Goal: Task Accomplishment & Management: Manage account settings

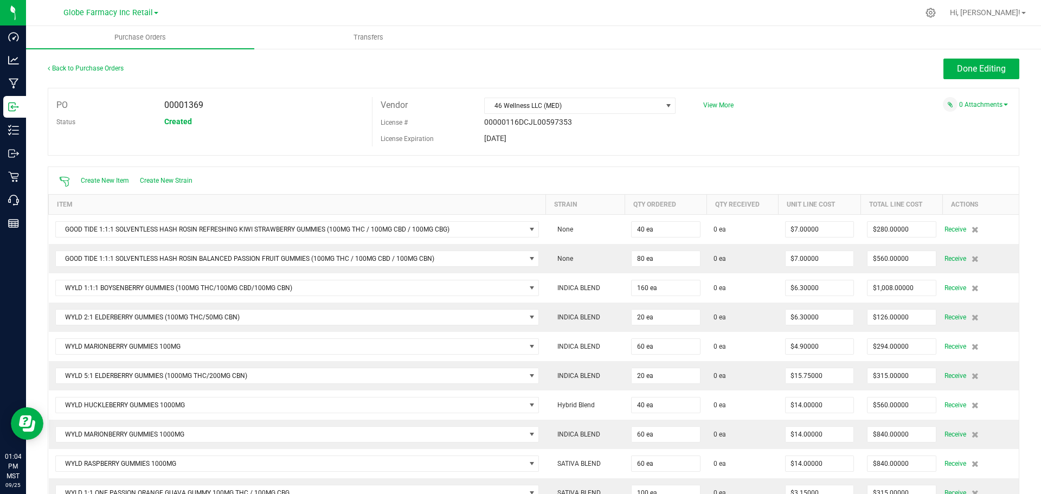
scroll to position [385, 0]
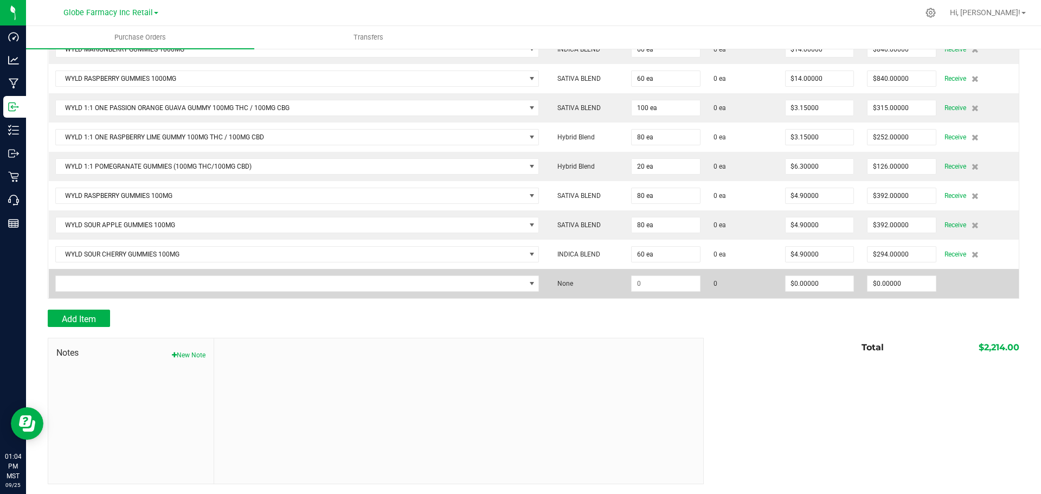
click at [395, 292] on td at bounding box center [297, 283] width 497 height 29
click at [398, 281] on span "NO DATA FOUND" at bounding box center [290, 283] width 469 height 15
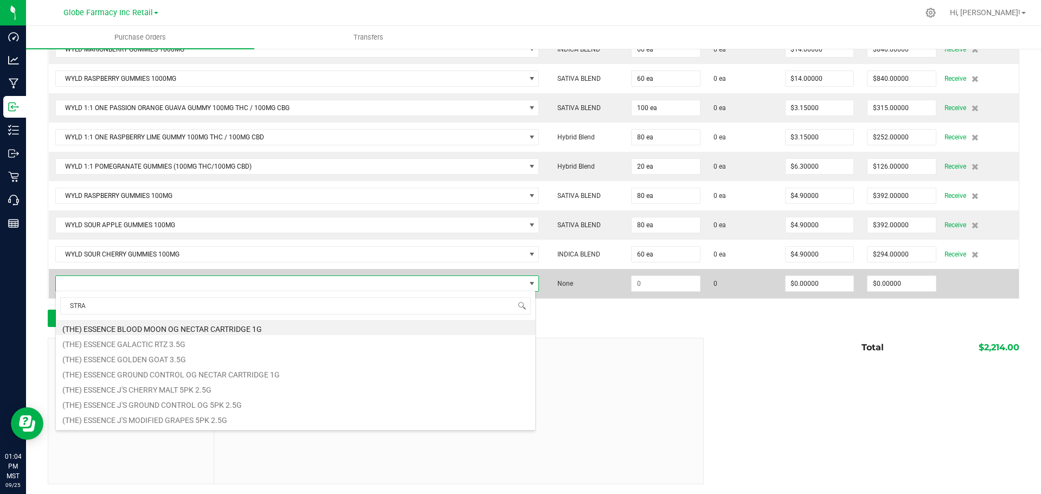
scroll to position [16, 476]
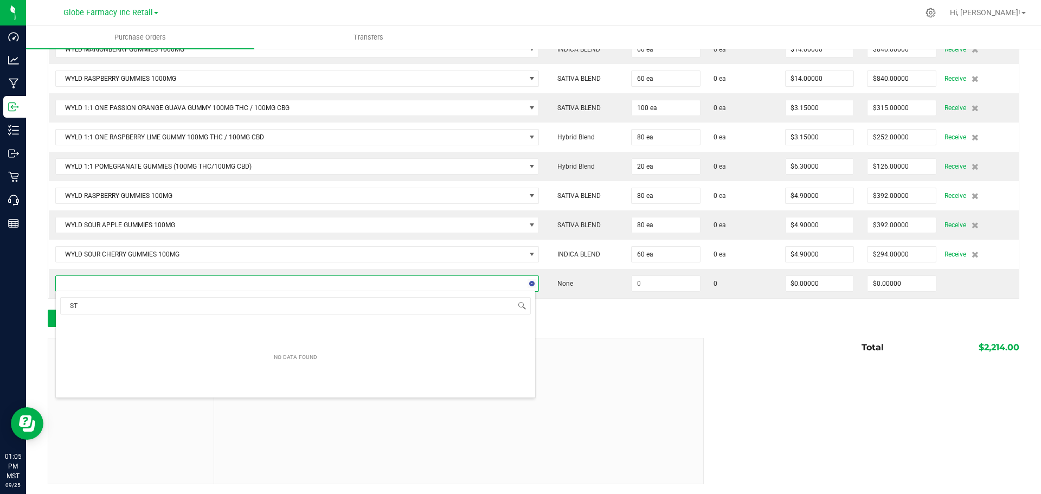
type input "S"
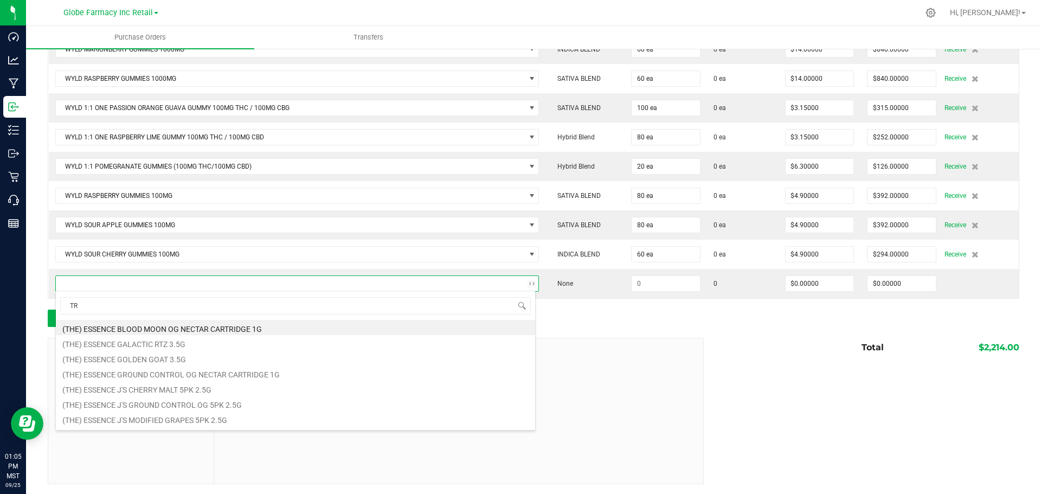
type input "T"
type input "WYLD"
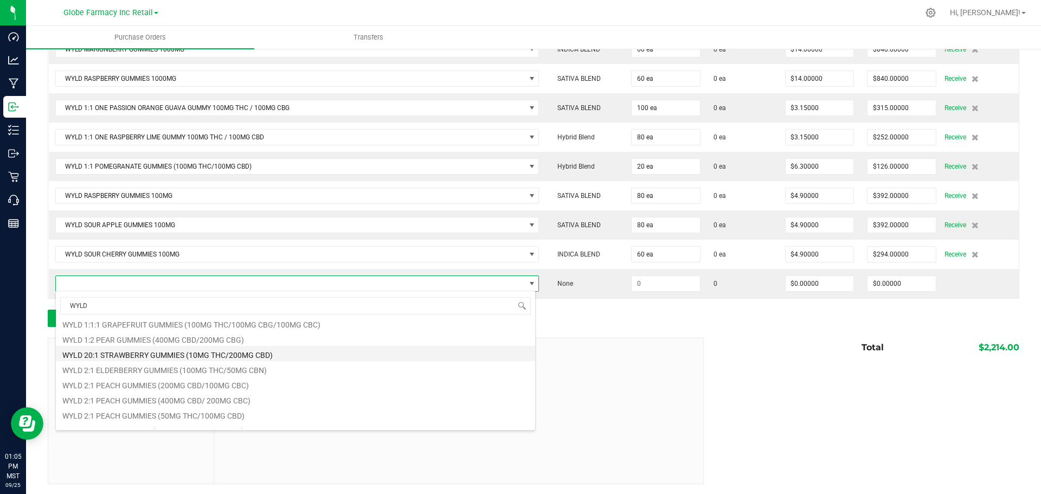
click at [144, 352] on li "WYLD 20:1 STRAWBERRY GUMMIES (10MG THC/200MG CBD)" at bounding box center [295, 353] width 479 height 15
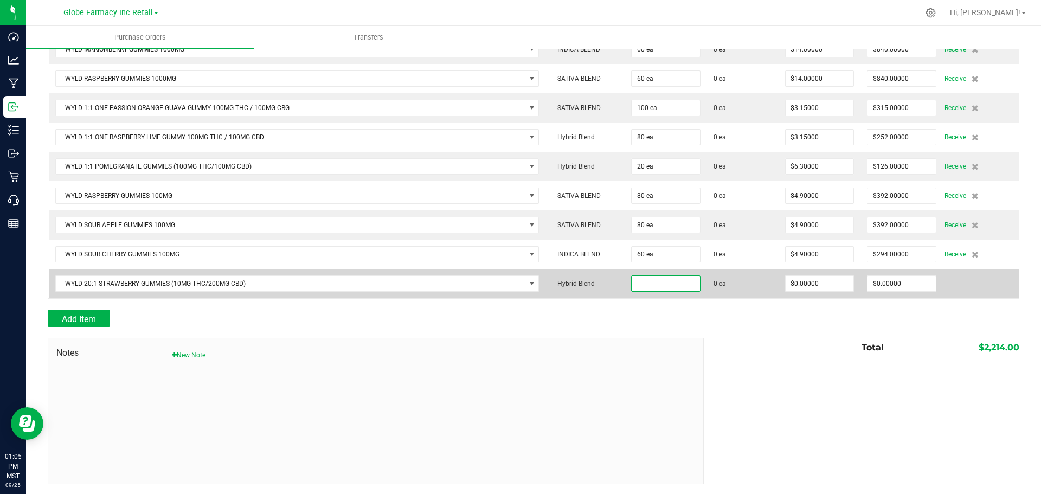
click at [657, 280] on input at bounding box center [665, 283] width 68 height 15
type input "40 ea"
type input "$4.90000"
type input "0"
type input "40"
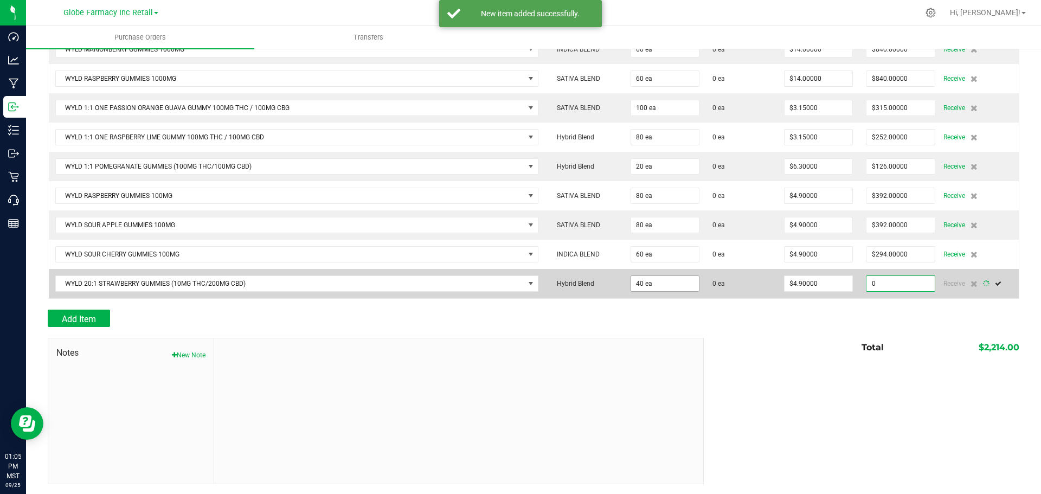
type input "196"
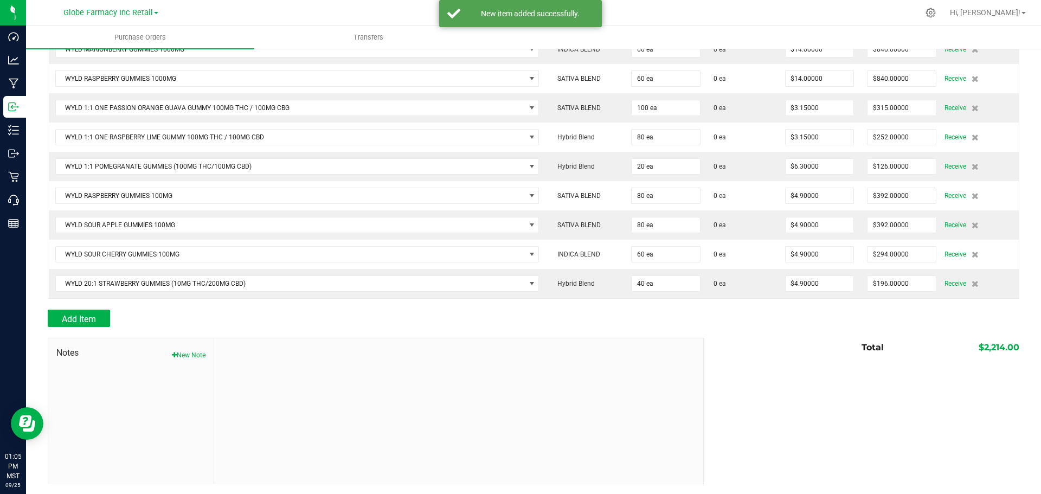
click at [819, 304] on div at bounding box center [533, 304] width 971 height 11
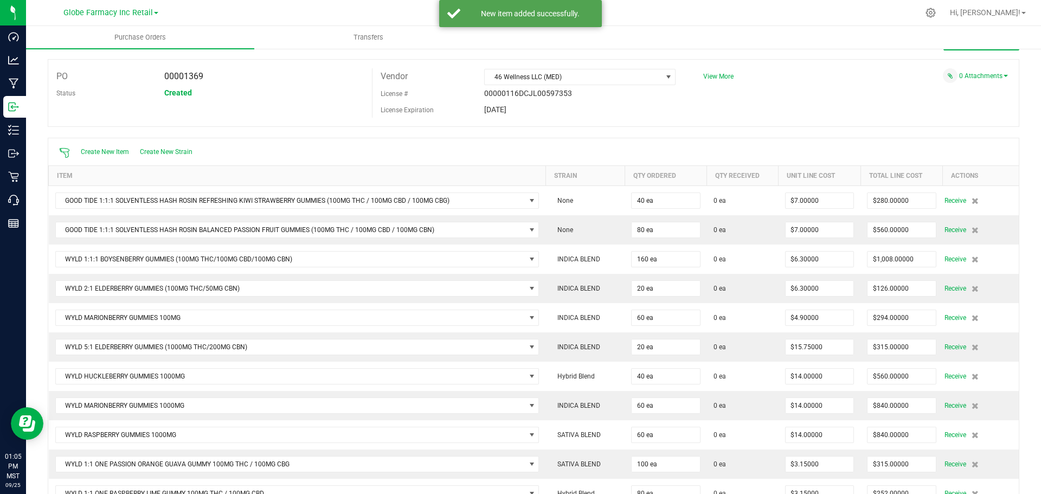
scroll to position [0, 0]
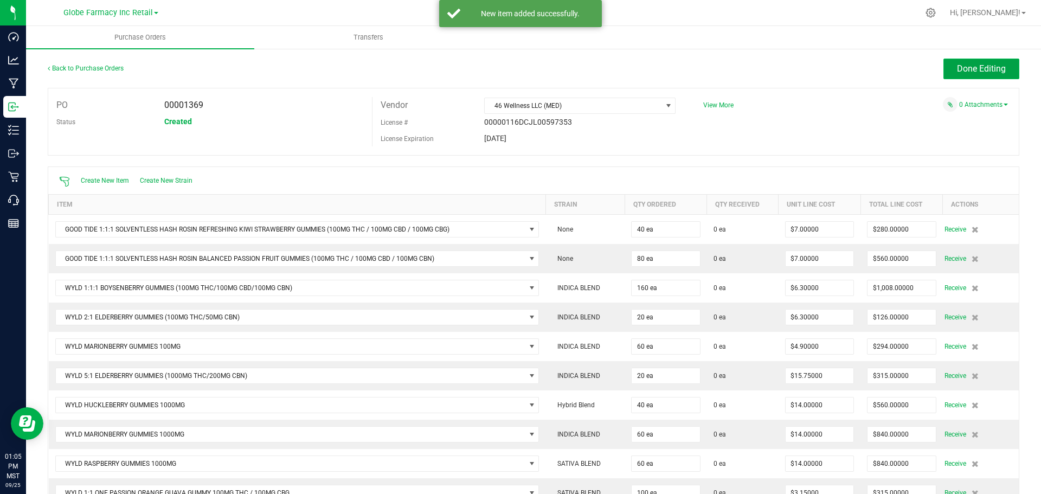
click at [978, 63] on span "Done Editing" at bounding box center [981, 68] width 49 height 10
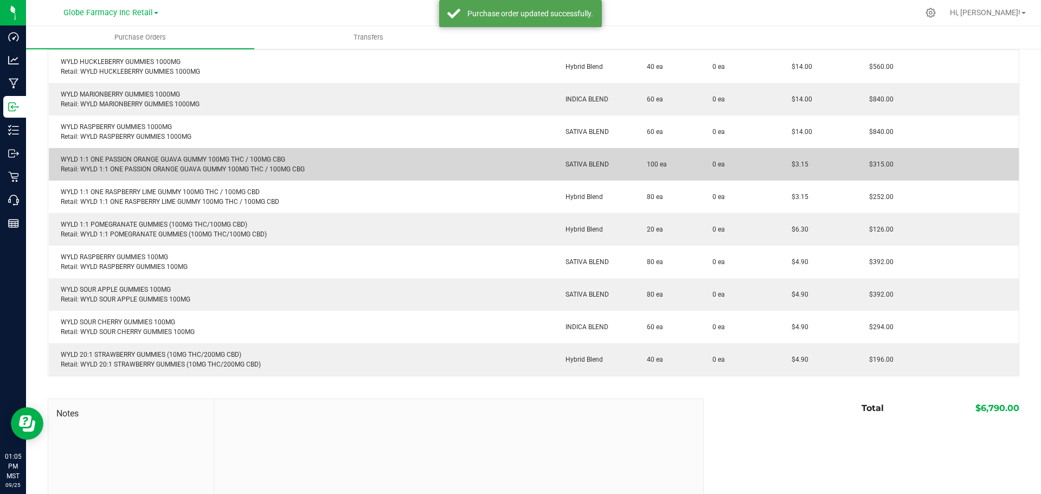
scroll to position [149, 0]
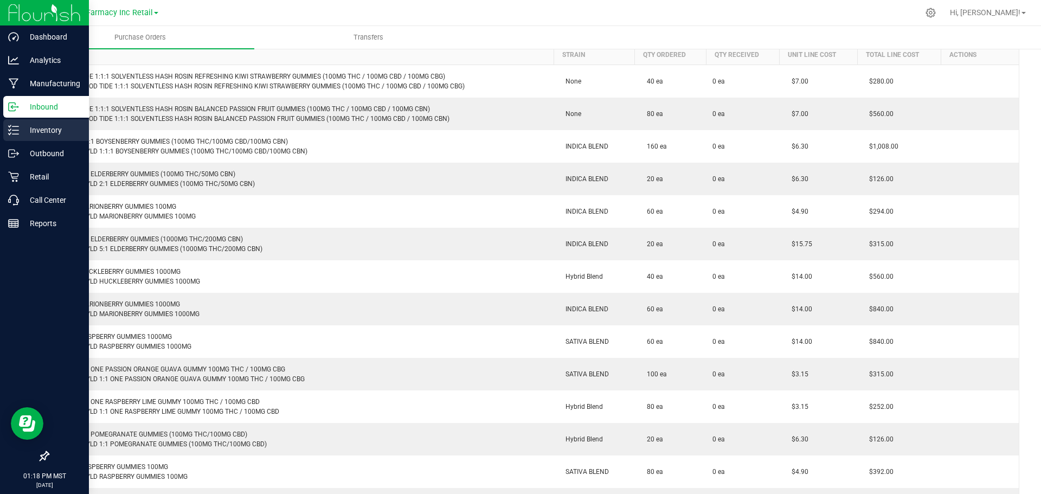
click at [30, 133] on p "Inventory" at bounding box center [51, 130] width 65 height 13
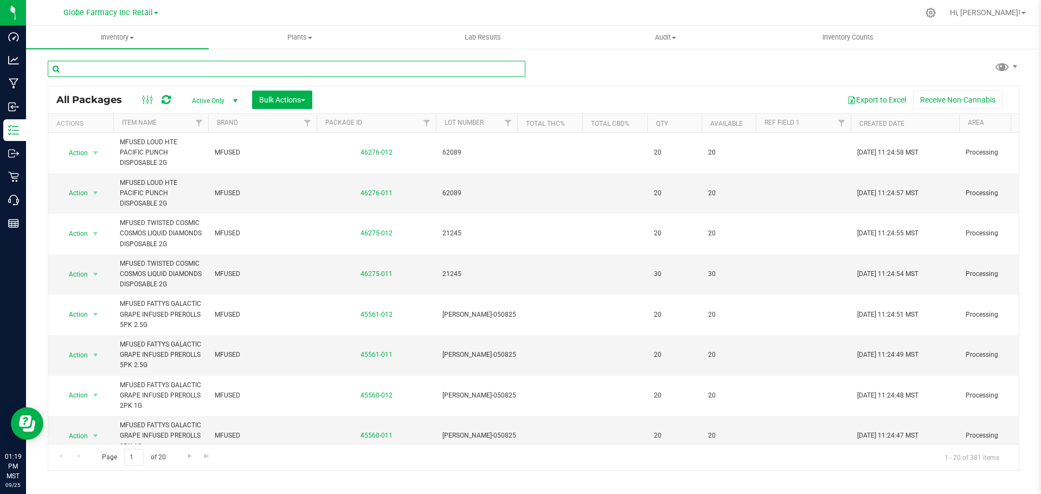
click at [391, 67] on input "text" at bounding box center [287, 69] width 478 height 16
type input "CURE INJOY"
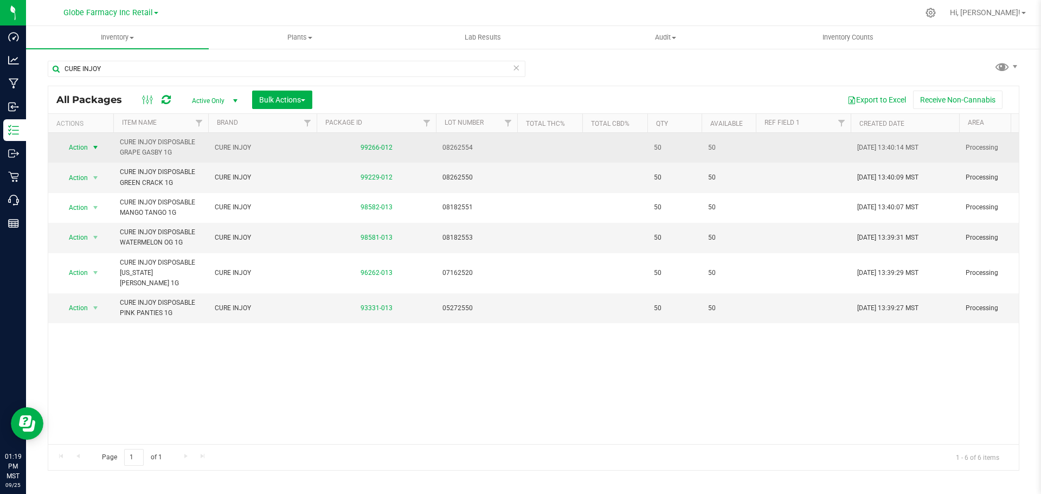
click at [100, 146] on span "select" at bounding box center [96, 147] width 14 height 15
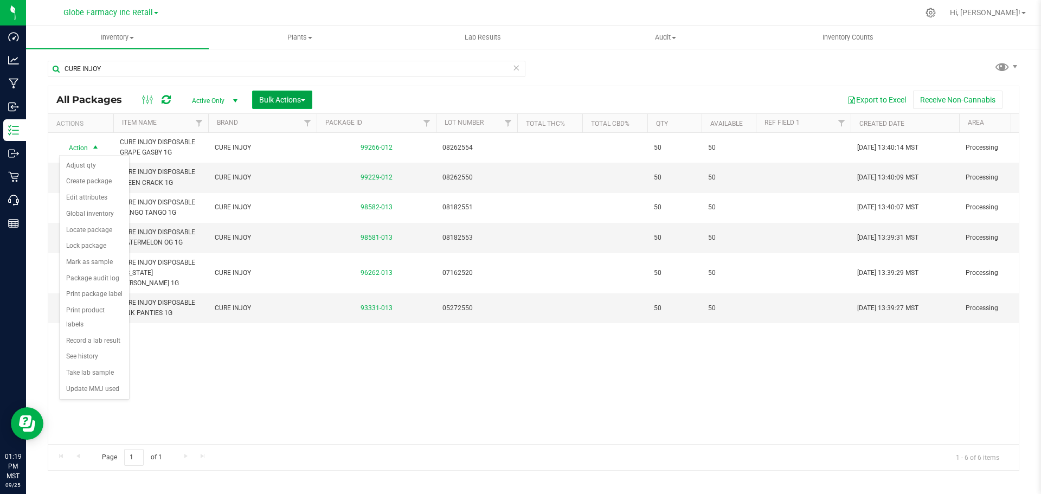
click at [312, 100] on button "Bulk Actions" at bounding box center [282, 100] width 60 height 18
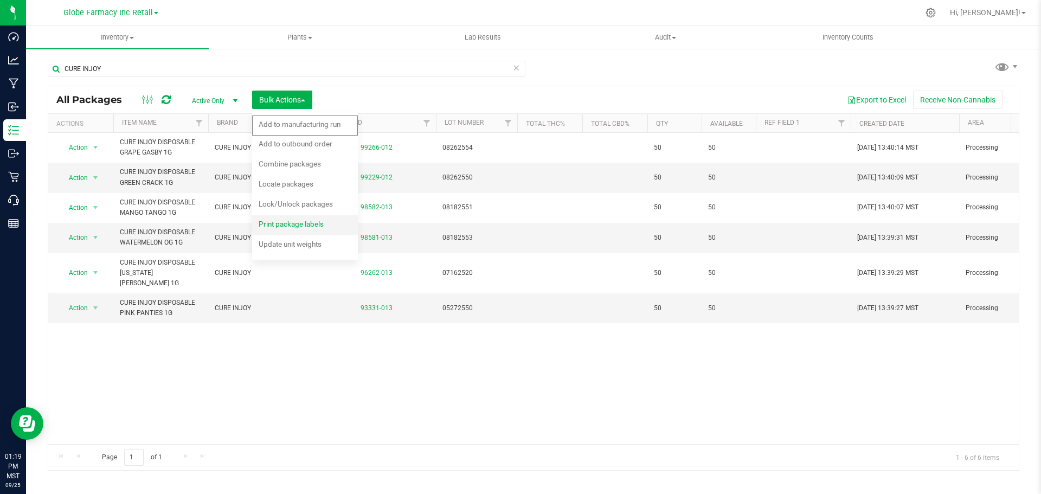
click at [299, 224] on span "Print package labels" at bounding box center [291, 224] width 65 height 9
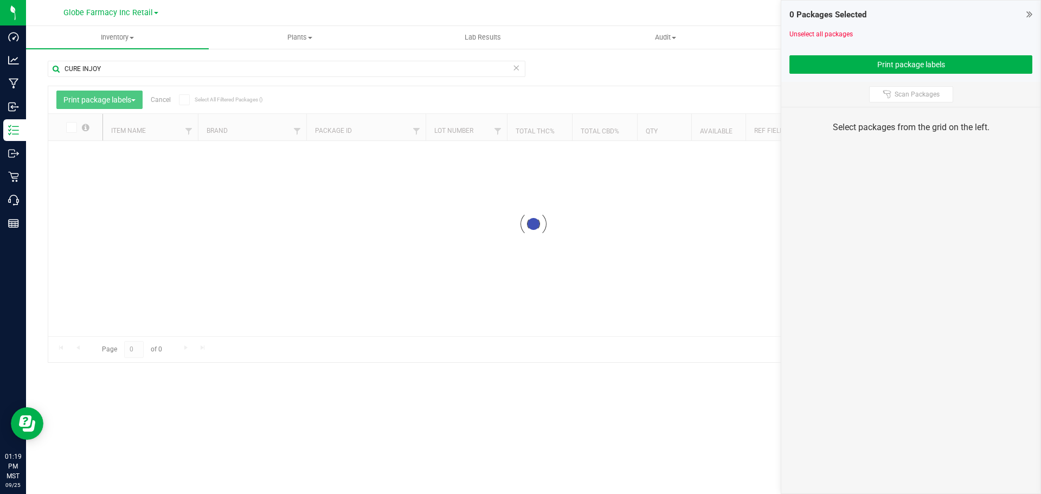
click at [74, 126] on div at bounding box center [533, 224] width 970 height 276
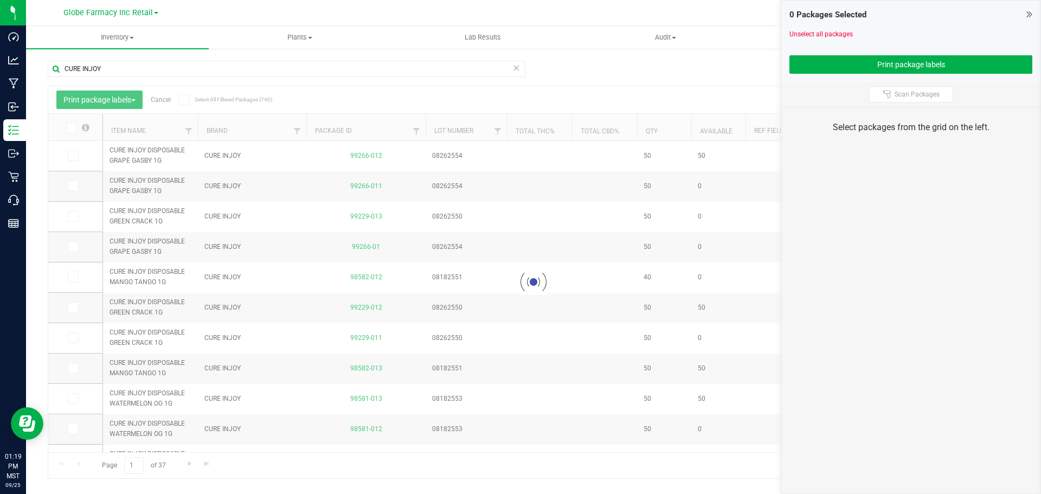
click at [74, 127] on div at bounding box center [533, 282] width 970 height 392
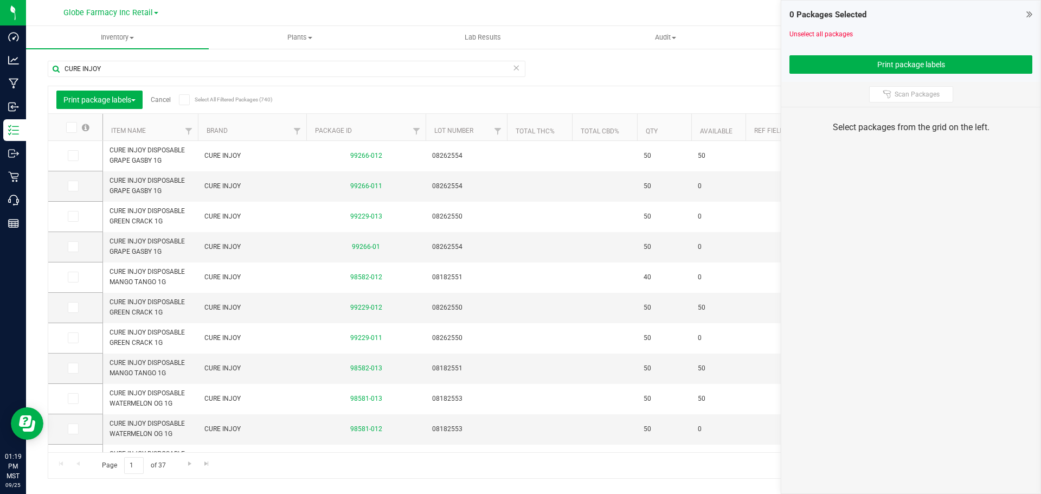
click at [721, 120] on th "Available" at bounding box center [718, 127] width 54 height 27
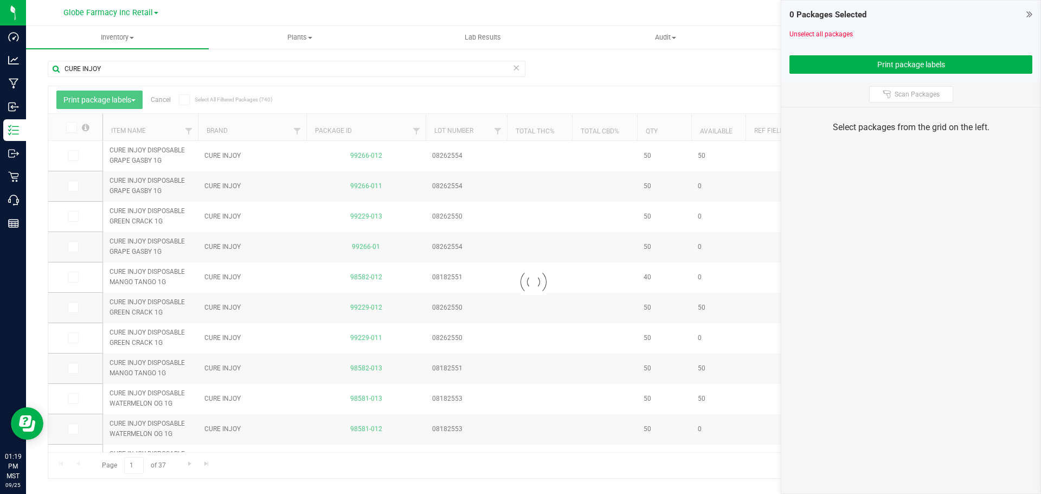
click at [736, 130] on div at bounding box center [533, 282] width 970 height 392
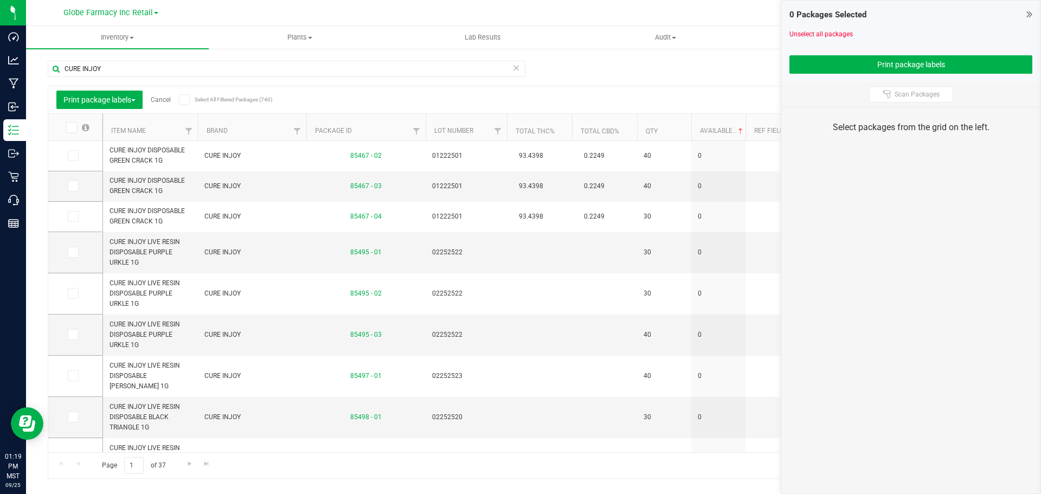
click at [743, 135] on div at bounding box center [745, 127] width 5 height 27
click at [740, 131] on span at bounding box center [740, 131] width 9 height 9
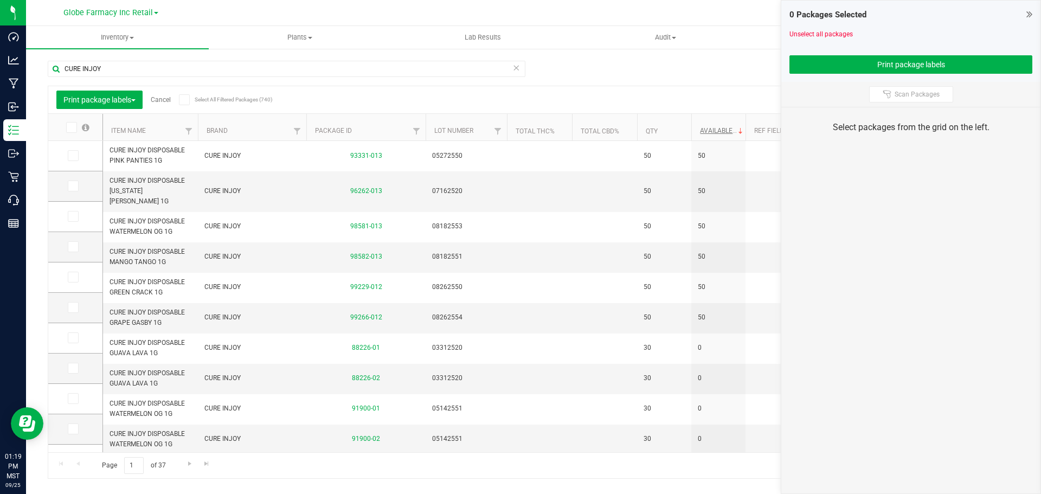
click at [75, 156] on icon at bounding box center [72, 156] width 7 height 0
click at [0, 0] on input "checkbox" at bounding box center [0, 0] width 0 height 0
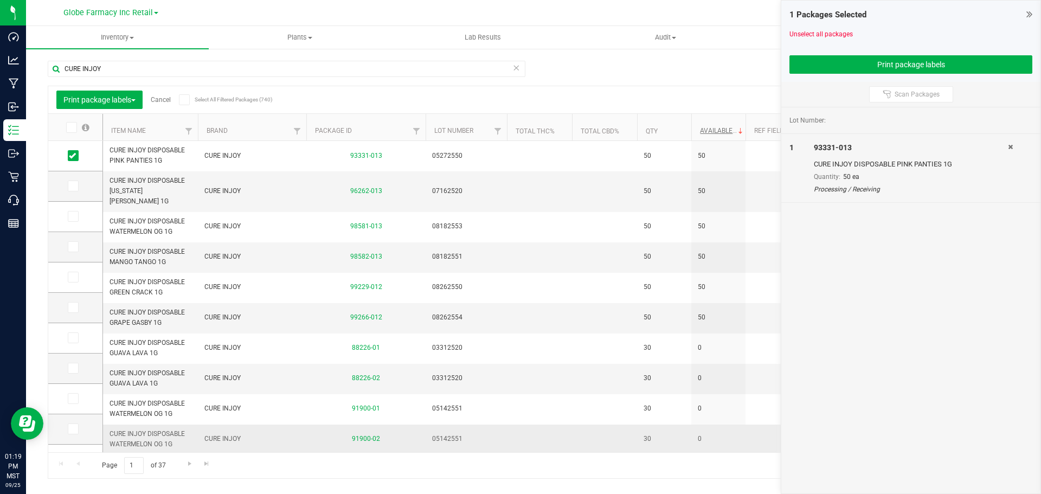
click at [227, 441] on td "CURE INJOY" at bounding box center [252, 439] width 108 height 30
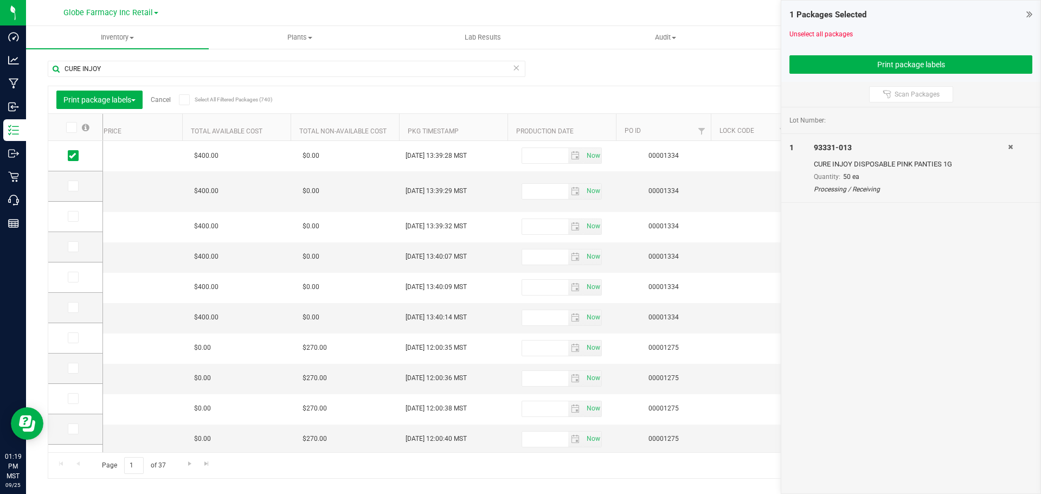
scroll to position [0, 1919]
click at [485, 117] on th "Pkg Timestamp" at bounding box center [449, 127] width 108 height 27
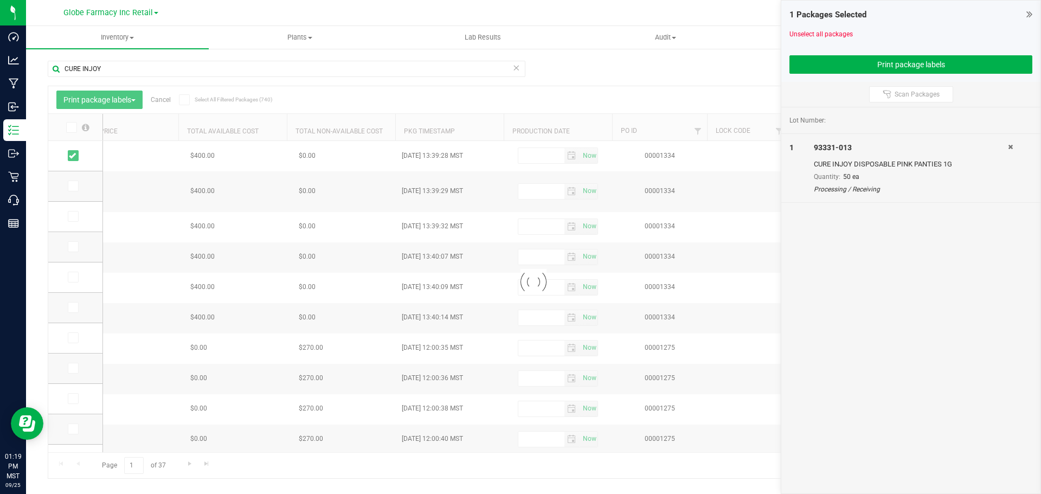
click at [486, 128] on div at bounding box center [533, 282] width 970 height 392
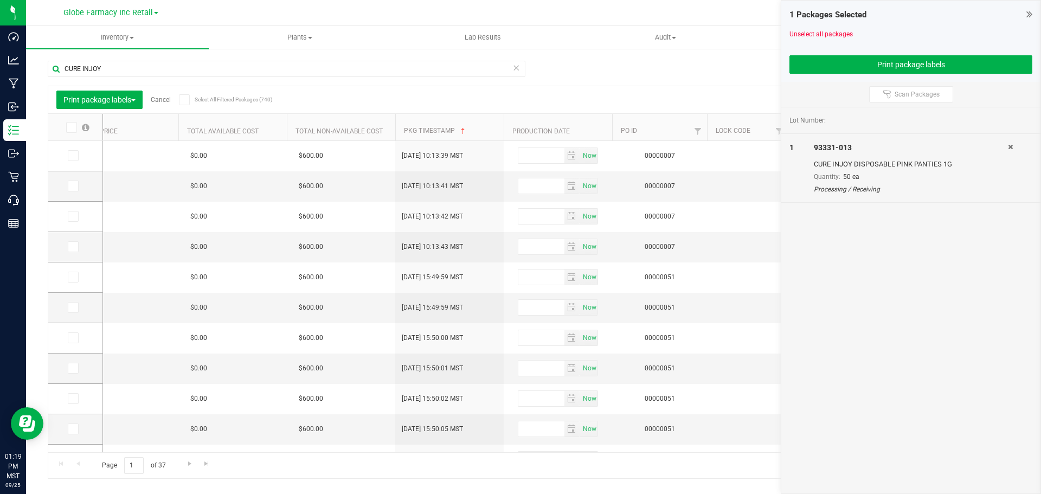
click at [482, 136] on th "Pkg Timestamp" at bounding box center [449, 127] width 108 height 27
click at [75, 165] on td at bounding box center [75, 156] width 54 height 30
click at [84, 194] on td at bounding box center [75, 186] width 54 height 30
click at [78, 187] on label at bounding box center [76, 185] width 16 height 11
click at [0, 0] on input "checkbox" at bounding box center [0, 0] width 0 height 0
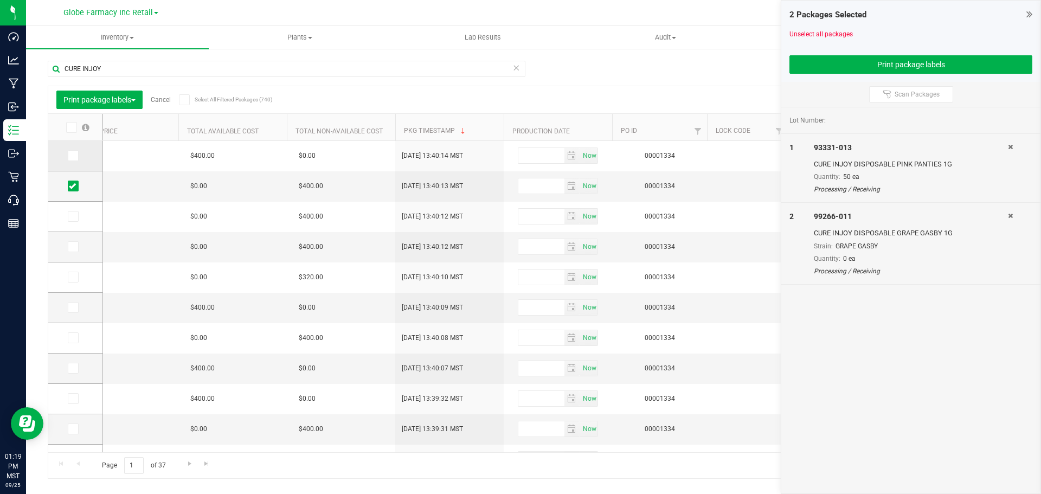
click at [74, 162] on td at bounding box center [75, 156] width 54 height 30
click at [76, 157] on span at bounding box center [73, 155] width 11 height 11
click at [0, 0] on input "checkbox" at bounding box center [0, 0] width 0 height 0
click at [78, 187] on span at bounding box center [73, 185] width 11 height 11
click at [0, 0] on input "checkbox" at bounding box center [0, 0] width 0 height 0
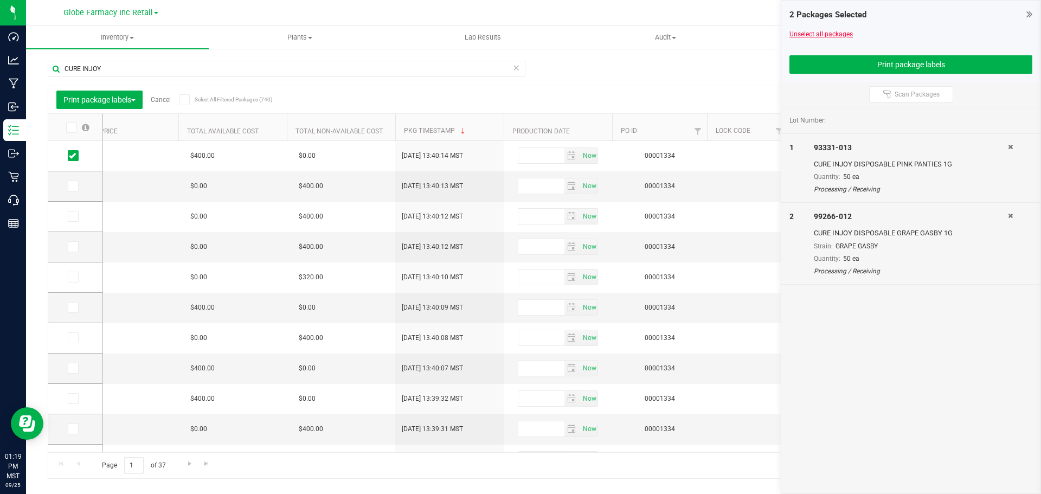
click at [813, 32] on link "Unselect all packages" at bounding box center [820, 34] width 63 height 8
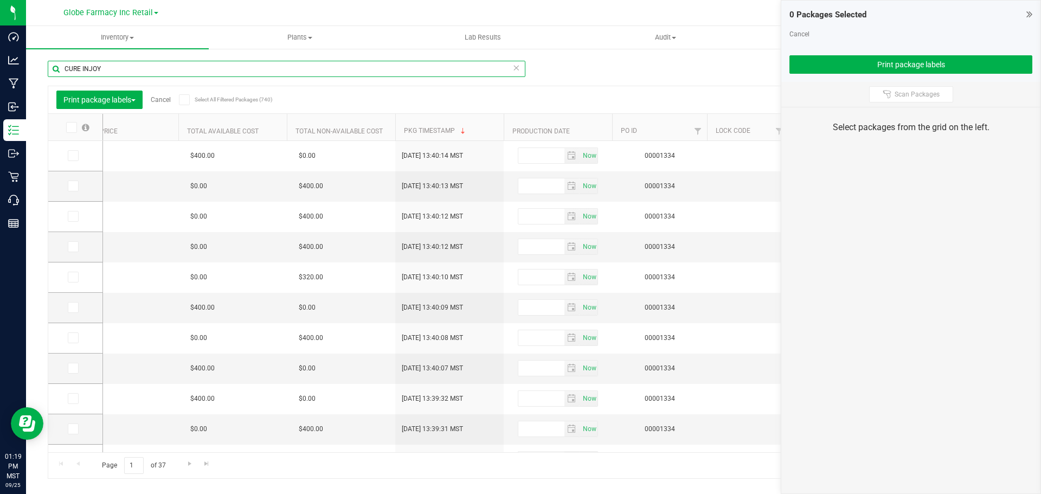
click at [351, 63] on input "CURE INJOY" at bounding box center [287, 69] width 478 height 16
click at [516, 69] on icon at bounding box center [516, 67] width 8 height 13
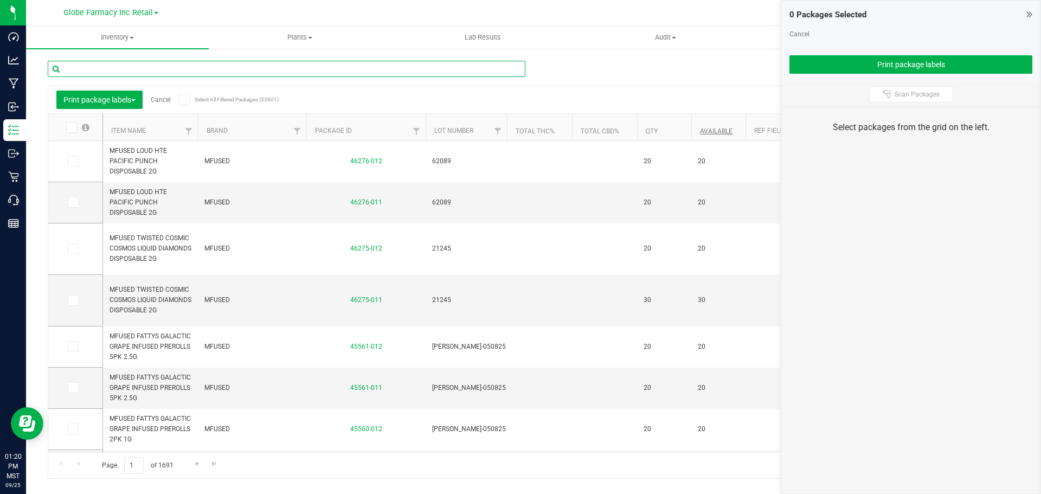
click at [183, 60] on div at bounding box center [291, 68] width 486 height 35
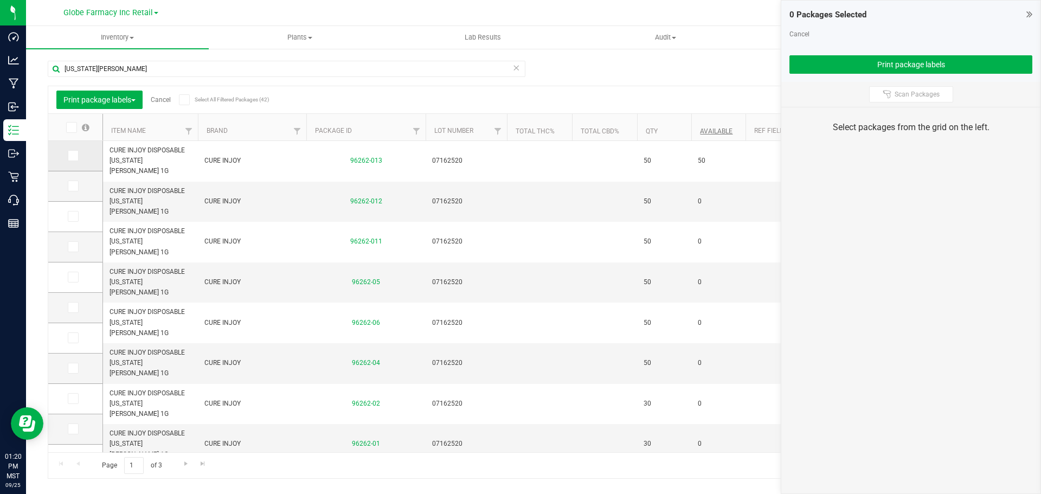
click at [75, 156] on icon at bounding box center [72, 156] width 7 height 0
click at [0, 0] on input "checkbox" at bounding box center [0, 0] width 0 height 0
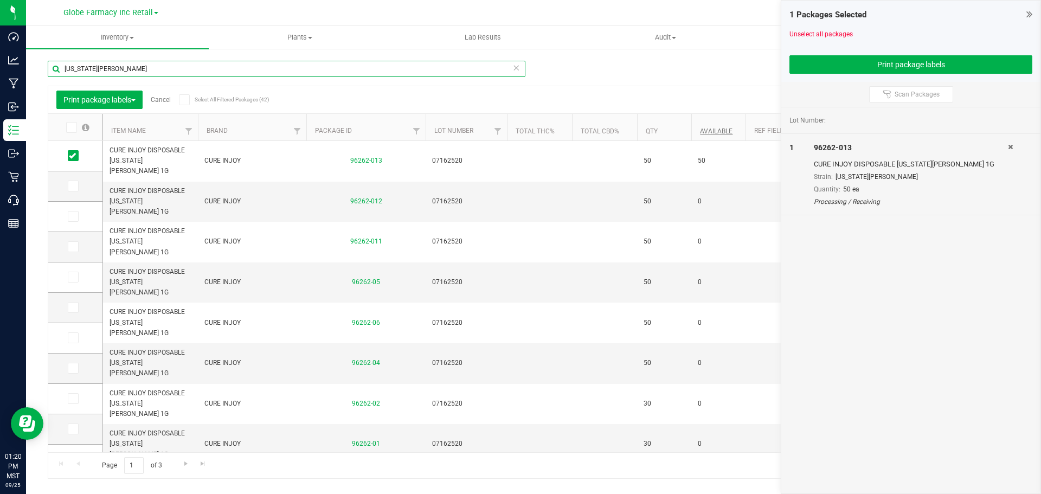
click at [127, 66] on input "GEORGIA PEACH" at bounding box center [287, 69] width 478 height 16
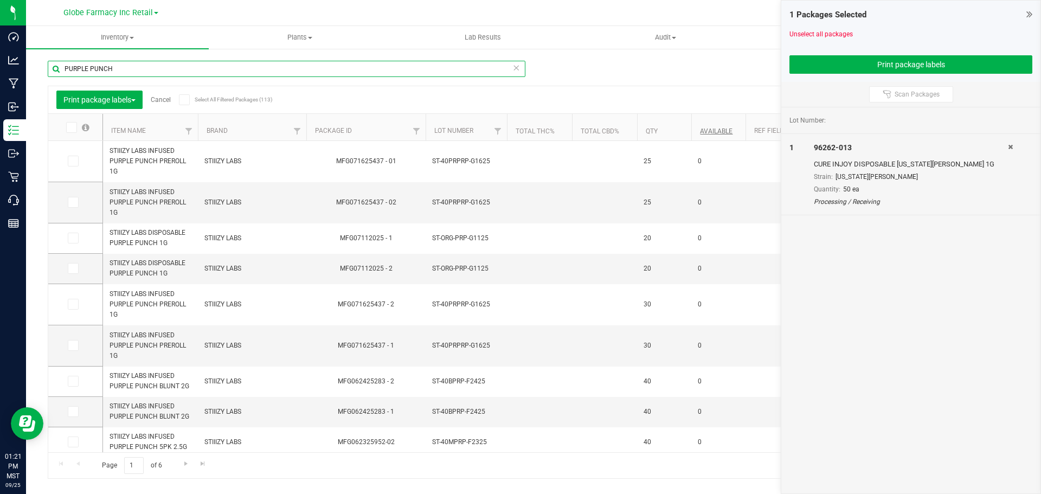
click at [67, 68] on input "PURPLE PUNCH" at bounding box center [287, 69] width 478 height 16
click at [68, 68] on input "PURPLE PUNCH" at bounding box center [287, 69] width 478 height 16
click at [64, 68] on input "PURPLE PUNCH" at bounding box center [287, 69] width 478 height 16
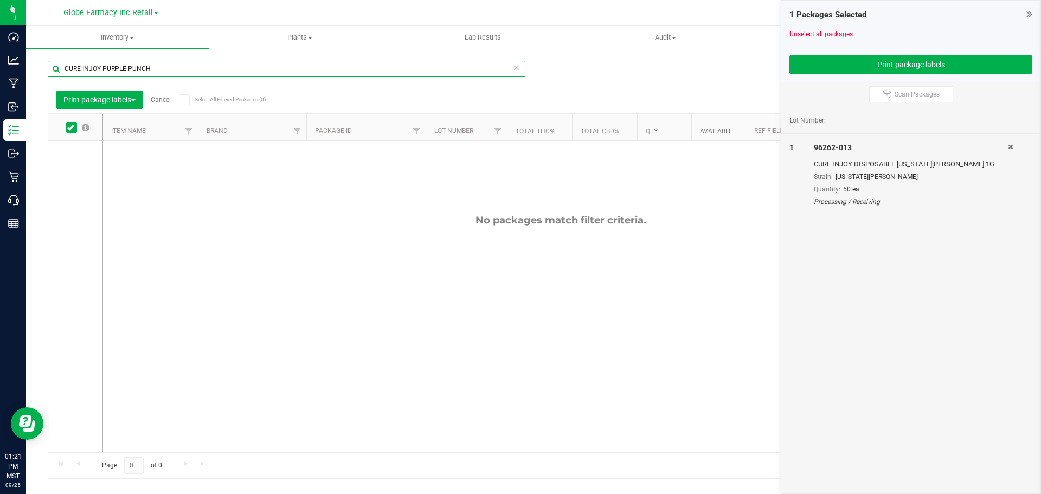
click at [117, 72] on input "CURE INJOY PURPLE PUNCH" at bounding box center [287, 69] width 478 height 16
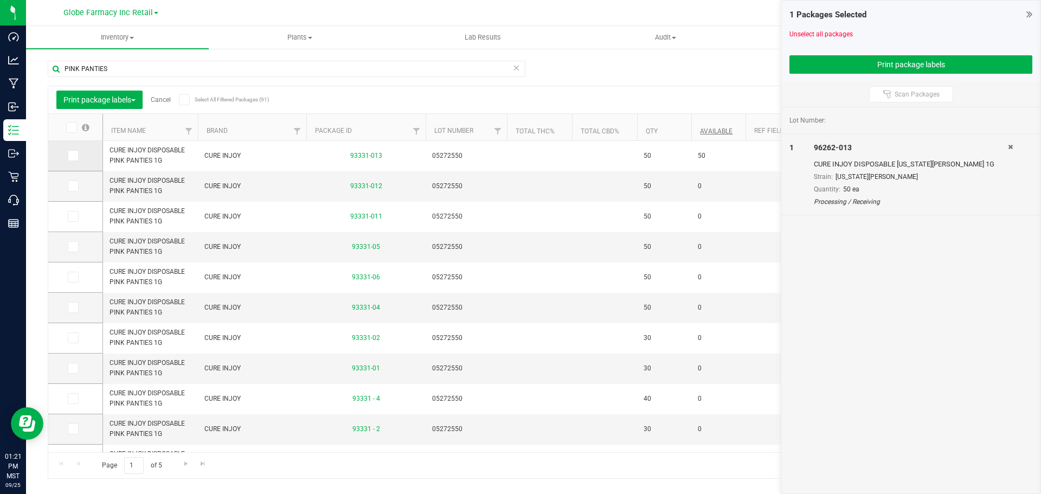
click at [77, 151] on span at bounding box center [73, 155] width 11 height 11
click at [0, 0] on input "checkbox" at bounding box center [0, 0] width 0 height 0
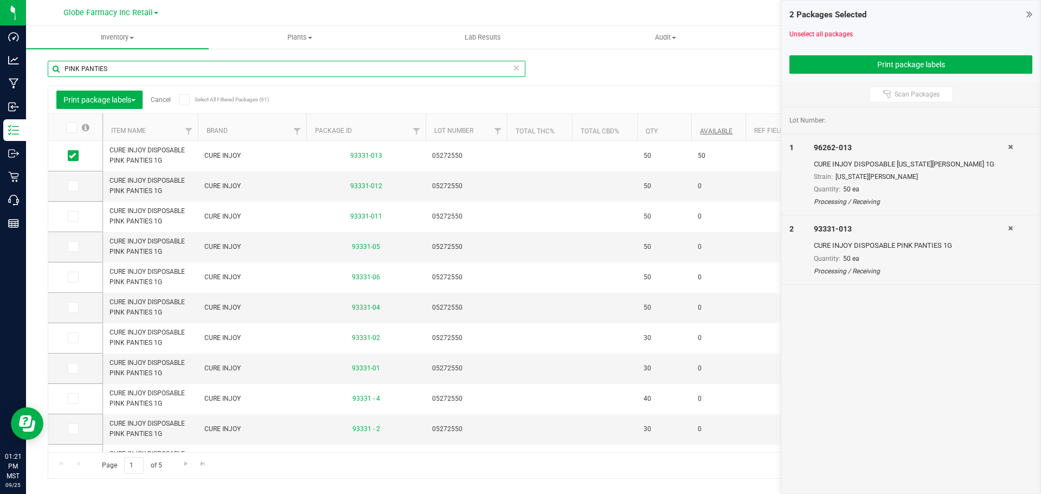
click at [116, 75] on input "PINK PANTIES" at bounding box center [287, 69] width 478 height 16
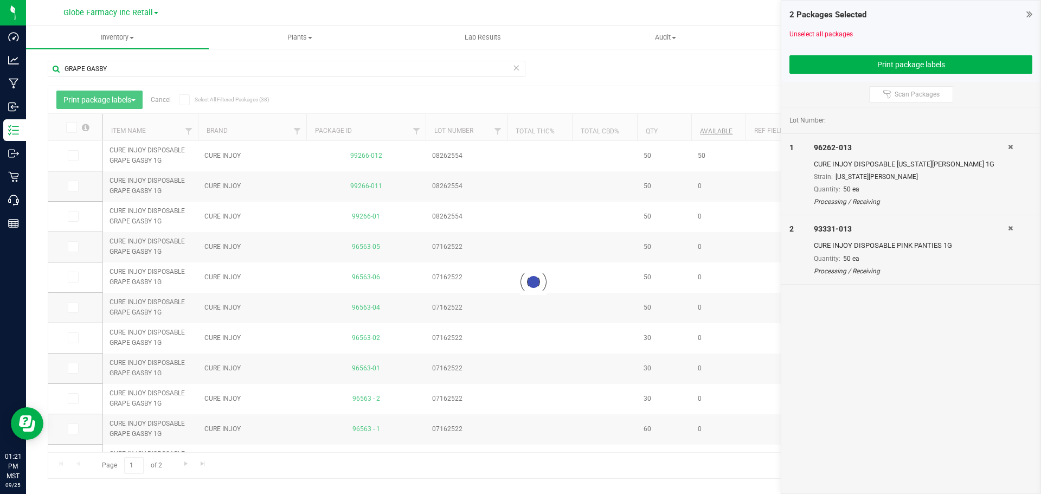
click at [72, 149] on div at bounding box center [533, 282] width 970 height 392
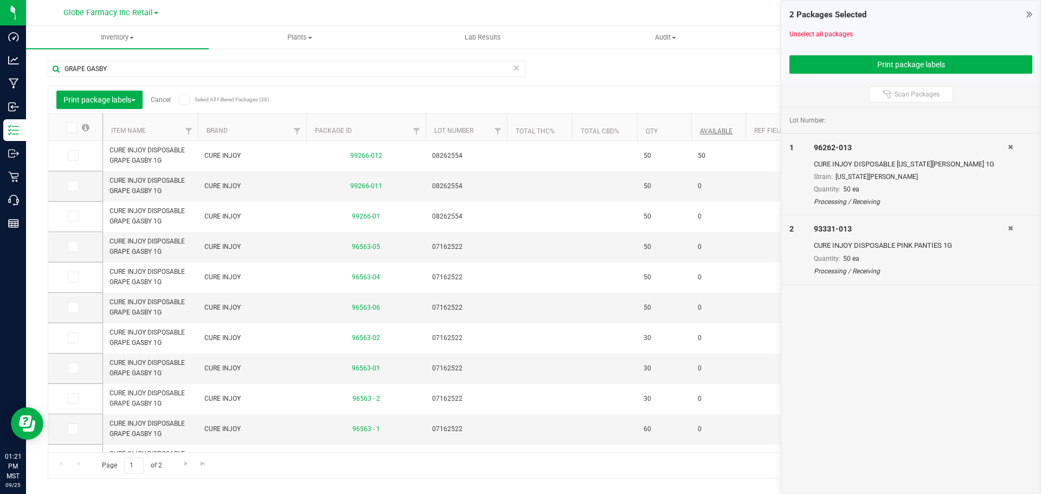
click at [72, 156] on icon at bounding box center [72, 156] width 7 height 0
click at [0, 0] on input "checkbox" at bounding box center [0, 0] width 0 height 0
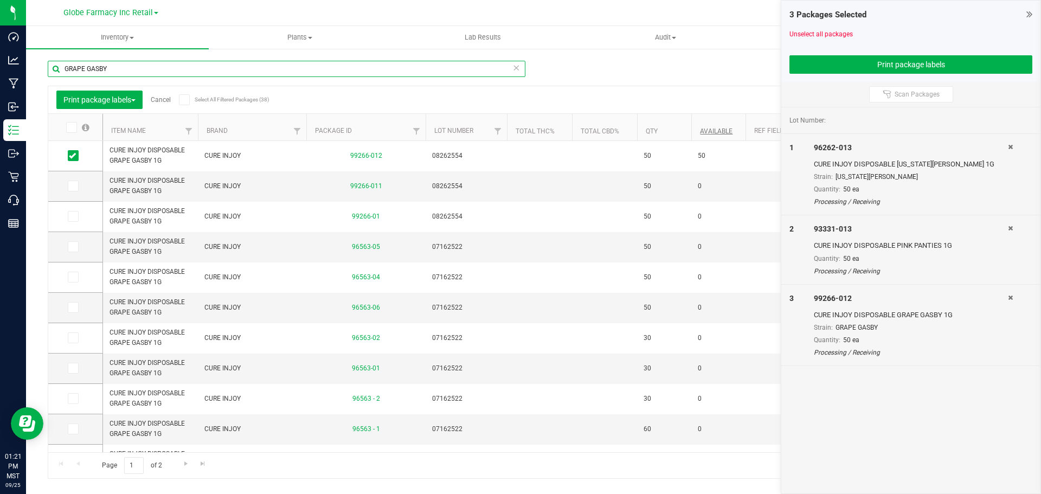
click at [109, 75] on input "GRAPE GASBY" at bounding box center [287, 69] width 478 height 16
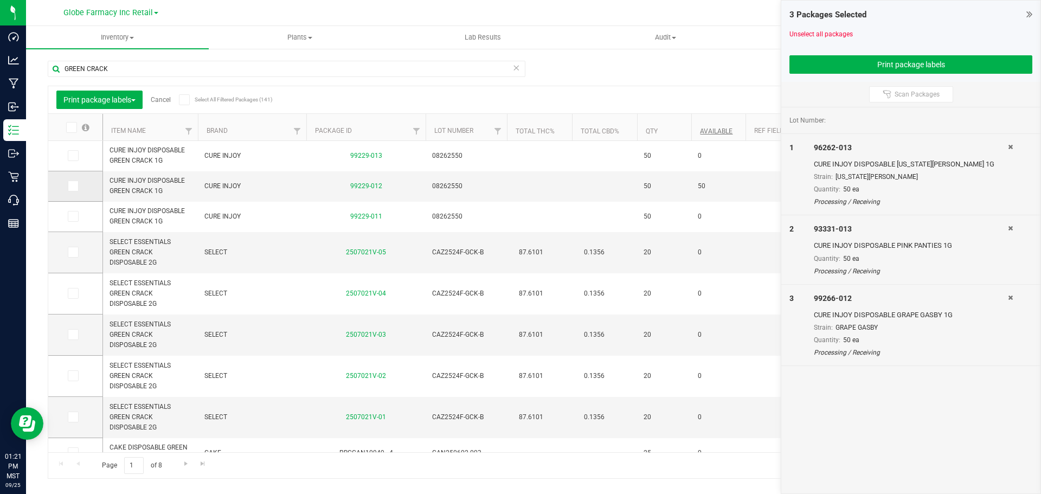
click at [67, 186] on td at bounding box center [75, 186] width 54 height 30
click at [69, 181] on span at bounding box center [73, 185] width 11 height 11
click at [0, 0] on input "checkbox" at bounding box center [0, 0] width 0 height 0
click at [96, 54] on div "GREEN CRACK" at bounding box center [291, 68] width 486 height 35
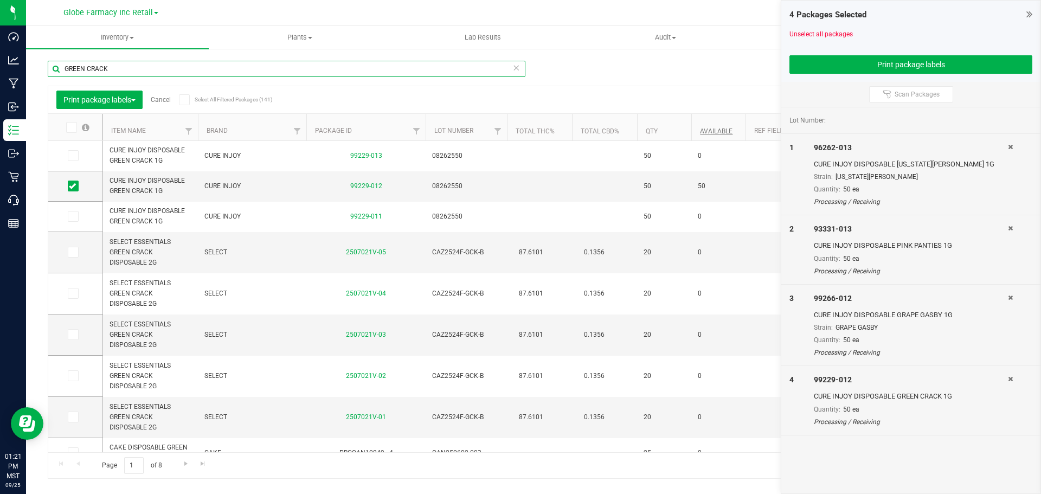
click at [92, 65] on input "GREEN CRACK" at bounding box center [287, 69] width 478 height 16
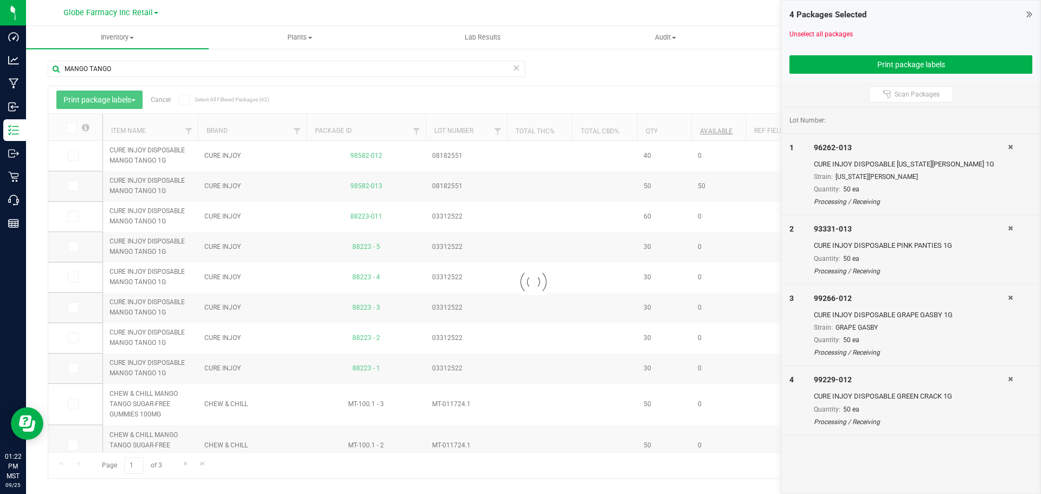
click at [74, 184] on div at bounding box center [533, 282] width 970 height 392
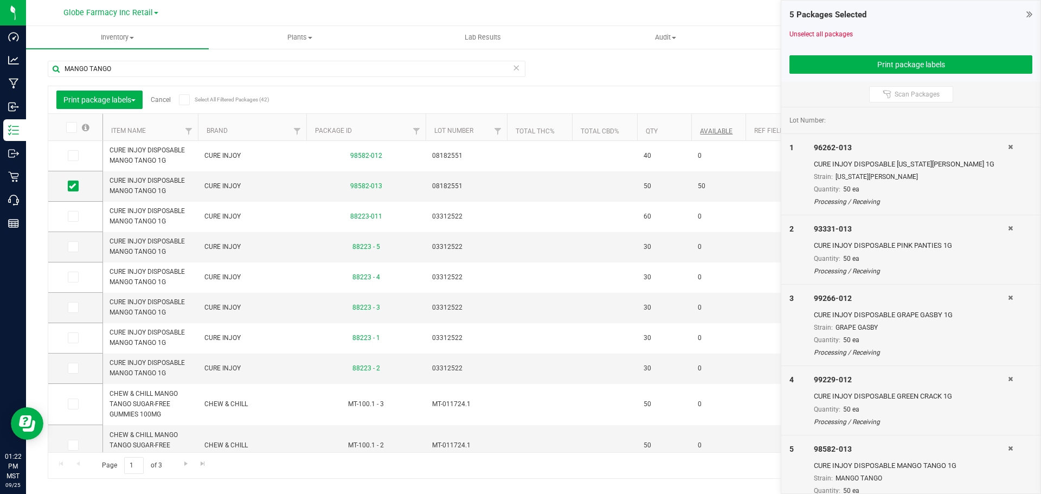
click at [74, 186] on icon at bounding box center [72, 186] width 7 height 0
click at [0, 0] on input "checkbox" at bounding box center [0, 0] width 0 height 0
click at [76, 190] on span at bounding box center [73, 185] width 11 height 11
click at [0, 0] on input "checkbox" at bounding box center [0, 0] width 0 height 0
click at [140, 62] on input "MANGO TANGO" at bounding box center [287, 69] width 478 height 16
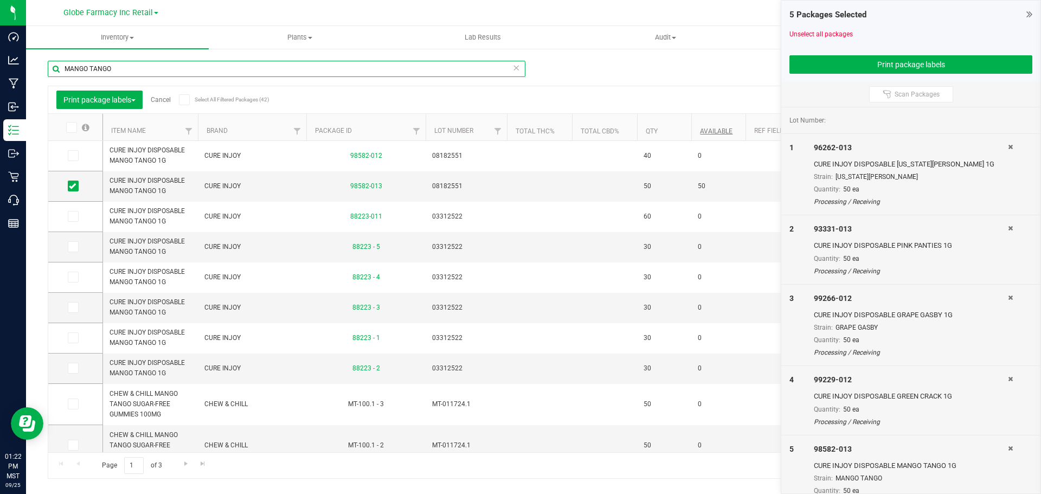
click at [140, 62] on input "MANGO TANGO" at bounding box center [287, 69] width 478 height 16
type input "WATERMELON OG"
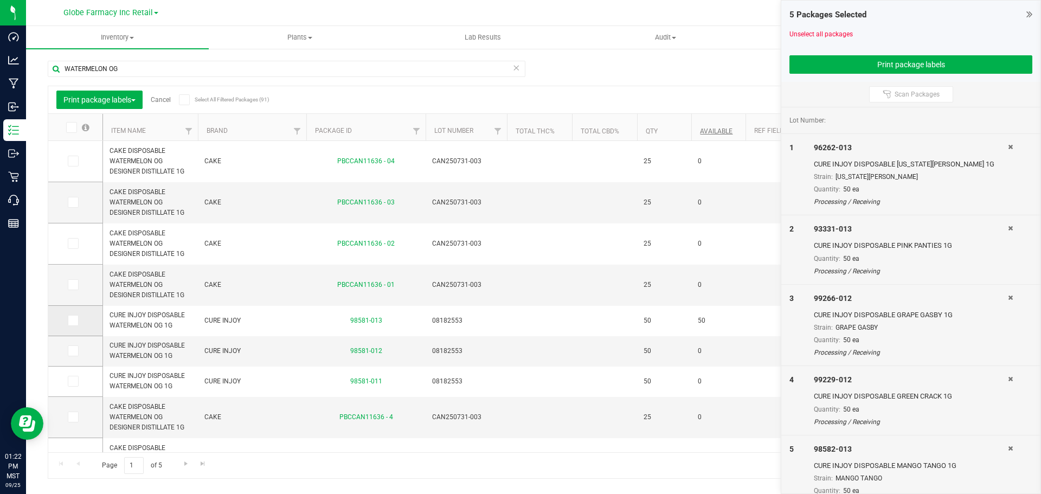
click at [79, 315] on label at bounding box center [76, 320] width 16 height 11
click at [0, 0] on input "checkbox" at bounding box center [0, 0] width 0 height 0
click at [947, 56] on button "Print package labels" at bounding box center [910, 64] width 243 height 18
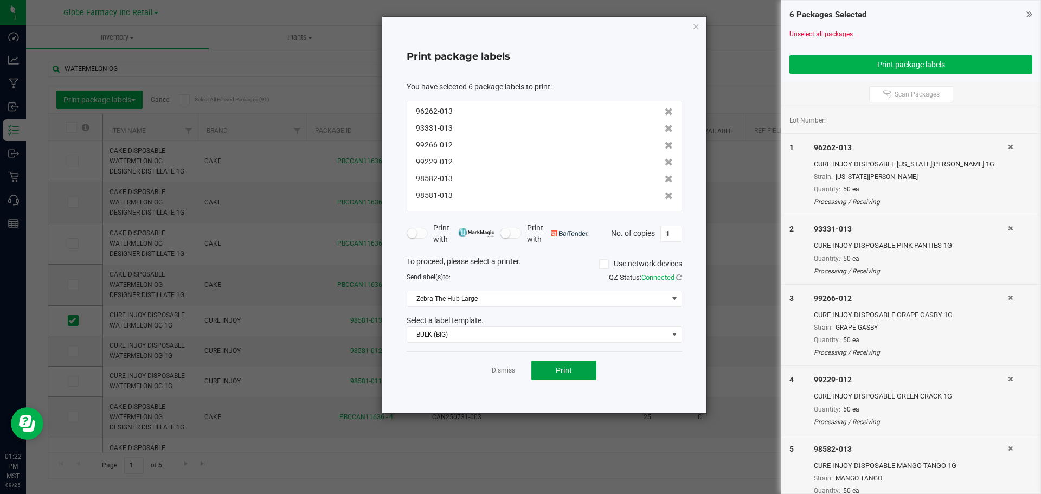
click at [565, 365] on button "Print" at bounding box center [563, 370] width 65 height 20
click at [692, 29] on icon "button" at bounding box center [696, 26] width 8 height 13
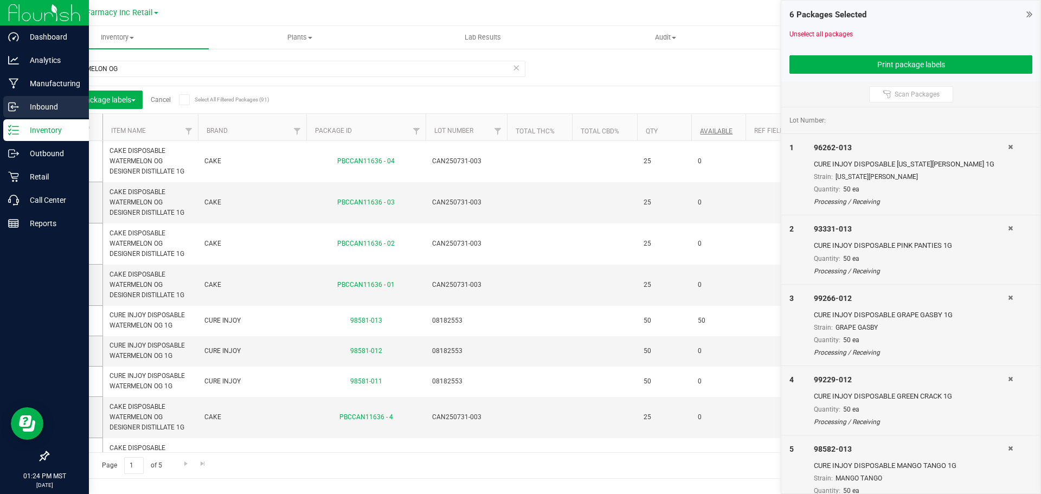
click at [18, 107] on circle at bounding box center [18, 107] width 2 height 2
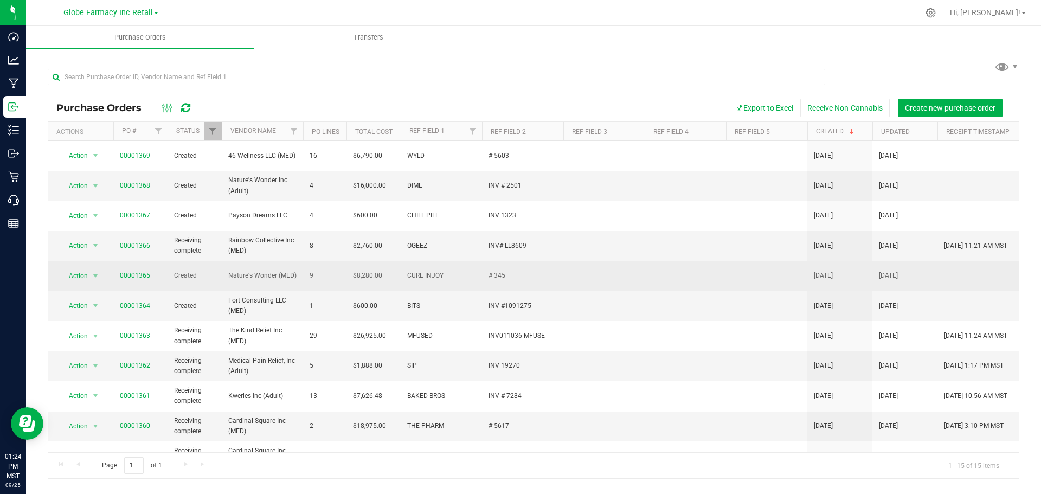
click at [140, 272] on link "00001365" at bounding box center [135, 276] width 30 height 8
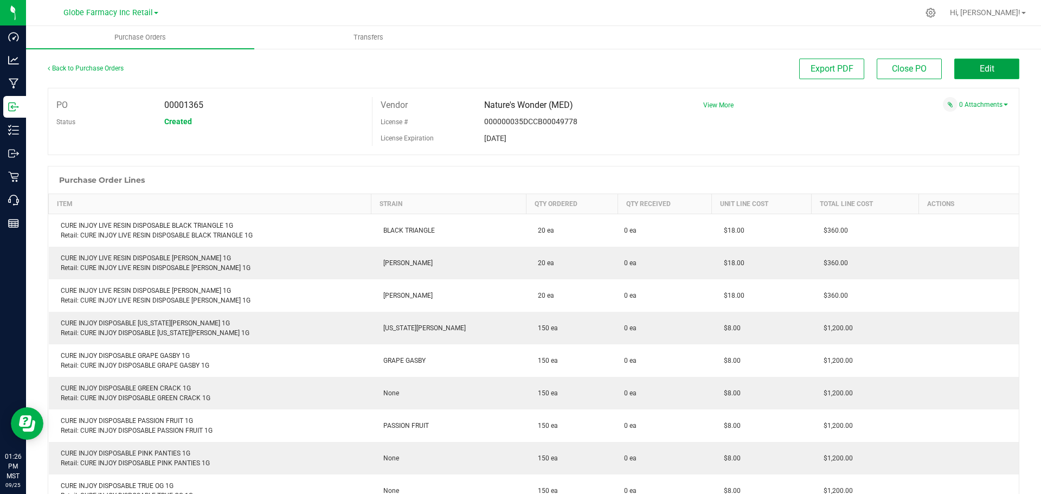
click at [994, 70] on button "Edit" at bounding box center [986, 69] width 65 height 21
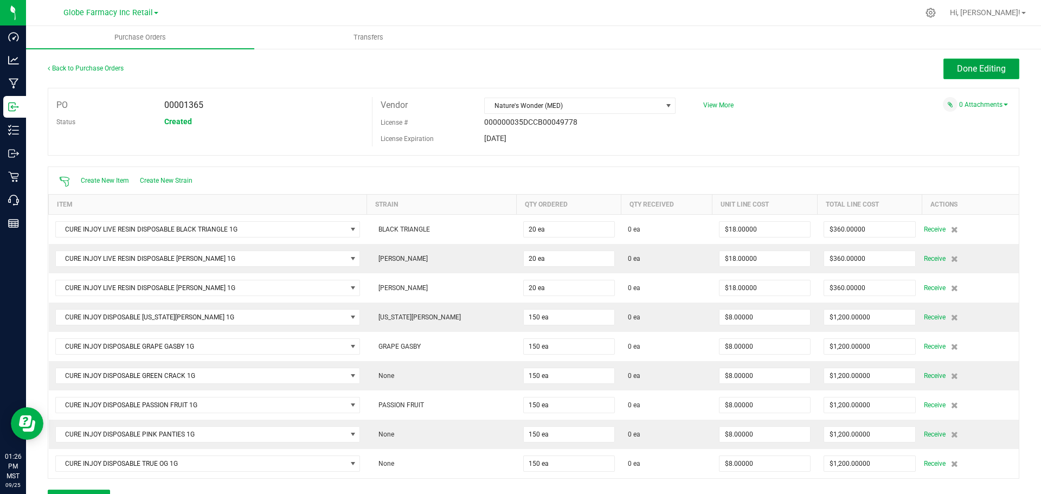
click at [968, 79] on button "Done Editing" at bounding box center [981, 69] width 76 height 21
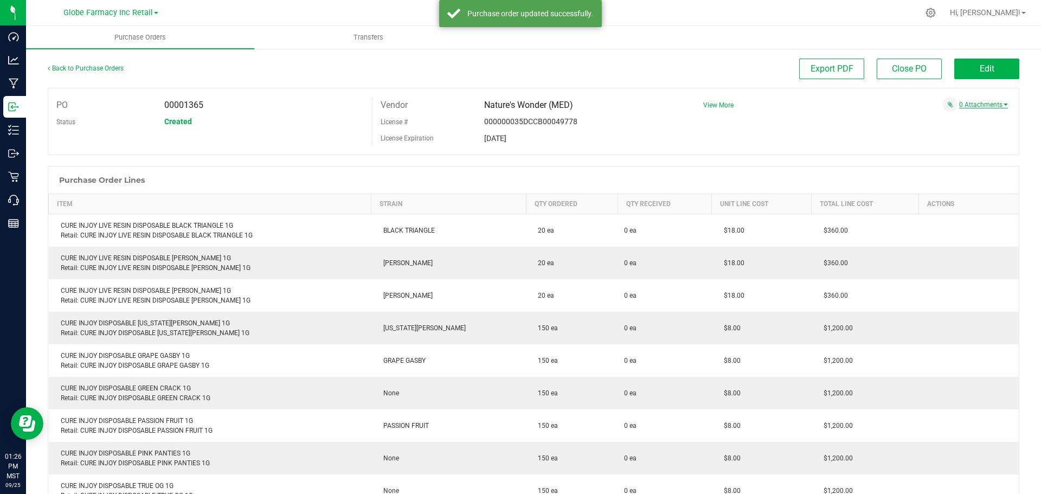
click at [970, 105] on link "0 Attachments" at bounding box center [983, 105] width 49 height 8
click at [945, 120] on button "Attach new document" at bounding box center [972, 119] width 71 height 10
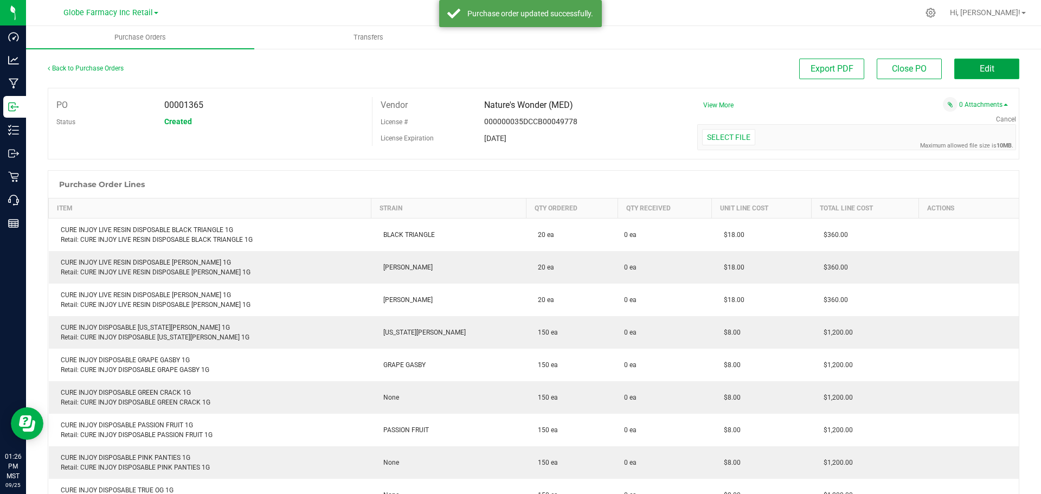
click at [969, 65] on button "Edit" at bounding box center [986, 69] width 65 height 21
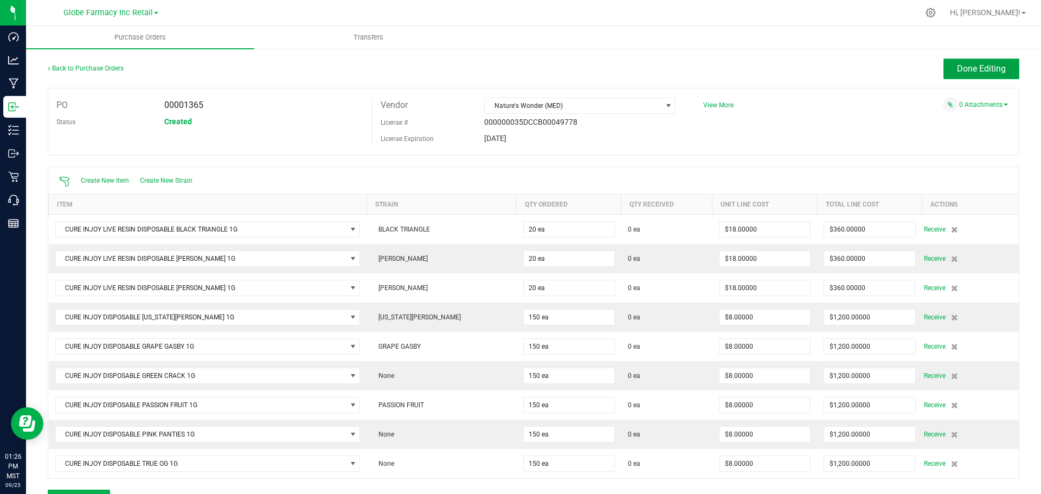
click at [983, 72] on span "Done Editing" at bounding box center [981, 68] width 49 height 10
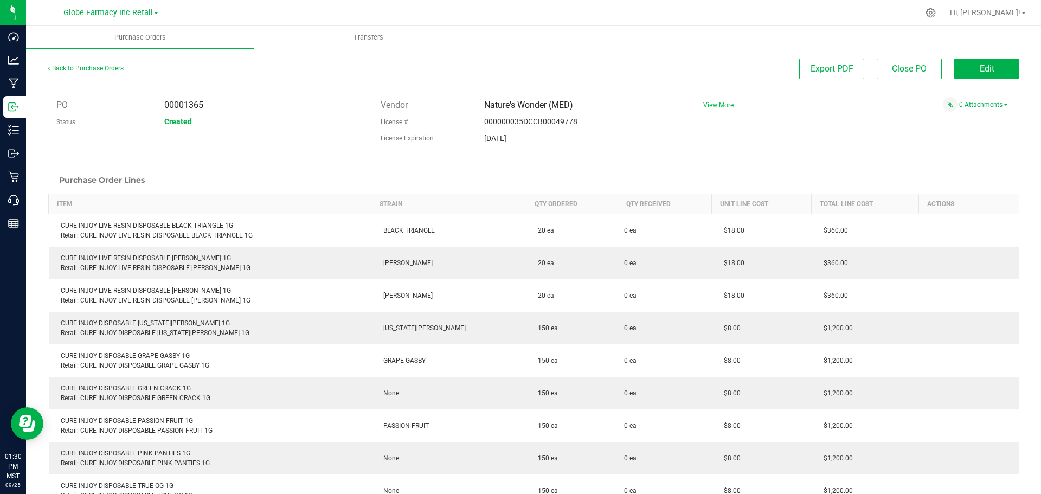
click at [711, 102] on span "View More" at bounding box center [718, 105] width 30 height 8
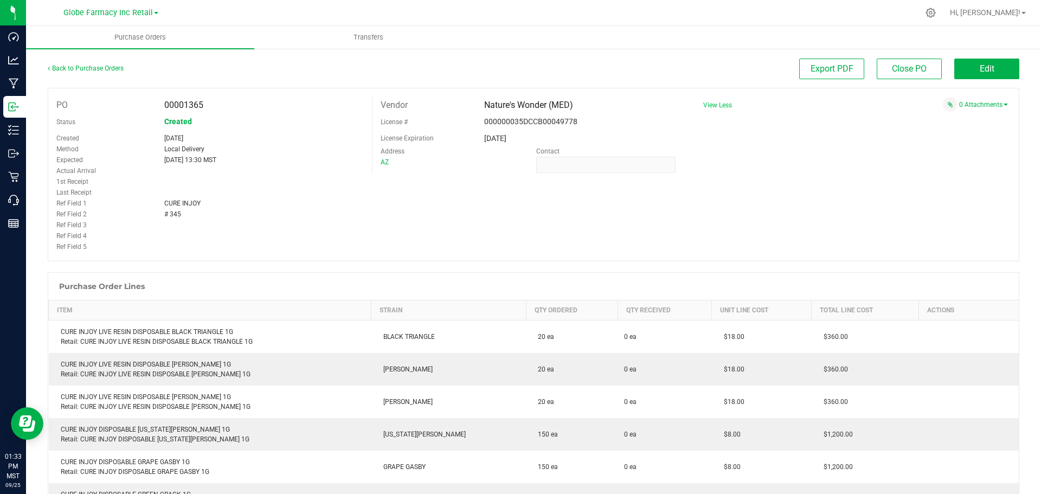
click at [956, 151] on div "PO 00001365 Status Created Created Sep 24, 2025 Method Local Delivery Expected …" at bounding box center [533, 174] width 971 height 173
click at [972, 104] on link "0 Attachments" at bounding box center [983, 105] width 49 height 8
click at [953, 128] on div "PO 00001365 Status Created Created Sep 24, 2025 Method Local Delivery Expected …" at bounding box center [533, 174] width 971 height 173
click at [945, 122] on button "Attach new document" at bounding box center [972, 119] width 71 height 10
click at [756, 138] on div "Select file Drop files here to upload" at bounding box center [857, 137] width 318 height 25
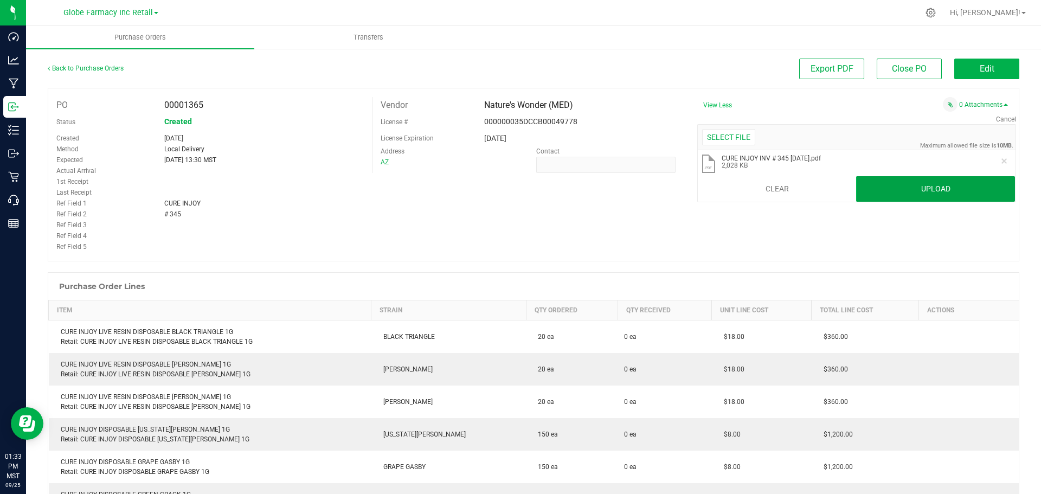
click at [959, 180] on button "Upload" at bounding box center [935, 189] width 159 height 26
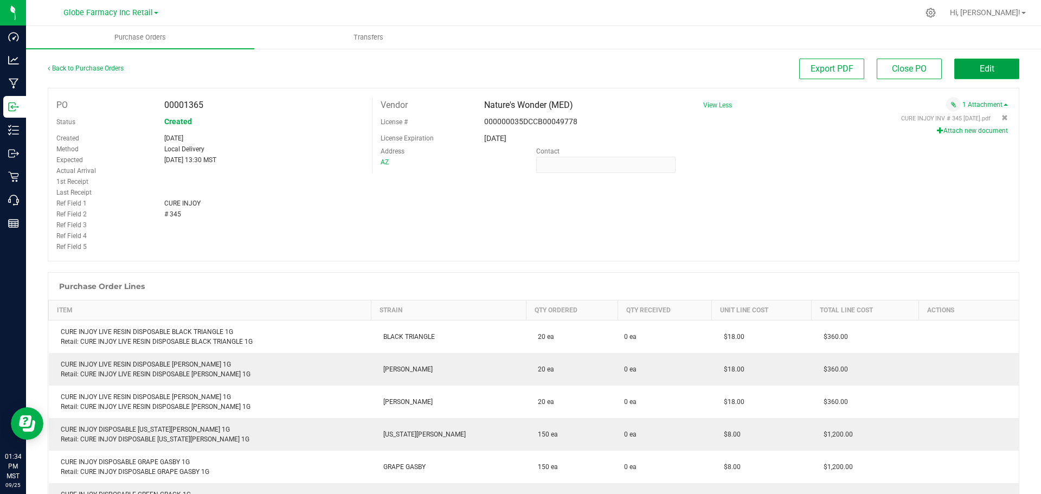
click at [965, 73] on button "Edit" at bounding box center [986, 69] width 65 height 21
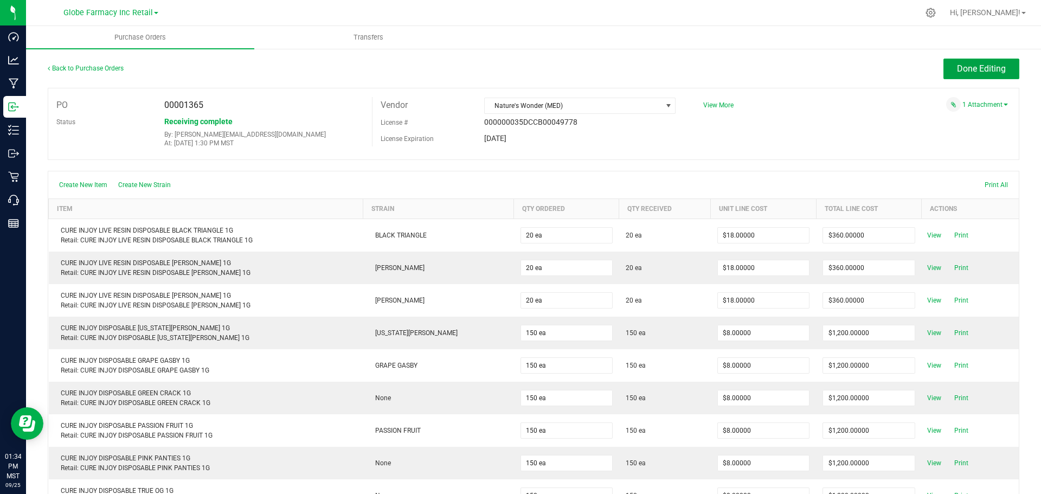
click at [965, 73] on span "Done Editing" at bounding box center [981, 68] width 49 height 10
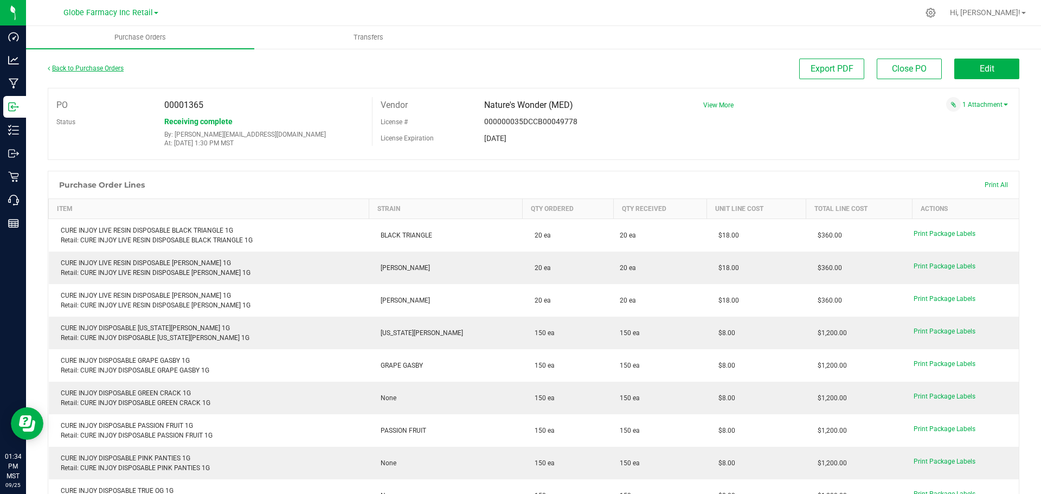
click at [98, 67] on link "Back to Purchase Orders" at bounding box center [86, 69] width 76 height 8
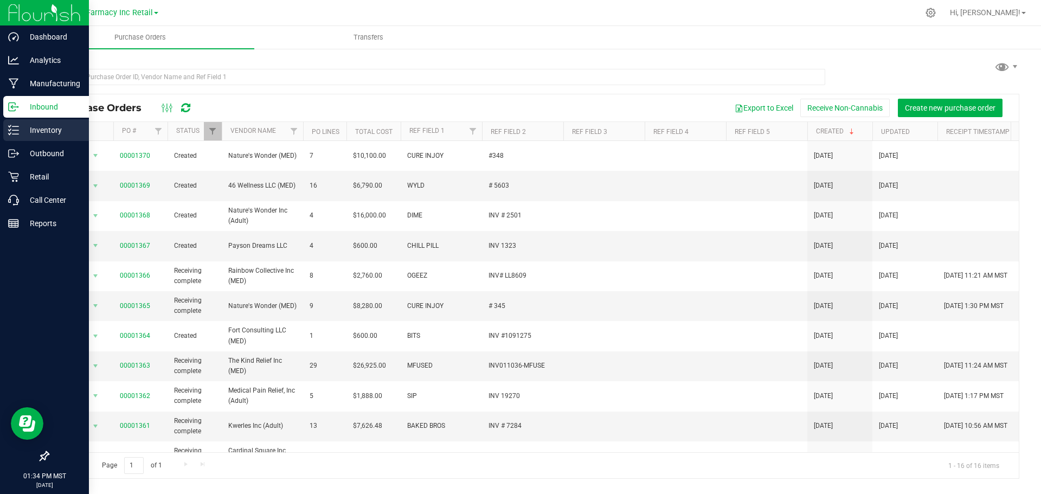
click at [25, 128] on p "Inventory" at bounding box center [51, 130] width 65 height 13
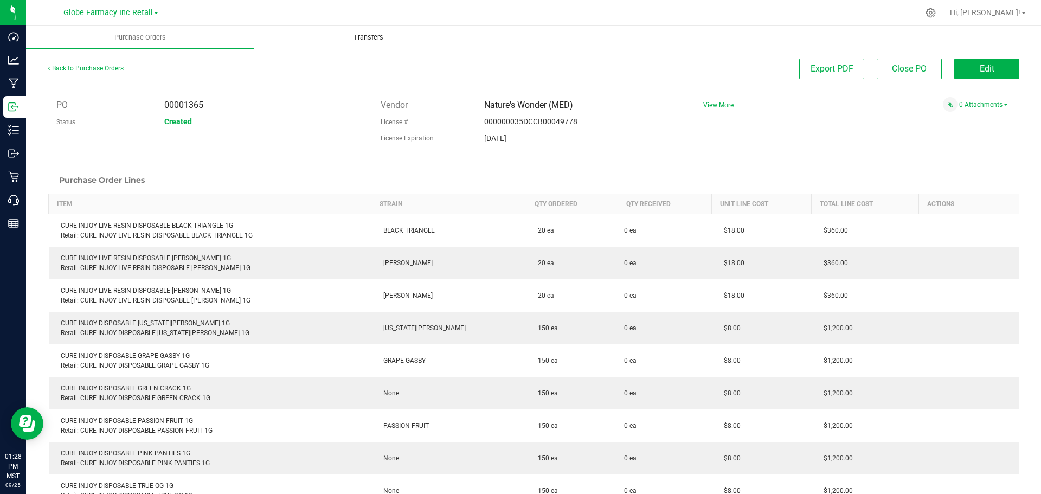
click at [351, 40] on span "Transfers" at bounding box center [368, 38] width 59 height 10
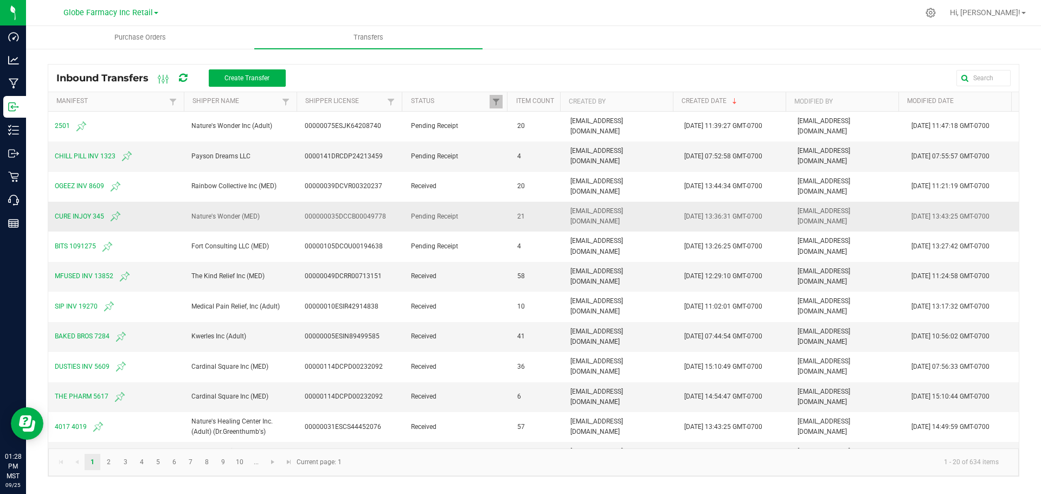
click at [79, 215] on span "CURE INJOY 345" at bounding box center [117, 216] width 124 height 13
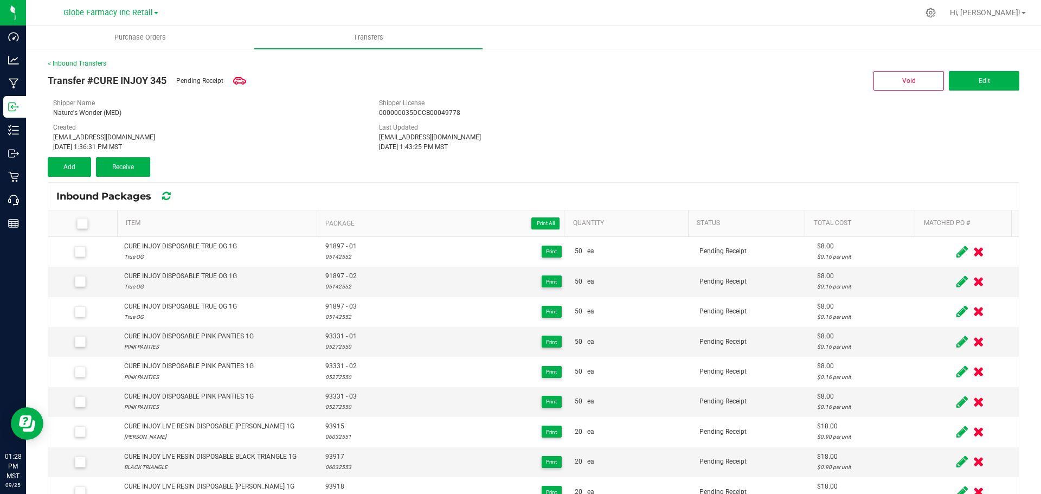
click at [79, 223] on icon at bounding box center [82, 223] width 7 height 0
click at [0, 0] on input "checkbox" at bounding box center [0, 0] width 0 height 0
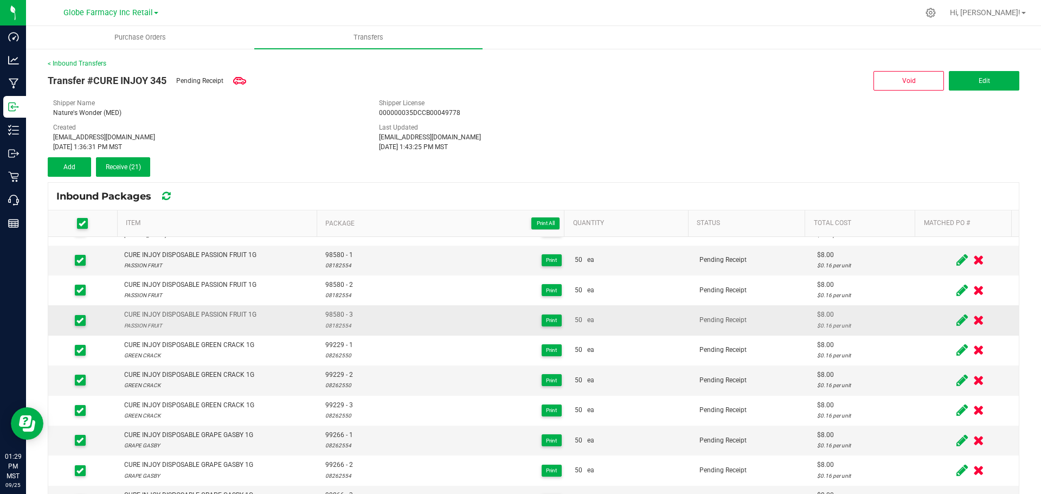
scroll to position [54, 0]
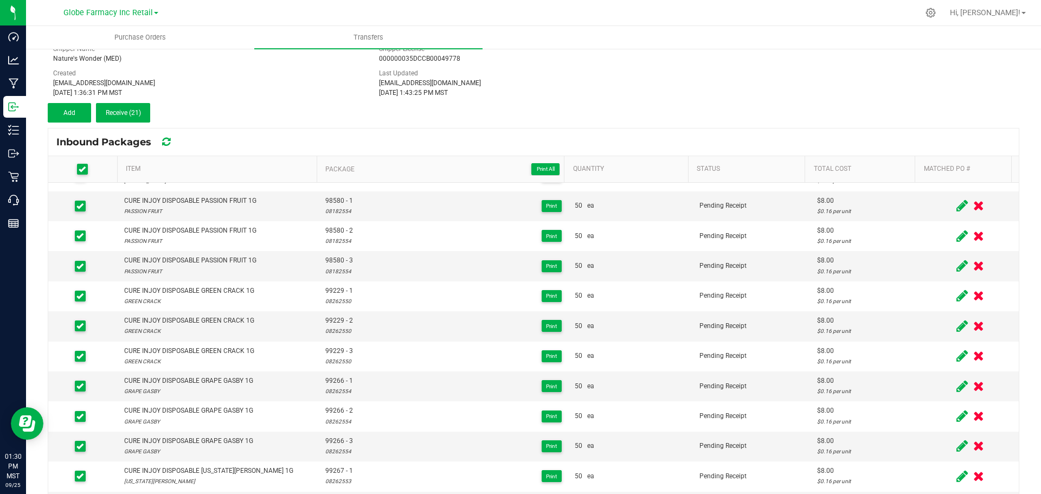
click at [146, 101] on div "Transfer #CURE INJOY 345 Pending Receipt Void Edit Shipper Name Nature's Wonder…" at bounding box center [533, 68] width 971 height 108
click at [116, 106] on button "Receive (21)" at bounding box center [123, 113] width 54 height 20
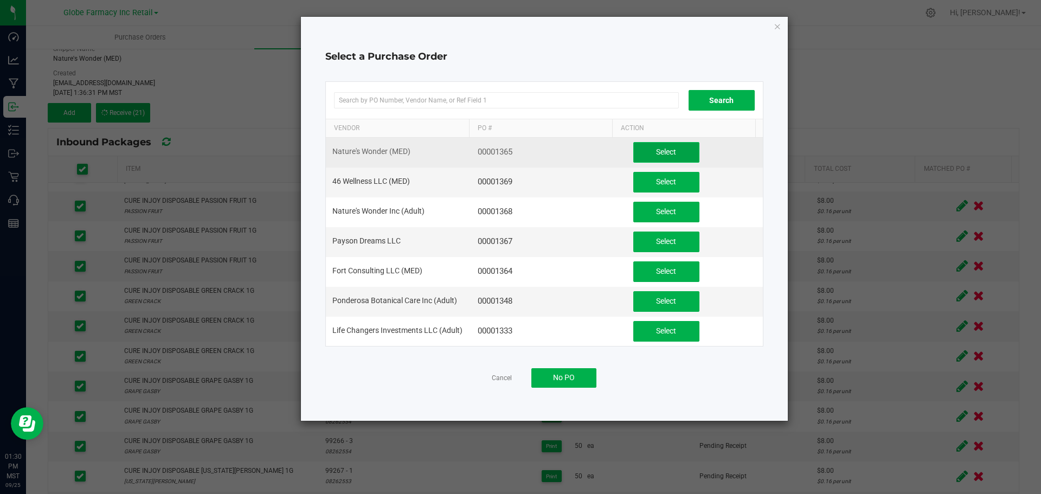
click at [668, 147] on span "Select" at bounding box center [666, 151] width 20 height 9
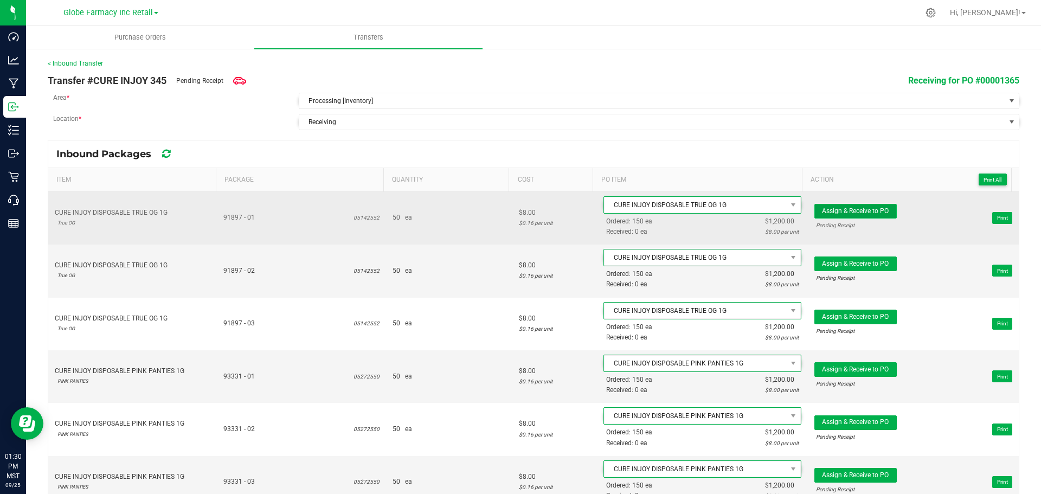
click at [853, 210] on span "Assign & Receive to PO" at bounding box center [855, 211] width 67 height 8
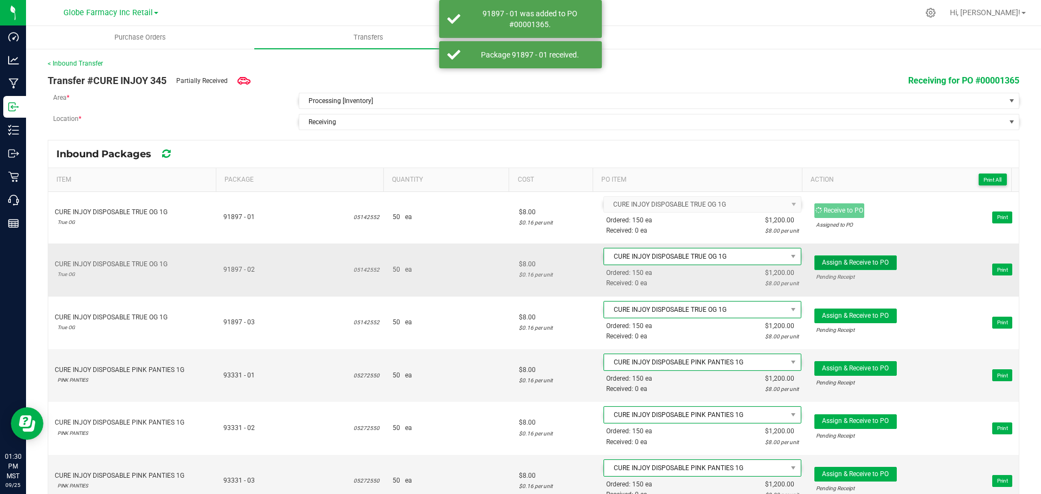
click at [860, 260] on span "Assign & Receive to PO" at bounding box center [855, 263] width 67 height 8
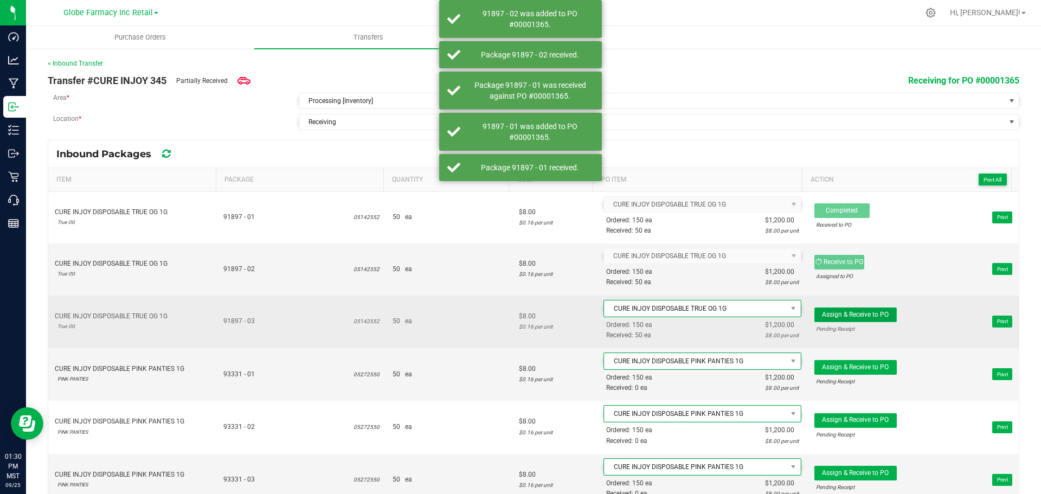
click at [863, 321] on button "Assign & Receive to PO" at bounding box center [855, 314] width 82 height 15
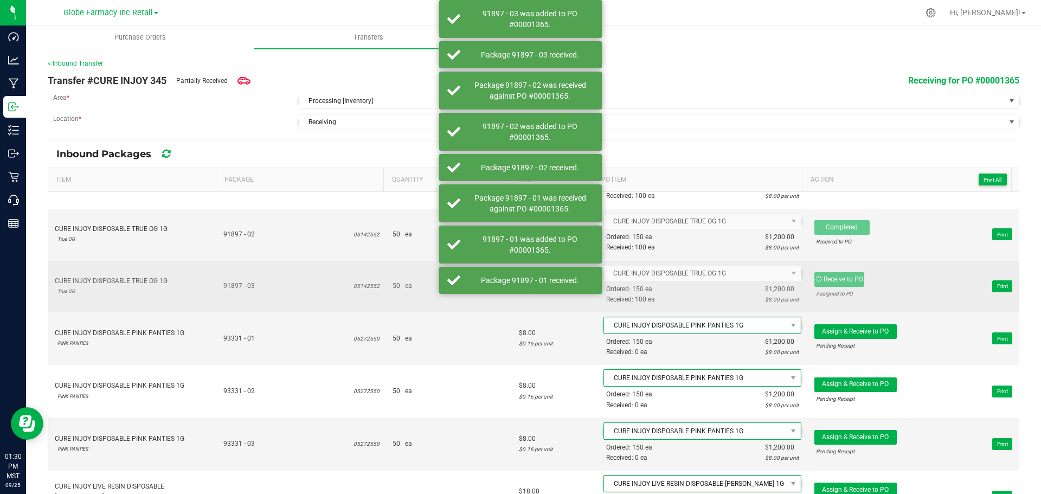
scroll to position [54, 0]
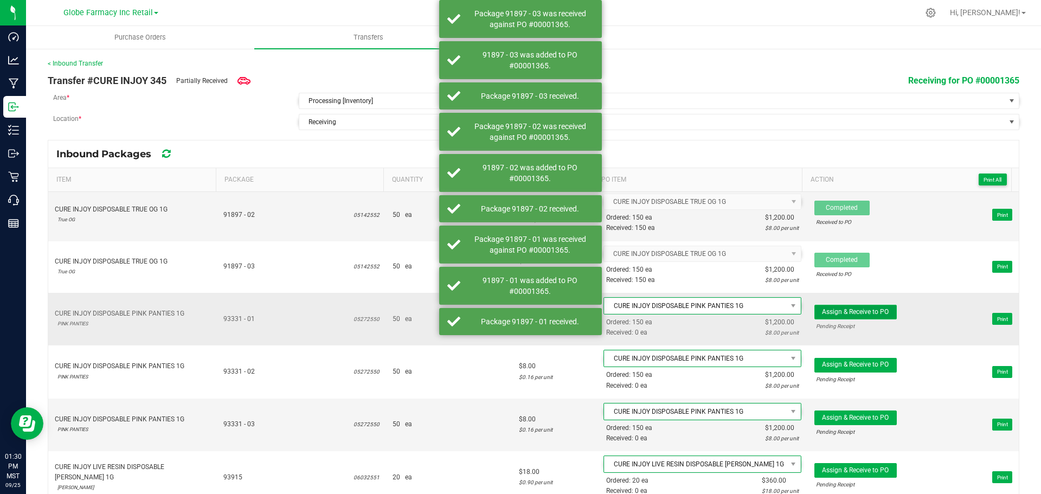
click at [865, 318] on button "Assign & Receive to PO" at bounding box center [855, 312] width 82 height 15
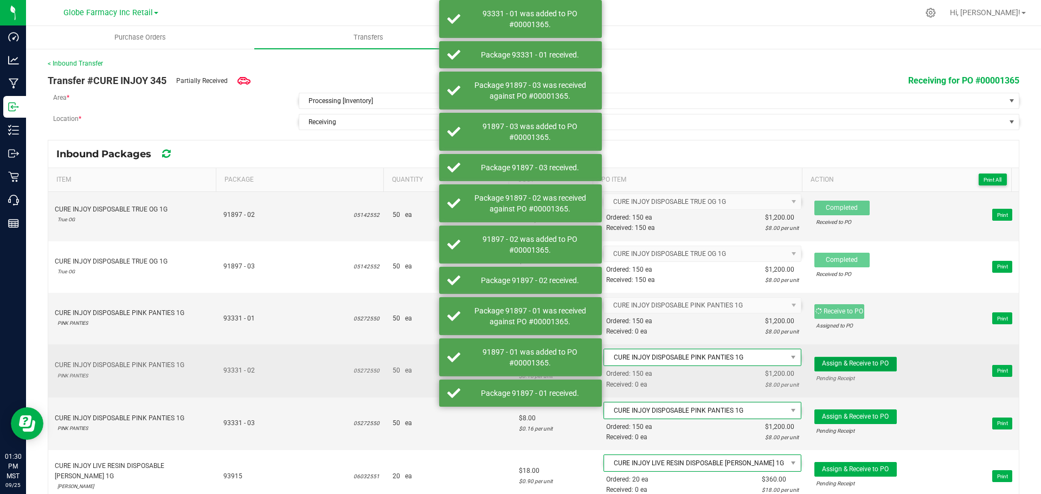
click at [868, 358] on button "Assign & Receive to PO" at bounding box center [855, 364] width 82 height 15
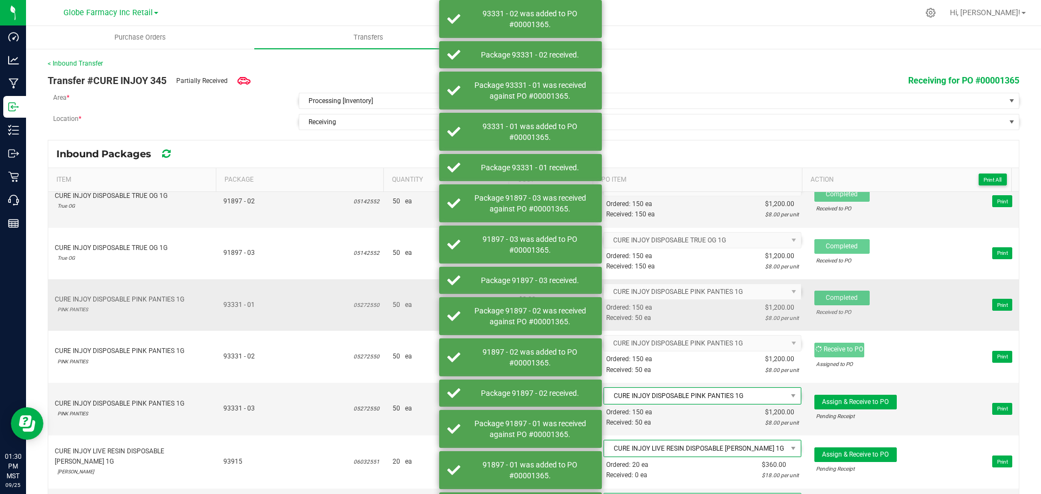
scroll to position [108, 0]
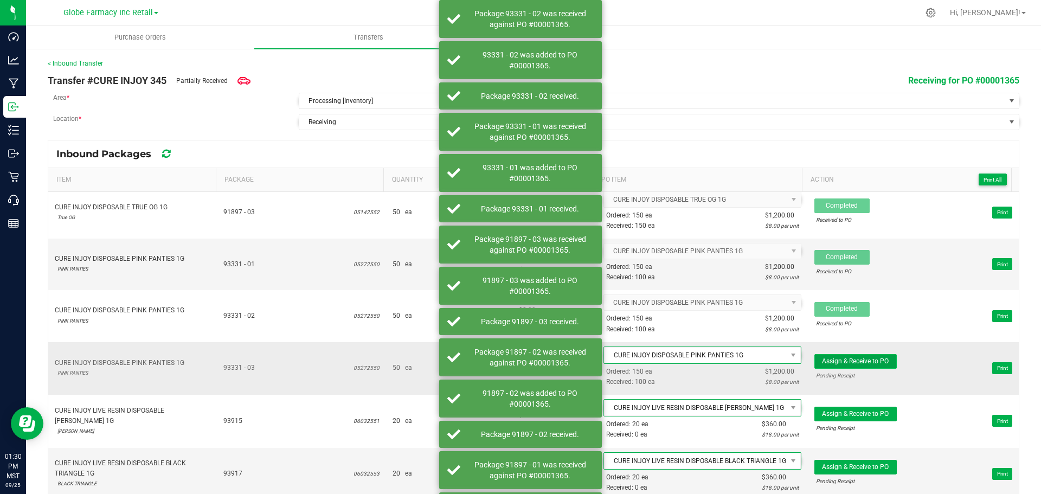
click at [869, 357] on span "Assign & Receive to PO" at bounding box center [855, 361] width 67 height 8
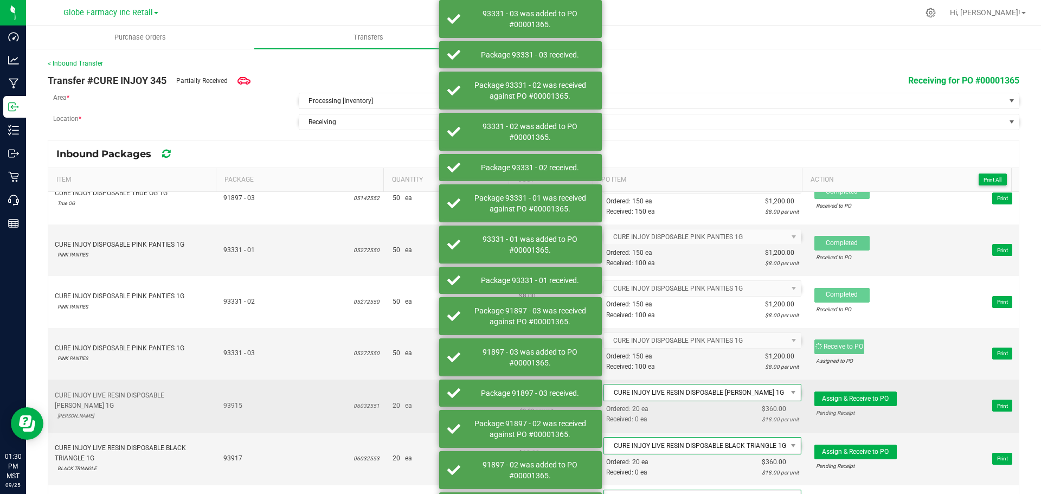
scroll to position [163, 0]
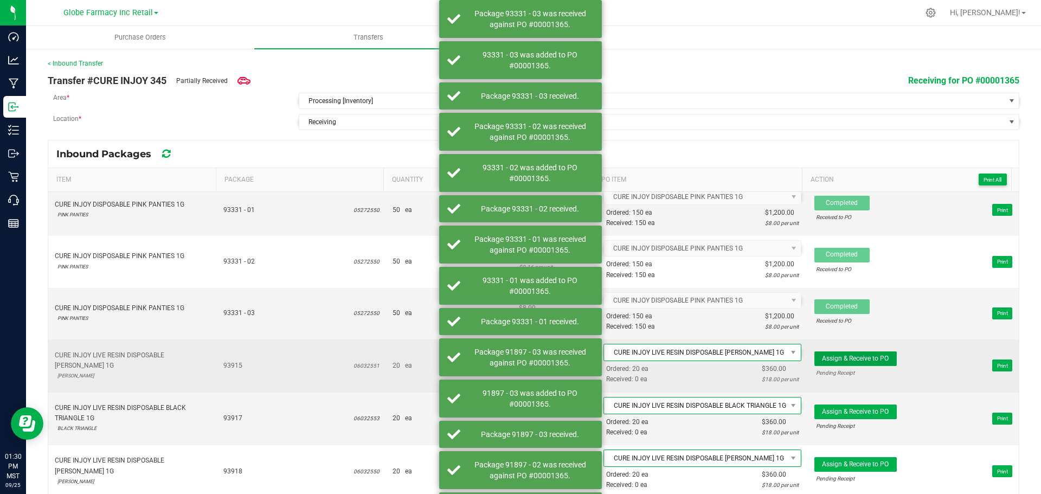
click at [869, 366] on span "Assign & Receive to PO Pending Receipt" at bounding box center [855, 365] width 82 height 28
click at [854, 366] on button "Assign & Receive to PO" at bounding box center [855, 358] width 82 height 15
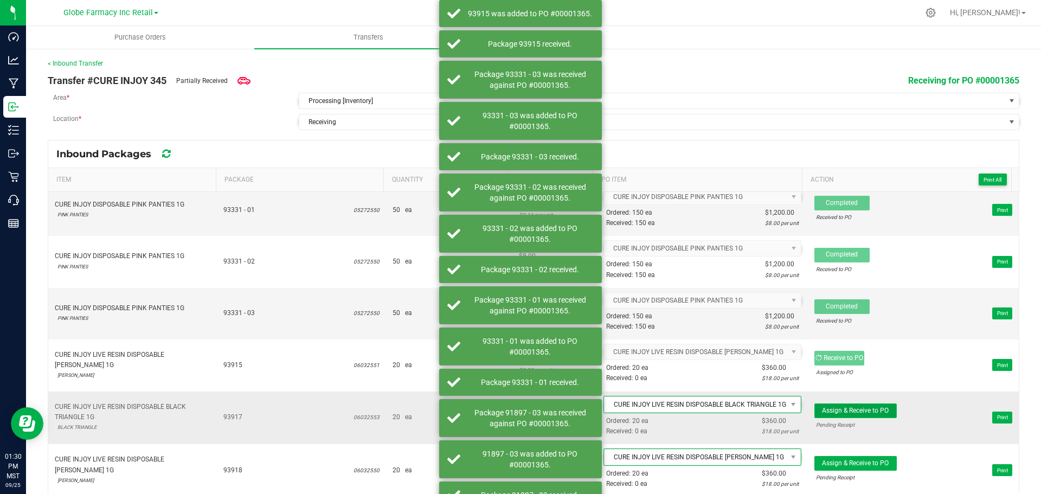
click at [874, 409] on span "Assign & Receive to PO" at bounding box center [855, 411] width 67 height 8
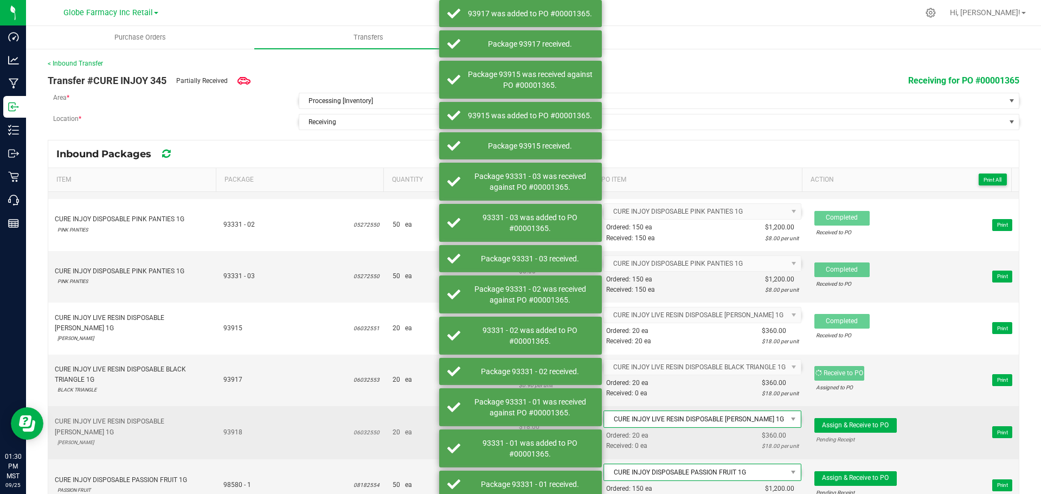
scroll to position [271, 0]
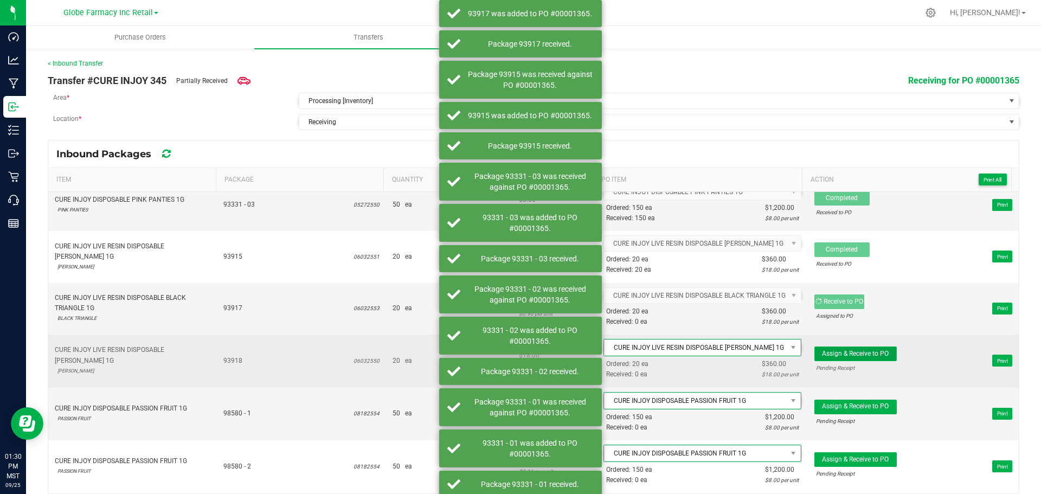
click at [864, 353] on span "Assign & Receive to PO" at bounding box center [855, 354] width 67 height 8
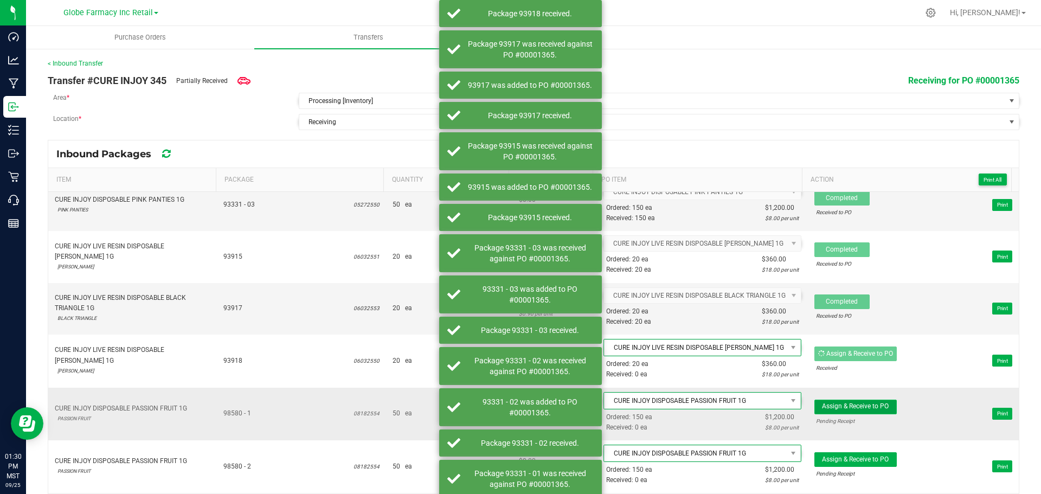
click at [862, 404] on span "Assign & Receive to PO" at bounding box center [855, 406] width 67 height 8
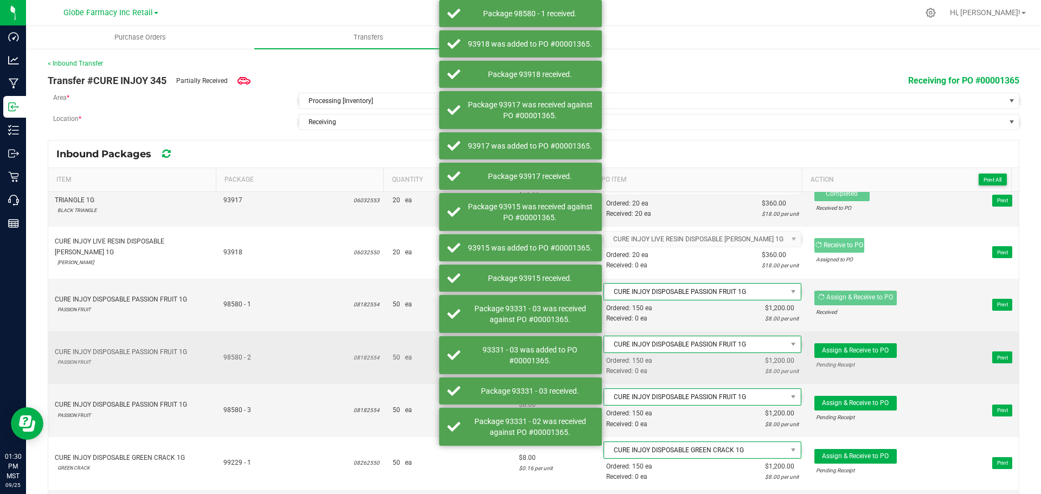
scroll to position [379, 0]
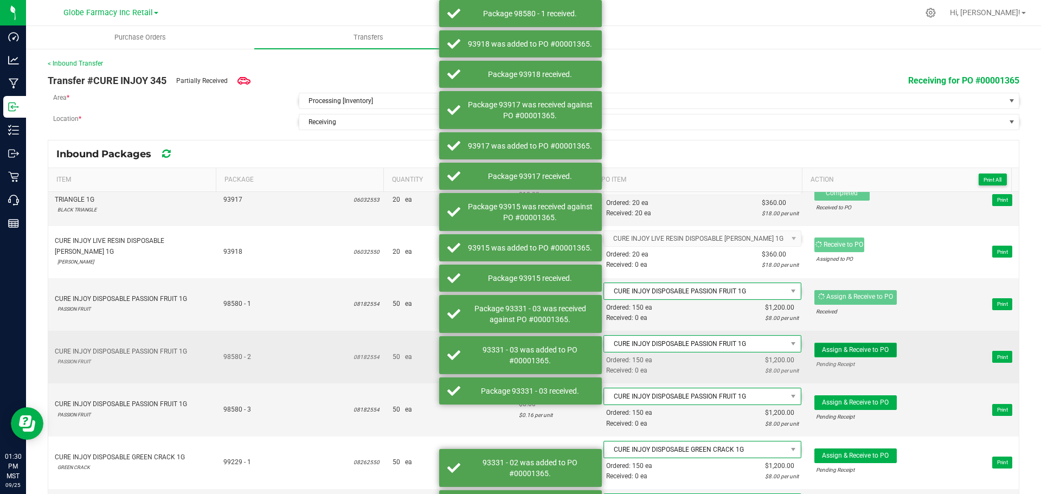
click at [867, 353] on button "Assign & Receive to PO" at bounding box center [855, 350] width 82 height 15
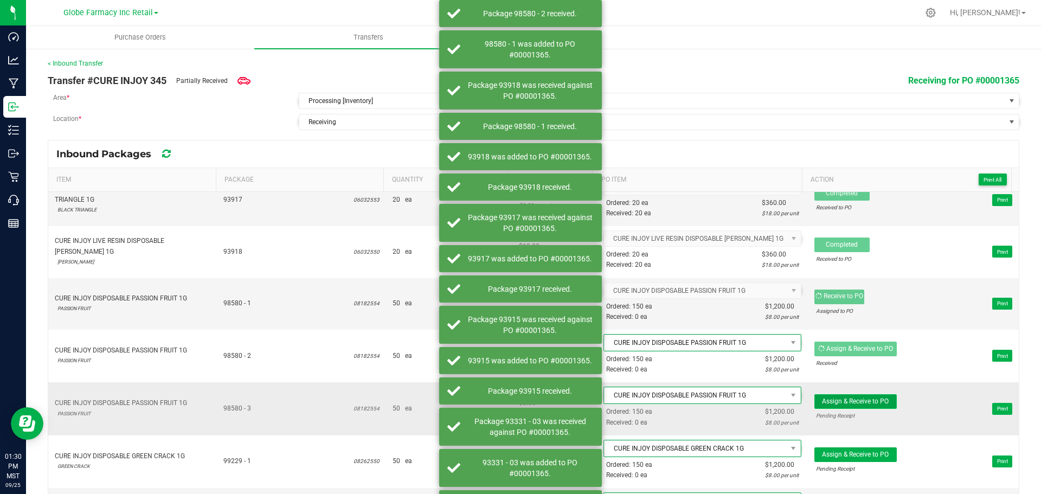
click at [870, 405] on button "Assign & Receive to PO" at bounding box center [855, 401] width 82 height 15
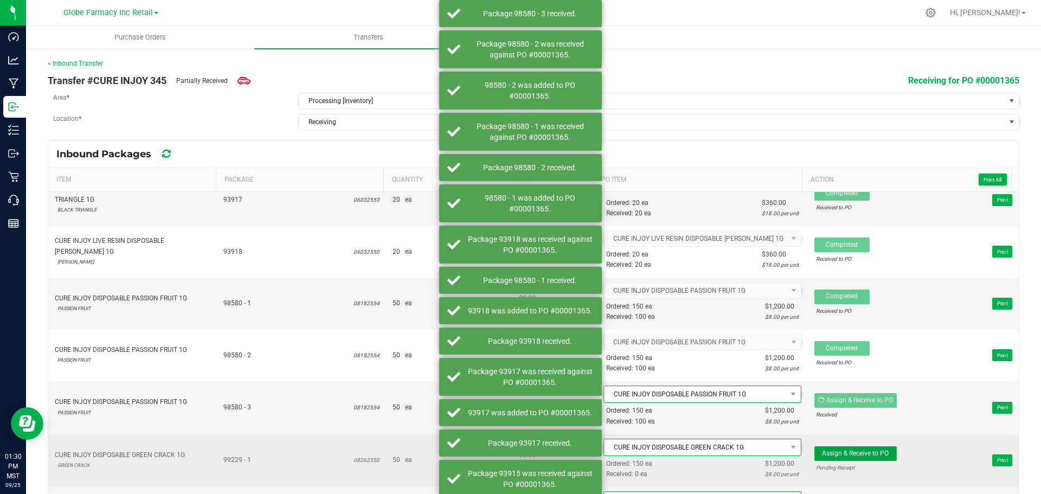
click at [863, 447] on button "Assign & Receive to PO" at bounding box center [855, 453] width 82 height 15
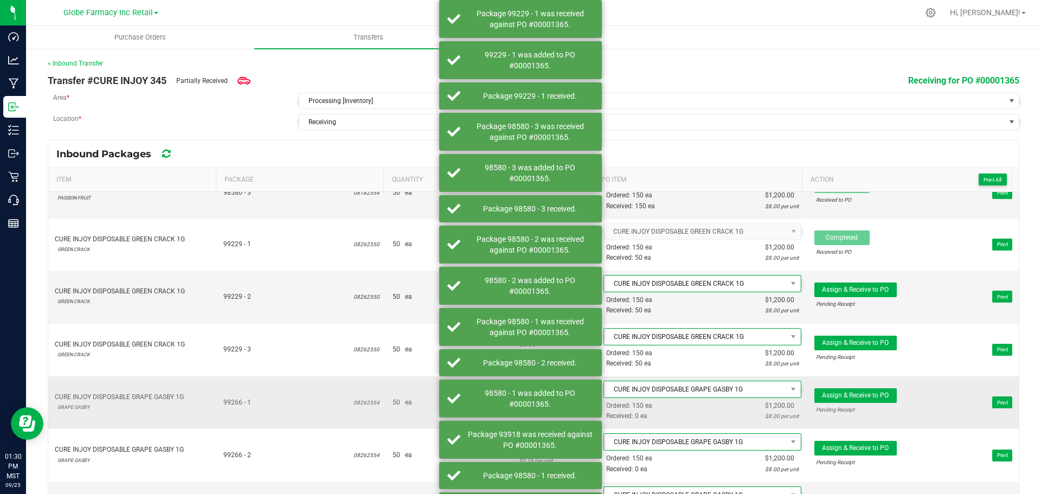
scroll to position [596, 0]
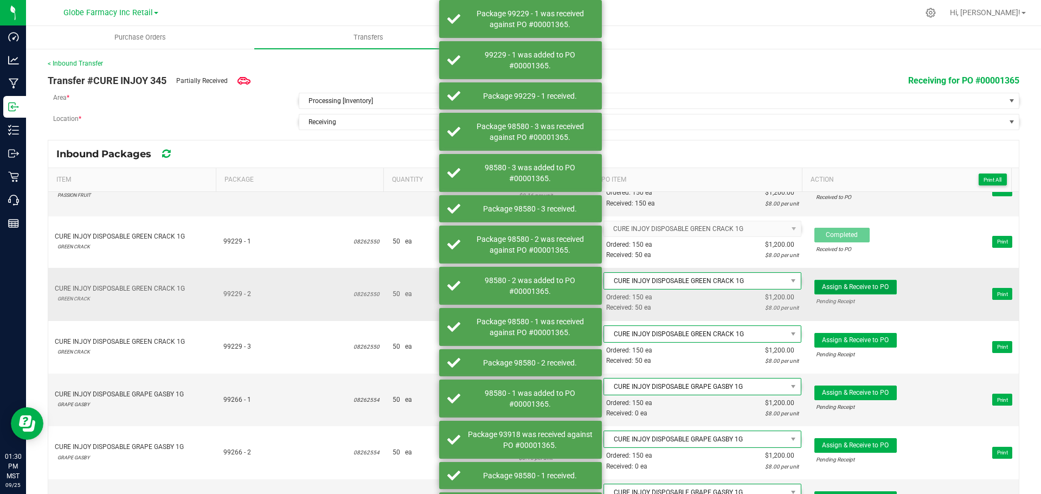
click at [873, 287] on span "Assign & Receive to PO" at bounding box center [855, 287] width 67 height 8
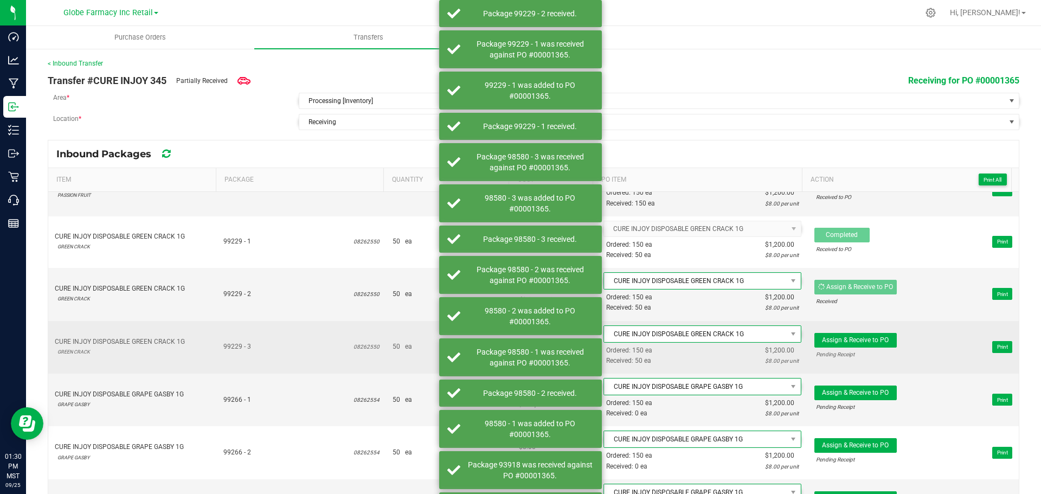
click at [858, 349] on div "Pending Receipt" at bounding box center [855, 354] width 79 height 10
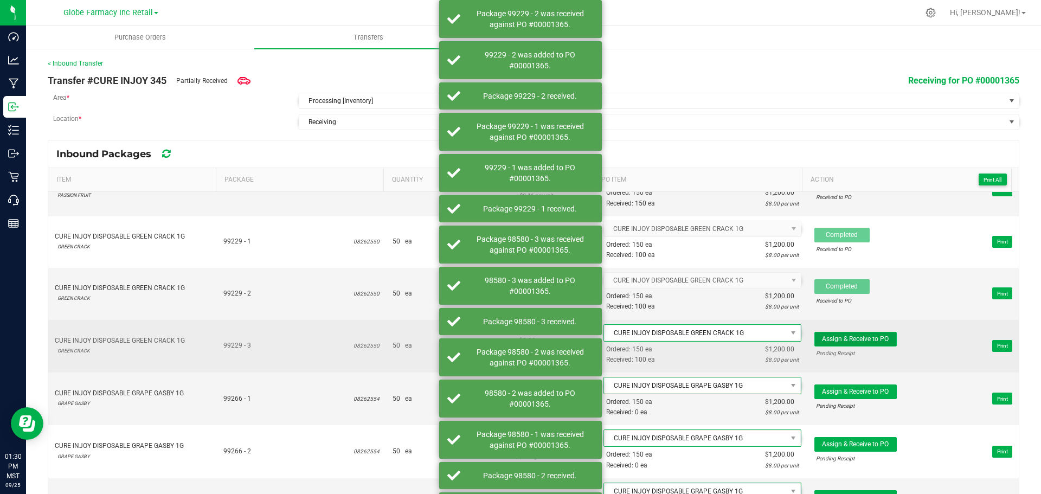
click at [857, 336] on span "Assign & Receive to PO" at bounding box center [855, 339] width 67 height 8
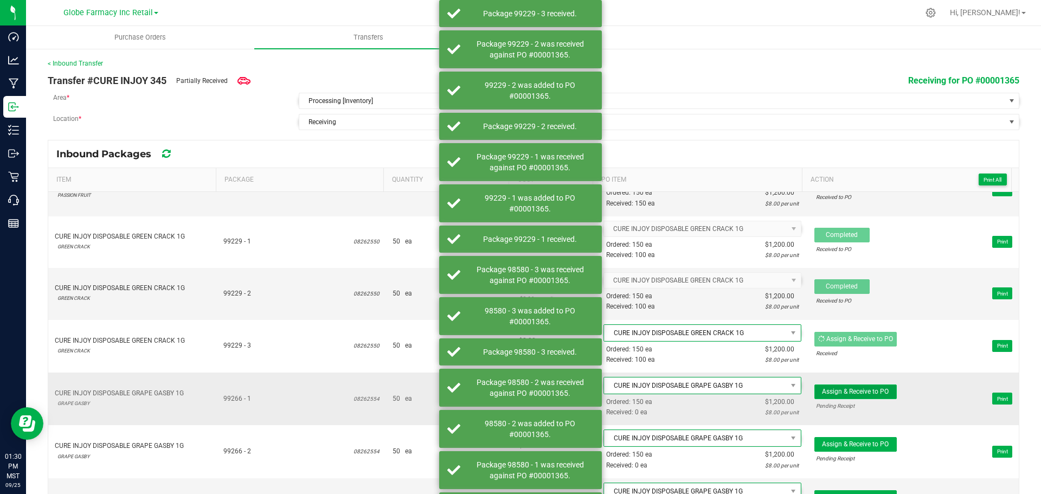
click at [869, 388] on span "Assign & Receive to PO" at bounding box center [855, 392] width 67 height 8
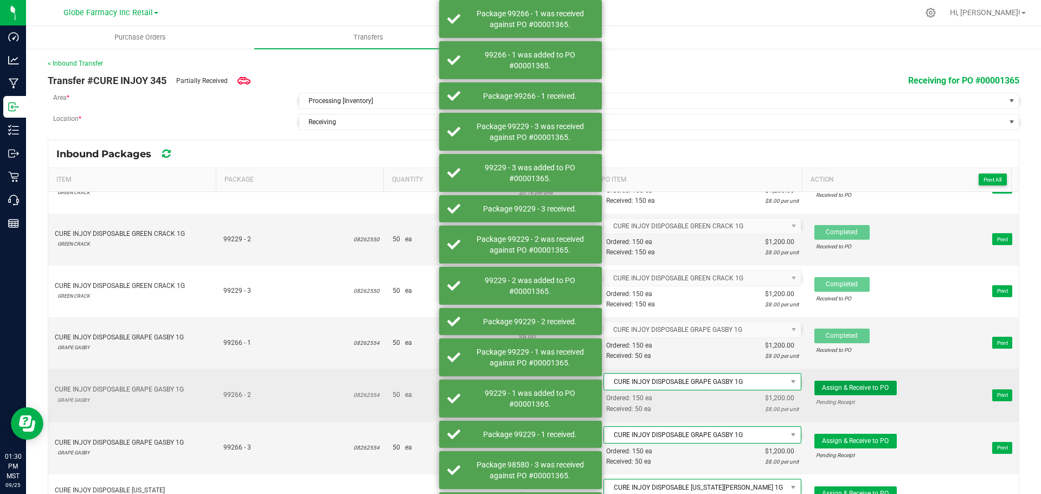
click at [869, 384] on span "Assign & Receive to PO" at bounding box center [855, 388] width 67 height 8
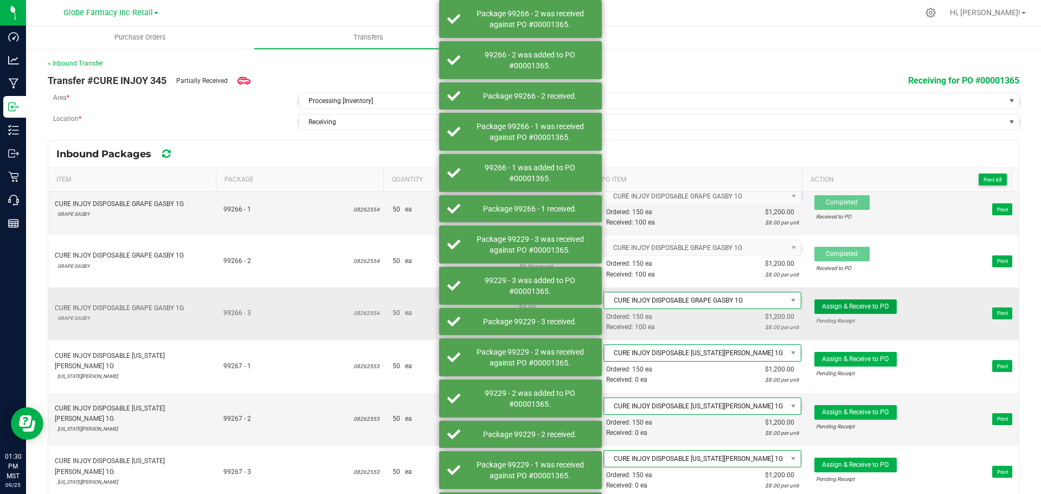
click at [861, 307] on span "Assign & Receive to PO" at bounding box center [855, 306] width 67 height 8
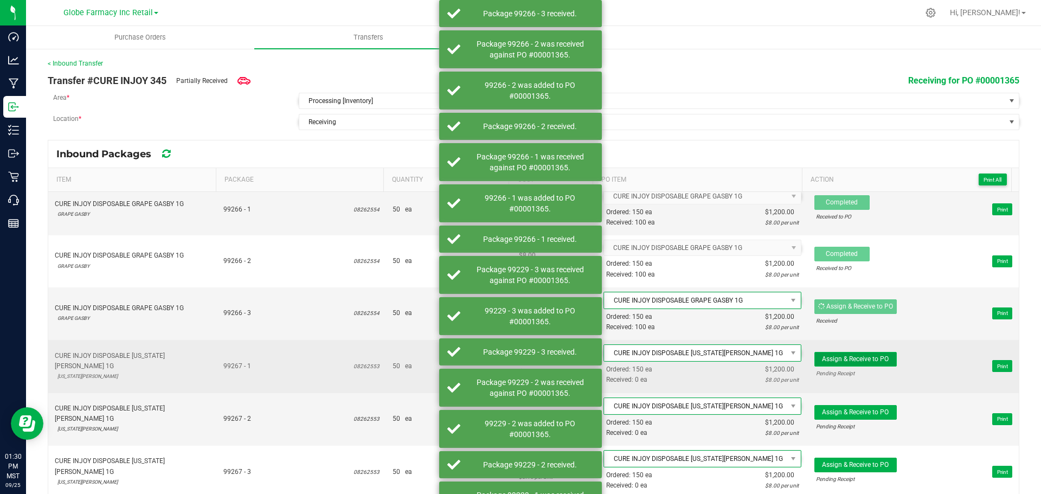
click at [873, 358] on span "Assign & Receive to PO" at bounding box center [855, 359] width 67 height 8
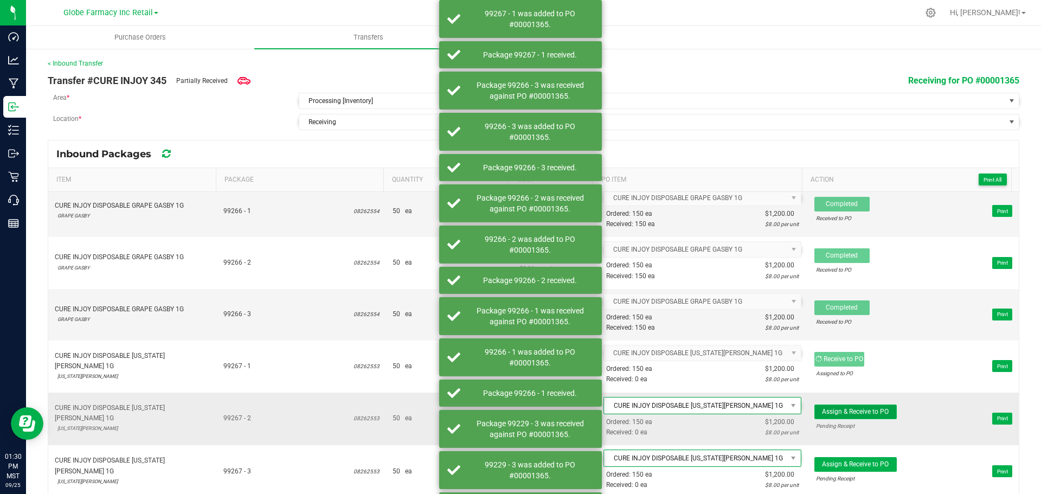
click at [864, 408] on span "Assign & Receive to PO" at bounding box center [855, 412] width 67 height 8
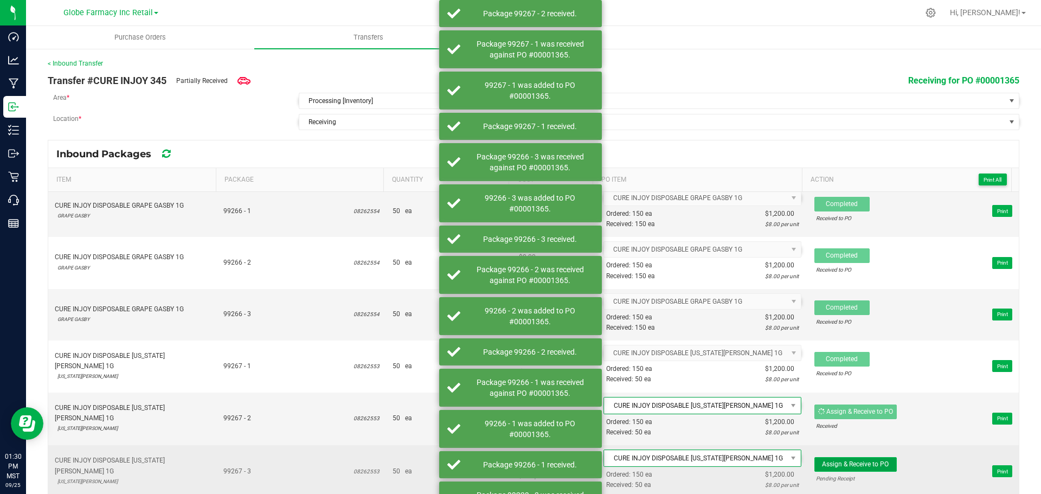
click at [865, 464] on span "Assign & Receive to PO" at bounding box center [855, 464] width 67 height 8
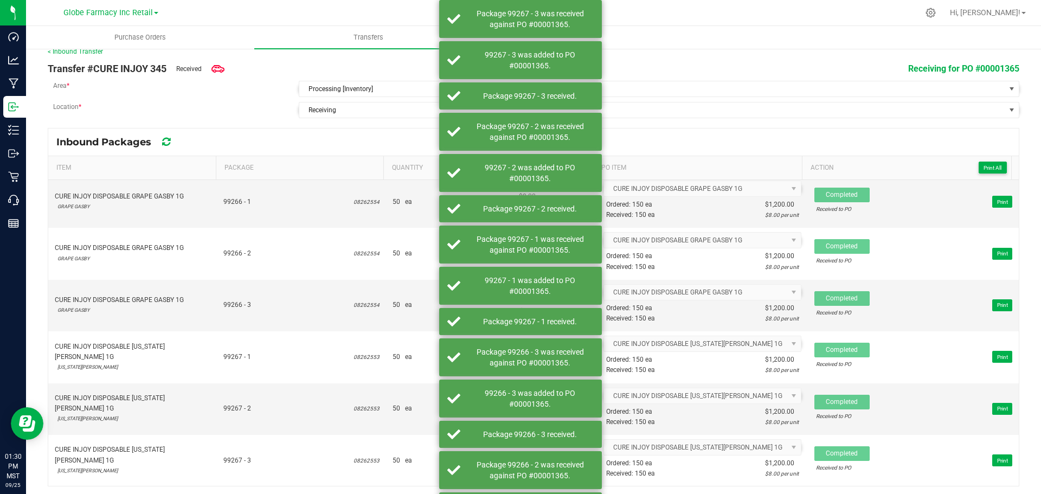
scroll to position [15, 0]
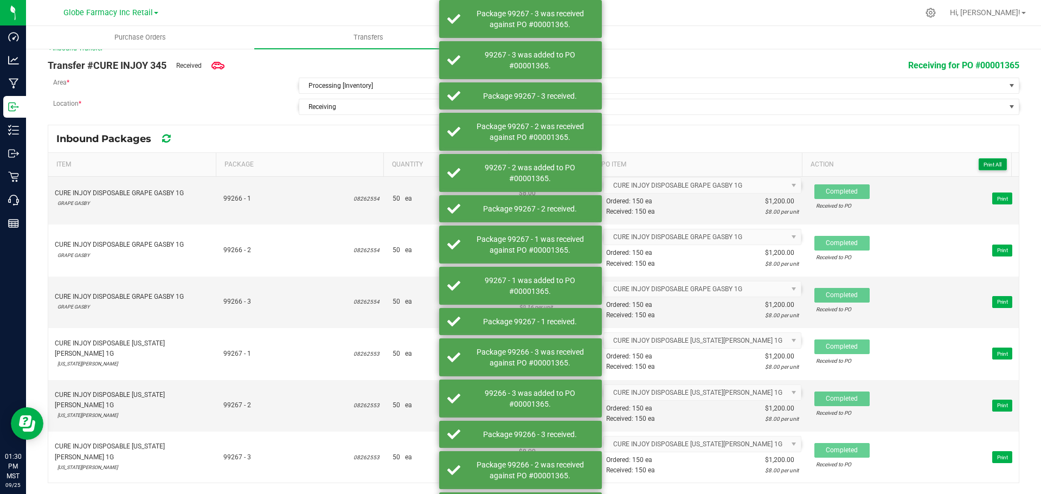
click at [991, 162] on span "Print All" at bounding box center [992, 165] width 18 height 6
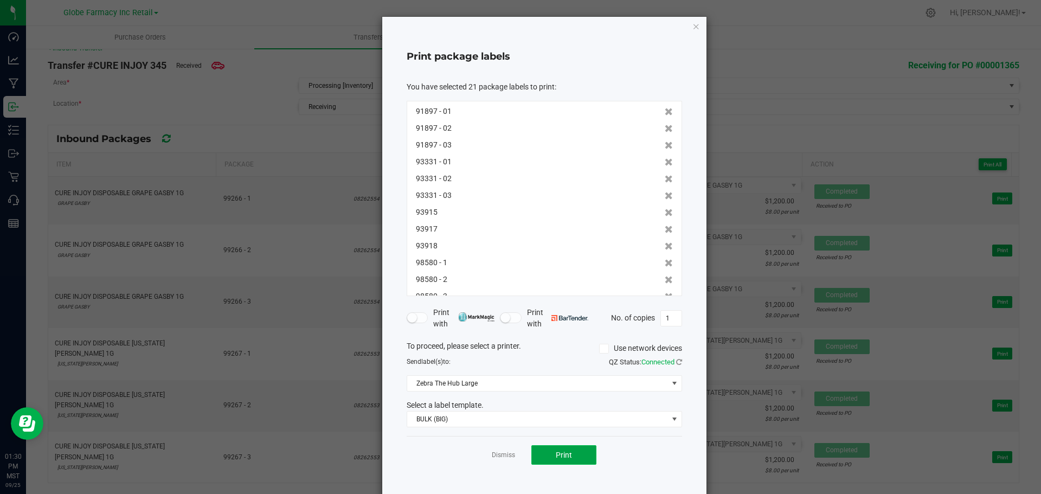
click at [548, 455] on button "Print" at bounding box center [563, 455] width 65 height 20
click at [692, 27] on icon "button" at bounding box center [696, 26] width 8 height 13
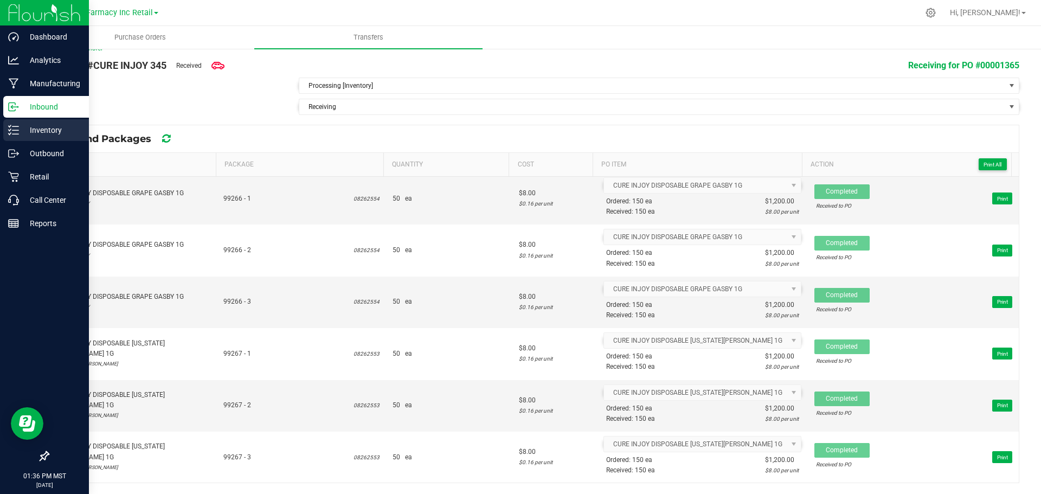
click at [35, 125] on p "Inventory" at bounding box center [51, 130] width 65 height 13
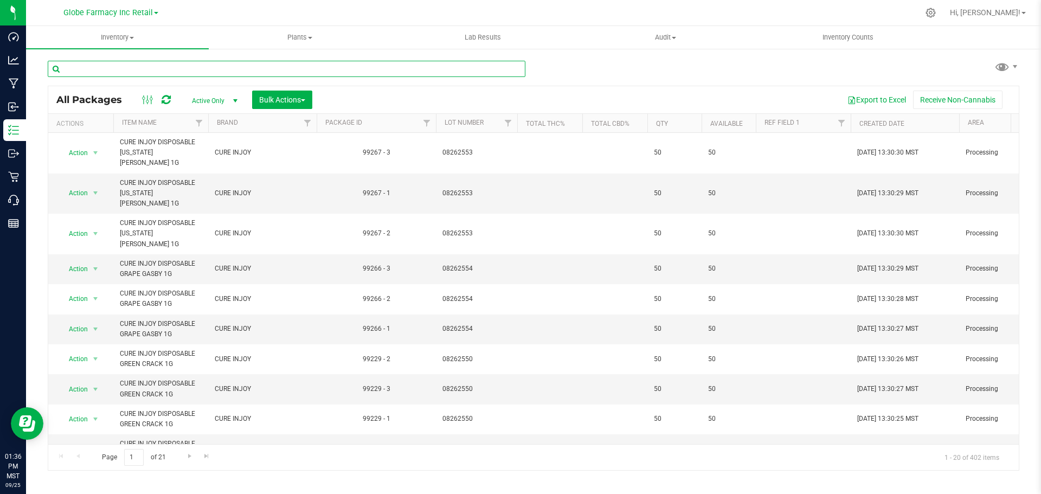
click at [299, 71] on input "text" at bounding box center [287, 69] width 478 height 16
paste input "08262553"
type input "08262553"
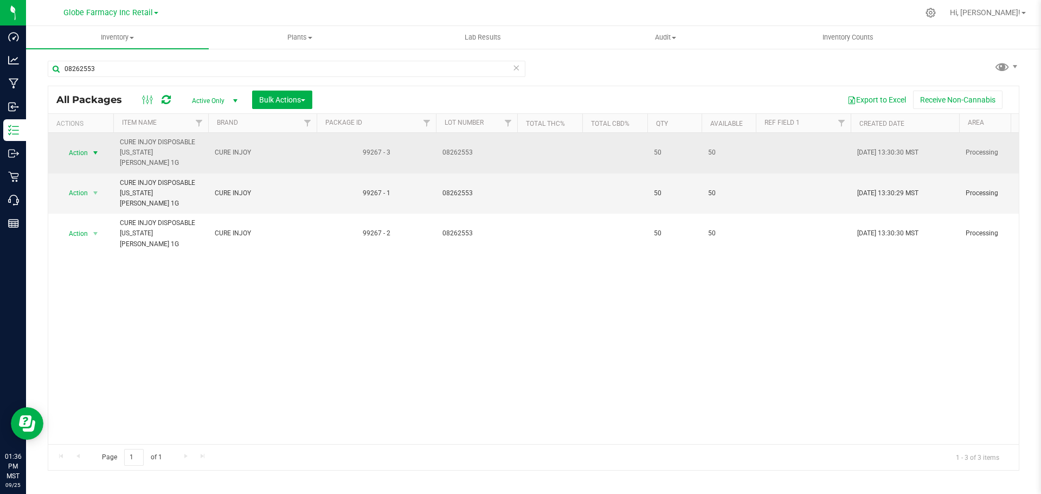
click at [95, 149] on span "select" at bounding box center [95, 153] width 9 height 9
click at [460, 147] on span "08262553" at bounding box center [476, 152] width 68 height 10
click at [460, 147] on input "08262553" at bounding box center [474, 152] width 78 height 17
click at [454, 148] on input "08262553" at bounding box center [474, 152] width 78 height 17
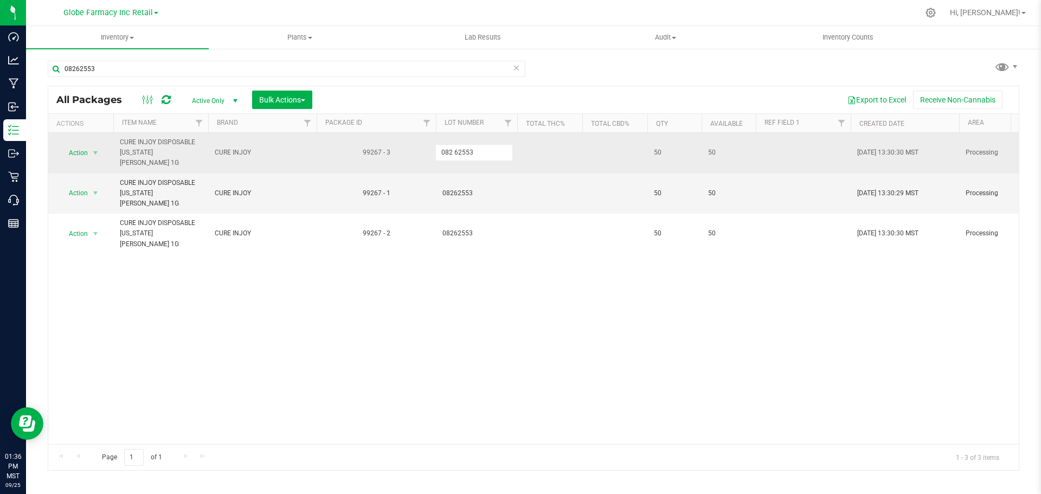
type input "082 62553"
click at [514, 149] on div "All Packages Active Only Active Only Lab Samples Locked All Bulk Actions Add to…" at bounding box center [533, 278] width 971 height 385
click at [454, 147] on span "082 62553" at bounding box center [476, 152] width 68 height 10
click at [454, 146] on input "082 62553" at bounding box center [474, 152] width 78 height 17
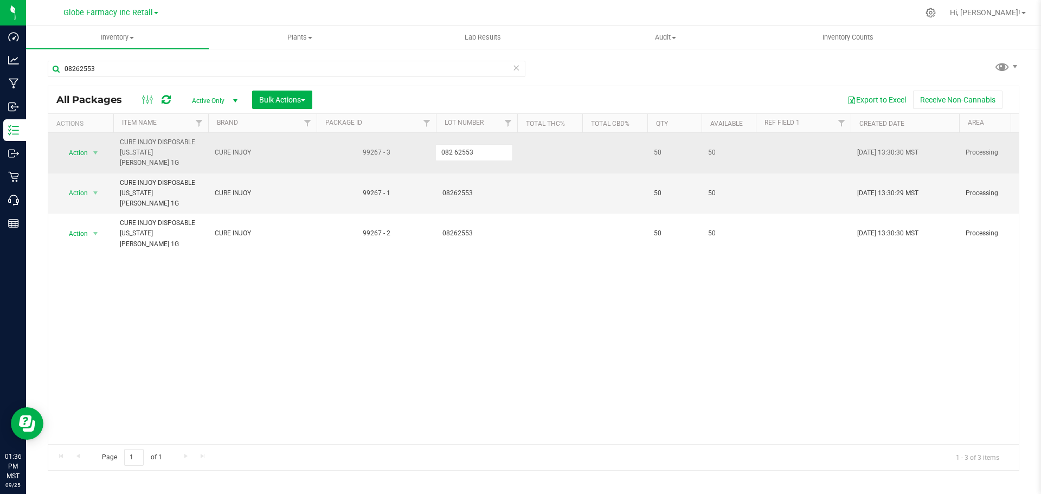
type input "08262553"
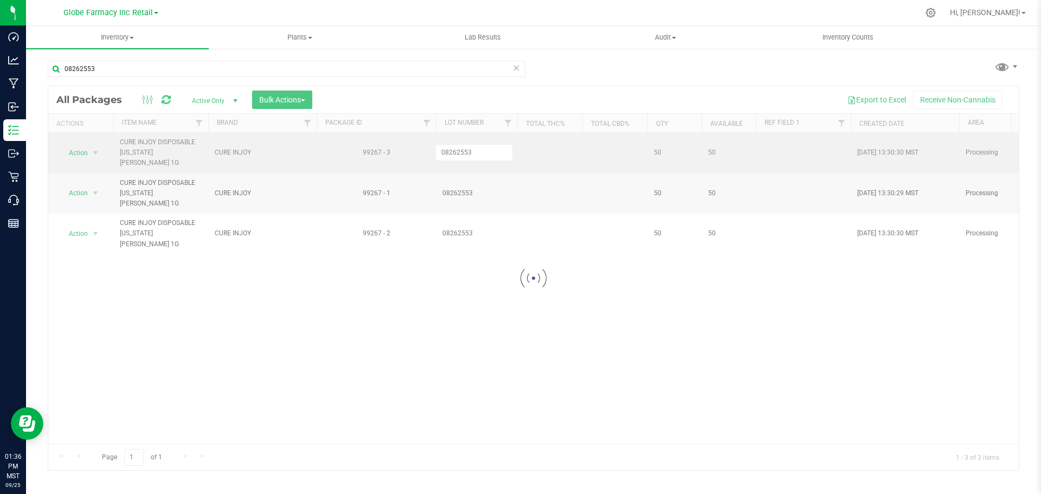
click at [560, 151] on div "Loading... All Packages Active Only Active Only Lab Samples Locked All Bulk Act…" at bounding box center [533, 278] width 971 height 385
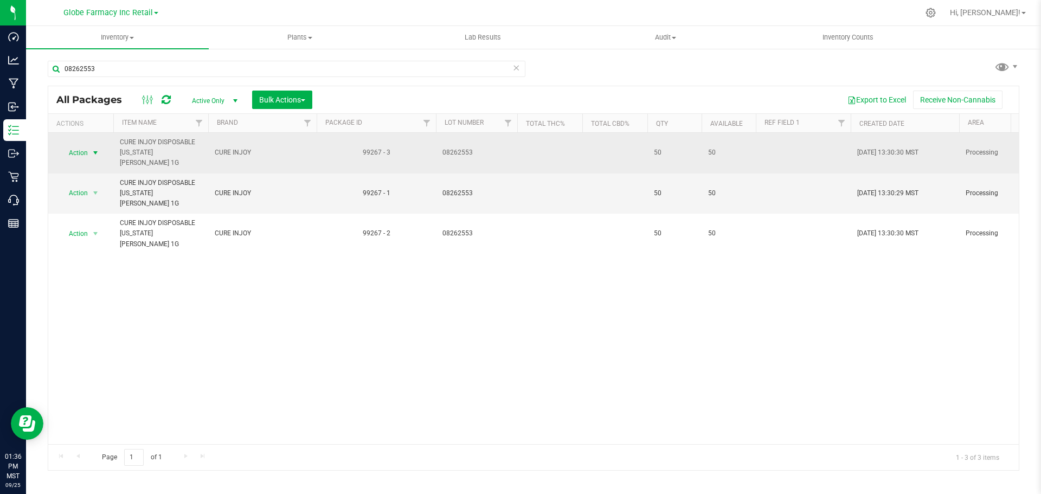
click at [96, 139] on td "Action Action Adjust qty Create package Edit attributes Global inventory Locate…" at bounding box center [80, 153] width 65 height 41
click at [94, 149] on span "select" at bounding box center [95, 153] width 9 height 9
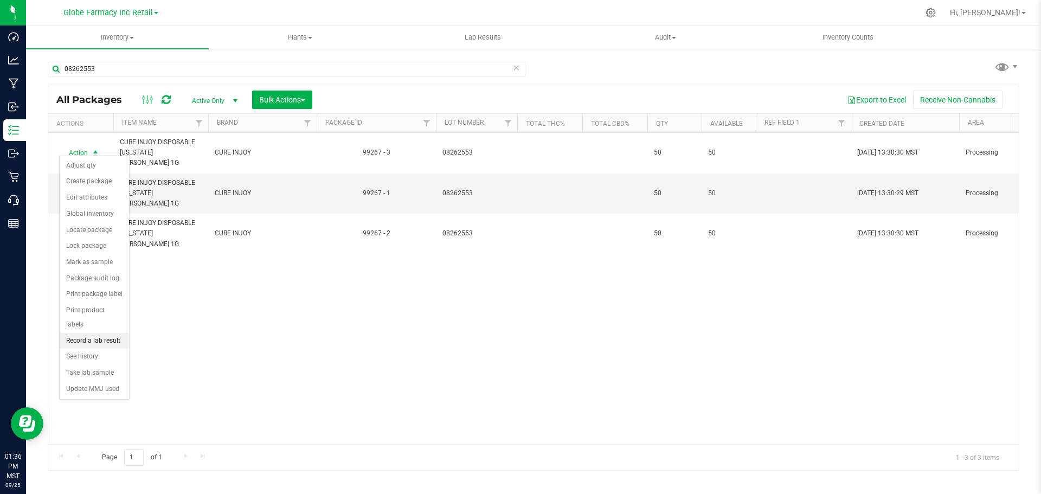
click at [78, 333] on li "Record a lab result" at bounding box center [94, 341] width 69 height 16
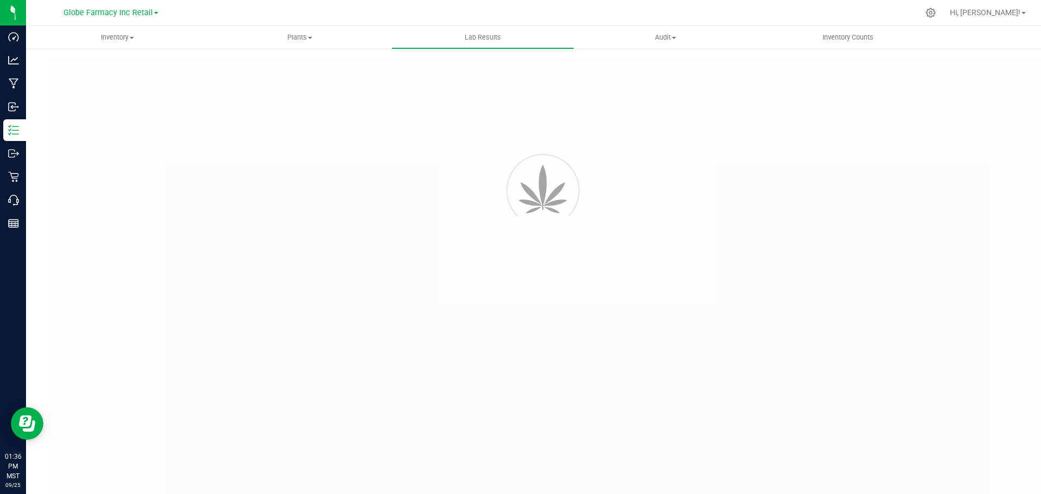
type input "99267 - 3"
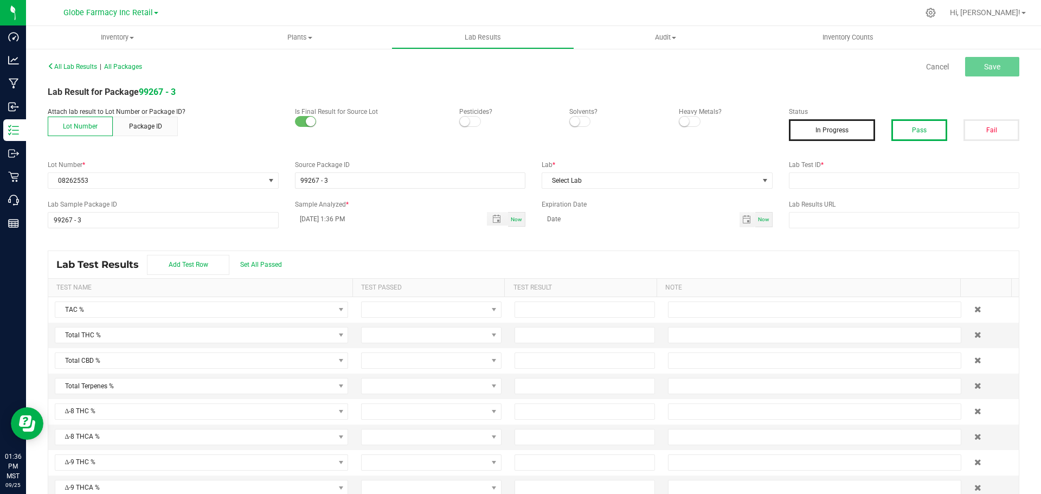
click at [896, 127] on button "Pass" at bounding box center [919, 130] width 56 height 22
click at [873, 196] on div "All Lab Results | All Packages Cancel Save Lab Result for Package 99267 - 3 Att…" at bounding box center [533, 282] width 971 height 447
drag, startPoint x: 852, startPoint y: 183, endPoint x: 830, endPoint y: 180, distance: 22.4
click at [852, 183] on input "text" at bounding box center [904, 180] width 231 height 16
paste input "08262553"
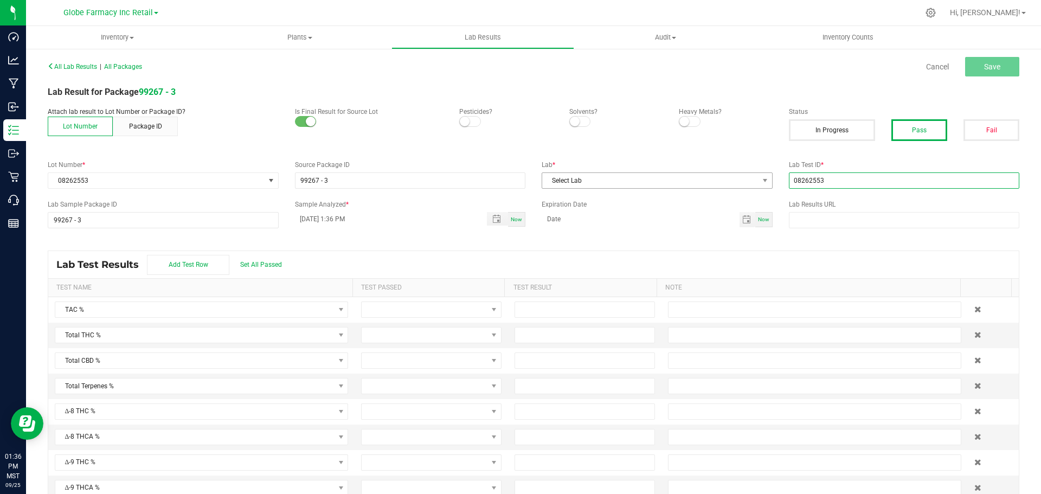
type input "08262553"
click at [634, 175] on span "Select Lab" at bounding box center [650, 180] width 216 height 15
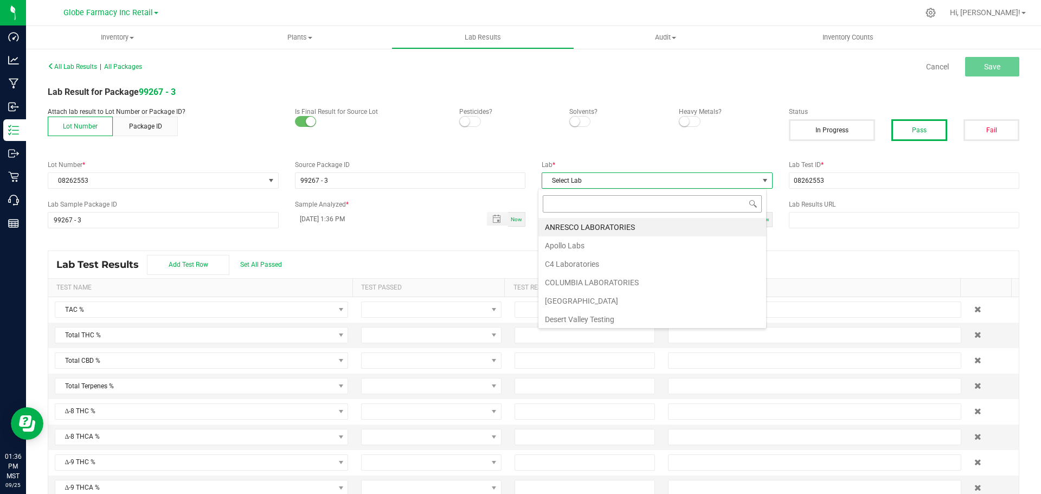
scroll to position [16, 229]
click at [859, 182] on input "08262553" at bounding box center [904, 180] width 231 height 16
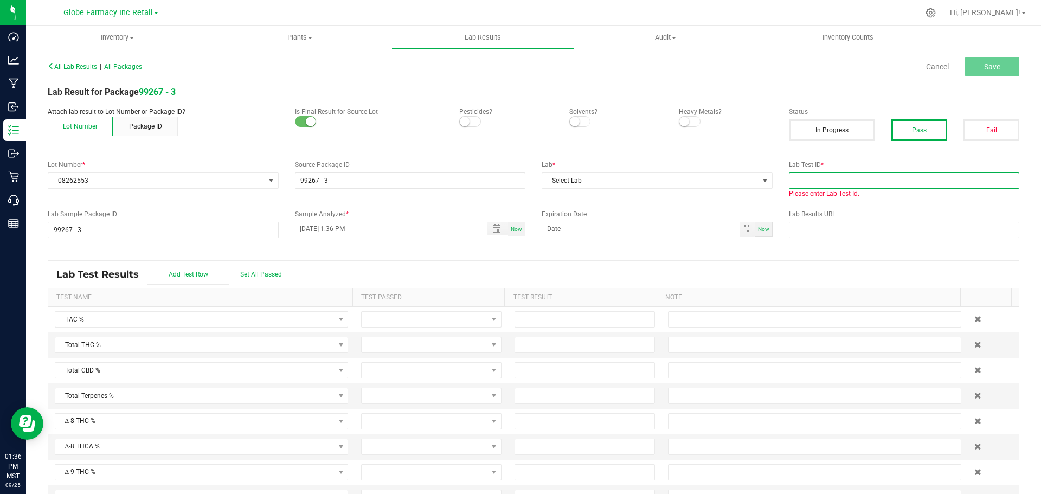
click at [915, 173] on input "text" at bounding box center [904, 180] width 231 height 16
paste input "2508APO3768.18708"
type input "2508APO3768.18708"
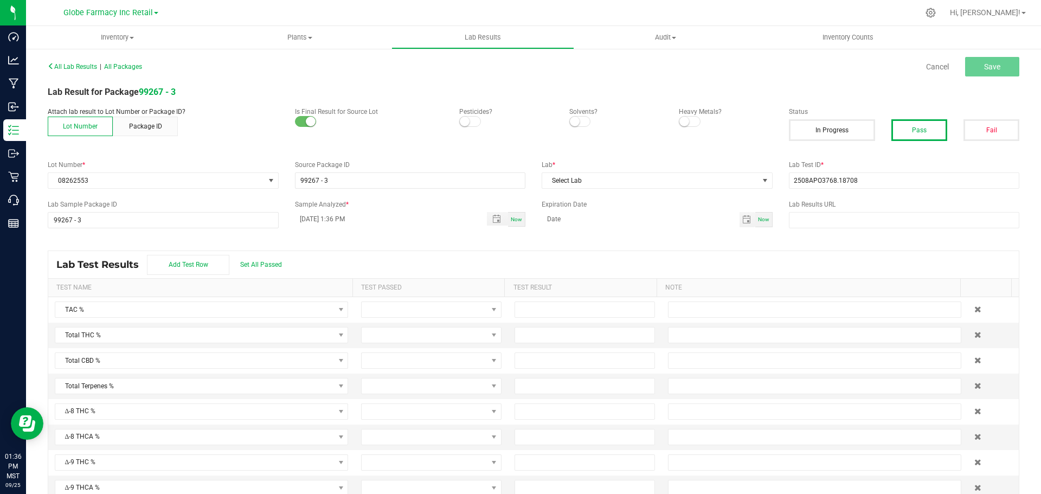
click at [599, 171] on div "Lab * Select Lab" at bounding box center [656, 174] width 247 height 29
click at [596, 179] on span "Select Lab" at bounding box center [650, 180] width 216 height 15
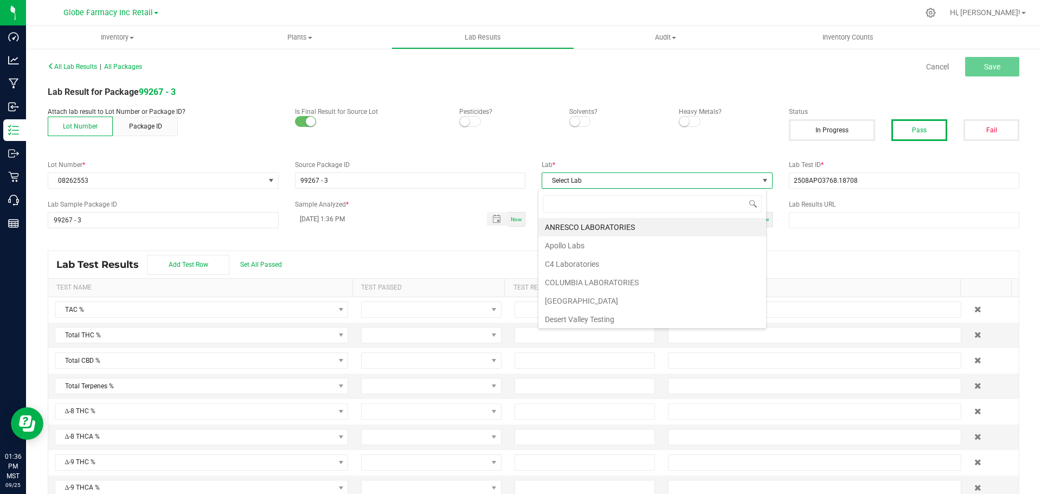
type input "A"
click at [576, 242] on li "Apollo Labs" at bounding box center [652, 245] width 228 height 18
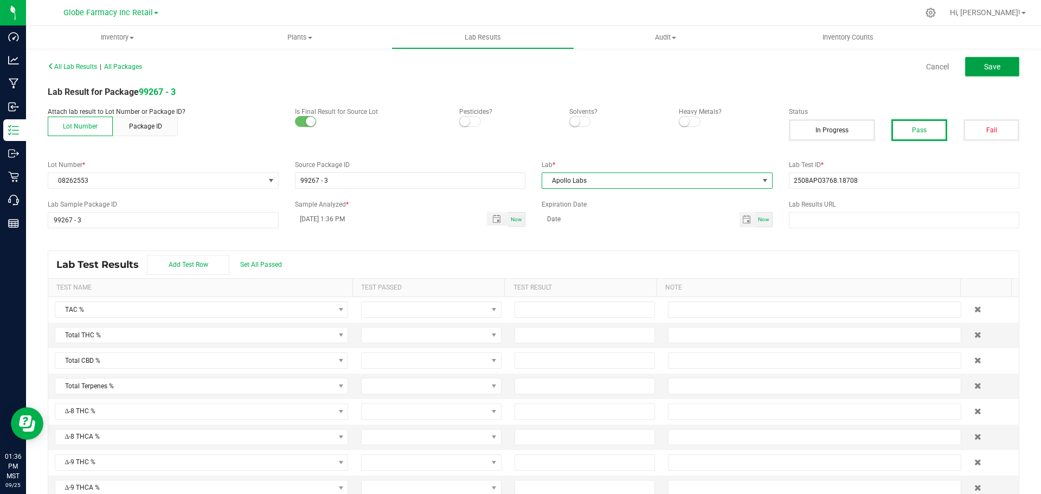
click at [968, 67] on button "Save" at bounding box center [992, 67] width 54 height 20
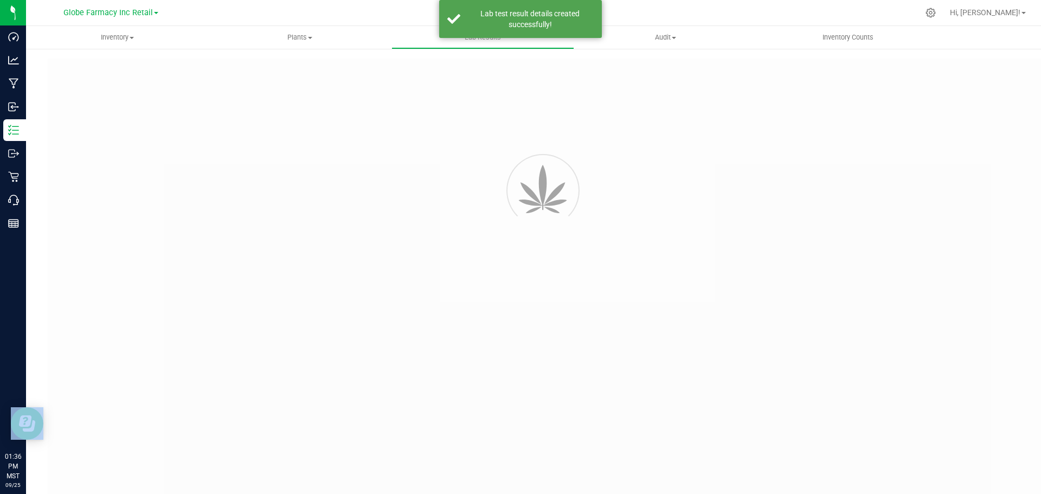
click at [968, 67] on div at bounding box center [555, 293] width 1015 height 468
click at [982, 66] on div at bounding box center [555, 293] width 1015 height 468
type input "99267 - 3"
type input "2508APO3768.18708"
type input "99267 - 3"
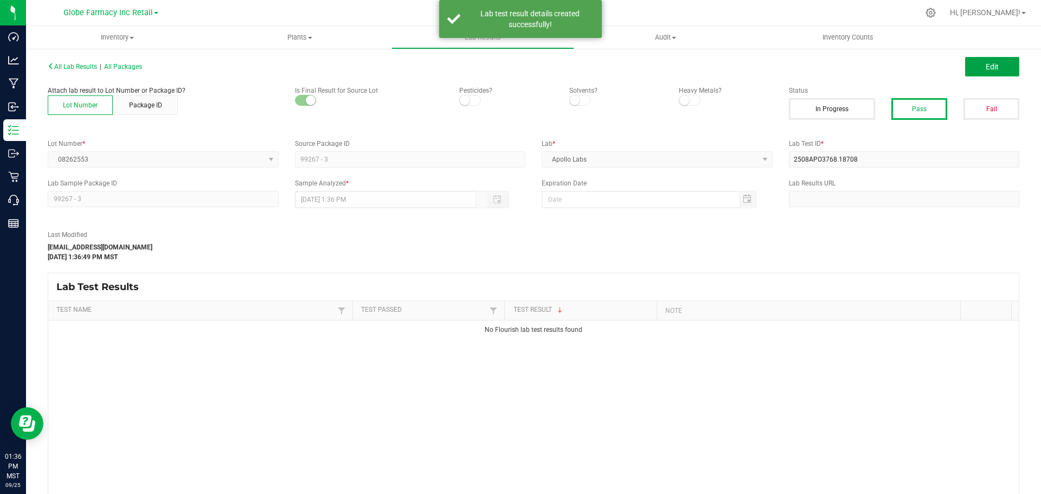
click at [985, 66] on span "Edit" at bounding box center [991, 66] width 13 height 9
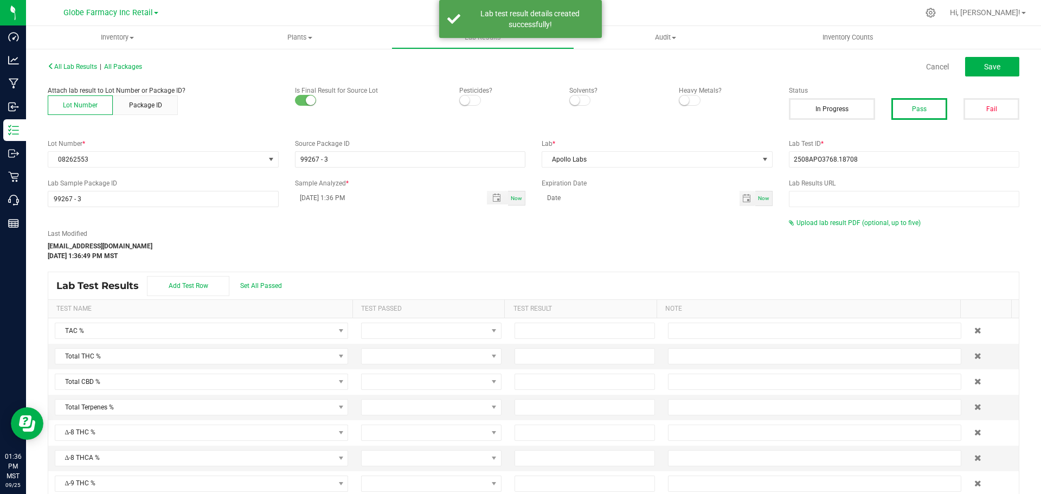
click at [835, 217] on div "All Lab Results | All Packages Cancel Save Attach lab result to Lot Number or P…" at bounding box center [533, 293] width 971 height 468
click at [834, 220] on span "Upload lab result PDF (optional, up to five)" at bounding box center [858, 223] width 124 height 8
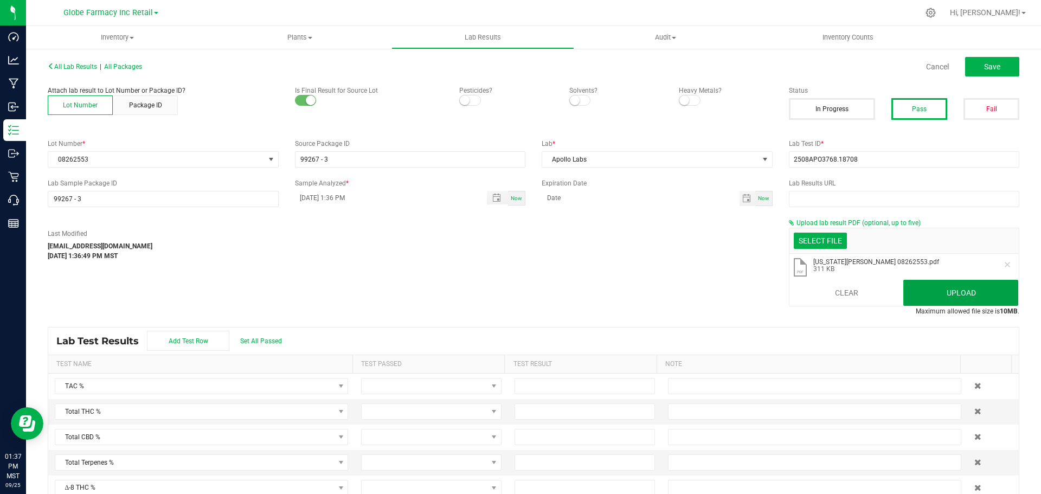
click at [958, 280] on button "Upload" at bounding box center [960, 293] width 115 height 26
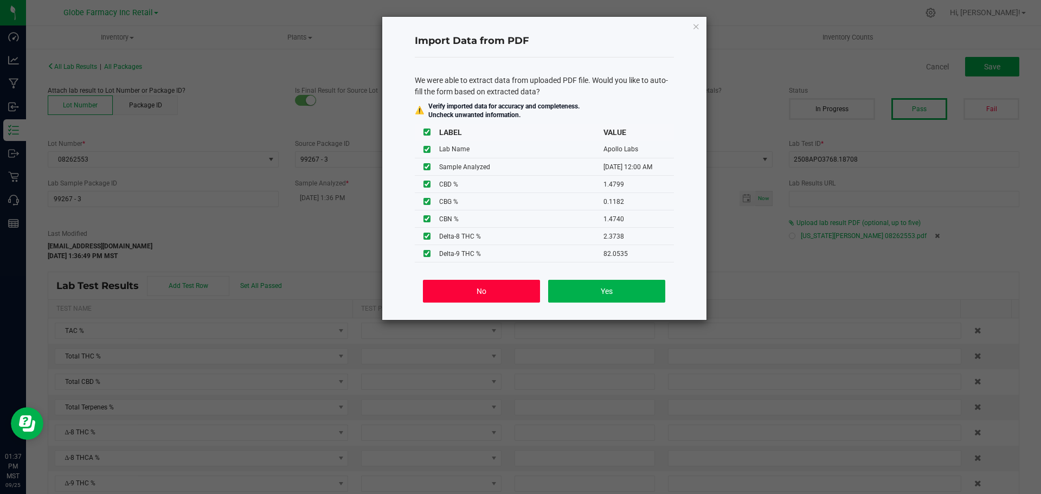
click at [492, 289] on button "No" at bounding box center [481, 291] width 117 height 23
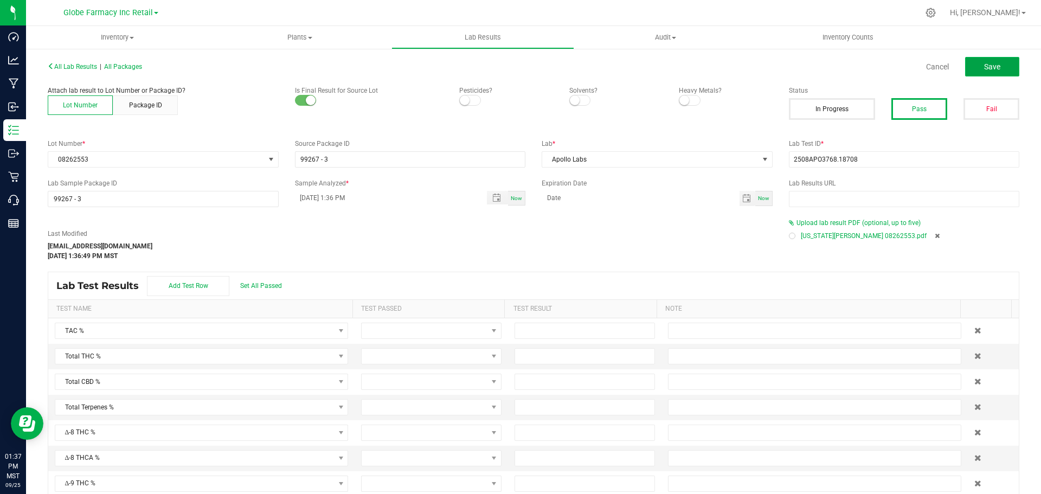
click at [965, 68] on button "Save" at bounding box center [992, 67] width 54 height 20
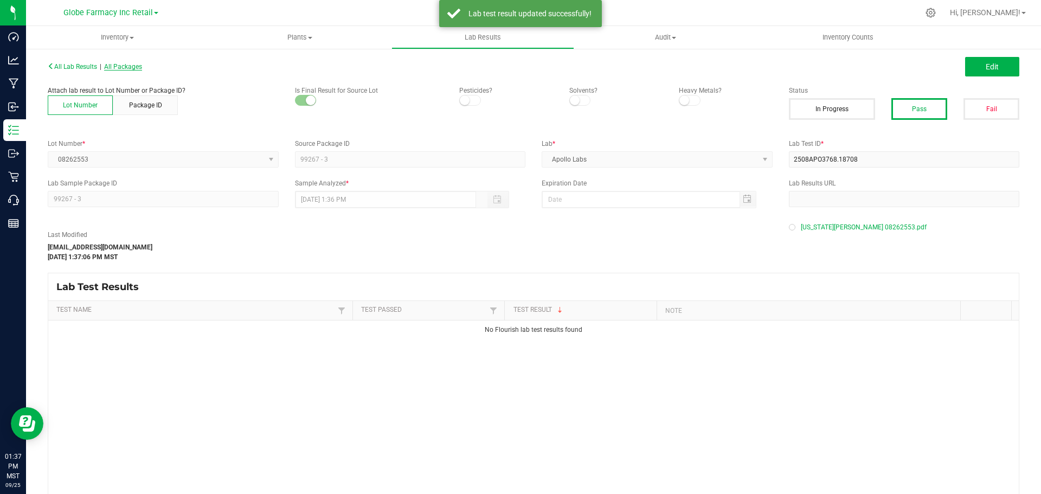
click at [127, 68] on span "All Packages" at bounding box center [123, 67] width 38 height 8
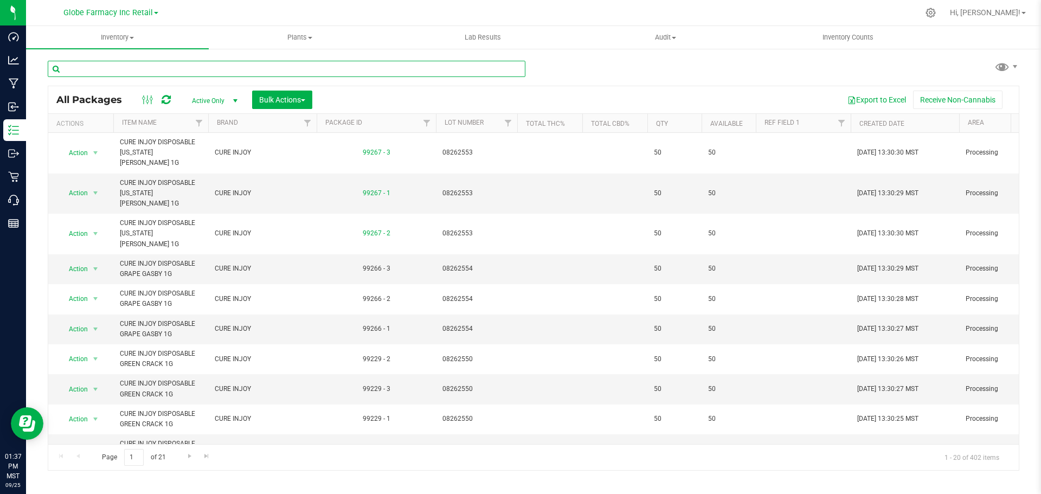
paste input "08262554"
click at [307, 68] on input "08262554" at bounding box center [287, 69] width 478 height 16
type input "08262554"
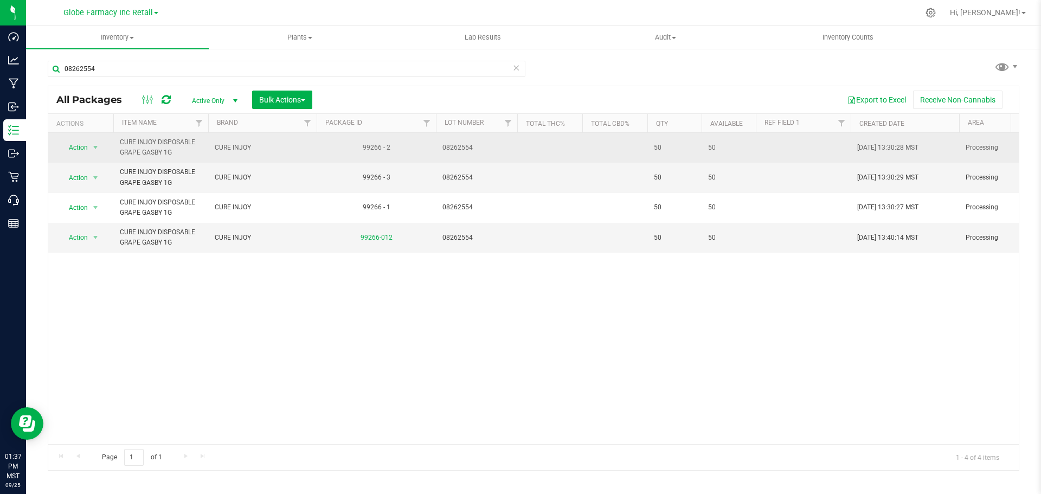
click at [74, 151] on span "Action" at bounding box center [73, 147] width 29 height 15
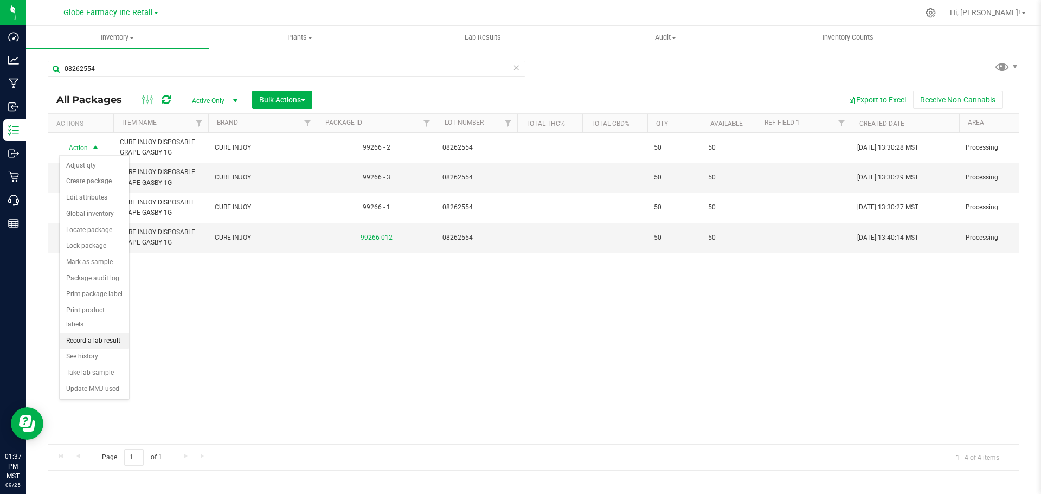
click at [91, 333] on li "Record a lab result" at bounding box center [94, 341] width 69 height 16
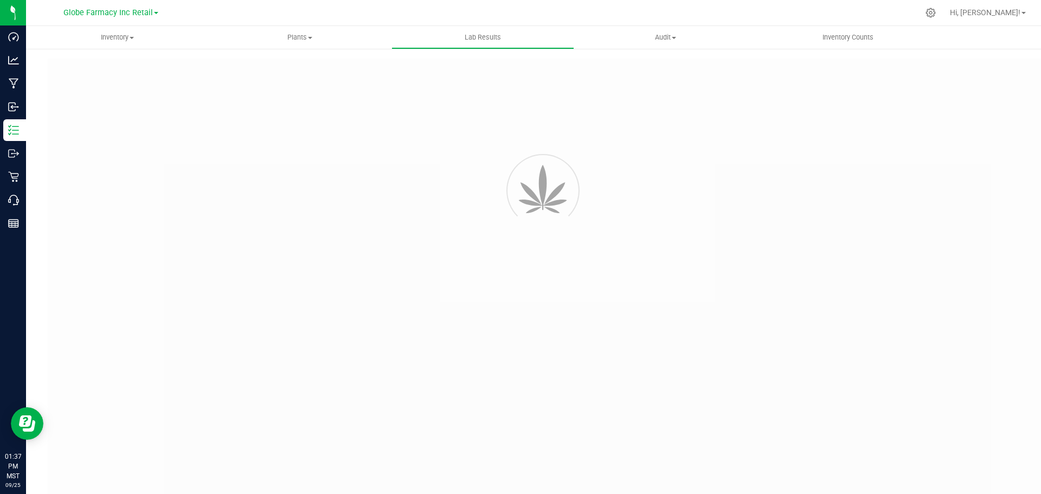
type input "99266 - 2"
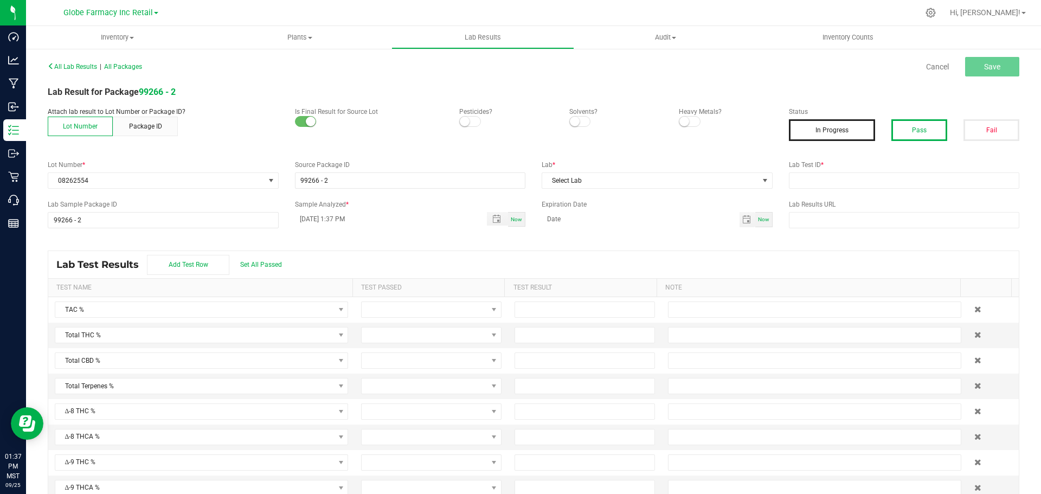
click at [908, 133] on button "Pass" at bounding box center [919, 130] width 56 height 22
drag, startPoint x: 921, startPoint y: 178, endPoint x: 846, endPoint y: 172, distance: 75.6
click at [921, 178] on input "text" at bounding box center [904, 180] width 231 height 16
paste input "2508APO3768.18709"
type input "2508APO3768.18709"
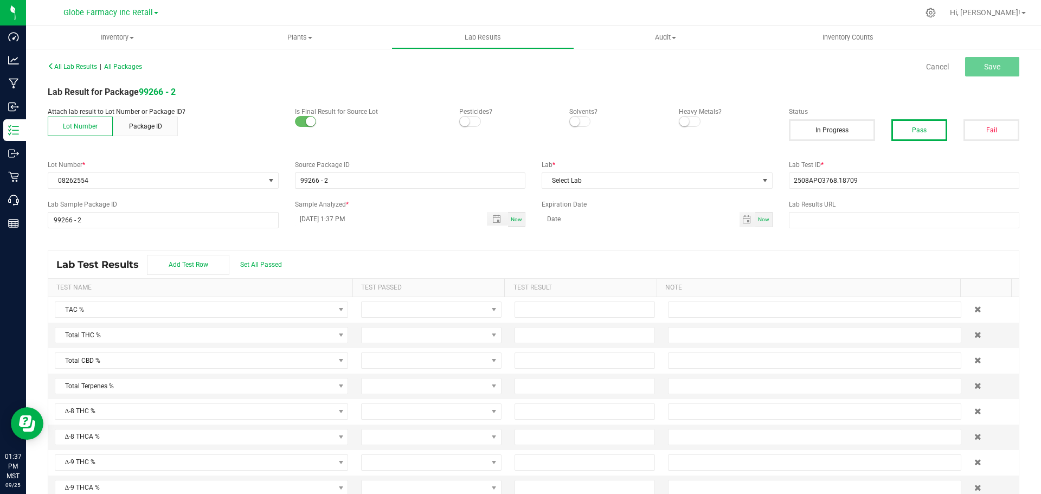
click at [609, 196] on div "All Lab Results | All Packages Cancel Save Lab Result for Package 99266 - 2 Att…" at bounding box center [533, 282] width 971 height 447
drag, startPoint x: 606, startPoint y: 192, endPoint x: 609, endPoint y: 184, distance: 9.3
click at [606, 192] on div "All Lab Results | All Packages Cancel Save Lab Result for Package 99266 - 2 Att…" at bounding box center [533, 282] width 971 height 447
click at [611, 181] on span "Select Lab" at bounding box center [650, 180] width 216 height 15
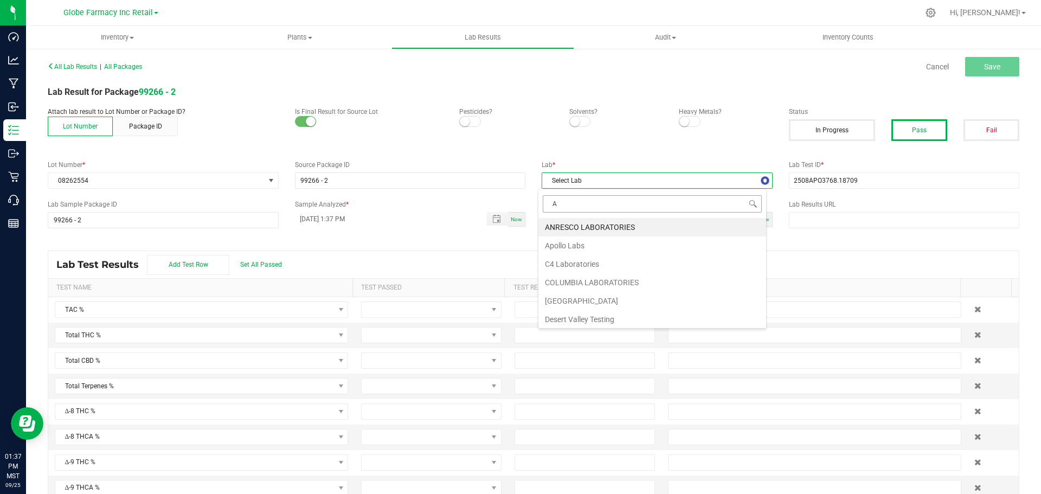
scroll to position [16, 229]
click at [599, 245] on li "Apollo Labs" at bounding box center [652, 245] width 228 height 18
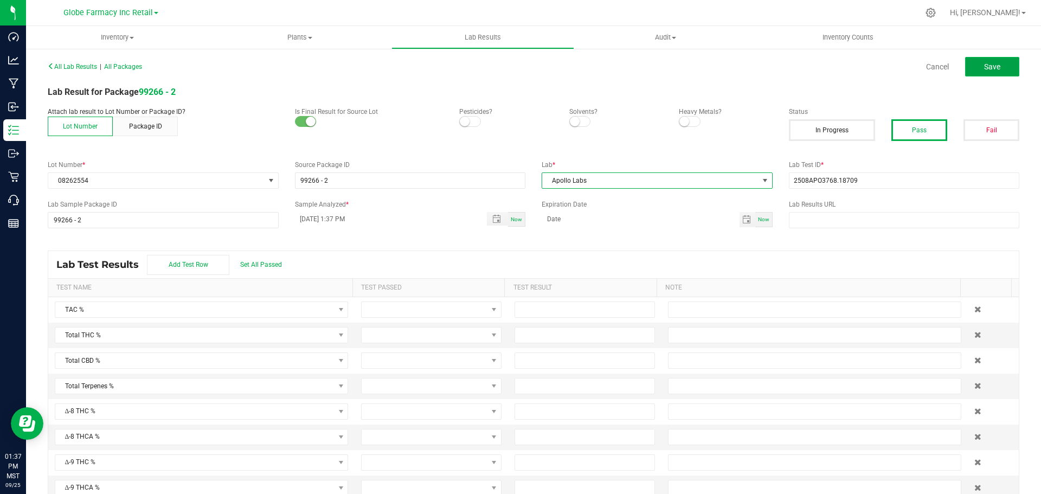
click at [984, 69] on span "Save" at bounding box center [992, 66] width 16 height 9
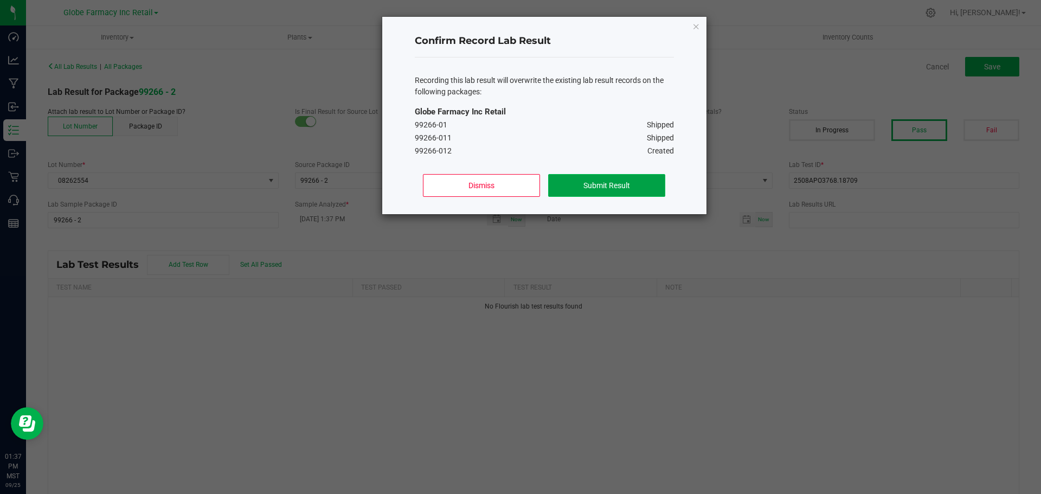
click at [594, 186] on button "Submit Result" at bounding box center [606, 185] width 117 height 23
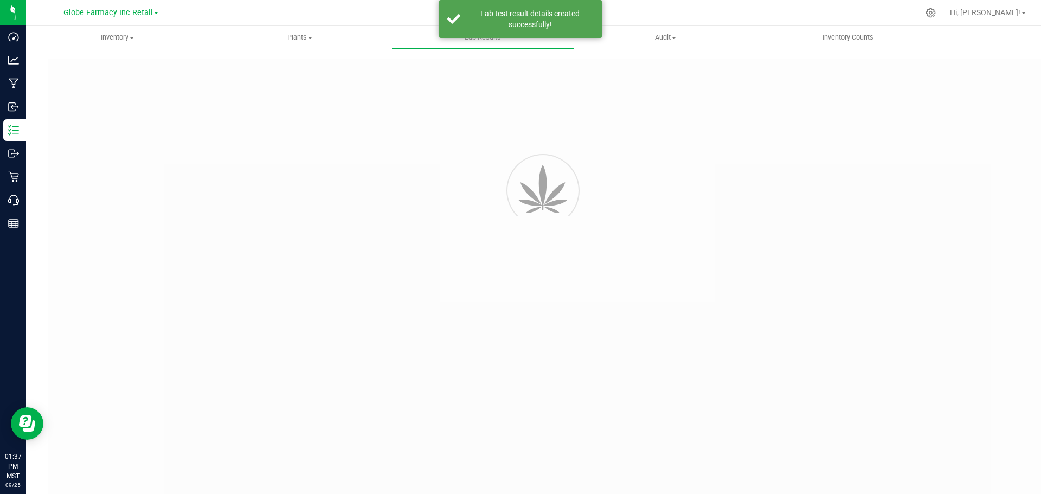
type input "99266 - 2"
type input "2508APO3768.18709"
type input "99266 - 2"
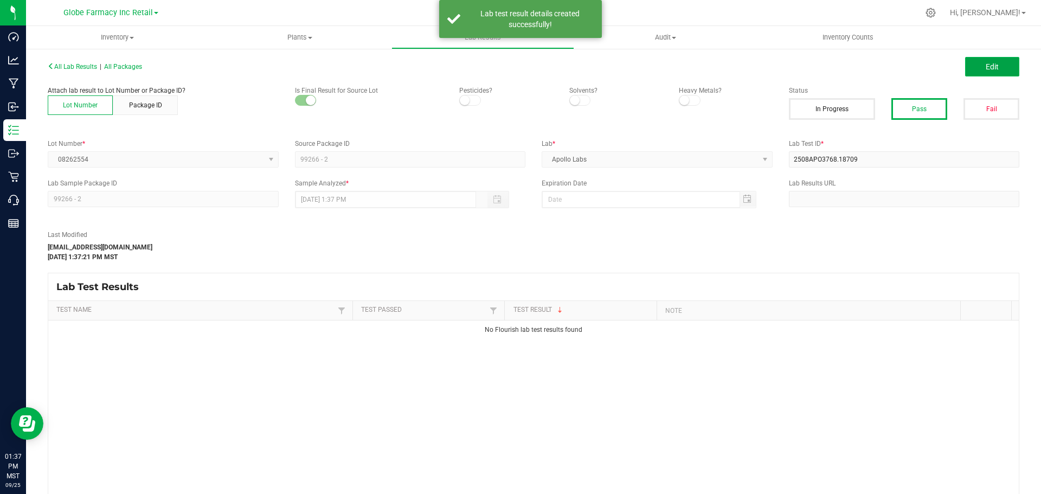
click at [987, 65] on span "Edit" at bounding box center [991, 66] width 13 height 9
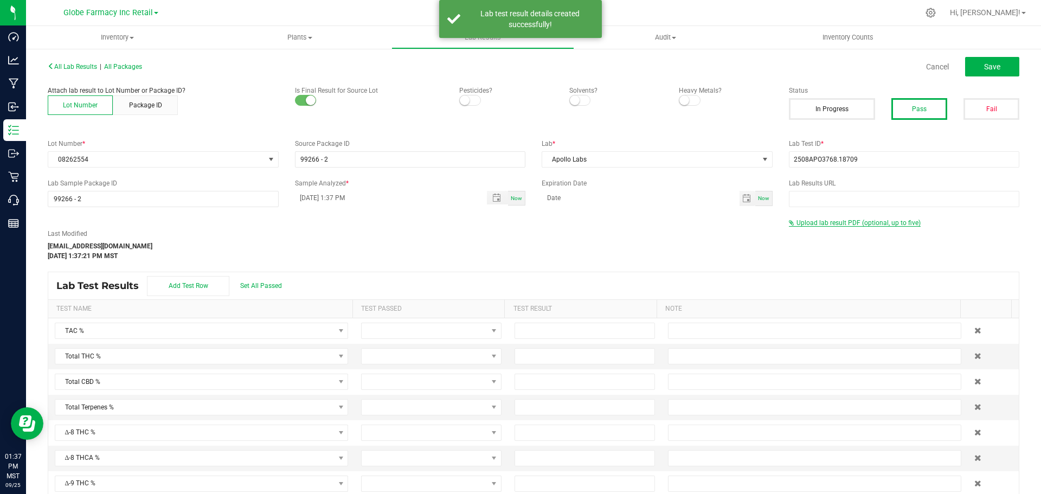
click at [815, 222] on span "Upload lab result PDF (optional, up to five)" at bounding box center [858, 223] width 124 height 8
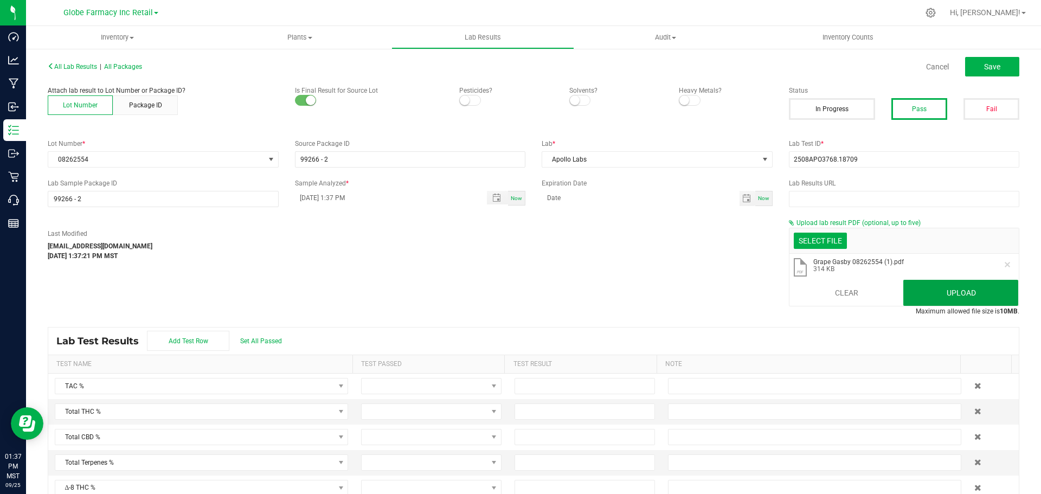
click at [936, 285] on button "Upload" at bounding box center [960, 293] width 115 height 26
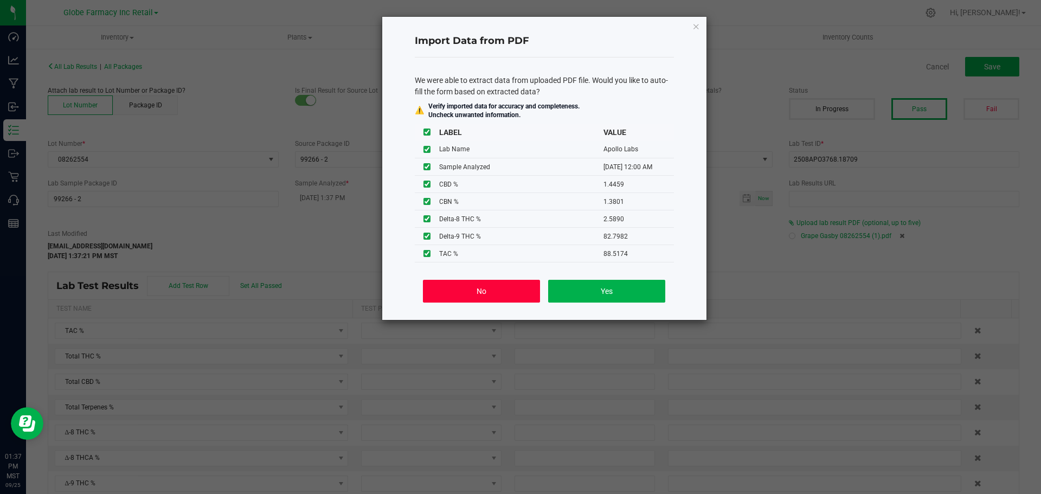
click at [517, 294] on button "No" at bounding box center [481, 291] width 117 height 23
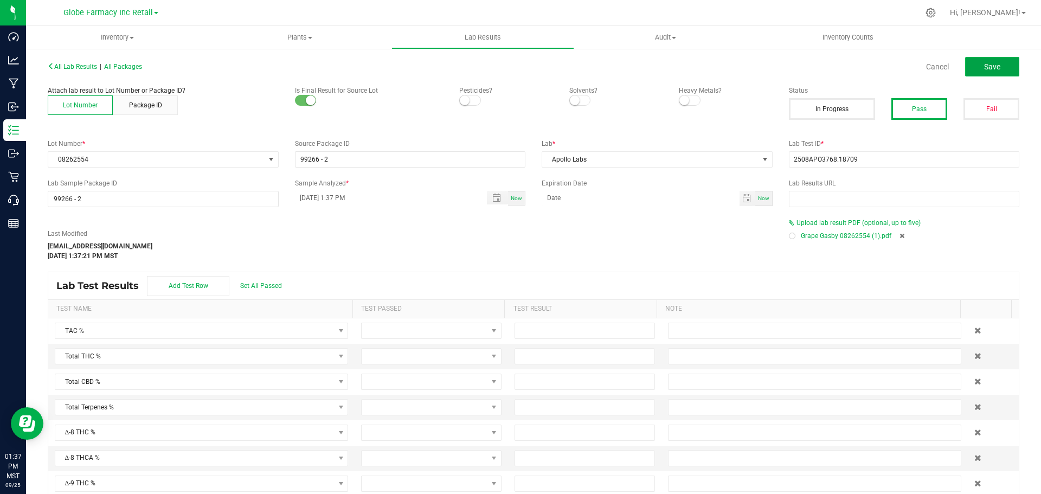
click at [990, 70] on span "Save" at bounding box center [992, 66] width 16 height 9
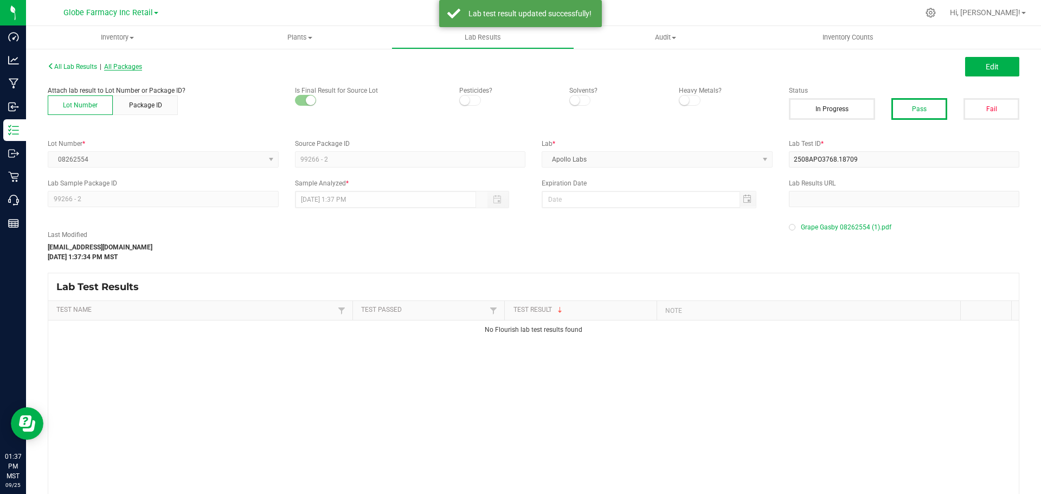
click at [140, 68] on span "All Packages" at bounding box center [123, 67] width 38 height 8
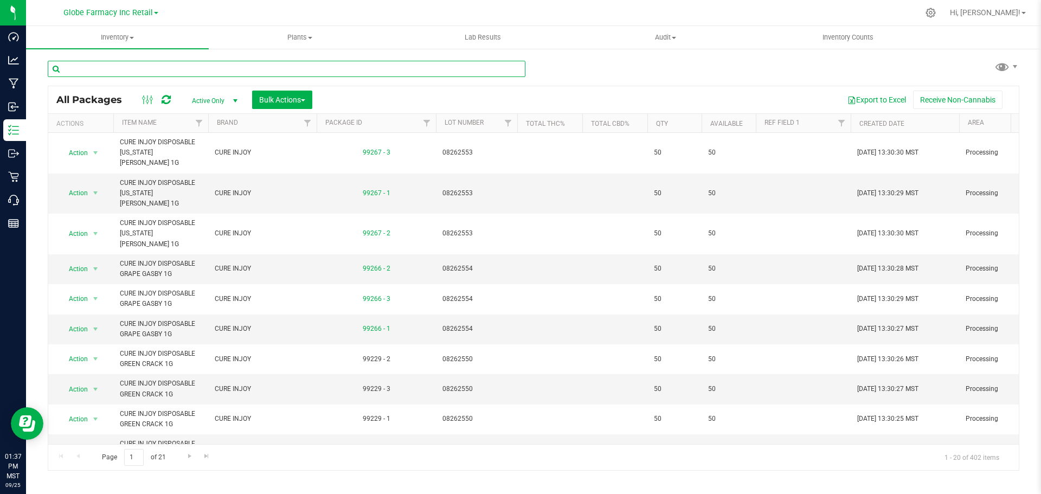
click at [167, 61] on input "text" at bounding box center [287, 69] width 478 height 16
paste input "08262550"
type input "08262550"
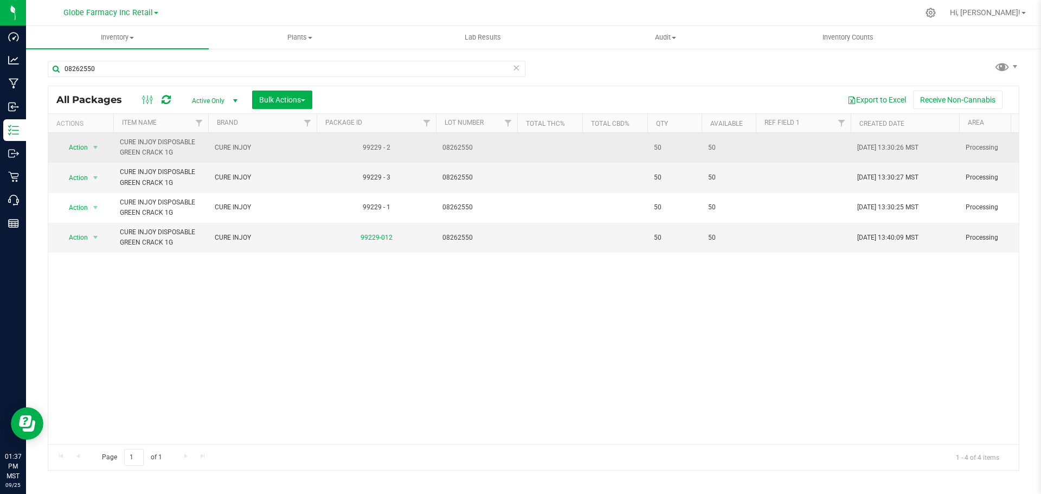
click at [457, 147] on span "08262550" at bounding box center [476, 148] width 68 height 10
click at [457, 146] on input "08262550" at bounding box center [474, 147] width 78 height 17
click at [453, 148] on input "08262550" at bounding box center [474, 147] width 78 height 17
type input "082 62550"
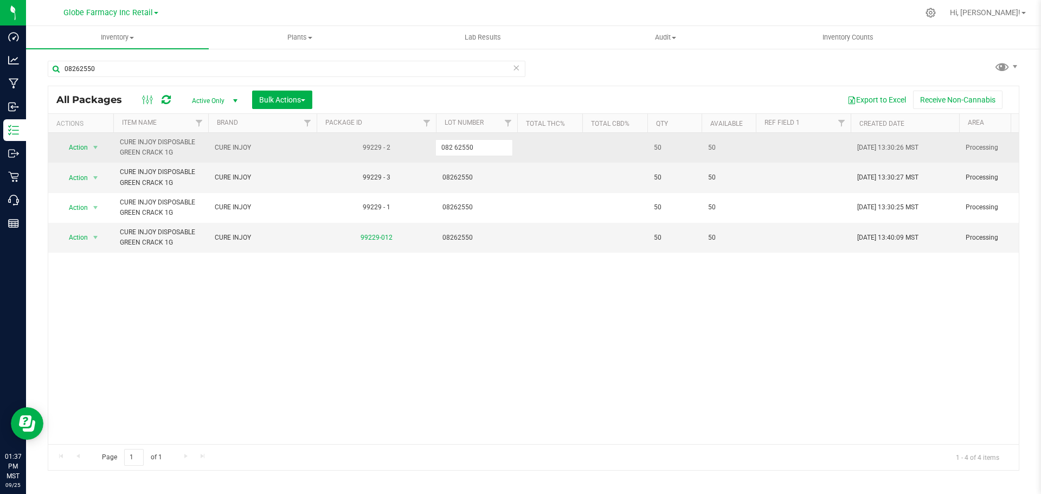
click at [535, 151] on div "All Packages Active Only Active Only Lab Samples Locked All Bulk Actions Add to…" at bounding box center [533, 278] width 971 height 385
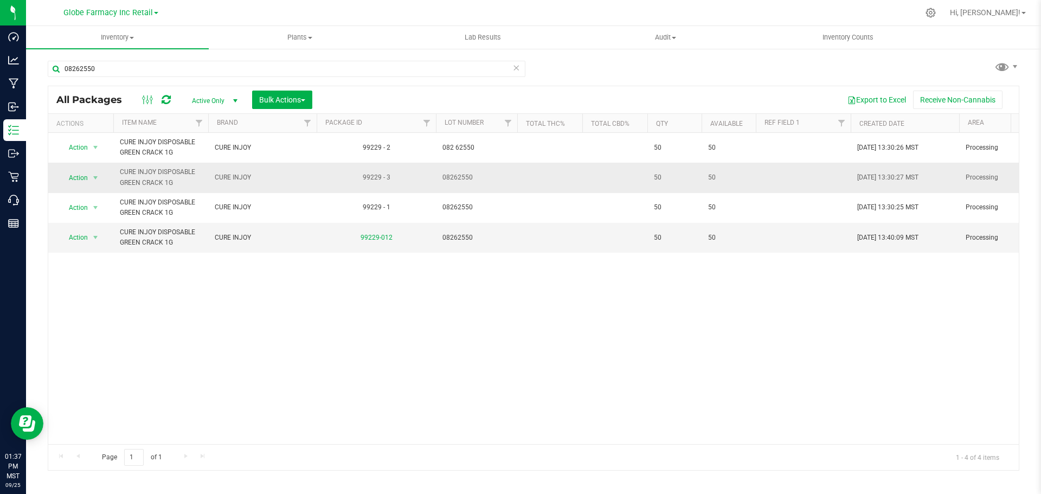
click at [461, 175] on span "08262550" at bounding box center [476, 177] width 68 height 10
click at [456, 176] on input "08262550" at bounding box center [474, 177] width 78 height 17
type input "0826 2550"
click at [534, 172] on div "All Packages Active Only Active Only Lab Samples Locked All Bulk Actions Add to…" at bounding box center [533, 278] width 971 height 385
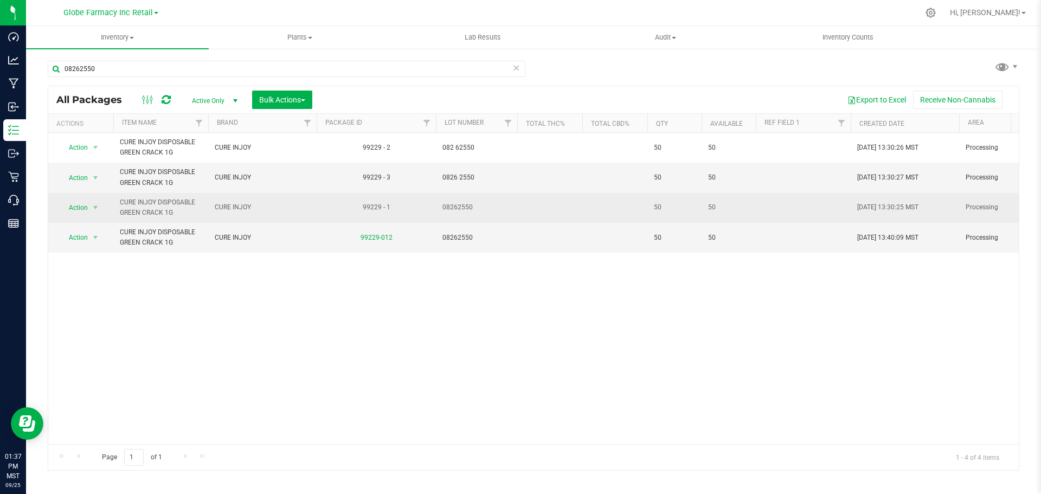
click at [456, 201] on td "08262550" at bounding box center [476, 208] width 81 height 30
click at [459, 203] on input "08262550" at bounding box center [474, 207] width 78 height 17
type input "08262 550"
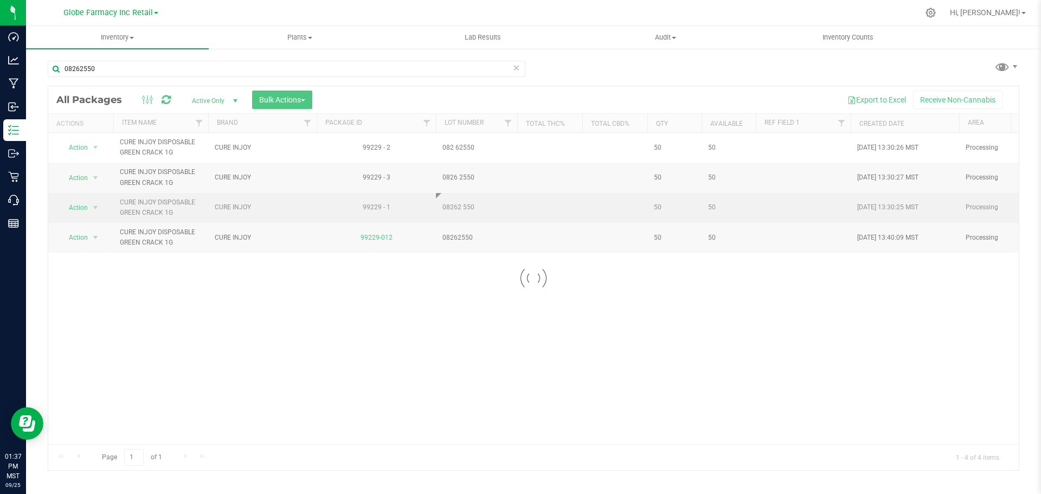
click at [540, 202] on div "Loading... All Packages Active Only Active Only Lab Samples Locked All Bulk Act…" at bounding box center [533, 278] width 971 height 385
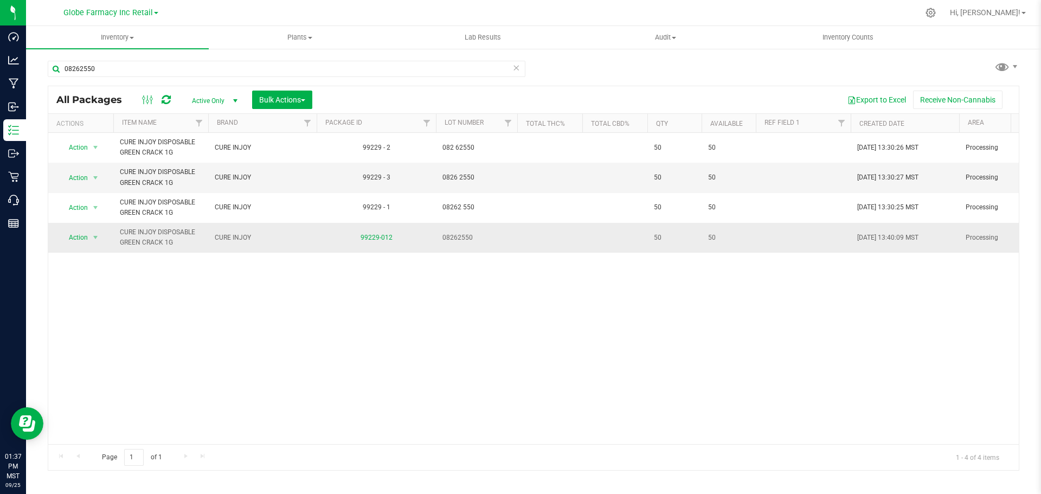
click at [460, 238] on span "08262550" at bounding box center [476, 238] width 68 height 10
click at [460, 238] on input "08262550" at bounding box center [474, 237] width 78 height 17
click at [468, 238] on input "08262550" at bounding box center [474, 237] width 78 height 17
click at [460, 235] on input "08262550" at bounding box center [474, 237] width 78 height 17
type input "08262 550"
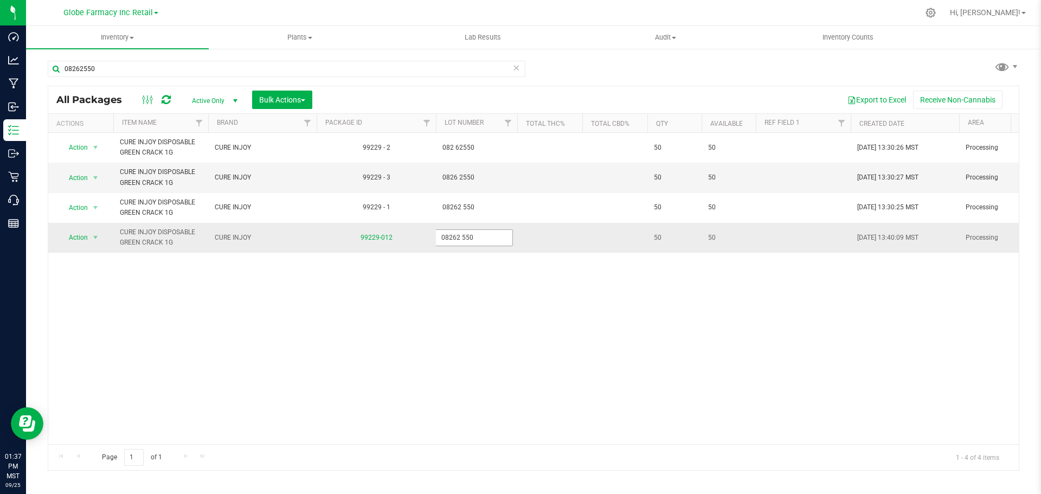
click at [512, 235] on input "08262 550" at bounding box center [474, 237] width 78 height 17
click at [559, 235] on div "All Packages Active Only Active Only Lab Samples Locked All Bulk Actions Add to…" at bounding box center [533, 278] width 971 height 385
click at [466, 235] on span "08262 550" at bounding box center [476, 238] width 68 height 10
click at [464, 236] on input "08262 550" at bounding box center [474, 237] width 78 height 17
type input "08262550"
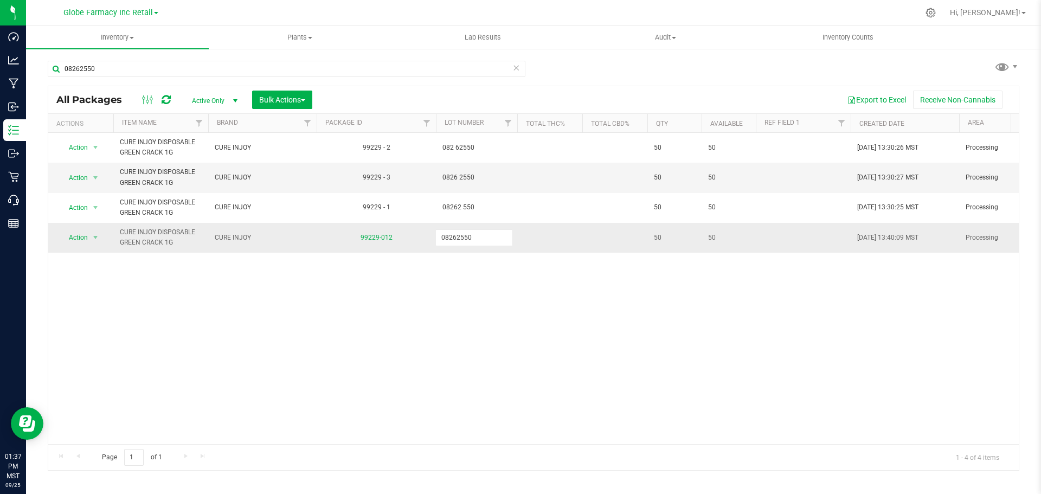
click at [542, 240] on div "All Packages Active Only Active Only Lab Samples Locked All Bulk Actions Add to…" at bounding box center [533, 278] width 971 height 385
click at [463, 210] on span "08262 550" at bounding box center [476, 207] width 68 height 10
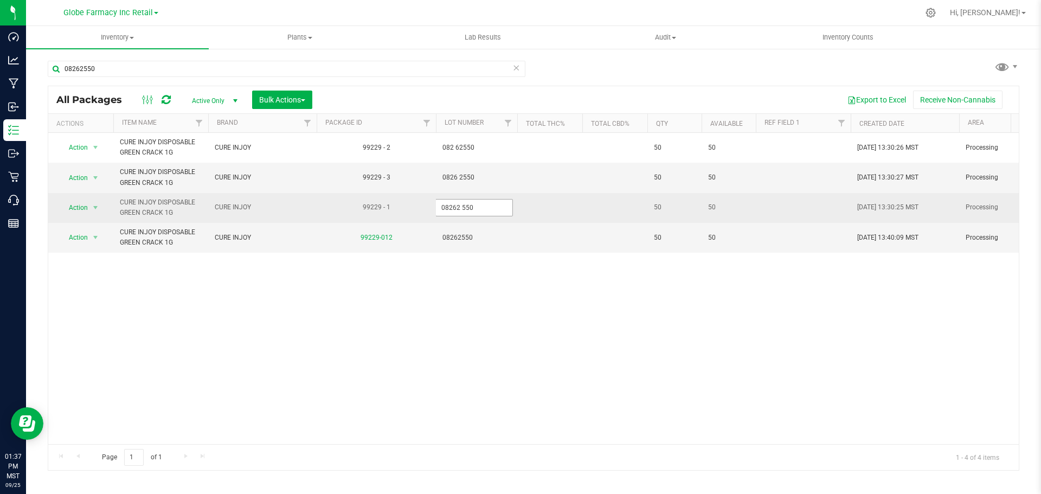
click at [463, 210] on input "08262 550" at bounding box center [474, 207] width 78 height 17
click at [462, 210] on input "08262 550" at bounding box center [474, 207] width 78 height 17
click at [461, 208] on input "08262 550" at bounding box center [474, 207] width 78 height 17
type input "08262550"
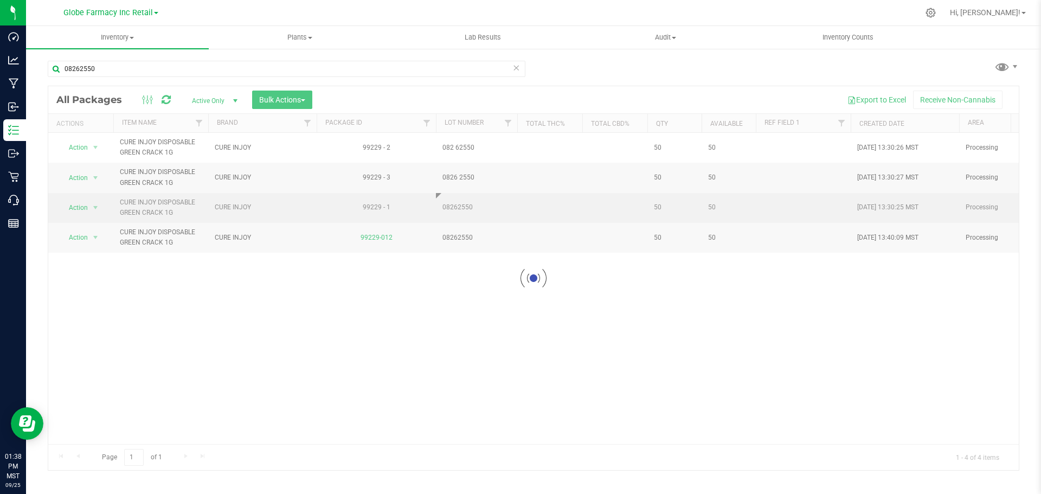
click at [517, 208] on div "Loading... All Packages Active Only Active Only Lab Samples Locked All Bulk Act…" at bounding box center [533, 278] width 971 height 385
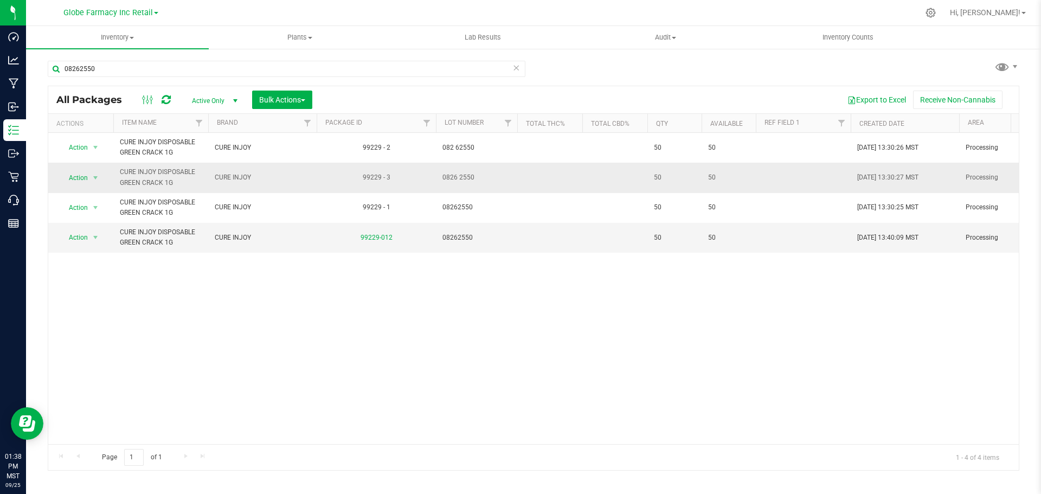
click at [464, 177] on span "0826 2550" at bounding box center [476, 177] width 68 height 10
click at [455, 177] on input "0826 2550" at bounding box center [474, 177] width 78 height 17
click at [457, 177] on input "0826 2550" at bounding box center [474, 177] width 78 height 17
type input "08262550"
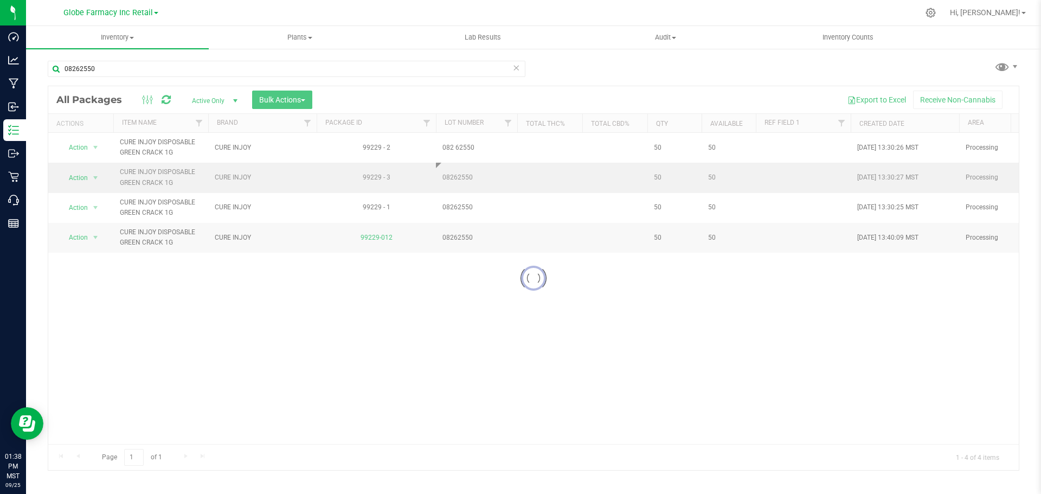
click at [541, 184] on div "Loading... All Packages Active Only Active Only Lab Samples Locked All Bulk Act…" at bounding box center [533, 278] width 971 height 385
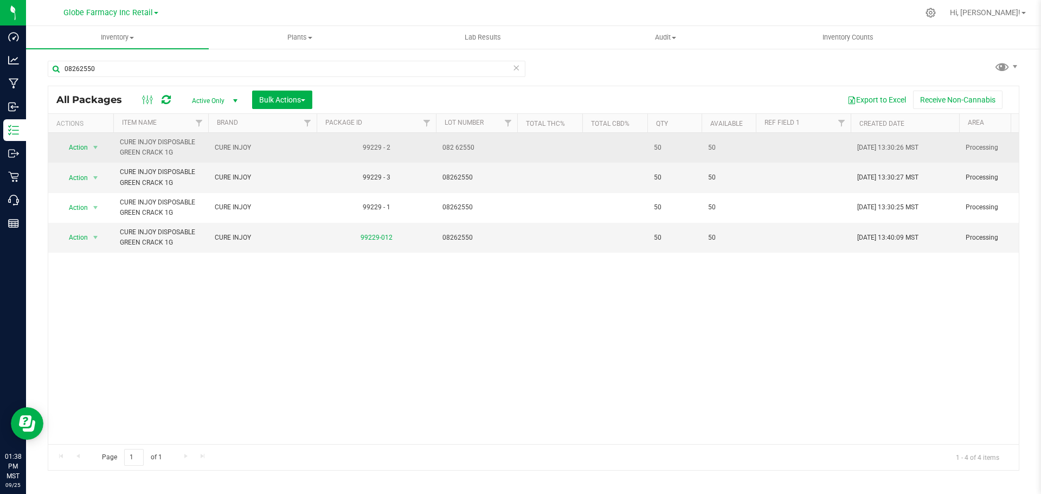
click at [459, 144] on span "082 62550" at bounding box center [476, 148] width 68 height 10
click at [454, 149] on input "082 62550" at bounding box center [474, 147] width 78 height 17
type input "08262550"
click at [562, 153] on div "All Packages Active Only Active Only Lab Samples Locked All Bulk Actions Add to…" at bounding box center [533, 278] width 971 height 385
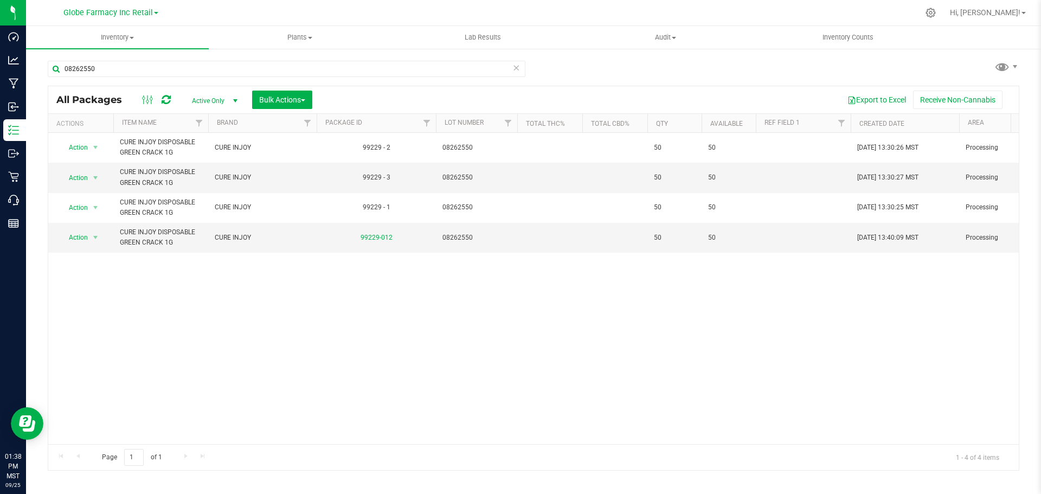
click at [173, 93] on div at bounding box center [156, 99] width 36 height 13
click at [168, 96] on icon at bounding box center [166, 99] width 9 height 11
click at [325, 63] on input "08262550" at bounding box center [287, 69] width 478 height 16
click at [325, 66] on input "08262550" at bounding box center [287, 69] width 478 height 16
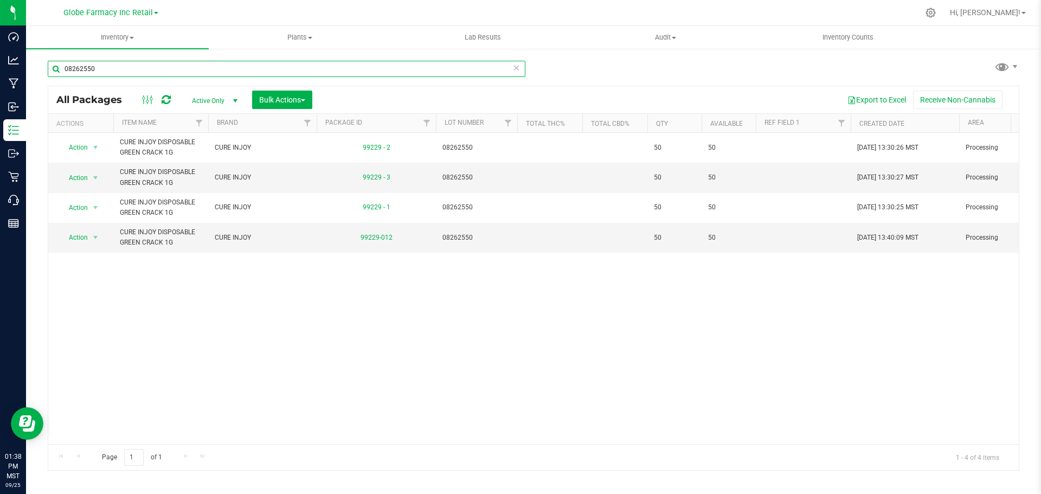
paste input "6032553"
type input "06032553"
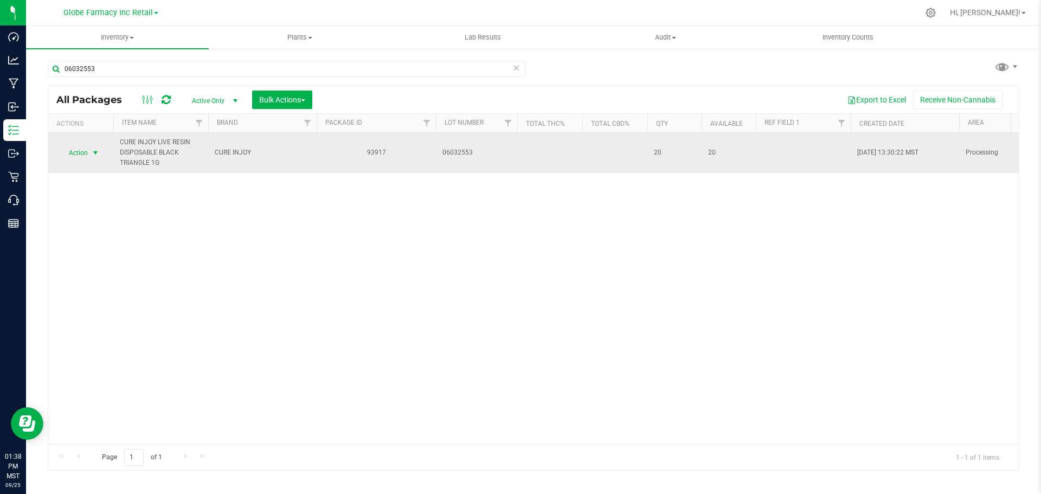
click at [89, 151] on span "select" at bounding box center [96, 152] width 14 height 15
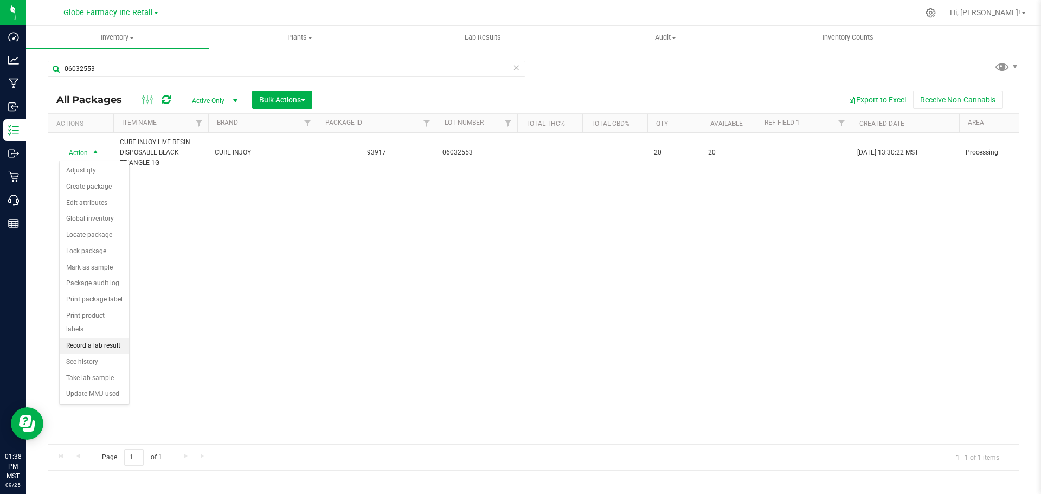
click at [113, 338] on li "Record a lab result" at bounding box center [94, 346] width 69 height 16
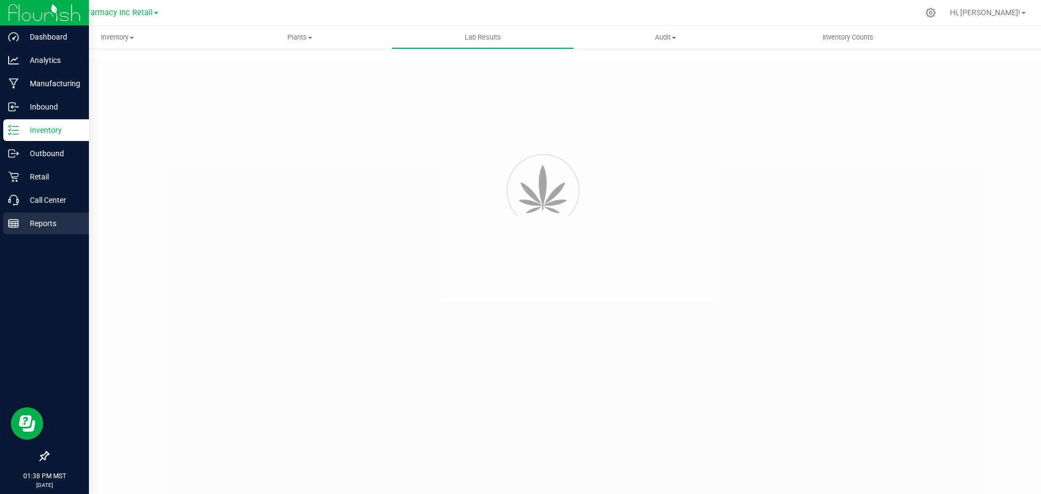
type input "93917"
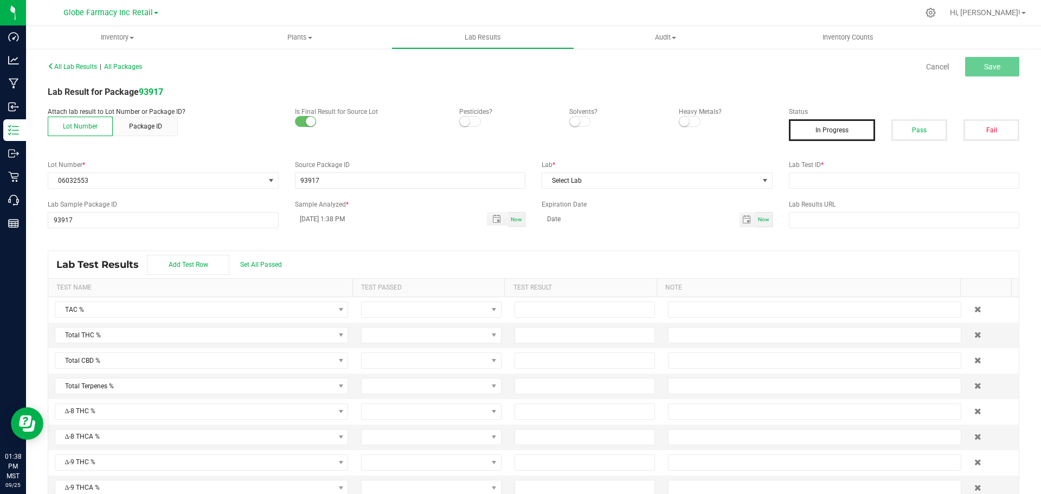
click at [940, 126] on div "Pass" at bounding box center [919, 130] width 72 height 22
click at [906, 135] on button "Pass" at bounding box center [919, 130] width 56 height 22
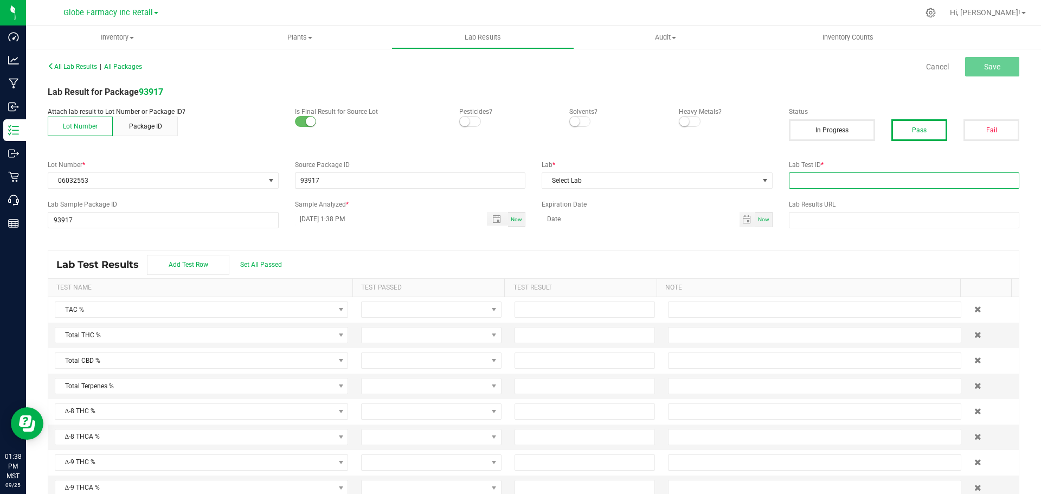
click at [930, 183] on input "text" at bounding box center [904, 180] width 231 height 16
paste input "2506APO2396.12394"
type input "2506APO2396.12394"
click at [618, 187] on span "Select Lab" at bounding box center [650, 180] width 216 height 15
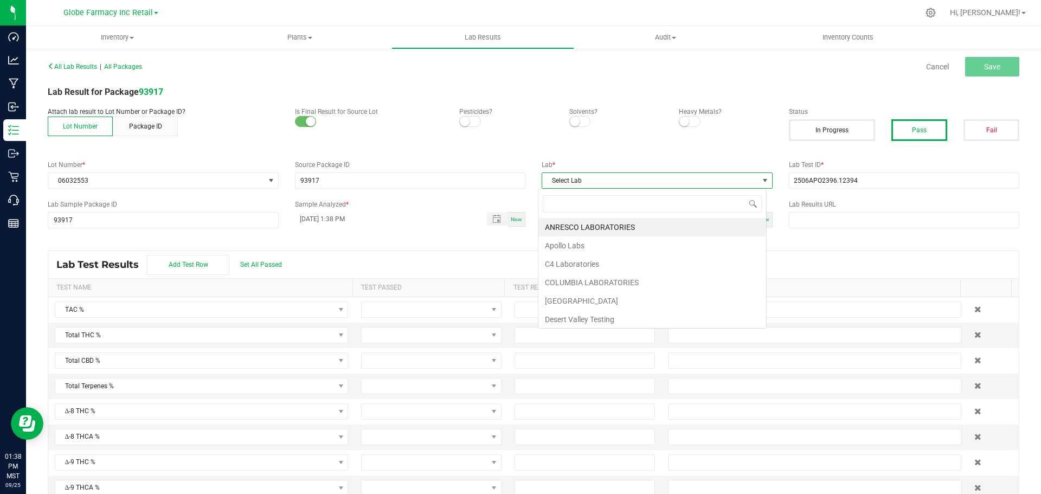
scroll to position [16, 229]
click at [586, 244] on li "Apollo Labs" at bounding box center [652, 245] width 228 height 18
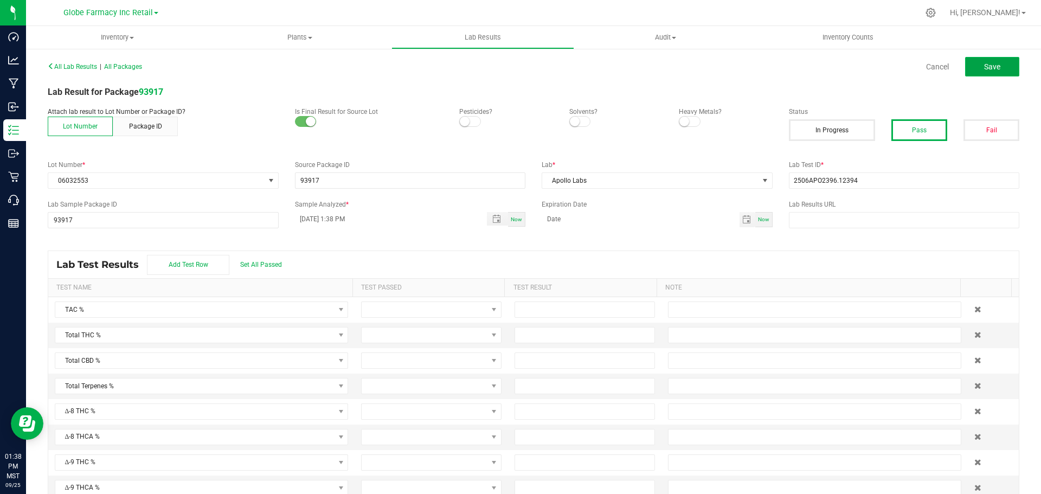
click at [984, 67] on span "Save" at bounding box center [992, 66] width 16 height 9
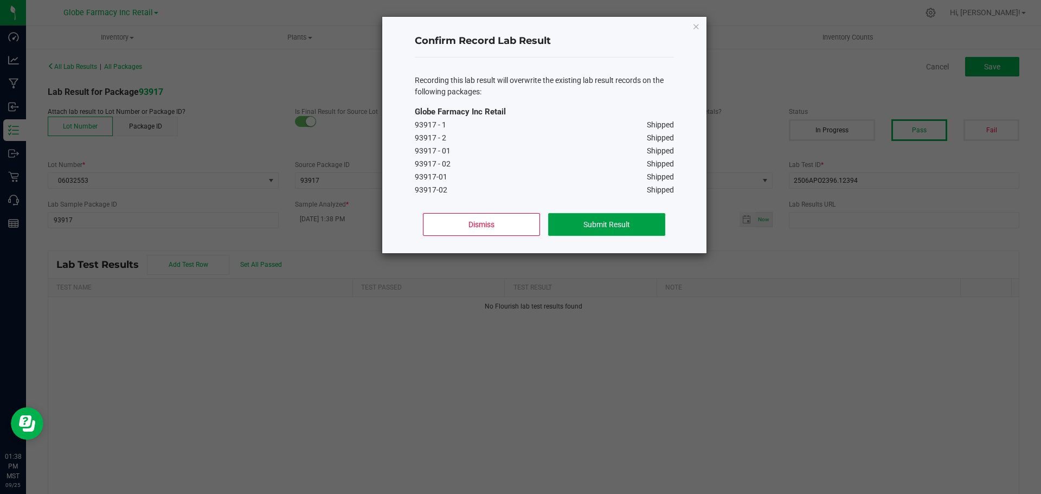
click at [631, 229] on button "Submit Result" at bounding box center [606, 224] width 117 height 23
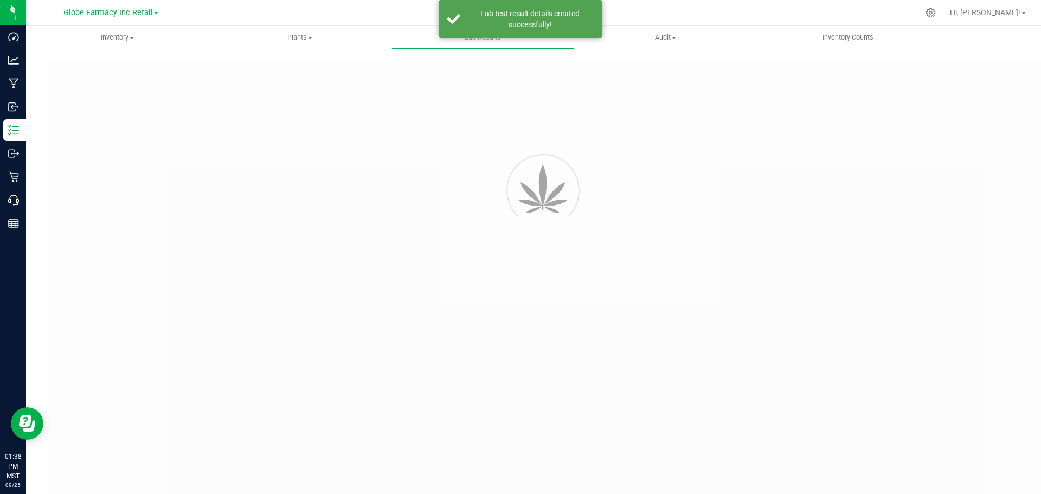
type input "93917"
type input "2506APO2396.12394"
type input "93917"
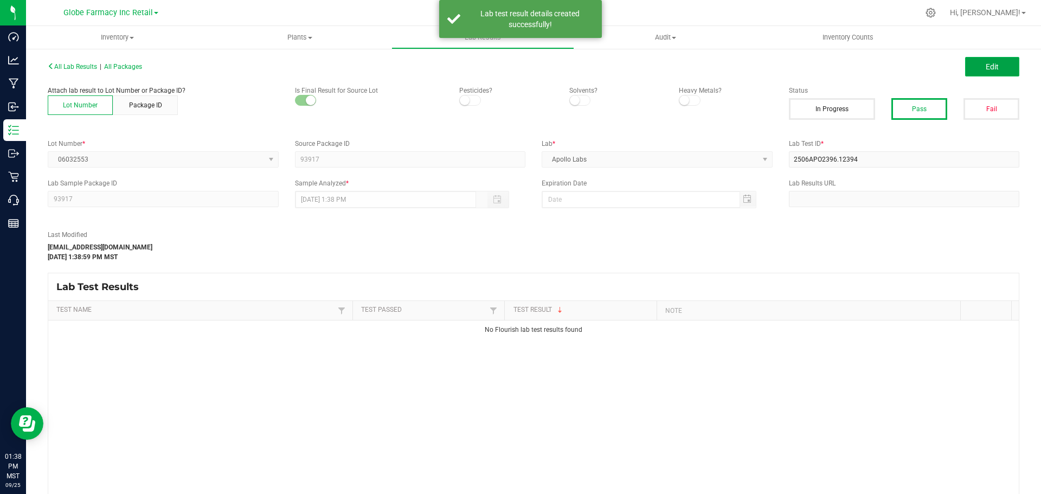
click at [993, 64] on button "Edit" at bounding box center [992, 67] width 54 height 20
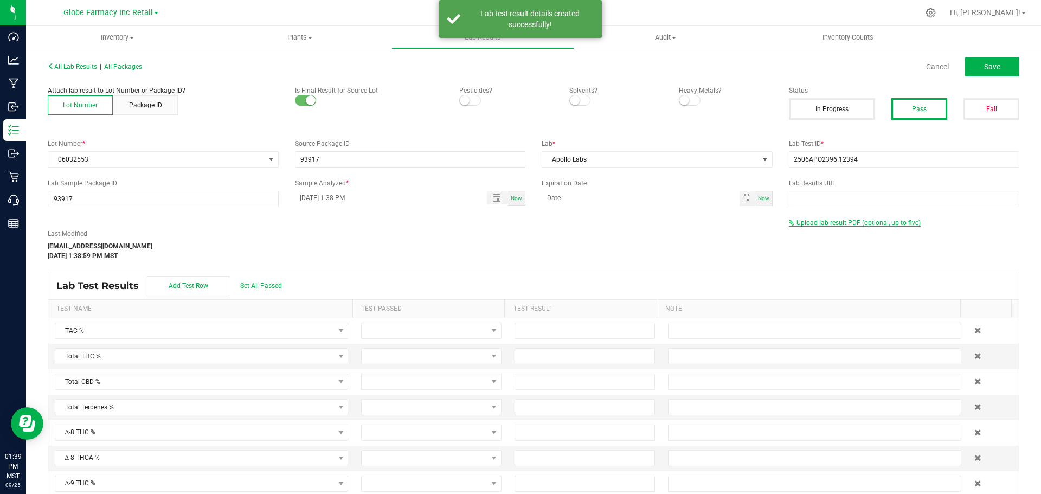
click at [834, 223] on span "Upload lab result PDF (optional, up to five)" at bounding box center [858, 223] width 124 height 8
click at [792, 254] on div "Maximum allowed file size is 10MB ." at bounding box center [904, 259] width 231 height 10
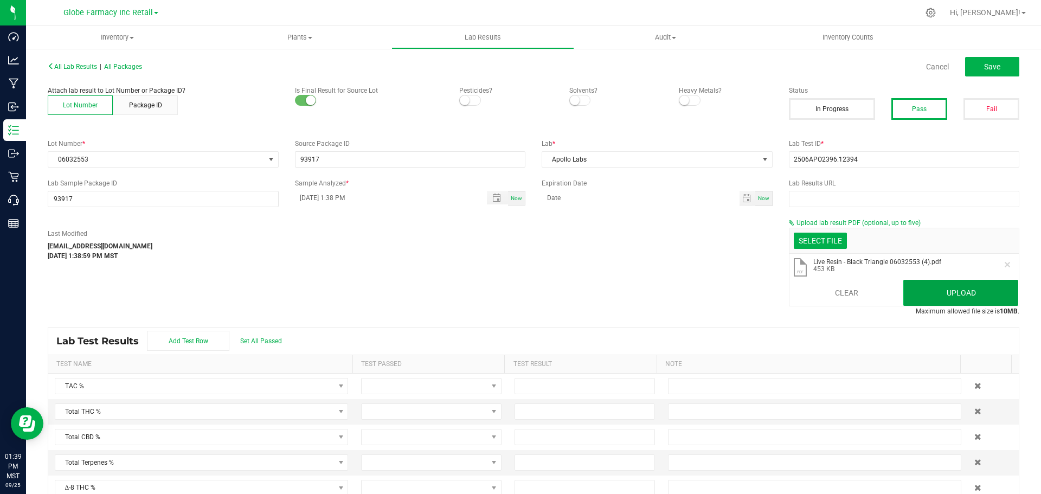
click at [951, 292] on button "Upload" at bounding box center [960, 293] width 115 height 26
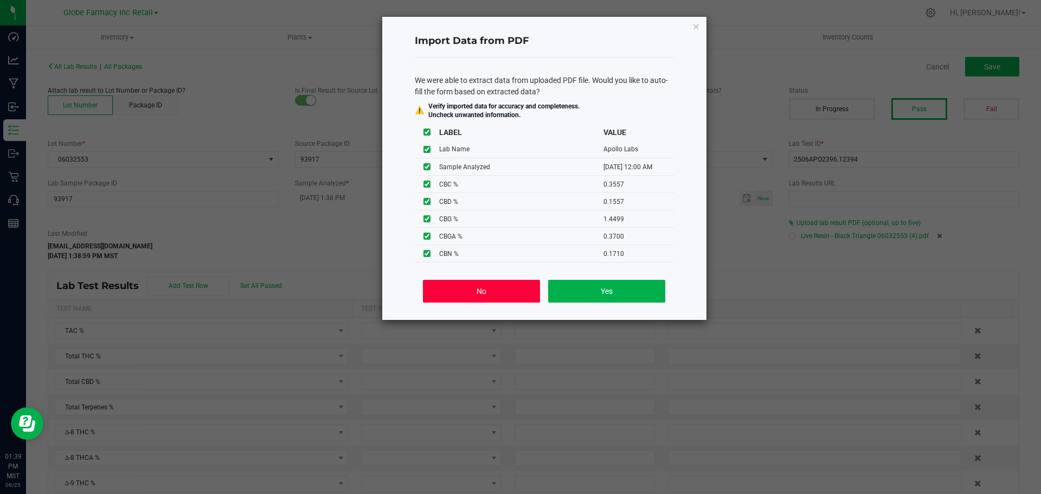
click at [488, 295] on button "No" at bounding box center [481, 291] width 117 height 23
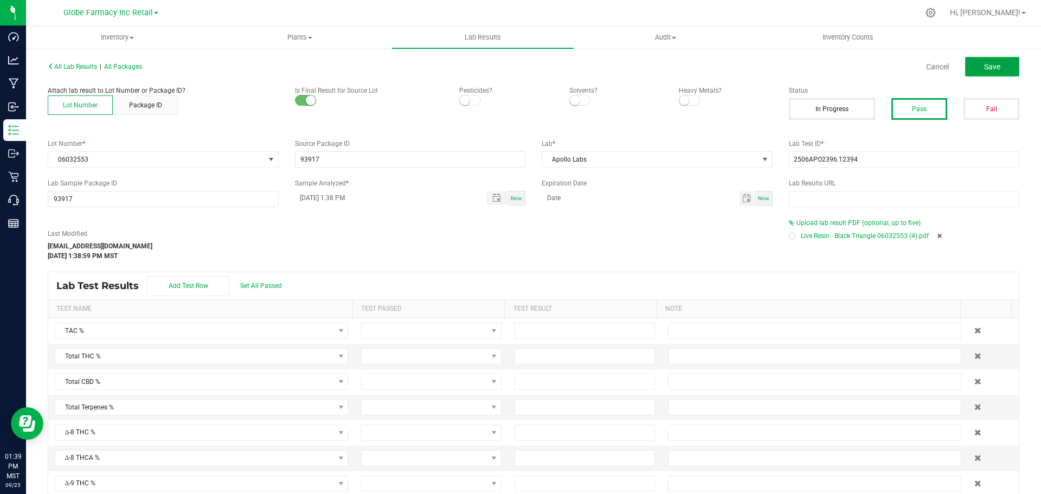
click at [975, 62] on button "Save" at bounding box center [992, 67] width 54 height 20
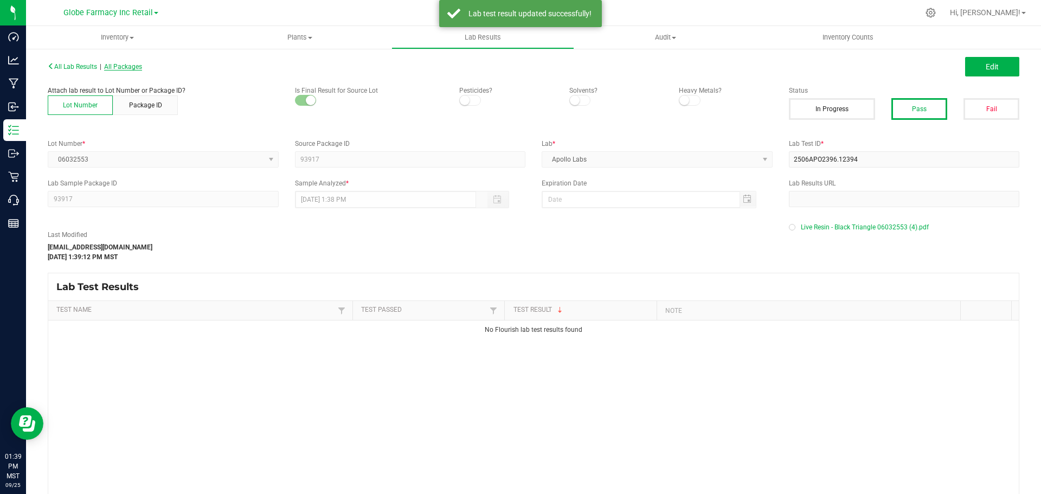
click at [140, 66] on span "All Packages" at bounding box center [123, 67] width 38 height 8
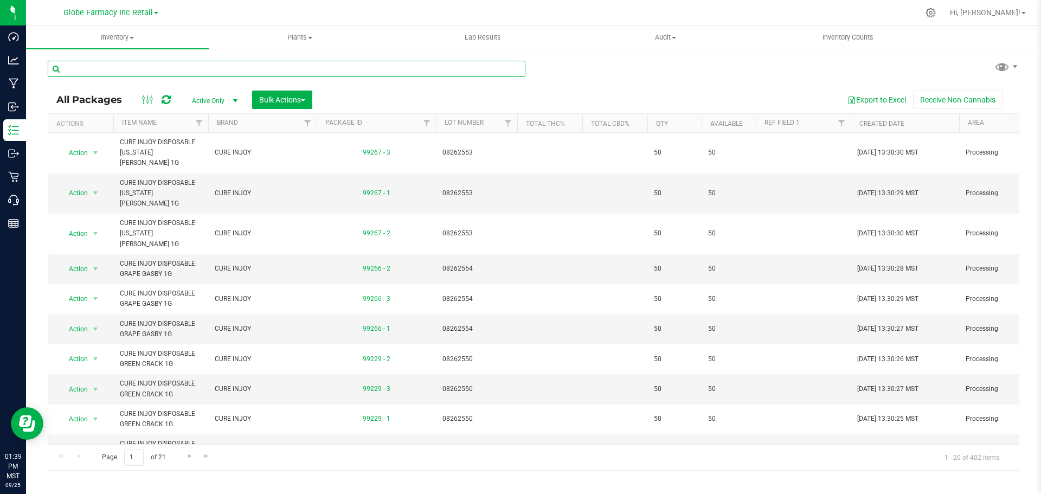
click at [202, 68] on input "text" at bounding box center [287, 69] width 478 height 16
paste input "06032550"
type input "06032550"
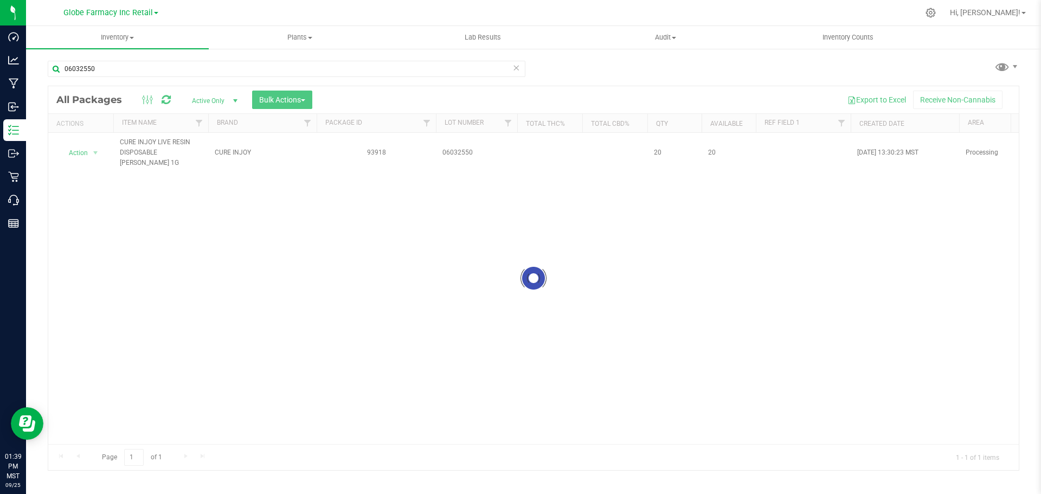
click at [98, 150] on div at bounding box center [533, 278] width 970 height 384
click at [95, 152] on div "Action Action Adjust qty Create package Edit attributes Global inventory Locate…" at bounding box center [81, 152] width 52 height 15
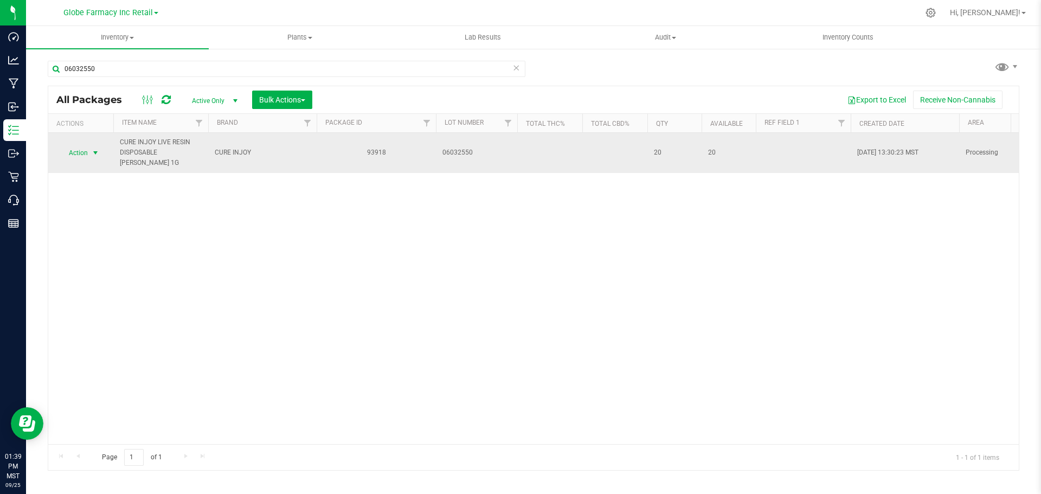
click at [94, 154] on span "select" at bounding box center [95, 153] width 9 height 9
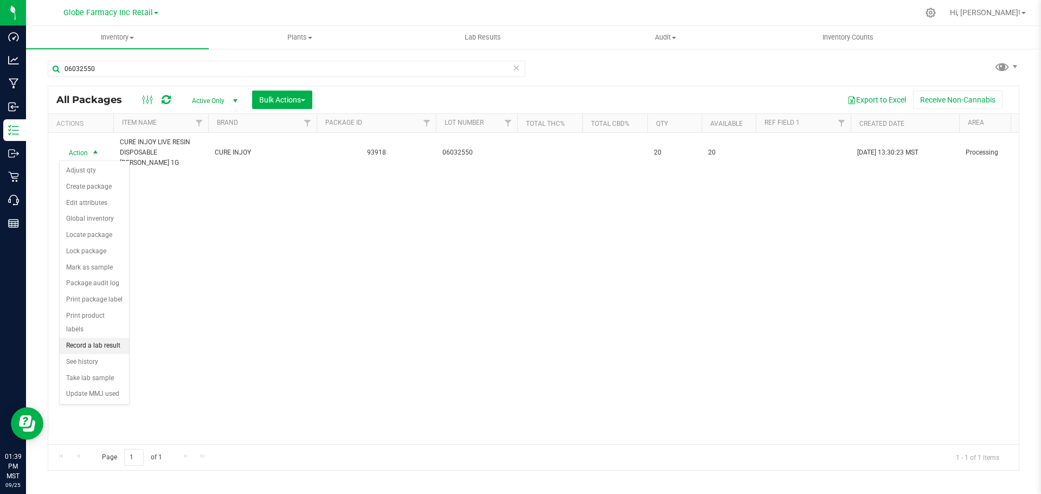
click at [88, 338] on li "Record a lab result" at bounding box center [94, 346] width 69 height 16
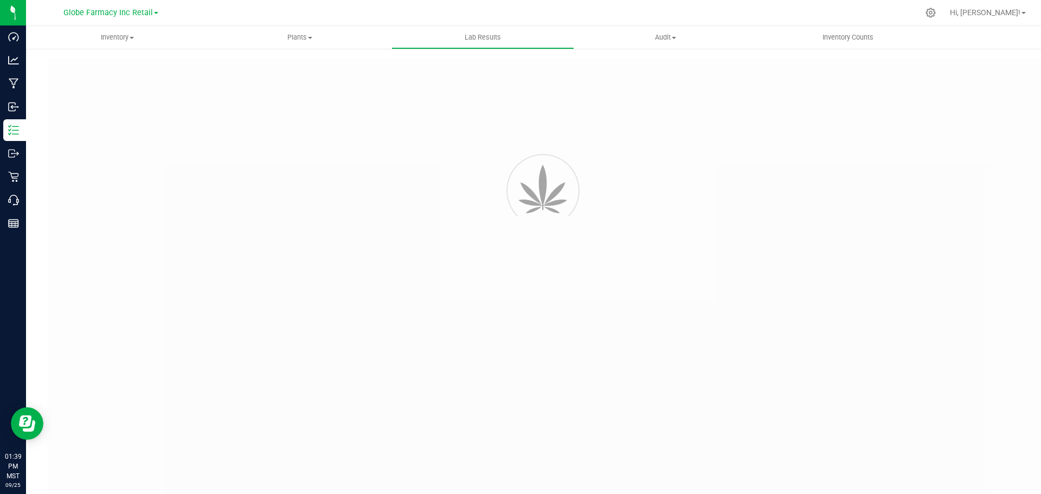
type input "93918"
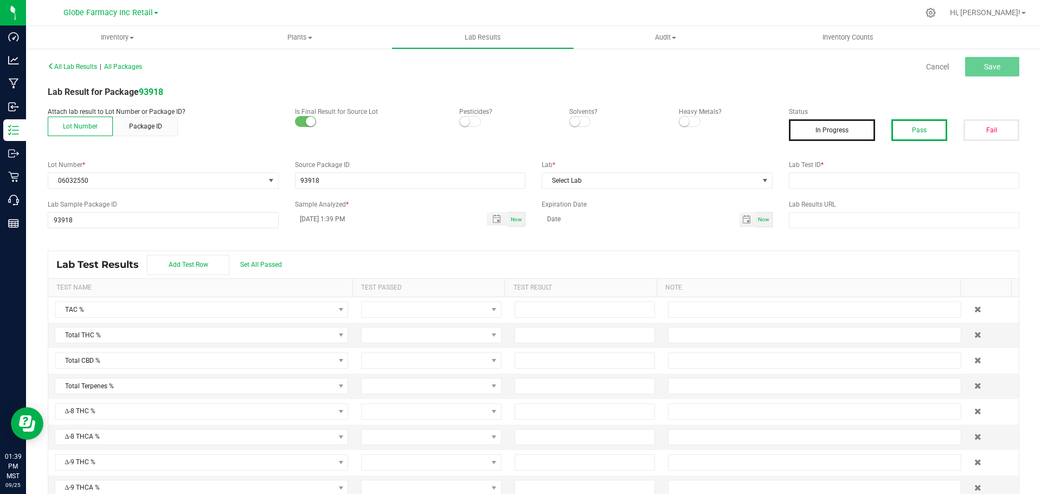
click at [891, 121] on button "Pass" at bounding box center [919, 130] width 56 height 22
click at [901, 195] on div "All Lab Results | All Packages Cancel Save Lab Result for Package 93918 Attach …" at bounding box center [533, 282] width 971 height 447
click at [901, 189] on div "All Lab Results | All Packages Cancel Save Lab Result for Package 93918 Attach …" at bounding box center [533, 282] width 971 height 447
click at [901, 184] on input "text" at bounding box center [904, 180] width 231 height 16
paste input "2506APO2396.12391"
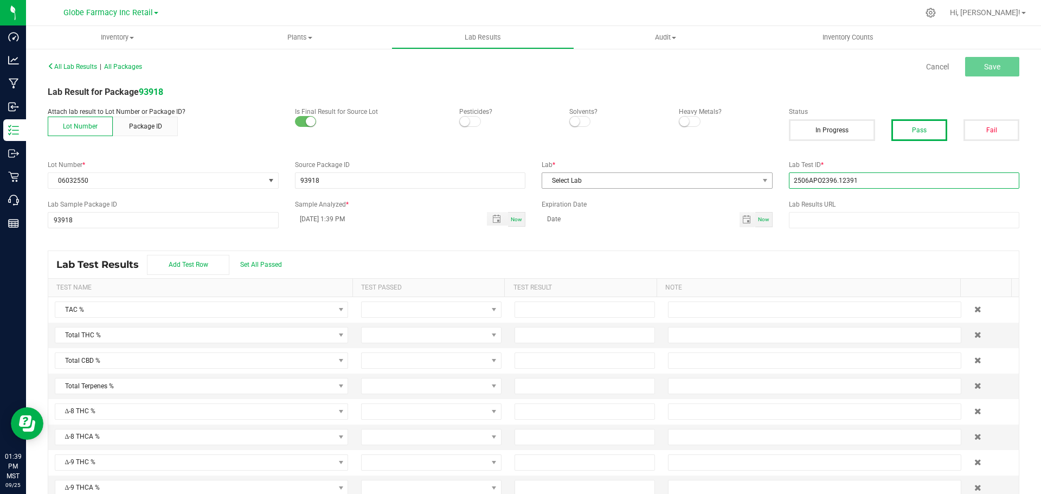
type input "2506APO2396.12391"
click at [698, 178] on span "Select Lab" at bounding box center [650, 180] width 216 height 15
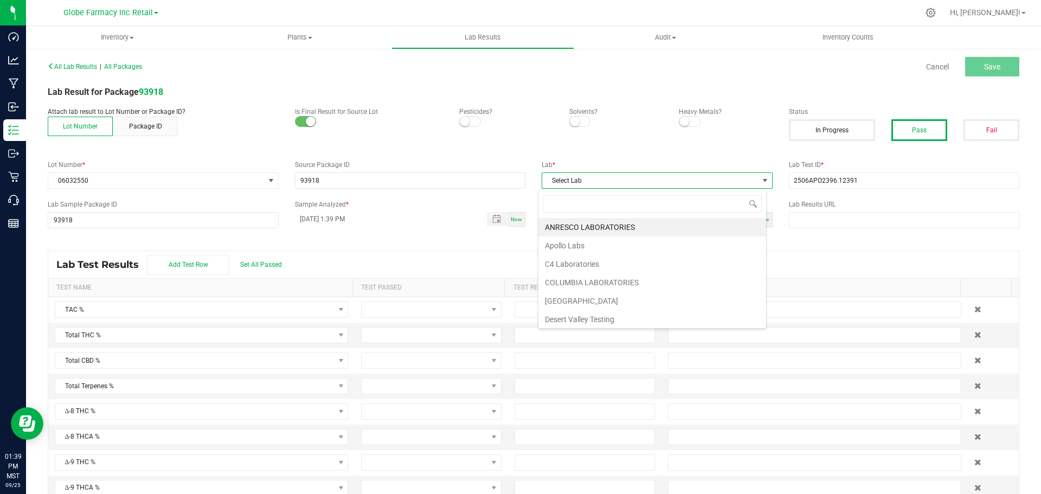
scroll to position [16, 229]
click at [596, 244] on li "Apollo Labs" at bounding box center [652, 245] width 228 height 18
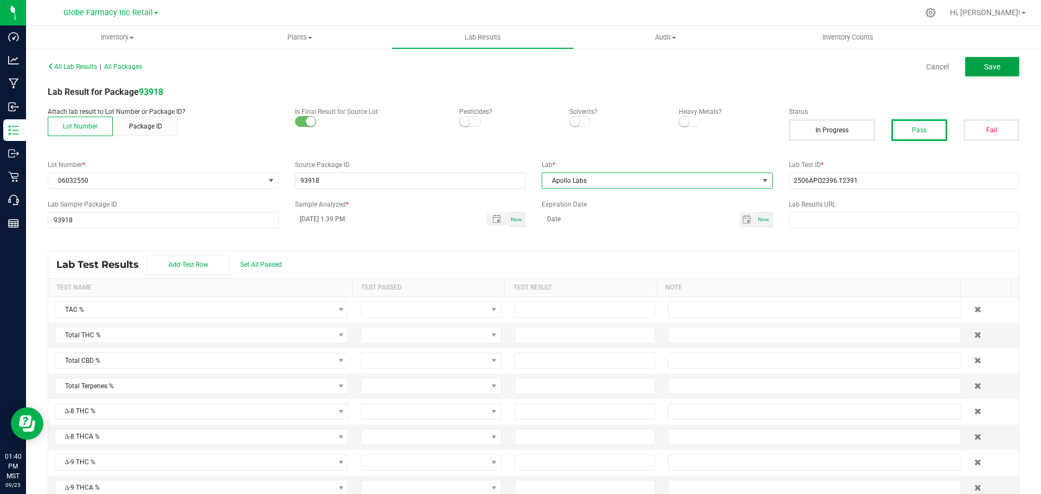
click at [984, 66] on span "Save" at bounding box center [992, 66] width 16 height 9
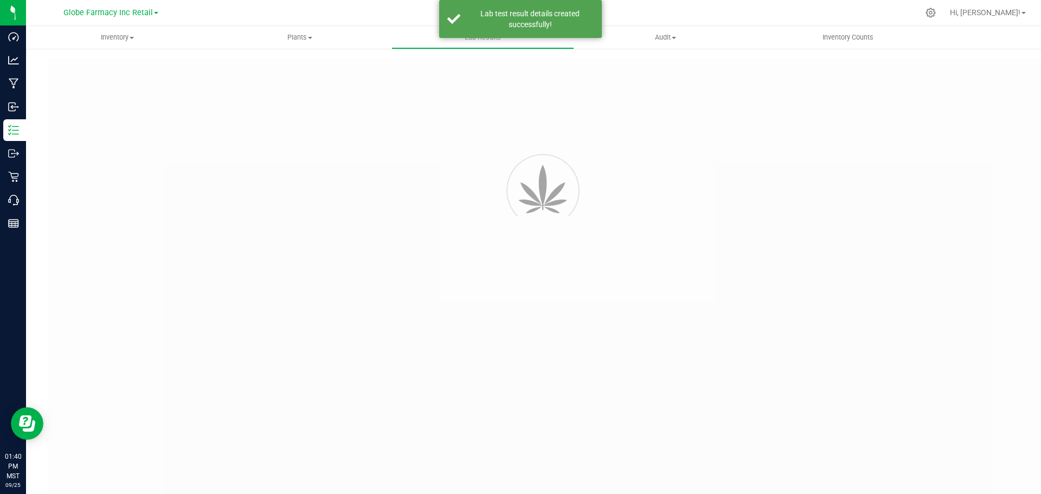
type input "93918"
type input "2506APO2396.12391"
type input "93918"
type input "09/25/2025 1:39 PM"
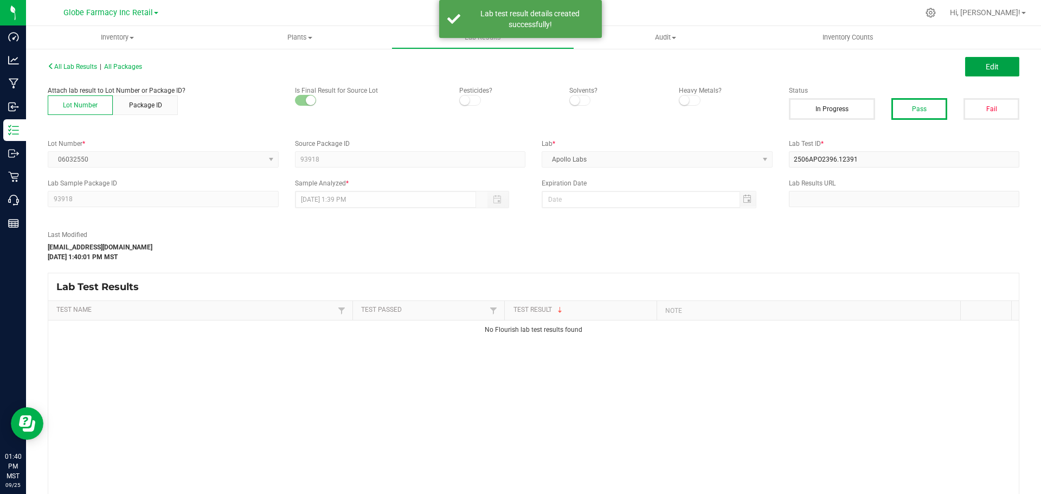
click at [985, 66] on span "Edit" at bounding box center [991, 66] width 13 height 9
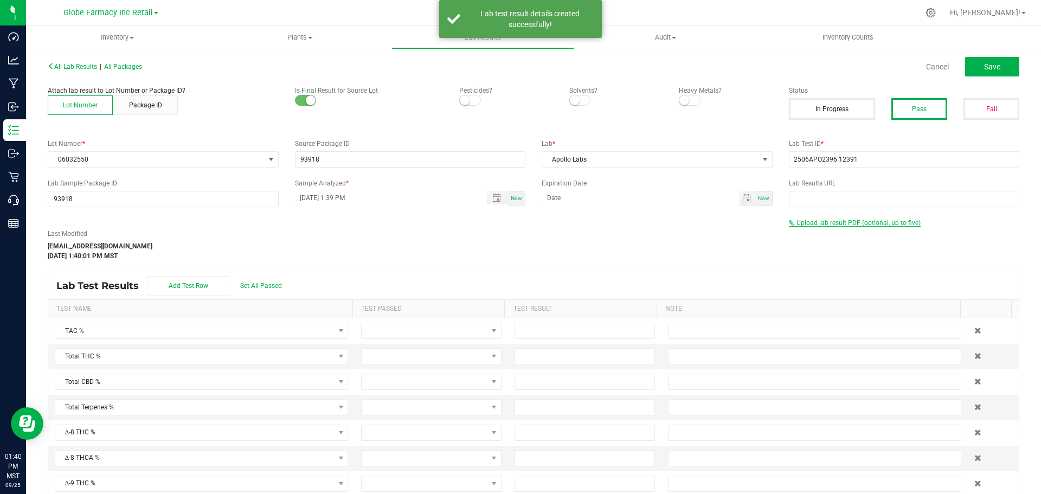
click at [810, 222] on span "Upload lab result PDF (optional, up to five)" at bounding box center [858, 223] width 124 height 8
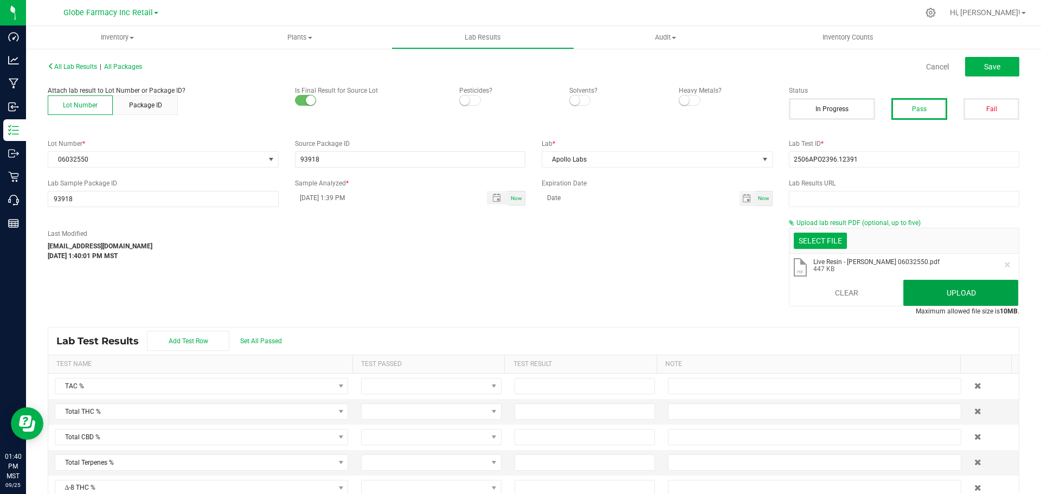
click at [918, 288] on button "Upload" at bounding box center [960, 293] width 115 height 26
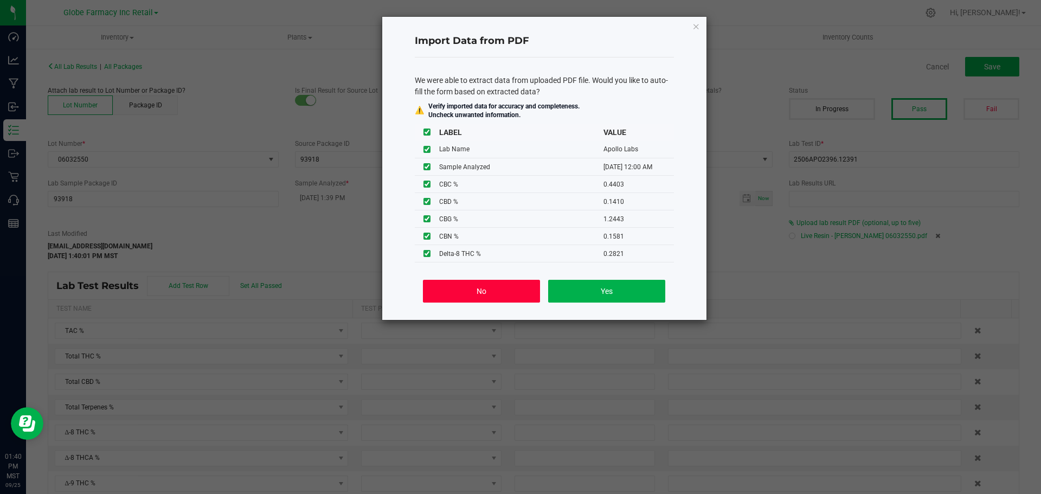
click at [499, 292] on button "No" at bounding box center [481, 291] width 117 height 23
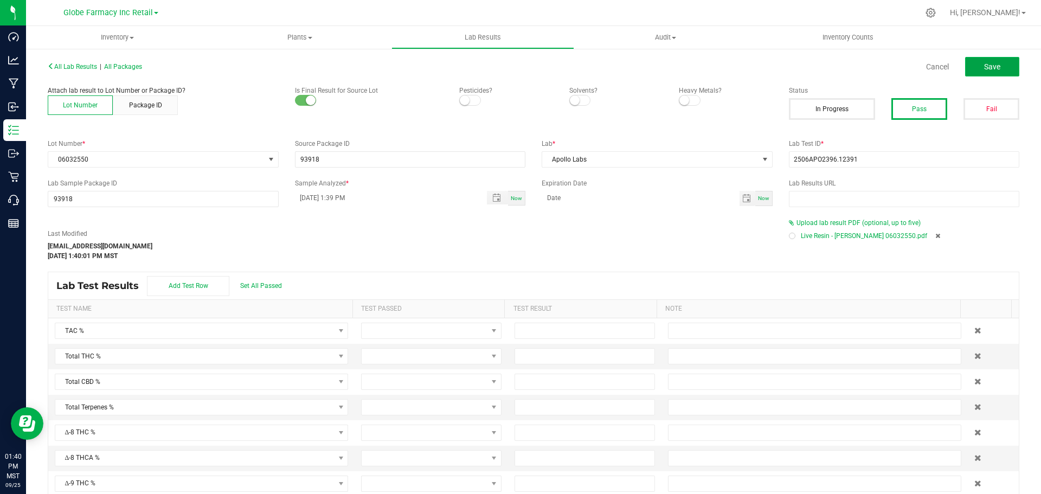
click at [977, 74] on button "Save" at bounding box center [992, 67] width 54 height 20
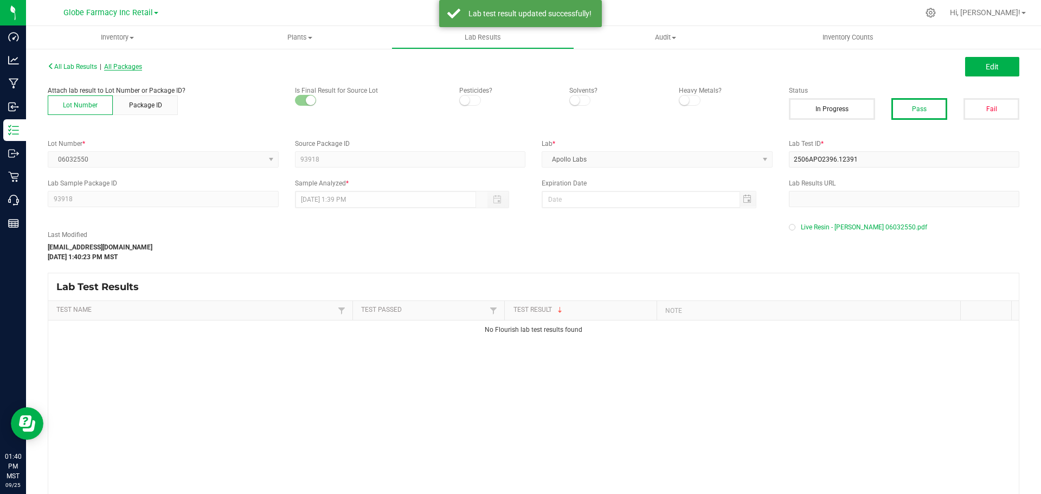
click at [118, 67] on span "All Packages" at bounding box center [123, 67] width 38 height 8
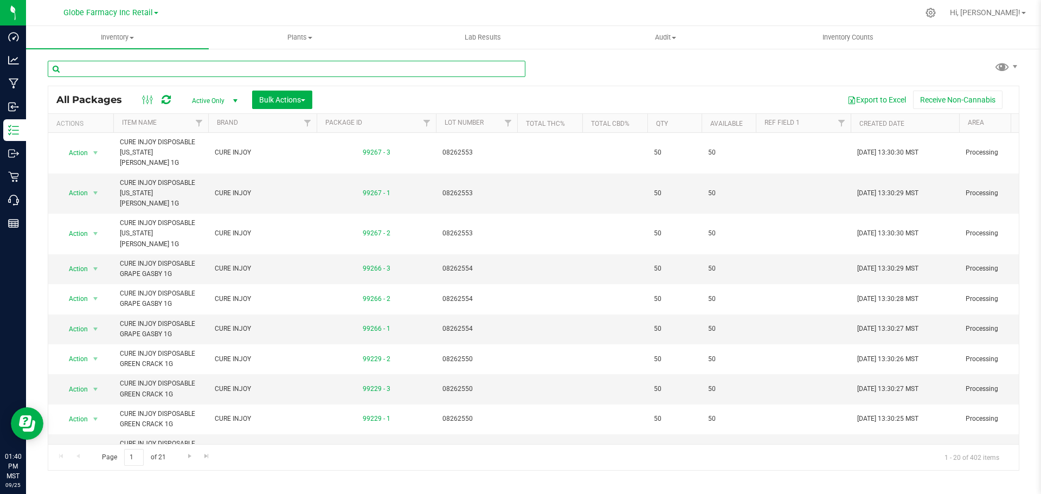
click at [257, 64] on input "text" at bounding box center [287, 69] width 478 height 16
paste input "06032550"
type input "06032550"
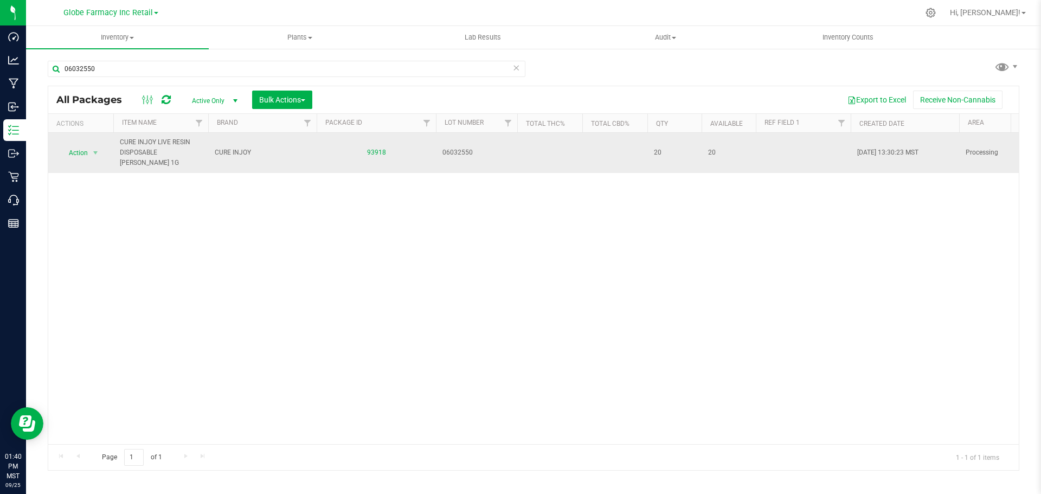
click at [102, 150] on div "Action Action Adjust qty Create package Edit attributes Global inventory Locate…" at bounding box center [81, 152] width 52 height 15
click at [98, 154] on span "select" at bounding box center [95, 153] width 9 height 9
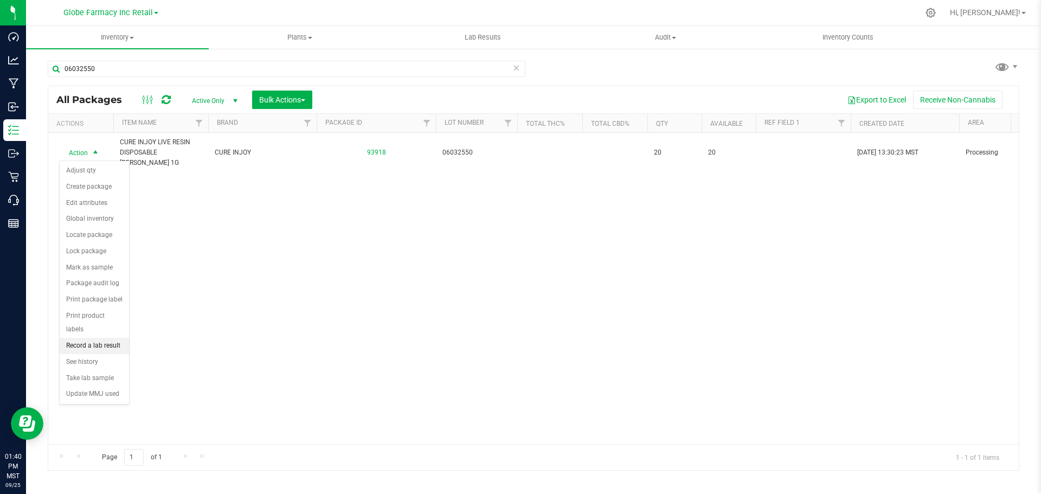
click at [92, 338] on li "Record a lab result" at bounding box center [94, 346] width 69 height 16
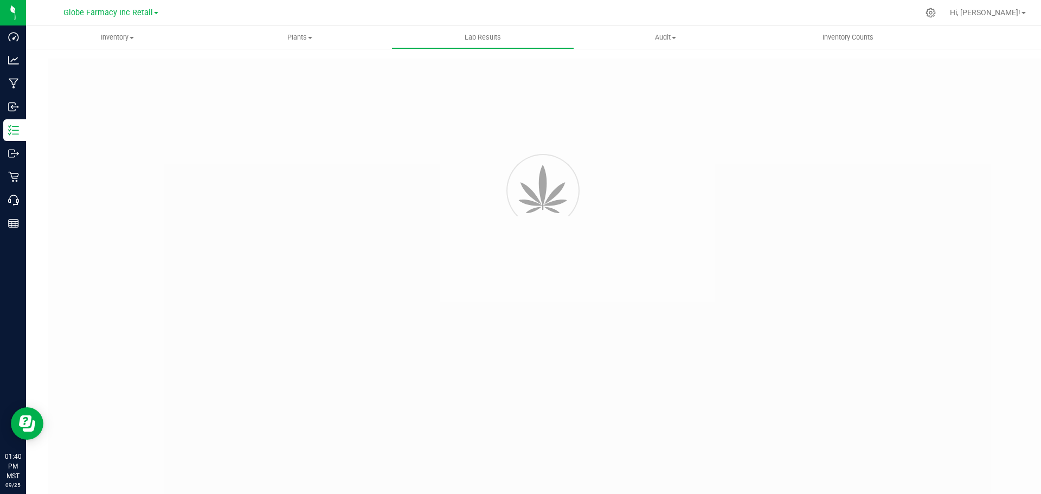
type input "93918"
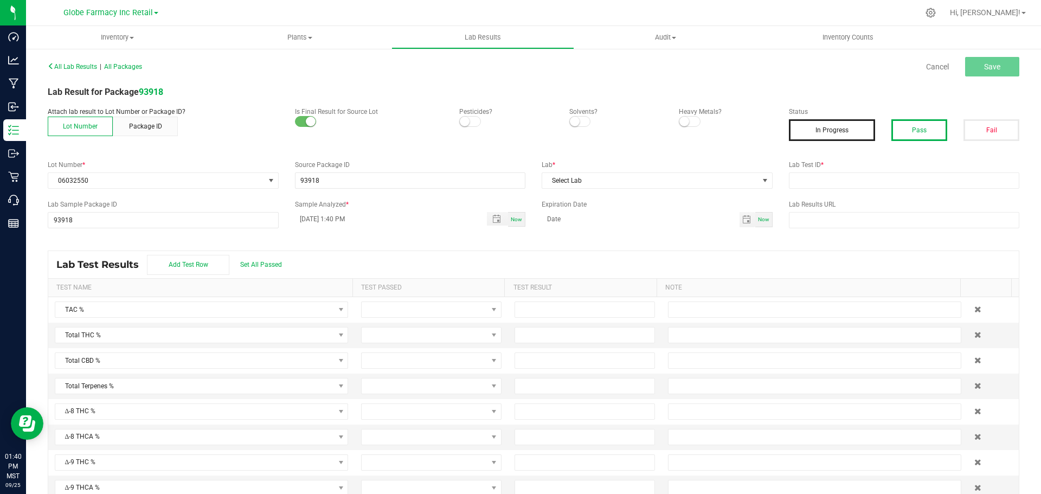
click at [908, 127] on button "Pass" at bounding box center [919, 130] width 56 height 22
click at [924, 180] on input "text" at bounding box center [904, 180] width 231 height 16
paste input "2506APO2396.12391"
type input "2506APO2396.12391"
click at [630, 185] on span "Select Lab" at bounding box center [650, 180] width 216 height 15
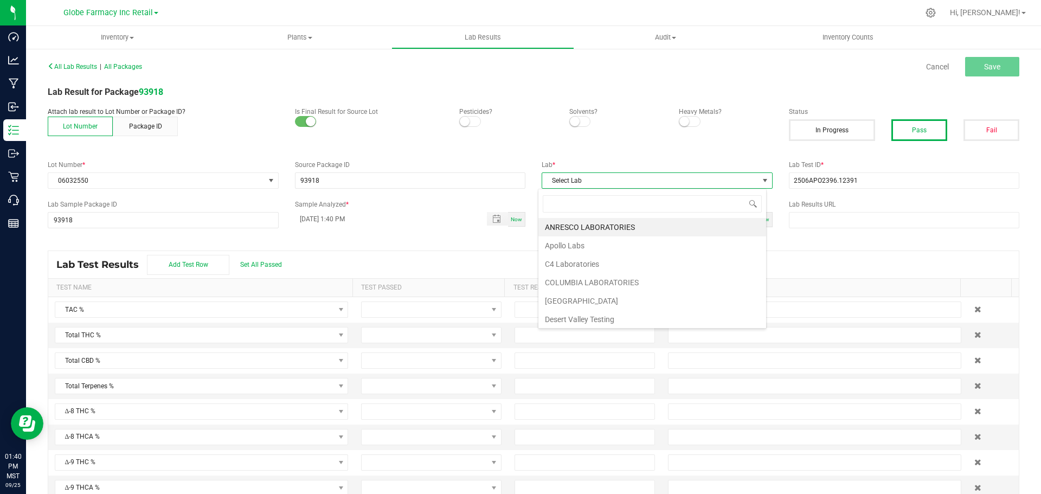
scroll to position [16, 229]
click at [572, 243] on li "Apollo Labs" at bounding box center [652, 245] width 228 height 18
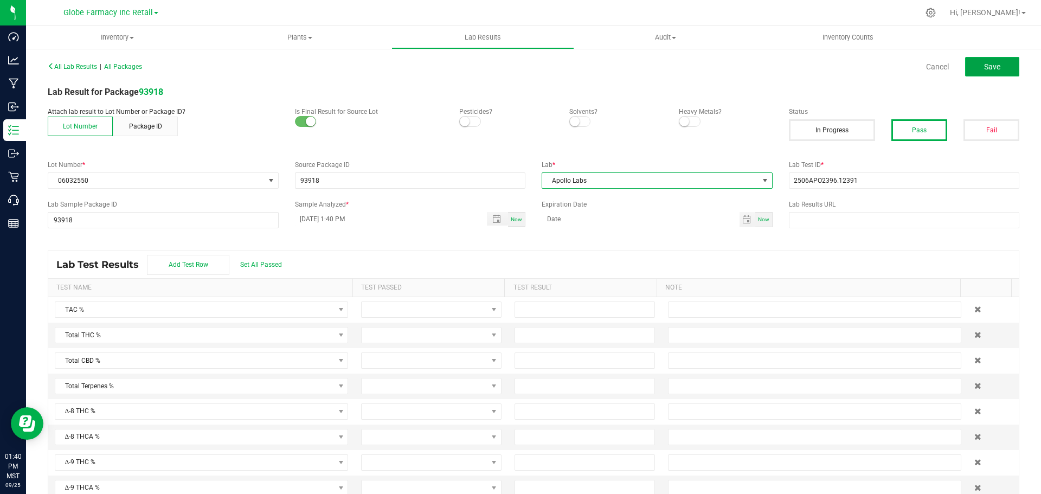
click at [994, 74] on button "Save" at bounding box center [992, 67] width 54 height 20
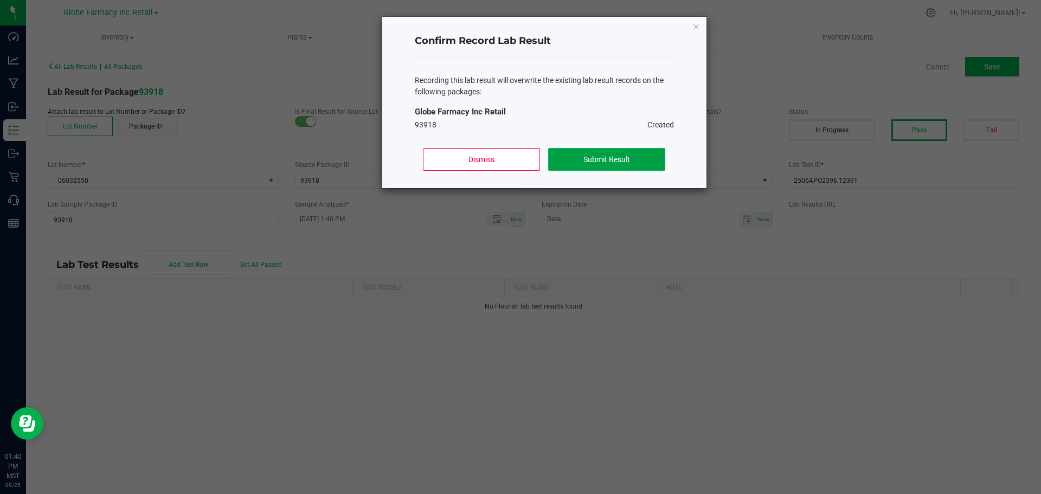
click at [602, 157] on button "Submit Result" at bounding box center [606, 159] width 117 height 23
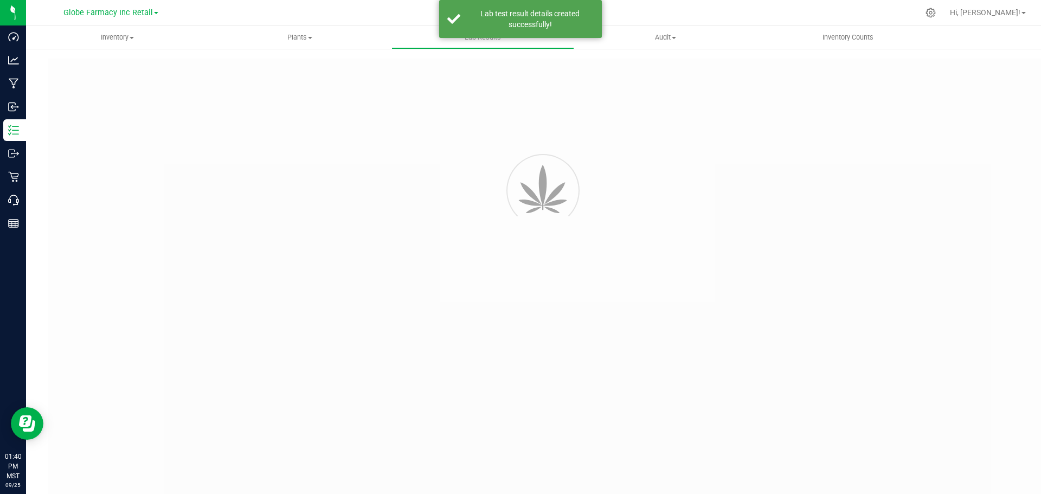
type input "93918"
type input "2506APO2396.12391"
type input "93918"
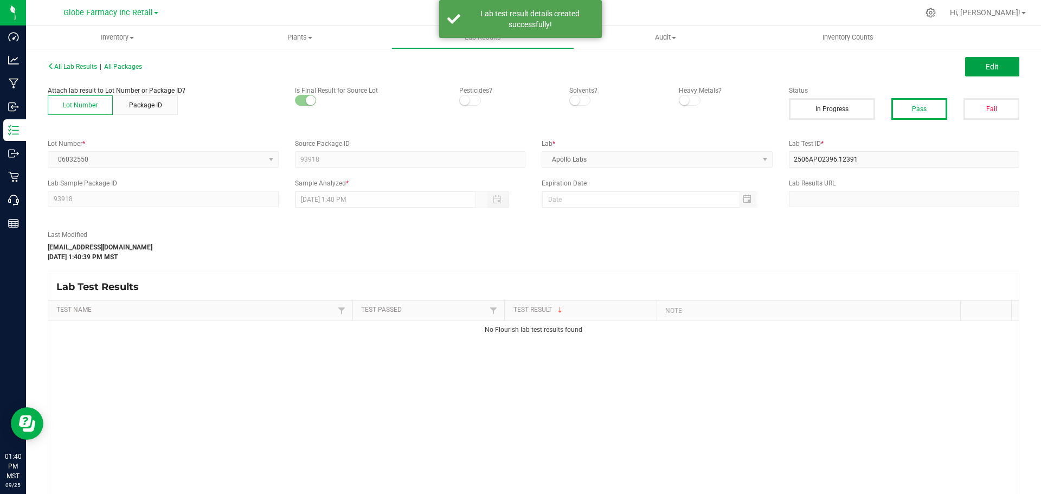
click at [974, 63] on button "Edit" at bounding box center [992, 67] width 54 height 20
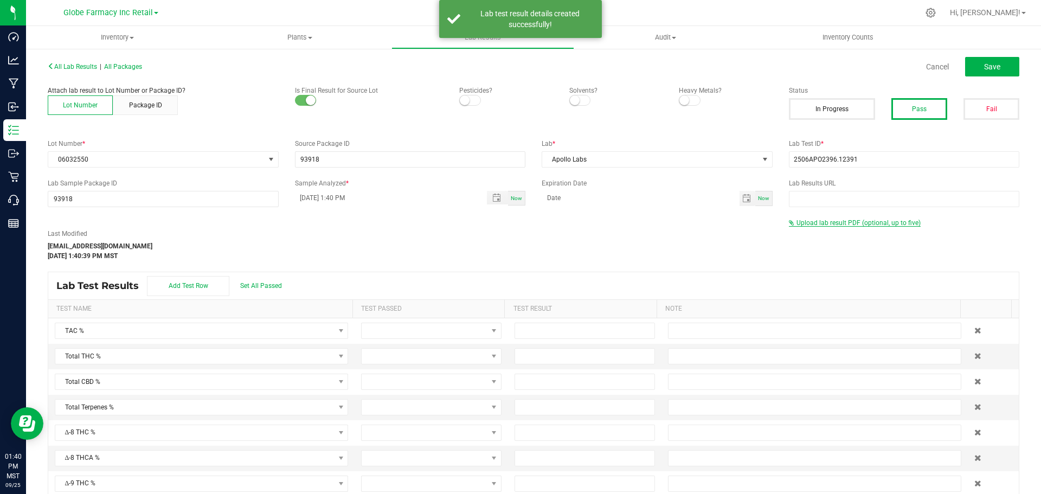
click at [830, 220] on span "Upload lab result PDF (optional, up to five)" at bounding box center [858, 223] width 124 height 8
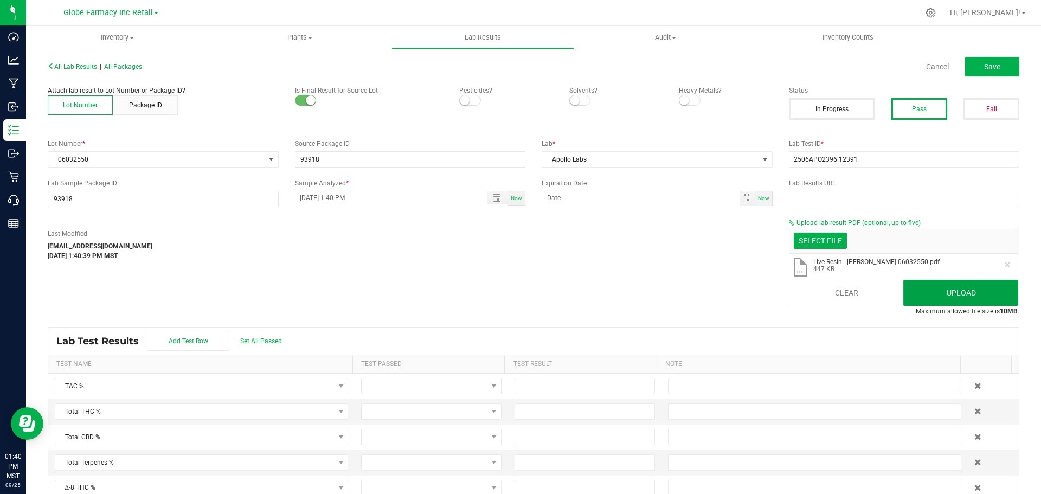
click at [962, 291] on button "Upload" at bounding box center [960, 293] width 115 height 26
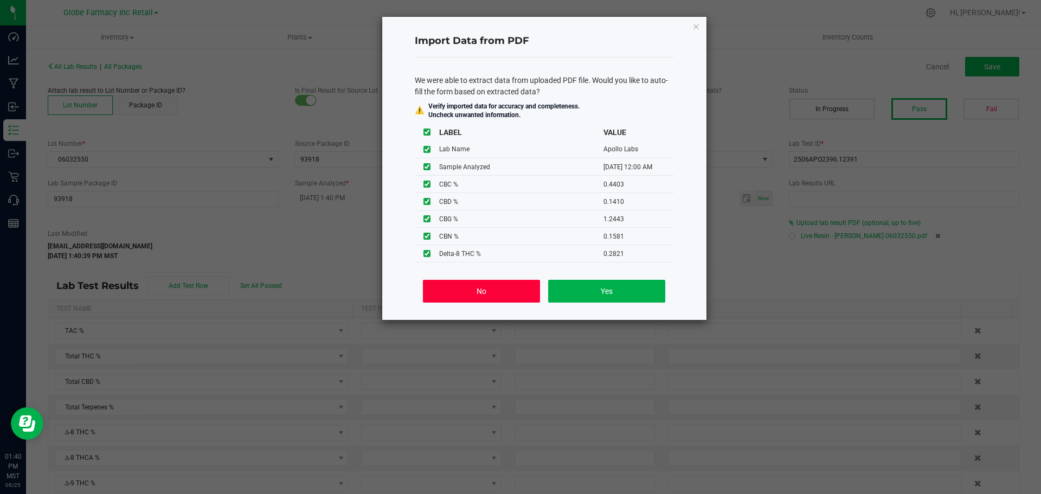
click at [491, 295] on button "No" at bounding box center [481, 291] width 117 height 23
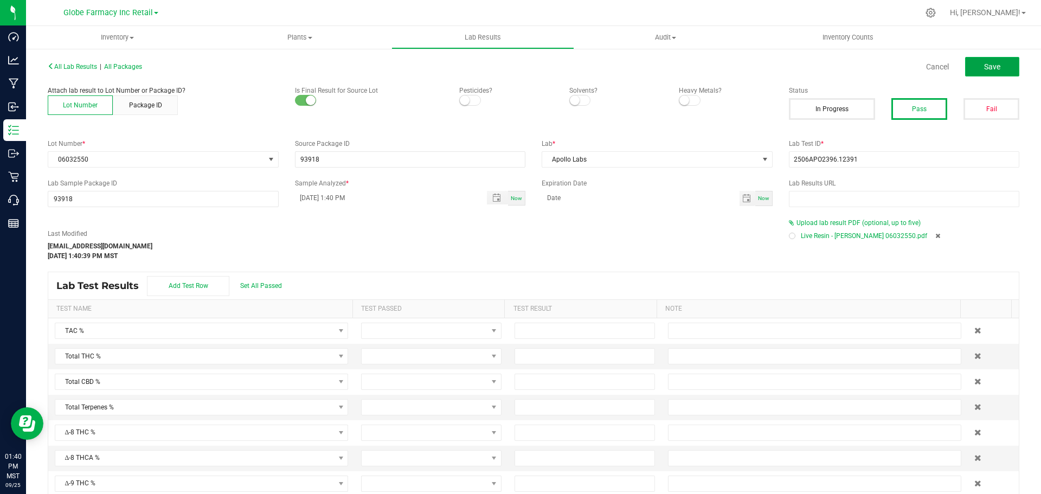
click at [991, 70] on span "Save" at bounding box center [992, 66] width 16 height 9
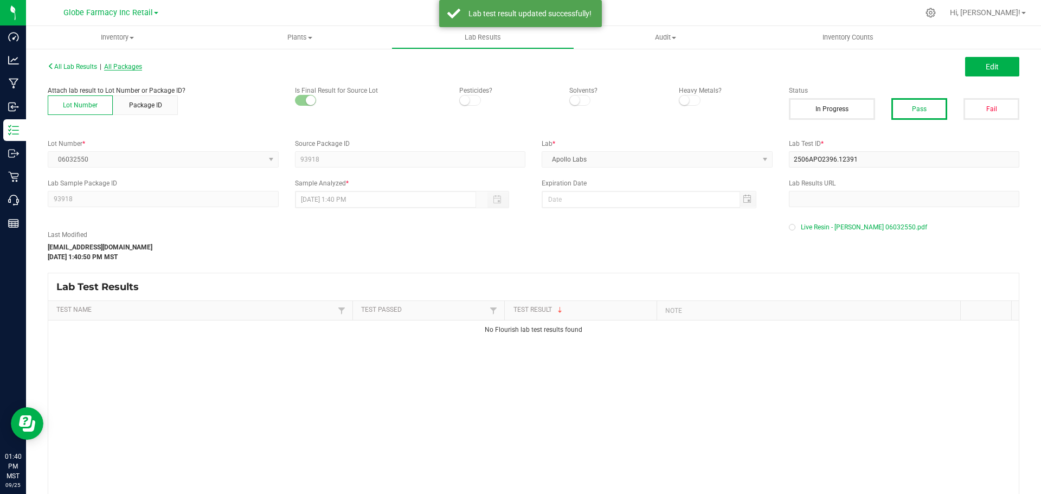
click at [133, 70] on span "All Packages" at bounding box center [123, 67] width 38 height 8
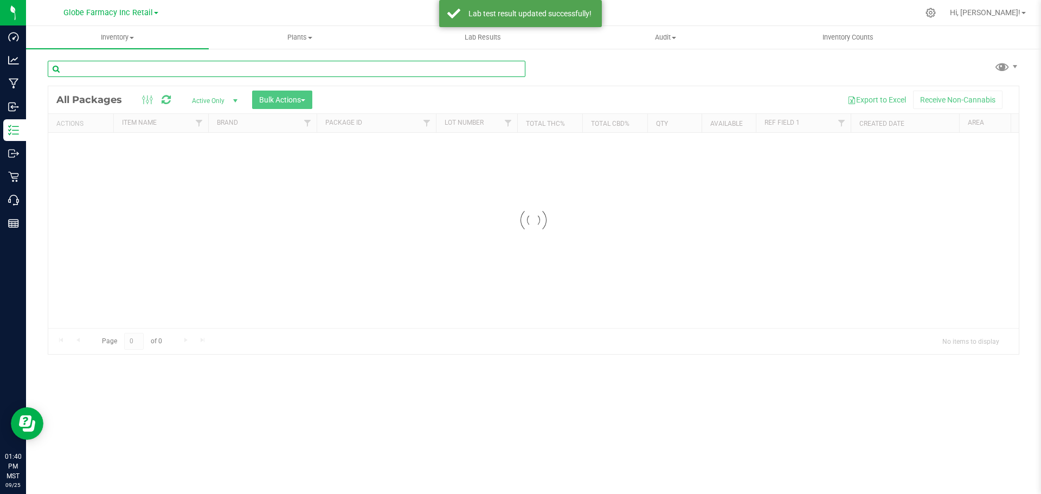
click at [189, 73] on input "text" at bounding box center [287, 69] width 478 height 16
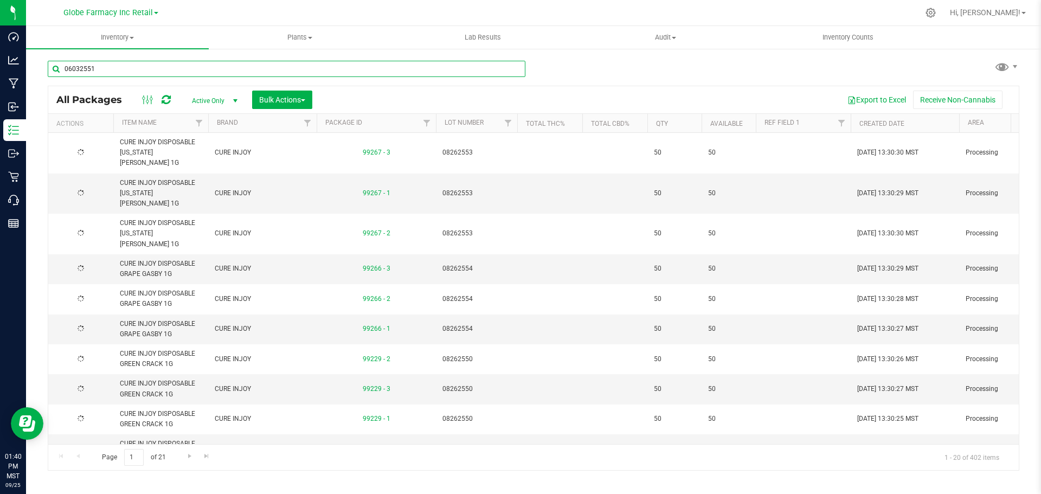
type input "06032551"
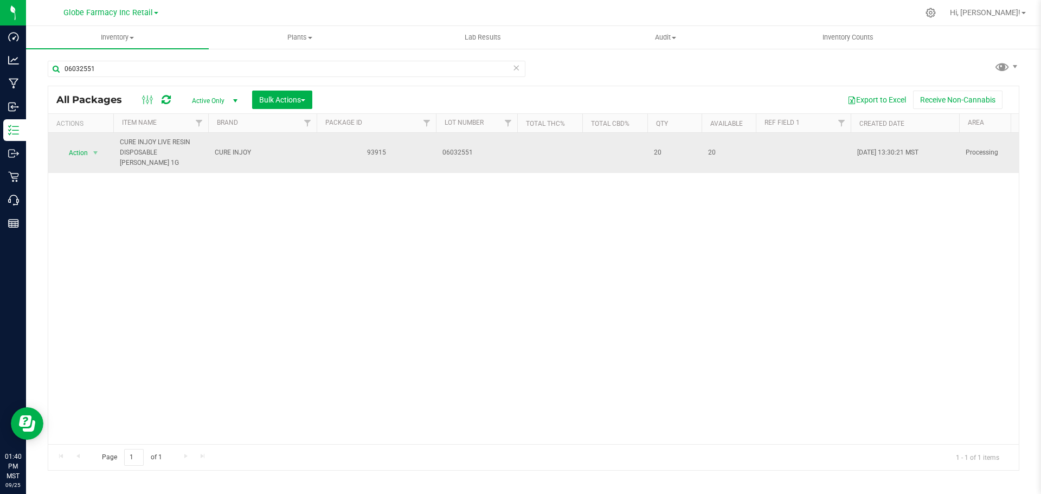
click at [89, 153] on span "select" at bounding box center [96, 152] width 14 height 15
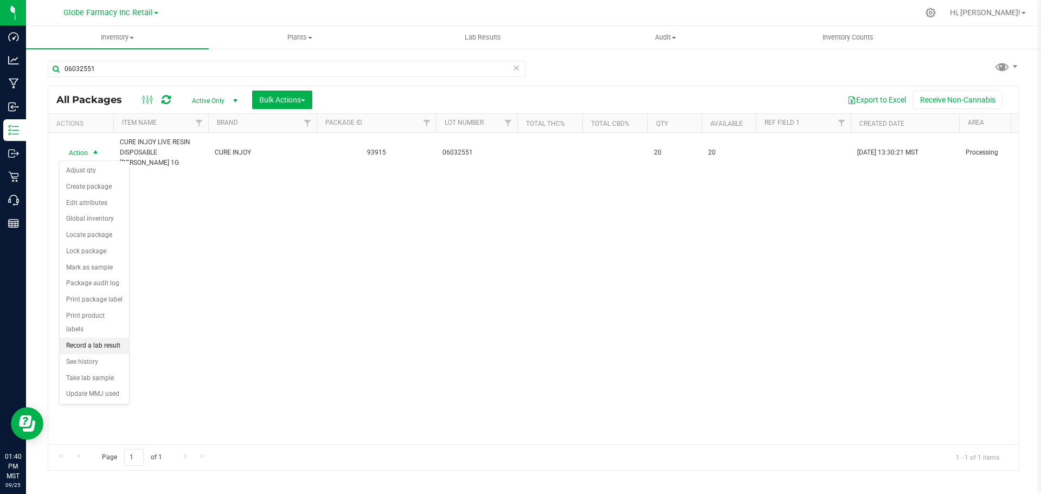
click at [79, 338] on li "Record a lab result" at bounding box center [94, 346] width 69 height 16
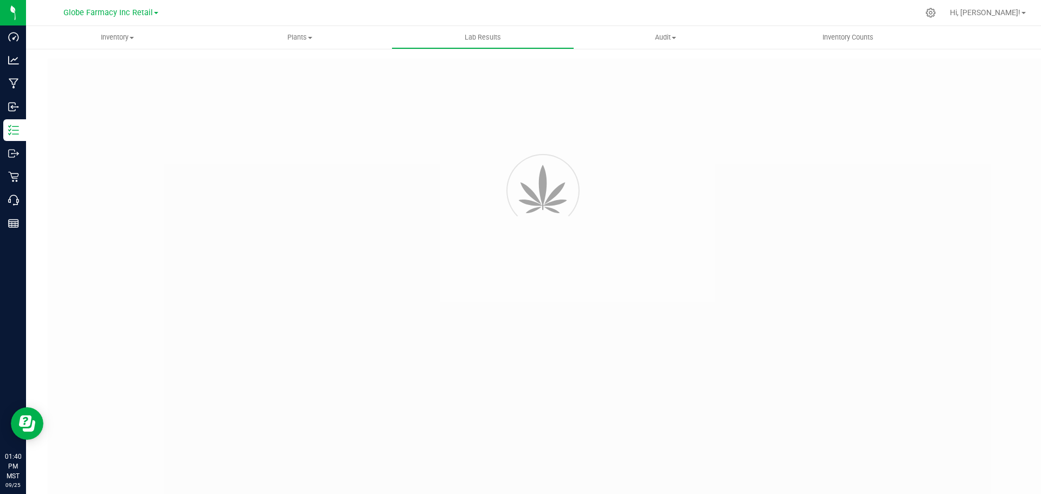
type input "93915"
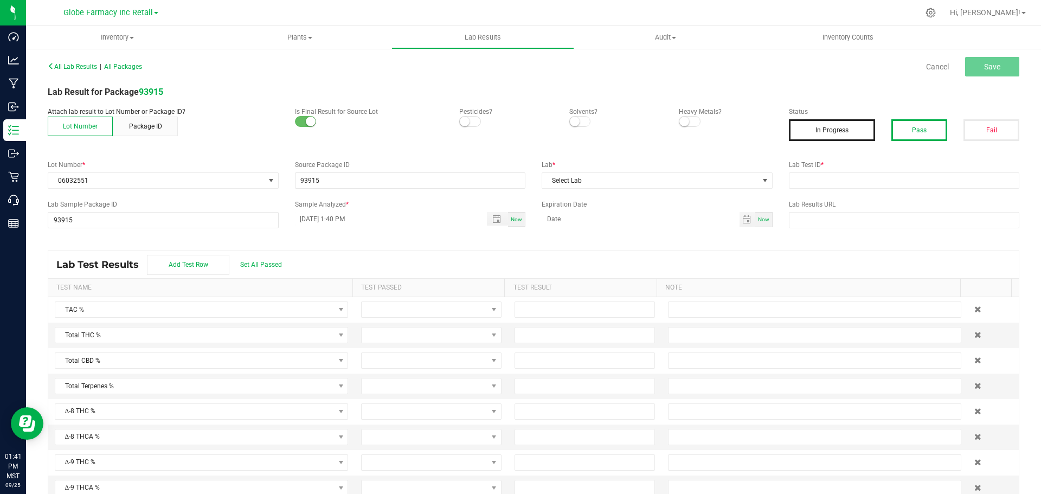
click at [921, 122] on button "Pass" at bounding box center [919, 130] width 56 height 22
drag, startPoint x: 901, startPoint y: 188, endPoint x: 887, endPoint y: 188, distance: 14.1
click at [901, 188] on input "text" at bounding box center [904, 180] width 231 height 16
paste input "2506APO2396.12392"
type input "2506APO2396.12392"
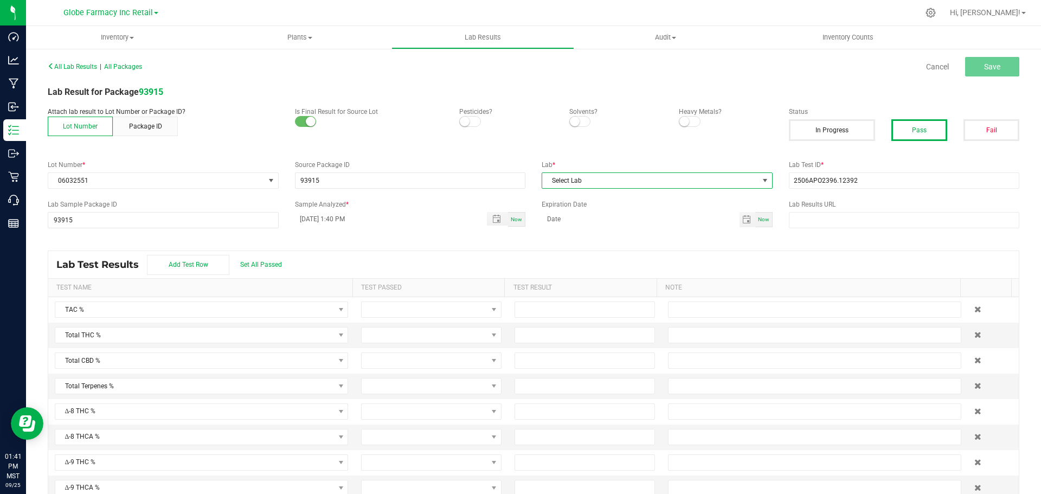
click at [698, 184] on span "Select Lab" at bounding box center [650, 180] width 216 height 15
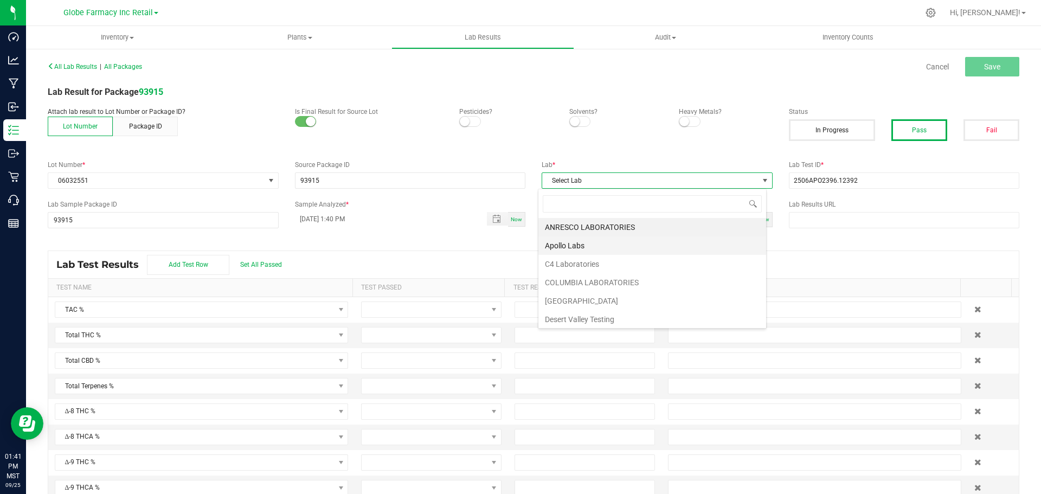
click at [560, 242] on li "Apollo Labs" at bounding box center [652, 245] width 228 height 18
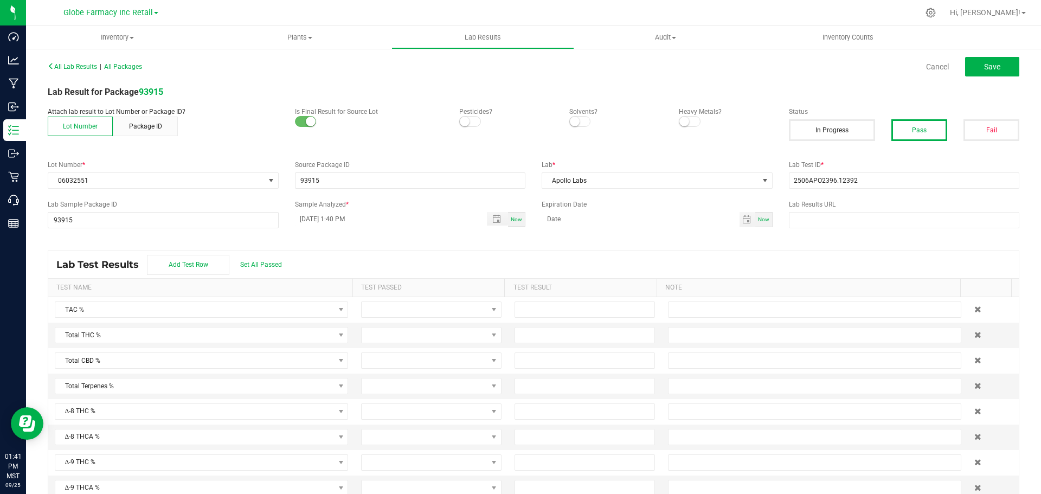
click at [1015, 58] on div "Cancel Save" at bounding box center [780, 67] width 494 height 20
click at [997, 59] on button "Save" at bounding box center [992, 67] width 54 height 20
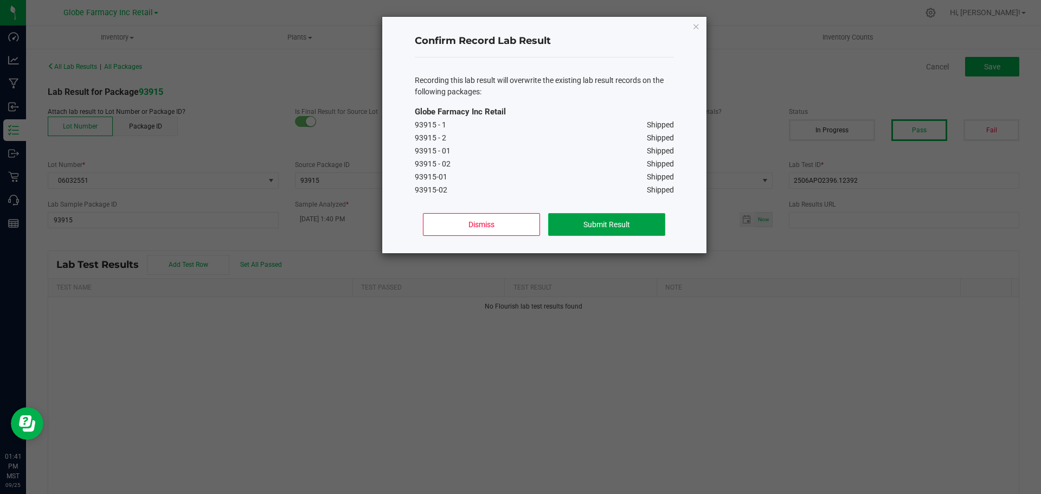
click at [618, 224] on button "Submit Result" at bounding box center [606, 224] width 117 height 23
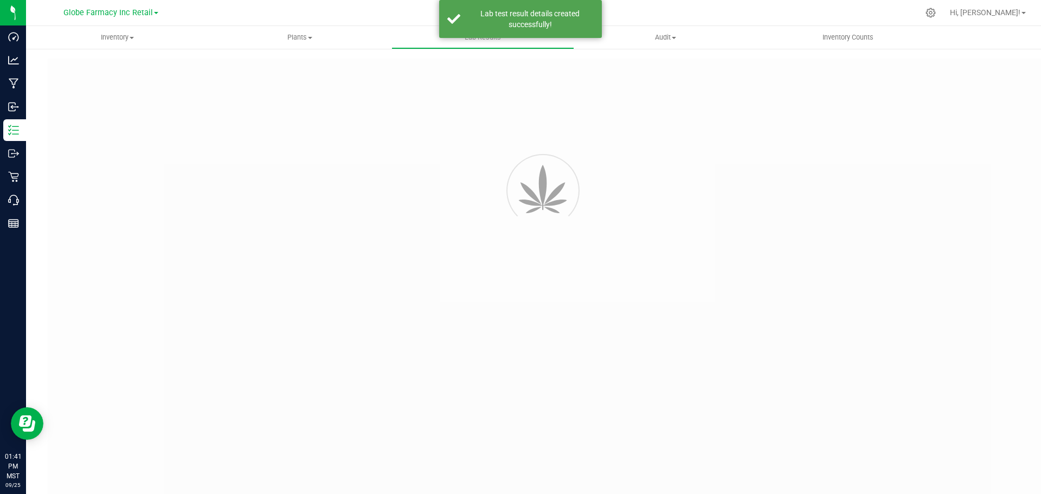
type input "93915"
type input "2506APO2396.12392"
type input "93915"
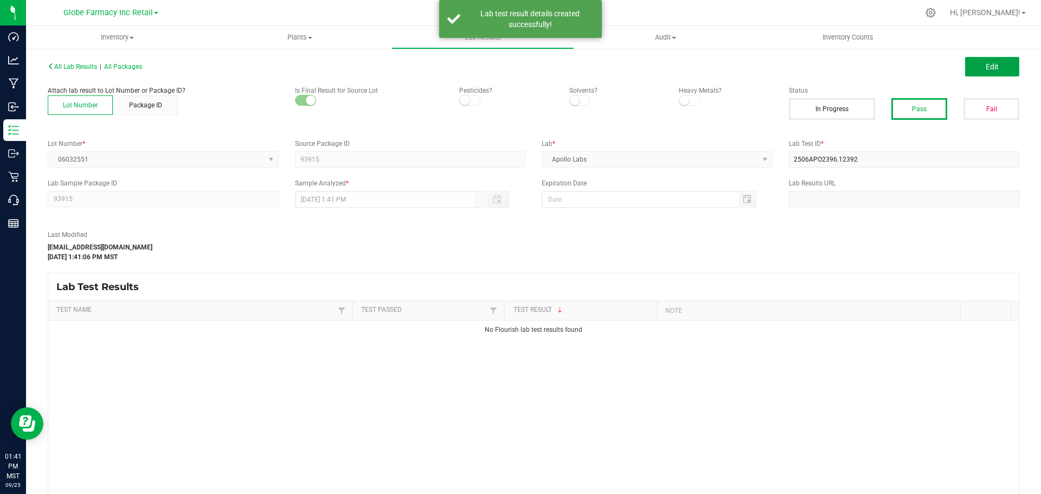
click at [988, 71] on span "Edit" at bounding box center [991, 66] width 13 height 9
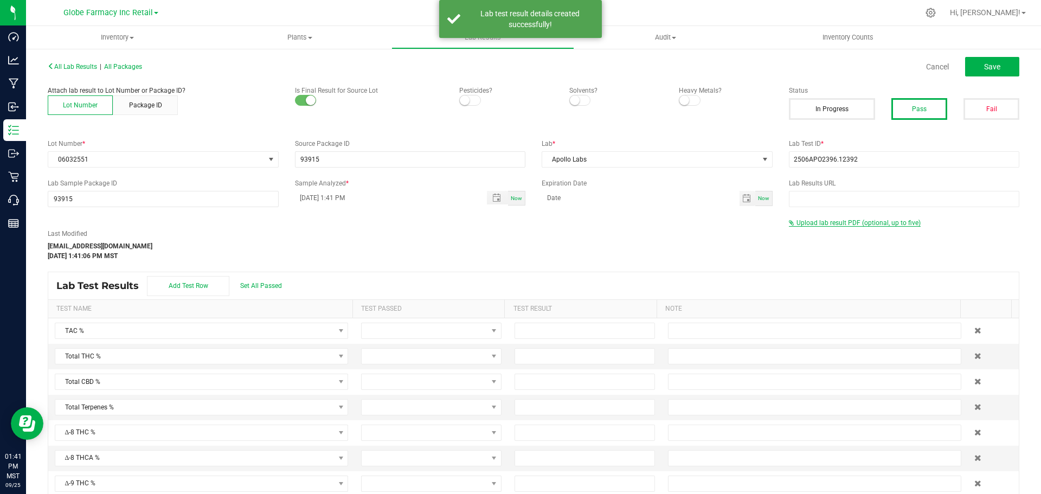
click at [811, 222] on span "Upload lab result PDF (optional, up to five)" at bounding box center [858, 223] width 124 height 8
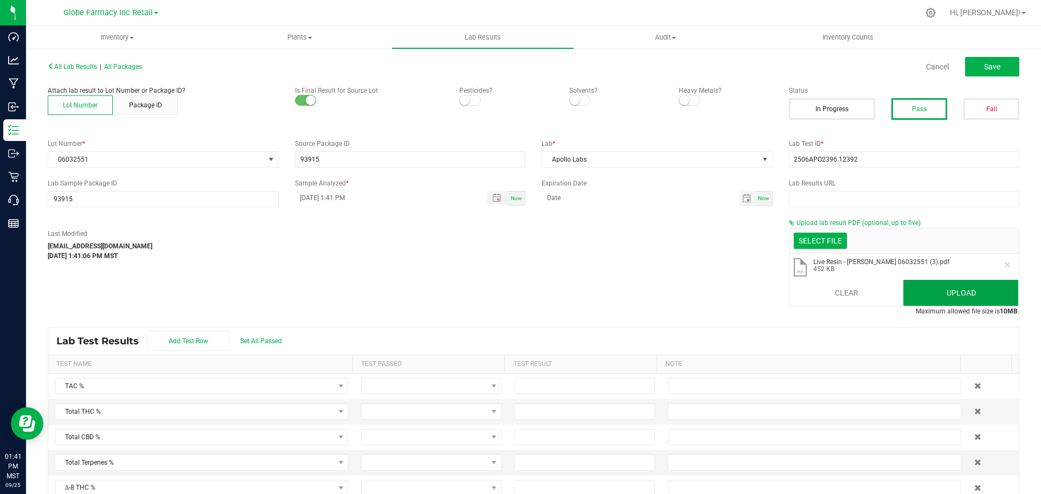
click at [944, 288] on button "Upload" at bounding box center [960, 293] width 115 height 26
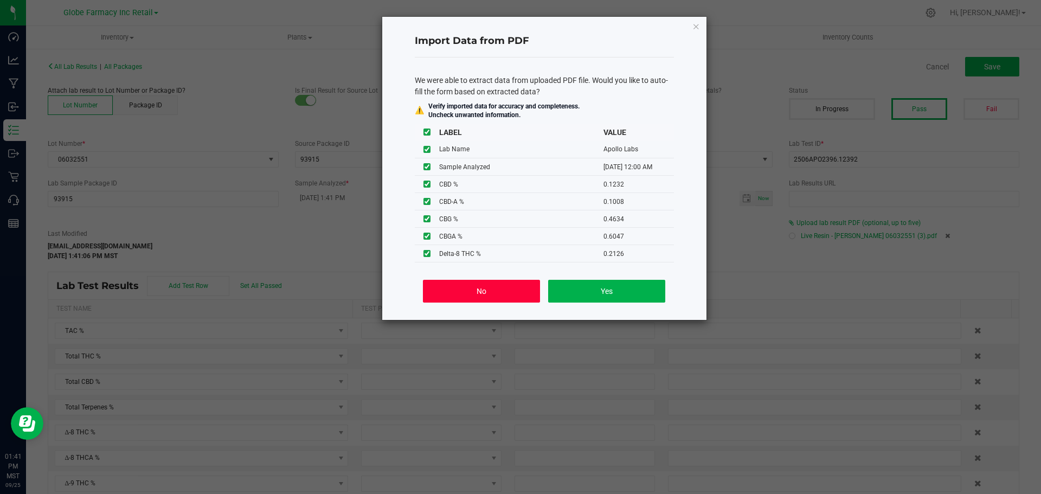
click at [485, 299] on button "No" at bounding box center [481, 291] width 117 height 23
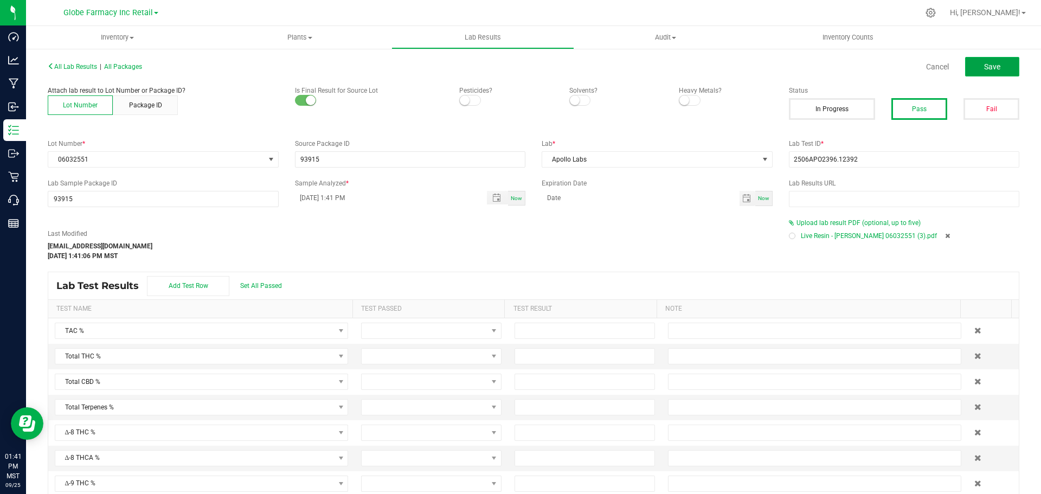
click at [988, 74] on button "Save" at bounding box center [992, 67] width 54 height 20
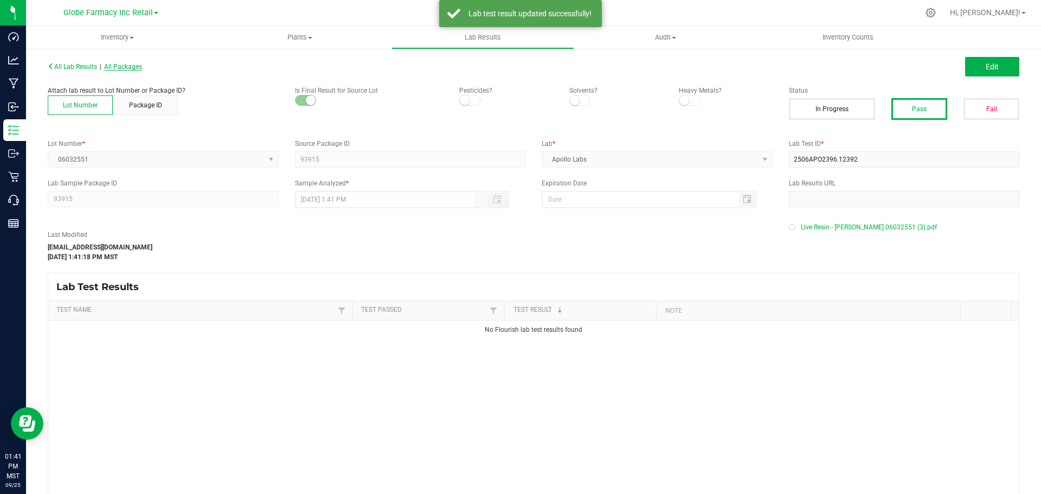
click at [120, 63] on span "All Packages" at bounding box center [123, 67] width 38 height 8
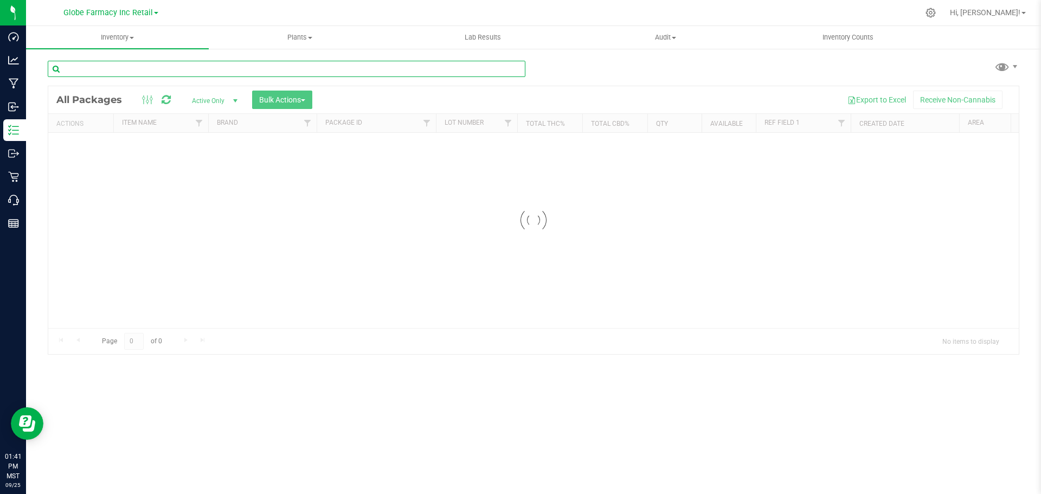
click at [252, 65] on input "text" at bounding box center [287, 69] width 478 height 16
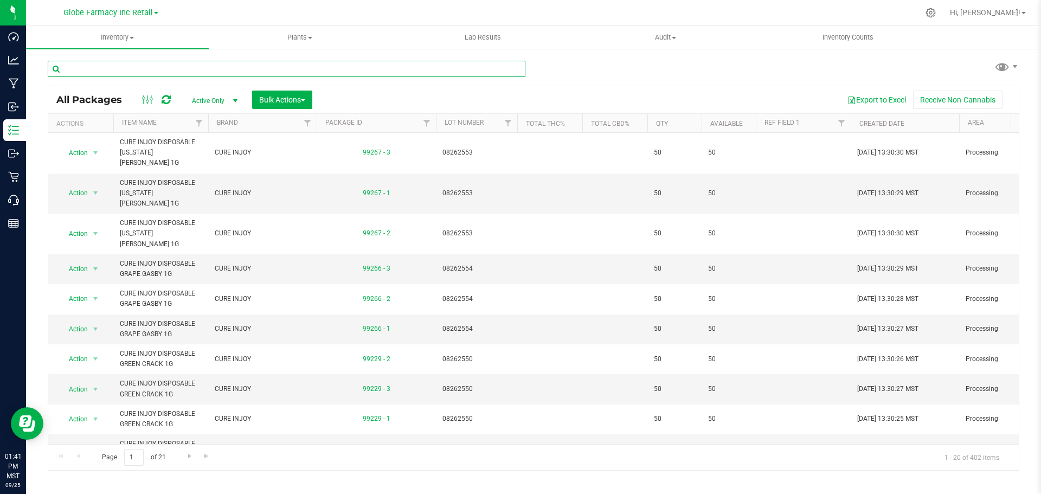
click at [251, 64] on input "text" at bounding box center [287, 69] width 478 height 16
paste input "08182554"
type input "08182554"
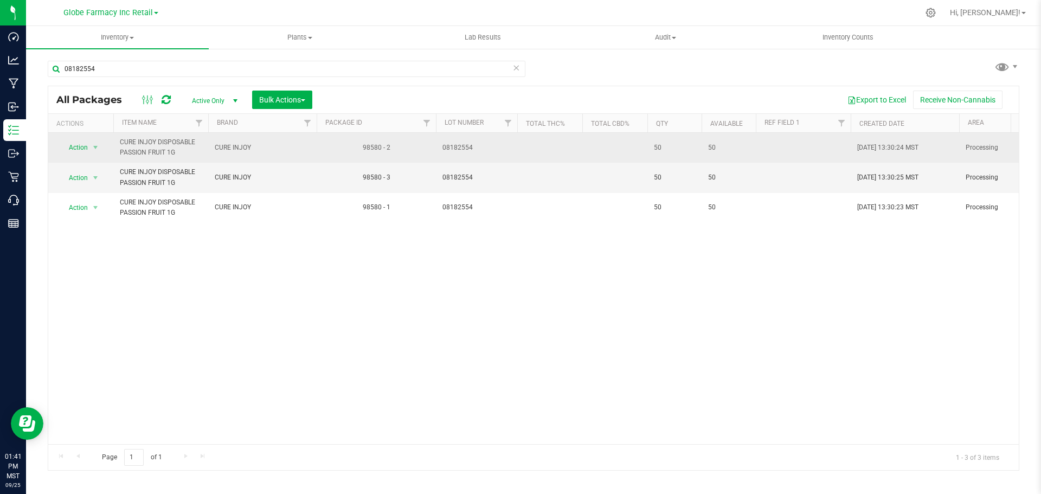
drag, startPoint x: 79, startPoint y: 139, endPoint x: 81, endPoint y: 145, distance: 5.7
click at [81, 145] on span "Action" at bounding box center [73, 147] width 29 height 15
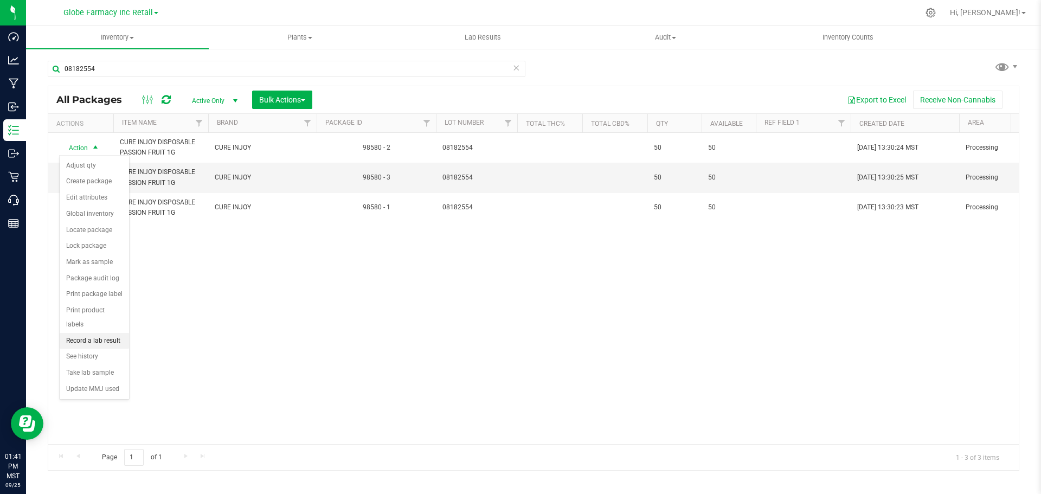
click at [98, 333] on li "Record a lab result" at bounding box center [94, 341] width 69 height 16
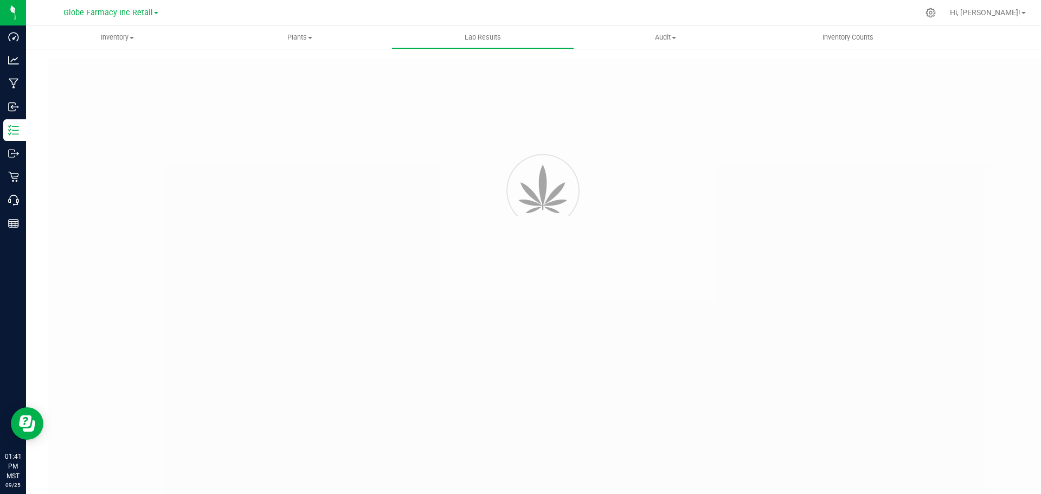
type input "98580 - 2"
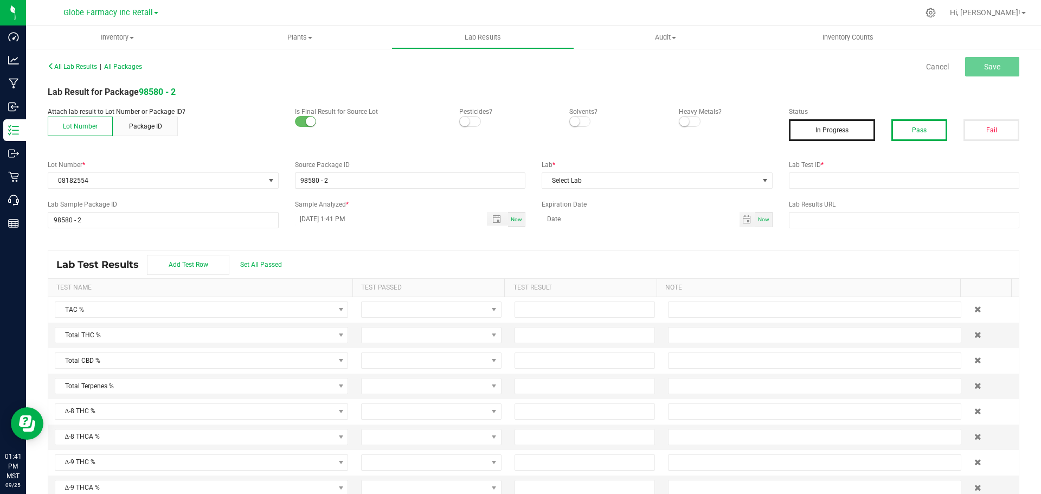
click at [918, 126] on button "Pass" at bounding box center [919, 130] width 56 height 22
click at [894, 180] on input "text" at bounding box center [904, 180] width 231 height 16
paste input "08182554"
click at [706, 186] on span "Select Lab" at bounding box center [650, 180] width 216 height 15
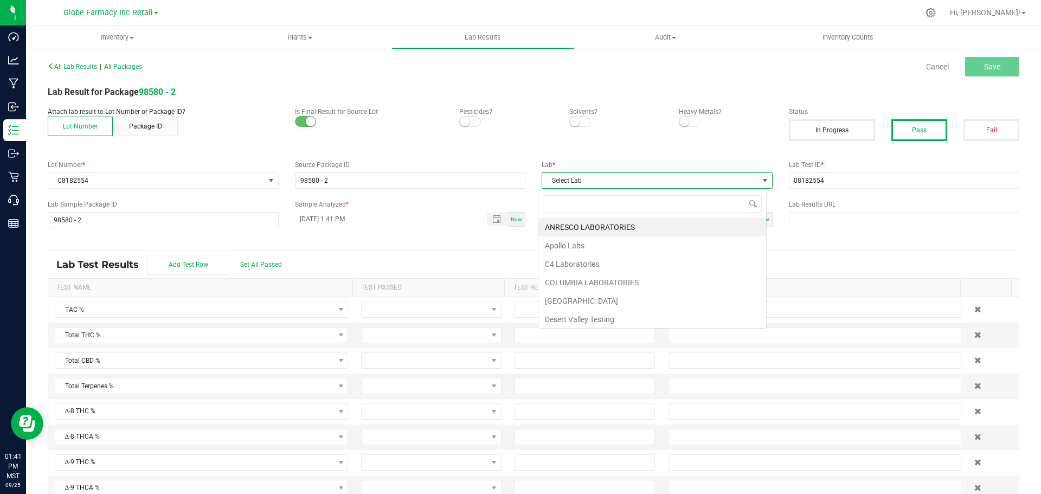
scroll to position [16, 229]
click at [591, 242] on li "Apollo Labs" at bounding box center [652, 245] width 228 height 18
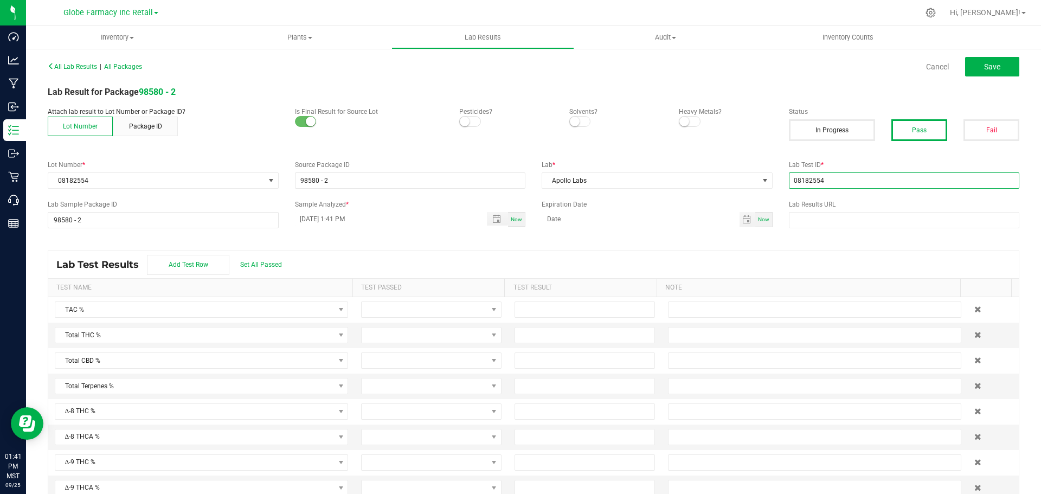
click at [928, 177] on input "08182554" at bounding box center [904, 180] width 231 height 16
paste input "2508APO3622.18057"
type input "2508APO3622.18057"
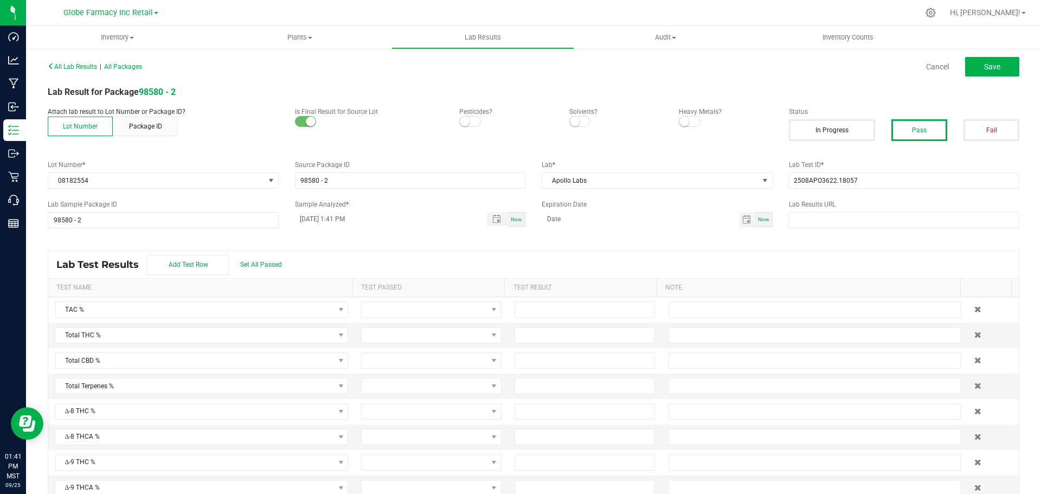
click at [967, 79] on div "All Lab Results | All Packages Cancel Save" at bounding box center [534, 66] width 988 height 27
click at [971, 74] on button "Save" at bounding box center [992, 67] width 54 height 20
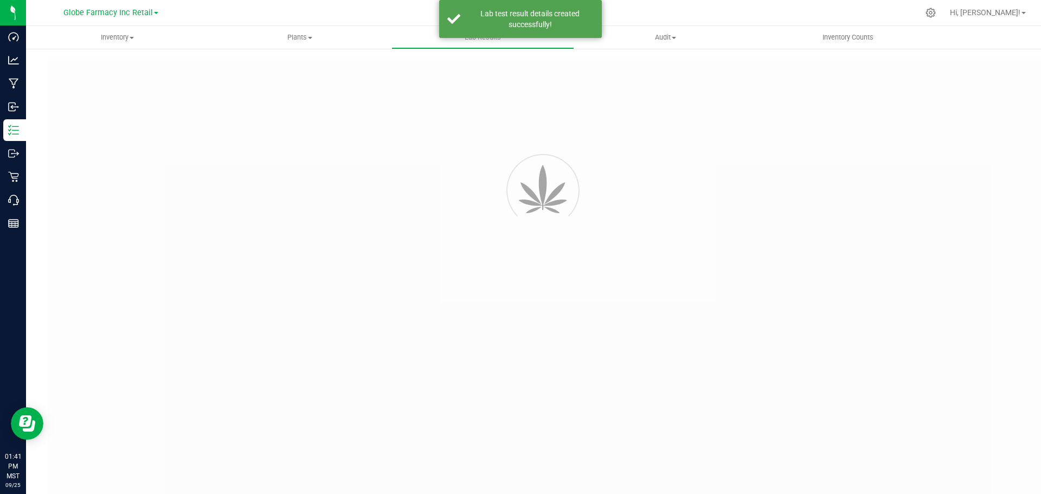
type input "98580 - 2"
type input "2508APO3622.18057"
type input "98580 - 2"
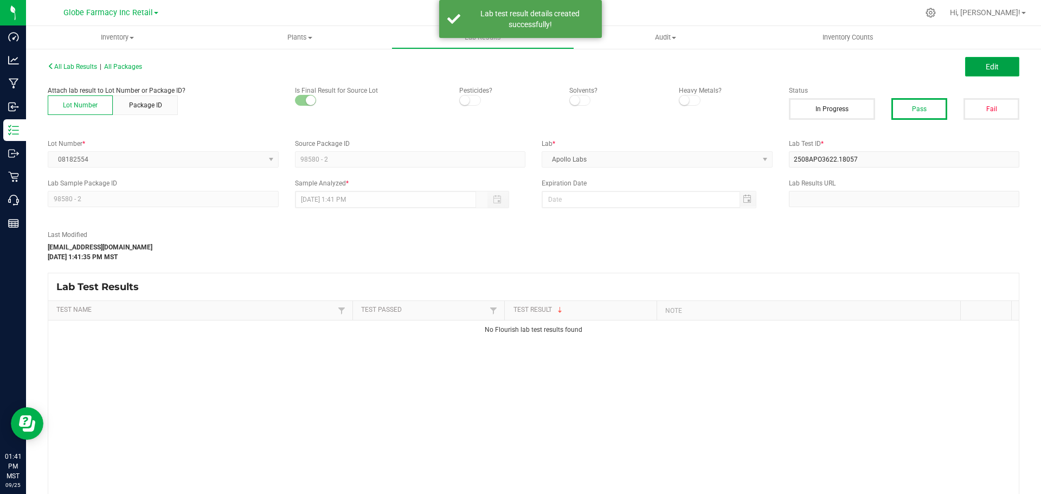
click at [977, 57] on button "Edit" at bounding box center [992, 67] width 54 height 20
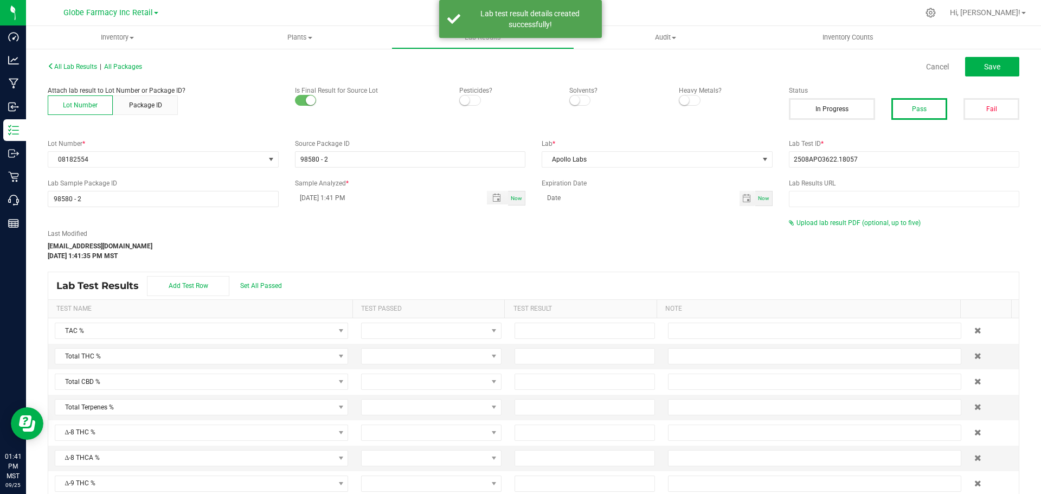
click at [818, 218] on div "Upload lab result PDF (optional, up to five)" at bounding box center [904, 223] width 231 height 10
click at [810, 233] on div "Last Modified katieg@earthshealing.org Sep 25, 2025 1:41:35 PM MST Upload lab r…" at bounding box center [534, 239] width 988 height 43
click at [820, 217] on div "All Lab Results | All Packages Cancel Save Attach lab result to Lot Number or P…" at bounding box center [533, 293] width 971 height 468
click at [820, 221] on span "Upload lab result PDF (optional, up to five)" at bounding box center [858, 223] width 124 height 8
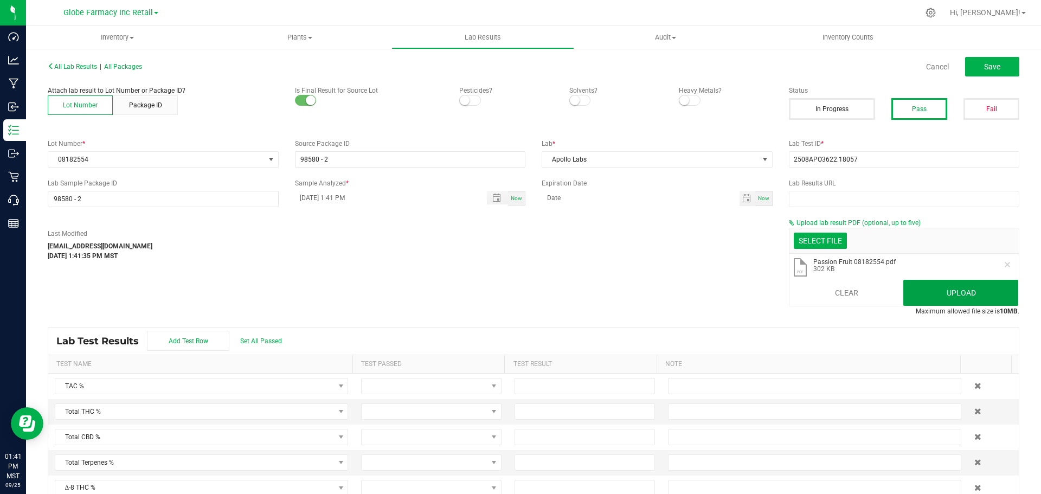
click at [939, 289] on button "Upload" at bounding box center [960, 293] width 115 height 26
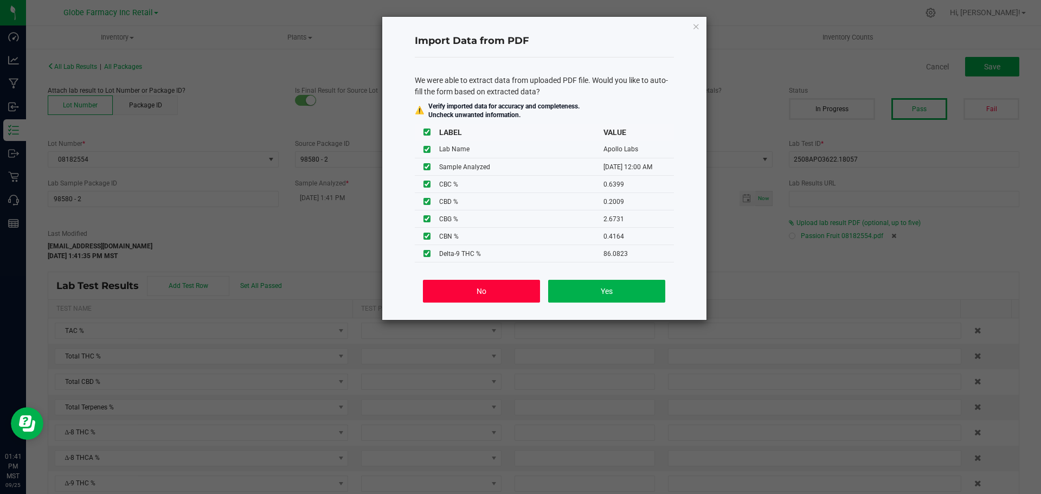
click at [482, 292] on button "No" at bounding box center [481, 291] width 117 height 23
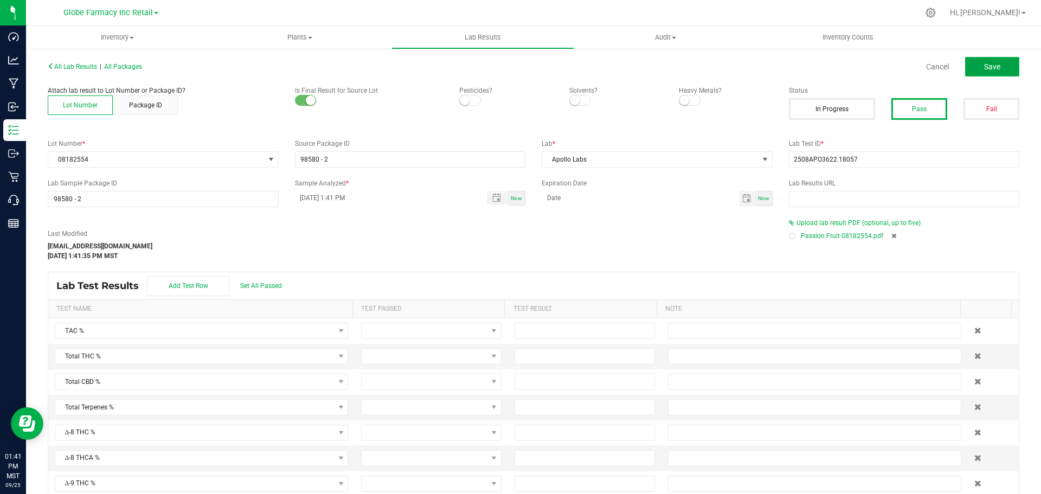
click at [971, 72] on button "Save" at bounding box center [992, 67] width 54 height 20
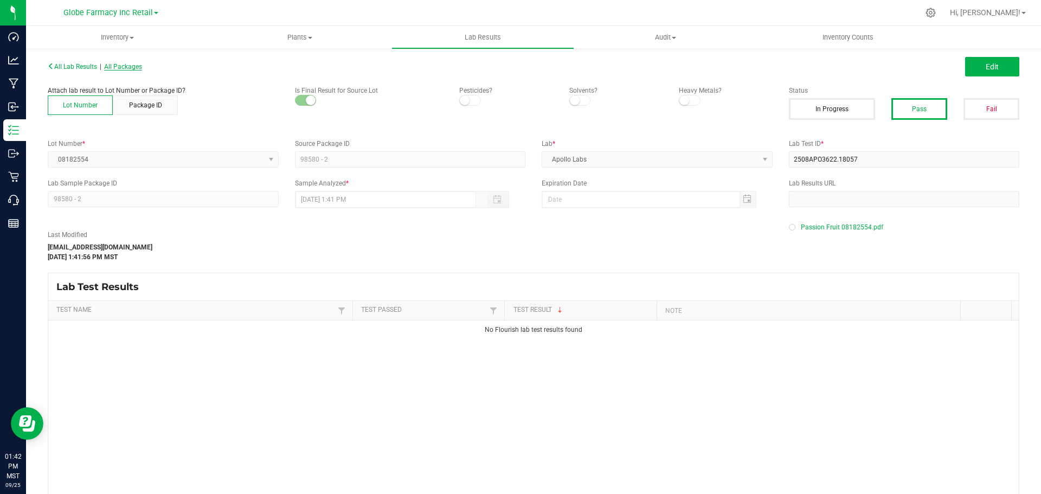
click at [130, 68] on span "All Packages" at bounding box center [123, 67] width 38 height 8
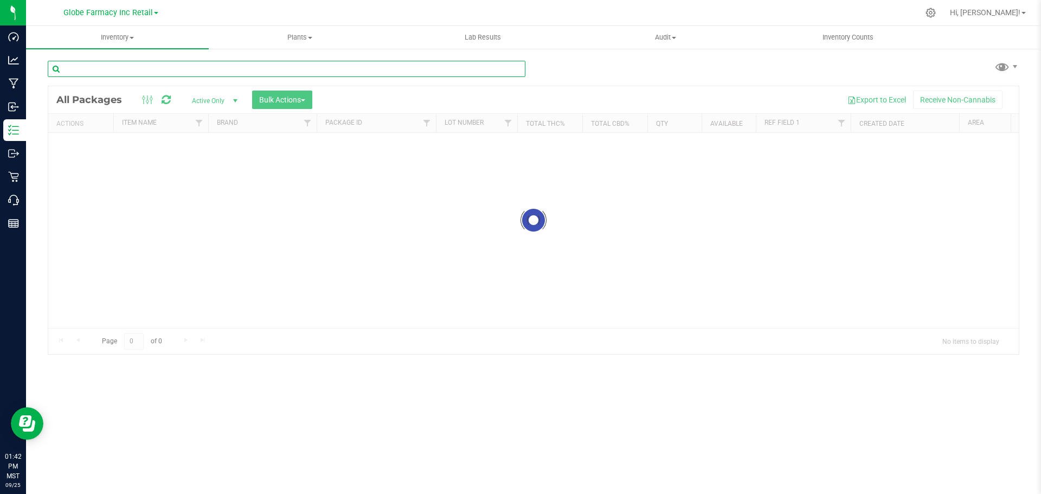
click at [129, 68] on input "text" at bounding box center [287, 69] width 478 height 16
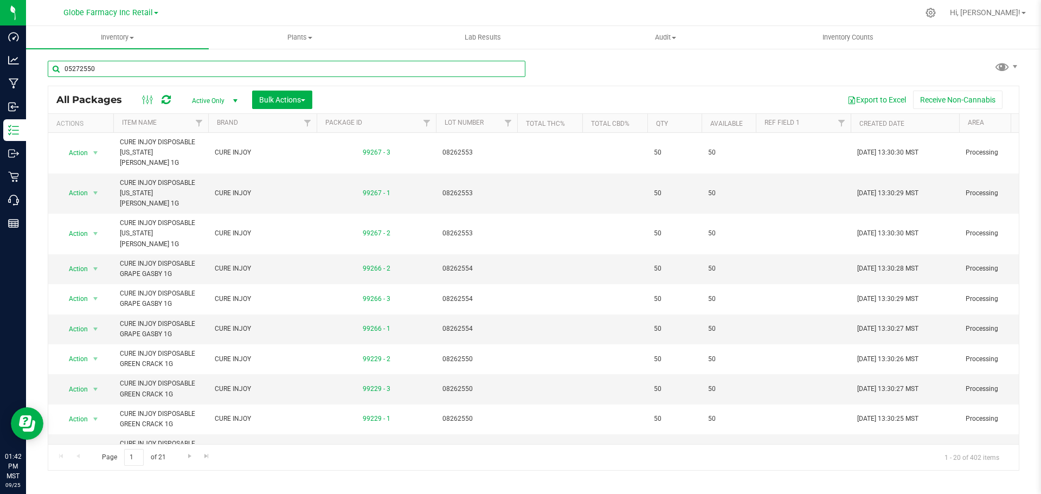
type input "05272550"
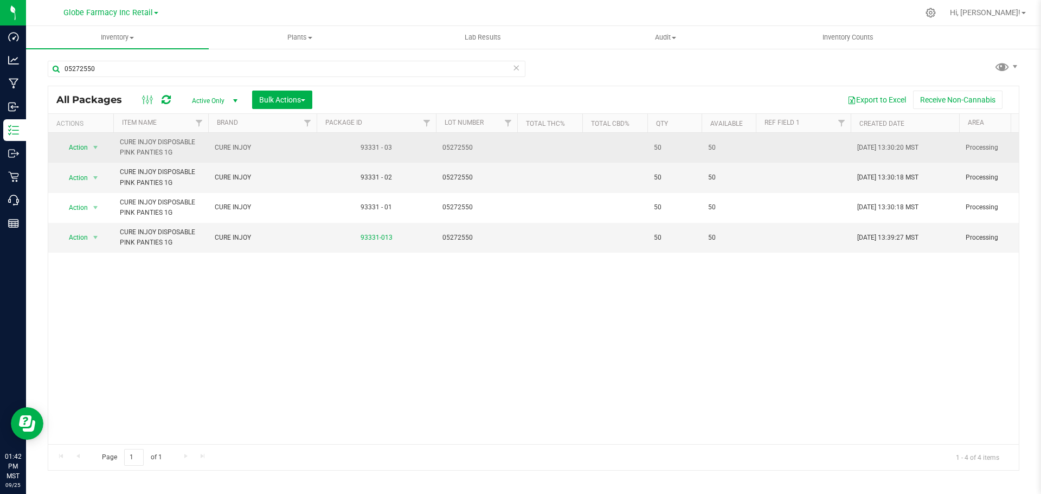
click at [460, 156] on td "05272550" at bounding box center [476, 148] width 81 height 30
click at [461, 148] on input "05272550" at bounding box center [474, 147] width 78 height 17
type input "05272 550"
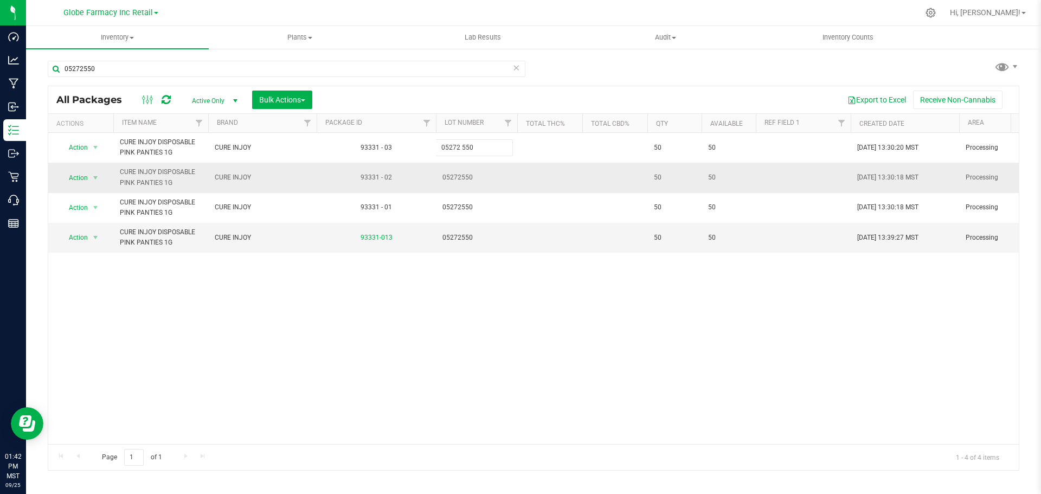
click at [508, 171] on div "All Packages Active Only Active Only Lab Samples Locked All Bulk Actions Add to…" at bounding box center [533, 278] width 971 height 385
click at [457, 180] on span "05272550" at bounding box center [476, 177] width 68 height 10
click at [457, 180] on input "05272550" at bounding box center [474, 177] width 78 height 17
click at [457, 179] on input "05272550" at bounding box center [474, 177] width 78 height 17
click at [458, 175] on input "05272550" at bounding box center [474, 177] width 78 height 17
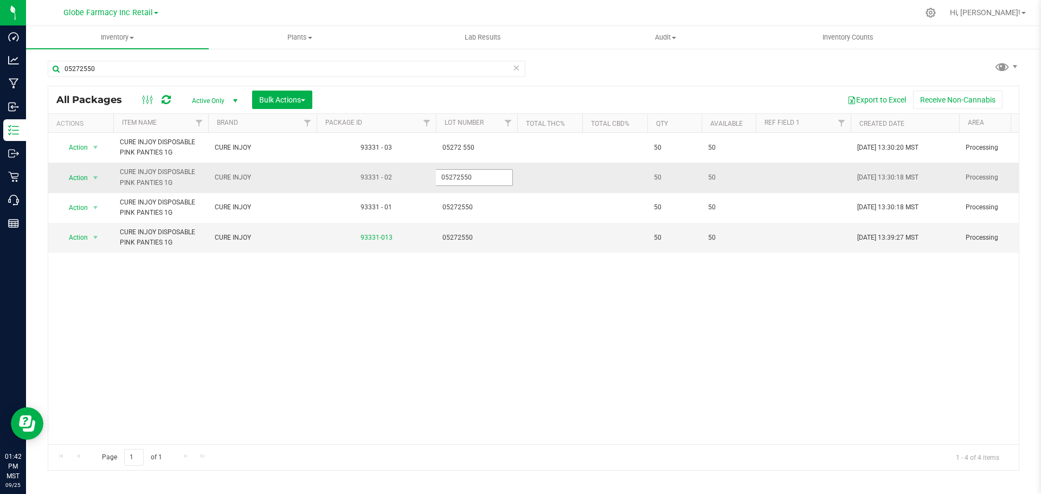
type input "05272 550"
click at [519, 178] on div "All Packages Active Only Active Only Lab Samples Locked All Bulk Actions Add to…" at bounding box center [533, 278] width 971 height 385
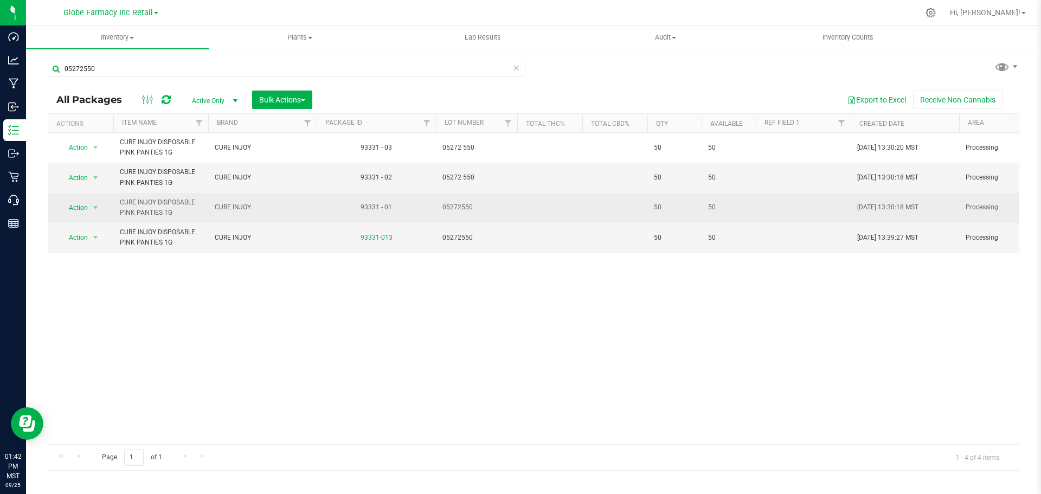
click at [458, 206] on span "05272550" at bounding box center [476, 207] width 68 height 10
click at [458, 206] on input "05272550" at bounding box center [474, 207] width 78 height 17
click at [459, 206] on input "05272550" at bounding box center [474, 207] width 78 height 17
click at [460, 207] on input "05272550" at bounding box center [474, 207] width 78 height 17
type input "05272 550"
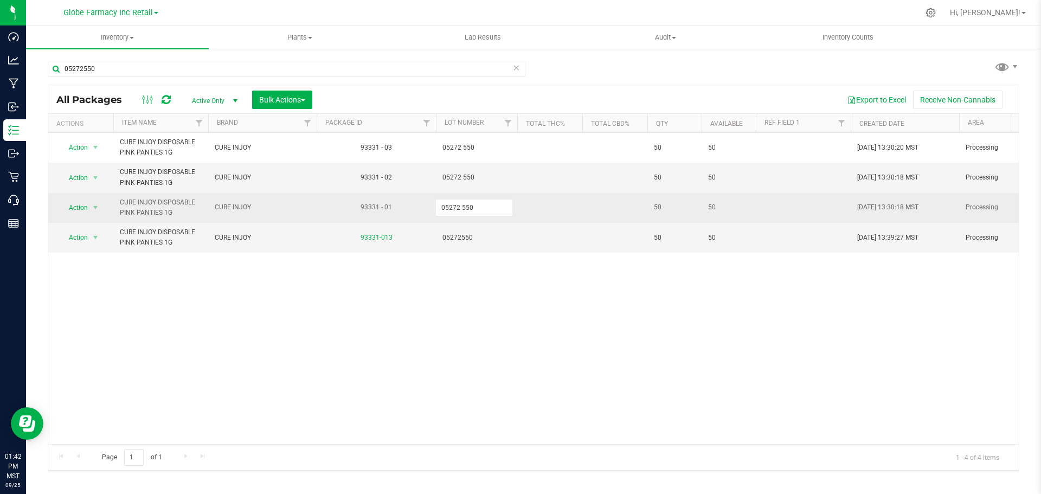
click at [562, 199] on div "All Packages Active Only Active Only Lab Samples Locked All Bulk Actions Add to…" at bounding box center [533, 278] width 971 height 385
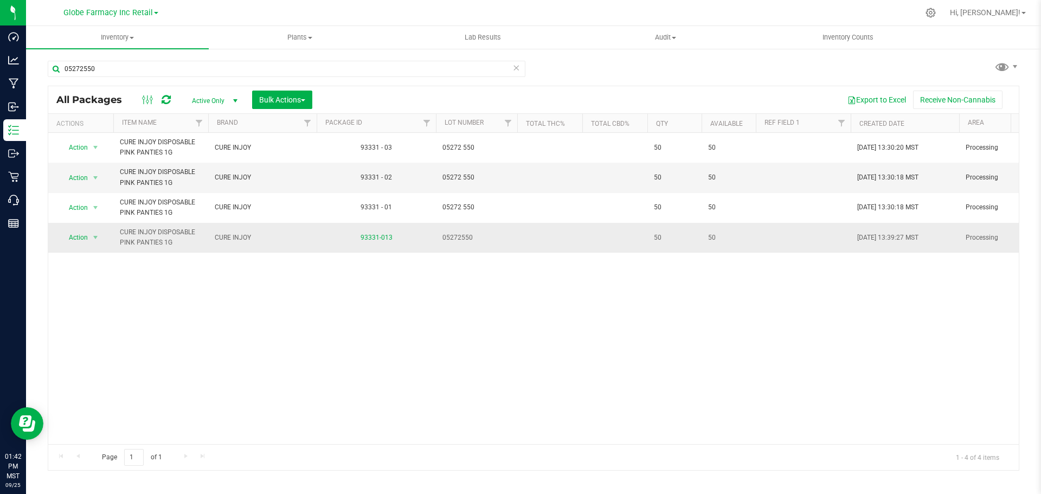
click at [460, 230] on td "05272550" at bounding box center [476, 237] width 81 height 29
click at [460, 236] on input "05272550" at bounding box center [474, 237] width 78 height 17
type input "05272 550"
click at [539, 233] on div "All Packages Active Only Active Only Lab Samples Locked All Bulk Actions Add to…" at bounding box center [533, 278] width 971 height 385
click at [466, 240] on span "05272 550" at bounding box center [476, 238] width 68 height 10
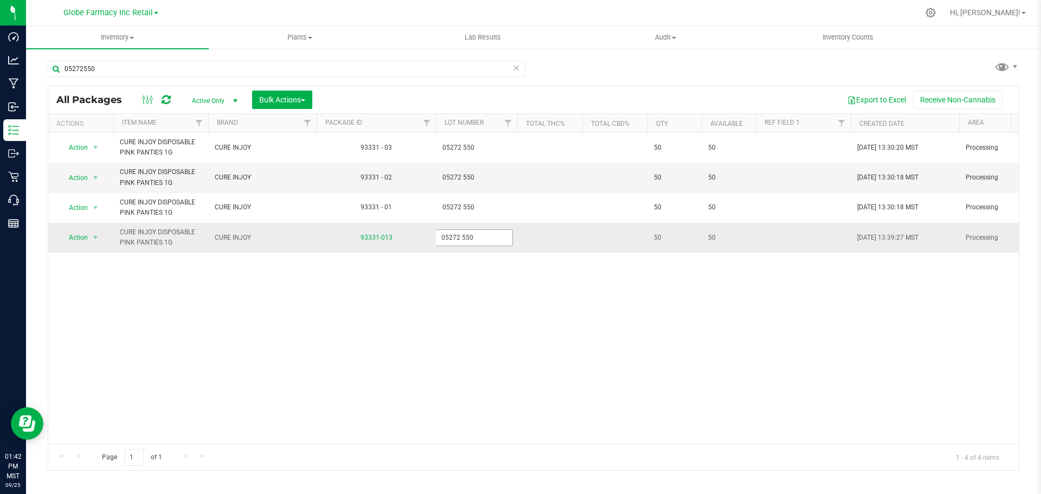
click at [463, 240] on input "05272 550" at bounding box center [474, 237] width 78 height 17
type input "05272550"
click at [544, 228] on div "All Packages Active Only Active Only Lab Samples Locked All Bulk Actions Add to…" at bounding box center [533, 278] width 971 height 385
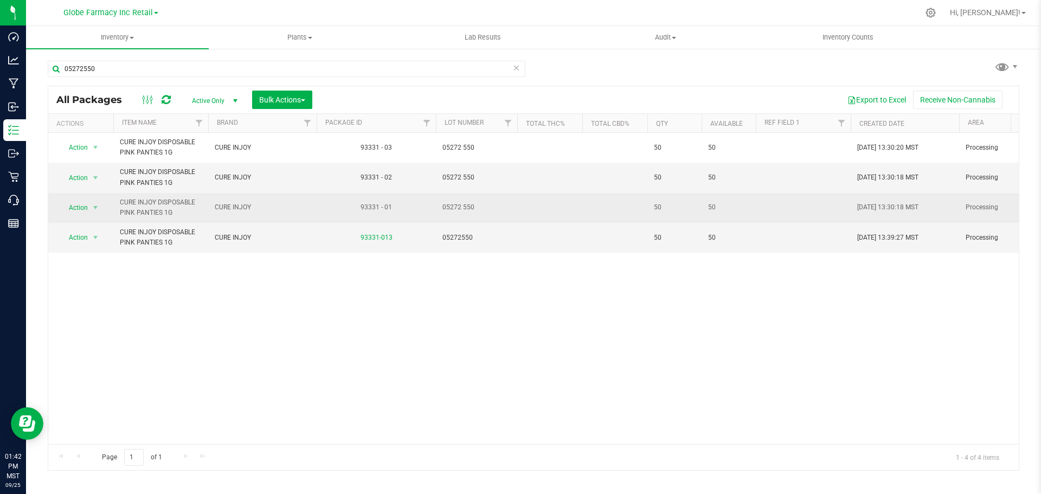
click at [460, 204] on span "05272 550" at bounding box center [476, 207] width 68 height 10
click at [462, 204] on input "05272 550" at bounding box center [474, 207] width 78 height 17
type input "05272550"
click at [525, 207] on div "All Packages Active Only Active Only Lab Samples Locked All Bulk Actions Add to…" at bounding box center [533, 278] width 971 height 385
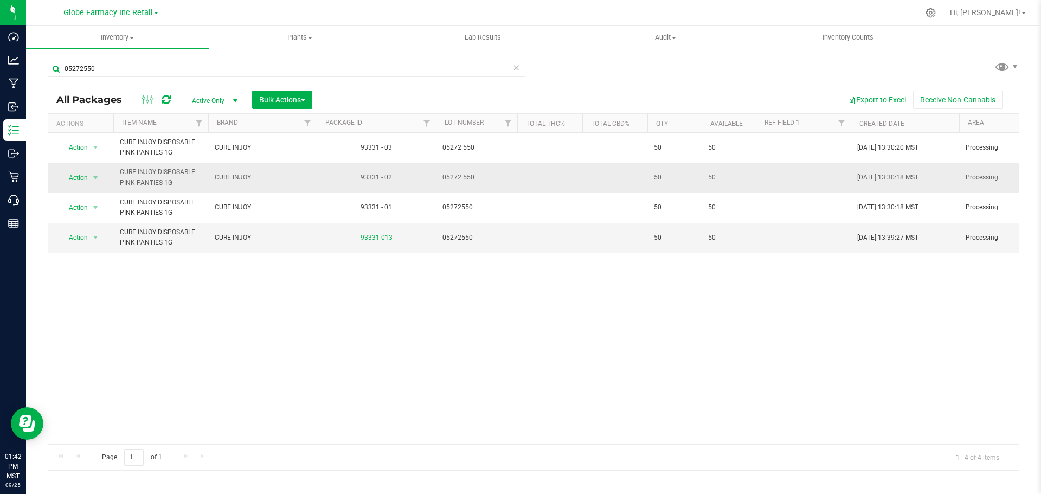
click at [455, 172] on span "05272 550" at bounding box center [476, 177] width 68 height 10
click at [463, 175] on input "05272 550" at bounding box center [474, 177] width 78 height 17
type input "05272550"
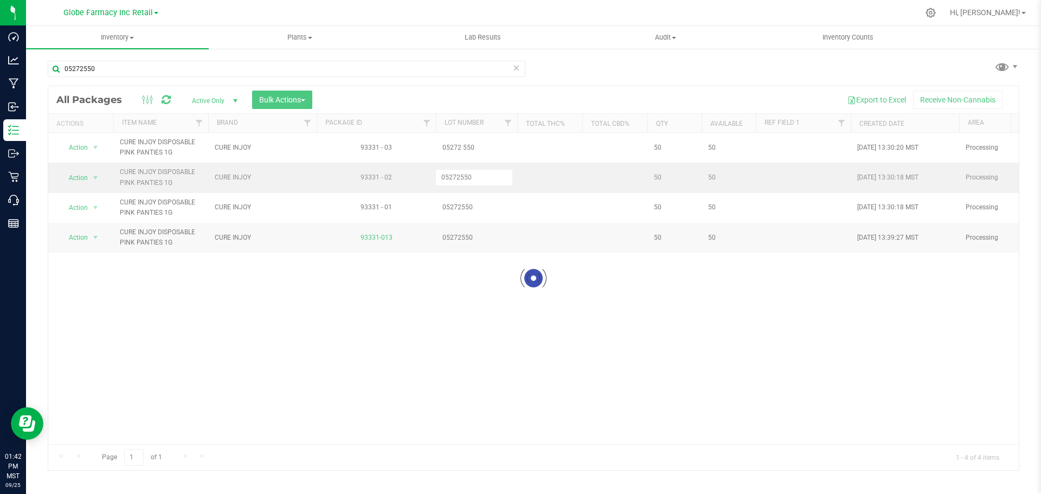
click at [527, 189] on div "Loading... All Packages Active Only Active Only Lab Samples Locked All Bulk Act…" at bounding box center [533, 278] width 971 height 385
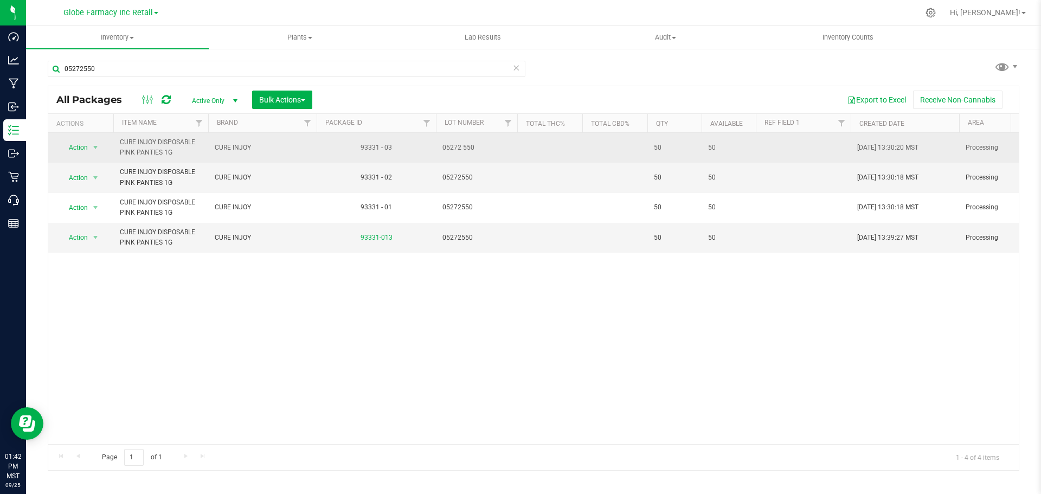
click at [462, 150] on span "05272 550" at bounding box center [476, 148] width 68 height 10
click at [462, 149] on input "05272 550" at bounding box center [474, 147] width 78 height 17
type input "05272550"
click at [552, 149] on div "All Packages Active Only Active Only Lab Samples Locked All Bulk Actions Add to…" at bounding box center [533, 278] width 971 height 385
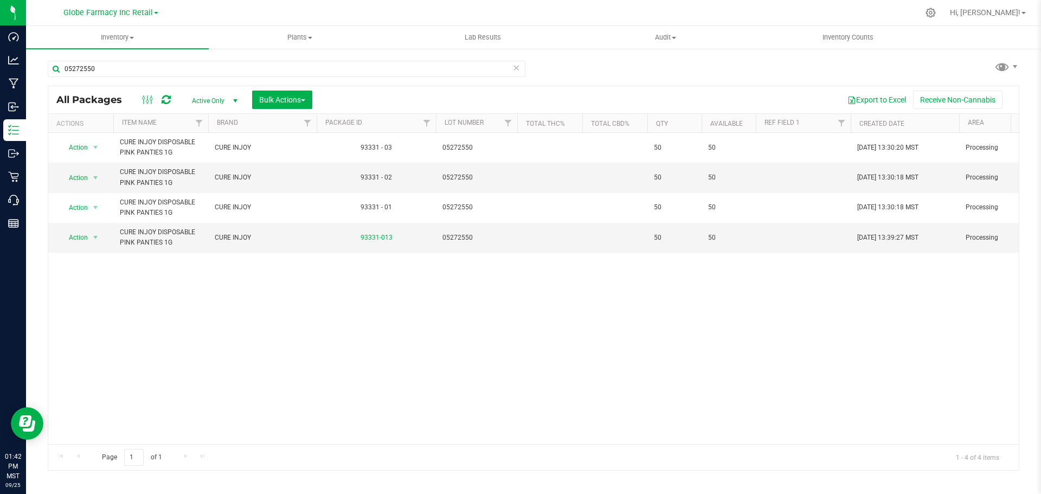
click at [162, 99] on icon at bounding box center [166, 99] width 9 height 11
click at [181, 71] on input "05272550" at bounding box center [287, 69] width 478 height 16
click at [182, 73] on input "05272550" at bounding box center [287, 69] width 478 height 16
paste input "142552"
type input "05142552"
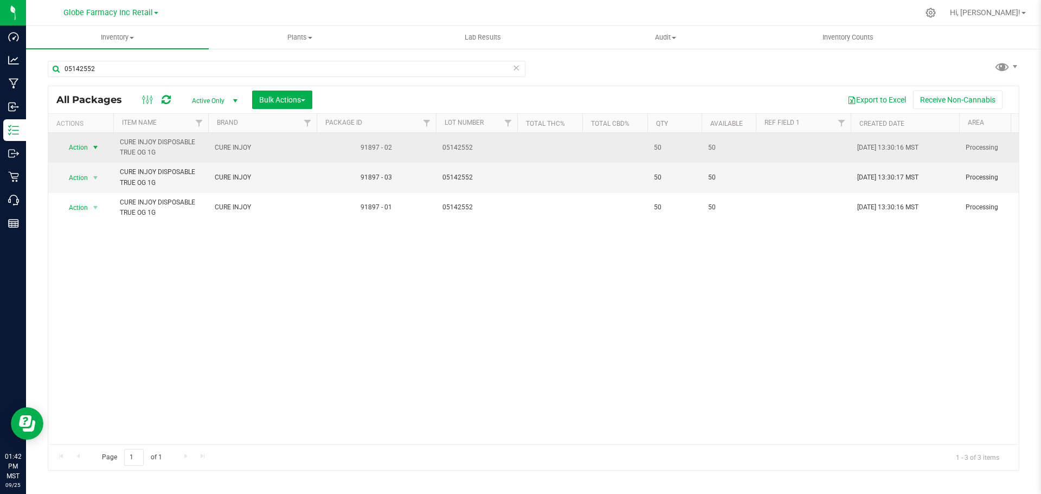
click at [91, 147] on span "select" at bounding box center [96, 147] width 14 height 15
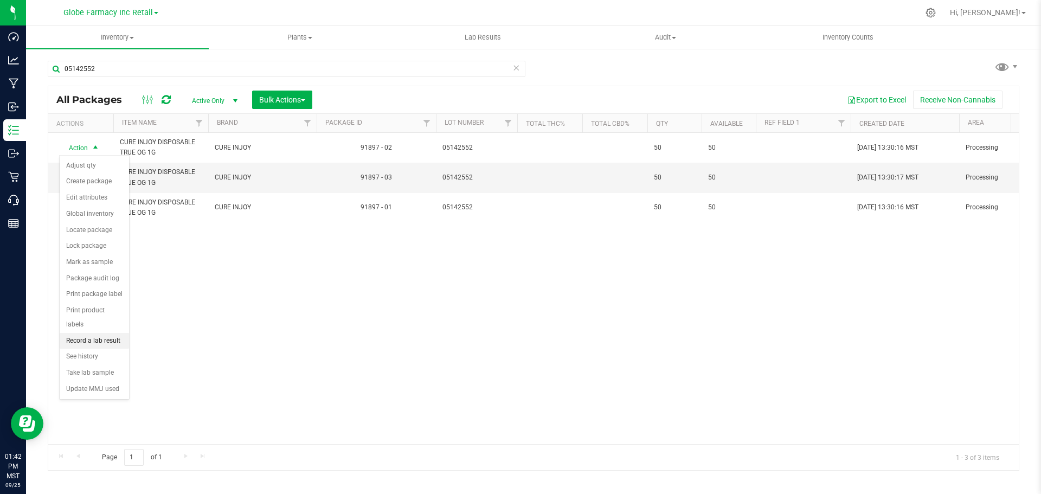
click at [104, 333] on li "Record a lab result" at bounding box center [94, 341] width 69 height 16
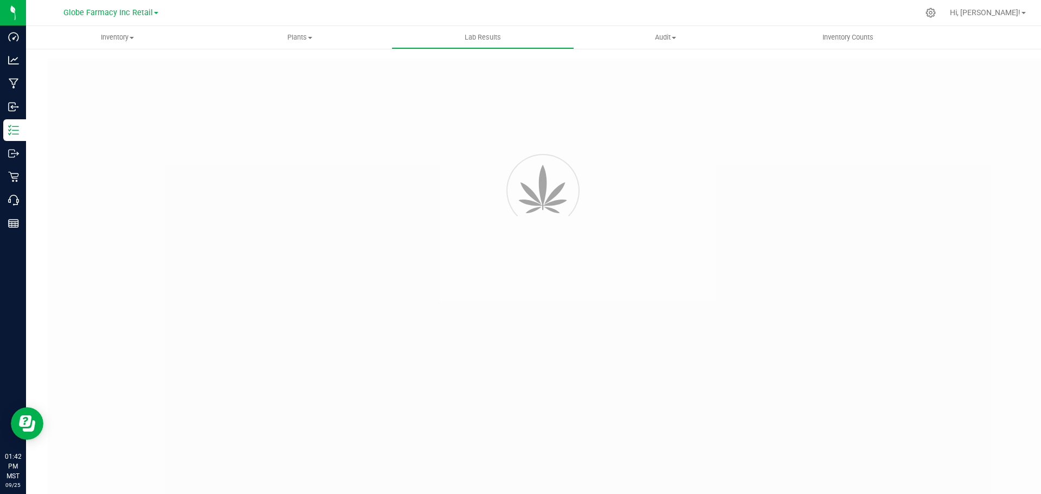
type input "91897 - 02"
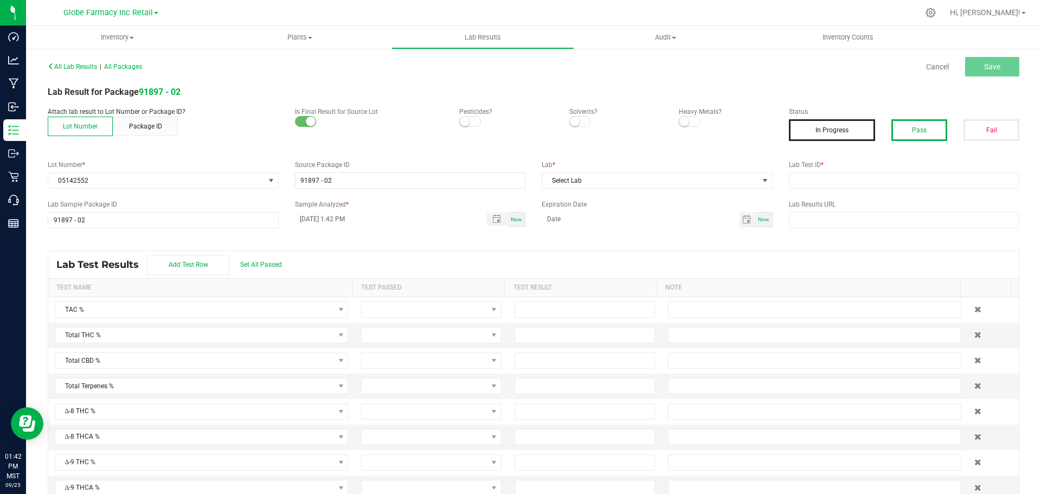
click at [923, 131] on button "Pass" at bounding box center [919, 130] width 56 height 22
click at [917, 128] on button "Pass" at bounding box center [919, 130] width 56 height 22
click at [860, 175] on input "text" at bounding box center [904, 180] width 231 height 16
paste input "2505APO2101.10946"
type input "2505APO2101.10946"
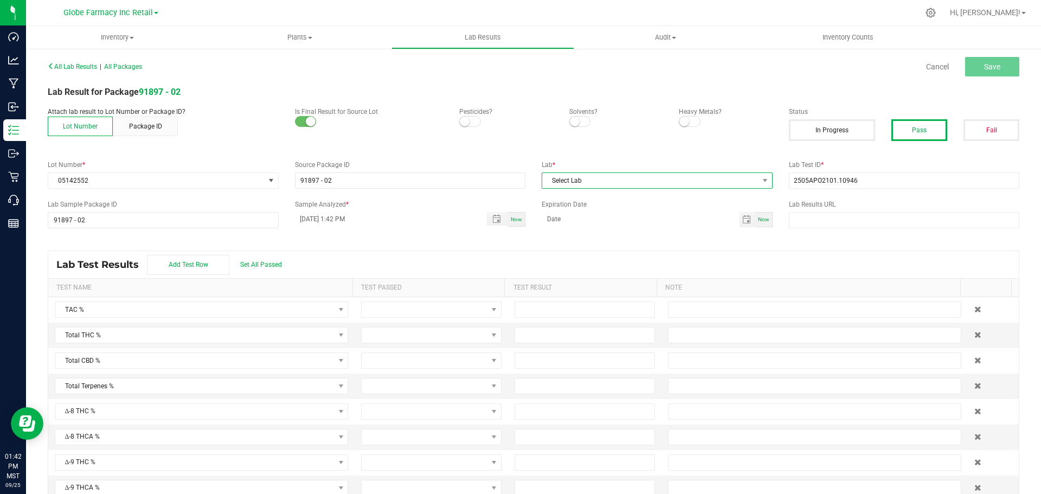
click at [674, 173] on span "Select Lab" at bounding box center [650, 180] width 216 height 15
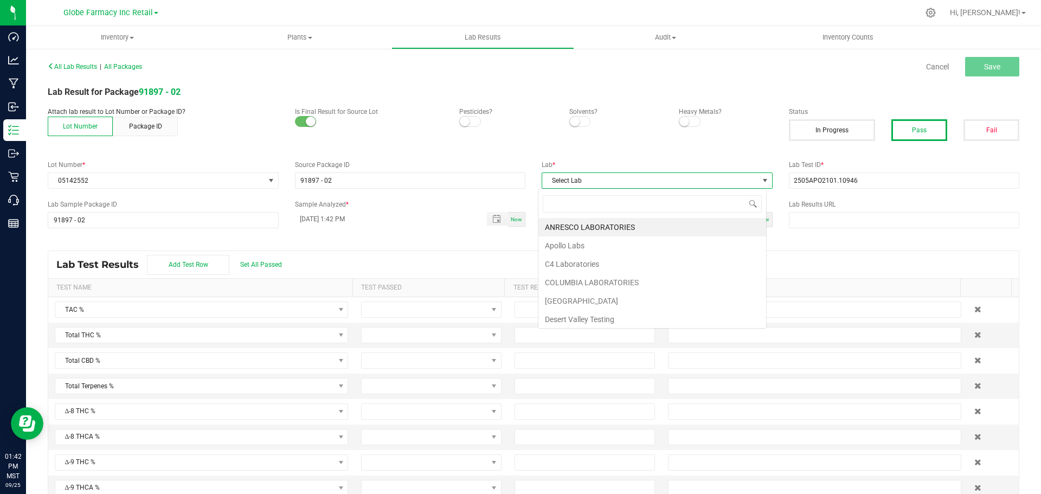
scroll to position [16, 229]
click at [585, 246] on li "Apollo Labs" at bounding box center [652, 245] width 228 height 18
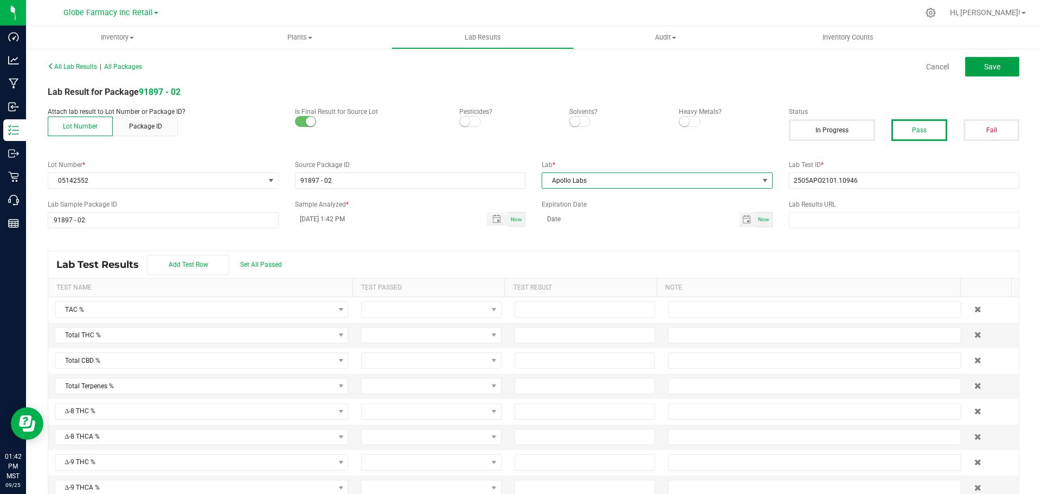
click at [984, 68] on span "Save" at bounding box center [992, 66] width 16 height 9
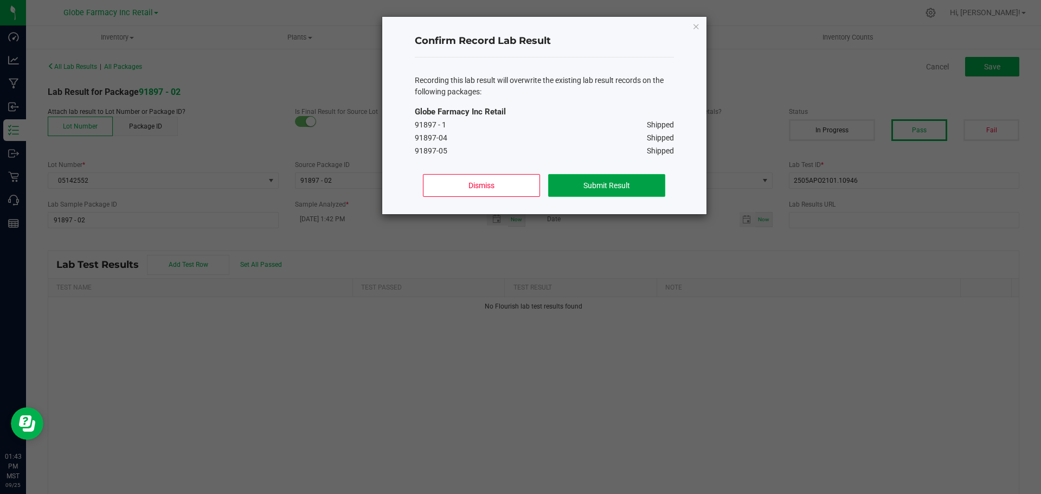
click at [611, 191] on button "Submit Result" at bounding box center [606, 185] width 117 height 23
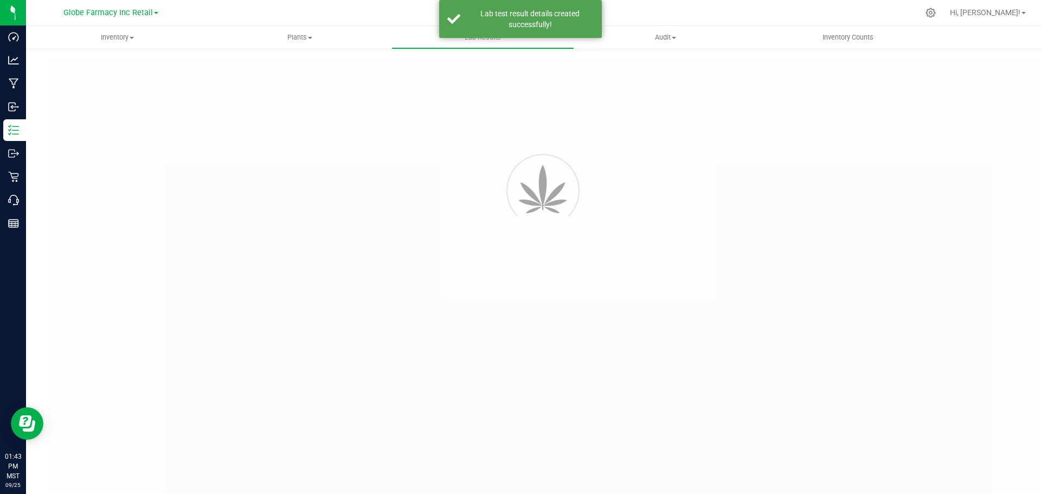
type input "91897 - 02"
type input "2505APO2101.10946"
type input "91897 - 02"
type input "09/25/2025 1:42 PM"
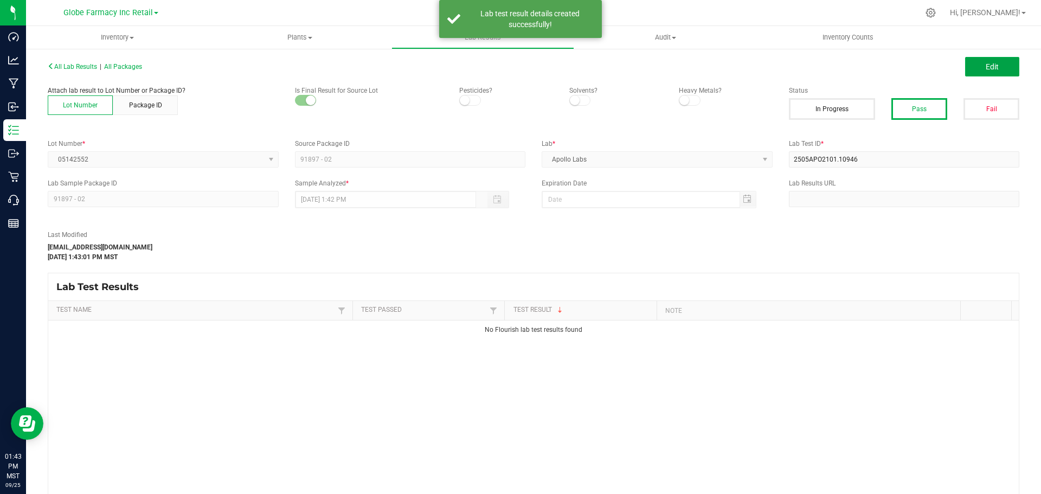
click at [996, 69] on button "Edit" at bounding box center [992, 67] width 54 height 20
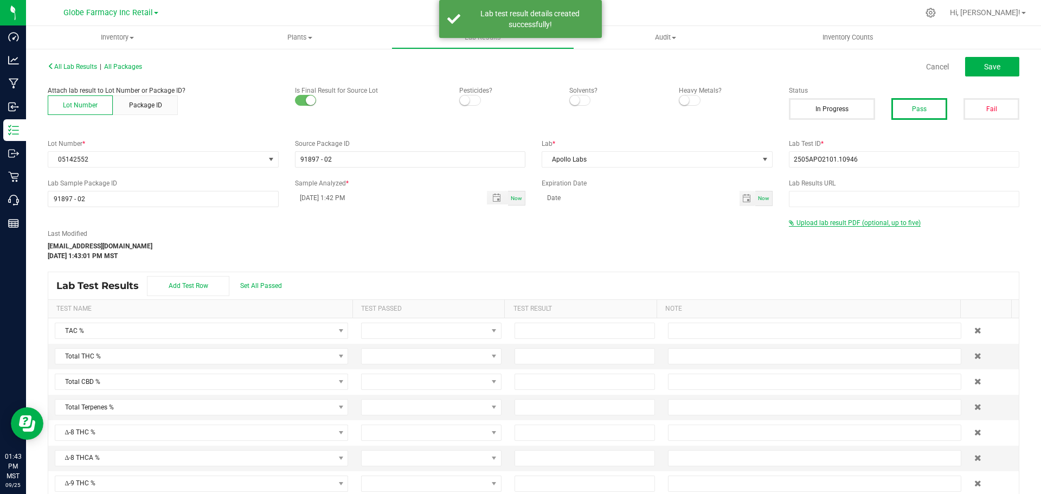
click at [802, 221] on span "Upload lab result PDF (optional, up to five)" at bounding box center [858, 223] width 124 height 8
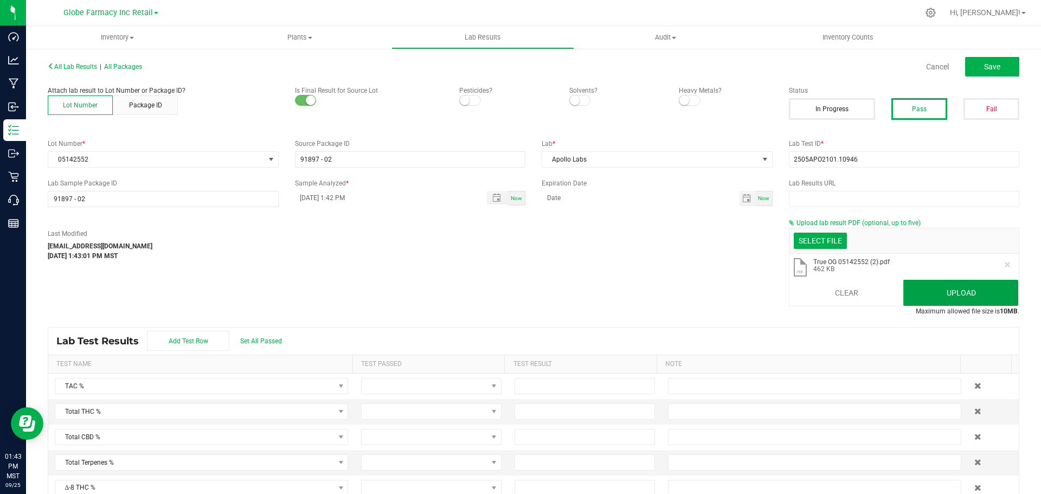
click at [929, 289] on button "Upload" at bounding box center [960, 293] width 115 height 26
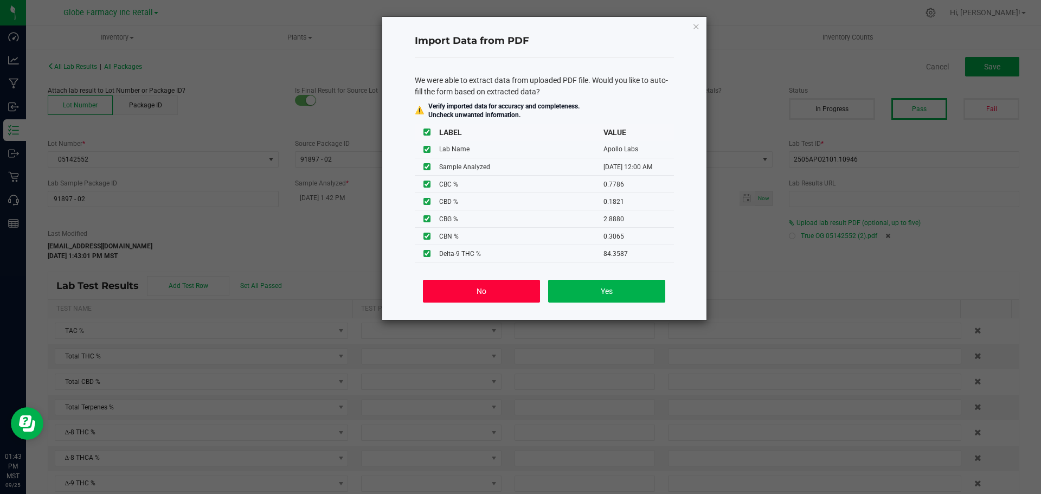
click at [449, 289] on button "No" at bounding box center [481, 291] width 117 height 23
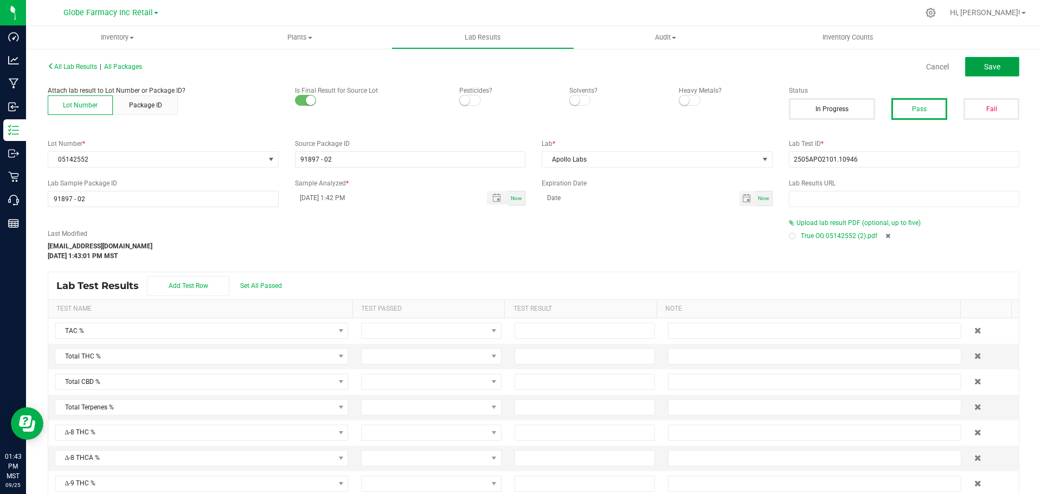
click at [984, 65] on span "Save" at bounding box center [992, 66] width 16 height 9
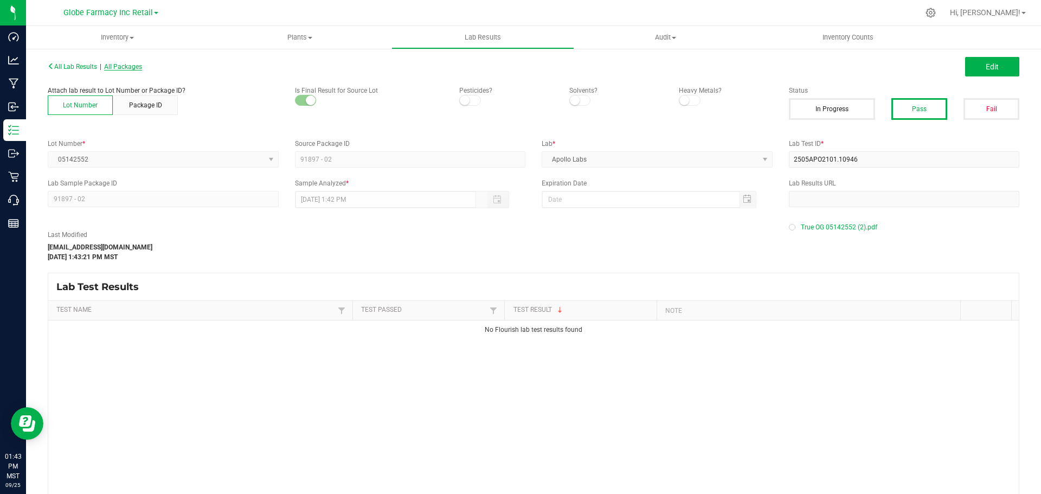
click at [134, 69] on span "All Packages" at bounding box center [123, 67] width 38 height 8
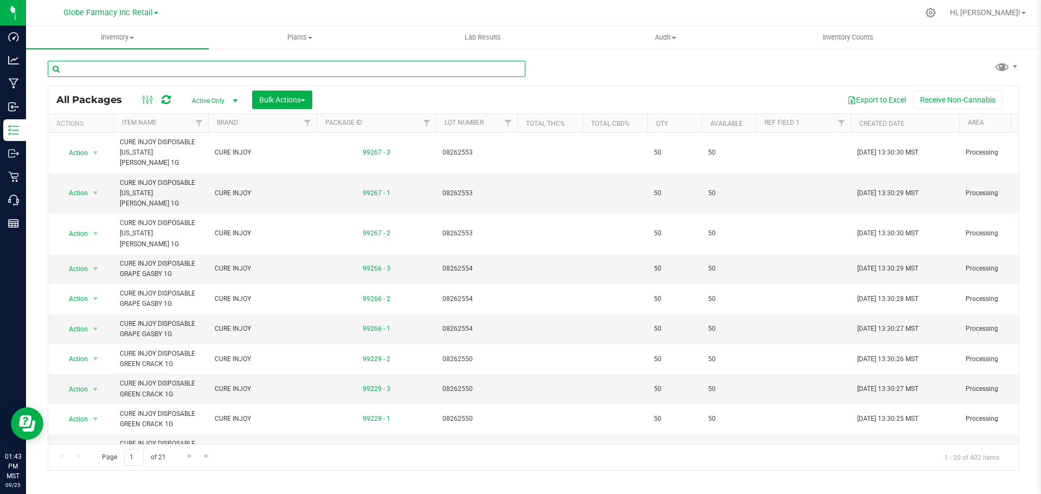
click at [209, 64] on input "text" at bounding box center [287, 69] width 478 height 16
type input "CURE INJOY"
click at [188, 455] on span "Go to the next page" at bounding box center [186, 456] width 9 height 9
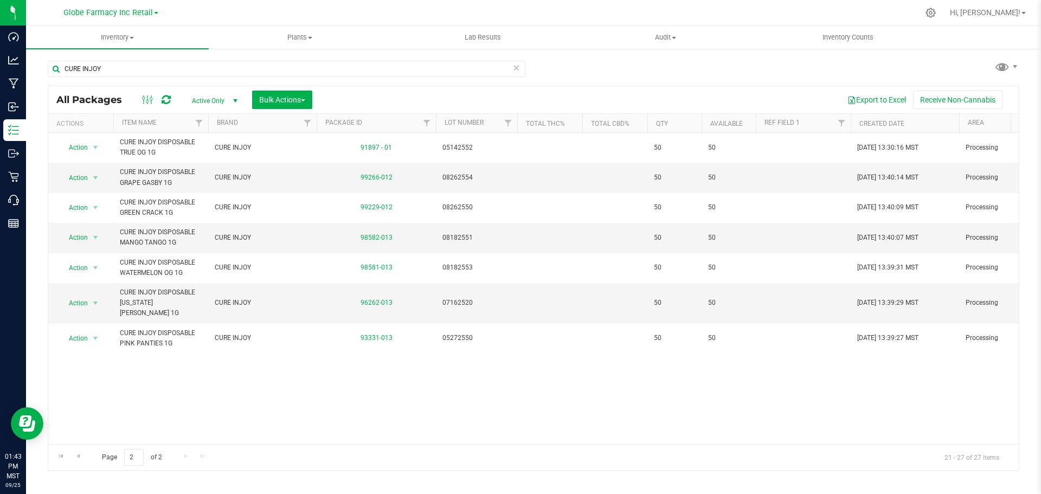
click at [519, 68] on icon at bounding box center [516, 67] width 8 height 13
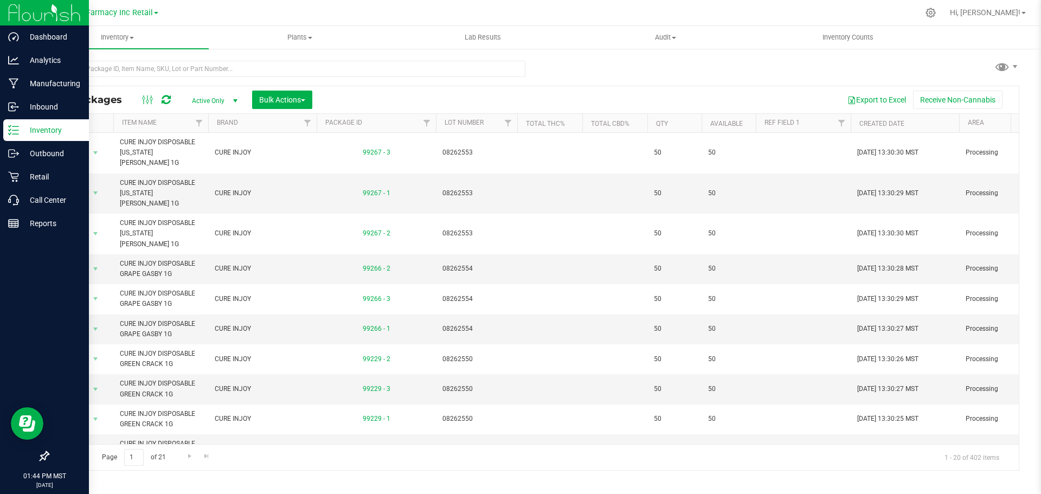
click at [54, 133] on p "Inventory" at bounding box center [51, 130] width 65 height 13
click at [46, 108] on p "Inbound" at bounding box center [51, 106] width 65 height 13
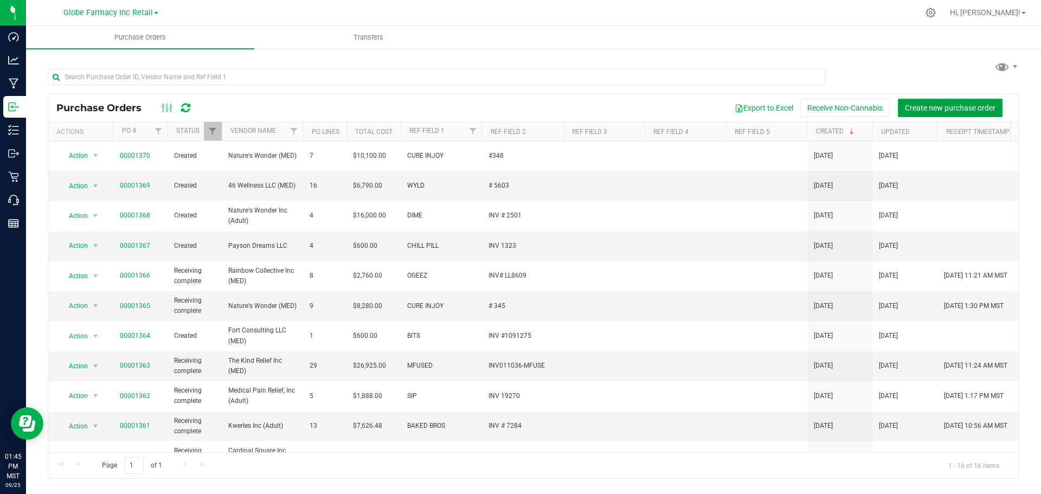
click at [935, 108] on span "Create new purchase order" at bounding box center [950, 108] width 91 height 9
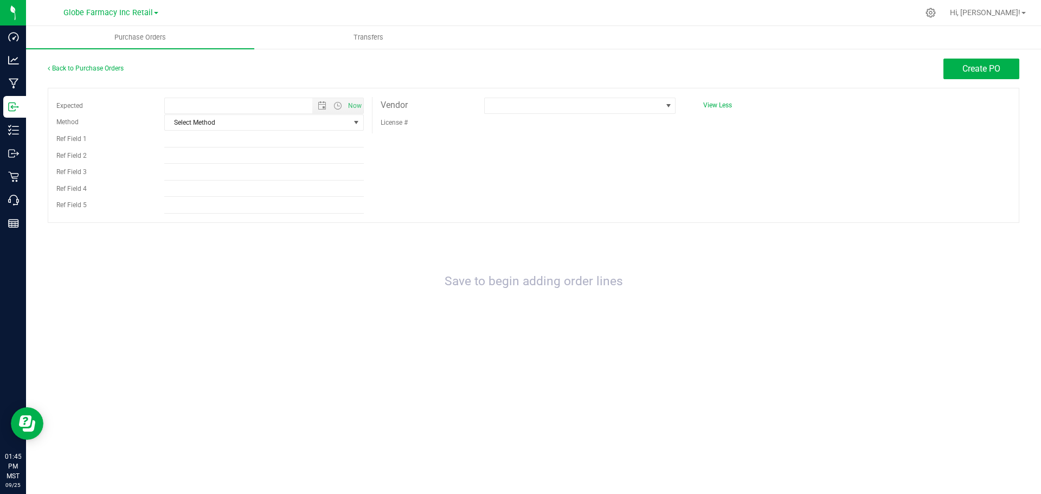
type input "9/25/2025 1:45 PM"
click at [251, 127] on span "Select Method" at bounding box center [257, 122] width 185 height 15
click at [227, 203] on li "Local Delivery" at bounding box center [264, 205] width 198 height 16
click at [184, 141] on input "Ref Field 1" at bounding box center [263, 139] width 199 height 16
type input "G"
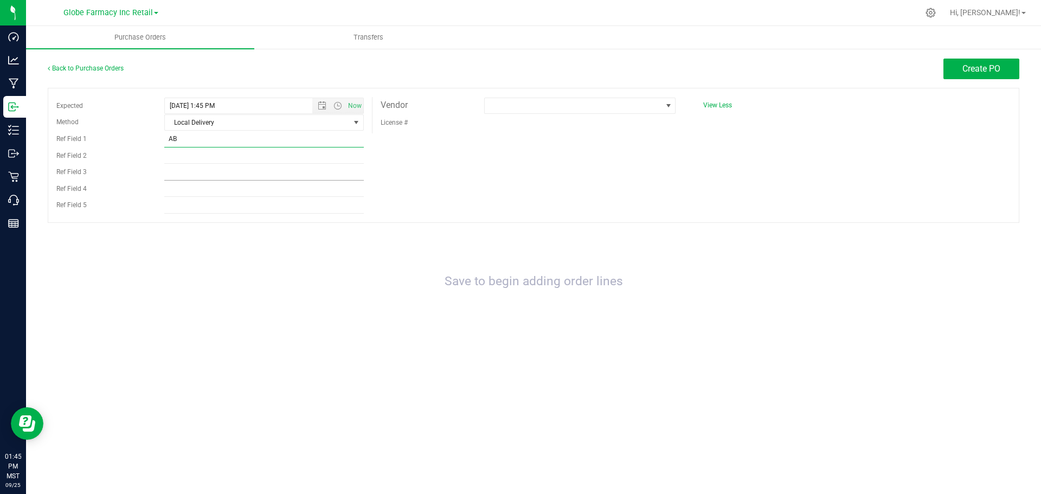
type input "A"
type input "ABUNDANT ORGANICS"
type input "# 3429"
click at [607, 109] on span at bounding box center [573, 105] width 177 height 15
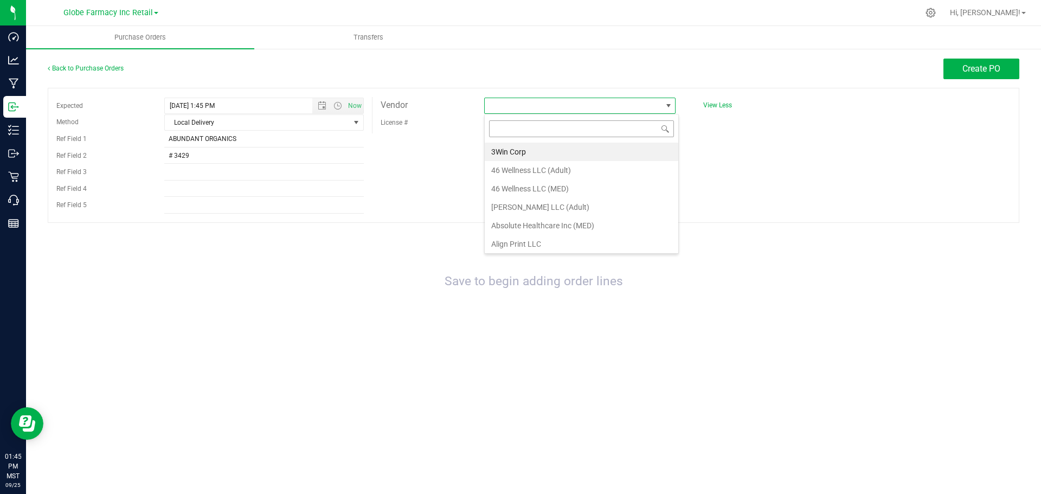
scroll to position [16, 191]
type input "ABSOLUTE HE"
click at [549, 155] on li "Absolute Healthcare Inc (MED)" at bounding box center [580, 152] width 190 height 18
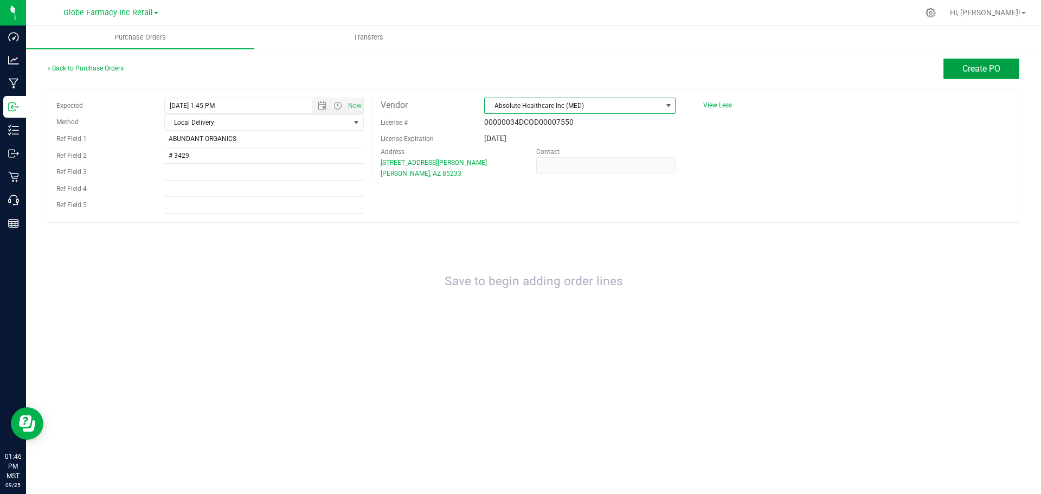
click at [990, 73] on span "Create PO" at bounding box center [981, 68] width 38 height 10
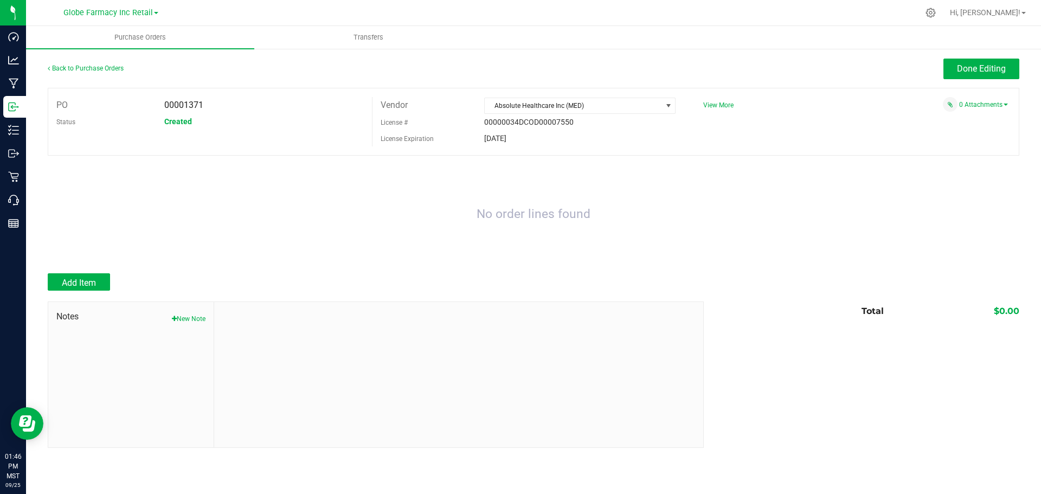
click at [114, 276] on div "Add Item" at bounding box center [372, 281] width 648 height 17
click at [93, 286] on span "Add Item" at bounding box center [79, 283] width 34 height 10
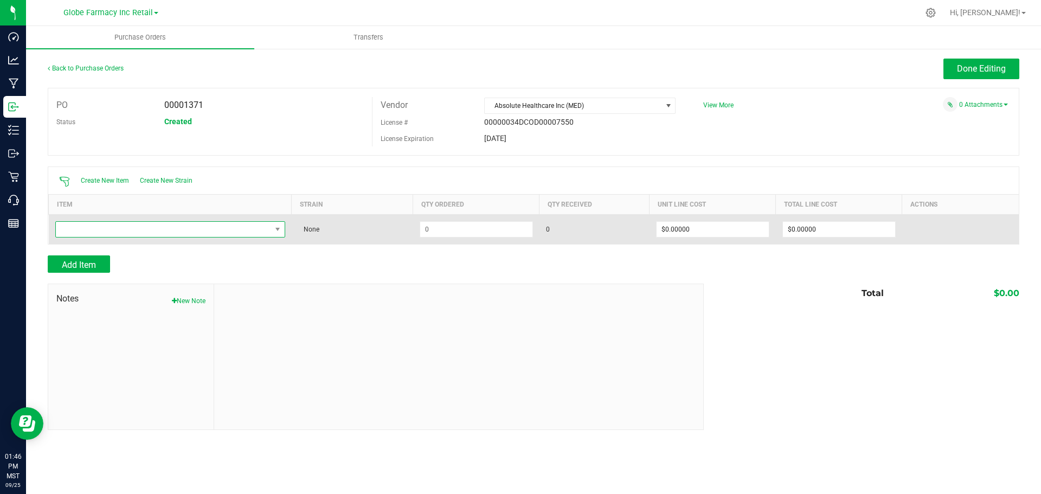
click at [227, 231] on span "NO DATA FOUND" at bounding box center [163, 229] width 215 height 15
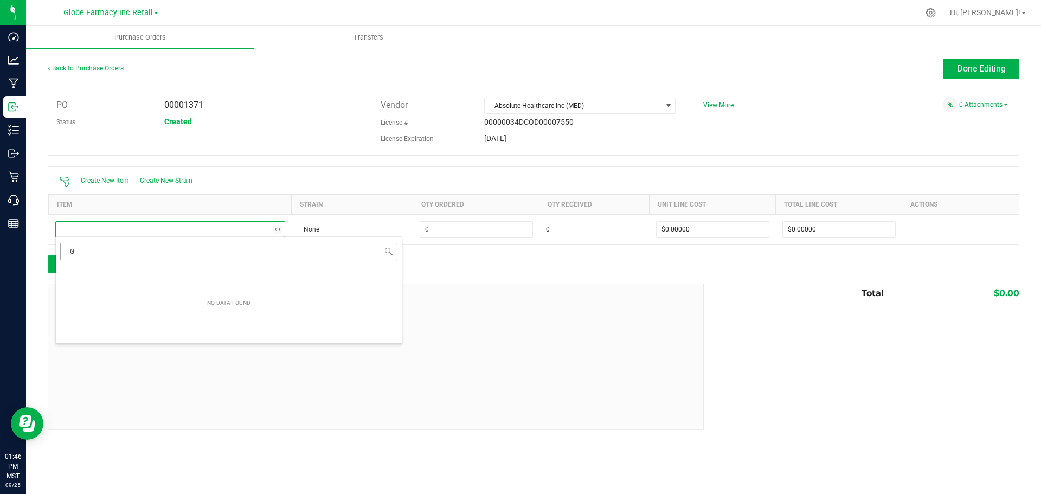
type input "GG"
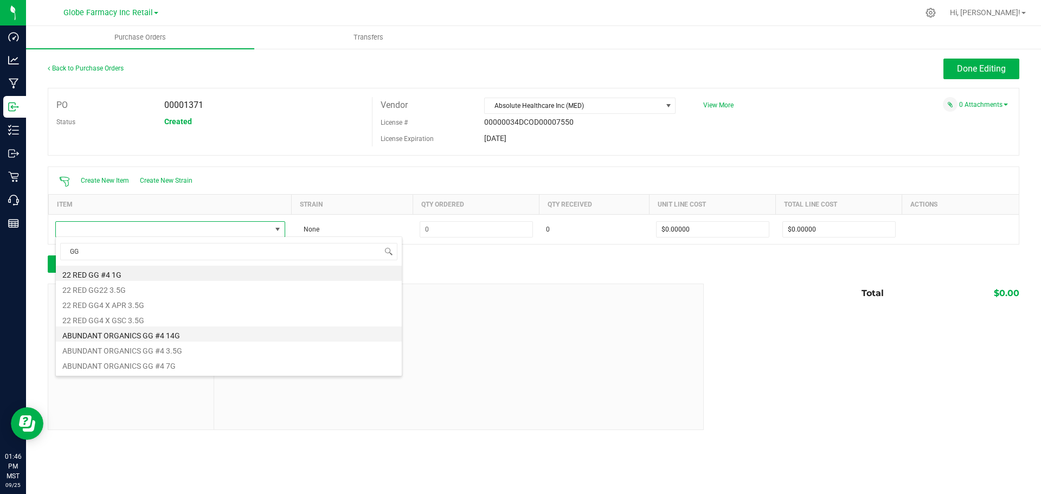
click at [177, 336] on li "ABUNDANT ORGANICS GG #4 14G" at bounding box center [229, 333] width 346 height 15
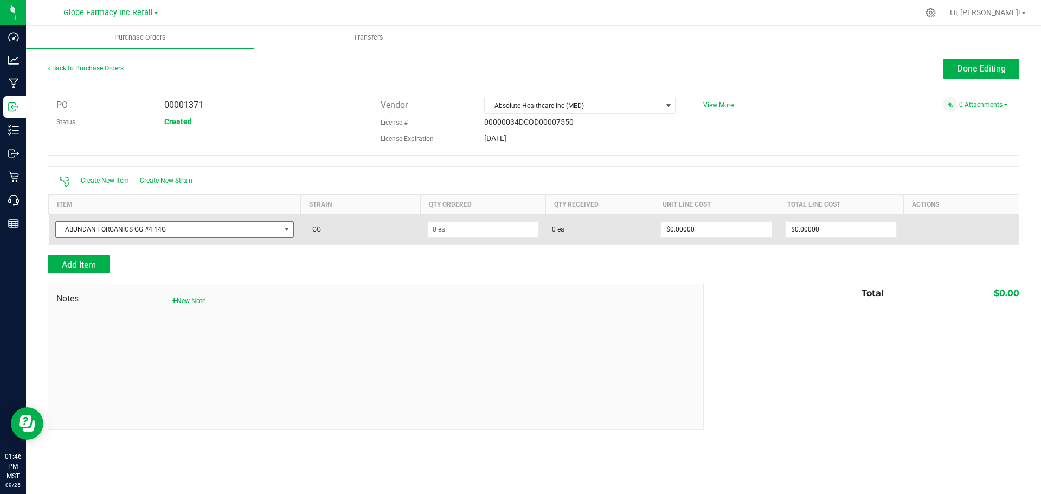
click at [500, 237] on td at bounding box center [483, 229] width 125 height 30
type input "$0.00000"
type input "$300.00000"
click at [504, 227] on input at bounding box center [483, 229] width 111 height 15
type input "7"
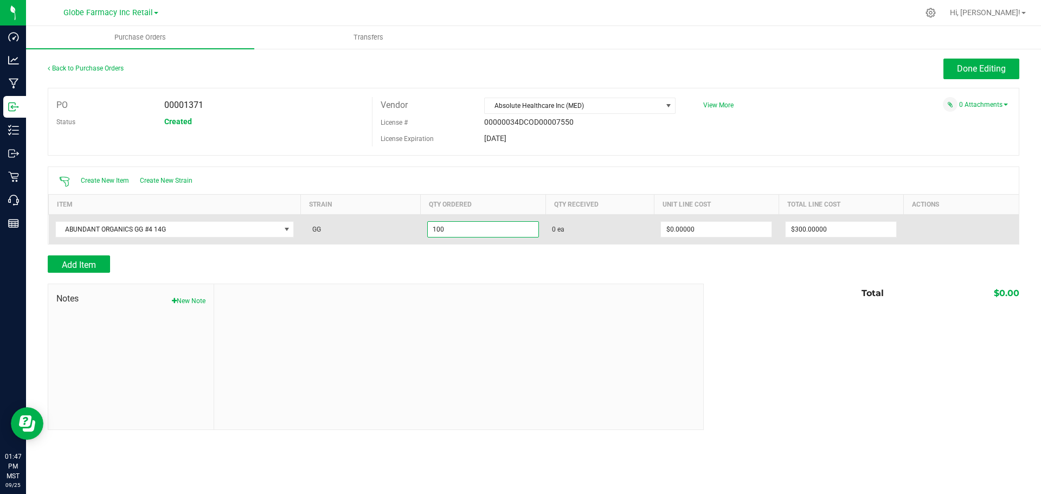
type input "100 ea"
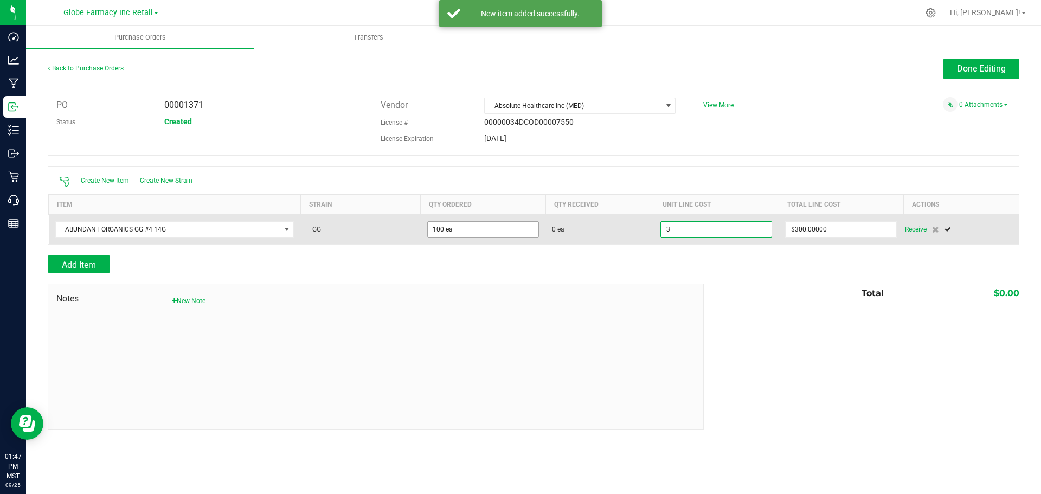
type input "$3.00000"
type input "300"
type input "100"
click at [805, 225] on input "300" at bounding box center [840, 229] width 111 height 15
type input "$3,000.00000"
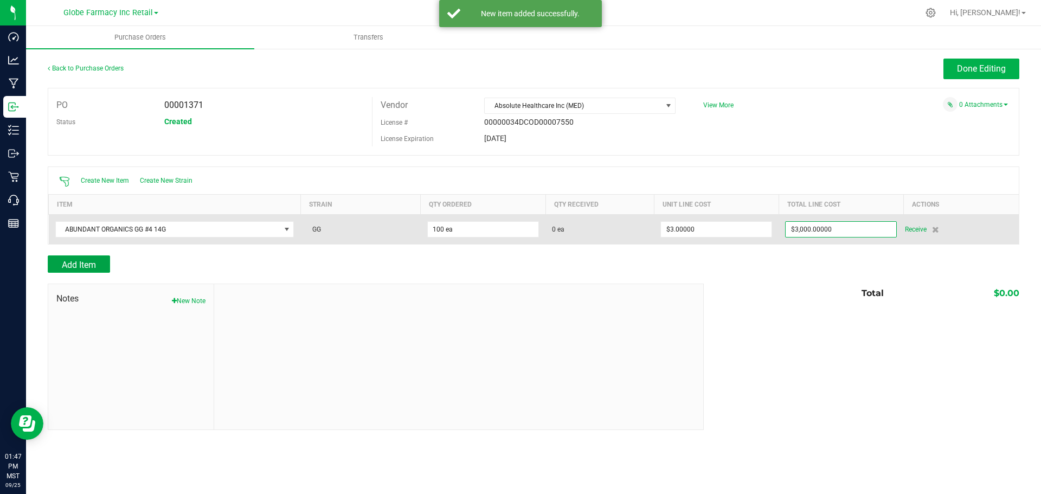
type input "100"
type input "$30.00000"
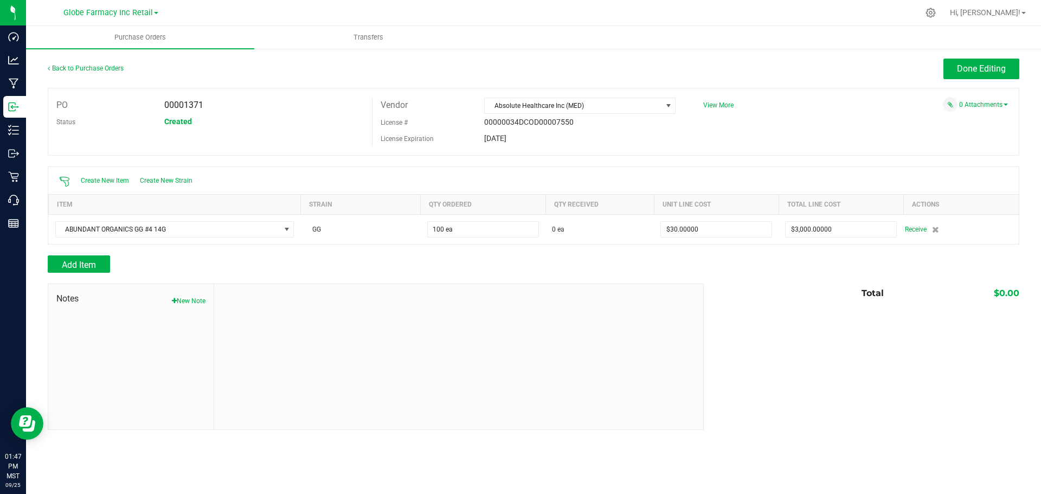
click at [70, 252] on div at bounding box center [533, 249] width 971 height 11
click at [67, 265] on span "Add Item" at bounding box center [79, 265] width 34 height 10
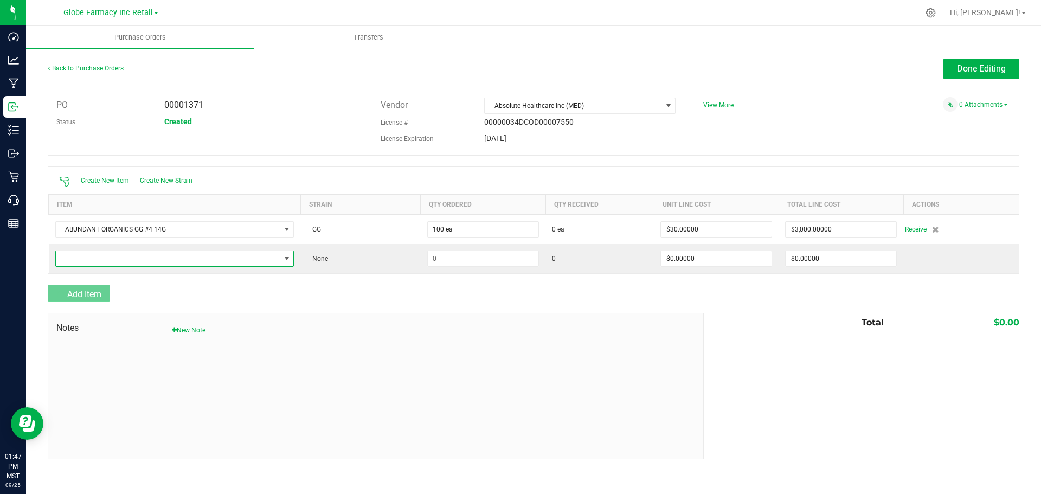
click at [67, 254] on span "NO DATA FOUND" at bounding box center [168, 258] width 224 height 15
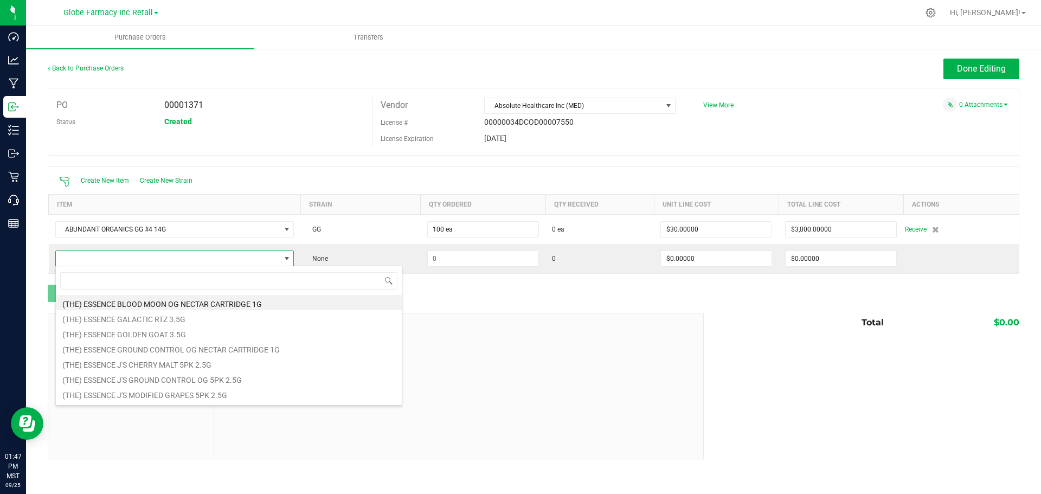
scroll to position [16, 238]
type input "SPACE SASQU"
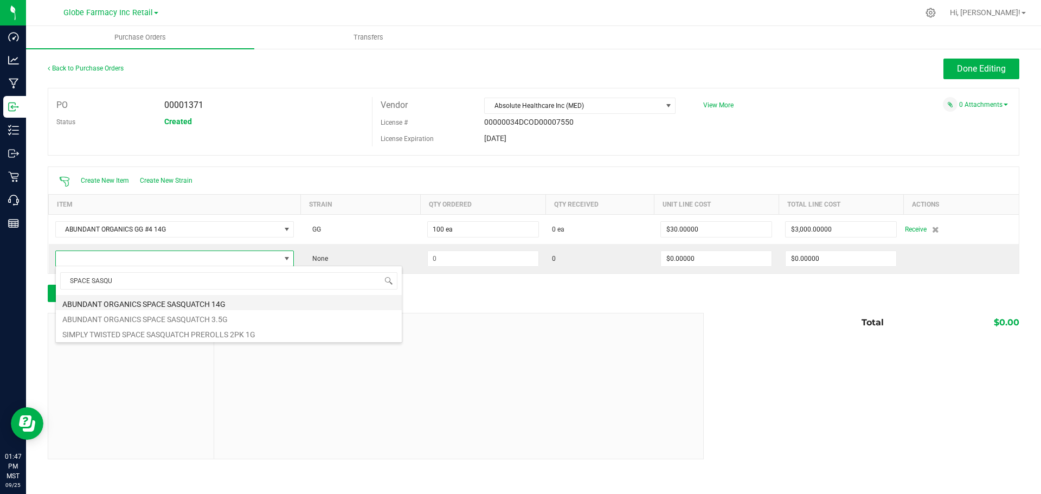
click at [218, 300] on li "ABUNDANT ORGANICS SPACE SASQUATCH 14G" at bounding box center [229, 302] width 346 height 15
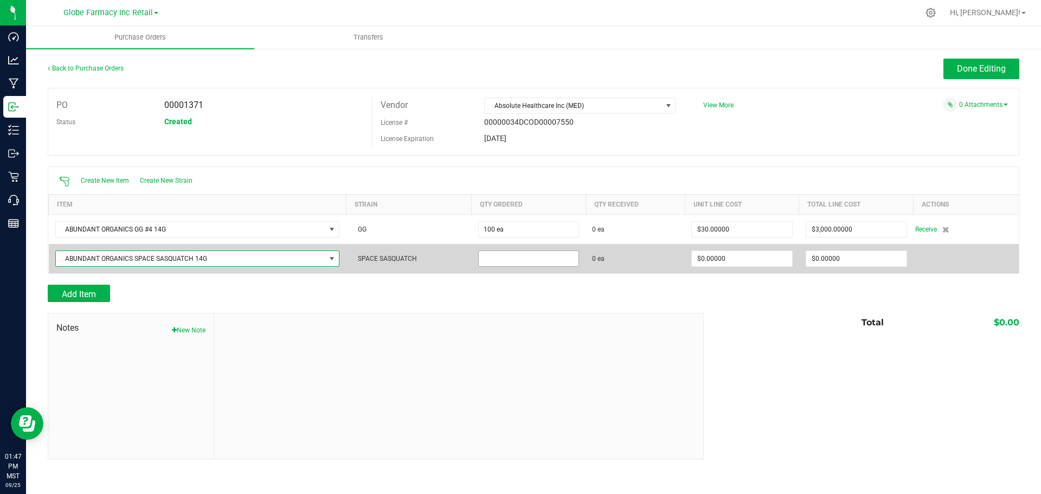
click at [518, 259] on input at bounding box center [529, 258] width 100 height 15
drag, startPoint x: 540, startPoint y: 274, endPoint x: 540, endPoint y: 268, distance: 6.0
click at [540, 274] on div at bounding box center [533, 279] width 971 height 11
click at [540, 259] on input at bounding box center [529, 258] width 100 height 15
type input "375 ea"
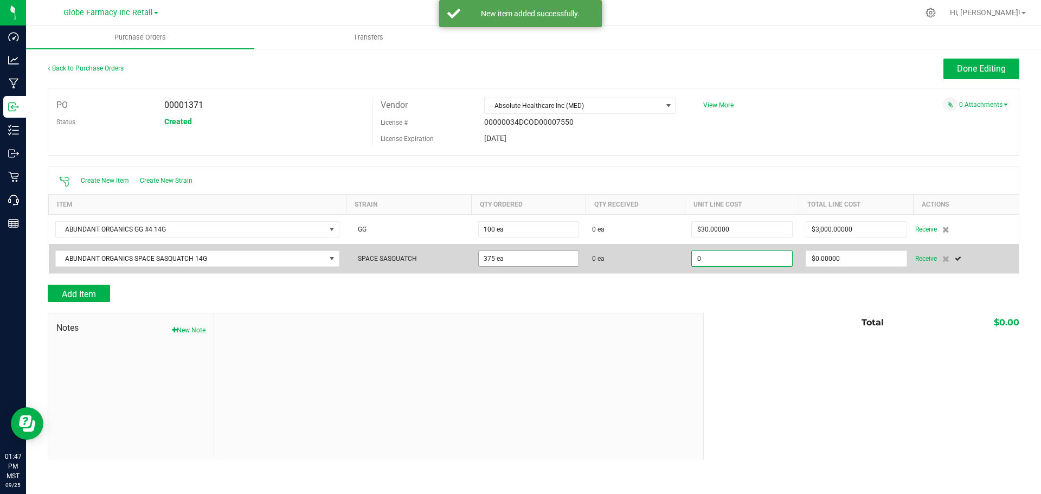
type input "$0.00000"
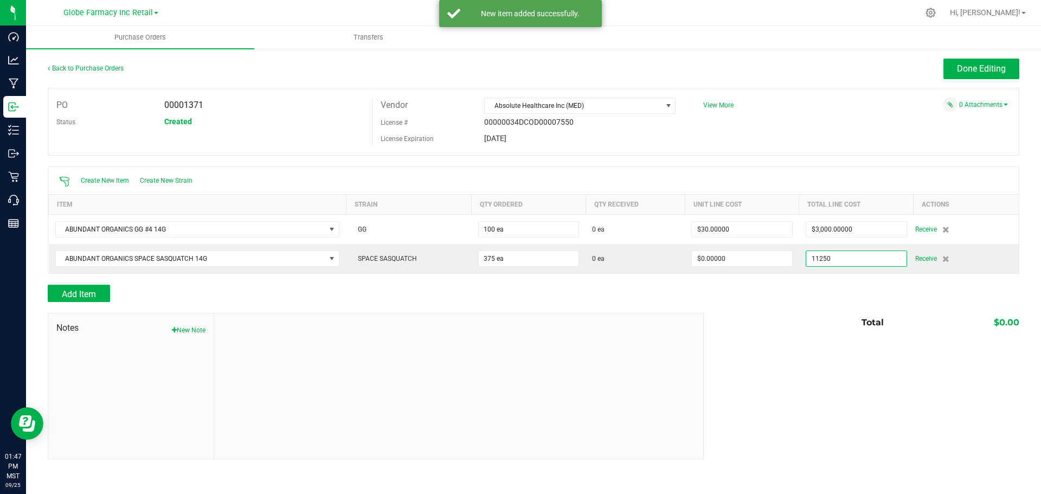
type input "$11,250.00000"
click at [469, 288] on div "Add Item" at bounding box center [372, 293] width 648 height 17
type input "375"
type input "$30.00000"
click at [74, 302] on div at bounding box center [533, 307] width 971 height 11
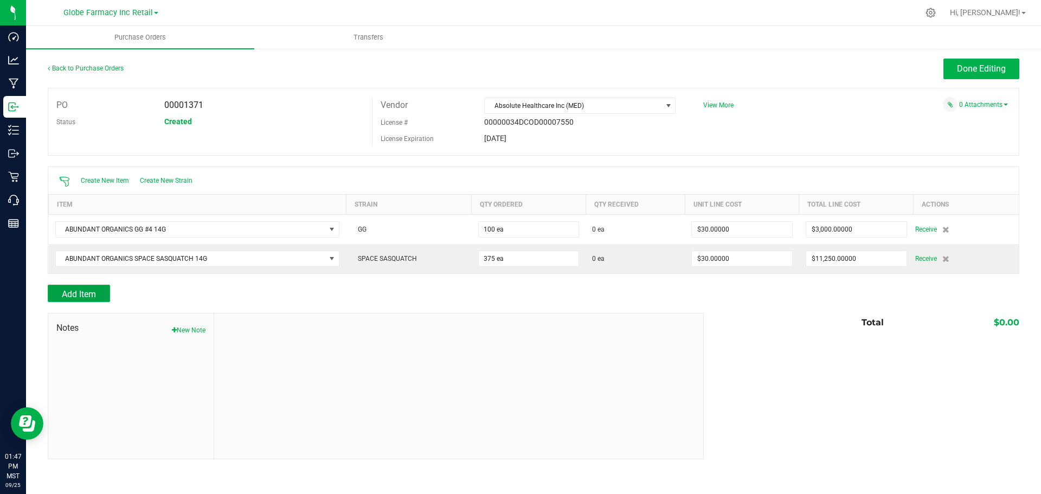
click at [82, 289] on span "Add Item" at bounding box center [79, 294] width 34 height 10
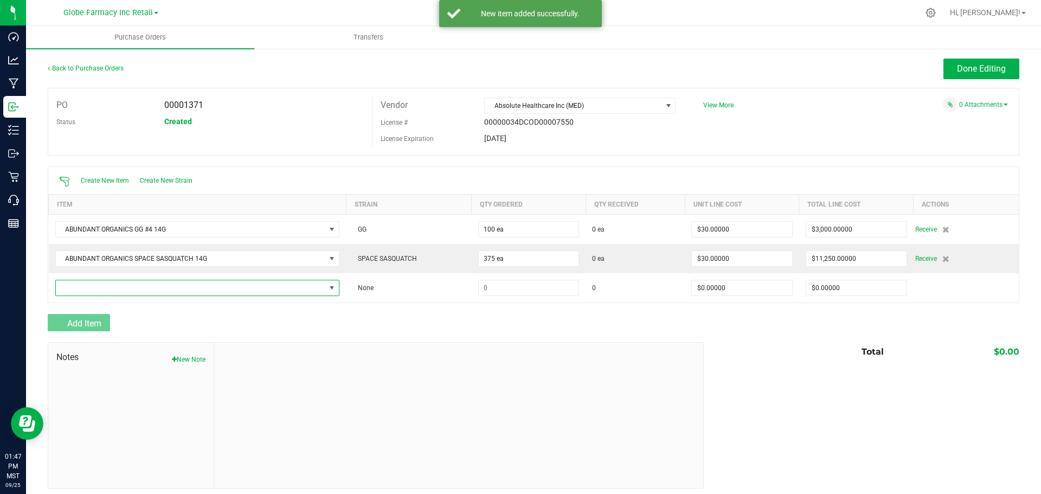
click at [82, 289] on span "NO DATA FOUND" at bounding box center [191, 287] width 270 height 15
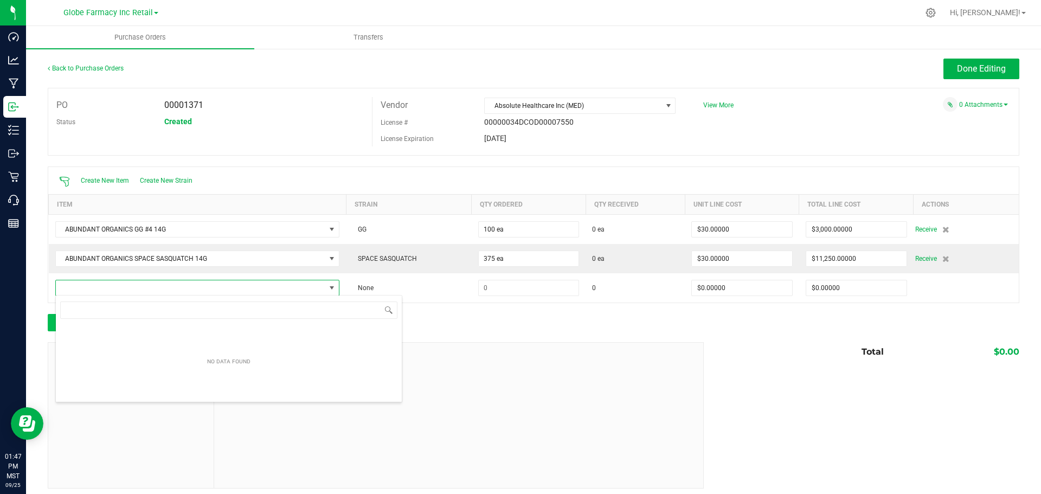
scroll to position [16, 279]
drag, startPoint x: 174, startPoint y: 314, endPoint x: 169, endPoint y: 310, distance: 6.5
click at [174, 314] on div "Add Item" at bounding box center [372, 322] width 648 height 17
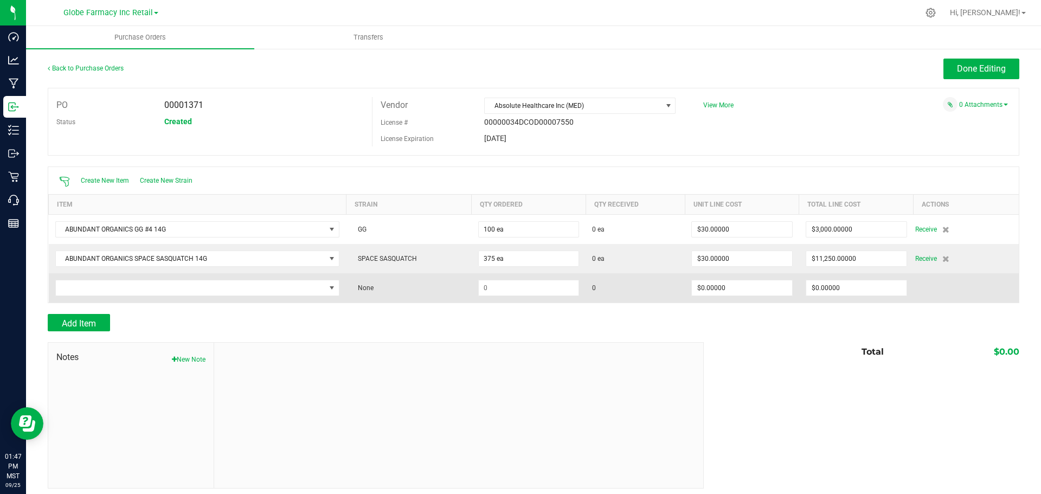
click at [160, 295] on td at bounding box center [198, 287] width 298 height 29
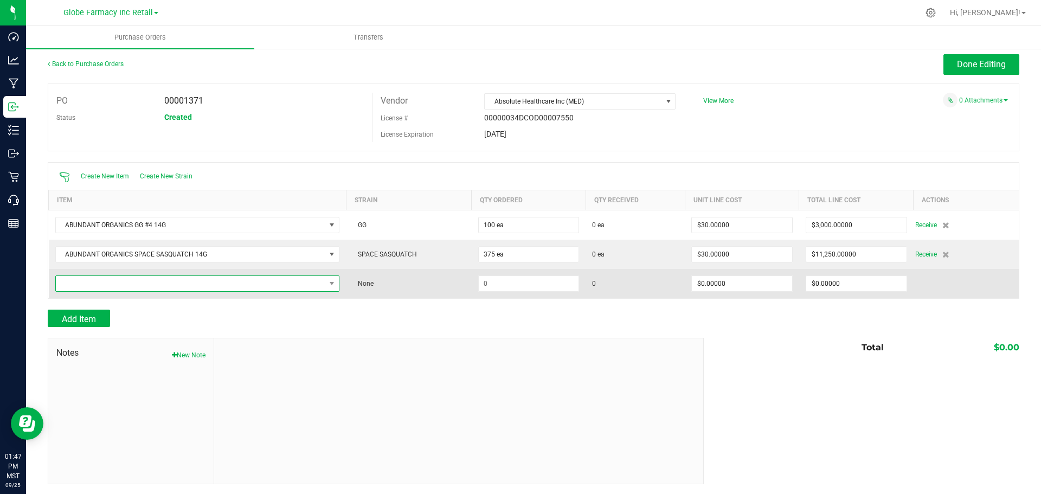
click at [119, 277] on span "NO DATA FOUND" at bounding box center [191, 283] width 270 height 15
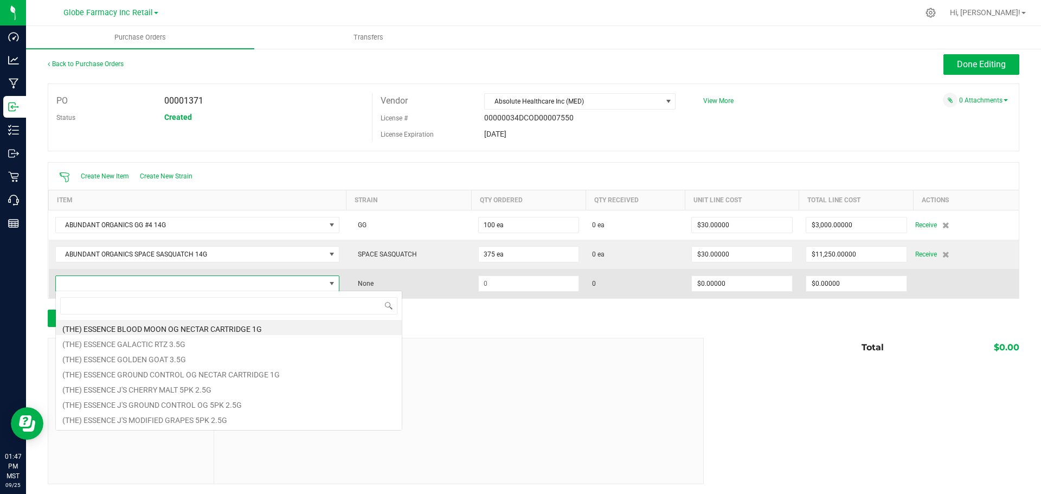
scroll to position [16, 279]
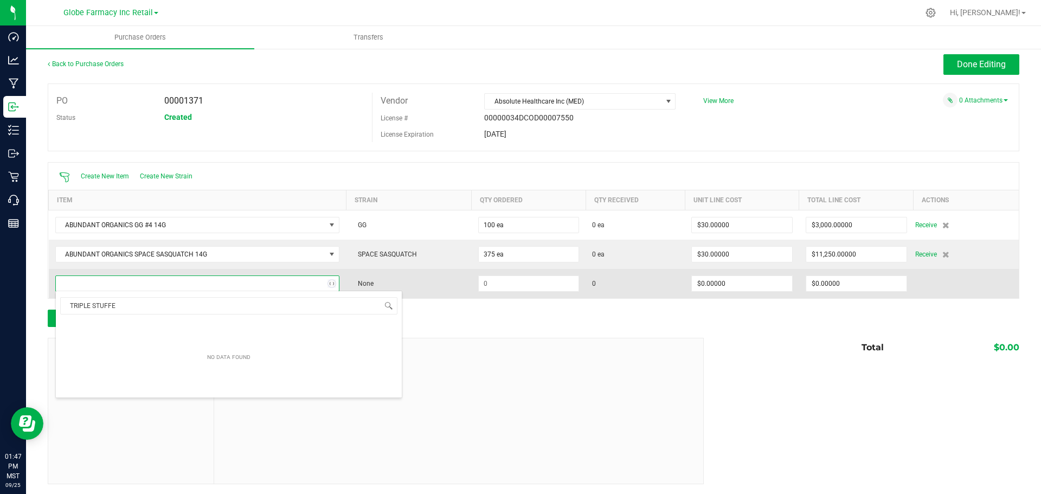
type input "TRIPLE STUFFED"
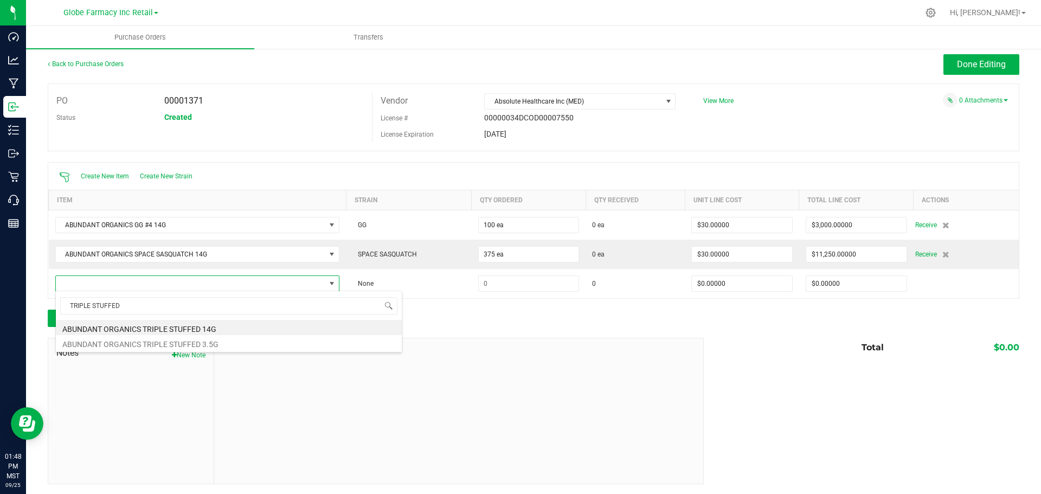
click at [182, 330] on li "ABUNDANT ORGANICS TRIPLE STUFFED 14G" at bounding box center [229, 327] width 346 height 15
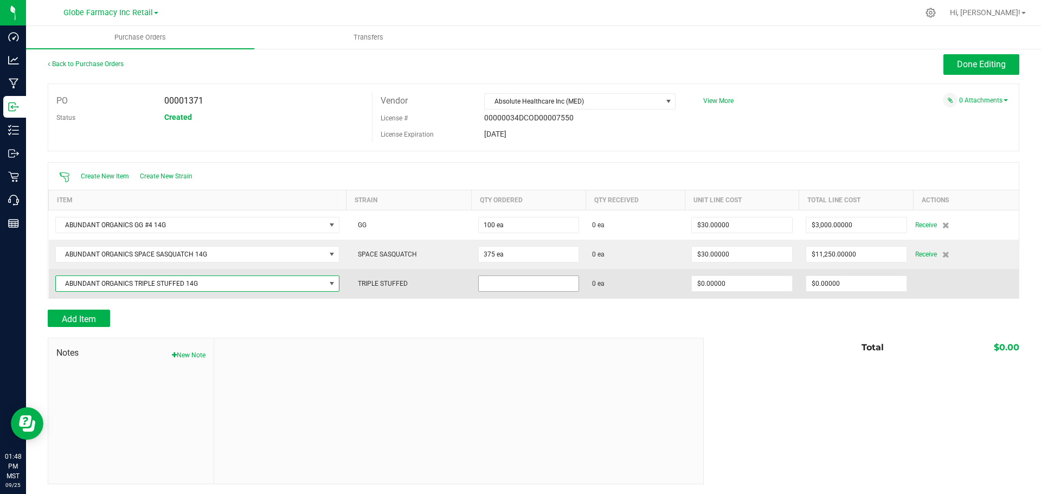
click at [515, 285] on input at bounding box center [529, 283] width 100 height 15
type input "525 ea"
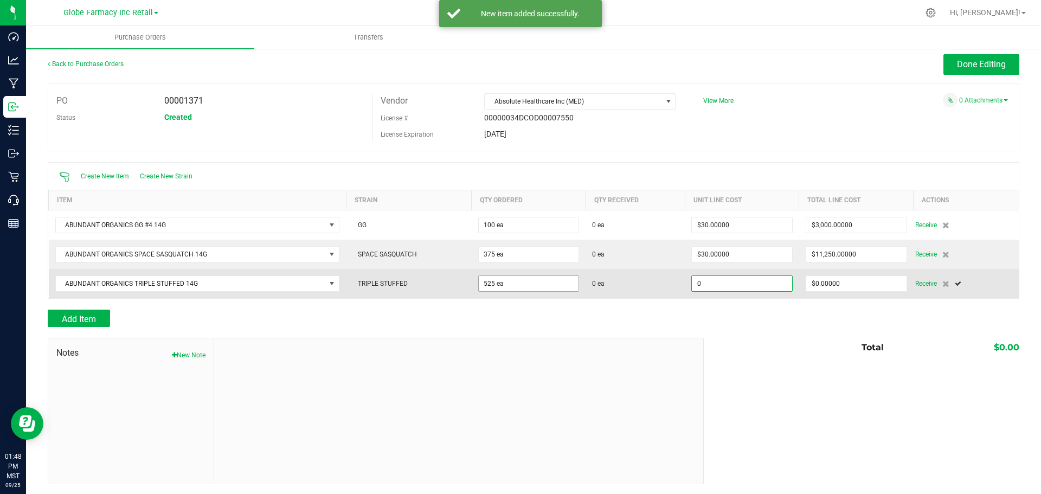
type input "$0.00000"
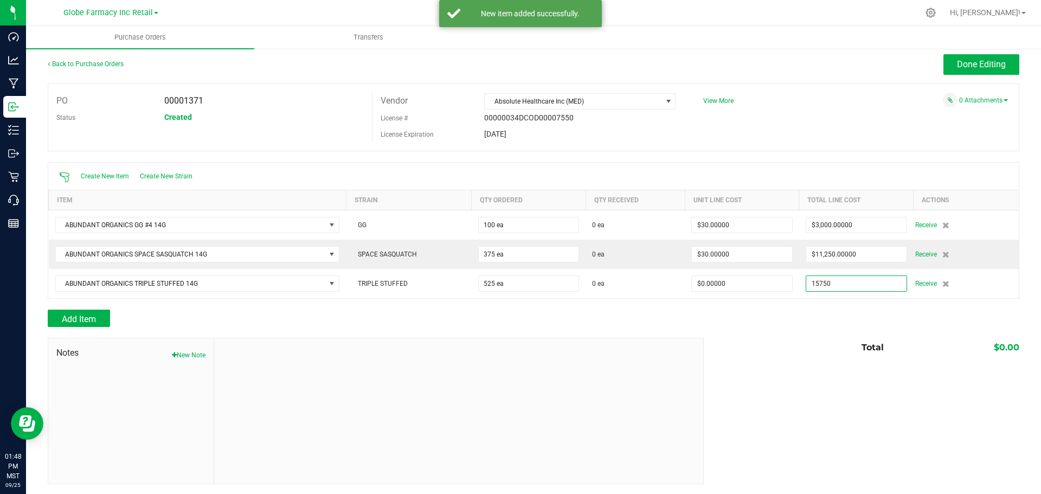
type input "$15,750.00000"
click at [602, 327] on div at bounding box center [533, 332] width 971 height 11
type input "525"
type input "$30.00000"
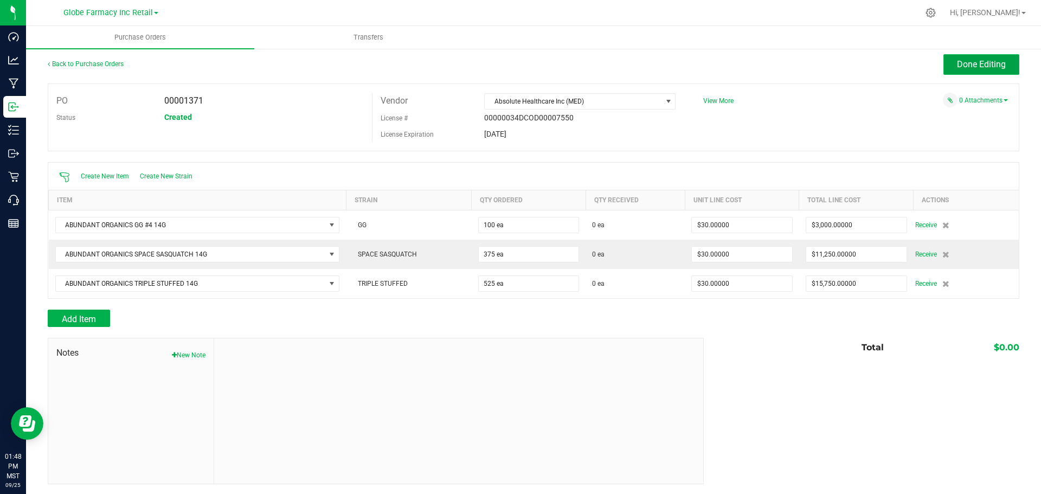
click at [975, 60] on span "Done Editing" at bounding box center [981, 64] width 49 height 10
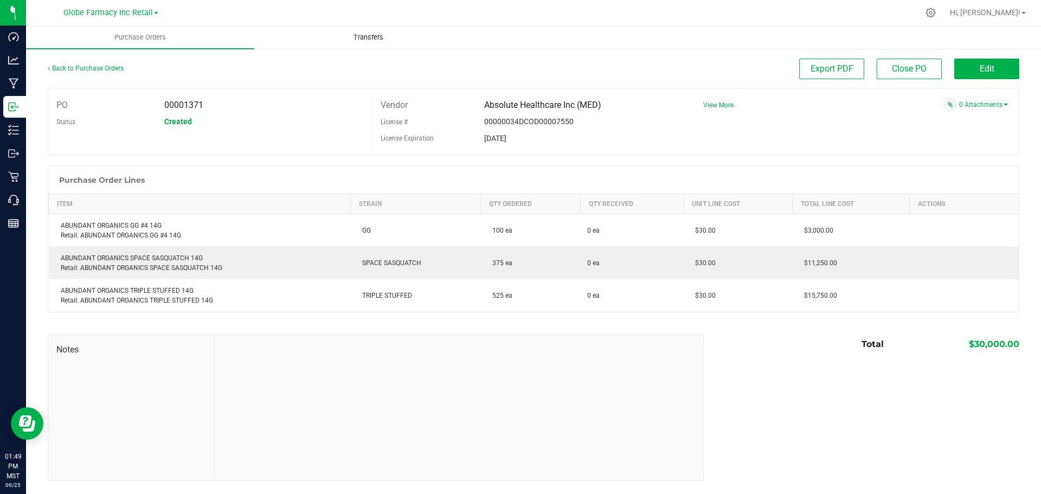
click at [350, 40] on span "Transfers" at bounding box center [368, 38] width 59 height 10
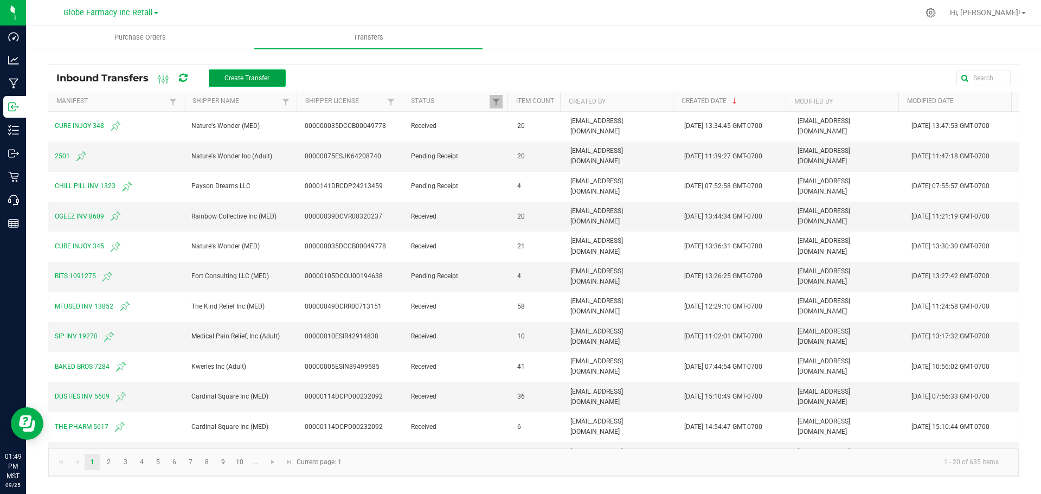
click at [240, 73] on button "Create Transfer" at bounding box center [247, 77] width 77 height 17
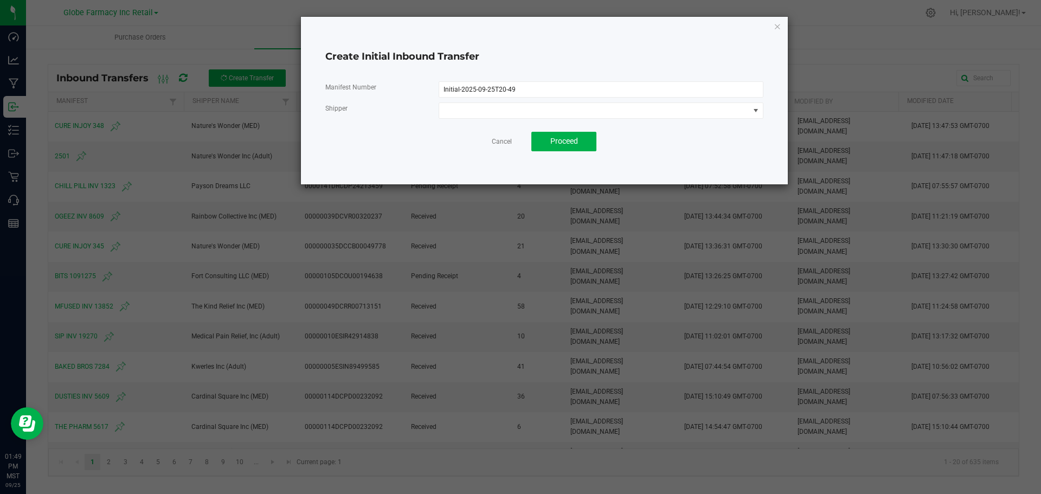
click at [533, 66] on div "Create Initial Inbound Transfer" at bounding box center [544, 56] width 438 height 31
click at [534, 88] on input "Initial-2025-09-25T20-49" at bounding box center [601, 89] width 325 height 16
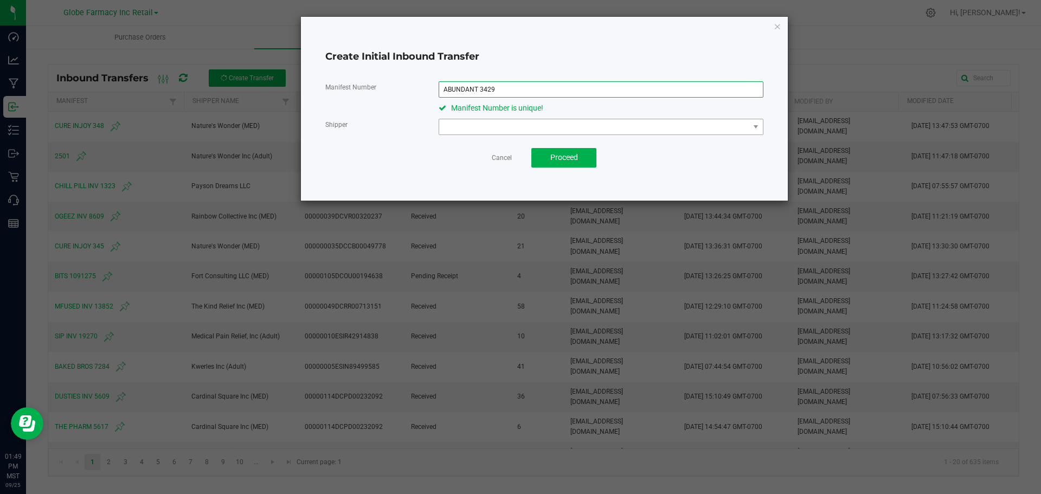
type input "ABUNDANT 3429"
click at [527, 119] on span at bounding box center [601, 127] width 325 height 16
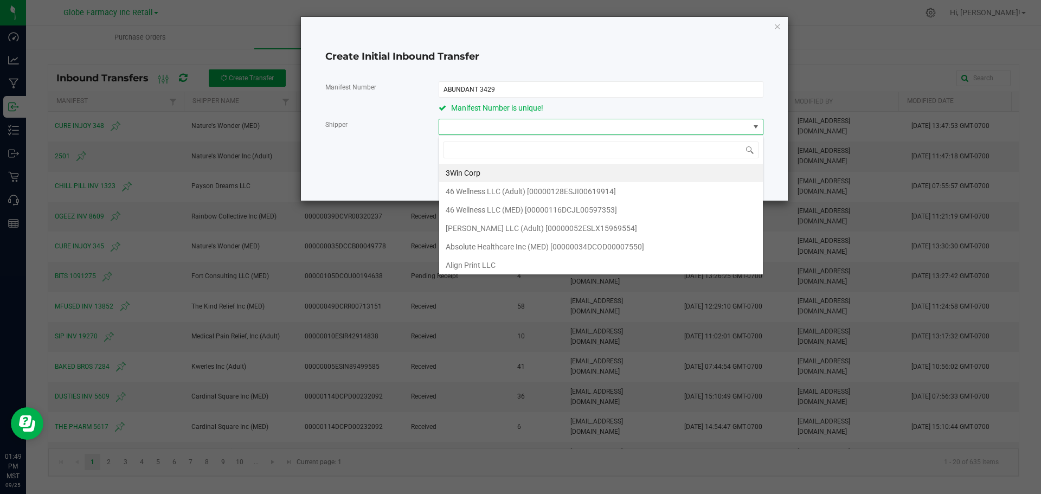
scroll to position [16, 324]
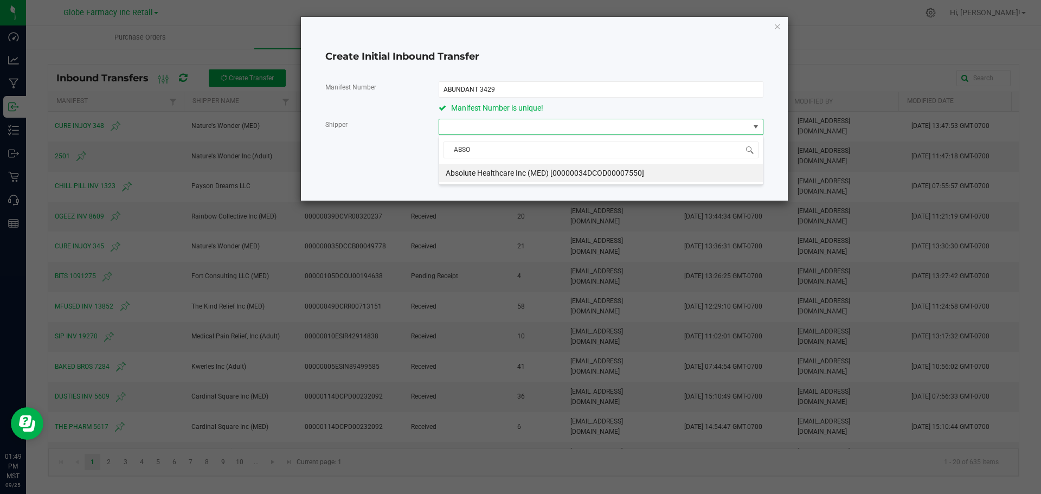
type input "ABSOL"
click at [550, 166] on span "Absolute Healthcare Inc (MED) [00000034DCOD00007550]" at bounding box center [545, 173] width 198 height 16
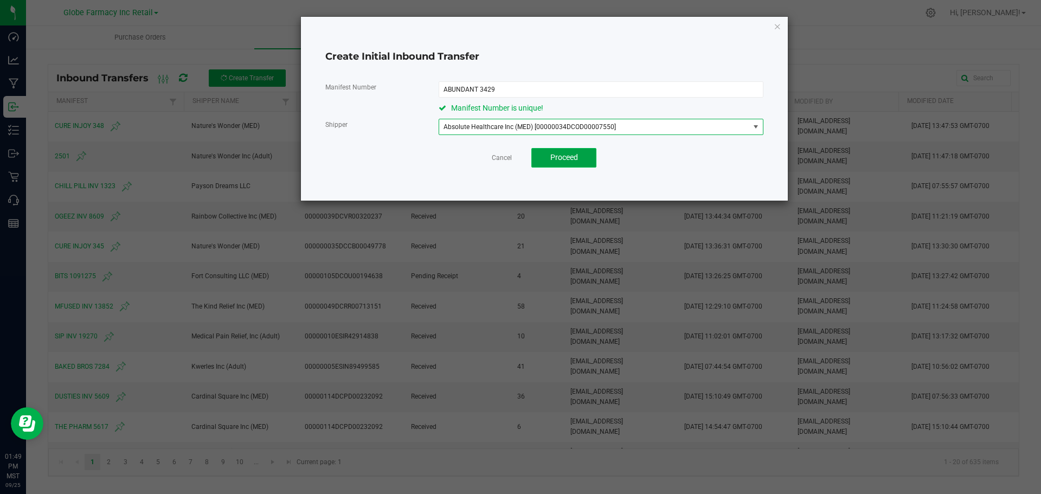
click at [558, 157] on span "Proceed" at bounding box center [564, 157] width 28 height 9
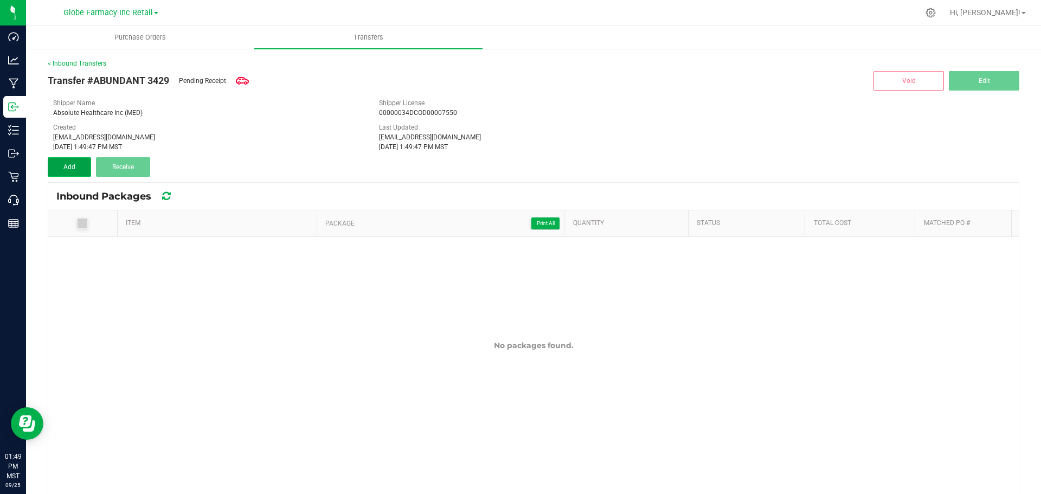
click at [67, 169] on span "Add" at bounding box center [69, 167] width 12 height 8
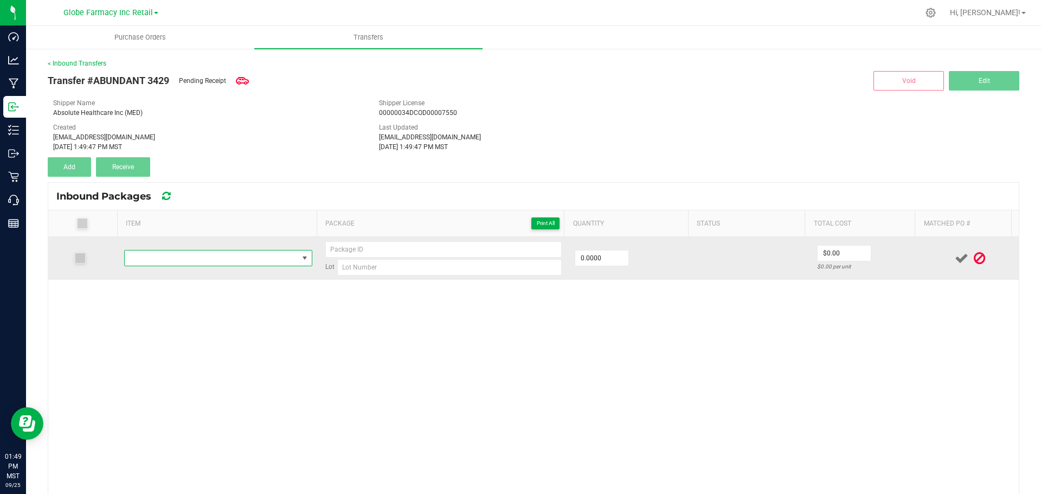
click at [253, 257] on span "NO DATA FOUND" at bounding box center [211, 257] width 173 height 15
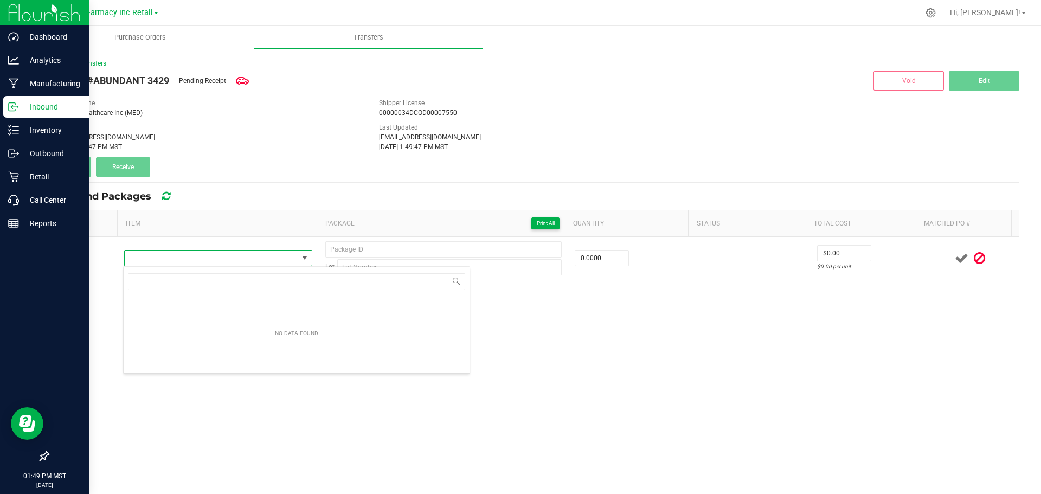
scroll to position [16, 184]
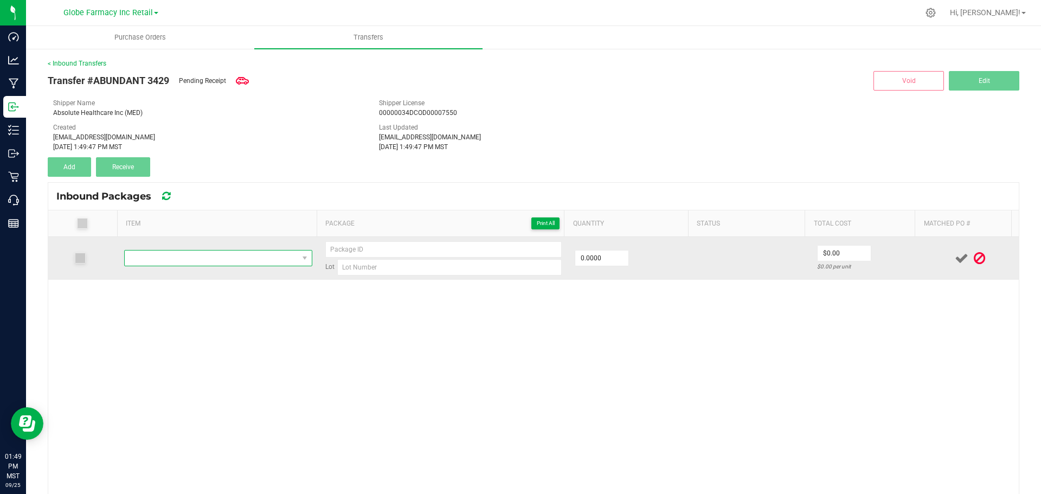
click at [266, 257] on span "NO DATA FOUND" at bounding box center [211, 257] width 173 height 15
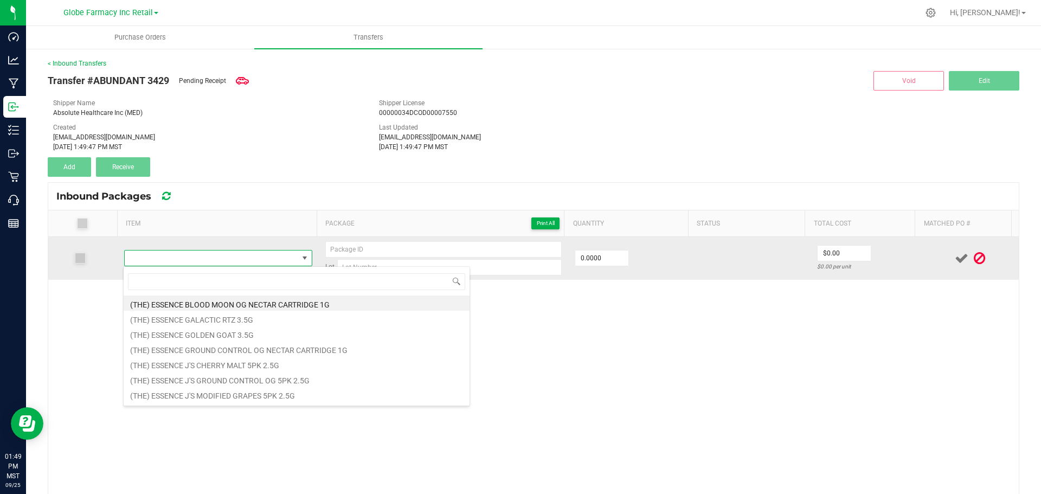
type input "ABUNDANT ORGANICS GG #4 14G"
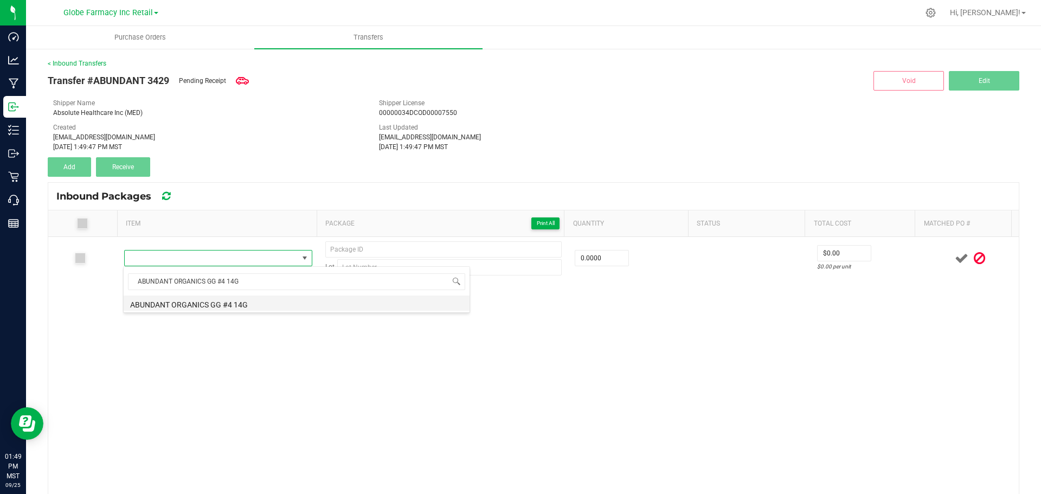
click at [241, 307] on li "ABUNDANT ORGANICS GG #4 14G" at bounding box center [297, 302] width 346 height 15
type input "0 ea"
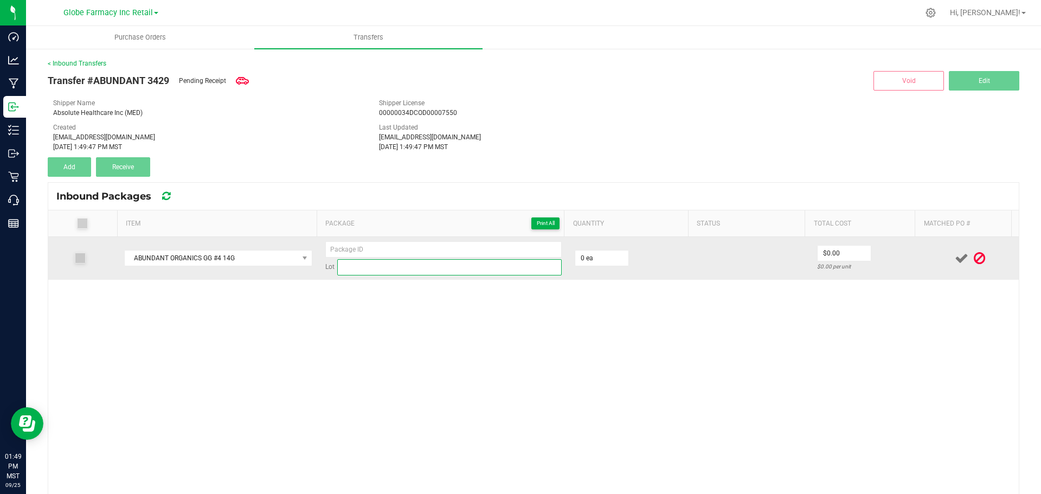
drag, startPoint x: 434, startPoint y: 262, endPoint x: 281, endPoint y: 248, distance: 153.5
click at [434, 262] on input at bounding box center [449, 267] width 224 height 16
paste input "3497"
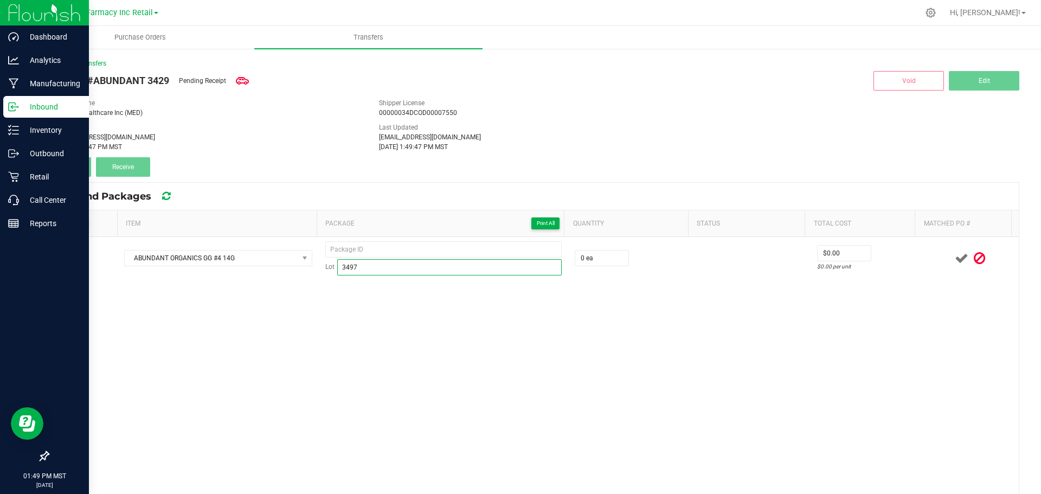
type input "3497"
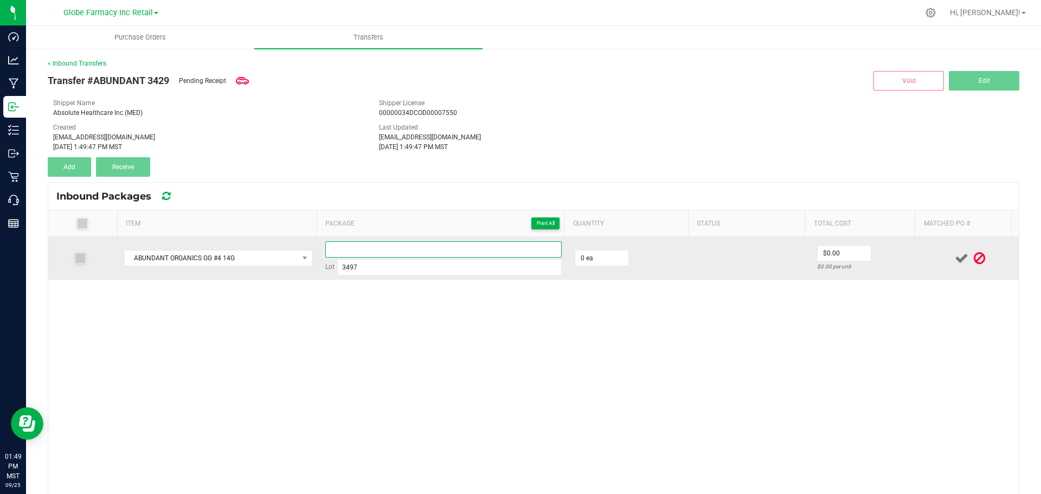
paste input "GrlGlu1635"
click at [360, 247] on input "GrlGlu1635" at bounding box center [443, 249] width 236 height 16
type input "- 101"
type input "50 ea"
type input "$30.00"
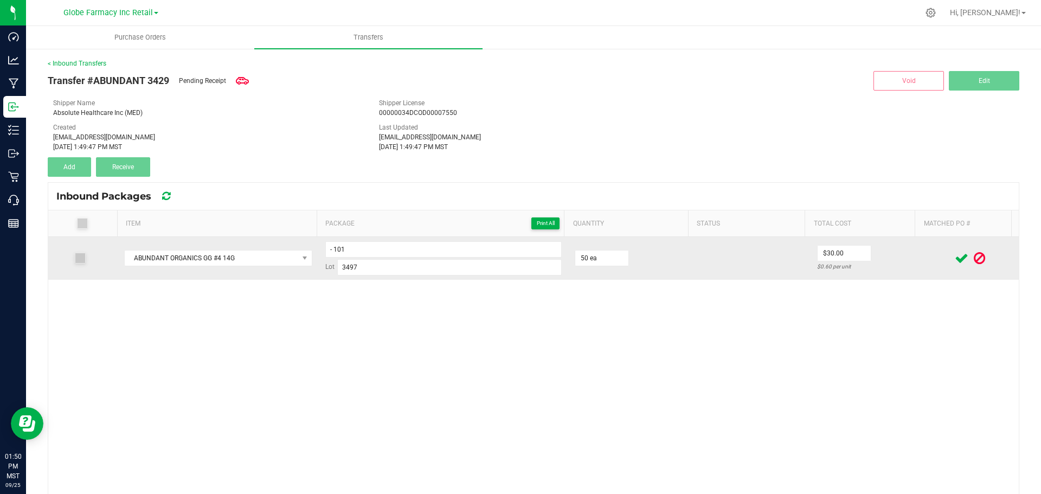
drag, startPoint x: 915, startPoint y: 265, endPoint x: 934, endPoint y: 249, distance: 24.6
click at [921, 265] on td at bounding box center [969, 258] width 97 height 43
click at [955, 252] on icon at bounding box center [962, 259] width 14 height 14
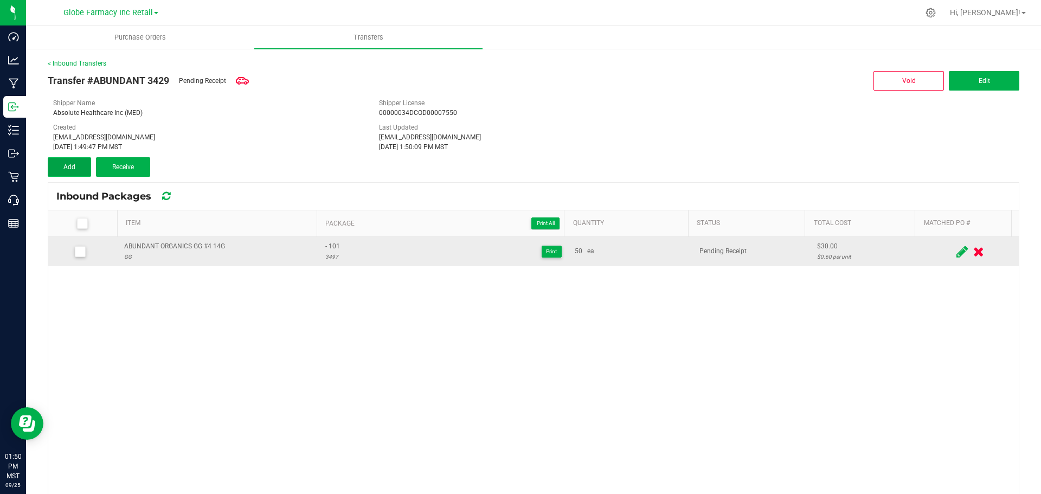
drag, startPoint x: 70, startPoint y: 164, endPoint x: 81, endPoint y: 168, distance: 11.2
click at [70, 164] on span "Add" at bounding box center [69, 167] width 12 height 8
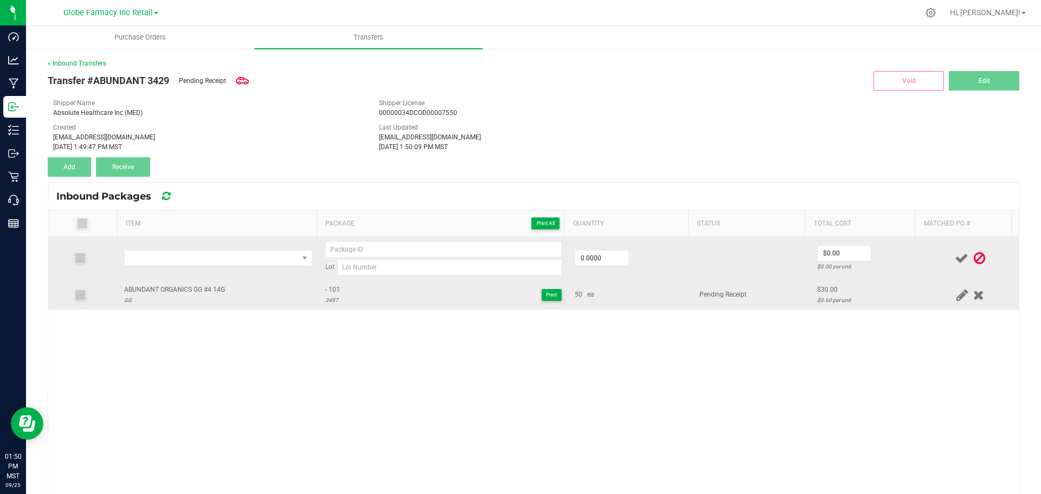
click at [161, 281] on td "ABUNDANT ORGANICS GG #4 14G GG" at bounding box center [218, 294] width 201 height 29
click at [162, 282] on td "ABUNDANT ORGANICS GG #4 14G GG" at bounding box center [218, 294] width 201 height 29
copy div "ABUNDANT ORGANICS GG #4 14G"
click at [173, 249] on td at bounding box center [218, 258] width 201 height 43
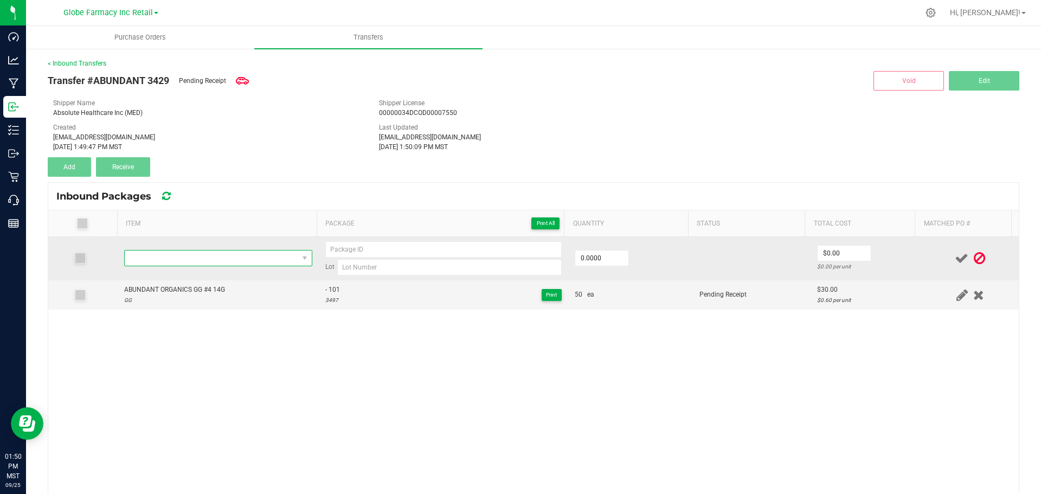
click at [182, 259] on span "NO DATA FOUND" at bounding box center [211, 257] width 173 height 15
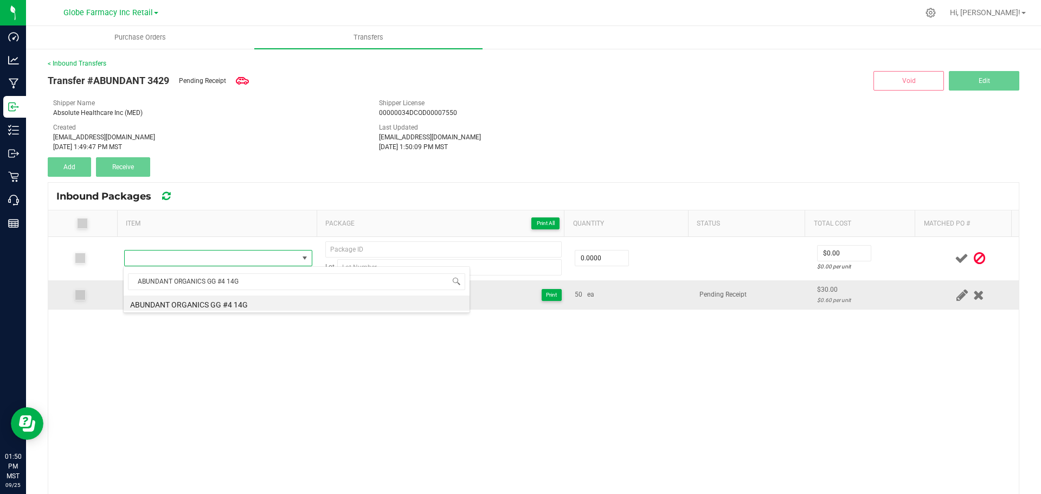
drag, startPoint x: 235, startPoint y: 305, endPoint x: 243, endPoint y: 306, distance: 7.6
click at [236, 306] on li "ABUNDANT ORGANICS GG #4 14G" at bounding box center [297, 302] width 346 height 15
type input "0 ea"
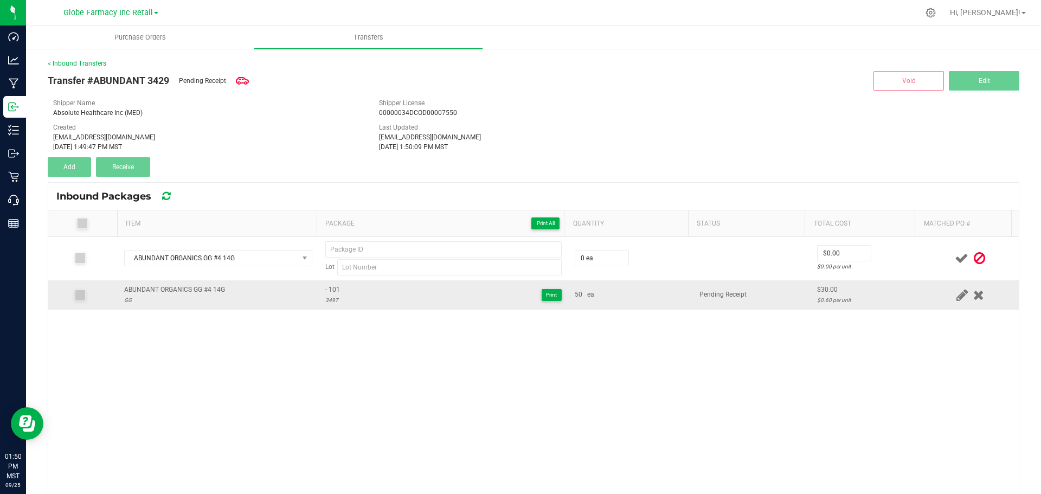
click at [329, 289] on span "- 101" at bounding box center [332, 290] width 15 height 10
type input "- 101"
click at [325, 298] on div "3497" at bounding box center [332, 300] width 15 height 10
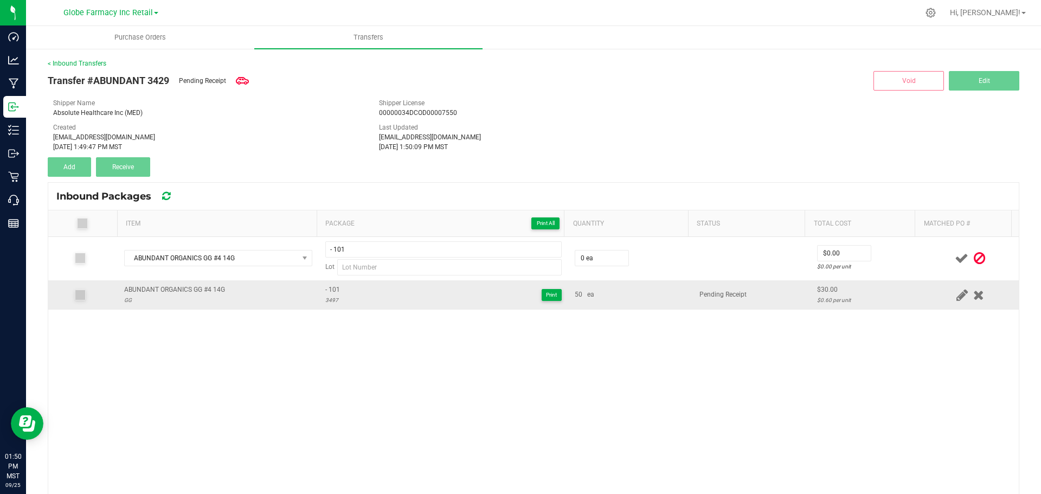
click at [325, 298] on div "3497" at bounding box center [332, 300] width 15 height 10
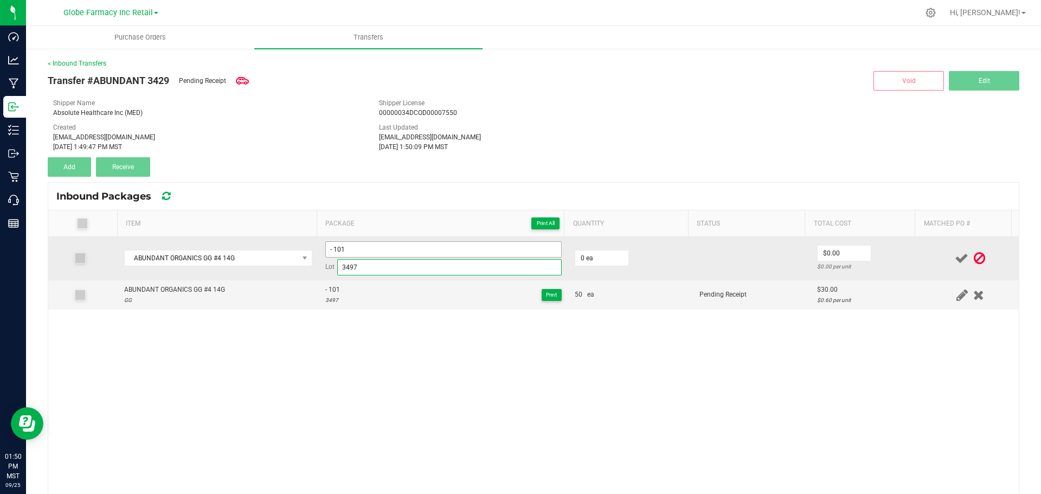
type input "3497"
click at [371, 246] on input "- 101" at bounding box center [443, 249] width 236 height 16
type input "- 102"
type input "50 ea"
type input "$30.00"
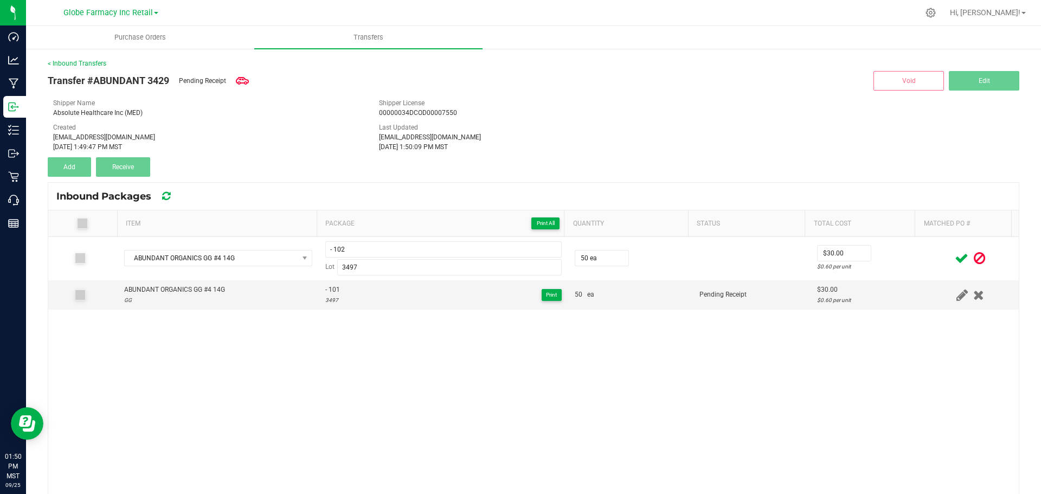
click at [921, 249] on td at bounding box center [969, 258] width 97 height 43
click at [952, 252] on span at bounding box center [961, 258] width 19 height 21
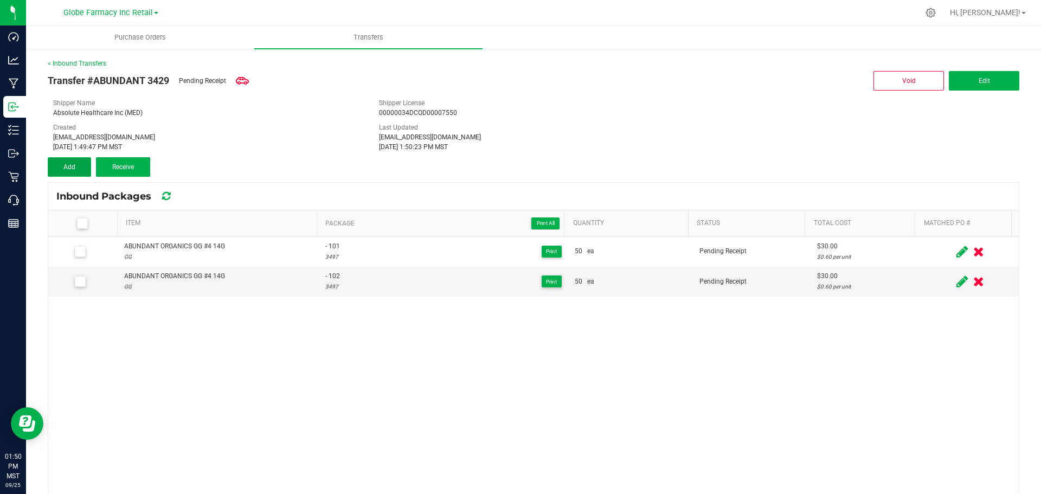
click at [78, 159] on button "Add" at bounding box center [69, 167] width 43 height 20
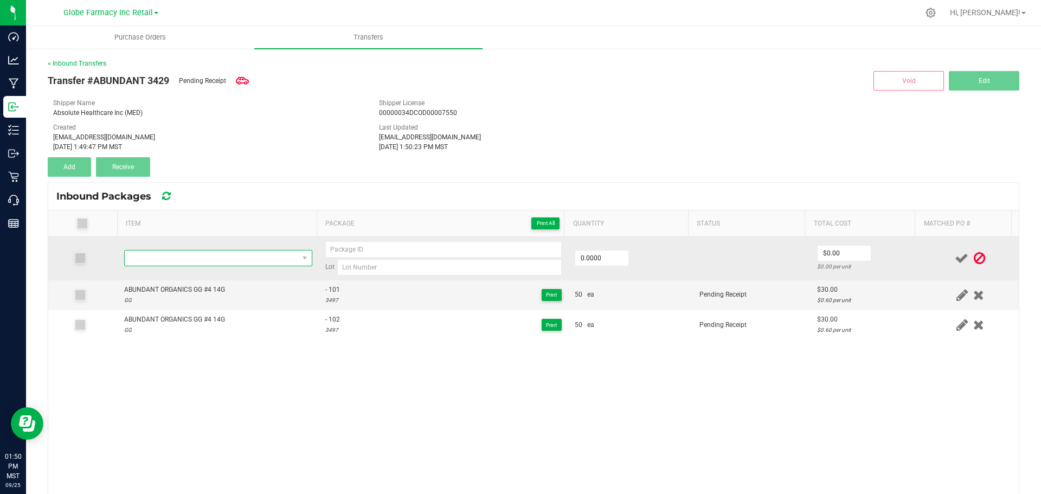
click at [191, 266] on span "NO DATA FOUND" at bounding box center [211, 257] width 173 height 15
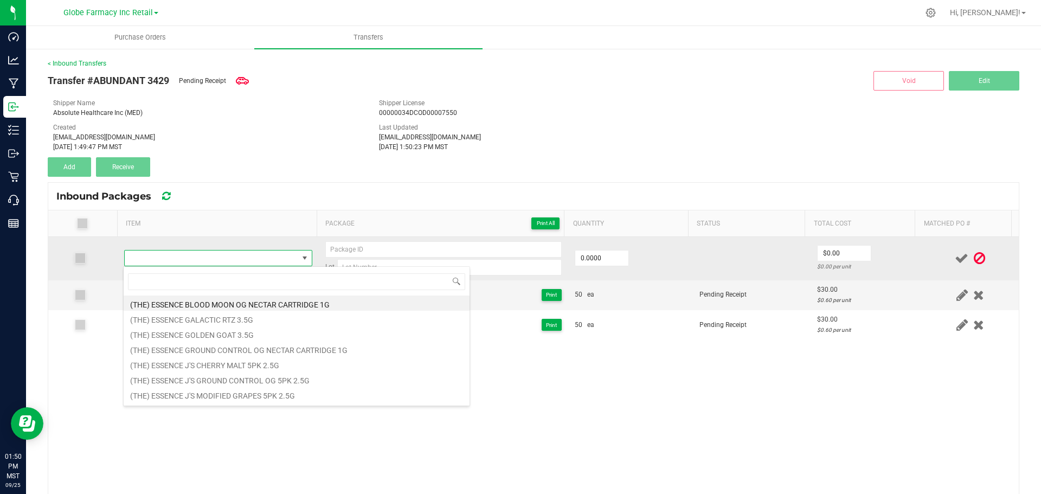
type input "ABUNDANT ORGANICS SPACE SASQUATCH 14G"
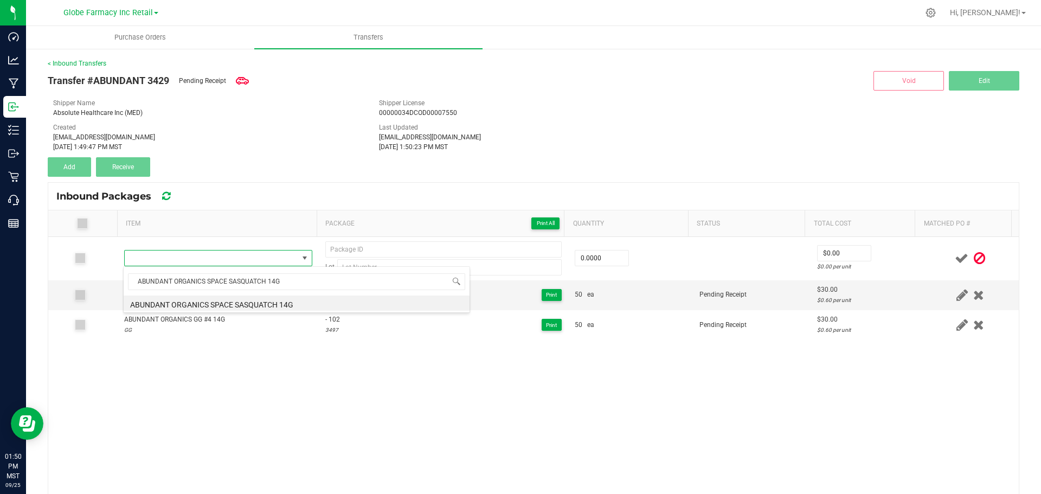
click at [207, 300] on li "ABUNDANT ORGANICS SPACE SASQUATCH 14G" at bounding box center [297, 302] width 346 height 15
type input "0 ea"
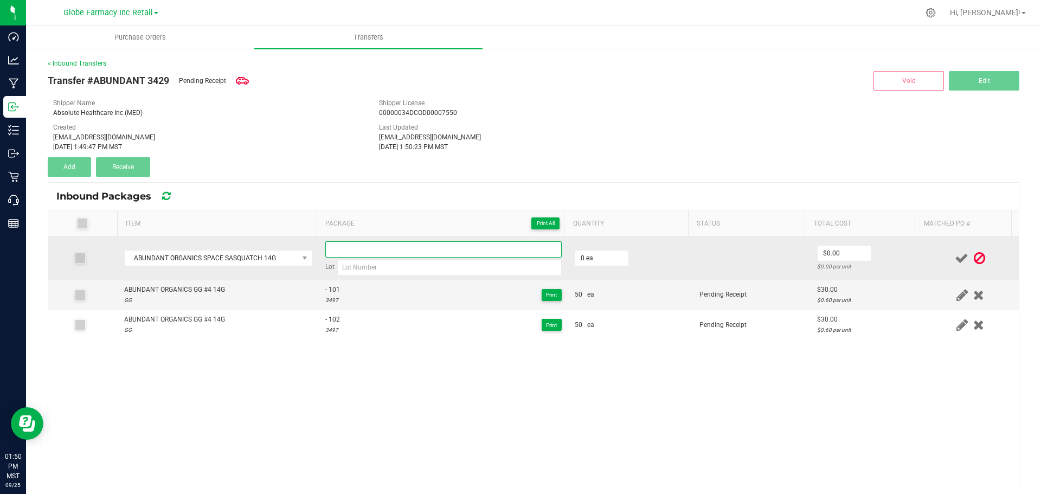
click at [360, 252] on input at bounding box center [443, 249] width 236 height 16
type input "- 103"
click at [451, 256] on input "- 103" at bounding box center [443, 249] width 236 height 16
click at [454, 267] on input at bounding box center [449, 267] width 224 height 16
paste input "3510"
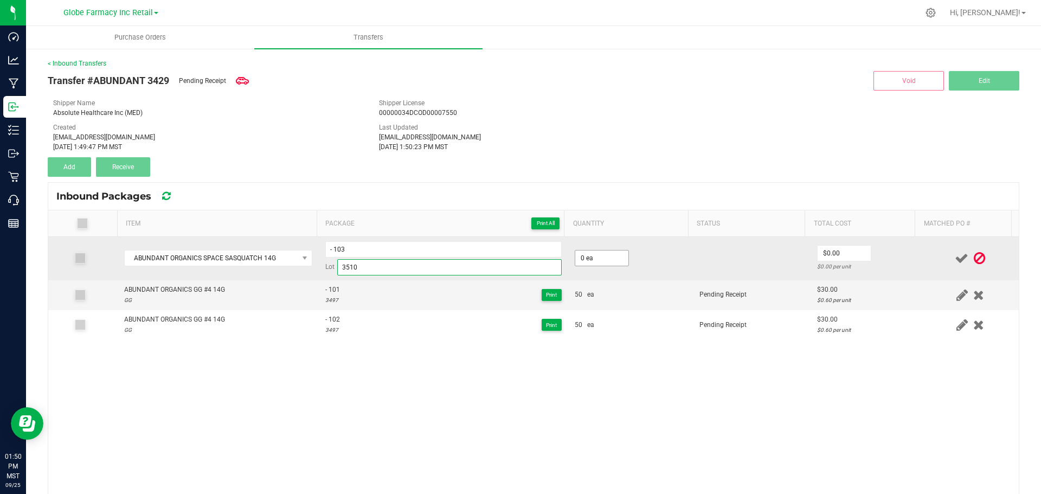
type input "3510"
click at [599, 254] on input "0" at bounding box center [601, 257] width 53 height 15
type input "50 ea"
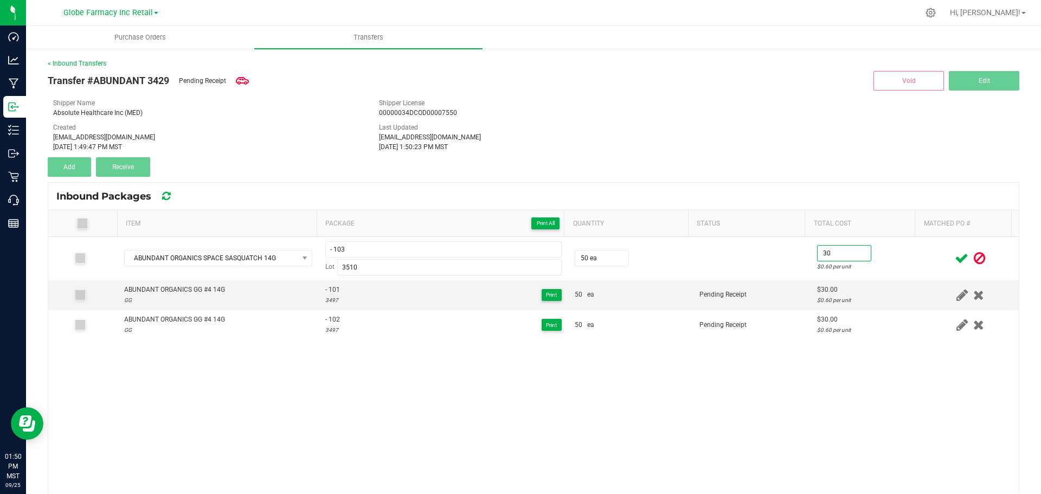
type input "$30.00"
click at [928, 255] on div at bounding box center [970, 259] width 84 height 14
click at [955, 254] on icon at bounding box center [962, 259] width 14 height 14
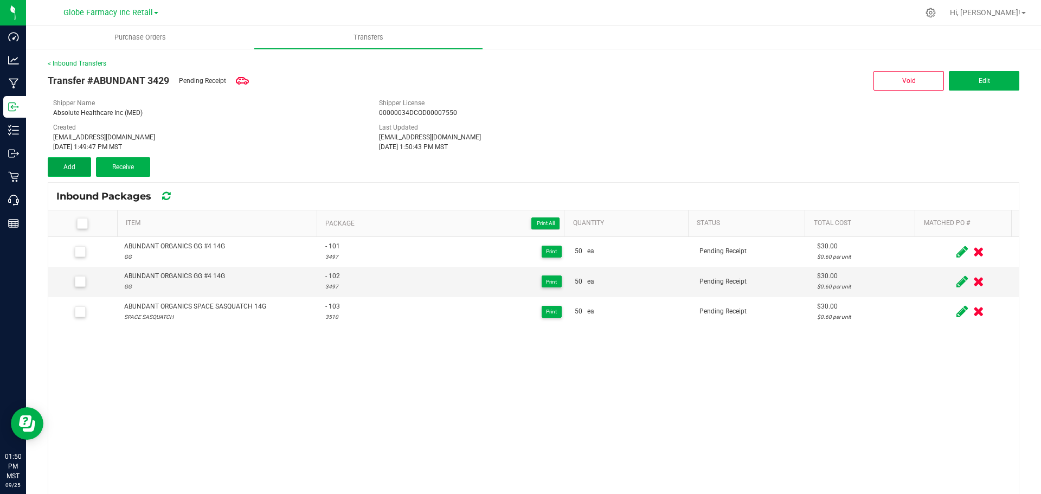
click at [75, 164] on button "Add" at bounding box center [69, 167] width 43 height 20
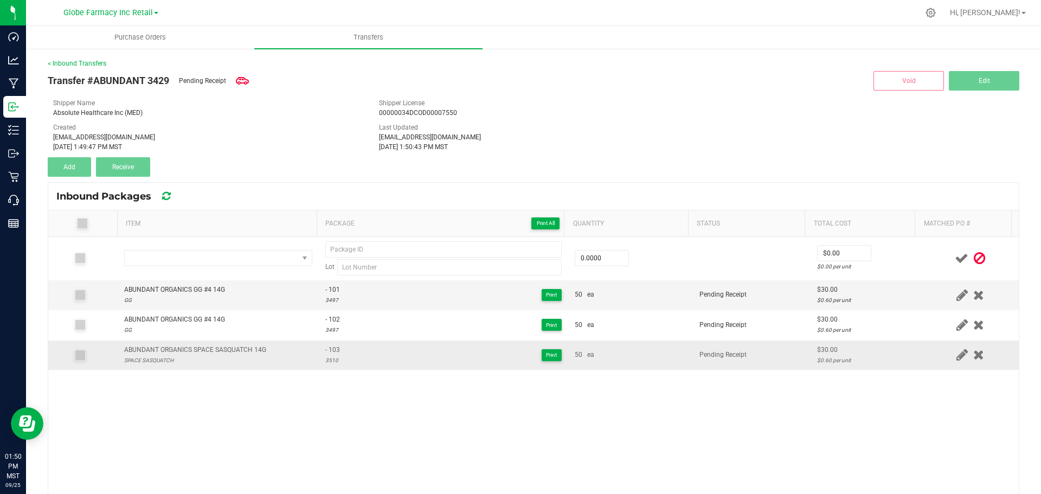
click at [253, 349] on div "ABUNDANT ORGANICS SPACE SASQUATCH 14G" at bounding box center [195, 350] width 142 height 10
copy div "ABUNDANT ORGANICS SPACE SASQUATCH 14G"
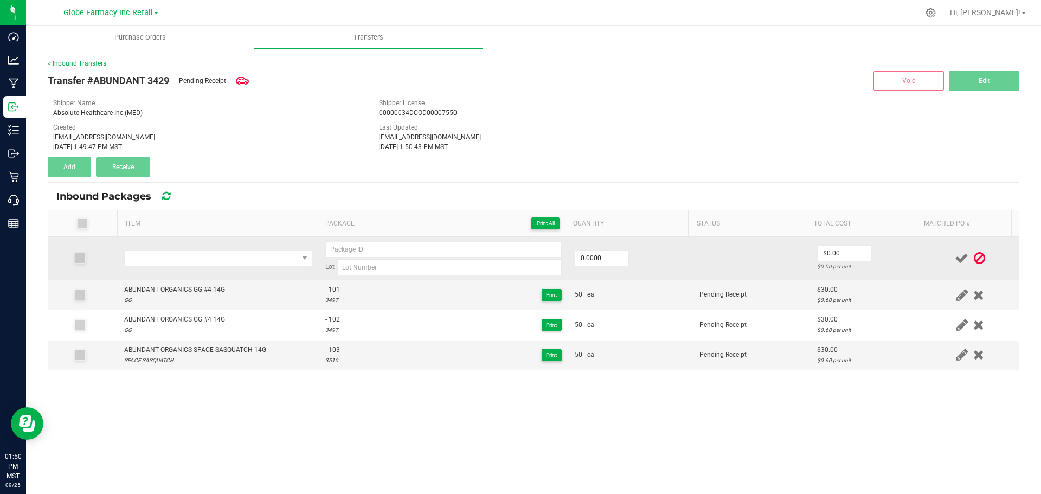
click at [249, 247] on td at bounding box center [218, 258] width 201 height 43
click at [248, 257] on span "NO DATA FOUND" at bounding box center [211, 257] width 173 height 15
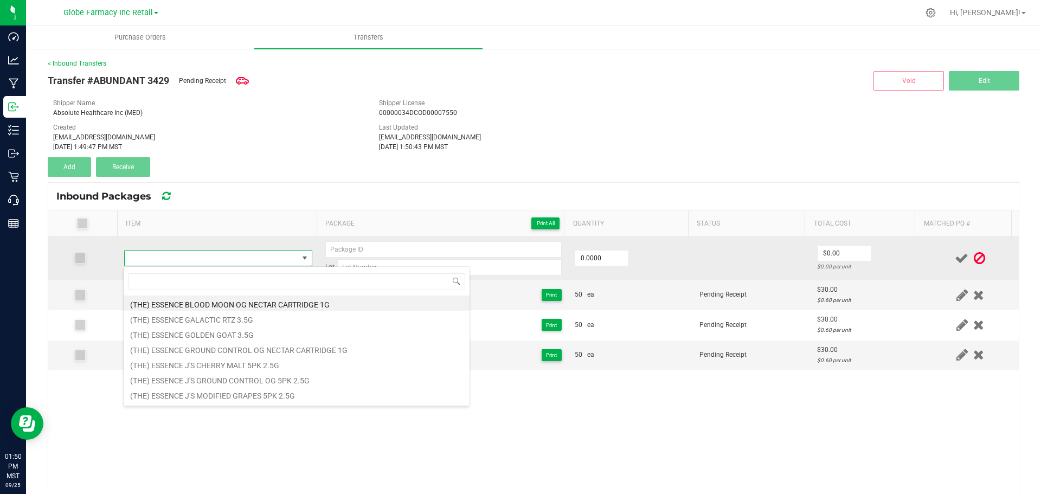
type input "ABUNDANT ORGANICS SPACE SASQUATCH 14G"
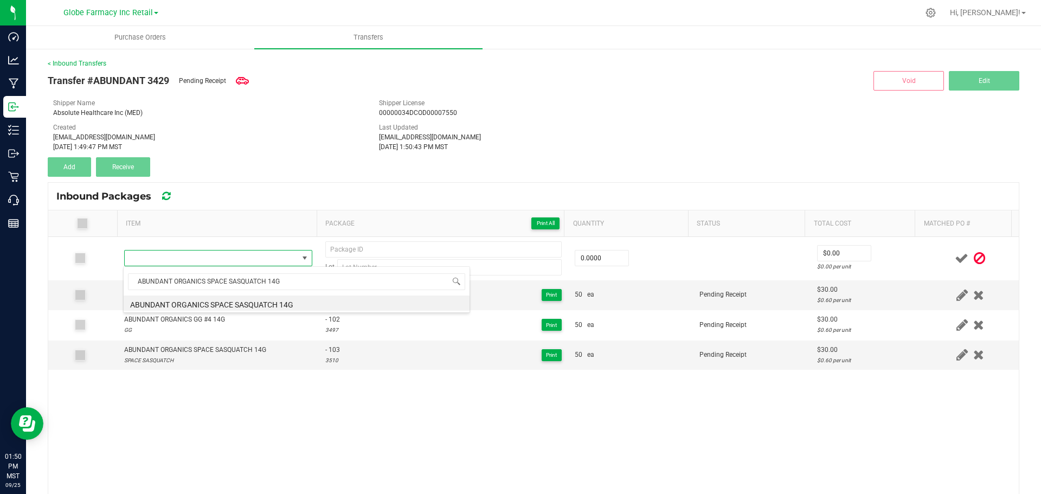
click at [280, 300] on li "ABUNDANT ORGANICS SPACE SASQUATCH 14G" at bounding box center [297, 302] width 346 height 15
type input "0 ea"
click at [333, 349] on span "- 103" at bounding box center [332, 350] width 15 height 10
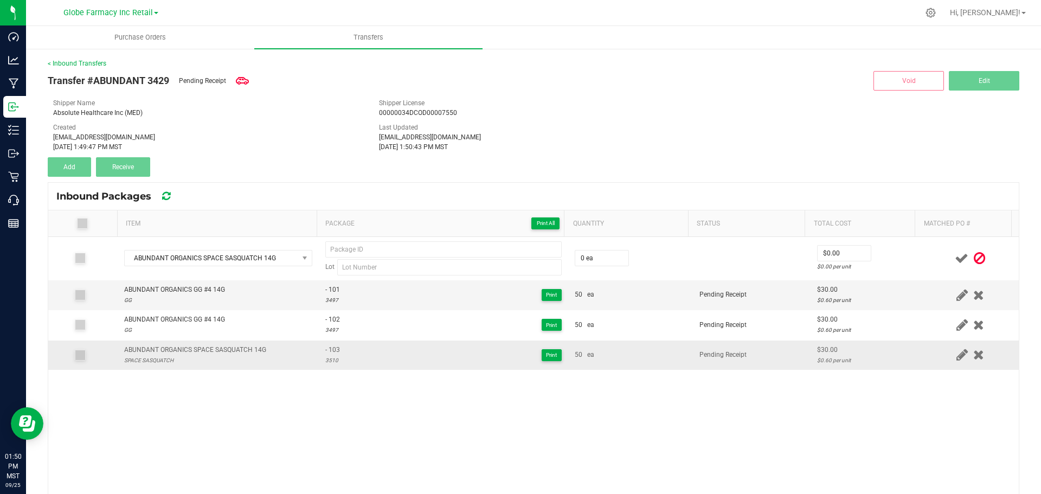
click at [333, 349] on span "- 103" at bounding box center [332, 350] width 15 height 10
type input "- 103"
click at [325, 356] on div "3510" at bounding box center [332, 360] width 15 height 10
click at [325, 357] on div "3510" at bounding box center [332, 360] width 15 height 10
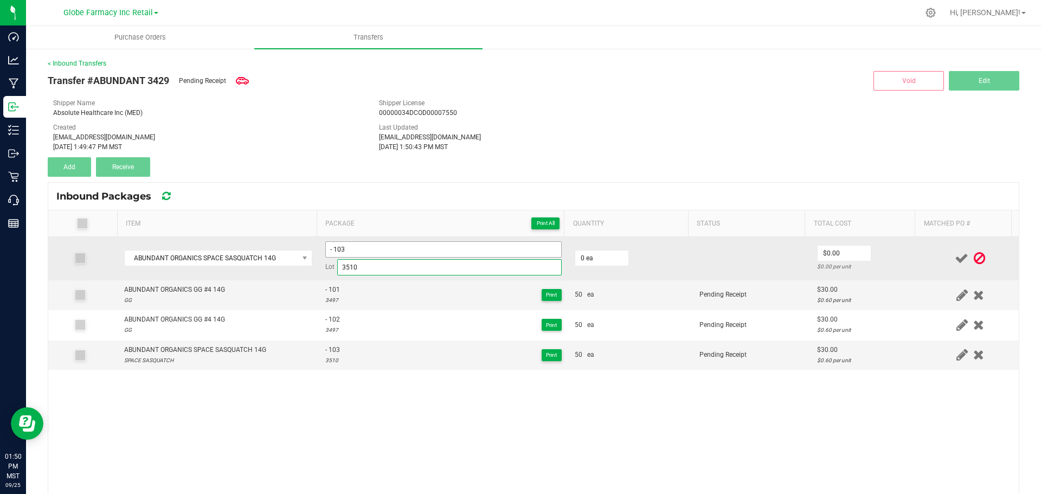
type input "3510"
click at [382, 248] on input "- 103" at bounding box center [443, 249] width 236 height 16
type input "- 104"
click at [598, 247] on td "0 ea" at bounding box center [630, 258] width 125 height 43
click at [599, 256] on input "0" at bounding box center [601, 257] width 53 height 15
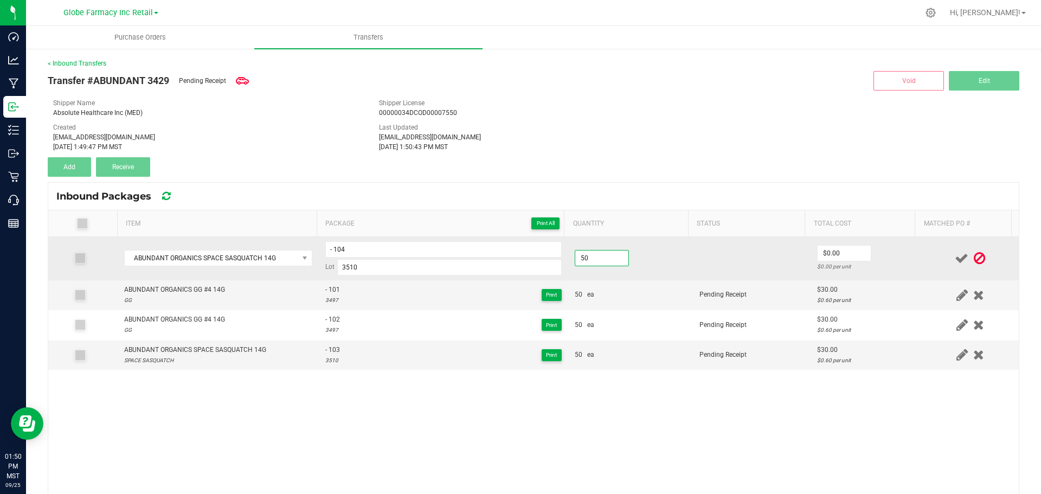
type input "50 ea"
type input "$30.00"
click at [906, 265] on td "$30.00 $0.60 per unit" at bounding box center [865, 258] width 111 height 43
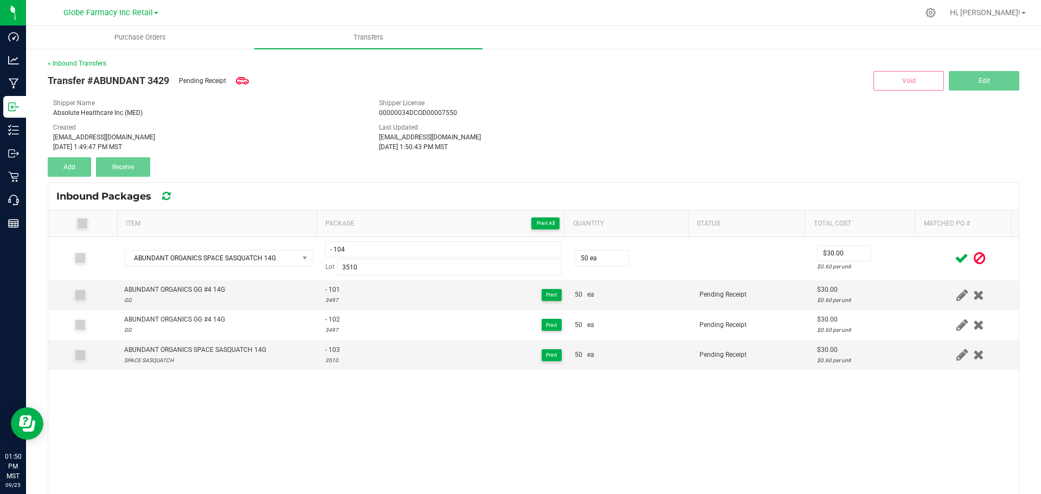
click at [955, 256] on icon at bounding box center [962, 259] width 14 height 14
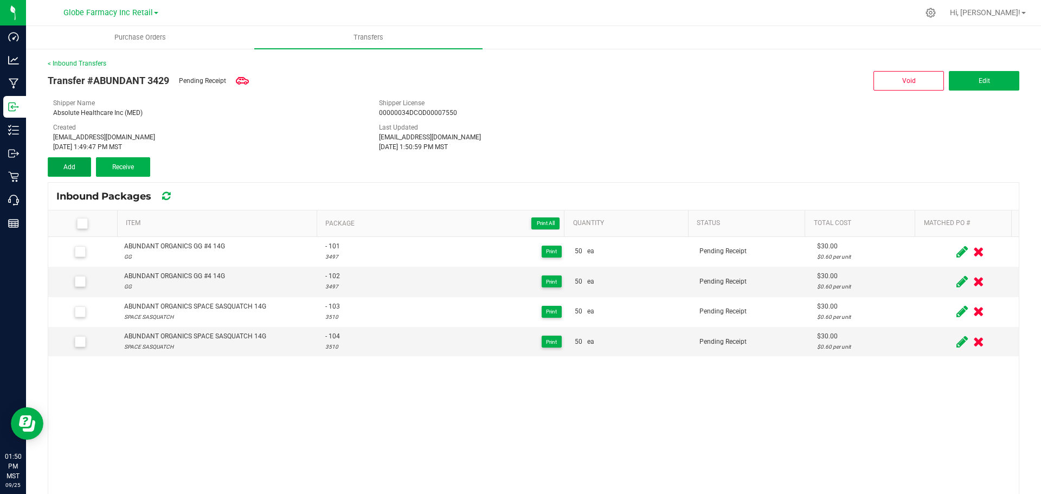
click at [69, 172] on button "Add" at bounding box center [69, 167] width 43 height 20
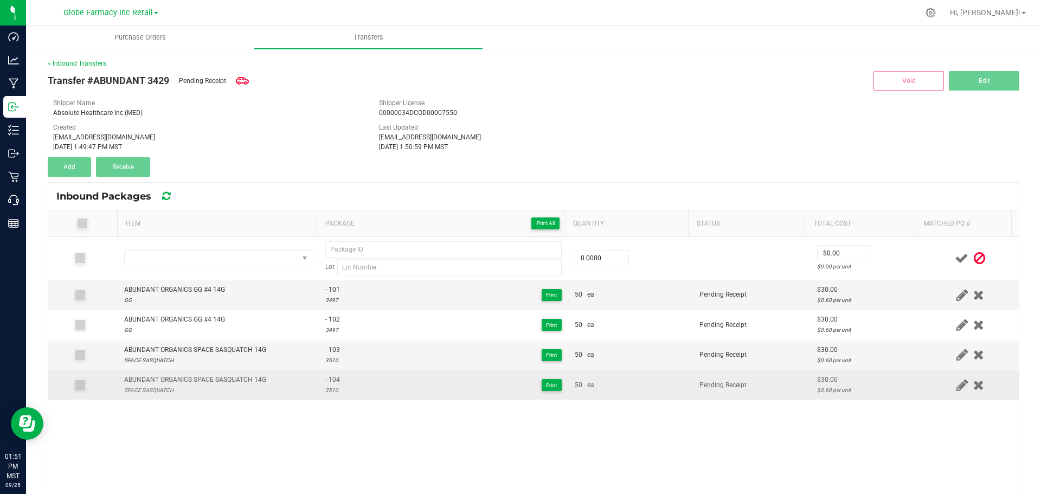
click at [201, 379] on div "ABUNDANT ORGANICS SPACE SASQUATCH 14G" at bounding box center [195, 380] width 142 height 10
click at [339, 381] on div "- 104 3510 Print" at bounding box center [443, 385] width 236 height 21
click at [330, 378] on span "- 104" at bounding box center [332, 380] width 15 height 10
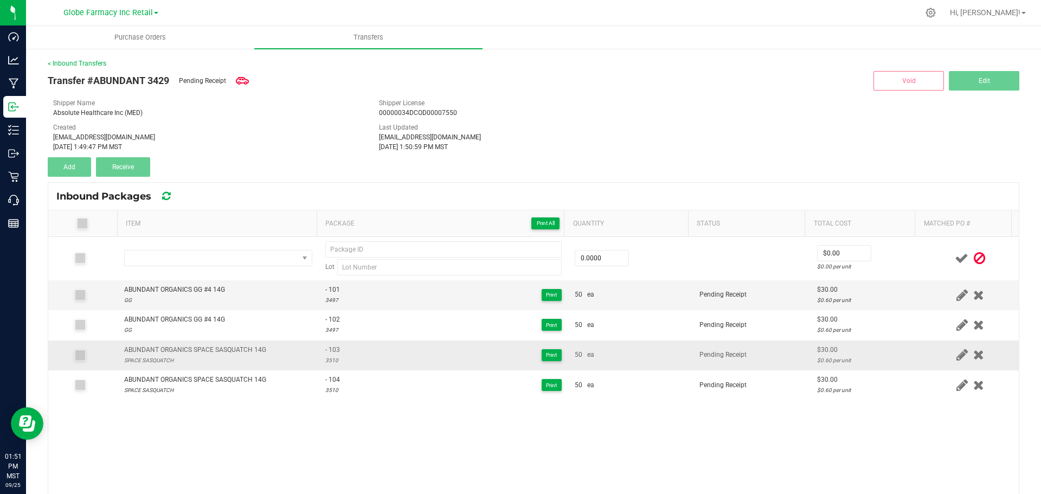
click at [233, 345] on div "ABUNDANT ORGANICS SPACE SASQUATCH 14G" at bounding box center [195, 350] width 142 height 10
click at [233, 344] on td "ABUNDANT ORGANICS SPACE SASQUATCH 14G SPACE SASQUATCH" at bounding box center [218, 355] width 201 height 30
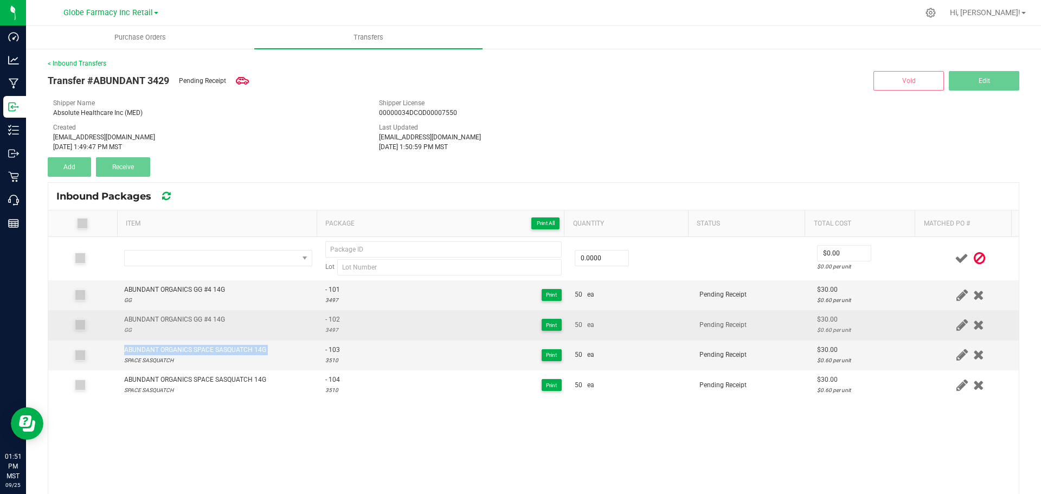
copy div "ABUNDANT ORGANICS SPACE SASQUATCH 14G"
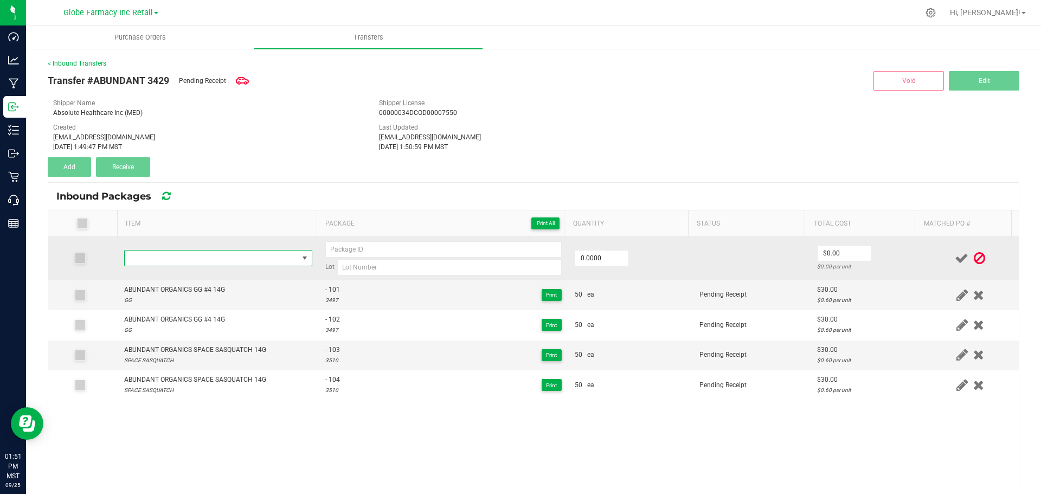
click at [264, 261] on span "NO DATA FOUND" at bounding box center [211, 257] width 173 height 15
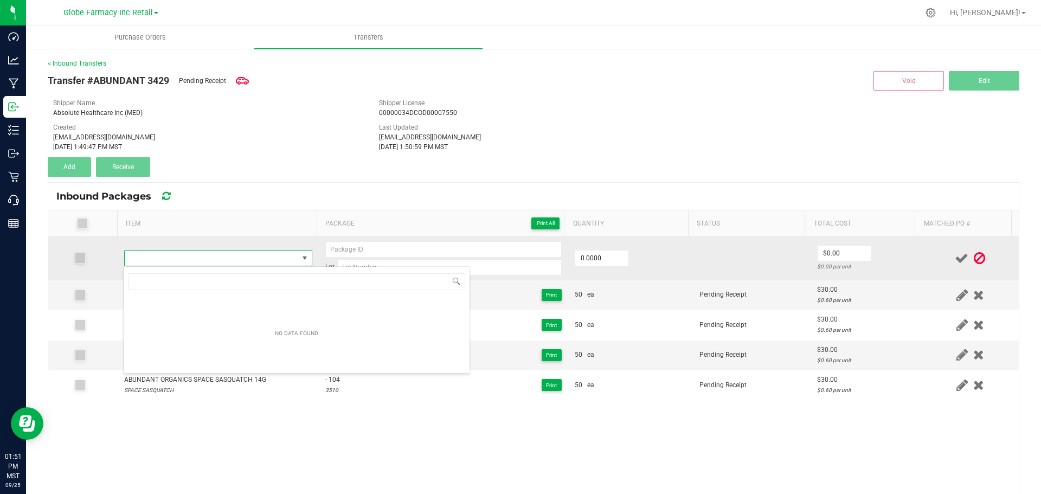
type input "ABUNDANT ORGANICS SPACE SASQUATCH 14G"
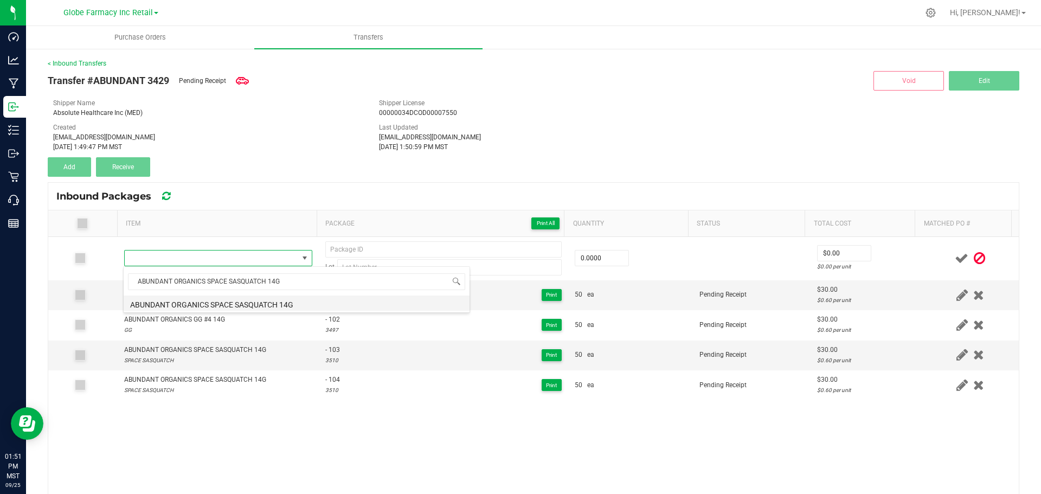
click at [235, 305] on li "ABUNDANT ORGANICS SPACE SASQUATCH 14G" at bounding box center [297, 302] width 346 height 15
type input "0 ea"
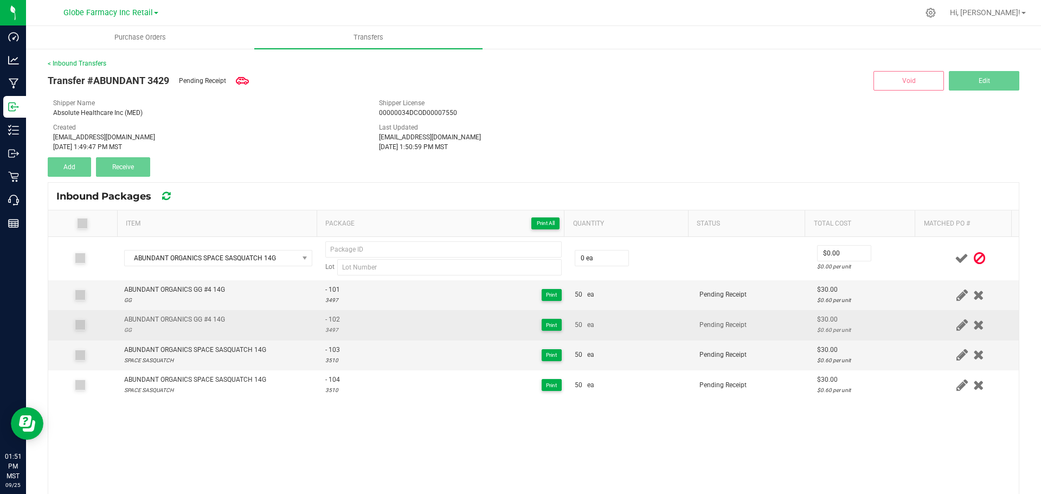
click at [336, 317] on div "- 102 3497 Print" at bounding box center [443, 324] width 236 height 21
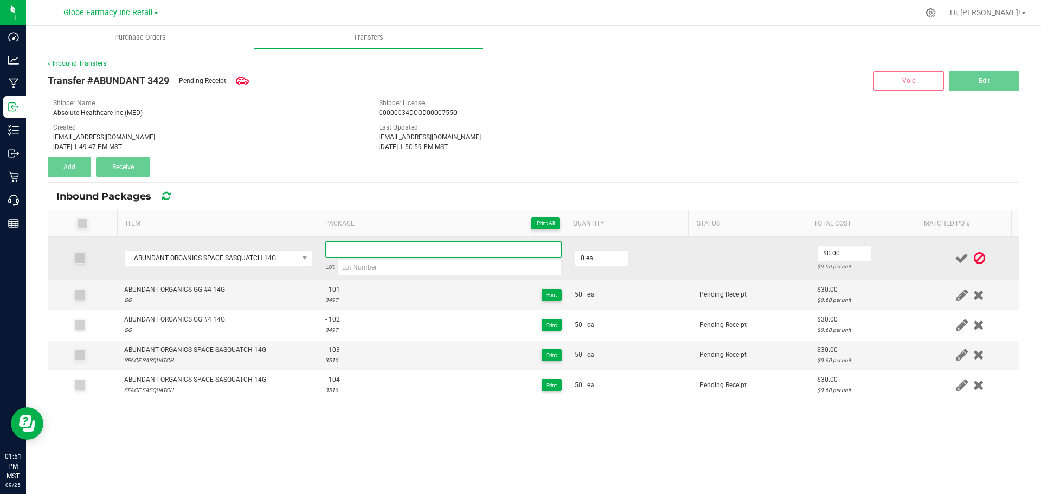
click at [360, 253] on input at bounding box center [443, 249] width 236 height 16
type input "- 105"
type input "3497"
type input "5"
type input "100 ea"
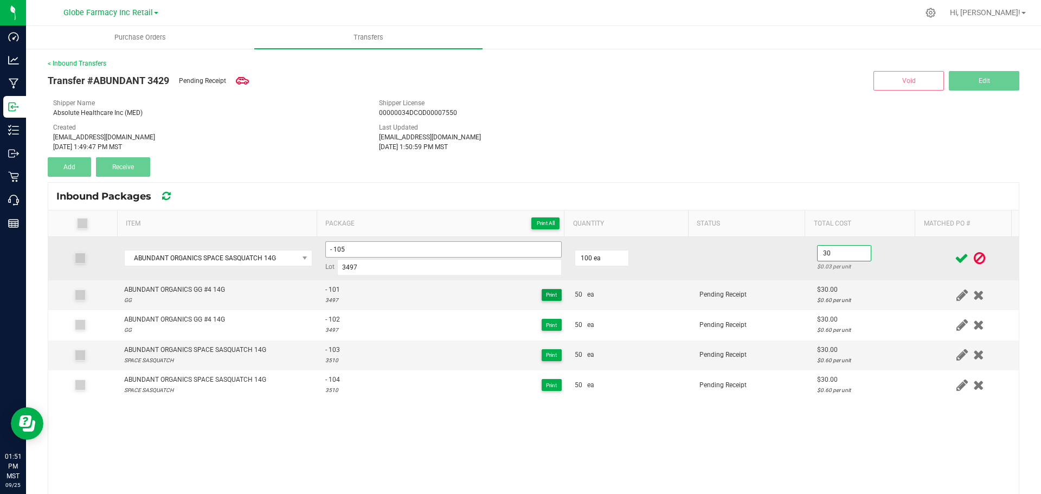
type input "$30.00"
click at [921, 257] on td at bounding box center [969, 258] width 97 height 43
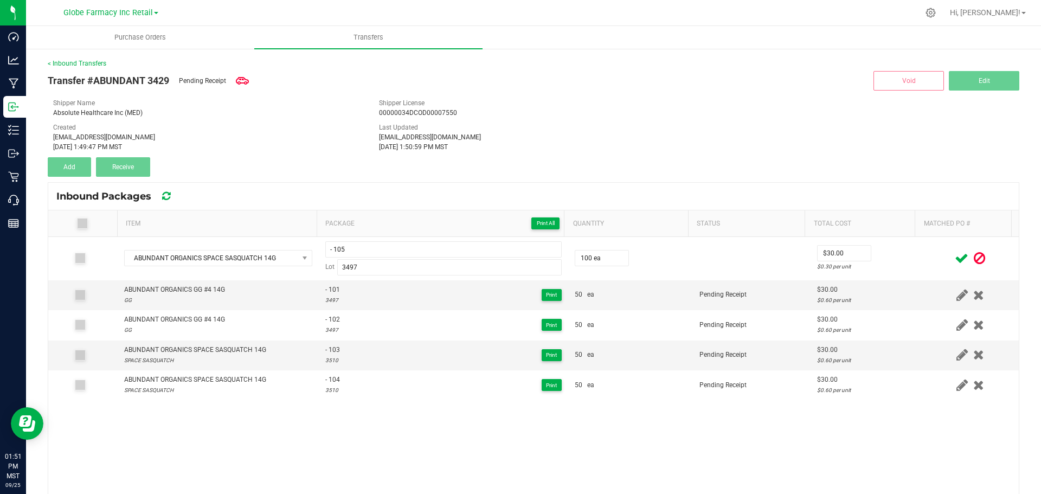
click at [955, 257] on icon at bounding box center [962, 259] width 14 height 14
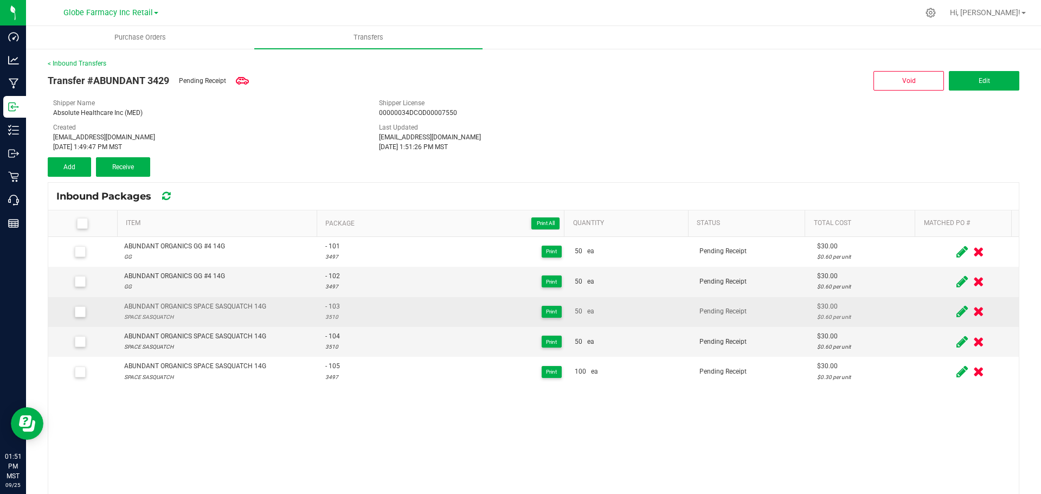
click at [956, 312] on icon at bounding box center [961, 312] width 11 height 14
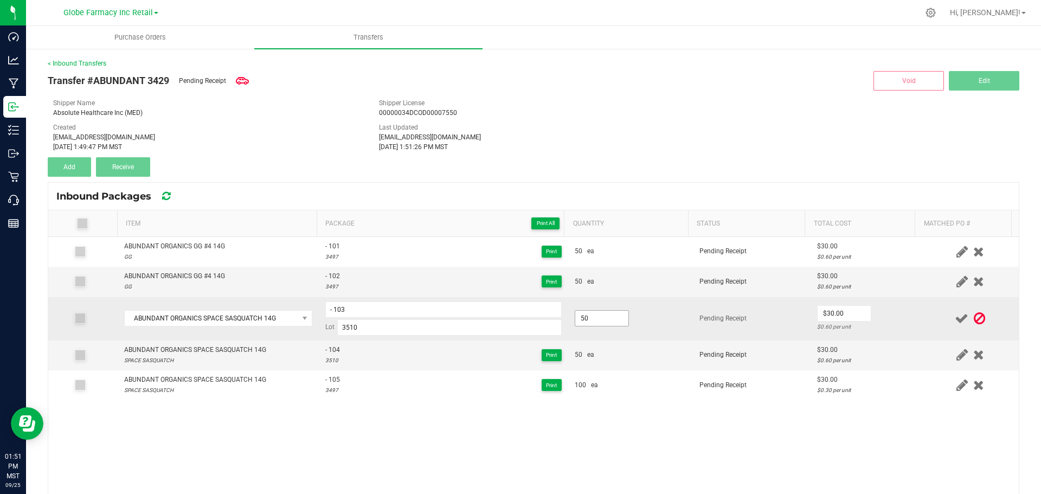
click at [599, 313] on input "50" at bounding box center [601, 318] width 53 height 15
type input "100.0000"
type input "$30.00"
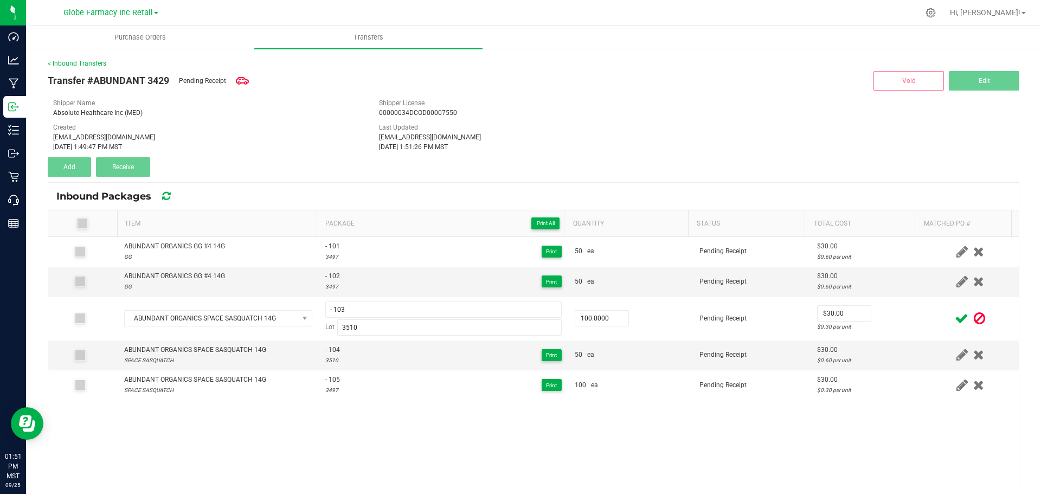
click at [935, 321] on div at bounding box center [970, 319] width 84 height 14
click at [955, 322] on icon at bounding box center [962, 319] width 14 height 14
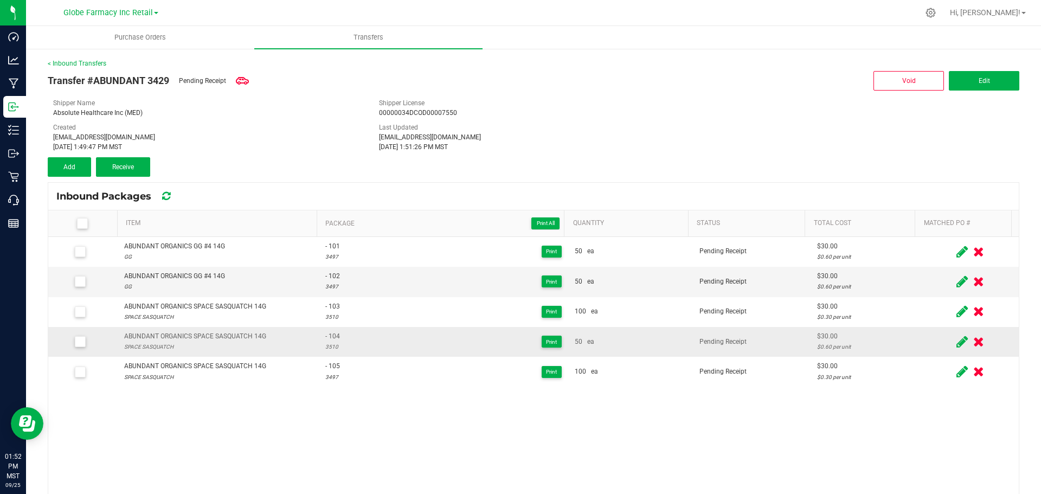
click at [956, 337] on icon at bounding box center [961, 342] width 11 height 14
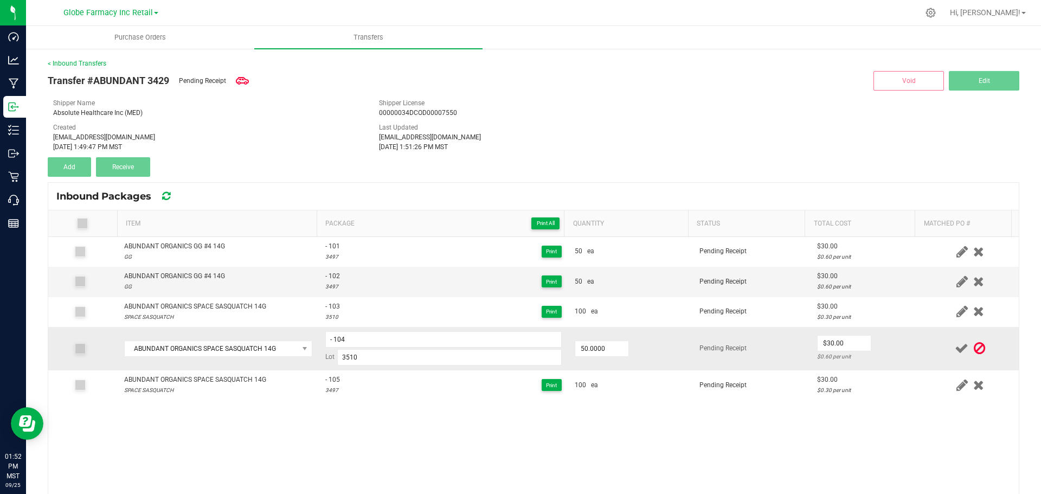
click at [633, 349] on td "50.0000" at bounding box center [630, 348] width 125 height 43
click at [599, 349] on input "50" at bounding box center [601, 348] width 53 height 15
type input "100.0000"
click at [889, 354] on div "$0.60 per unit" at bounding box center [866, 356] width 98 height 10
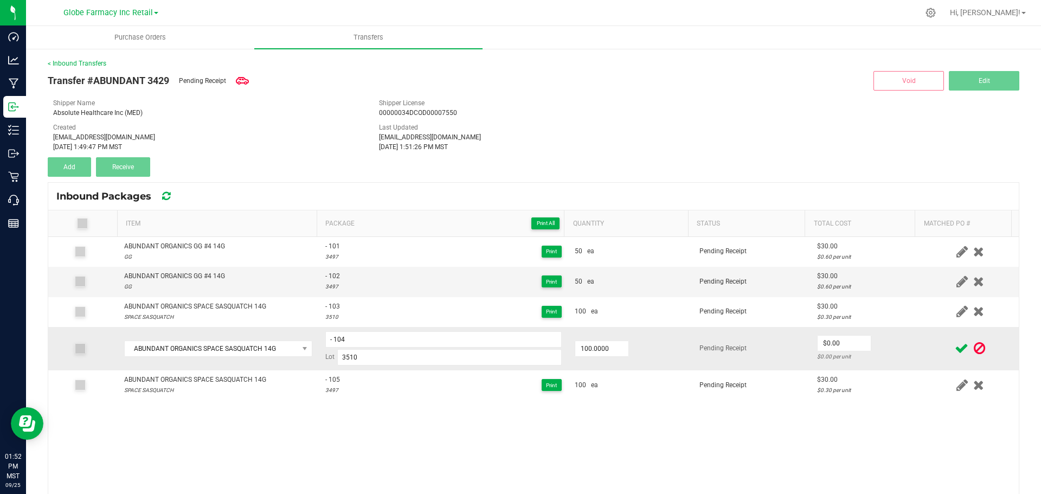
click at [866, 339] on td "$0.00 $0.00 per unit" at bounding box center [865, 348] width 111 height 43
click at [817, 342] on input "0" at bounding box center [843, 343] width 53 height 15
type input "$30.00"
click at [878, 339] on td "$30.00 $0.30 per unit" at bounding box center [865, 348] width 111 height 43
click at [934, 347] on div at bounding box center [970, 348] width 84 height 14
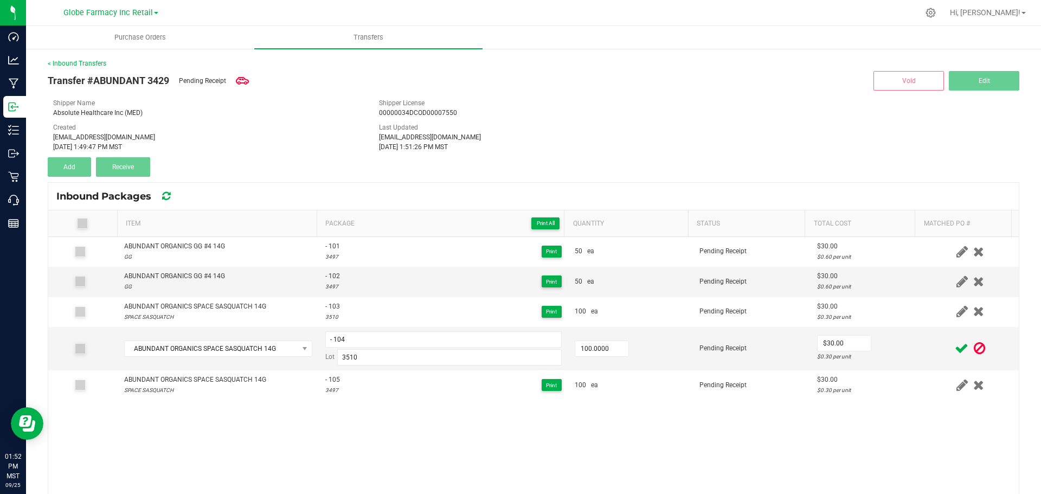
click at [955, 347] on icon at bounding box center [962, 348] width 14 height 14
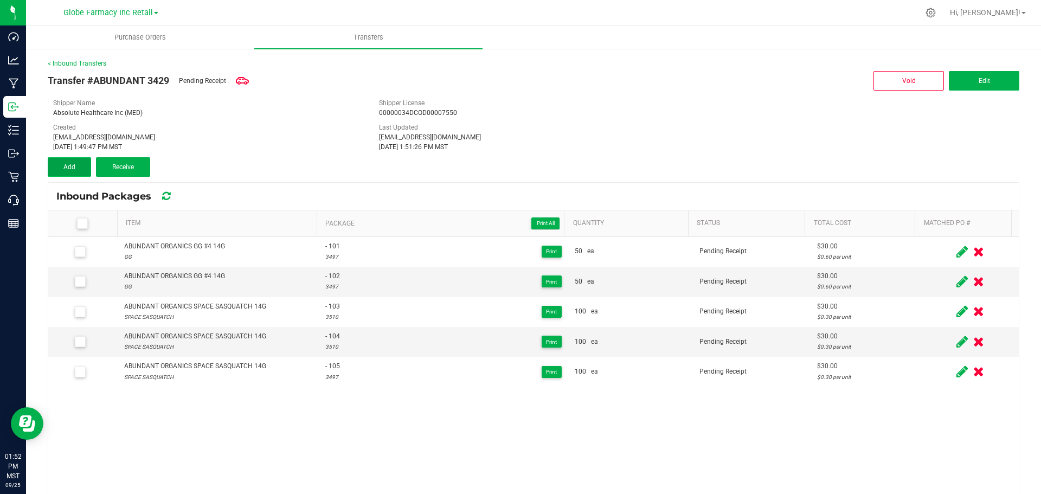
click at [77, 165] on button "Add" at bounding box center [69, 167] width 43 height 20
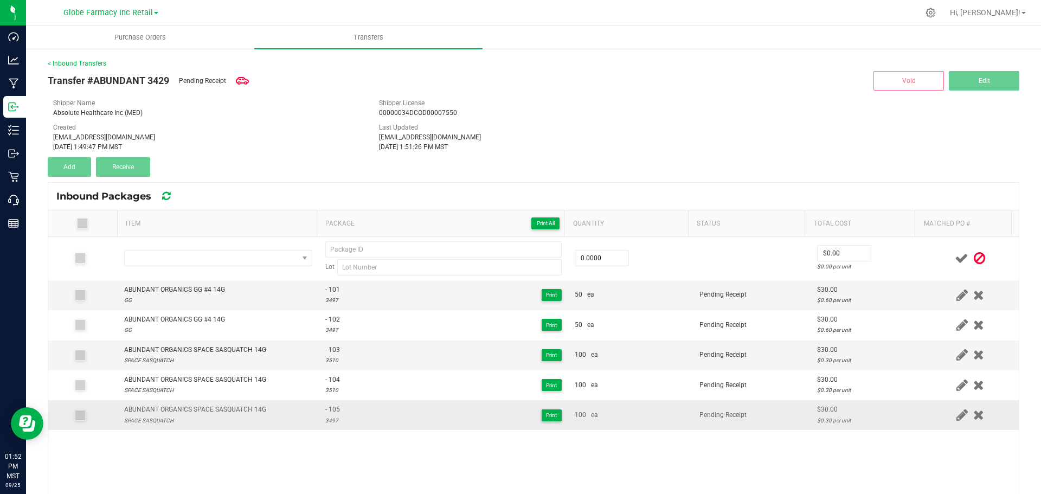
click at [209, 410] on div "ABUNDANT ORGANICS SPACE SASQUATCH 14G" at bounding box center [195, 409] width 142 height 10
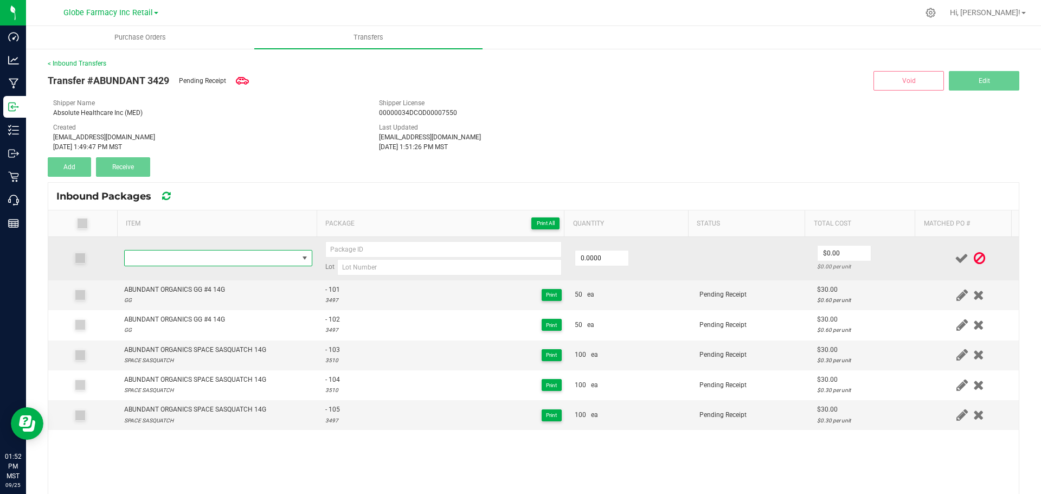
click at [213, 265] on span "NO DATA FOUND" at bounding box center [211, 257] width 173 height 15
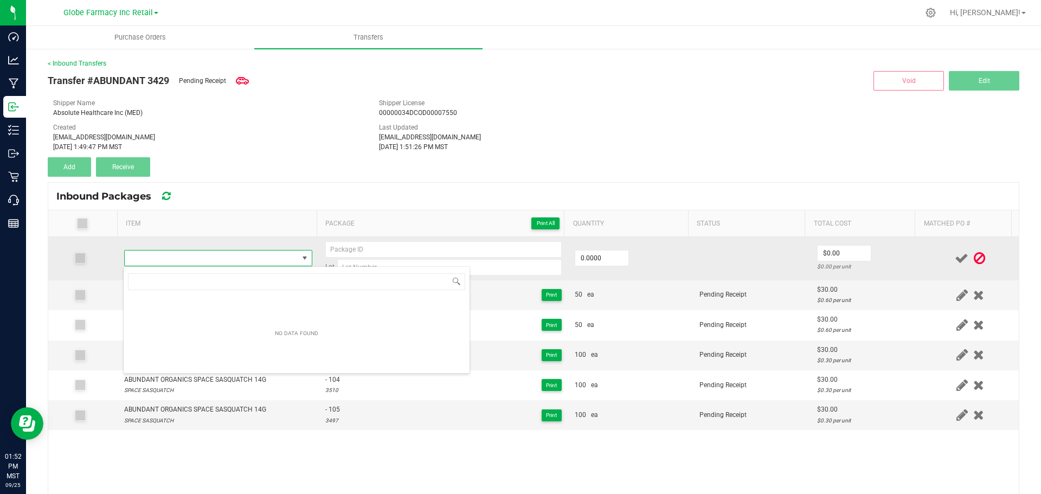
type input "ABUNDANT ORGANICS SPACE SASQUATCH 14G"
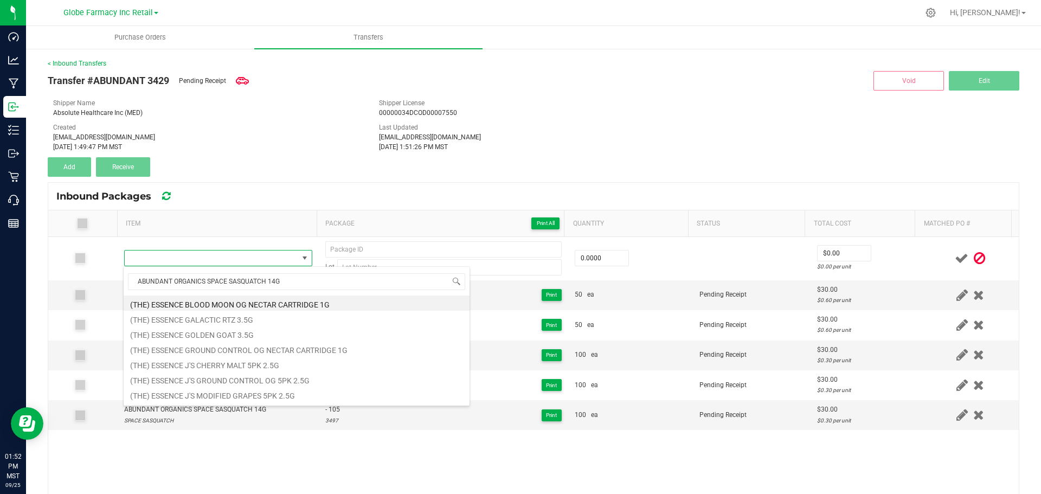
click at [233, 300] on li "(THE) ESSENCE BLOOD MOON OG NECTAR CARTRIDGE 1G" at bounding box center [297, 302] width 346 height 15
type input "0 ea"
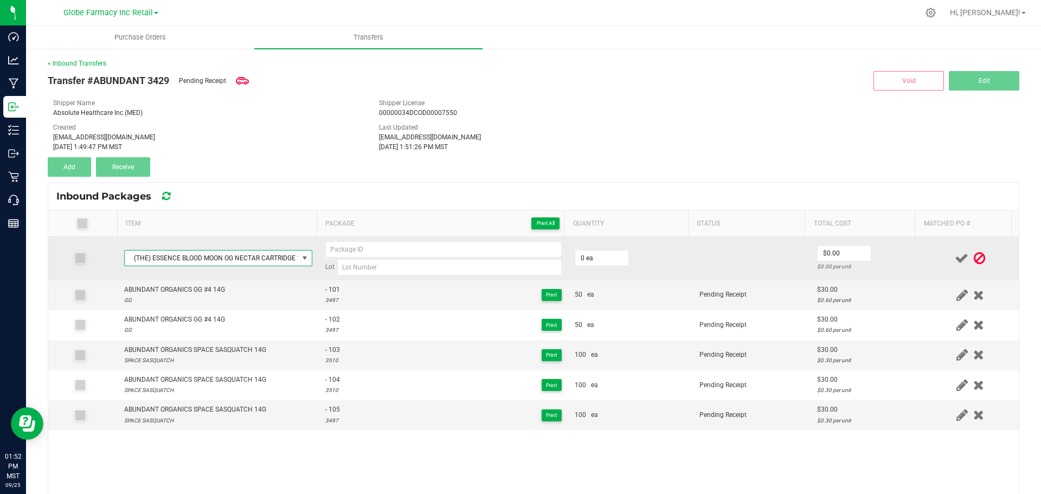
click at [261, 261] on span "(THE) ESSENCE BLOOD MOON OG NECTAR CARTRIDGE 1G" at bounding box center [211, 257] width 173 height 15
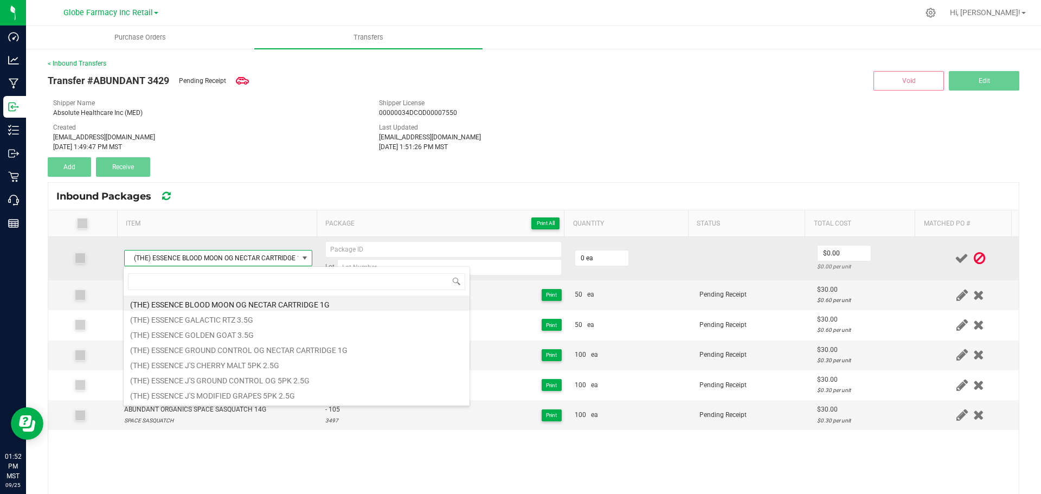
type input "ABUNDANT ORGANICS SPACE SASQUATCH 14G"
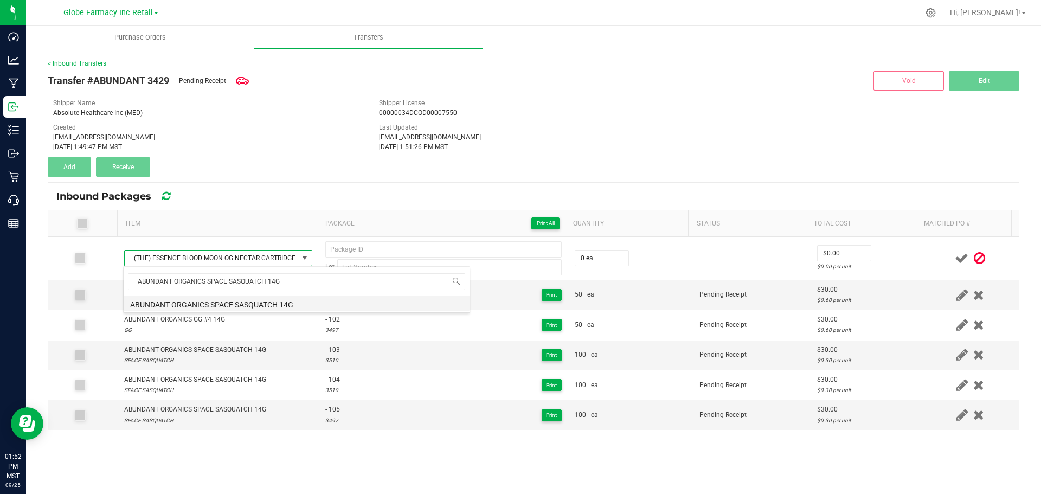
click at [236, 303] on li "ABUNDANT ORGANICS SPACE SASQUATCH 14G" at bounding box center [297, 302] width 346 height 15
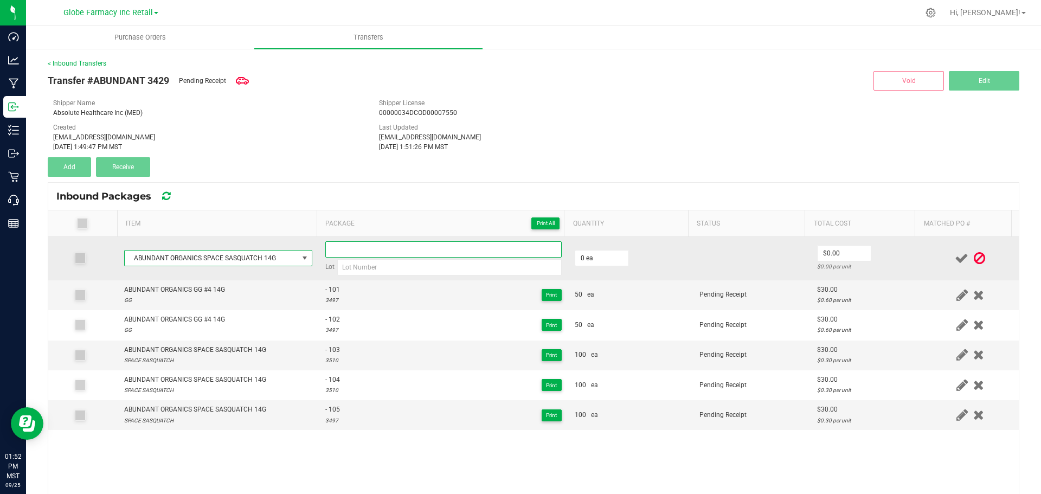
click at [353, 252] on input at bounding box center [443, 249] width 236 height 16
type input "- 106"
type input "1"
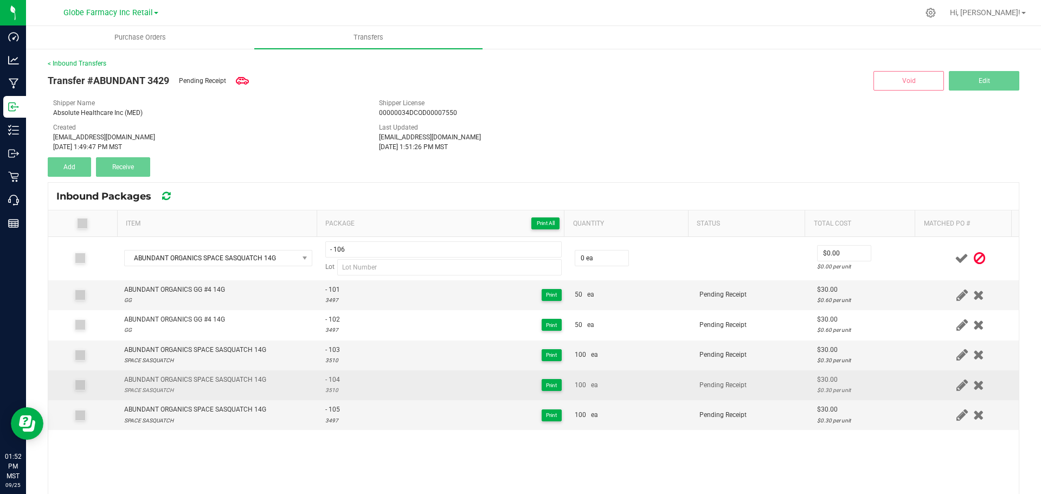
click at [327, 392] on div "3510" at bounding box center [332, 390] width 15 height 10
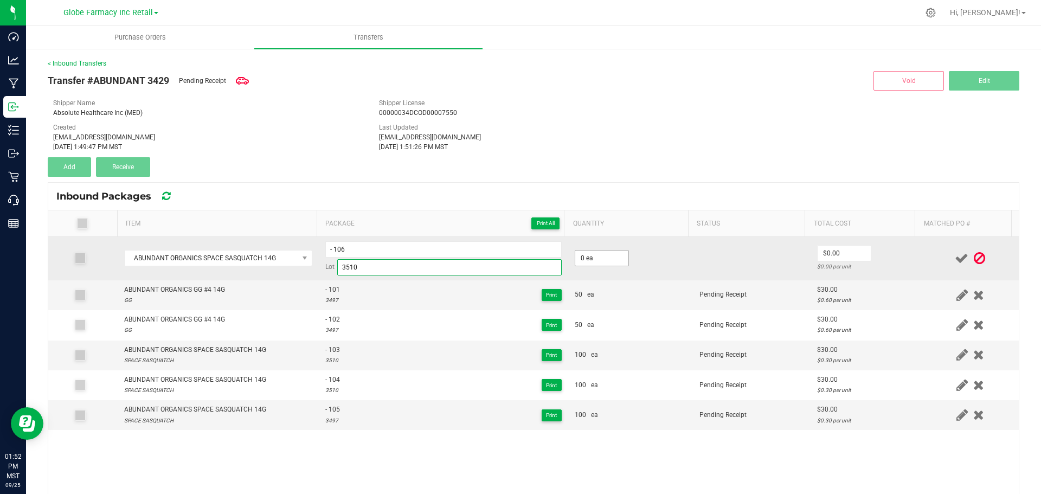
type input "3510"
click at [598, 257] on input "0" at bounding box center [601, 257] width 53 height 15
type input "3"
type input "75 ea"
type input "$30.00"
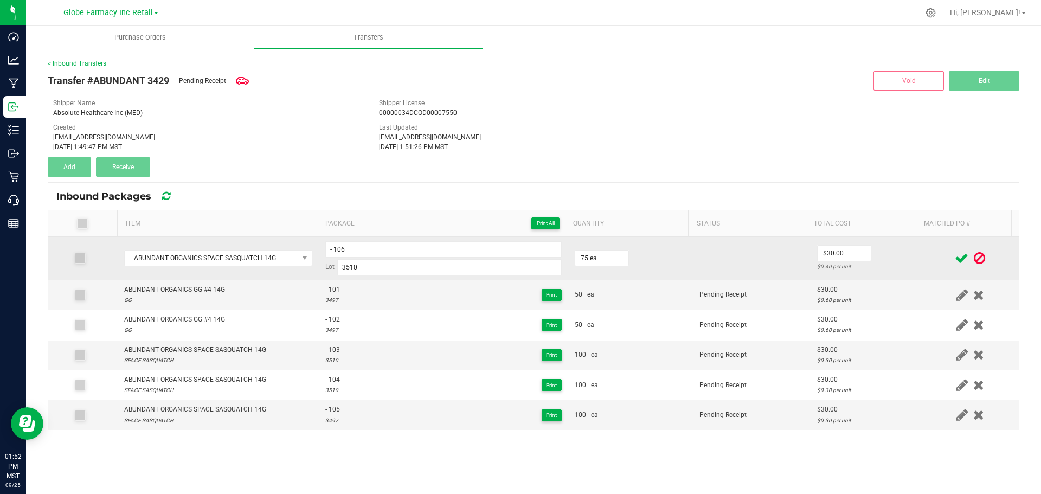
drag, startPoint x: 910, startPoint y: 268, endPoint x: 942, endPoint y: 267, distance: 32.0
click at [921, 268] on td at bounding box center [969, 258] width 97 height 43
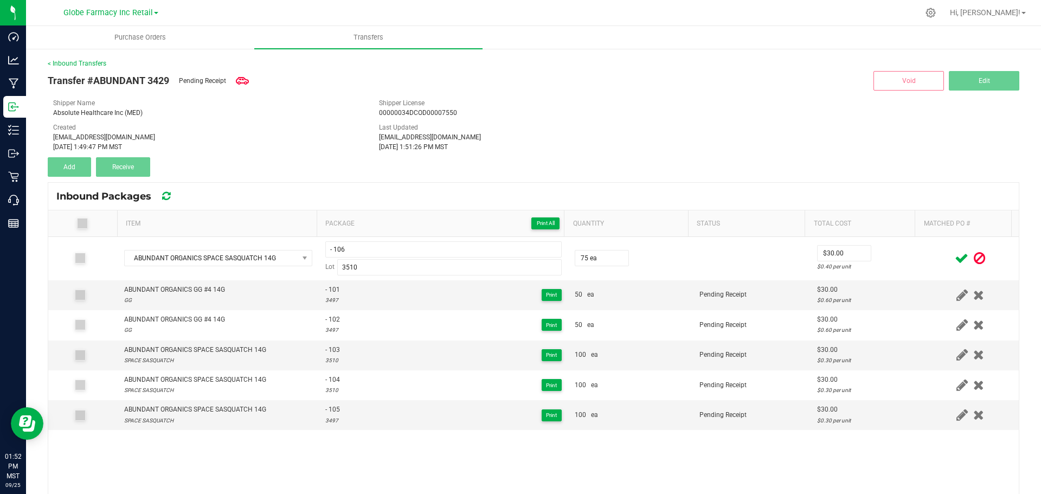
click at [955, 259] on icon at bounding box center [962, 259] width 14 height 14
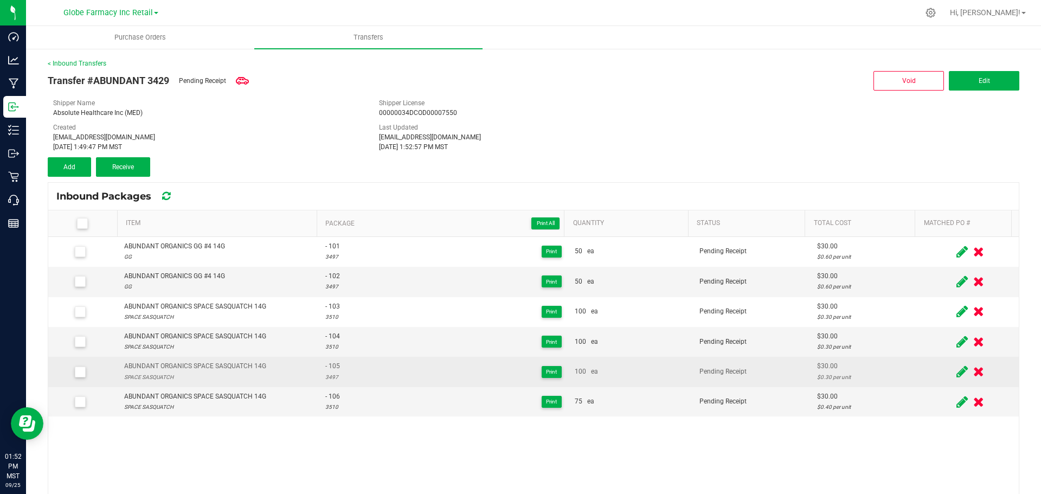
click at [956, 371] on icon at bounding box center [961, 372] width 11 height 14
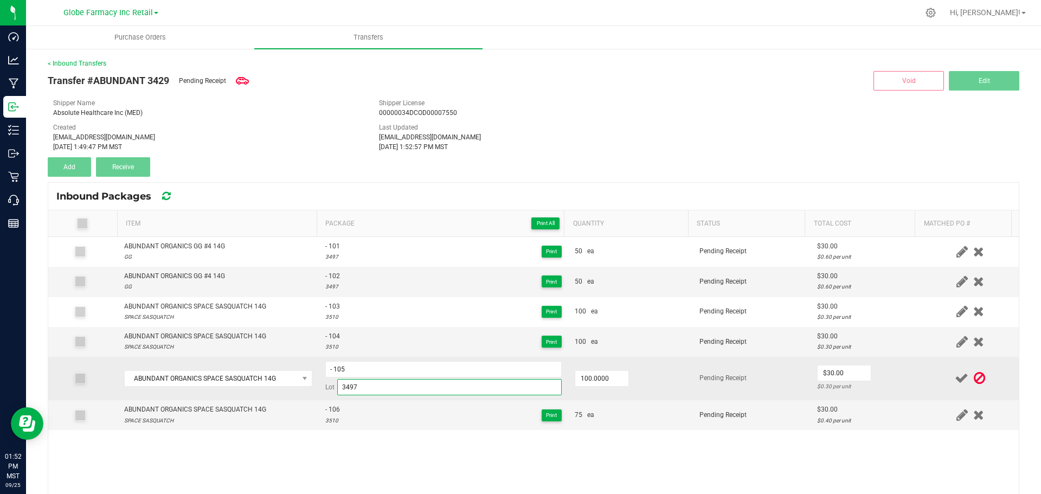
click at [365, 395] on input "3497" at bounding box center [449, 387] width 224 height 16
click at [365, 392] on input "3497" at bounding box center [449, 387] width 224 height 16
type input "3510"
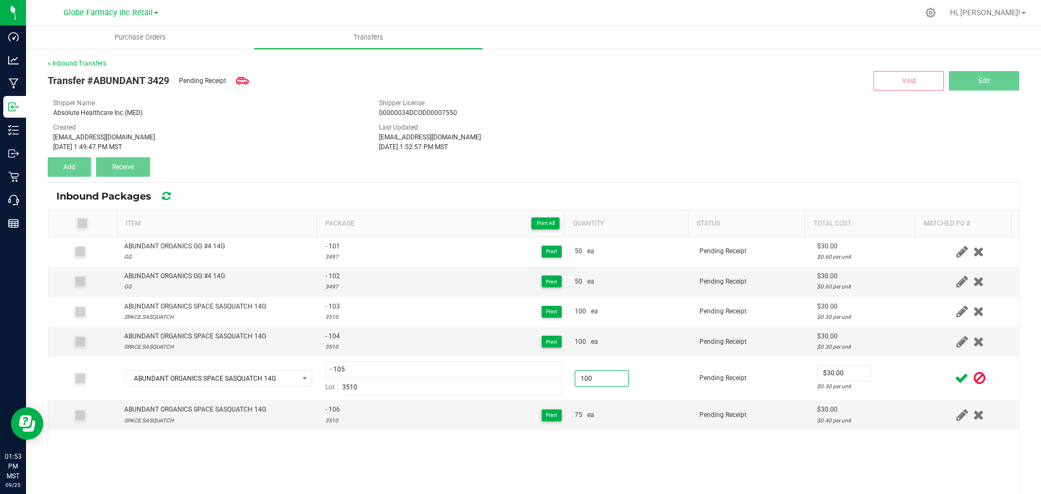
type input "100.0000"
type input "$30.00"
click at [889, 377] on td "$30.00 $0.30 per unit" at bounding box center [865, 378] width 111 height 43
click at [955, 374] on icon at bounding box center [962, 378] width 14 height 14
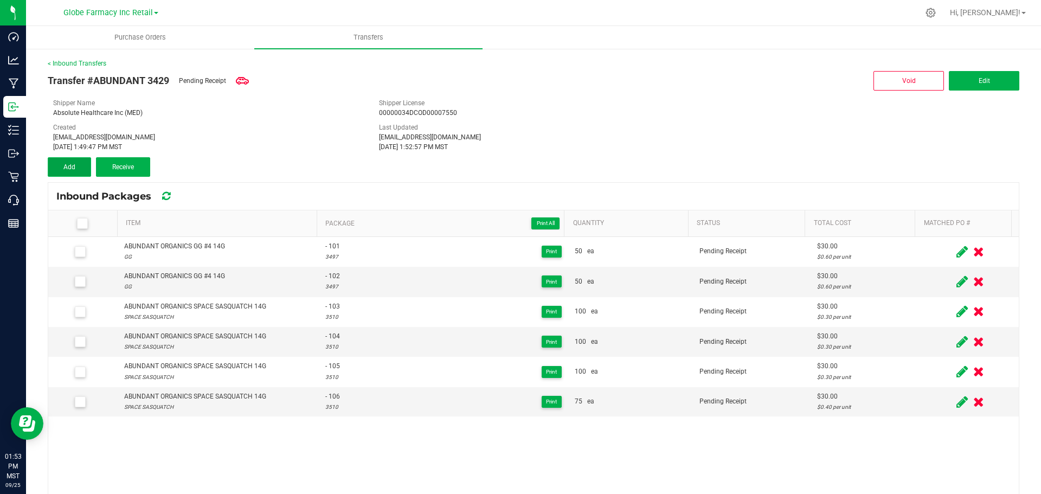
click at [74, 158] on button "Add" at bounding box center [69, 167] width 43 height 20
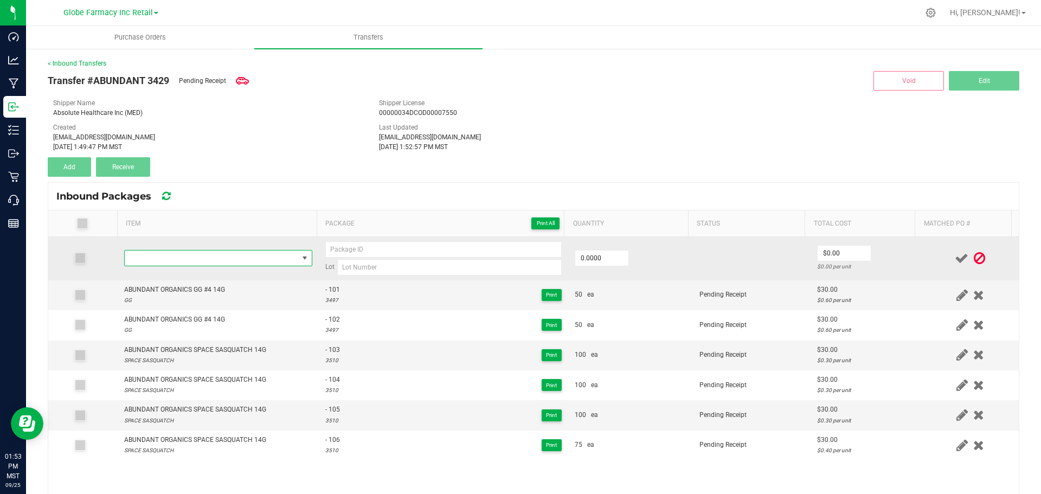
click at [202, 254] on span "NO DATA FOUND" at bounding box center [211, 257] width 173 height 15
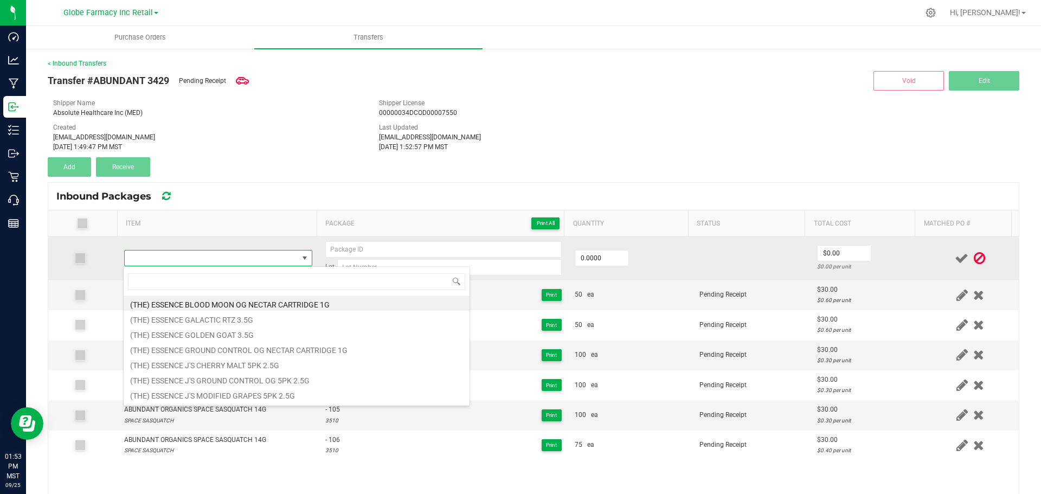
type input "ABUNDANT ORGANICS TRIPLE STUFFED 14G"
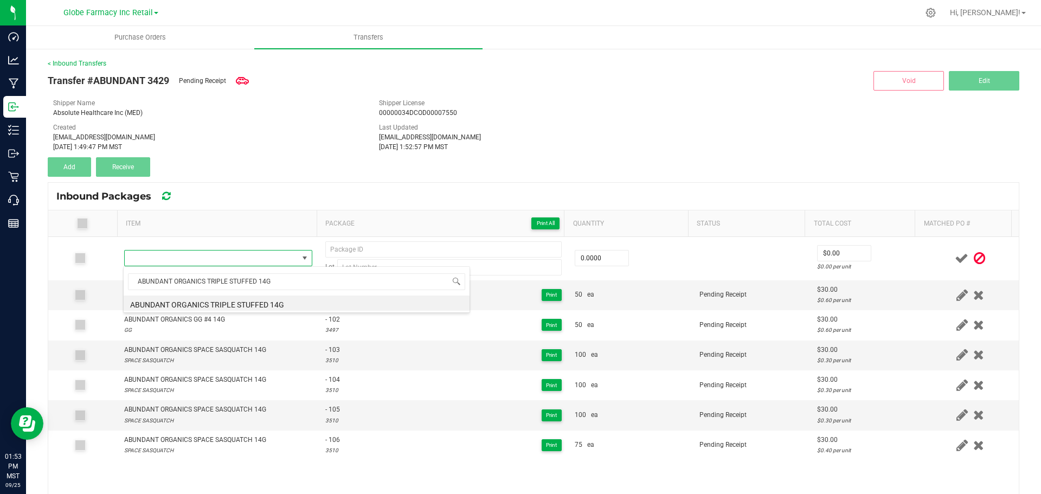
click at [234, 305] on li "ABUNDANT ORGANICS TRIPLE STUFFED 14G" at bounding box center [297, 302] width 346 height 15
type input "0 ea"
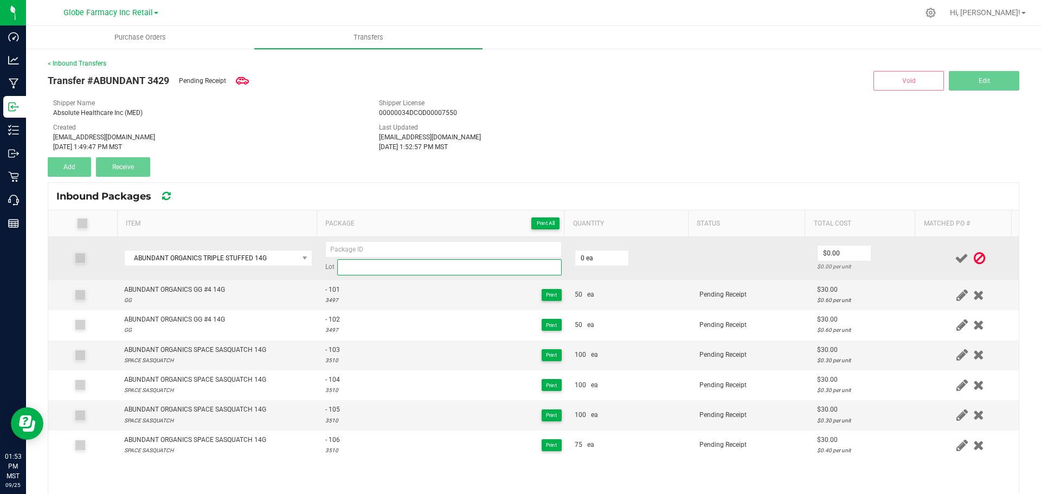
drag, startPoint x: 454, startPoint y: 270, endPoint x: 425, endPoint y: 261, distance: 30.2
click at [454, 270] on input at bounding box center [449, 267] width 224 height 16
paste input "3515"
type input "3515"
click at [392, 242] on input at bounding box center [443, 249] width 236 height 16
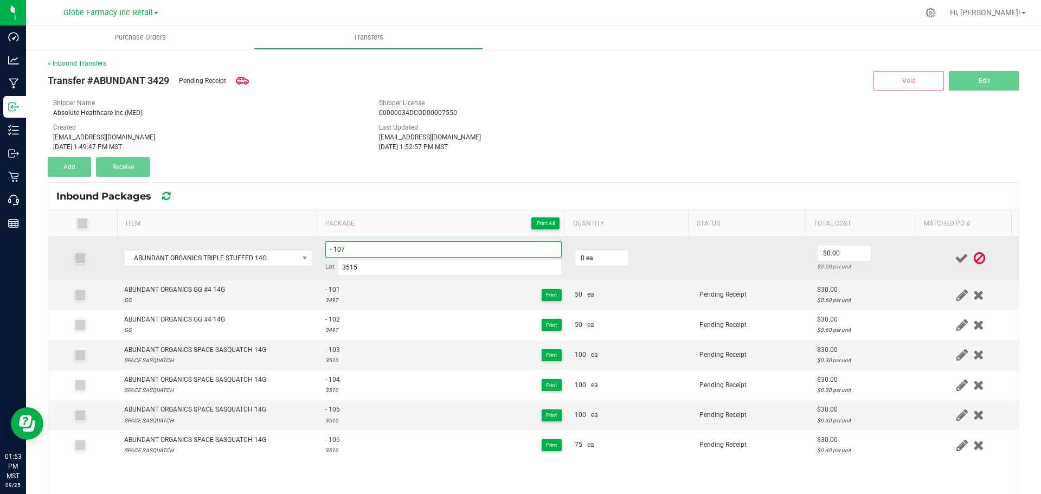
type input "- 107"
type input "100 ea"
type input "$30.00"
click at [904, 257] on td "$30.00 $0.30 per unit" at bounding box center [865, 258] width 111 height 43
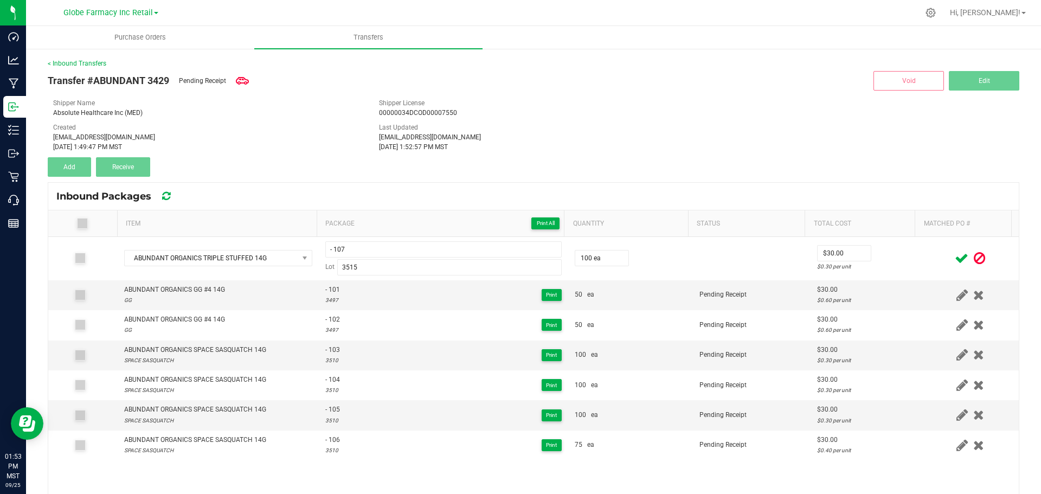
click at [955, 255] on icon at bounding box center [962, 259] width 14 height 14
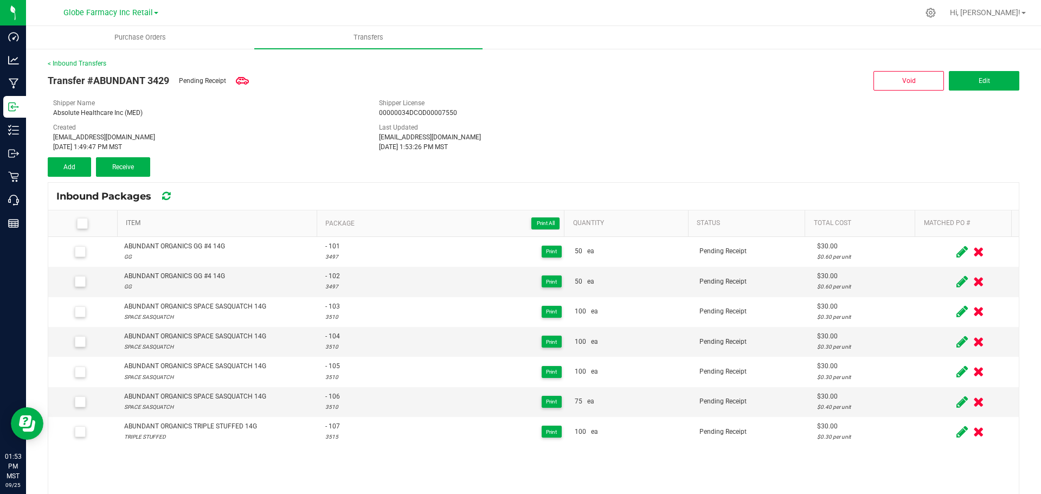
click at [233, 225] on link "Item" at bounding box center [219, 223] width 186 height 9
click at [61, 159] on button "Add" at bounding box center [69, 167] width 43 height 20
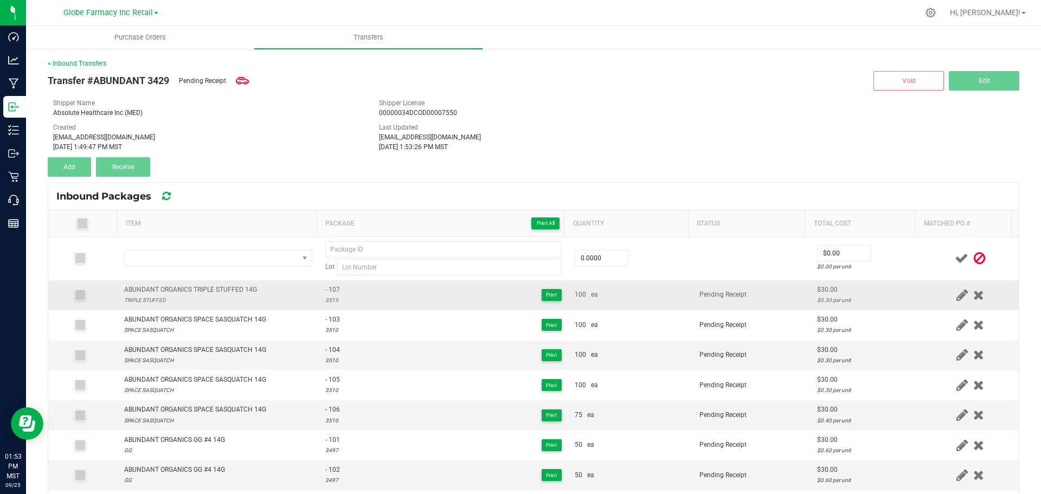
click at [219, 285] on div "ABUNDANT ORGANICS TRIPLE STUFFED 14G" at bounding box center [190, 290] width 133 height 10
copy div "ABUNDANT ORGANICS TRIPLE STUFFED 14G"
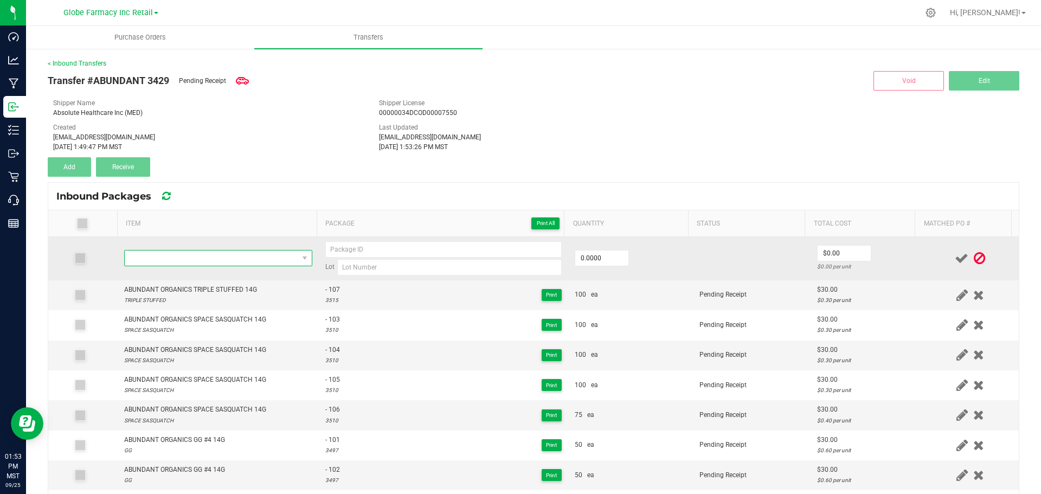
click at [214, 255] on span "NO DATA FOUND" at bounding box center [211, 257] width 173 height 15
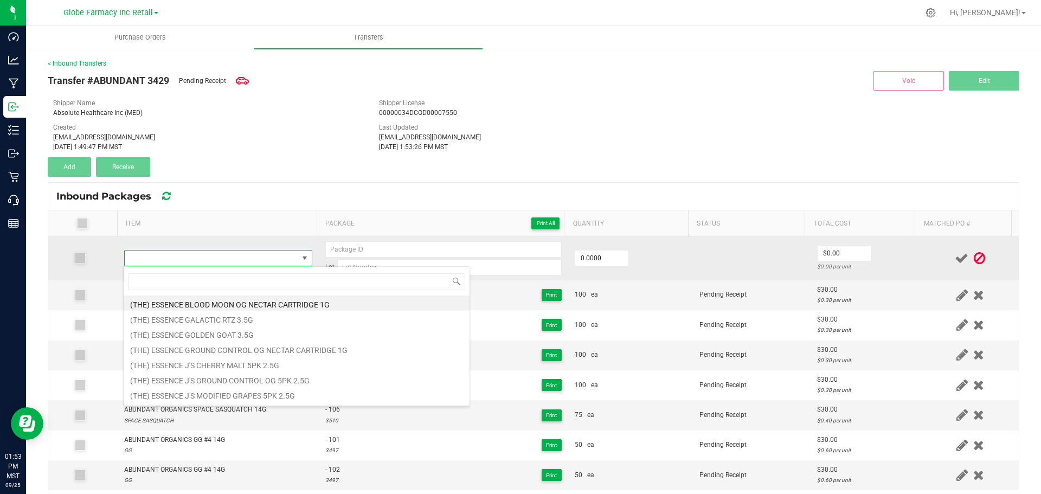
type input "ABUNDANT ORGANICS TRIPLE STUFFED 14G"
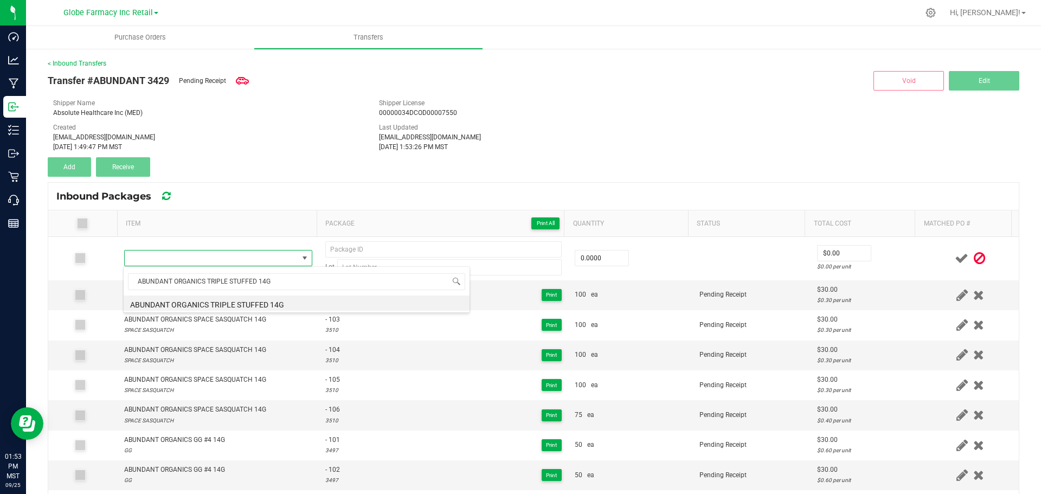
click at [240, 304] on li "ABUNDANT ORGANICS TRIPLE STUFFED 14G" at bounding box center [297, 302] width 346 height 15
type input "0 ea"
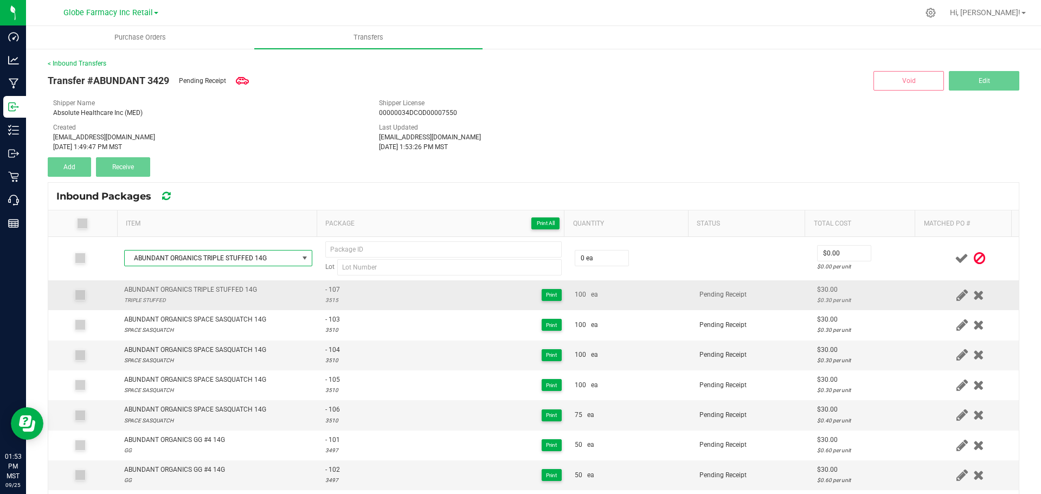
click at [325, 290] on span "- 107" at bounding box center [332, 290] width 15 height 10
drag, startPoint x: 322, startPoint y: 290, endPoint x: 333, endPoint y: 293, distance: 11.2
click at [325, 292] on span "- 107" at bounding box center [332, 290] width 15 height 10
type input "- 107"
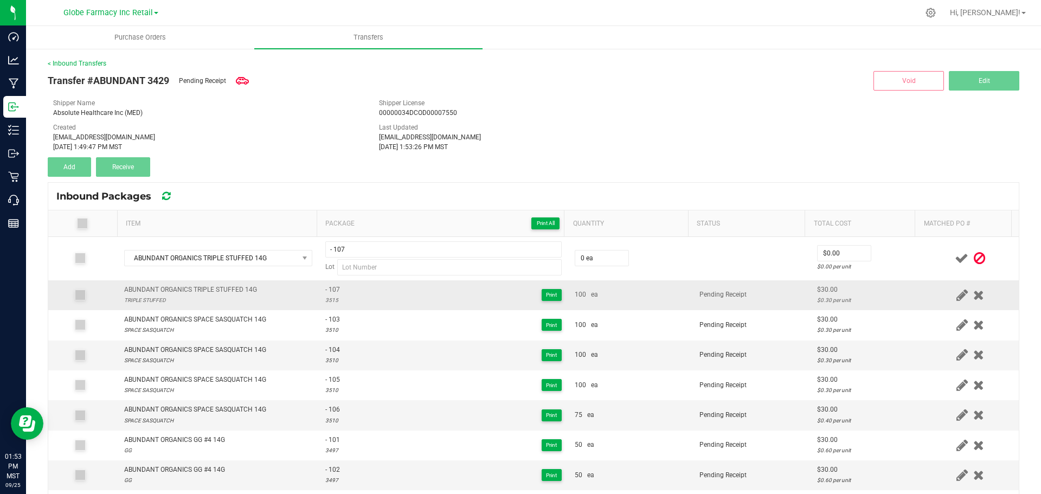
click at [327, 302] on div "3515" at bounding box center [332, 300] width 15 height 10
click at [326, 301] on div "3515" at bounding box center [332, 300] width 15 height 10
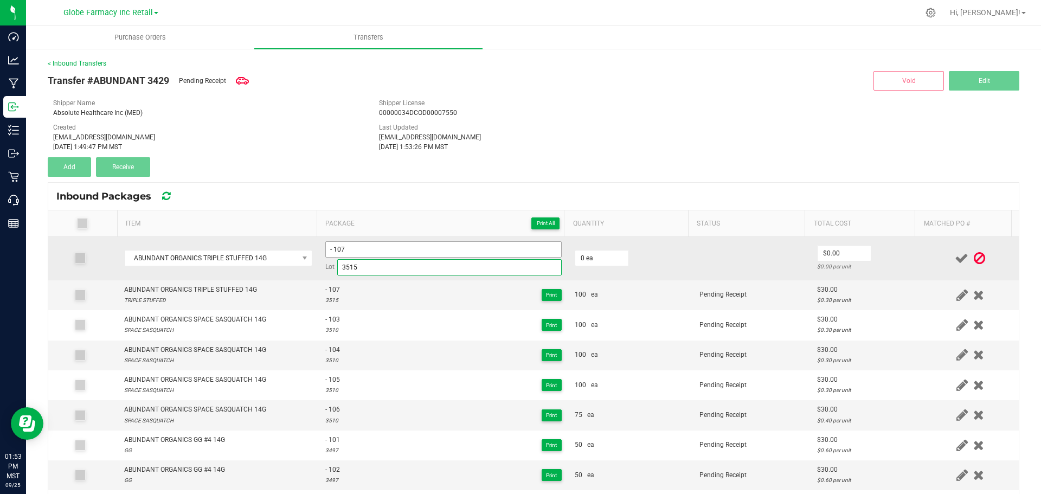
type input "3515"
click at [360, 250] on input "- 107" at bounding box center [443, 249] width 236 height 16
type input "- 108"
type input "100 ea"
click at [854, 256] on input "0" at bounding box center [843, 253] width 53 height 15
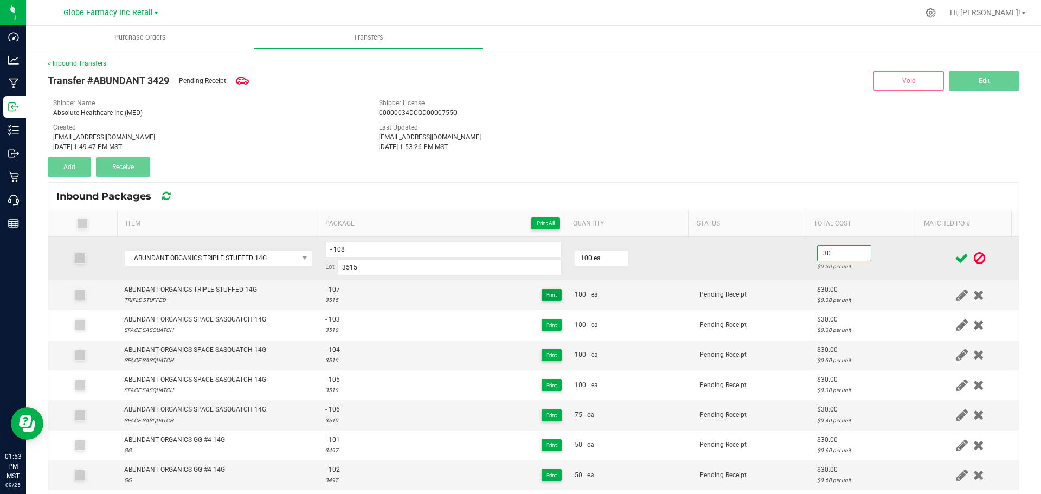
type input "$30.00"
click at [921, 250] on td at bounding box center [969, 258] width 97 height 43
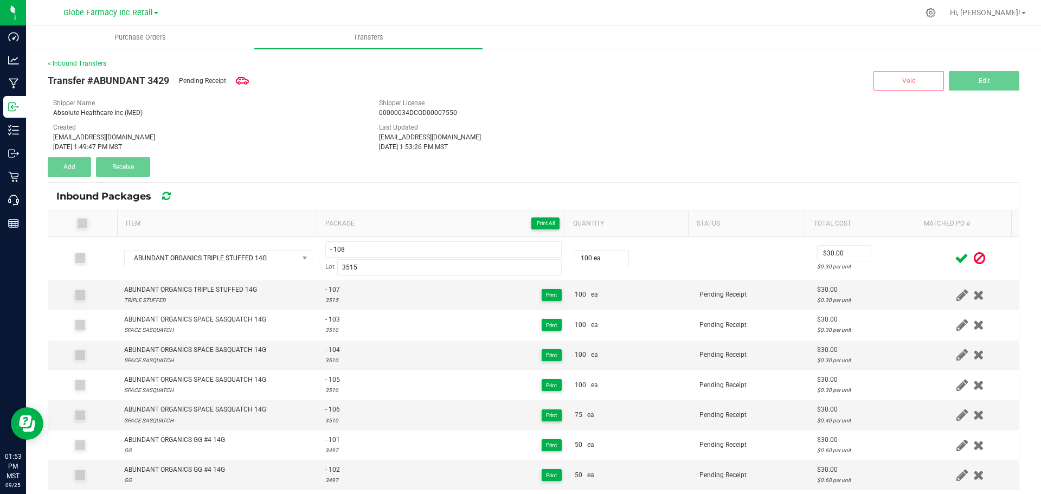
click at [955, 256] on icon at bounding box center [962, 259] width 14 height 14
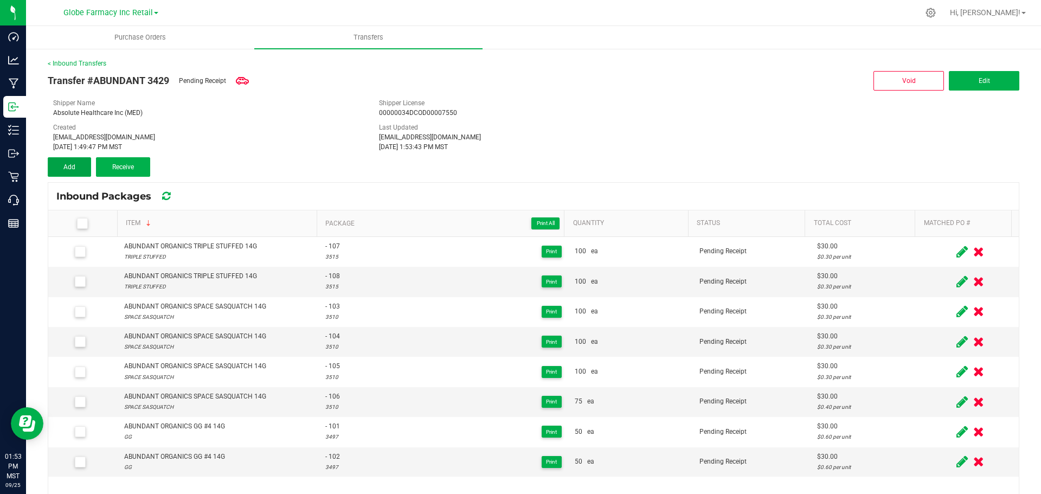
drag, startPoint x: 67, startPoint y: 163, endPoint x: 104, endPoint y: 185, distance: 43.5
click at [69, 167] on button "Add" at bounding box center [69, 167] width 43 height 20
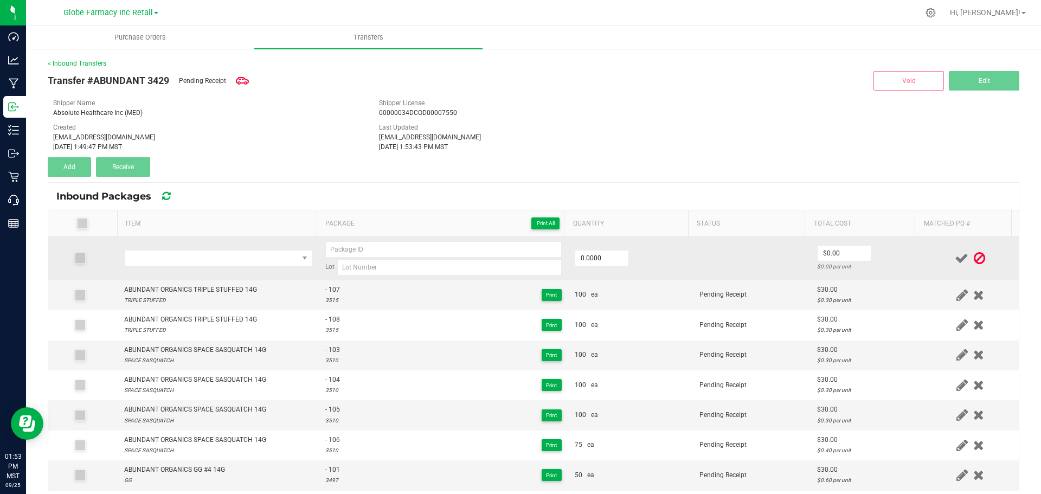
click at [180, 241] on td at bounding box center [218, 258] width 201 height 43
click at [185, 254] on span "NO DATA FOUND" at bounding box center [211, 257] width 173 height 15
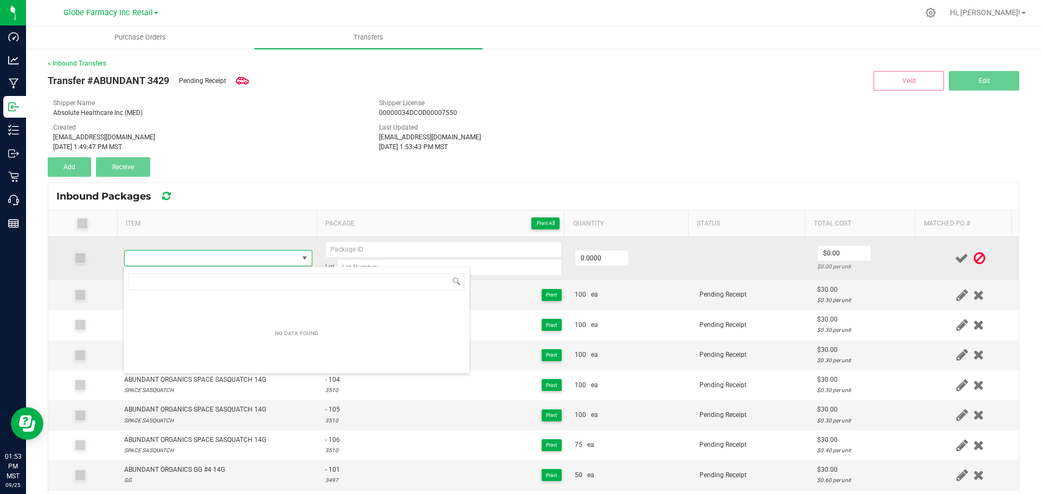
type input "ABUNDANT ORGANICS TRIPLE STUFFED 14G"
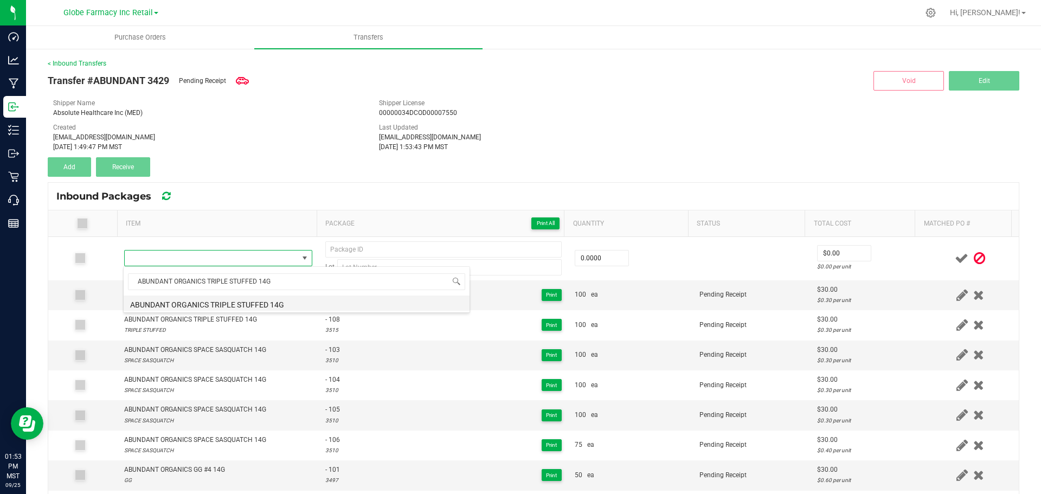
click at [243, 304] on li "ABUNDANT ORGANICS TRIPLE STUFFED 14G" at bounding box center [297, 302] width 346 height 15
type input "0 ea"
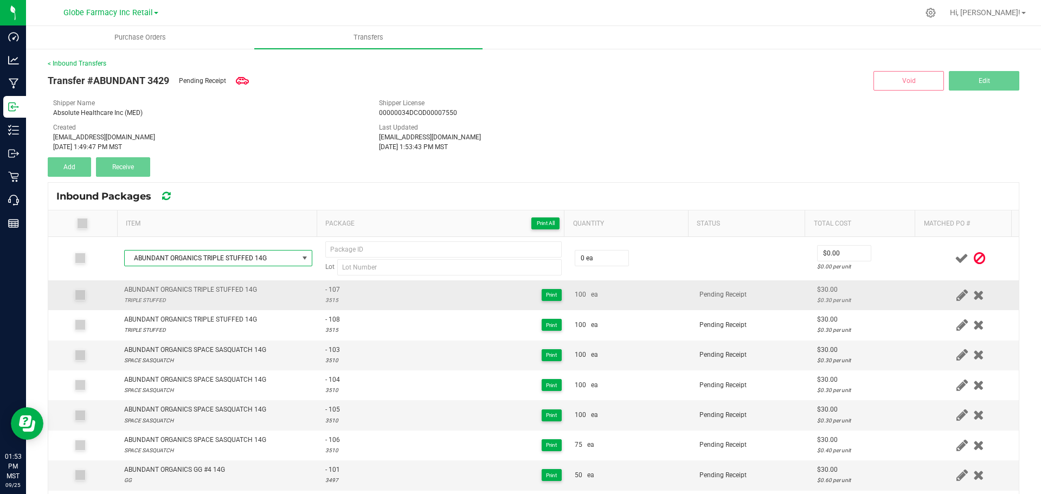
click at [329, 289] on span "- 107" at bounding box center [332, 290] width 15 height 10
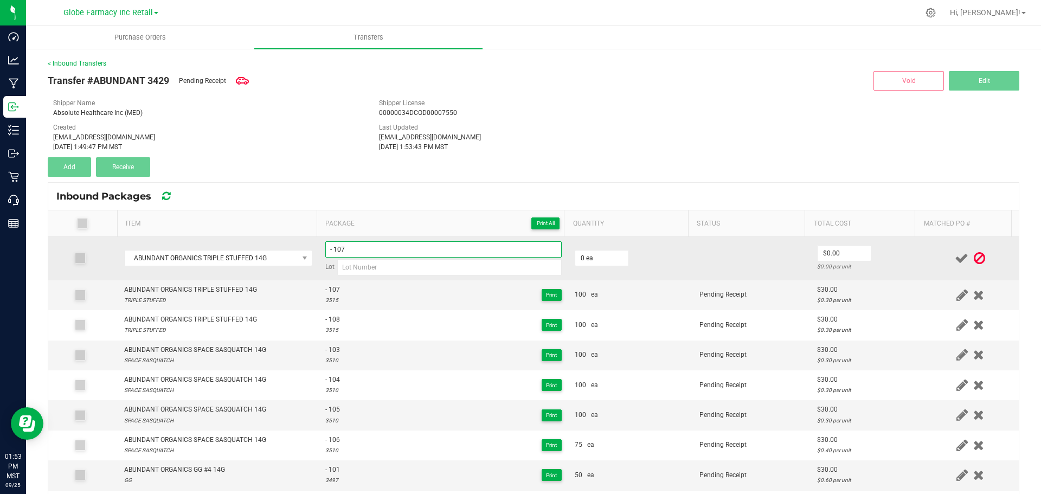
click at [360, 253] on input "- 107" at bounding box center [443, 249] width 236 height 16
type input "- 109"
type input "3515"
type input "100 ea"
type input "$30.00"
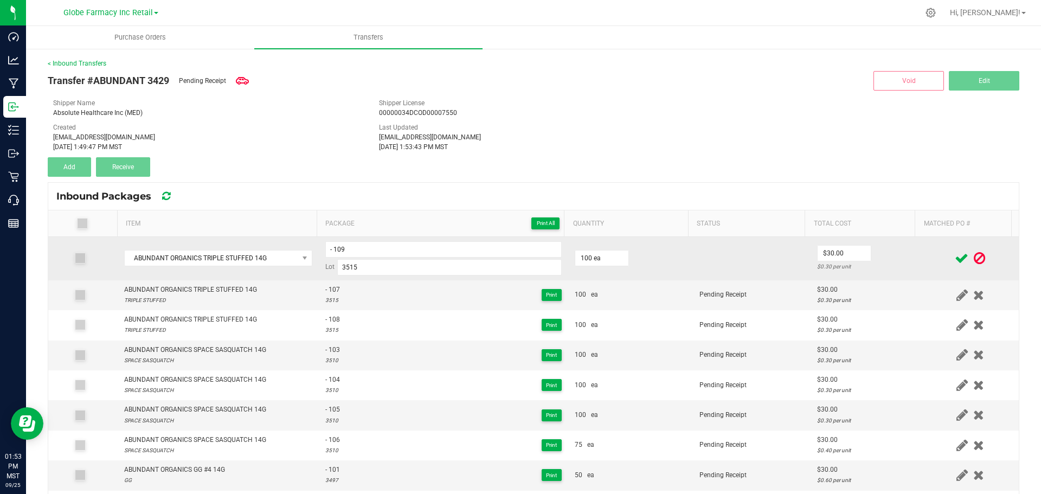
click at [921, 257] on td at bounding box center [969, 258] width 97 height 43
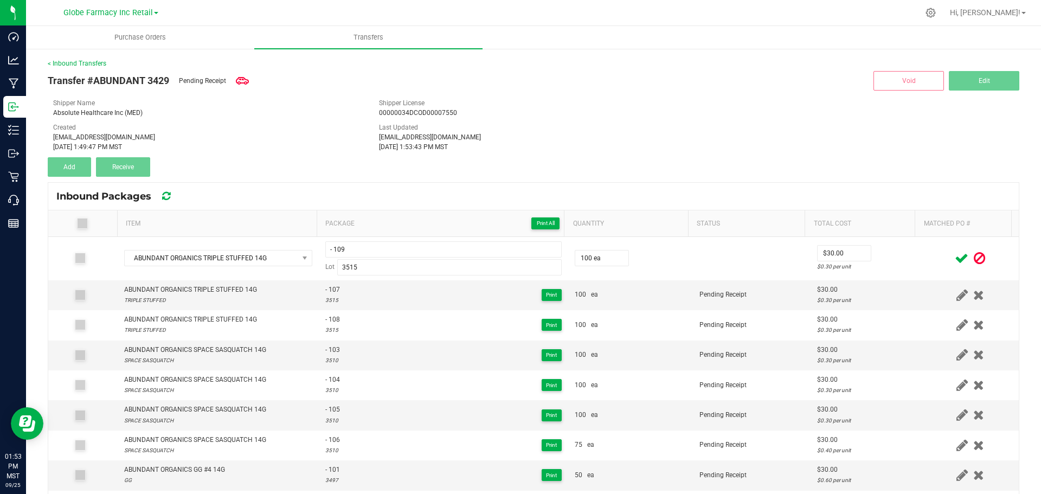
click at [973, 253] on icon at bounding box center [978, 259] width 11 height 14
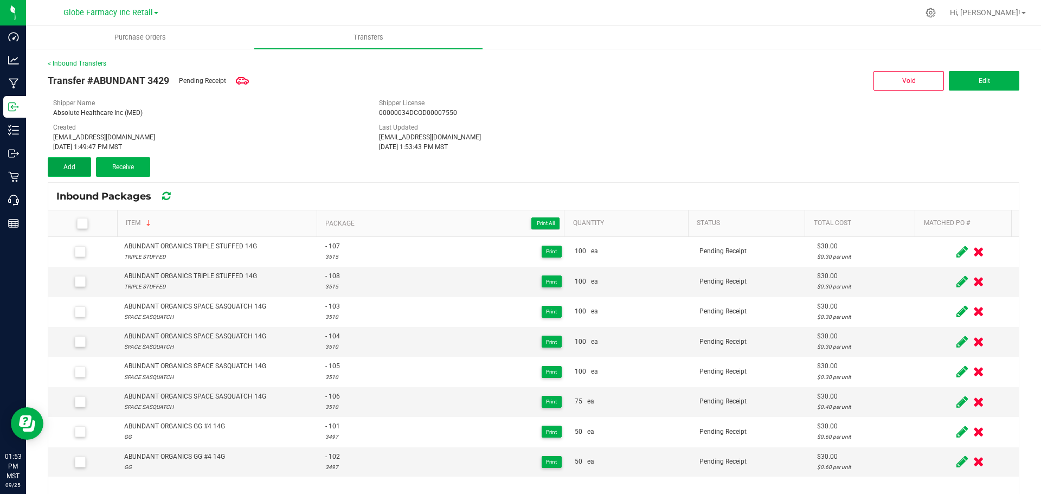
click at [56, 171] on button "Add" at bounding box center [69, 167] width 43 height 20
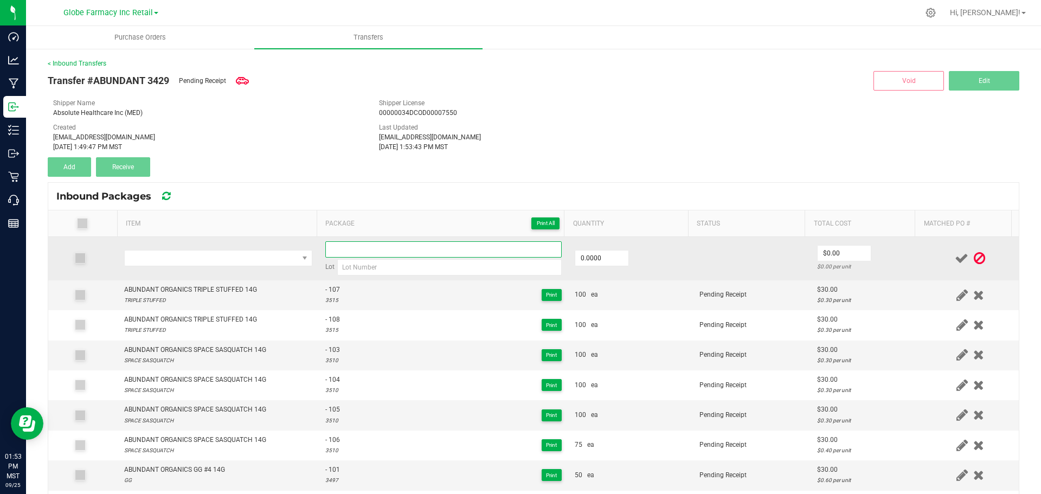
click at [340, 251] on input at bounding box center [443, 249] width 236 height 16
type input "-"
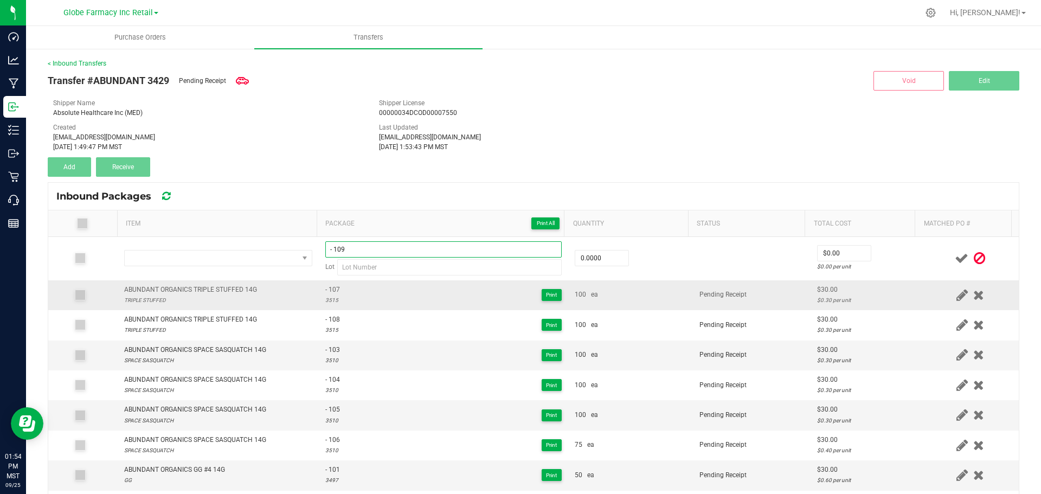
type input "- 109"
click at [208, 285] on div "ABUNDANT ORGANICS TRIPLE STUFFED 14G" at bounding box center [190, 290] width 133 height 10
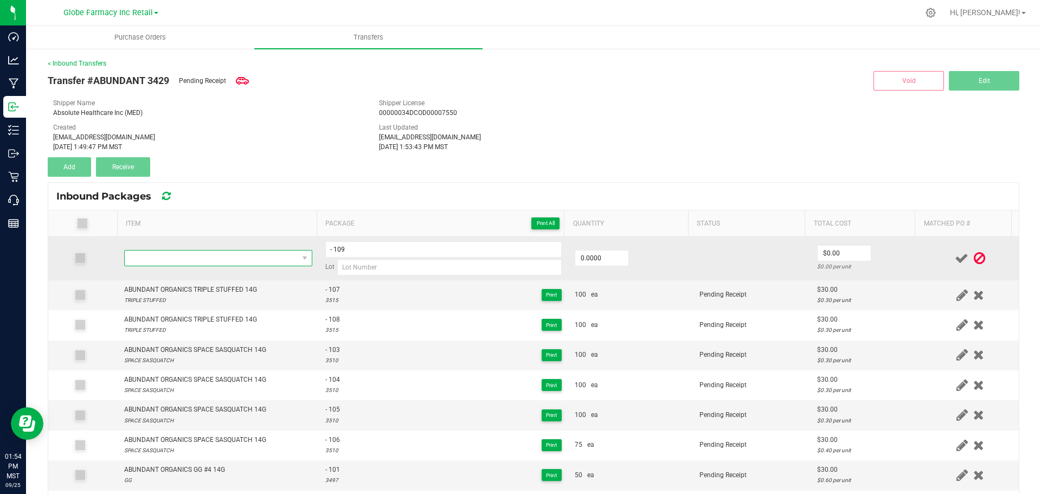
click at [218, 257] on span "NO DATA FOUND" at bounding box center [211, 257] width 173 height 15
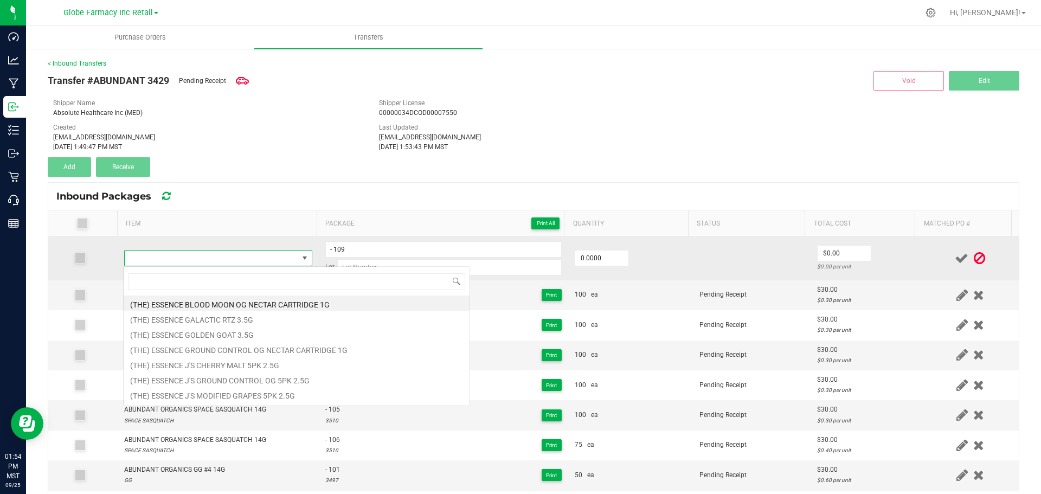
type input "ABUNDANT ORGANICS TRIPLE STUFFED 14G"
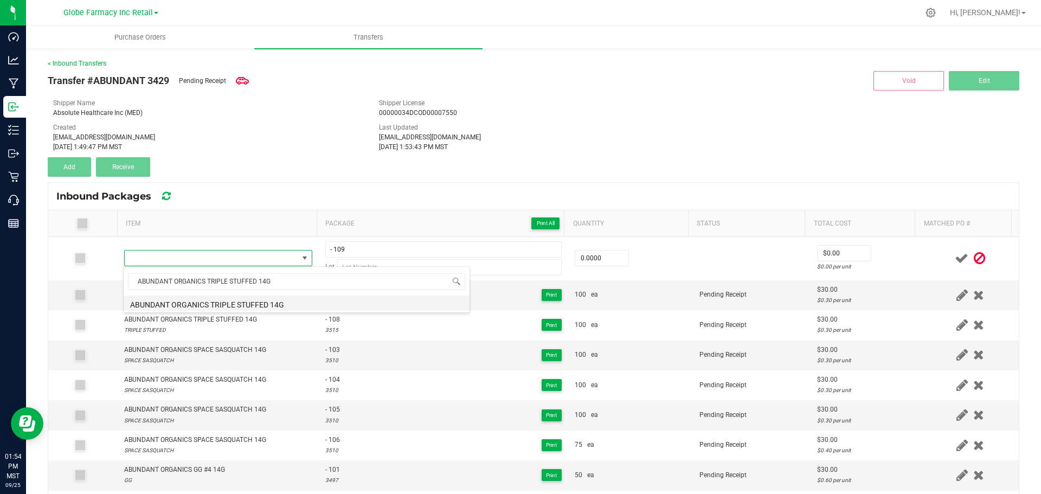
click at [261, 305] on li "ABUNDANT ORGANICS TRIPLE STUFFED 14G" at bounding box center [297, 302] width 346 height 15
type input "0 ea"
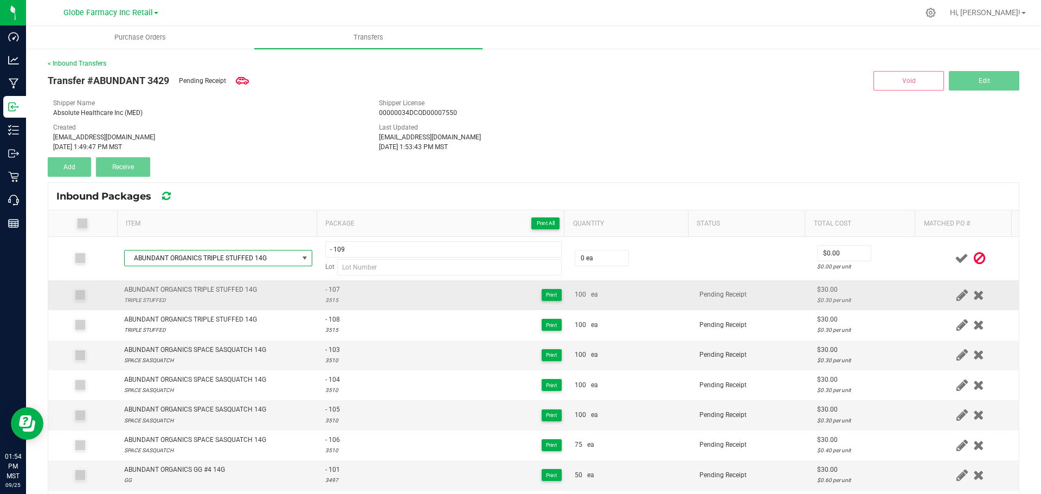
click at [327, 300] on div "3515" at bounding box center [332, 300] width 15 height 10
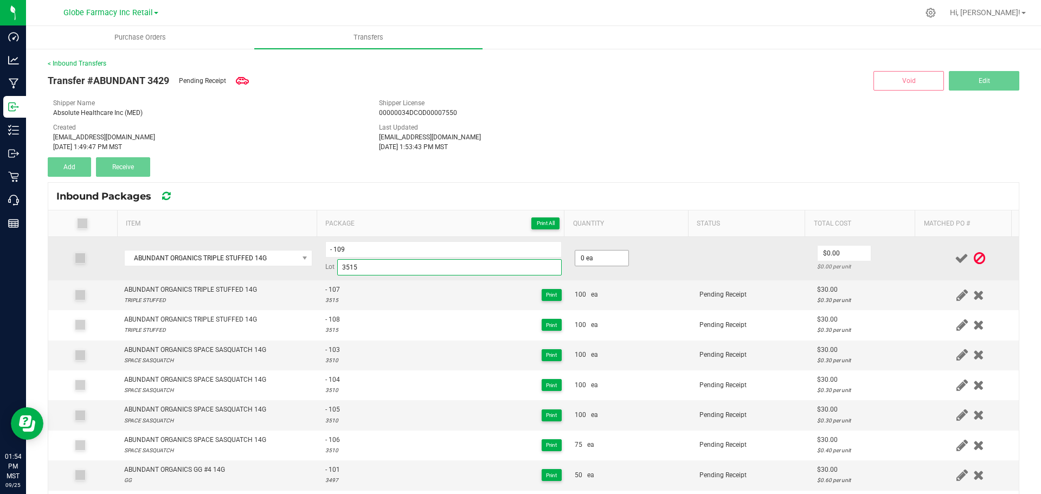
type input "3515"
click at [575, 262] on input "0" at bounding box center [601, 257] width 53 height 15
type input "100 ea"
type input "$30.00"
drag, startPoint x: 891, startPoint y: 250, endPoint x: 919, endPoint y: 255, distance: 28.1
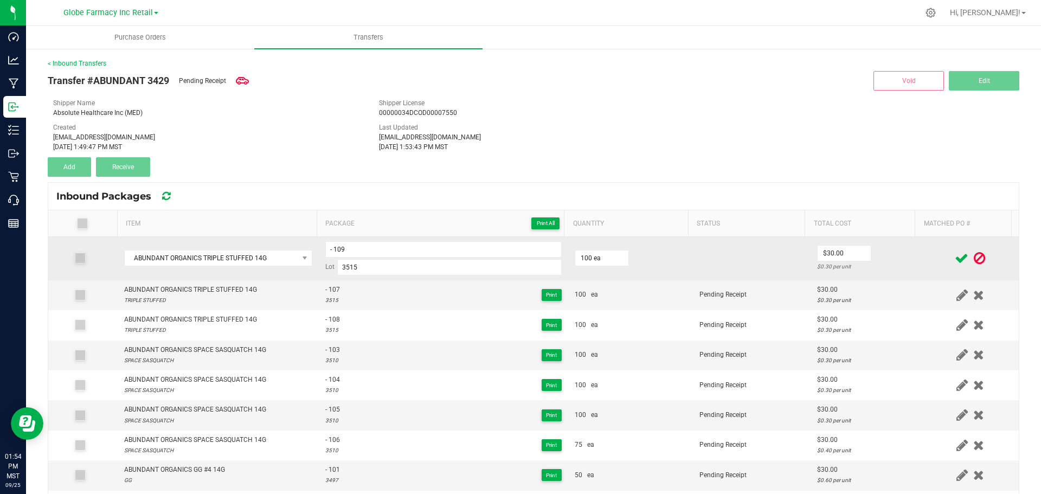
click at [891, 251] on td "$30.00 $0.30 per unit" at bounding box center [865, 258] width 111 height 43
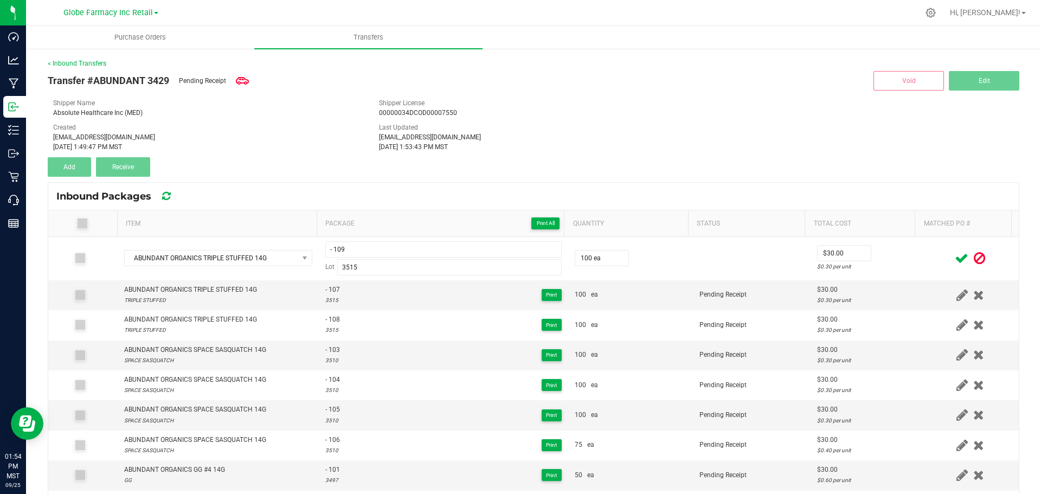
click at [955, 256] on icon at bounding box center [962, 259] width 14 height 14
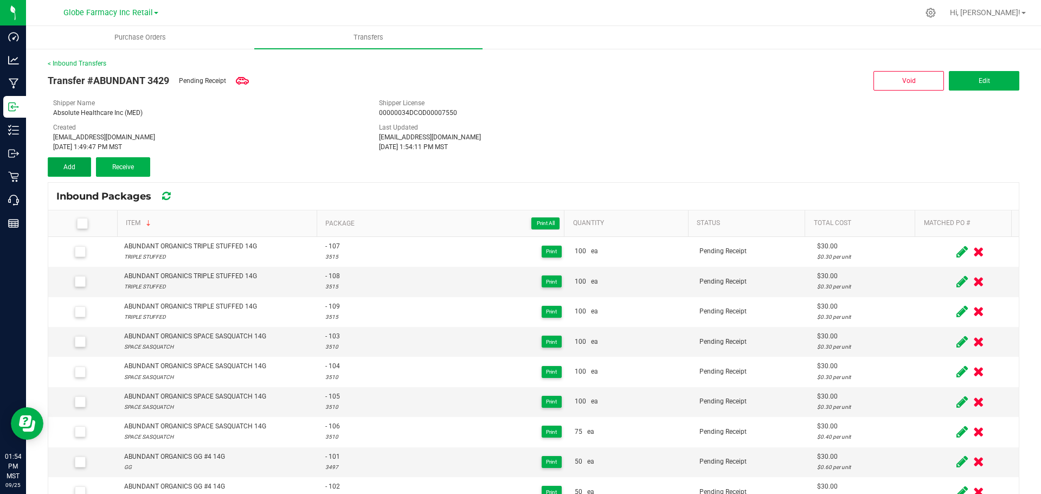
click at [61, 161] on button "Add" at bounding box center [69, 167] width 43 height 20
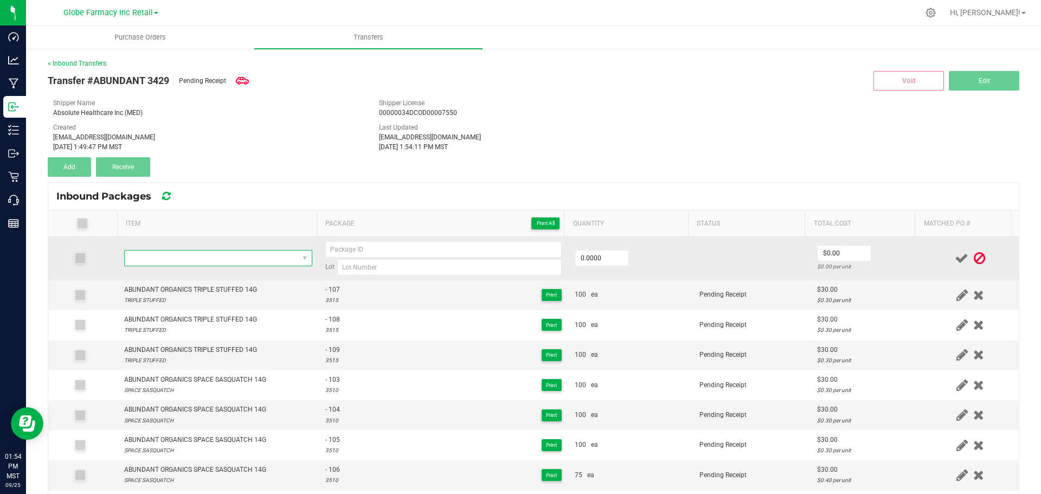
click at [250, 265] on span "NO DATA FOUND" at bounding box center [211, 257] width 173 height 15
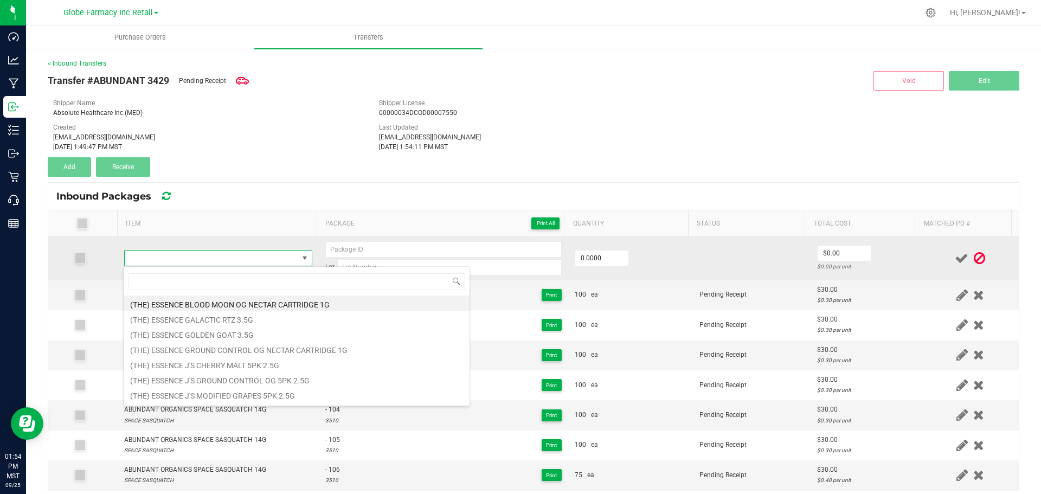
click at [251, 263] on span at bounding box center [211, 257] width 173 height 15
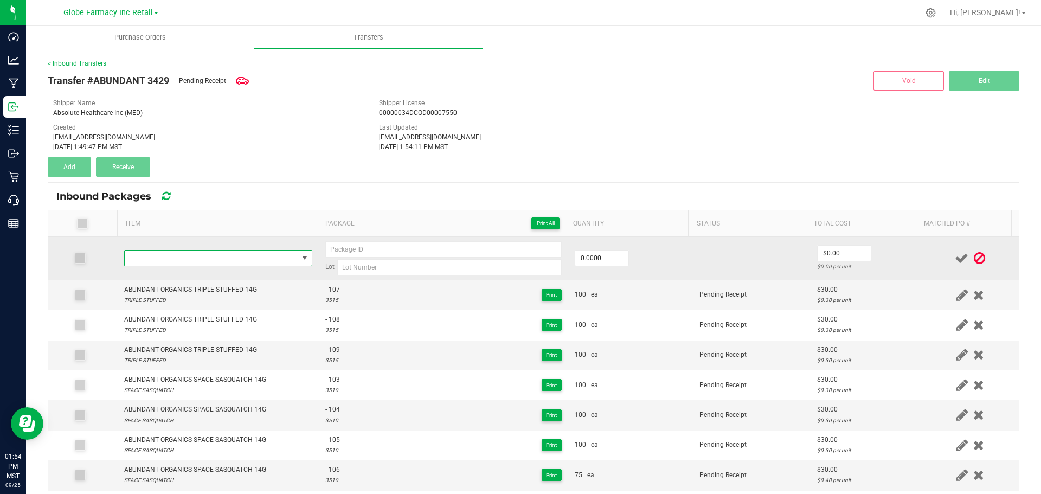
click at [264, 254] on span "NO DATA FOUND" at bounding box center [211, 257] width 173 height 15
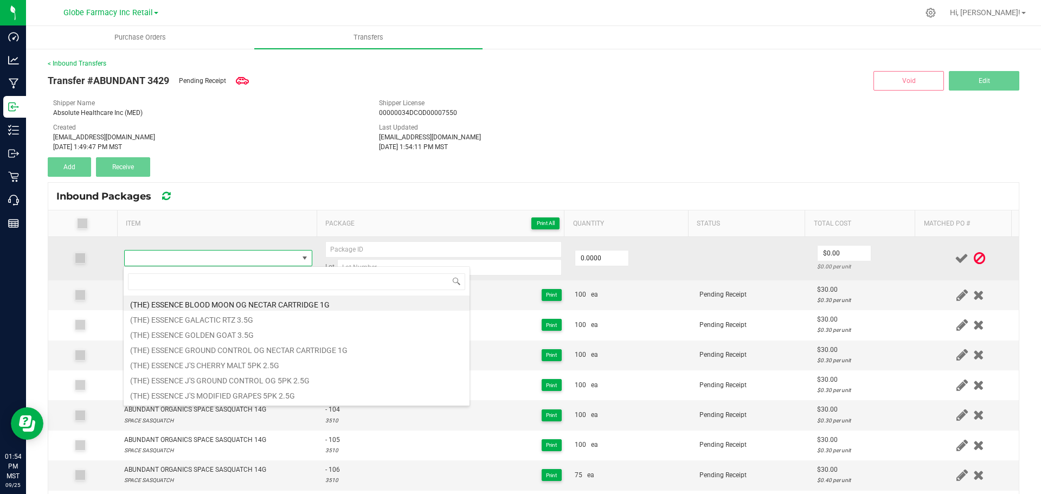
type input "ABUNDANT ORGANICS TRIPLE STUFFED 14G"
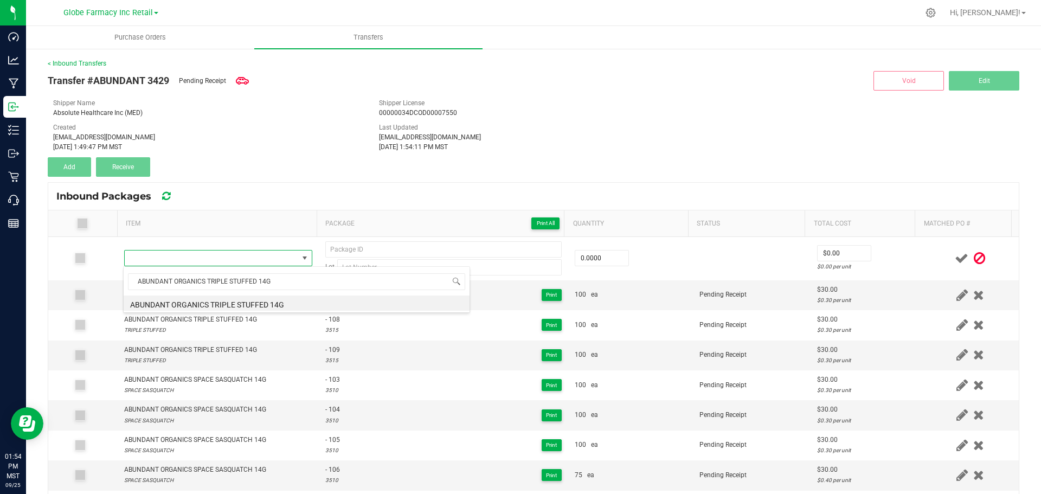
click at [266, 302] on li "ABUNDANT ORGANICS TRIPLE STUFFED 14G" at bounding box center [297, 302] width 346 height 15
type input "0 ea"
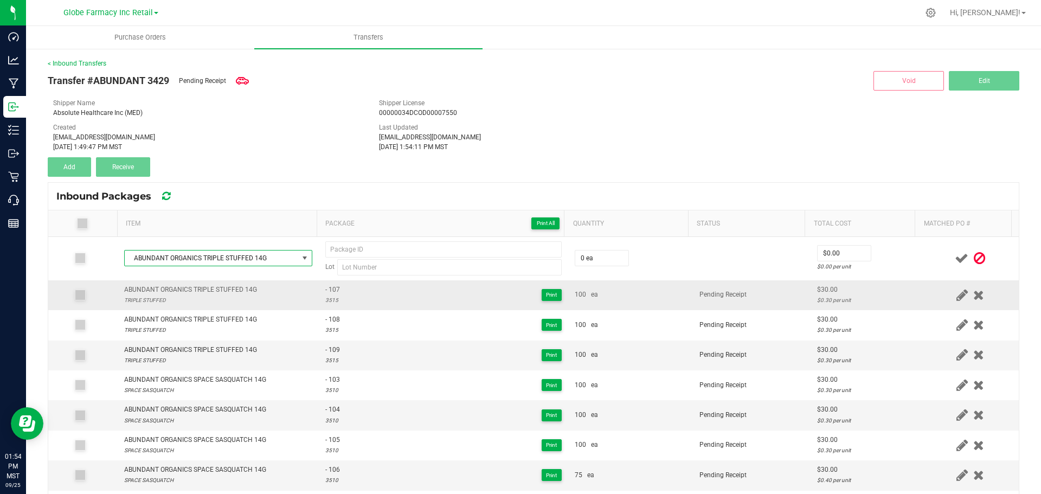
click at [328, 289] on span "- 107" at bounding box center [332, 290] width 15 height 10
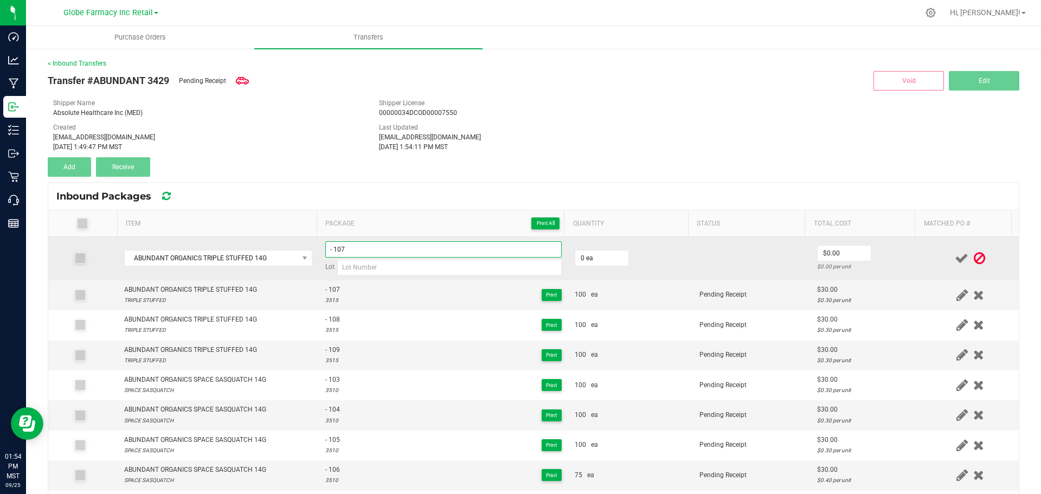
click at [368, 249] on input "- 107" at bounding box center [443, 249] width 236 height 16
type input "- 110"
type input "3515"
type input "100 ea"
type input "$30.00"
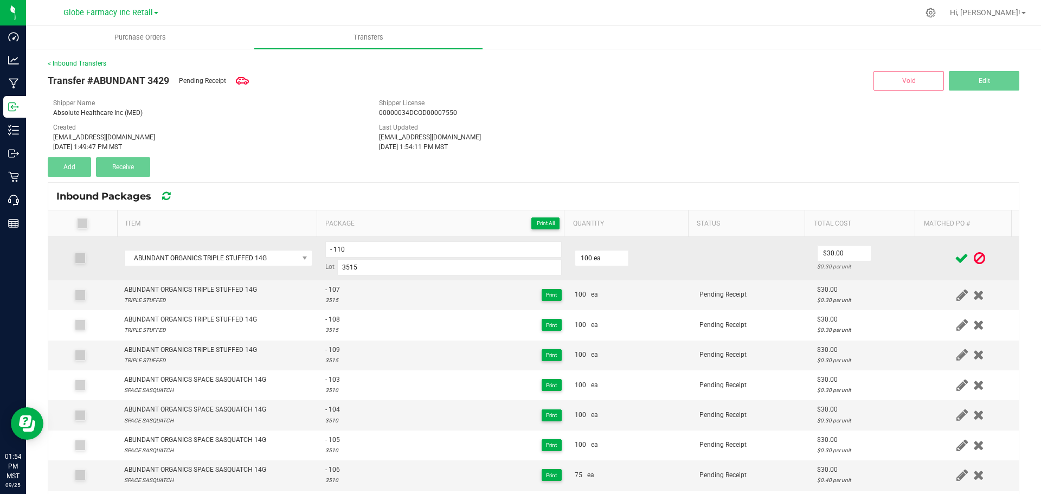
drag, startPoint x: 879, startPoint y: 257, endPoint x: 893, endPoint y: 257, distance: 13.6
click at [880, 257] on td "$30.00 $0.30 per unit" at bounding box center [865, 258] width 111 height 43
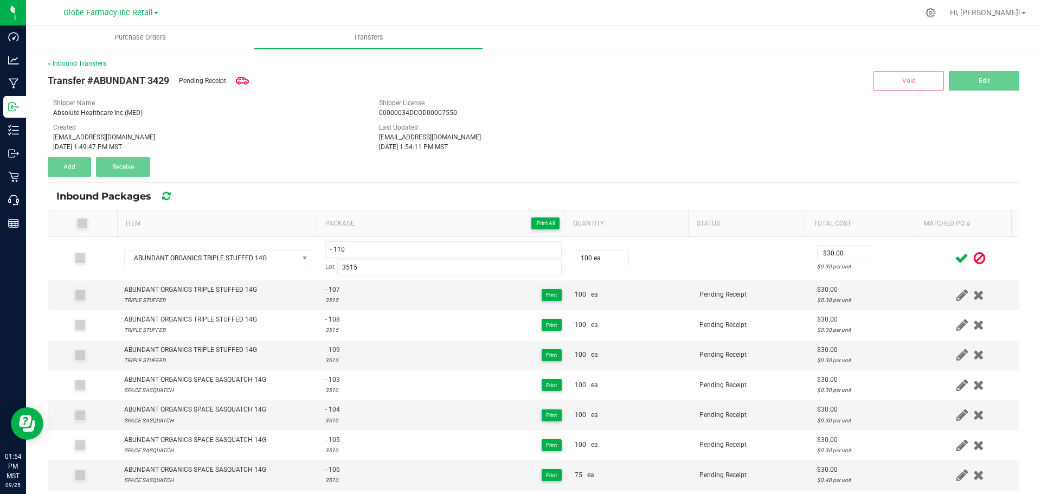
click at [955, 255] on icon at bounding box center [962, 259] width 14 height 14
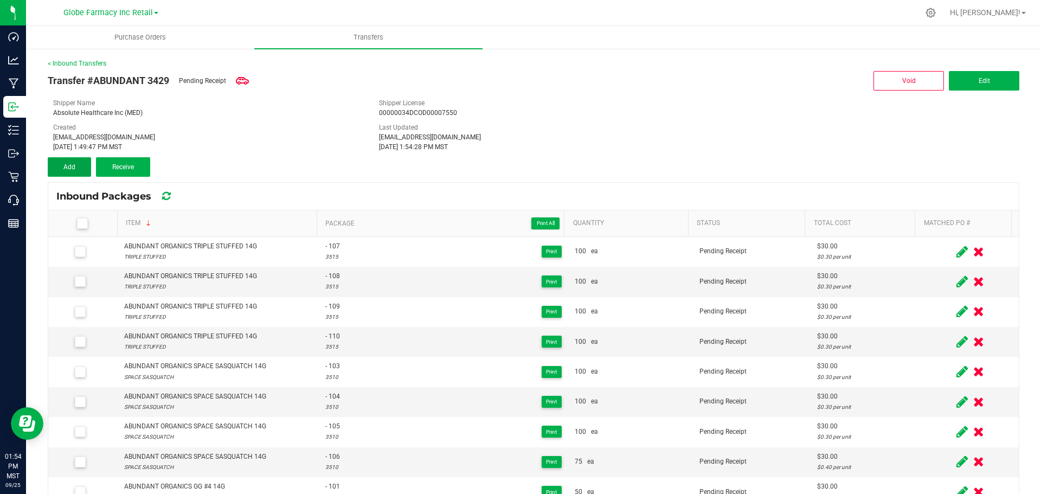
drag, startPoint x: 74, startPoint y: 166, endPoint x: 43, endPoint y: 155, distance: 32.2
click at [74, 166] on span "Add" at bounding box center [69, 167] width 12 height 8
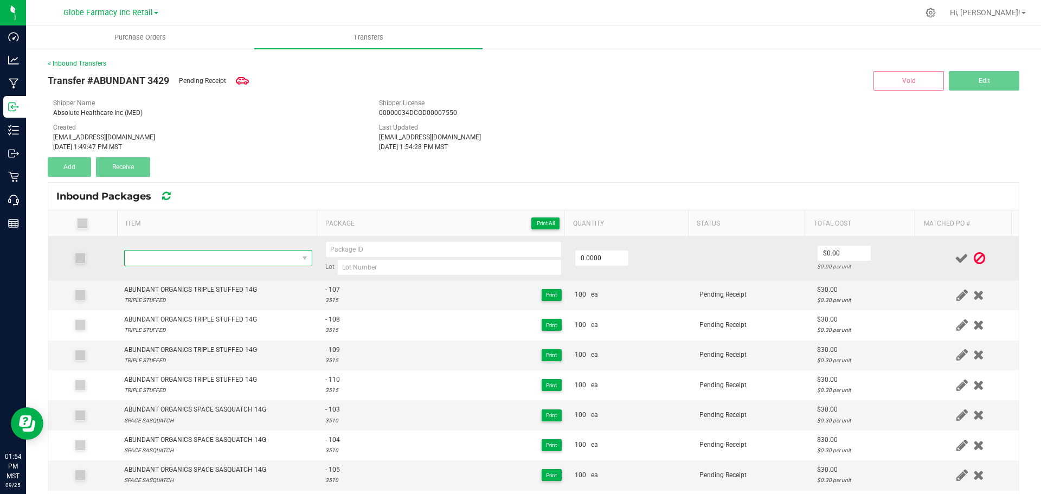
click at [185, 262] on span "NO DATA FOUND" at bounding box center [211, 257] width 173 height 15
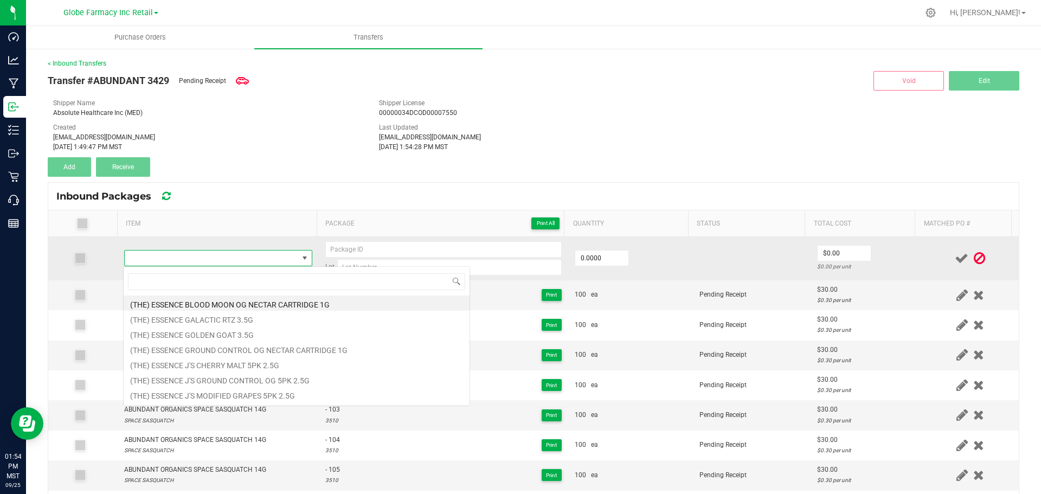
type input "ABUNDANT ORGANICS TRIPLE STUFFED 14G"
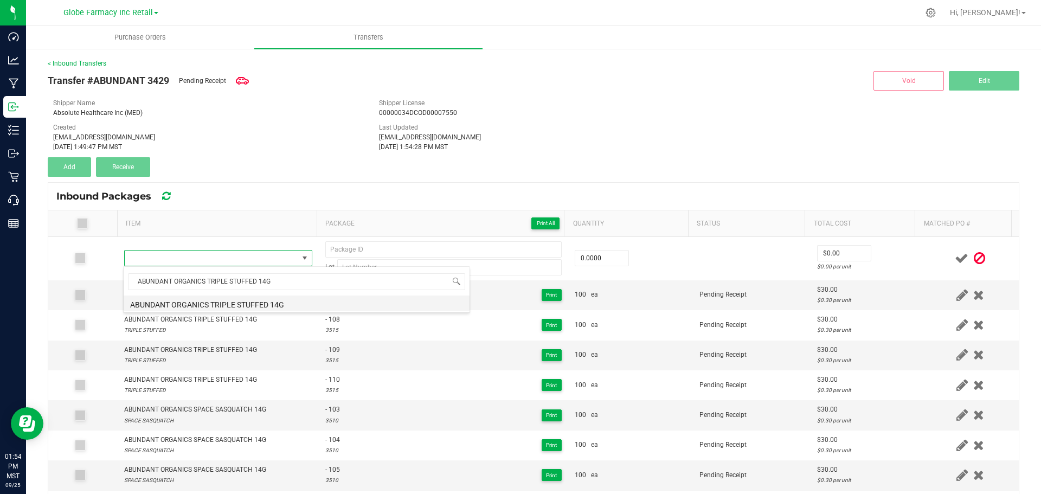
click at [252, 301] on li "ABUNDANT ORGANICS TRIPLE STUFFED 14G" at bounding box center [297, 302] width 346 height 15
type input "0 ea"
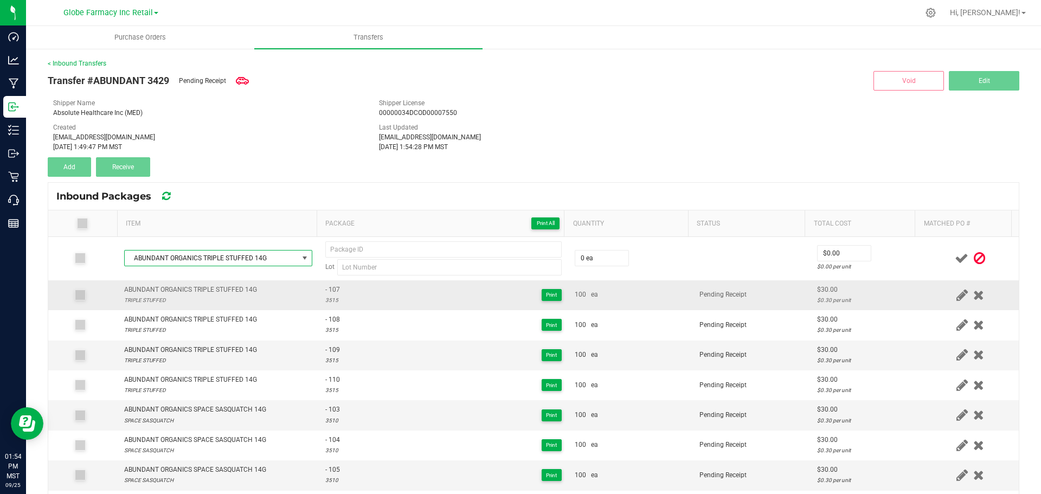
click at [325, 287] on span "- 107" at bounding box center [332, 290] width 15 height 10
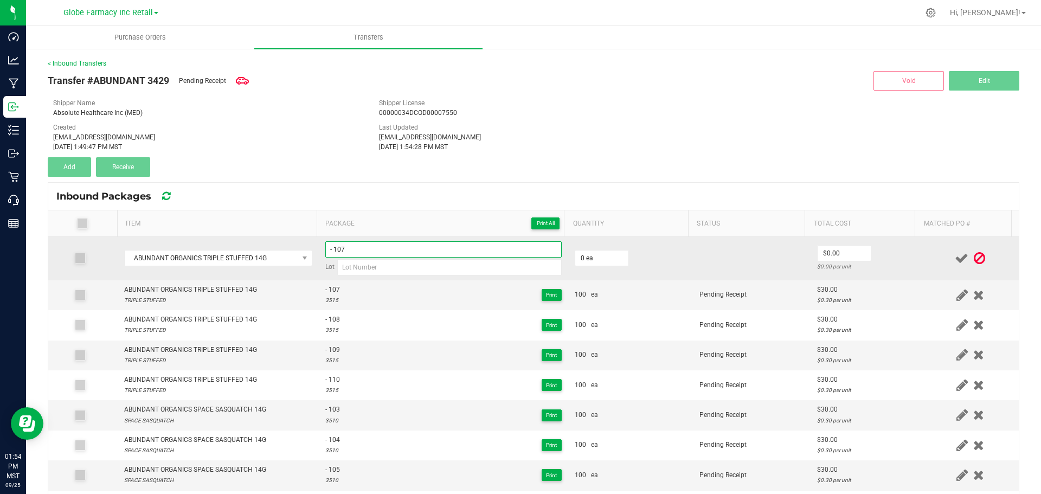
click at [388, 249] on input "- 107" at bounding box center [443, 249] width 236 height 16
type input "- 111"
type input "3515"
type input "125 ea"
click at [902, 278] on td "$30.00 $0.24 per unit" at bounding box center [865, 258] width 111 height 43
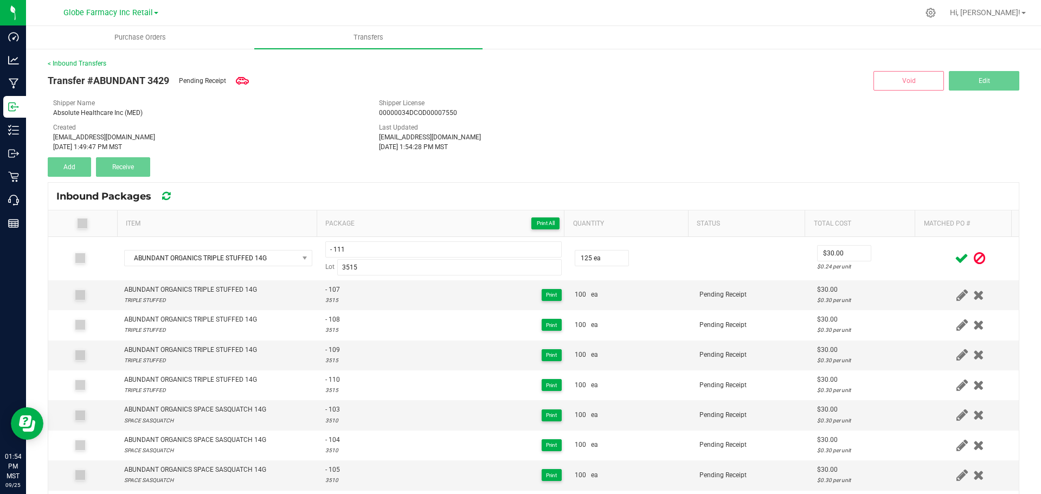
click at [955, 257] on icon at bounding box center [962, 259] width 14 height 14
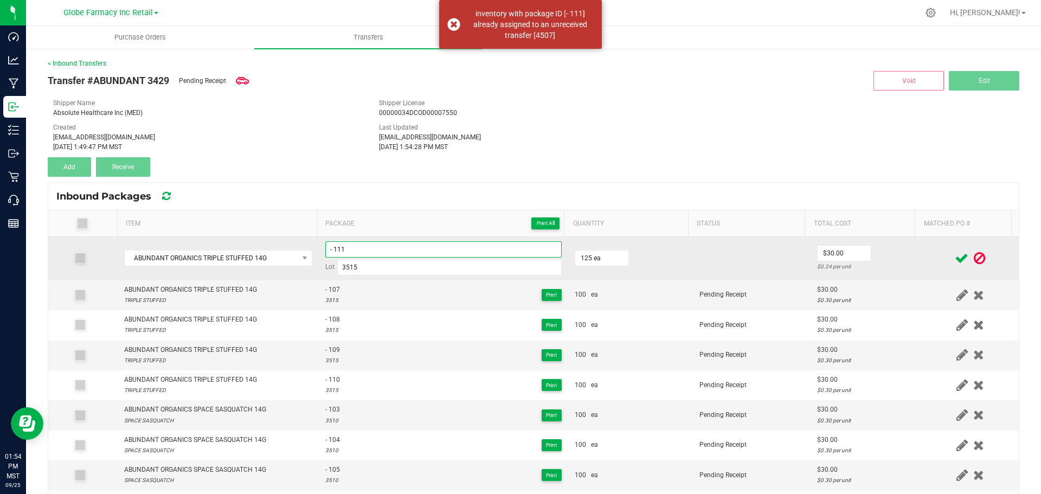
click at [326, 245] on input "- 111" at bounding box center [443, 249] width 236 height 16
click at [347, 249] on input "- 111" at bounding box center [443, 249] width 236 height 16
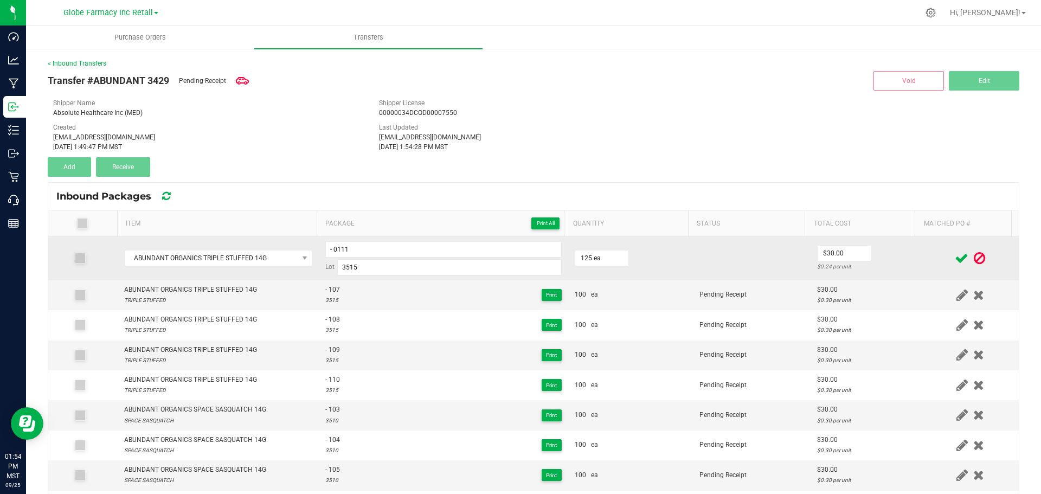
click at [893, 269] on div "$0.24 per unit" at bounding box center [866, 266] width 98 height 10
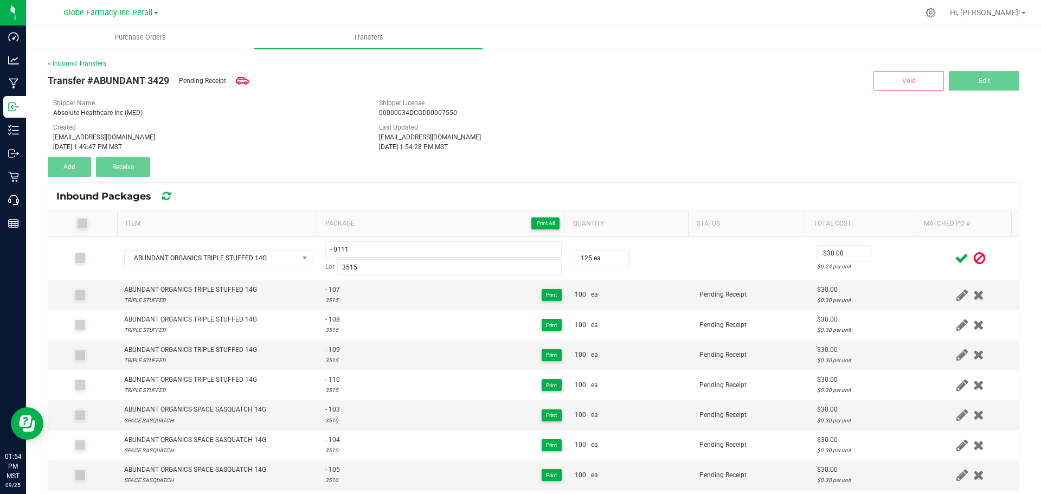
click at [955, 257] on icon at bounding box center [962, 259] width 14 height 14
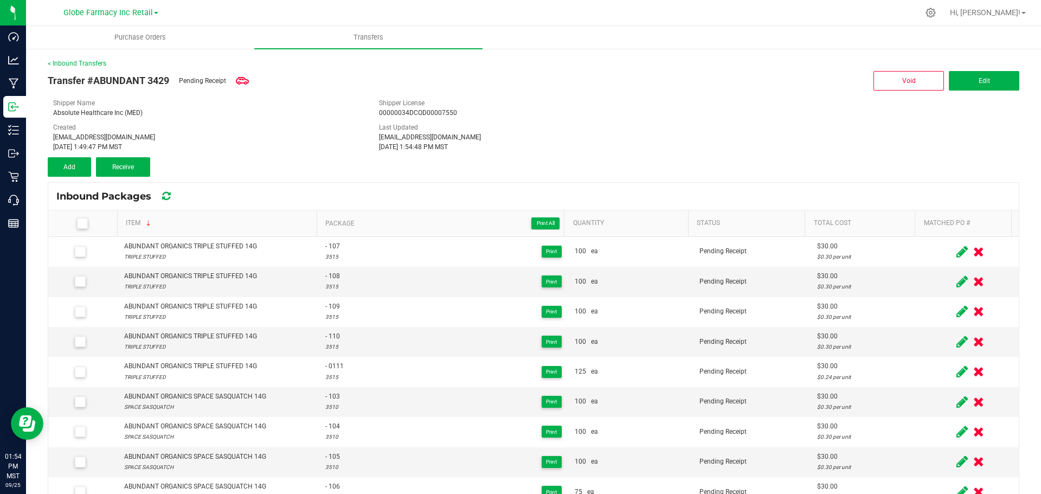
click at [956, 338] on icon at bounding box center [961, 342] width 11 height 14
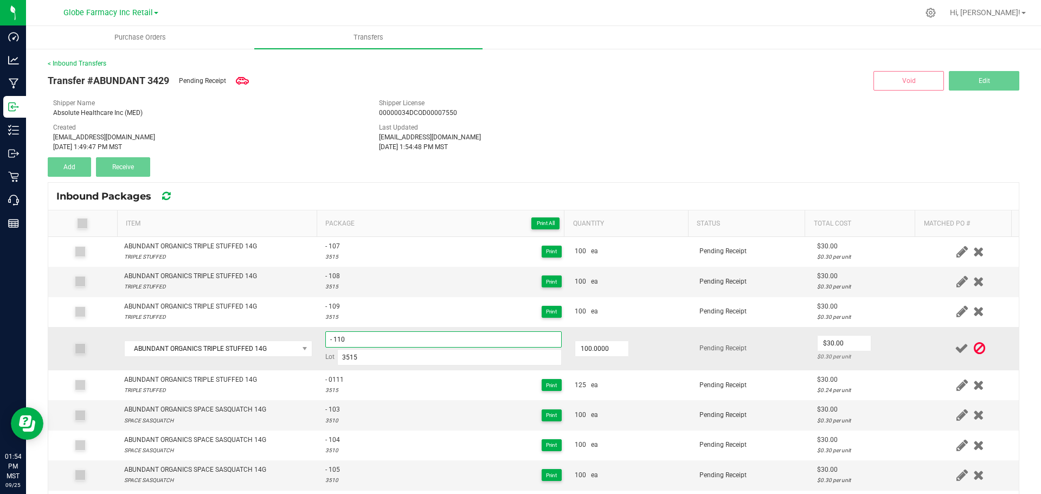
click at [327, 337] on input "- 110" at bounding box center [443, 339] width 236 height 16
click at [329, 337] on input "- 110" at bounding box center [443, 339] width 236 height 16
click at [921, 356] on td at bounding box center [969, 348] width 97 height 43
click at [955, 346] on icon at bounding box center [962, 348] width 14 height 14
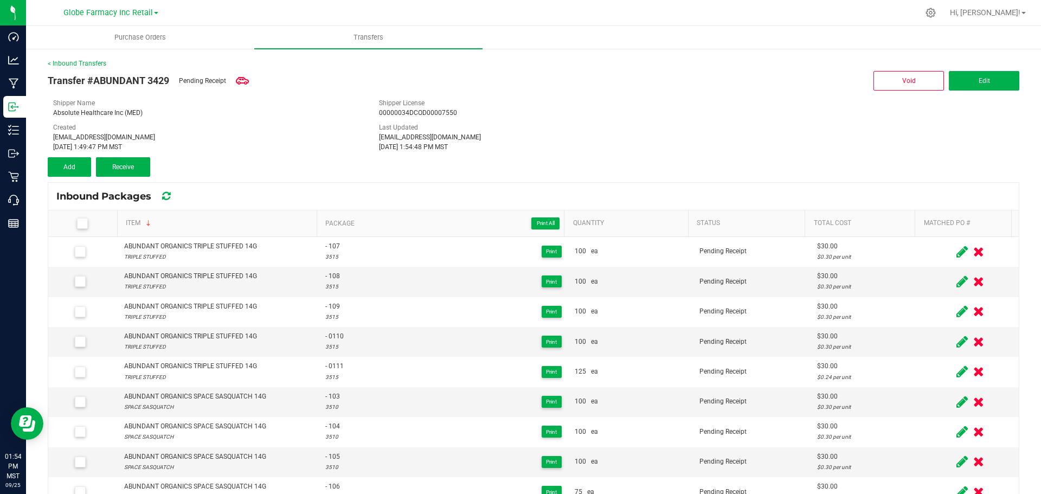
click at [956, 314] on icon at bounding box center [961, 312] width 11 height 14
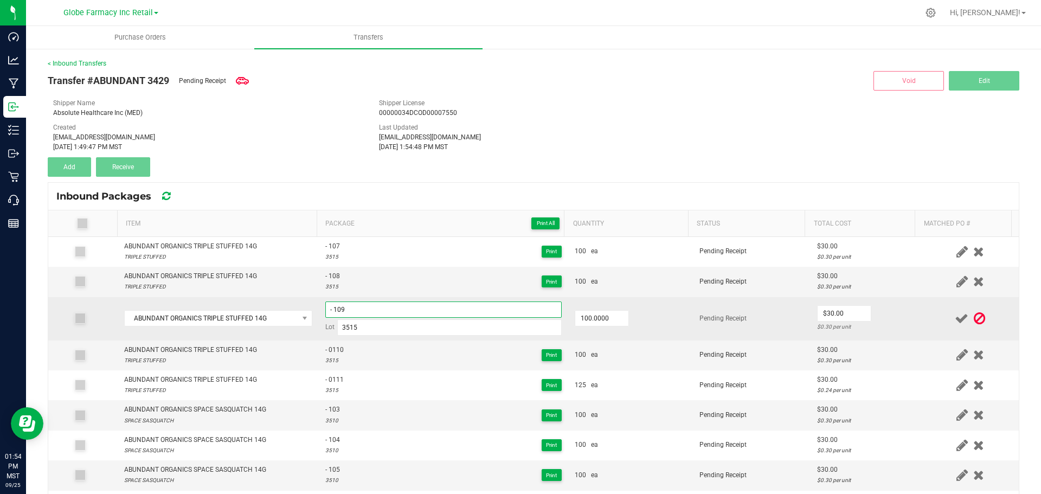
click at [331, 305] on input "- 109" at bounding box center [443, 309] width 236 height 16
click at [897, 320] on td "$30.00 $0.30 per unit" at bounding box center [865, 318] width 111 height 43
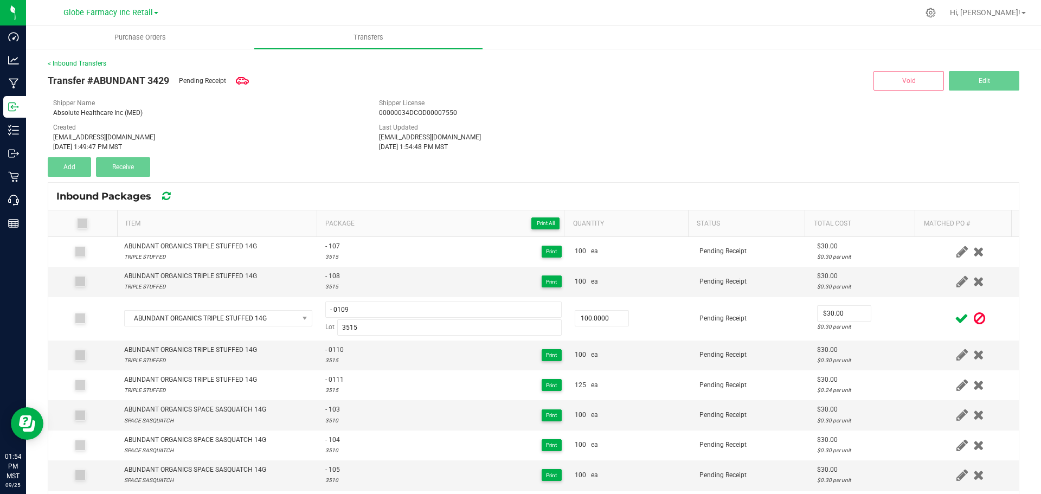
click at [955, 315] on icon at bounding box center [962, 319] width 14 height 14
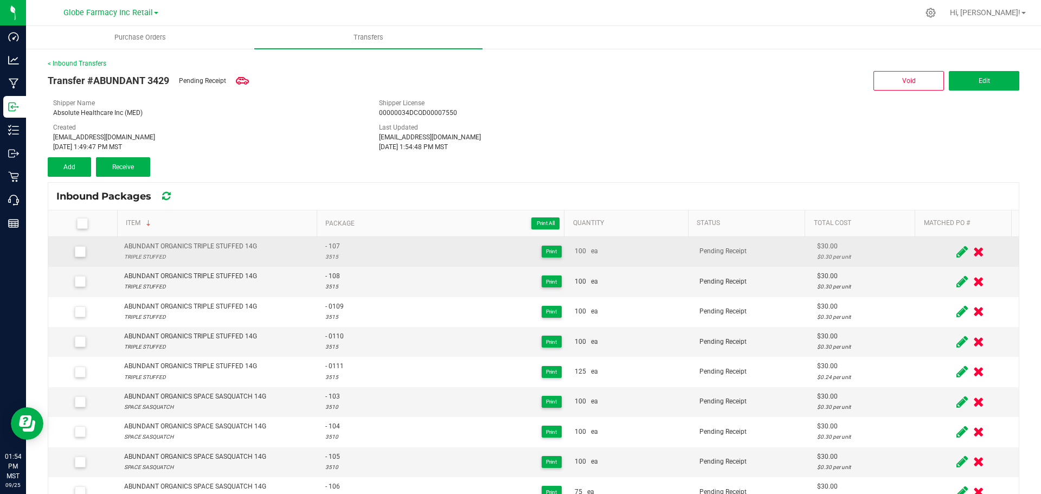
drag, startPoint x: 944, startPoint y: 282, endPoint x: 436, endPoint y: 263, distance: 508.2
click at [956, 283] on icon at bounding box center [961, 282] width 11 height 14
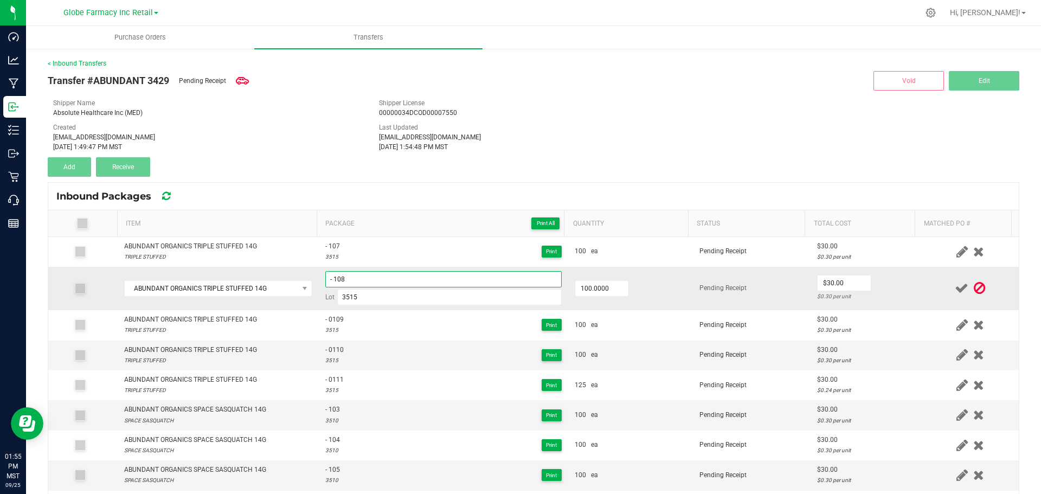
click at [358, 279] on input "- 108" at bounding box center [443, 279] width 236 height 16
click at [902, 287] on td "$30.00 $0.30 per unit" at bounding box center [865, 288] width 111 height 43
click at [955, 287] on icon at bounding box center [962, 288] width 14 height 14
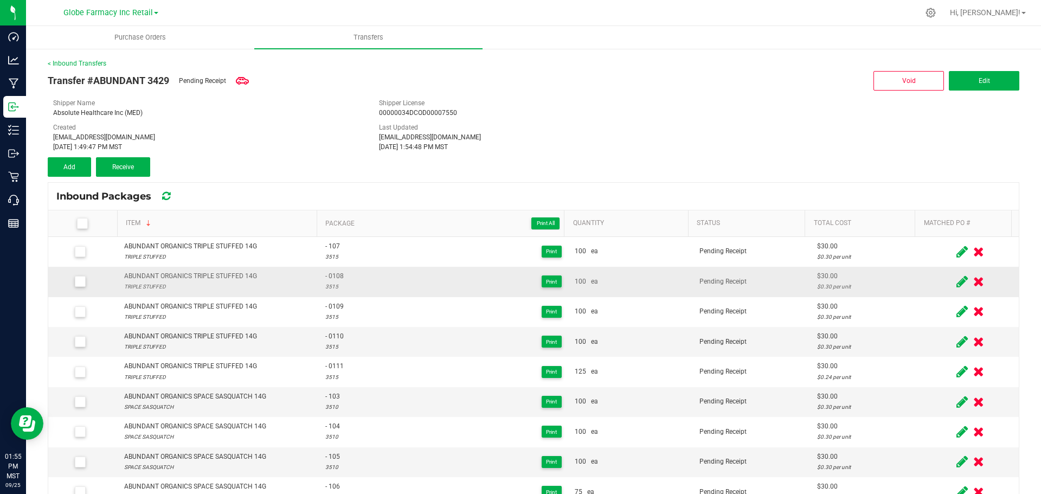
click at [956, 251] on icon at bounding box center [961, 252] width 11 height 14
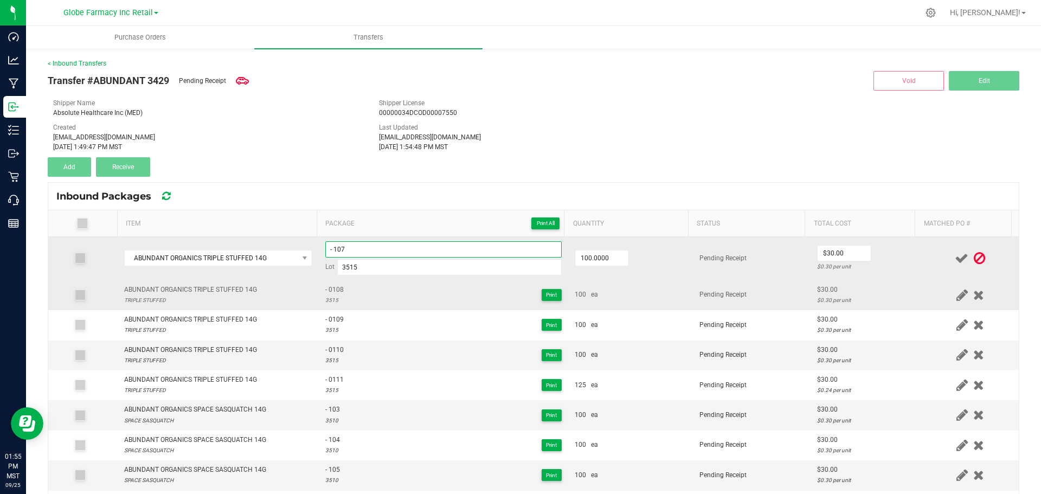
click at [380, 245] on input "- 107" at bounding box center [443, 249] width 236 height 16
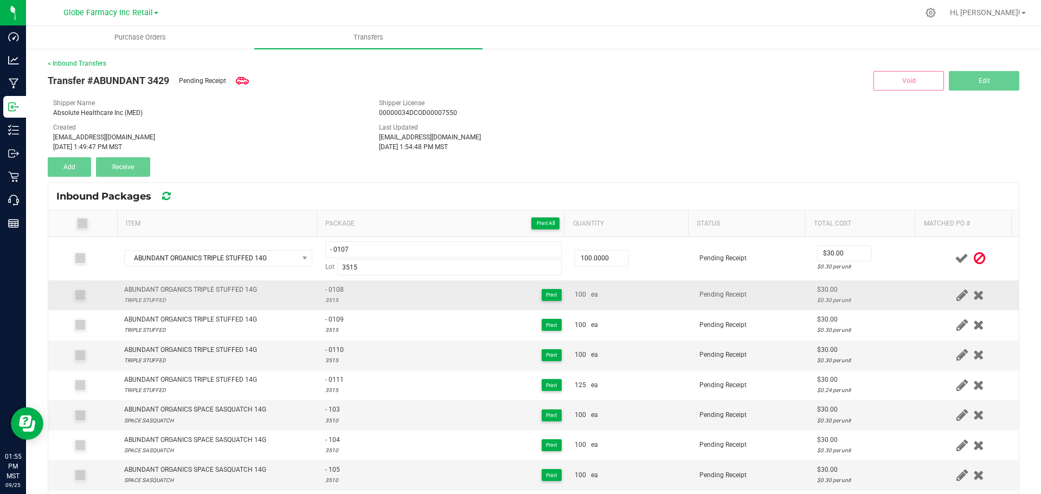
click at [932, 252] on div at bounding box center [970, 259] width 84 height 14
click at [955, 257] on icon at bounding box center [962, 259] width 14 height 14
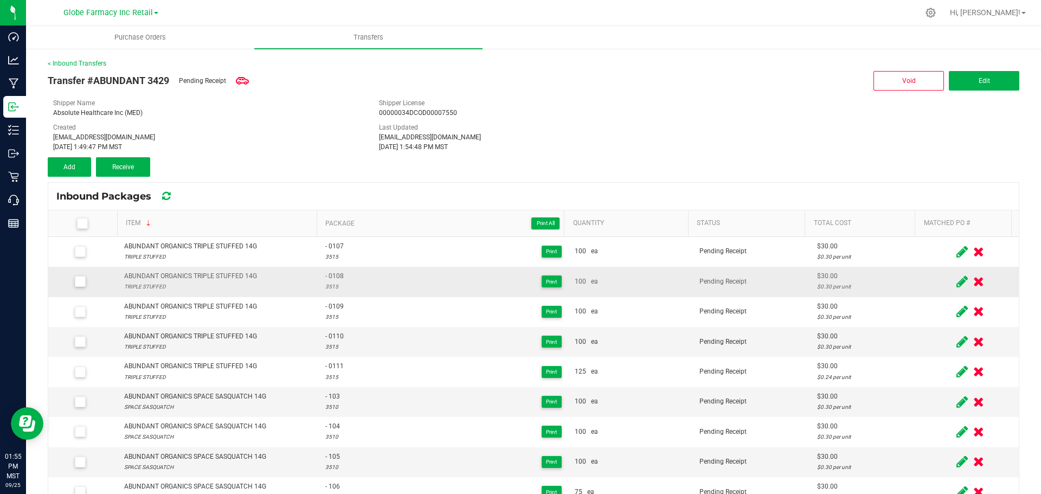
click at [85, 216] on th at bounding box center [82, 223] width 69 height 27
click at [79, 223] on icon at bounding box center [82, 223] width 7 height 0
click at [0, 0] on input "checkbox" at bounding box center [0, 0] width 0 height 0
click at [79, 61] on link "< Inbound Transfers" at bounding box center [77, 64] width 59 height 8
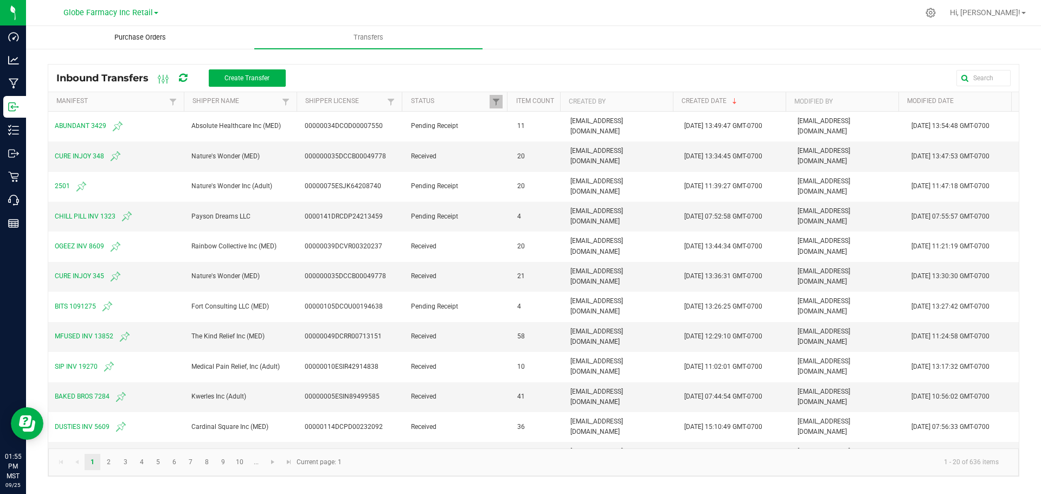
click at [139, 40] on span "Purchase Orders" at bounding box center [140, 38] width 81 height 10
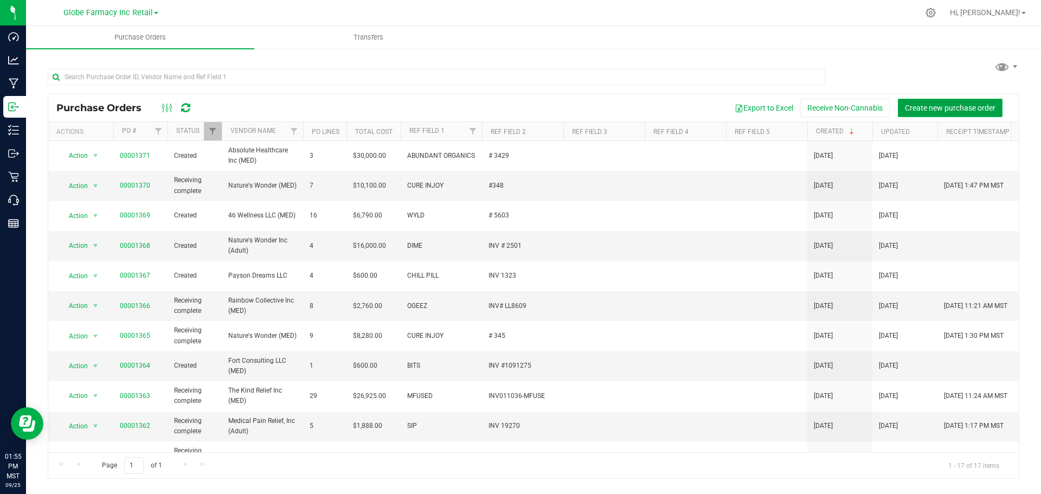
click at [963, 101] on button "Create new purchase order" at bounding box center [950, 108] width 105 height 18
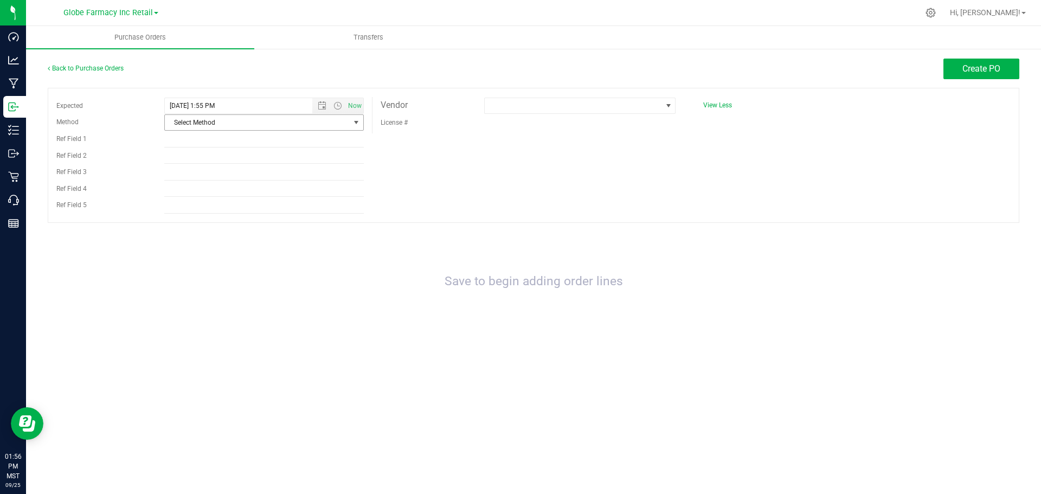
click at [236, 126] on span "Select Method" at bounding box center [257, 122] width 185 height 15
click at [191, 198] on li "Local Delivery" at bounding box center [264, 205] width 198 height 16
click at [199, 145] on input "Ref Field 1" at bounding box center [263, 139] width 199 height 16
click at [585, 102] on span at bounding box center [573, 105] width 177 height 15
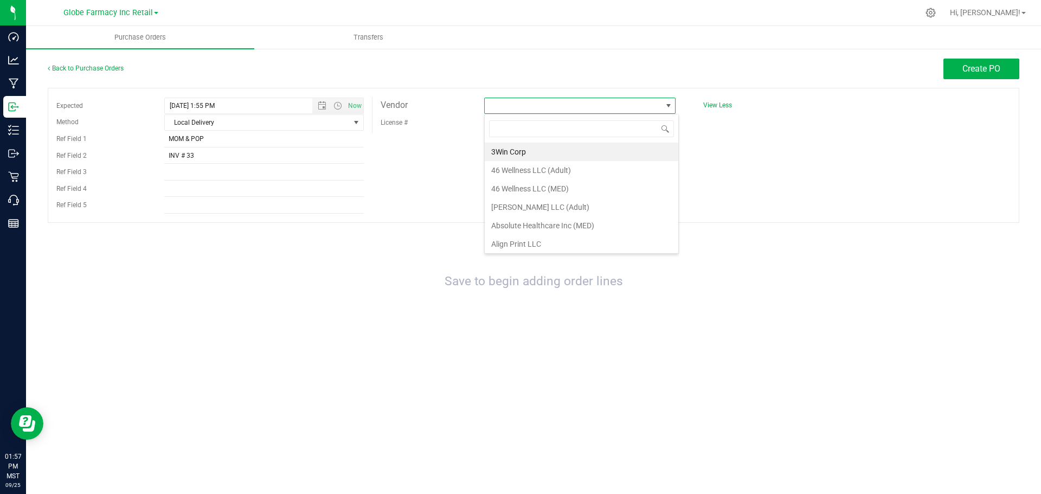
scroll to position [16, 191]
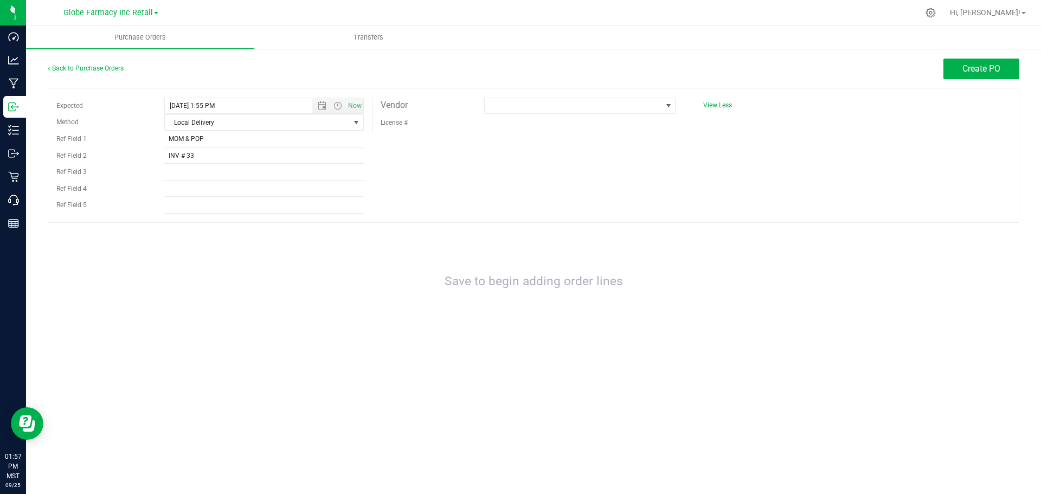
click at [678, 117] on div "License #" at bounding box center [528, 122] width 312 height 17
click at [601, 110] on span at bounding box center [573, 105] width 177 height 15
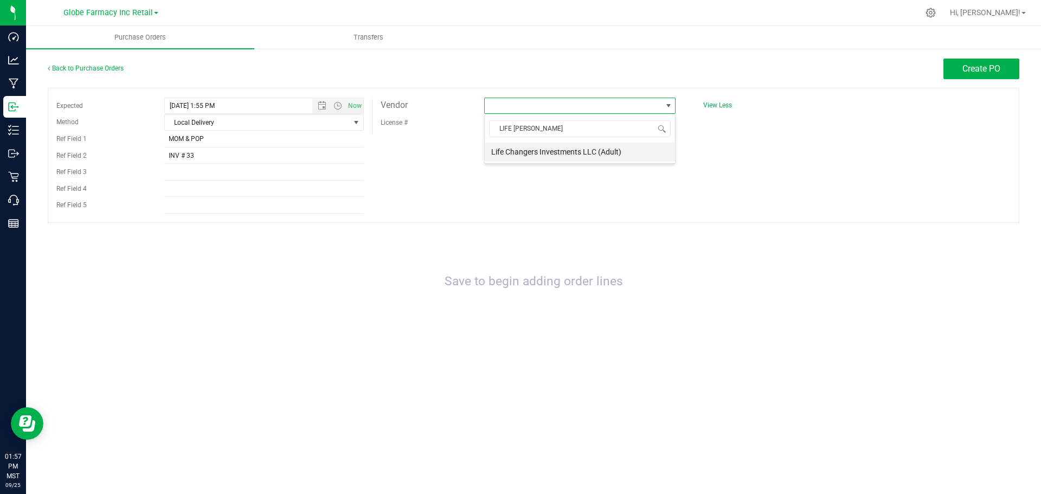
click at [595, 148] on li "Life Changers Investments LLC (Adult)" at bounding box center [580, 152] width 190 height 18
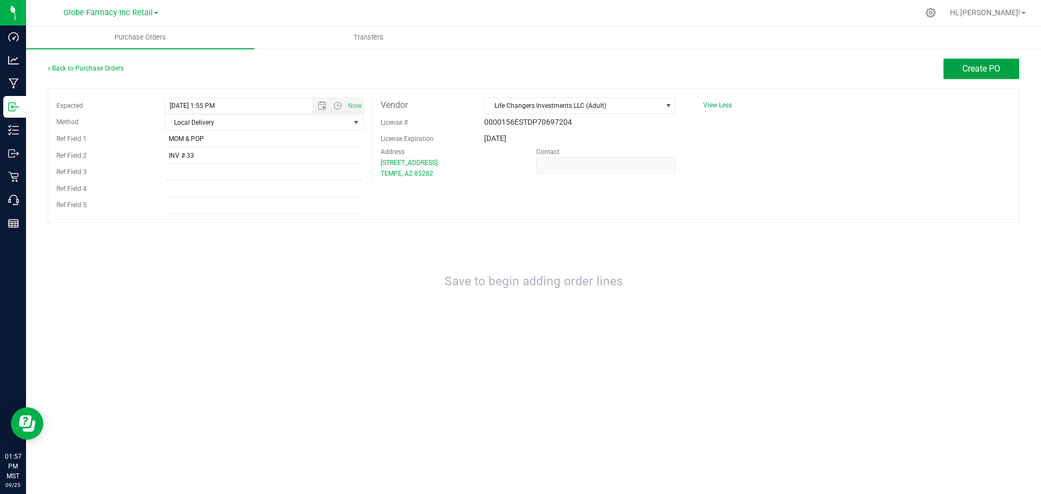
click at [991, 62] on button "Create PO" at bounding box center [981, 69] width 76 height 21
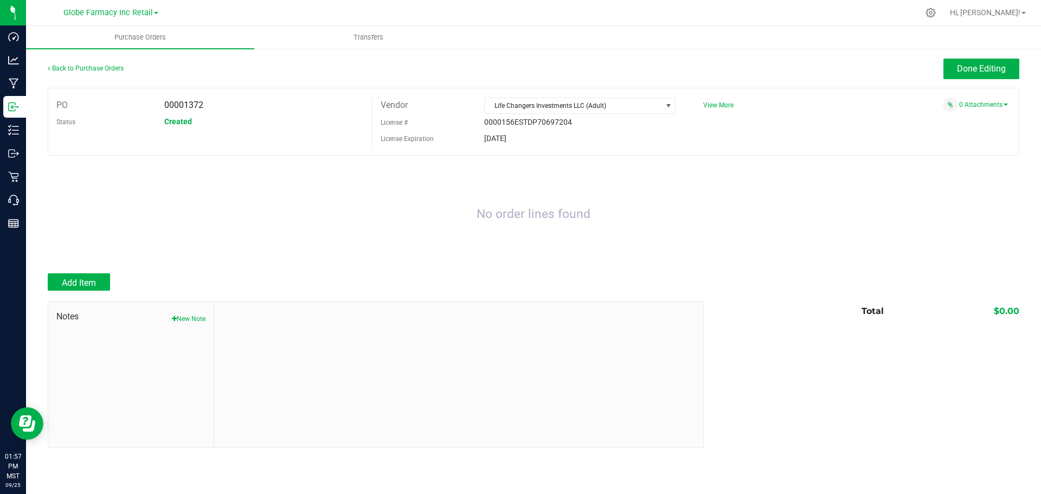
click at [76, 270] on div at bounding box center [533, 267] width 971 height 11
click at [74, 274] on button "Add Item" at bounding box center [79, 281] width 62 height 17
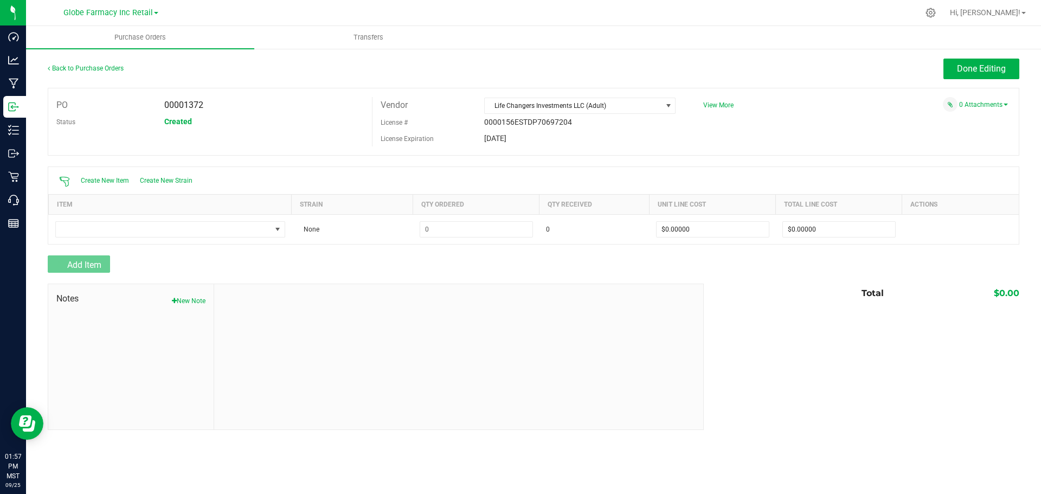
click at [105, 210] on th "Item" at bounding box center [170, 204] width 243 height 20
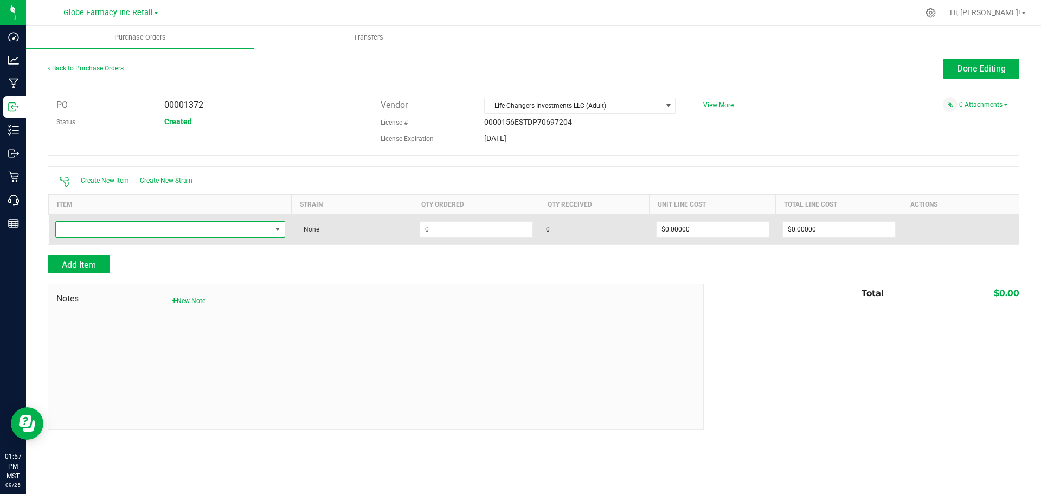
click at [108, 225] on span "NO DATA FOUND" at bounding box center [163, 229] width 215 height 15
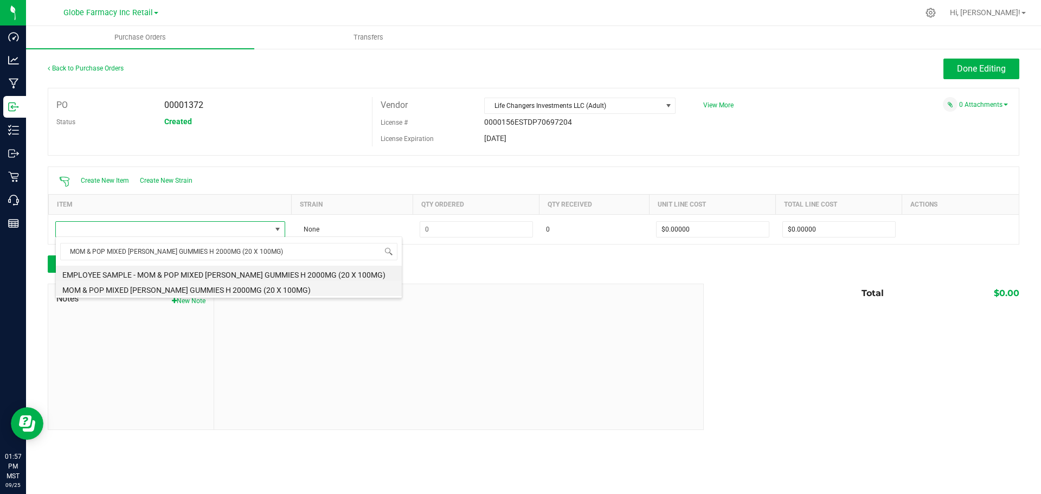
click at [164, 285] on li "MOM & POP MIXED [PERSON_NAME] GUMMIES H 2000MG (20 X 100MG)" at bounding box center [229, 288] width 346 height 15
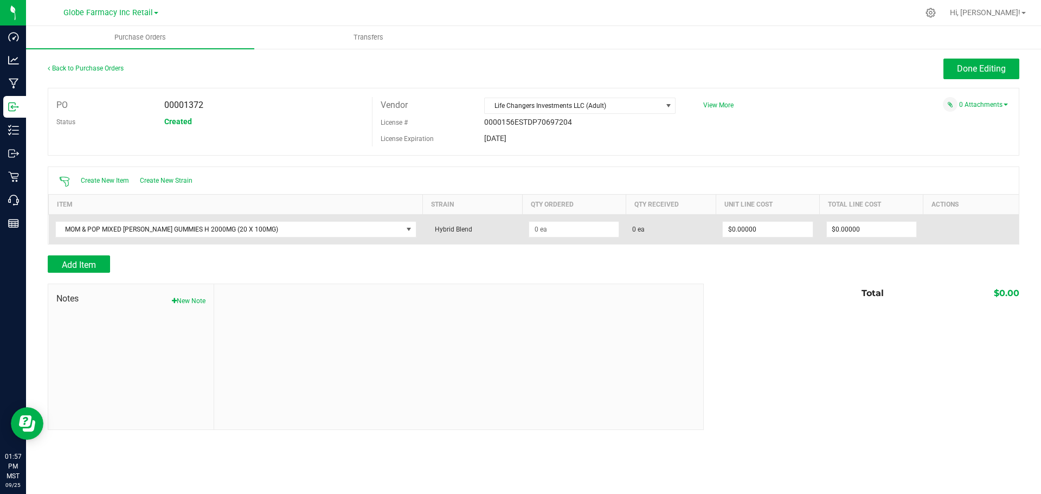
click at [499, 231] on td "Hybrid Blend" at bounding box center [473, 229] width 100 height 30
click at [547, 229] on input at bounding box center [573, 229] width 89 height 15
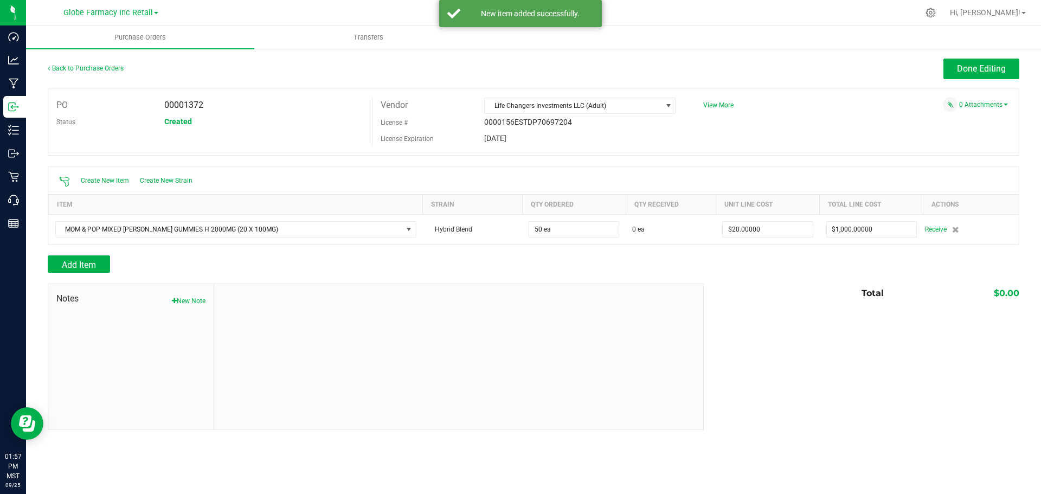
click at [1009, 57] on div "Back to Purchase Orders Done Editing PO 00001372 Status Created Vendor Life Cha…" at bounding box center [533, 244] width 1015 height 393
click at [1005, 68] on button "Done Editing" at bounding box center [981, 69] width 76 height 21
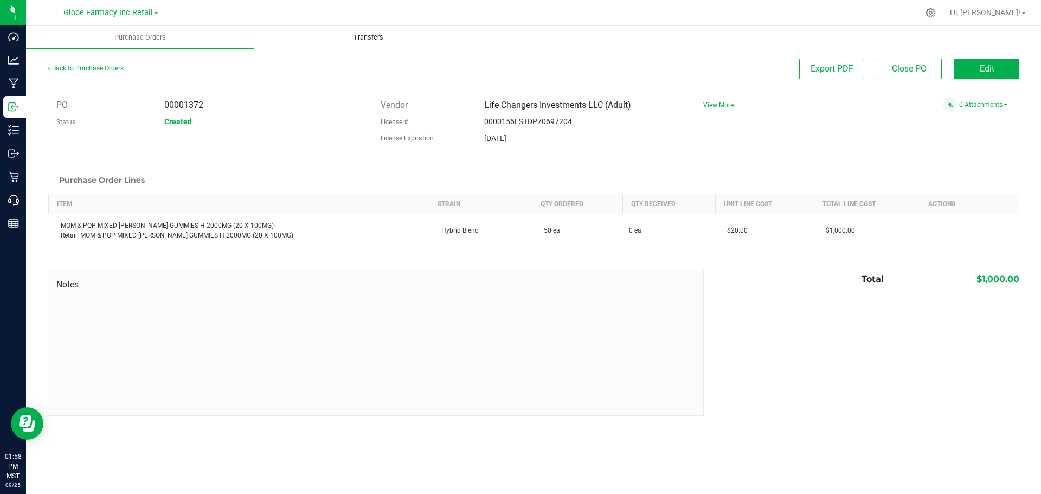
click at [354, 34] on span "Transfers" at bounding box center [368, 38] width 59 height 10
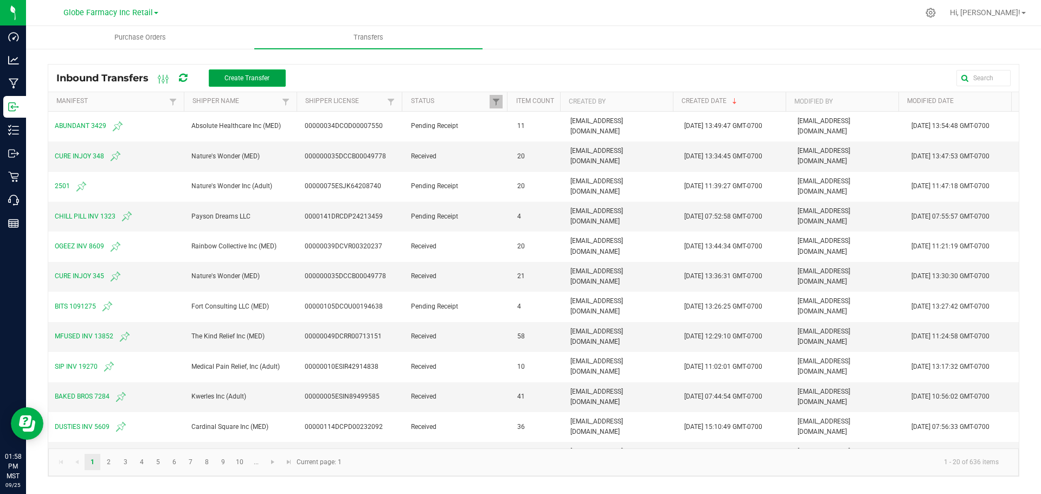
click at [235, 80] on span "Create Transfer" at bounding box center [246, 78] width 45 height 8
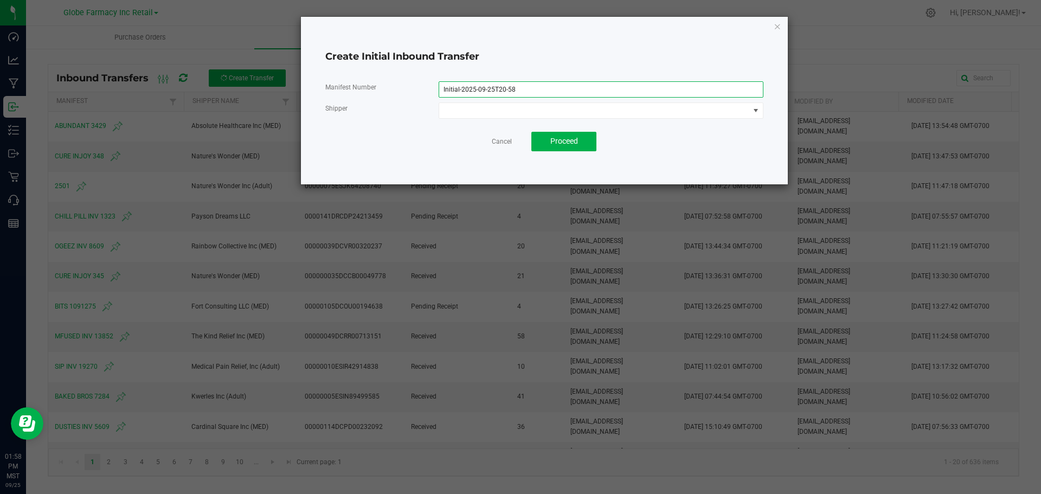
click at [562, 93] on input "Initial-2025-09-25T20-58" at bounding box center [601, 89] width 325 height 16
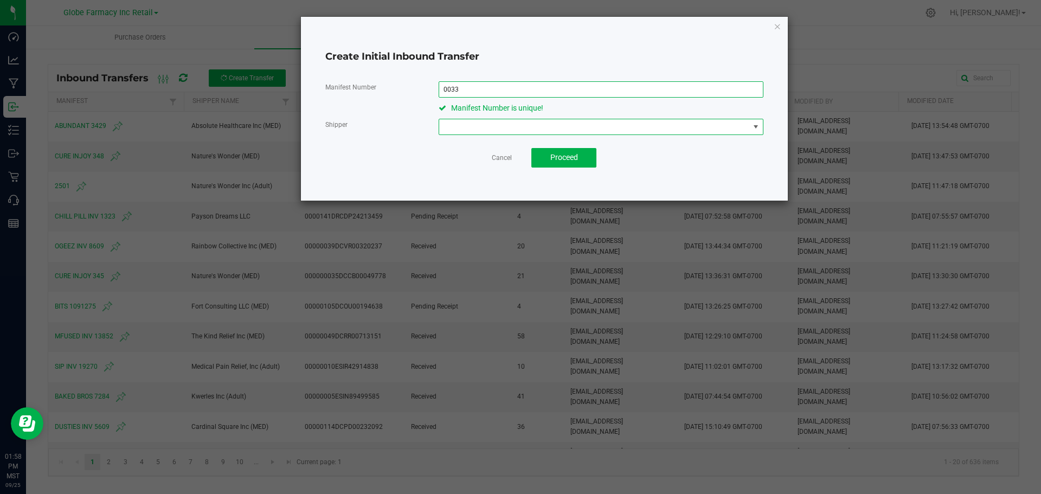
click at [560, 94] on input "0033" at bounding box center [601, 89] width 325 height 16
click at [553, 132] on span at bounding box center [594, 126] width 310 height 15
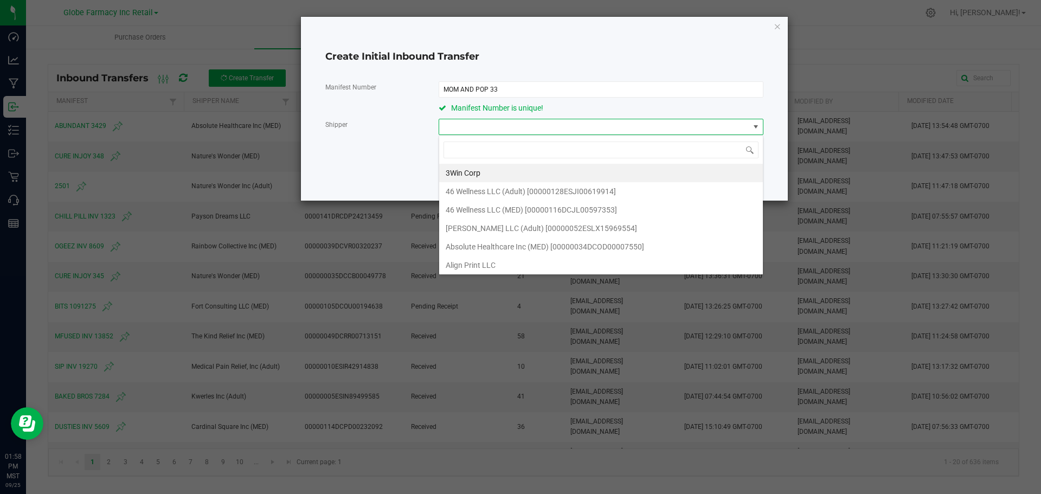
scroll to position [16, 324]
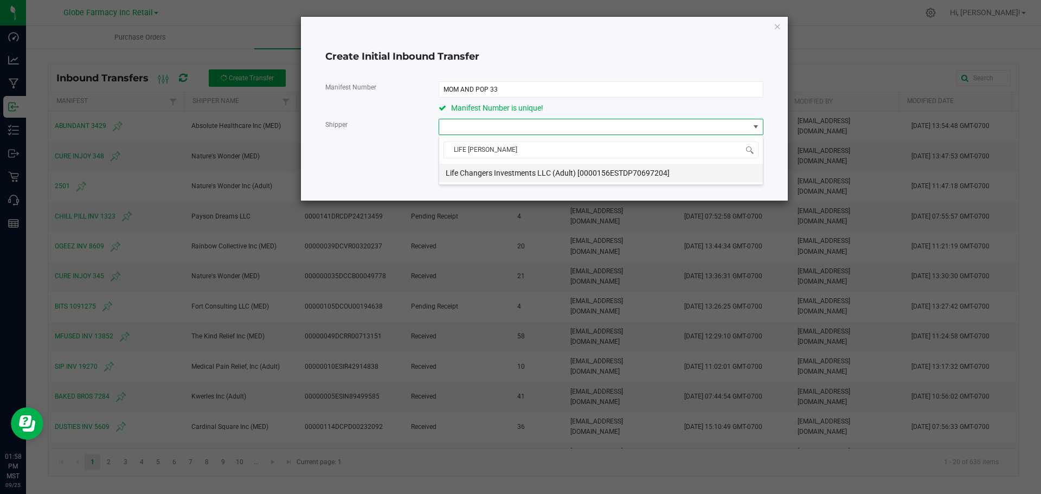
click at [566, 168] on span "Life Changers Investments LLC (Adult) [0000156ESTDP70697204]" at bounding box center [558, 173] width 224 height 16
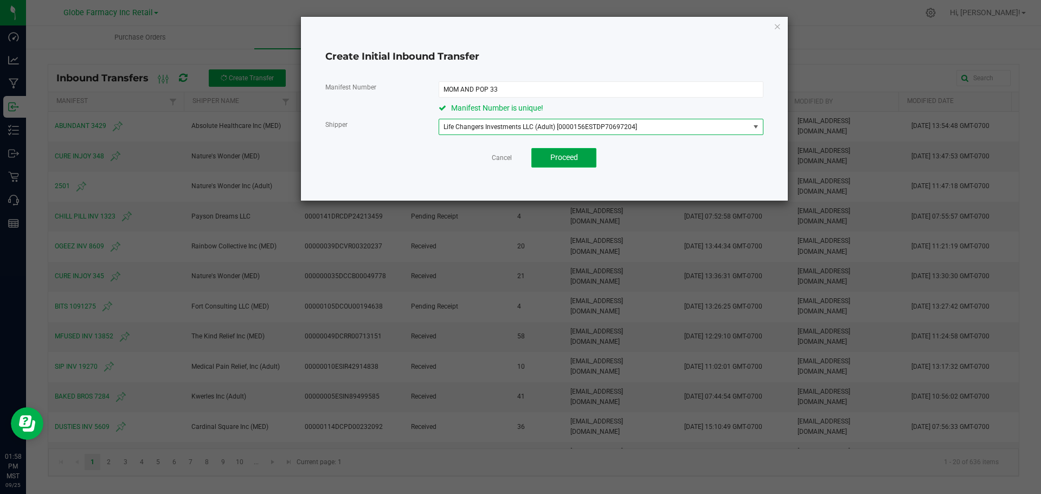
click at [577, 156] on span "Proceed" at bounding box center [564, 157] width 28 height 9
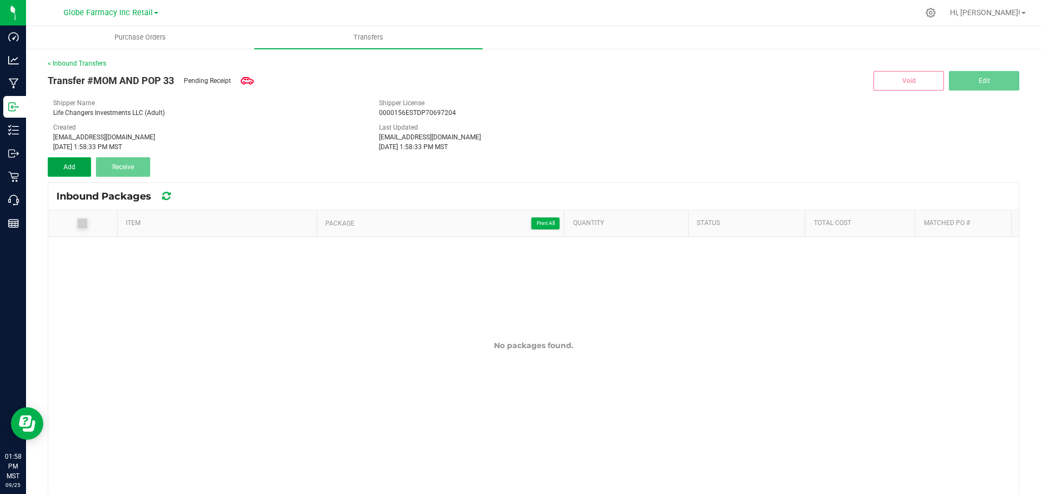
click at [76, 171] on button "Add" at bounding box center [69, 167] width 43 height 20
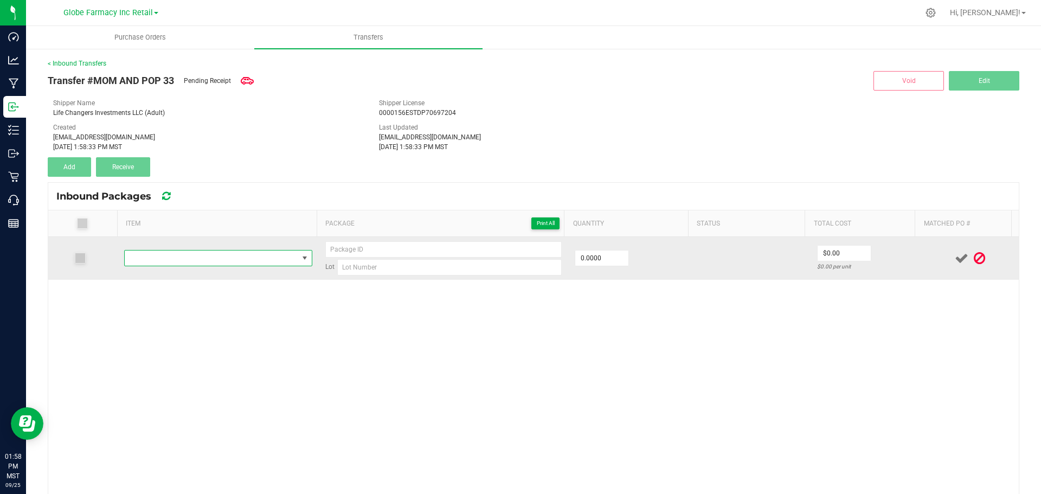
click at [254, 253] on span "NO DATA FOUND" at bounding box center [211, 257] width 173 height 15
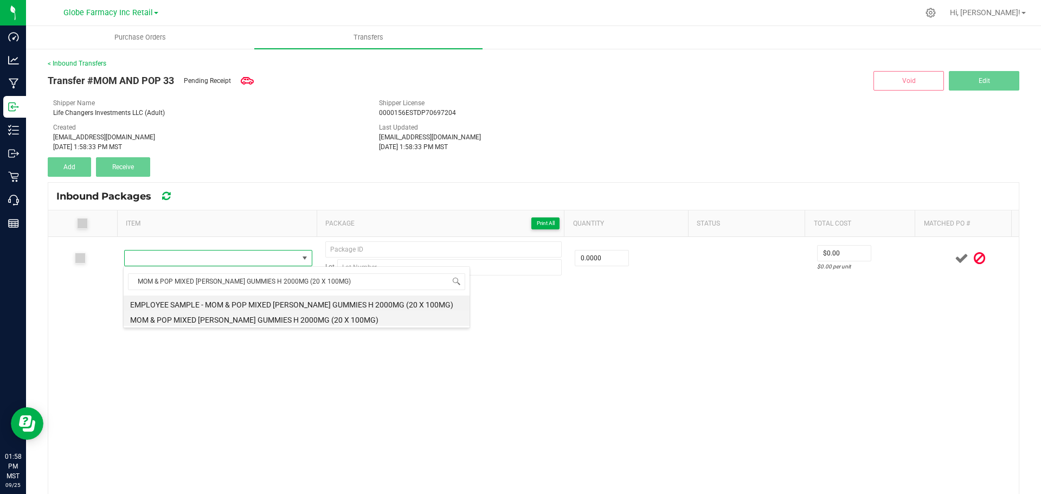
click at [215, 321] on li "MOM & POP MIXED [PERSON_NAME] GUMMIES H 2000MG (20 X 100MG)" at bounding box center [297, 318] width 346 height 15
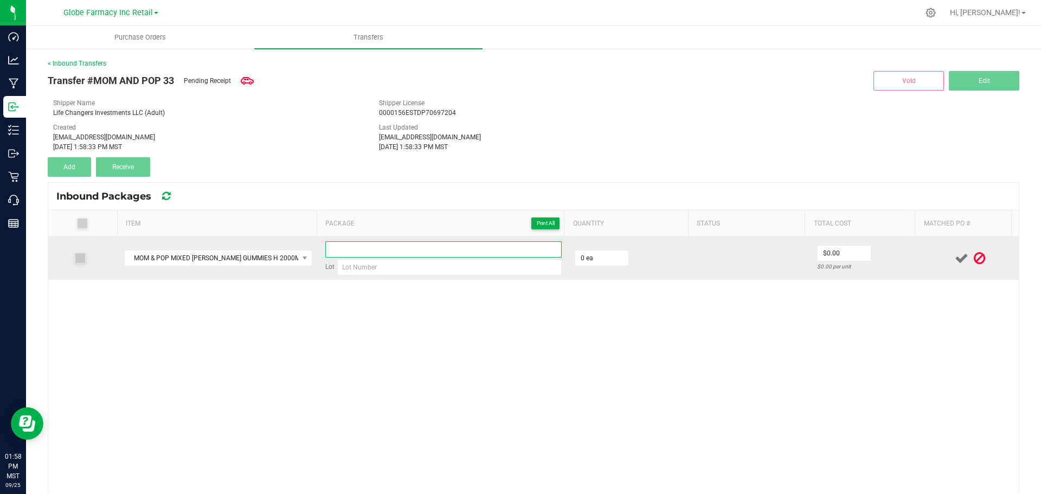
click at [428, 251] on input at bounding box center [443, 249] width 236 height 16
paste input "BRY-2000-042925"
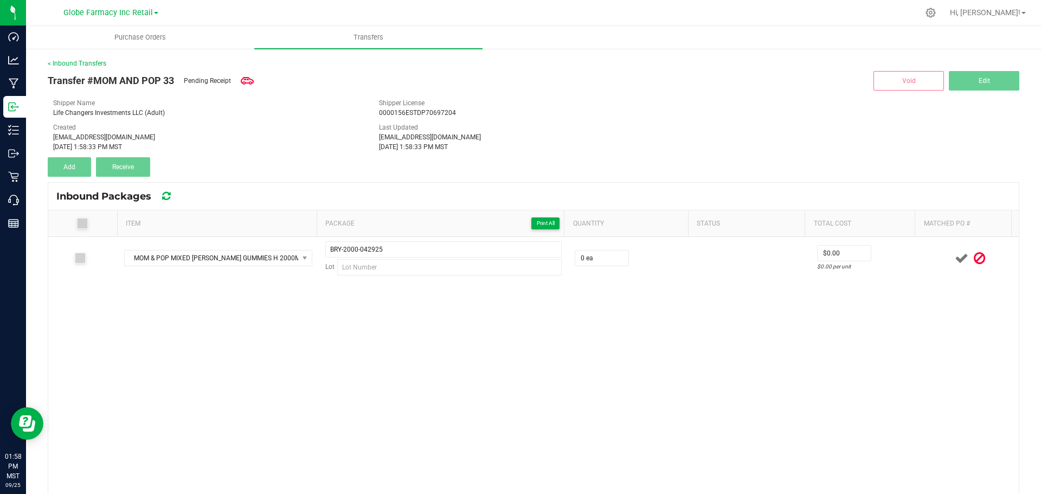
click at [486, 280] on div "MOM & POP MIXED BERRY GUMMIES H 2000MG (20 X 100MG) BRY-2000-042925 Lot 0 ea $0…" at bounding box center [533, 421] width 970 height 368
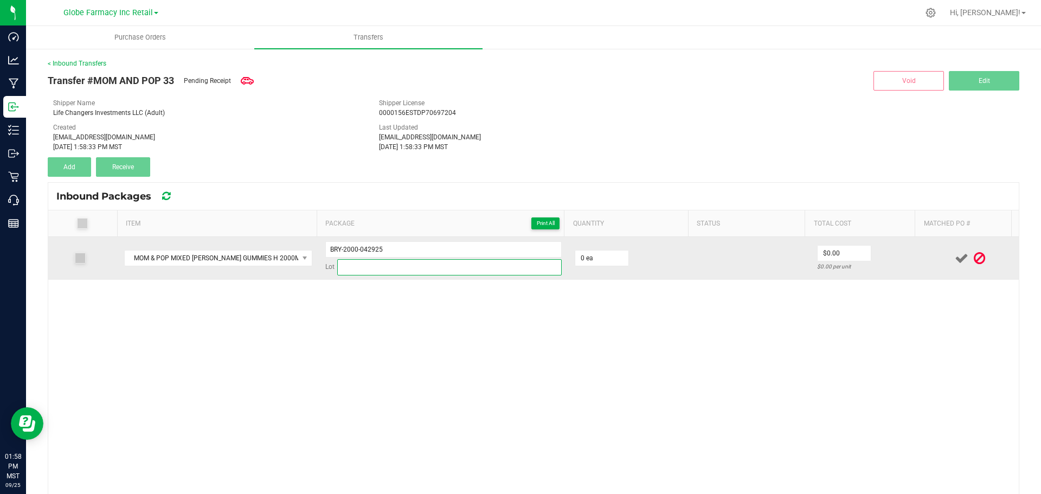
paste input "10-GS-0913-BRY2000"
click at [480, 270] on input at bounding box center [449, 267] width 224 height 16
click at [353, 248] on input "BRY-2000-042925" at bounding box center [443, 249] width 236 height 16
click at [354, 248] on input "BRY-2000-042925" at bounding box center [443, 249] width 236 height 16
click at [463, 249] on input "BRY2000042925" at bounding box center [443, 249] width 236 height 16
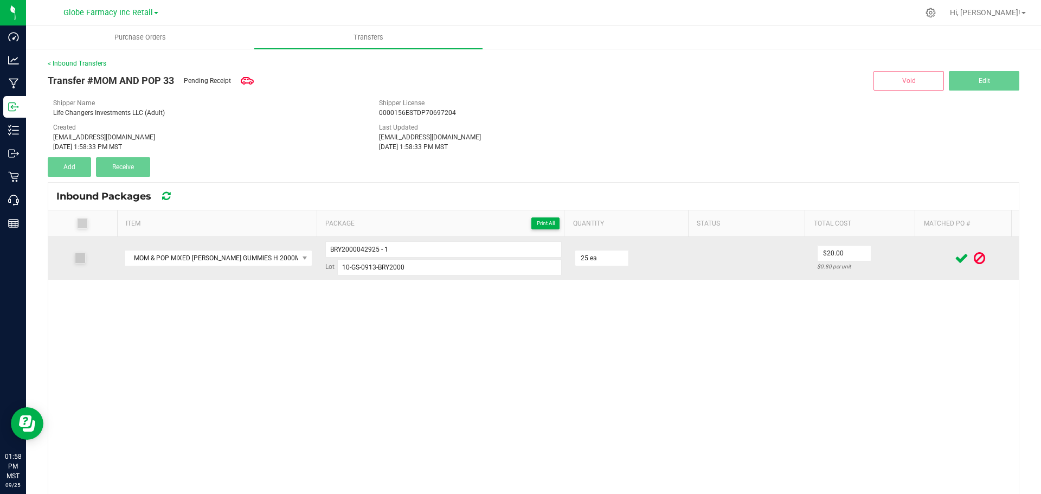
click at [928, 255] on div at bounding box center [970, 259] width 84 height 14
click at [955, 256] on icon at bounding box center [962, 259] width 14 height 14
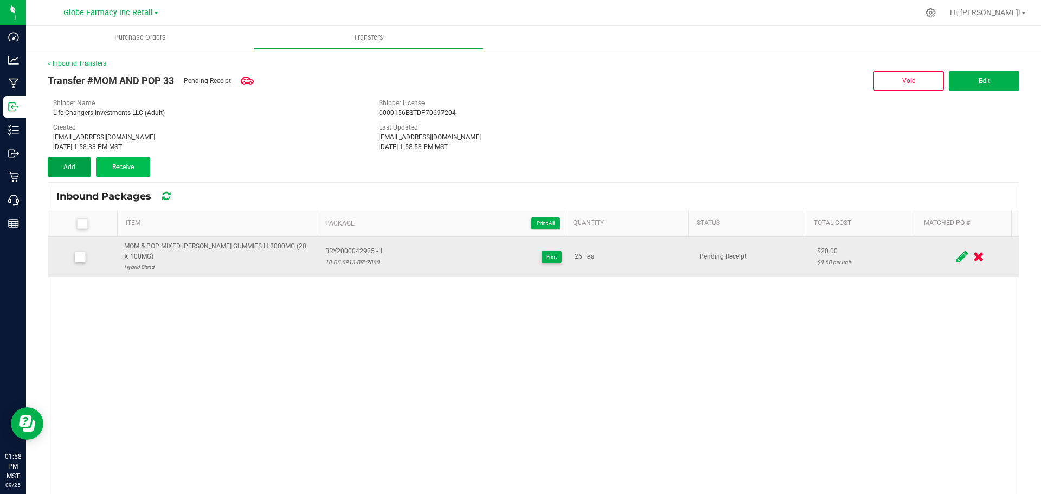
drag, startPoint x: 83, startPoint y: 163, endPoint x: 100, endPoint y: 164, distance: 17.4
click at [83, 163] on button "Add" at bounding box center [69, 167] width 43 height 20
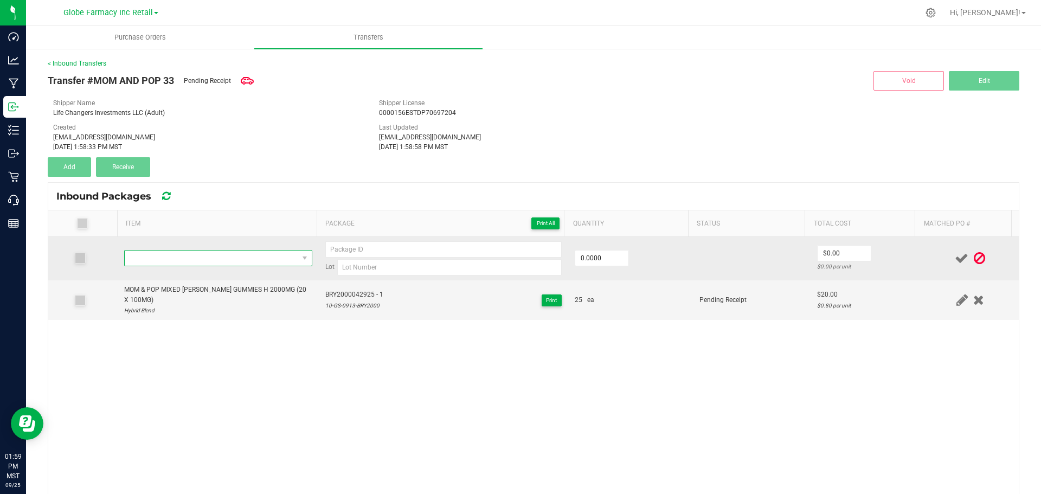
click at [188, 259] on span "NO DATA FOUND" at bounding box center [211, 257] width 173 height 15
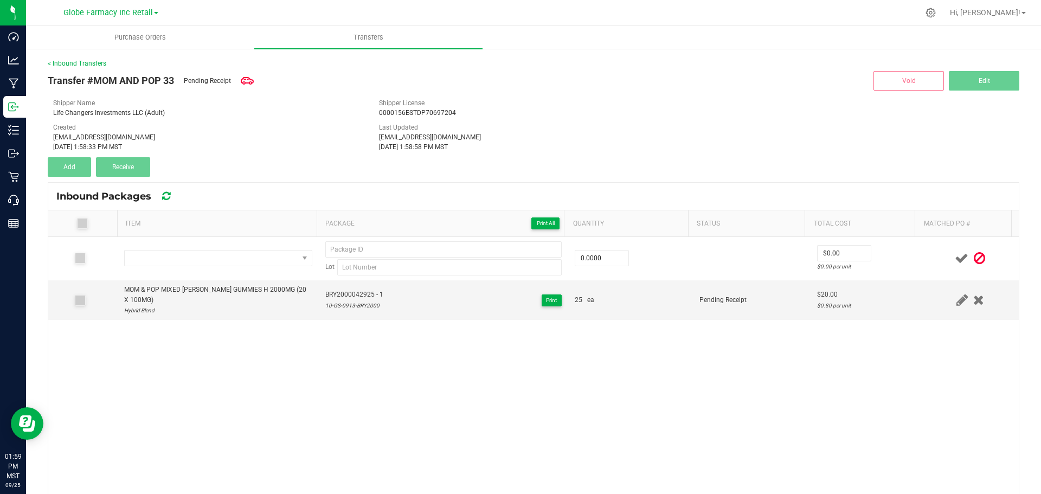
click at [212, 183] on div "Inbound Packages" at bounding box center [533, 196] width 970 height 27
click at [198, 286] on div "MOM & POP MIXED [PERSON_NAME] GUMMIES H 2000MG (20 X 100MG)" at bounding box center [218, 295] width 188 height 21
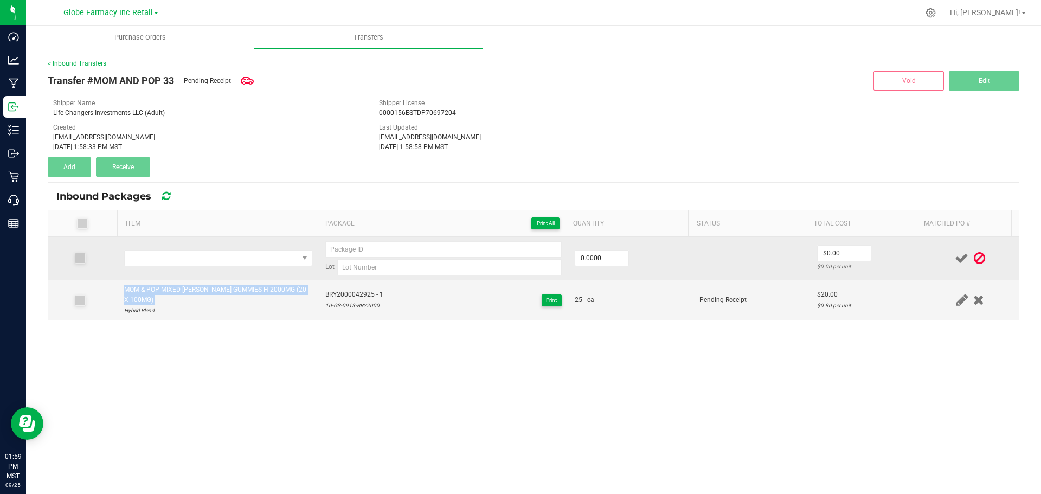
copy div "MOM & POP MIXED [PERSON_NAME] GUMMIES H 2000MG (20 X 100MG)"
click at [209, 260] on span "NO DATA FOUND" at bounding box center [211, 257] width 173 height 15
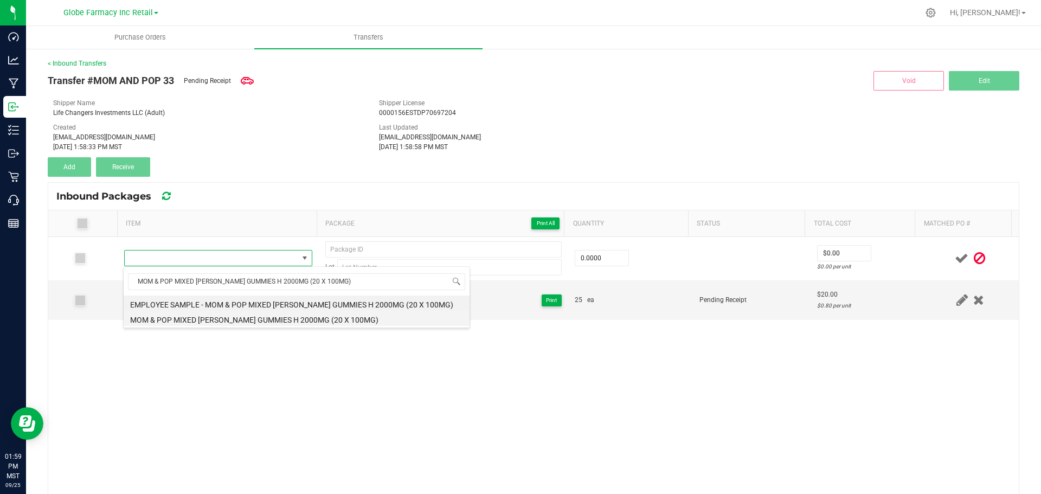
click at [272, 317] on li "MOM & POP MIXED [PERSON_NAME] GUMMIES H 2000MG (20 X 100MG)" at bounding box center [297, 318] width 346 height 15
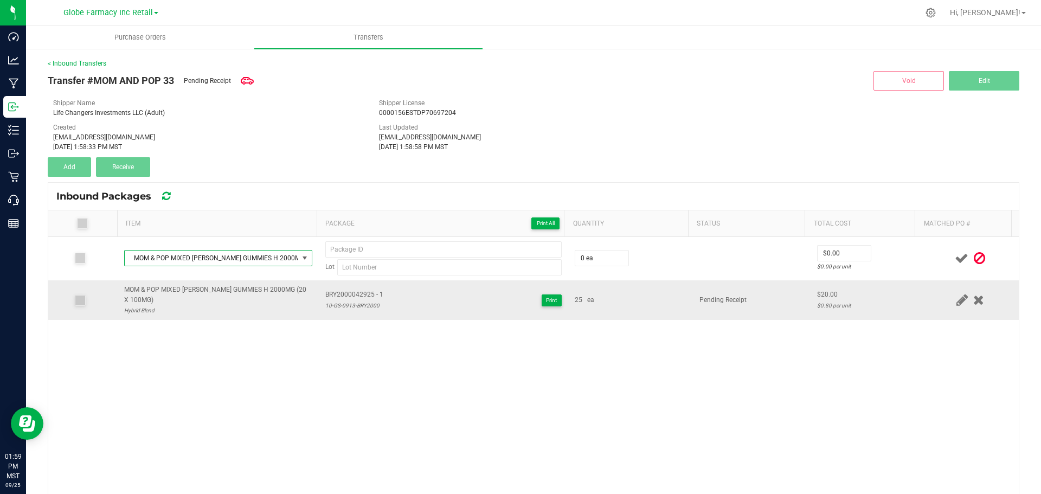
click at [333, 294] on span "BRY2000042925 - 1" at bounding box center [354, 294] width 58 height 10
click at [357, 302] on div "10-GS-0913-BRY2000" at bounding box center [354, 305] width 58 height 10
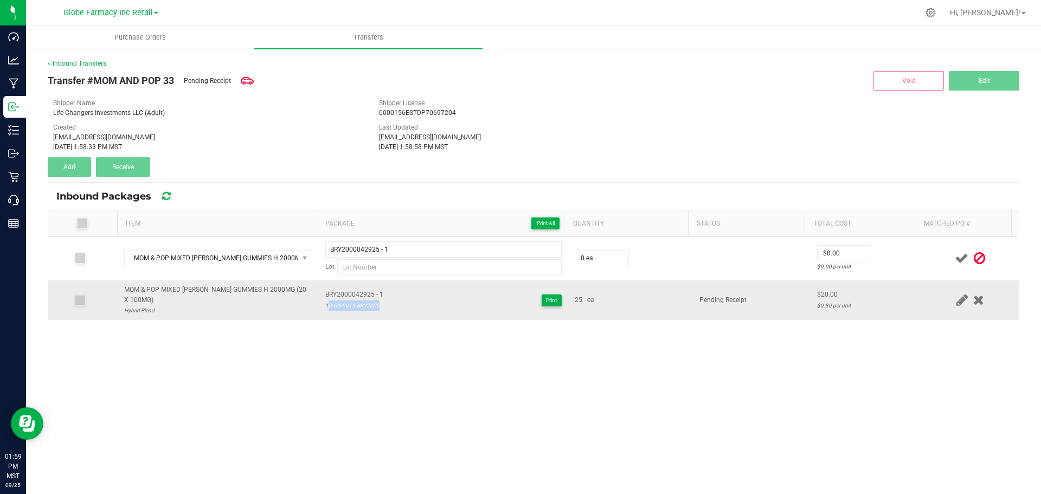
click at [357, 302] on div "10-GS-0913-BRY2000" at bounding box center [354, 305] width 58 height 10
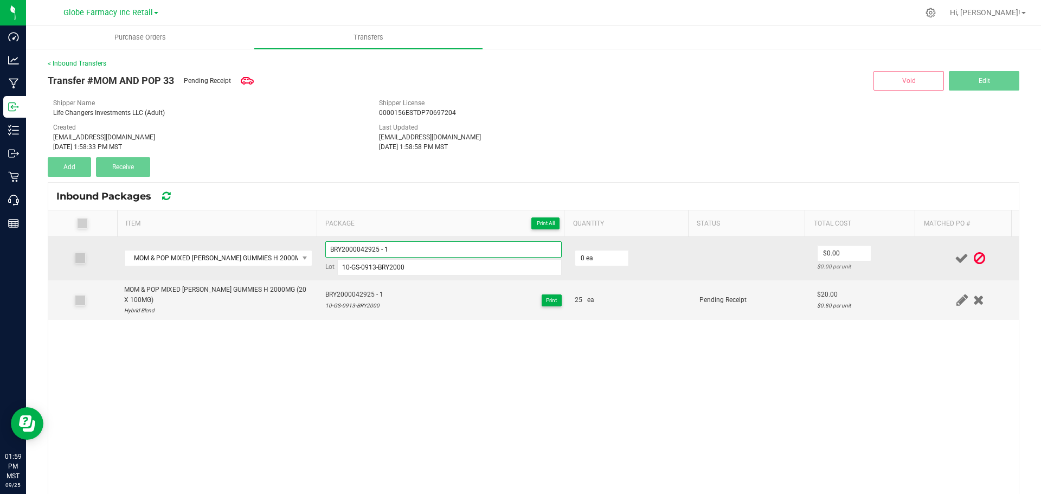
click at [403, 243] on input "BRY2000042925 - 1" at bounding box center [443, 249] width 236 height 16
click at [595, 259] on input "0" at bounding box center [601, 257] width 53 height 15
click at [820, 248] on input "2" at bounding box center [843, 253] width 53 height 15
drag, startPoint x: 870, startPoint y: 246, endPoint x: 887, endPoint y: 247, distance: 17.4
click at [871, 247] on td "$20.00 $0.80 per unit" at bounding box center [865, 258] width 111 height 43
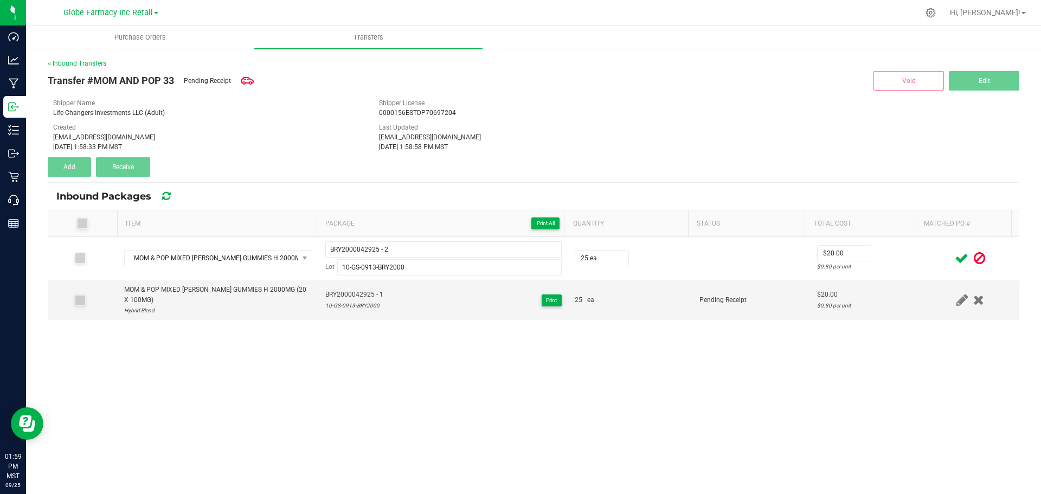
click at [955, 258] on icon at bounding box center [962, 259] width 14 height 14
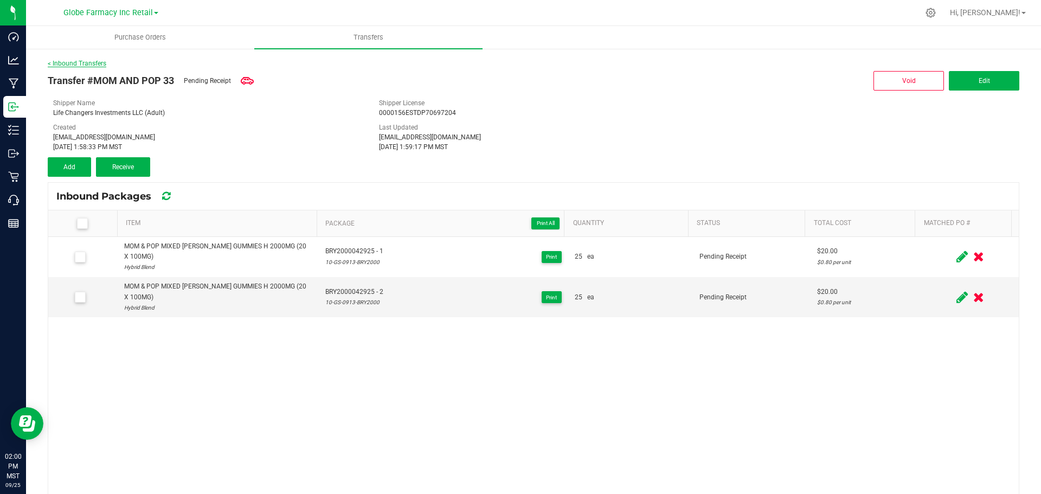
click at [85, 62] on link "< Inbound Transfers" at bounding box center [77, 64] width 59 height 8
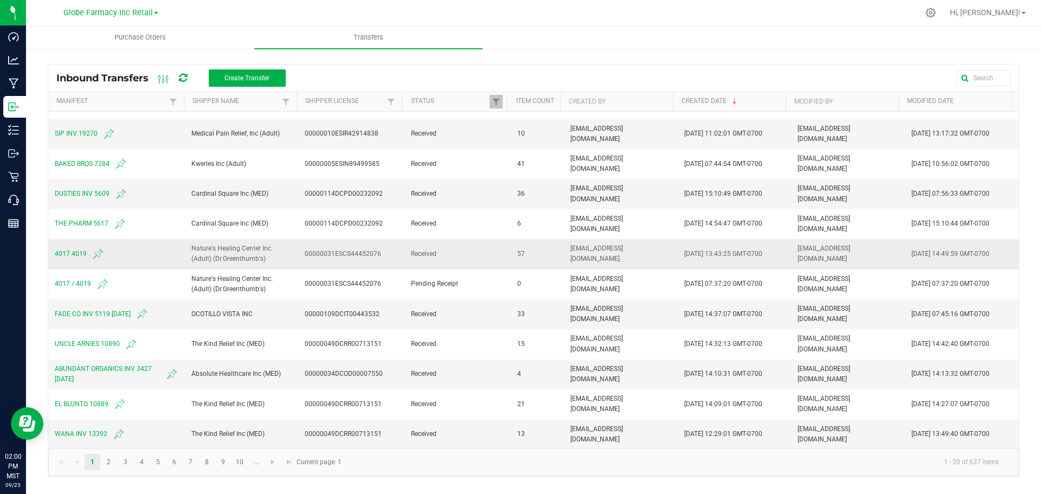
scroll to position [263, 0]
click at [636, 58] on div "Inbound Transfers Create Transfer Manifest Shipper Name Shipper License Status …" at bounding box center [533, 268] width 1015 height 440
click at [653, 28] on ul "Purchase Orders Transfers" at bounding box center [546, 37] width 1041 height 23
click at [176, 72] on div "Inbound Transfers Create Transfer" at bounding box center [174, 78] width 237 height 18
click at [182, 72] on span at bounding box center [183, 78] width 8 height 18
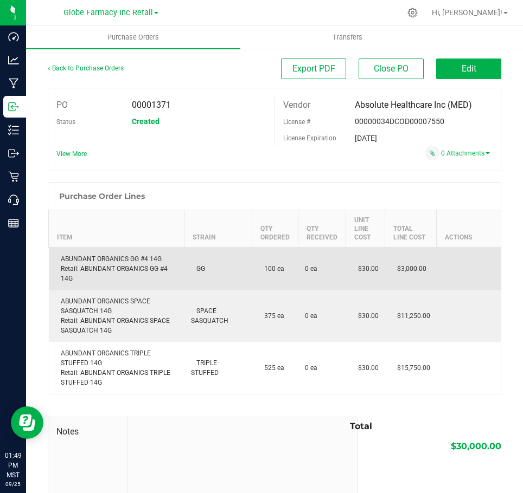
click at [125, 252] on td "ABUNDANT ORGANICS GG #4 14G Retail: ABUNDANT ORGANICS GG #4 14G" at bounding box center [117, 269] width 136 height 43
click at [125, 251] on td "ABUNDANT ORGANICS GG #4 14G Retail: ABUNDANT ORGANICS GG #4 14G" at bounding box center [117, 269] width 136 height 43
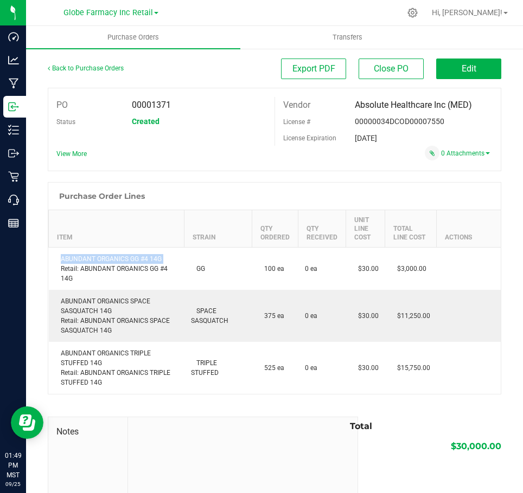
copy div "ABUNDANT ORGANICS GG #4 14G"
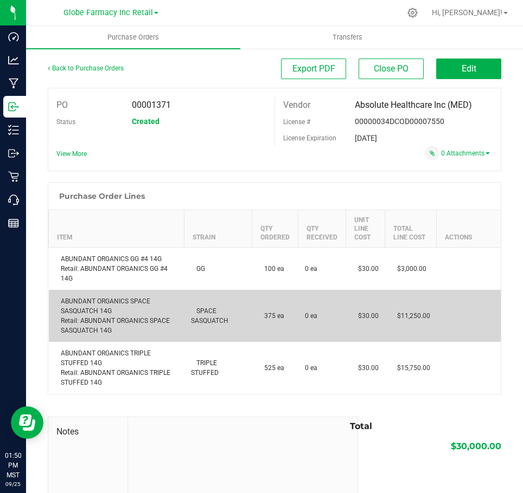
click at [110, 306] on div "ABUNDANT ORGANICS SPACE SASQUATCH 14G Retail: ABUNDANT ORGANICS SPACE SASQUATCH…" at bounding box center [116, 315] width 122 height 39
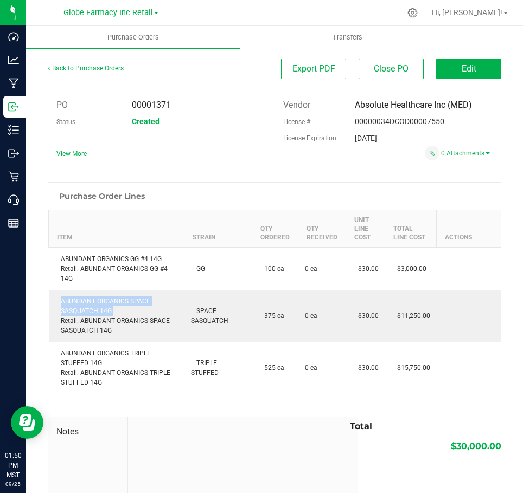
copy div "ABUNDANT ORGANICS SPACE SASQUATCH 14G"
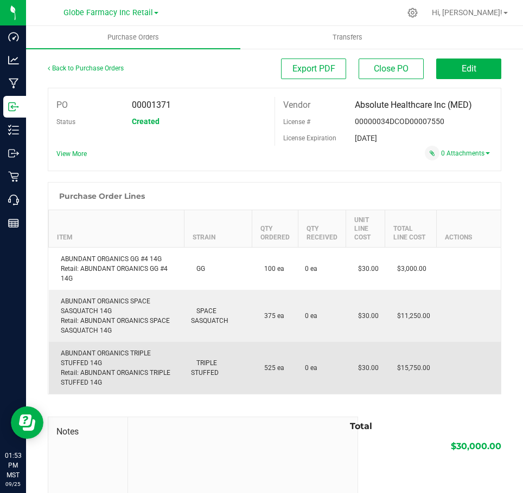
click at [85, 353] on div "ABUNDANT ORGANICS TRIPLE STUFFED 14G Retail: ABUNDANT ORGANICS TRIPLE STUFFED 1…" at bounding box center [116, 368] width 122 height 39
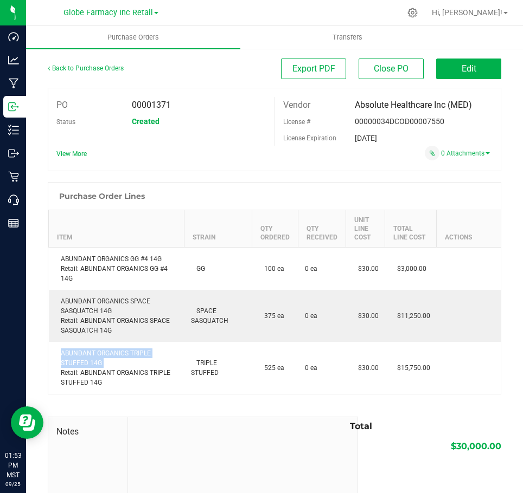
copy div "ABUNDANT ORGANICS TRIPLE STUFFED 14G"
click at [95, 70] on div "Back to Purchase Orders" at bounding box center [104, 69] width 113 height 20
click at [98, 57] on div "Back to Purchase Orders Export PDF Close PO Edit PO 00001371 Status Created Ven…" at bounding box center [274, 311] width 497 height 526
click at [93, 63] on div "Back to Purchase Orders" at bounding box center [104, 69] width 113 height 20
click at [93, 65] on link "Back to Purchase Orders" at bounding box center [86, 69] width 76 height 8
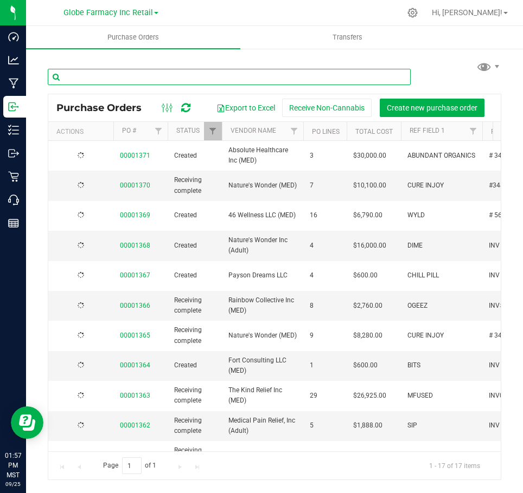
click at [178, 81] on input "text" at bounding box center [229, 77] width 363 height 16
type input "MOM & POP"
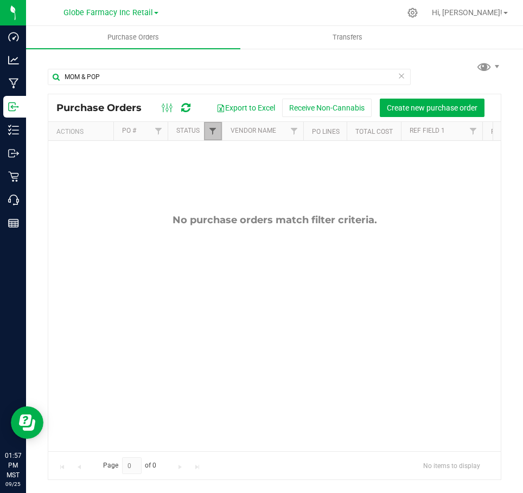
click at [212, 133] on span "Filter" at bounding box center [212, 131] width 9 height 9
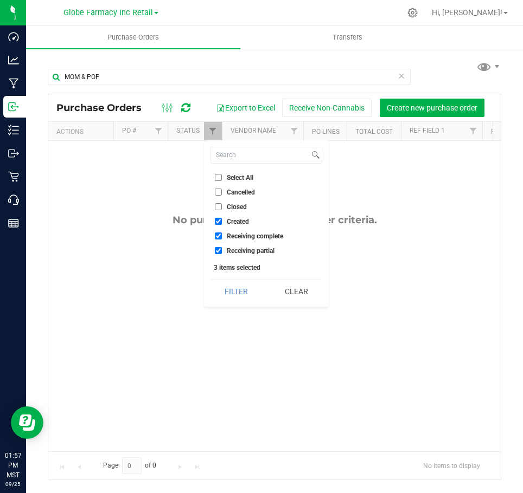
click at [235, 204] on span "Closed" at bounding box center [237, 207] width 20 height 7
click at [222, 204] on input "Closed" at bounding box center [218, 206] width 7 height 7
checkbox input "true"
click at [239, 296] on button "Filter" at bounding box center [236, 292] width 52 height 24
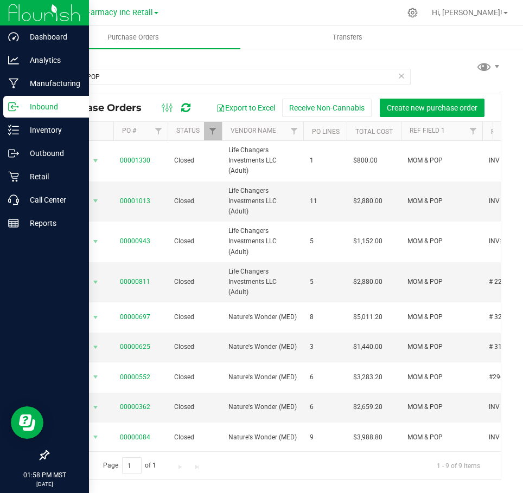
click at [16, 102] on icon at bounding box center [13, 106] width 11 height 11
click at [47, 106] on p "Inbound" at bounding box center [51, 106] width 65 height 13
click at [43, 133] on p "Inventory" at bounding box center [51, 130] width 65 height 13
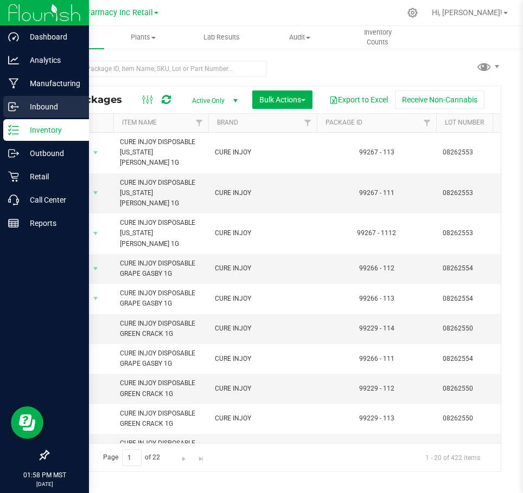
click at [42, 104] on p "Inbound" at bounding box center [51, 106] width 65 height 13
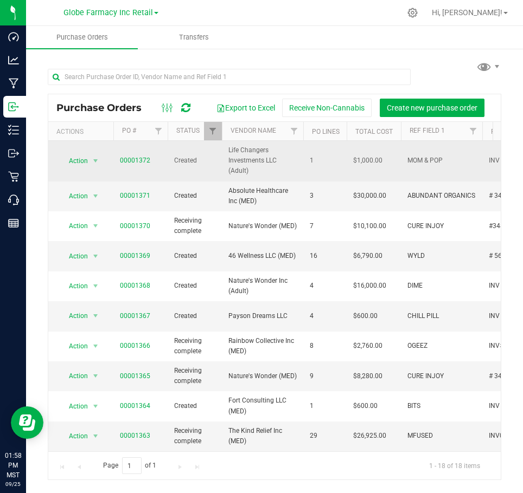
click at [118, 161] on td "00001372" at bounding box center [140, 161] width 54 height 41
click at [131, 160] on link "00001372" at bounding box center [135, 161] width 30 height 8
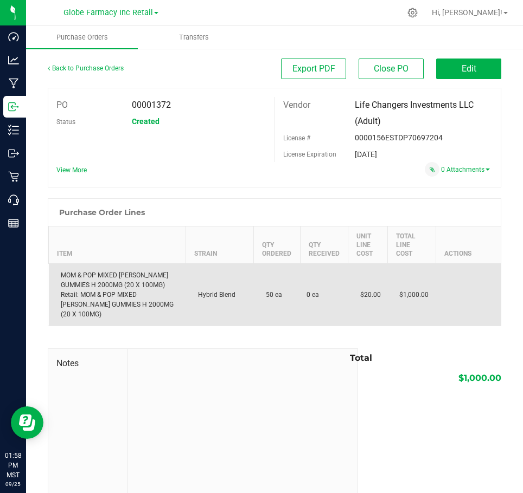
click at [109, 279] on div "MOM & POP MIXED BERRY GUMMIES H 2000MG (20 X 100MG) Retail: MOM & POP MIXED BER…" at bounding box center [117, 294] width 124 height 49
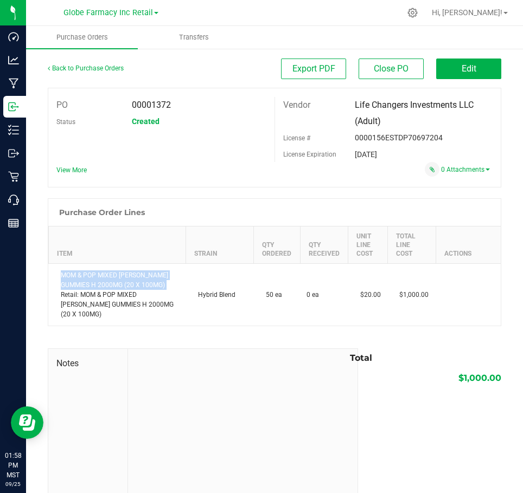
copy div "MOM & POP MIXED [PERSON_NAME] GUMMIES H 2000MG (20 X 100MG)"
click at [111, 70] on link "Back to Purchase Orders" at bounding box center [86, 69] width 76 height 8
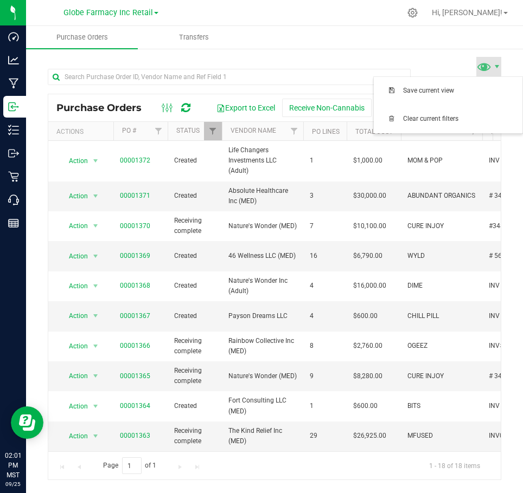
drag, startPoint x: 439, startPoint y: 46, endPoint x: 344, endPoint y: 41, distance: 95.5
click at [439, 46] on ul "Purchase Orders Transfers" at bounding box center [287, 37] width 523 height 23
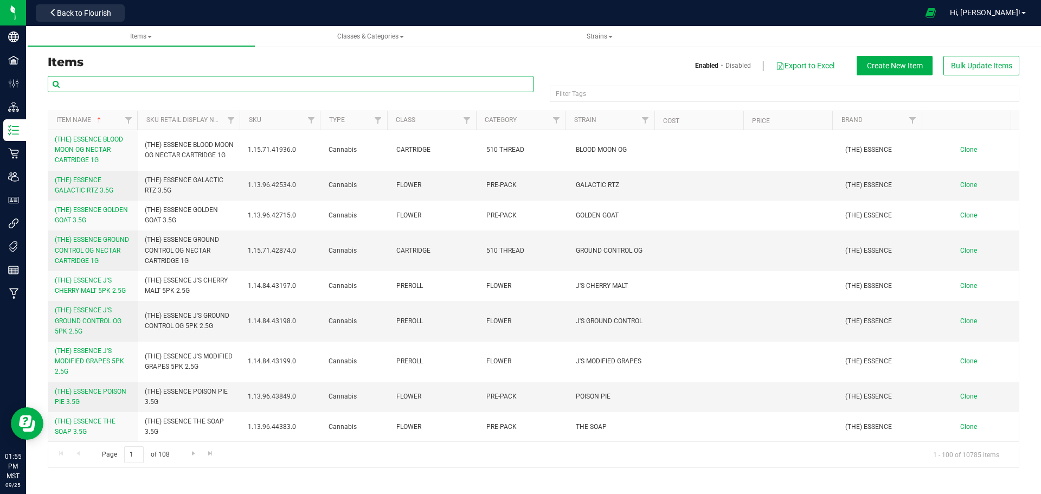
click at [242, 91] on input "text" at bounding box center [291, 84] width 486 height 16
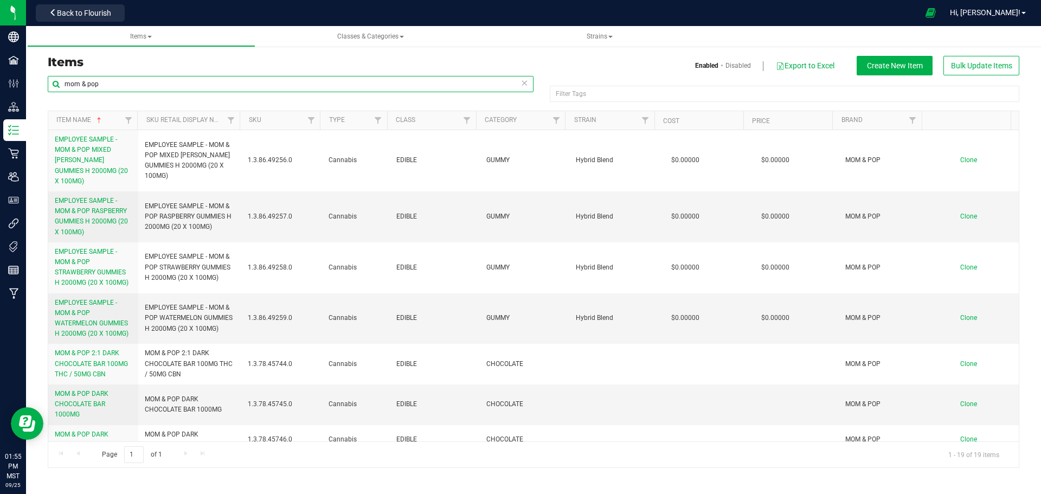
type input "mom & pop"
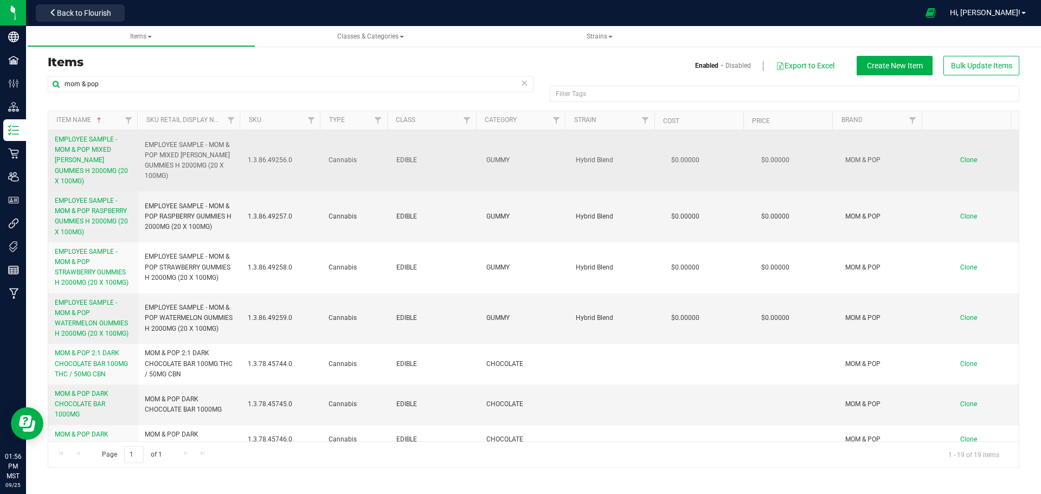
click at [202, 160] on span "EMPLOYEE SAMPLE - MOM & POP MIXED [PERSON_NAME] GUMMIES H 2000MG (20 X 100MG)" at bounding box center [190, 161] width 91 height 42
click at [184, 149] on span "EMPLOYEE SAMPLE - MOM & POP MIXED [PERSON_NAME] GUMMIES H 2000MG (20 X 100MG)" at bounding box center [190, 161] width 91 height 42
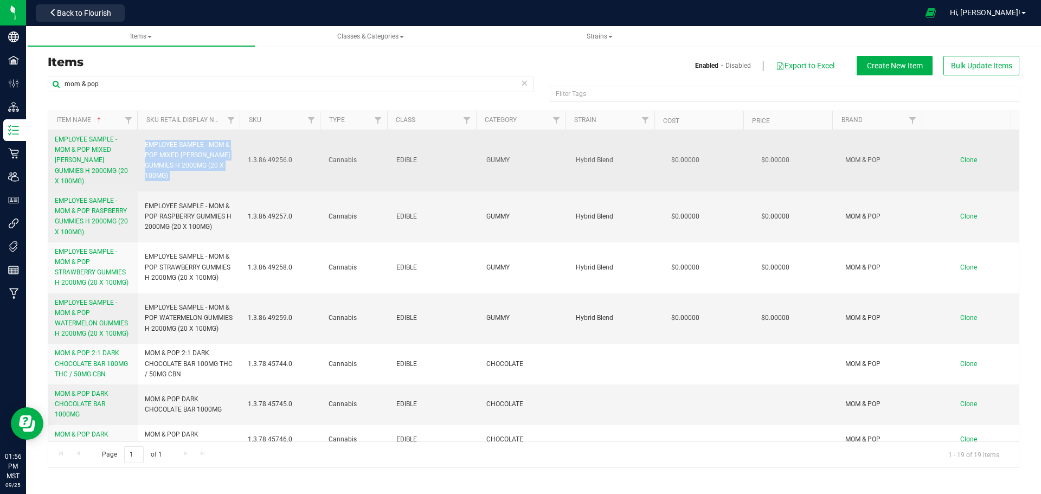
copy tr "EMPLOYEE SAMPLE - MOM & POP MIXED [PERSON_NAME] GUMMIES H 2000MG (20 X 100MG)"
click at [960, 157] on span "Clone" at bounding box center [968, 160] width 17 height 8
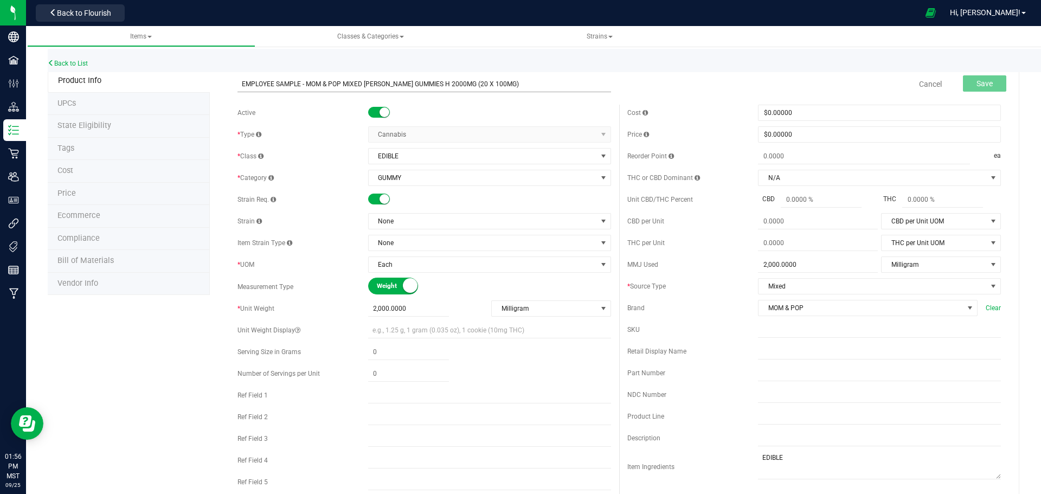
click at [266, 85] on input "EMPLOYEE SAMPLE - MOM & POP MIXED [PERSON_NAME] GUMMIES H 2000MG (20 X 100MG)" at bounding box center [423, 84] width 373 height 16
click at [290, 83] on input "EMPLOYEE SAMPLE - MOM & POP MIXED [PERSON_NAME] GUMMIES H 2000MG (20 X 100MG)" at bounding box center [423, 84] width 373 height 16
drag, startPoint x: 303, startPoint y: 82, endPoint x: 195, endPoint y: 77, distance: 108.5
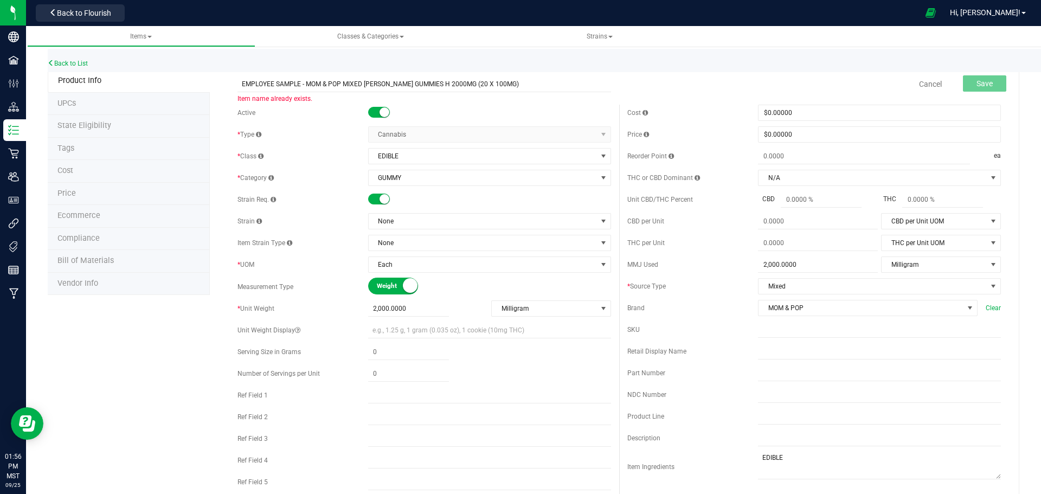
click at [195, 77] on div "Product Info UPCs State Eligibility Tags Cost Price Ecommerce Compliance Bill o…" at bounding box center [533, 492] width 971 height 846
click at [513, 80] on input "MOM & POP MIXED [PERSON_NAME] GUMMIES H 2000MG (20 X 100MG)" at bounding box center [423, 84] width 373 height 16
type input "MOM & POP MIXED [PERSON_NAME] GUMMIES H 2000MG (20 X 100MG)"
click at [820, 337] on input "text" at bounding box center [879, 329] width 243 height 16
click at [772, 345] on input "text" at bounding box center [879, 351] width 243 height 16
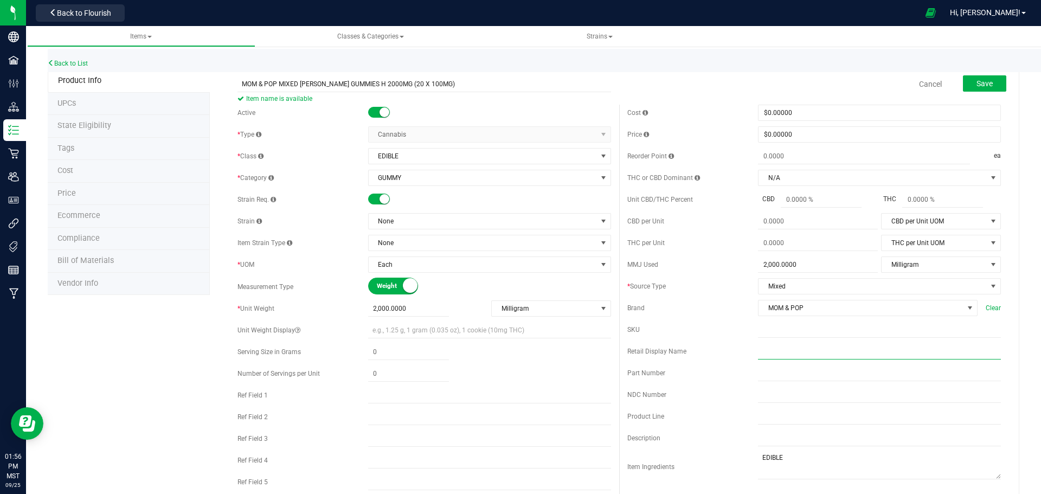
paste input "MOM & POP MIXED [PERSON_NAME] GUMMIES H 2000MG (20 X 100MG)"
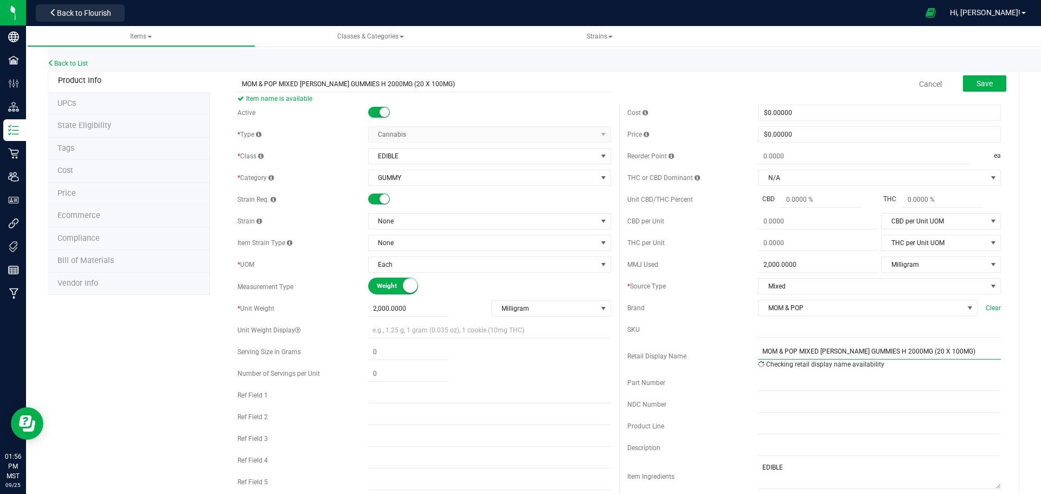
type input "MOM & POP MIXED [PERSON_NAME] GUMMIES H 2000MG (20 X 100MG)"
click at [396, 211] on div "Active * Type Cannabis Select type Cannabis Non-Inventory Raw Materials Supplie…" at bounding box center [424, 300] width 390 height 391
click at [396, 218] on span "None" at bounding box center [483, 221] width 228 height 15
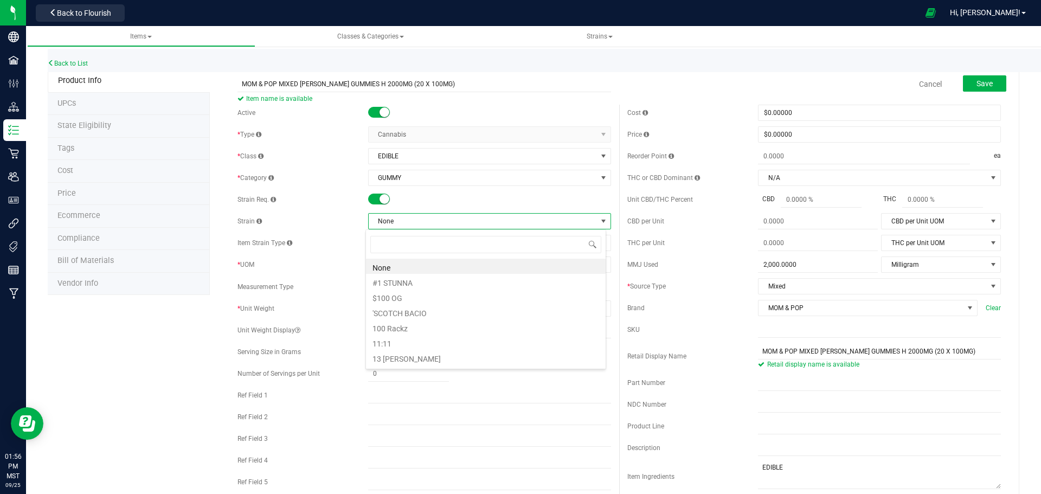
scroll to position [16, 241]
type input "hybrid blend"
click at [406, 268] on li "Hybrid Blend" at bounding box center [486, 266] width 240 height 15
click at [982, 84] on span "Save" at bounding box center [984, 83] width 16 height 9
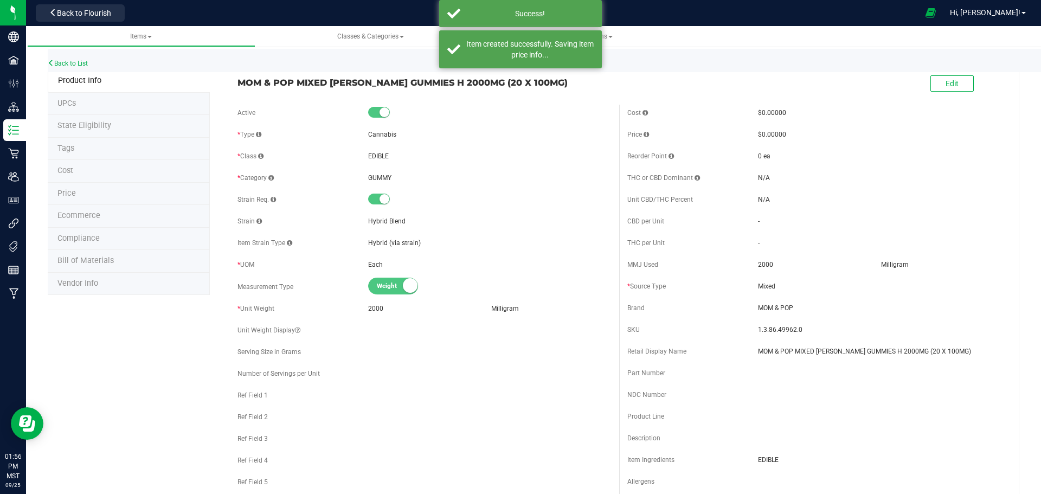
click at [65, 217] on span "Ecommerce" at bounding box center [78, 215] width 43 height 9
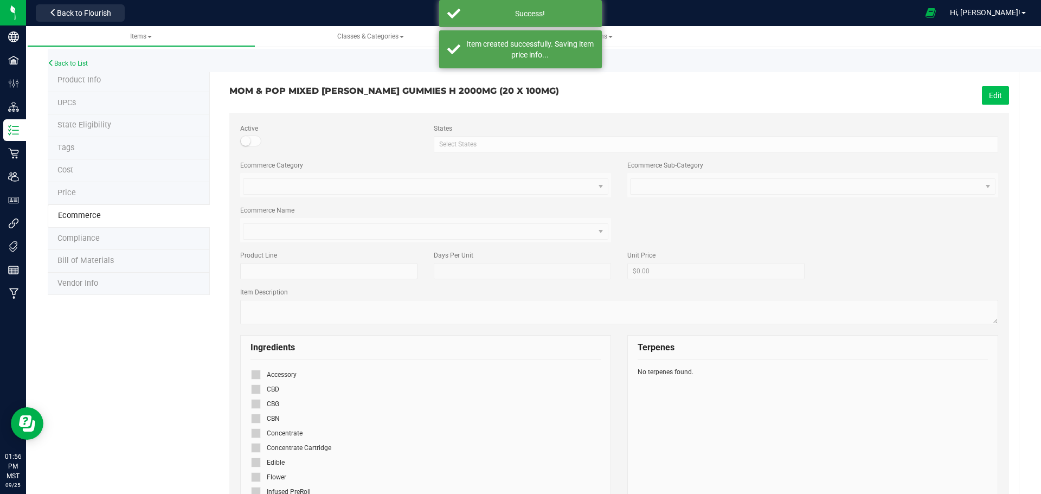
click at [989, 104] on button "Edit" at bounding box center [995, 95] width 27 height 18
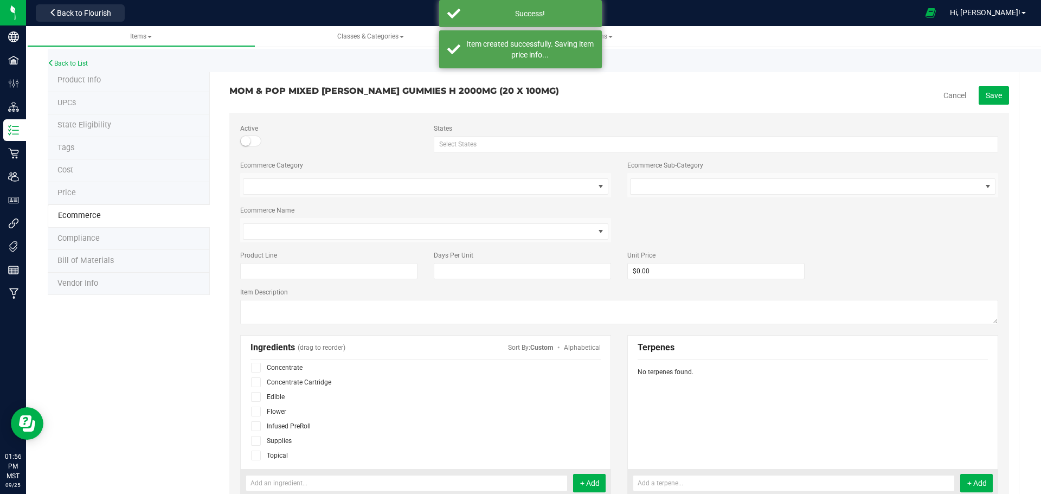
scroll to position [67, 0]
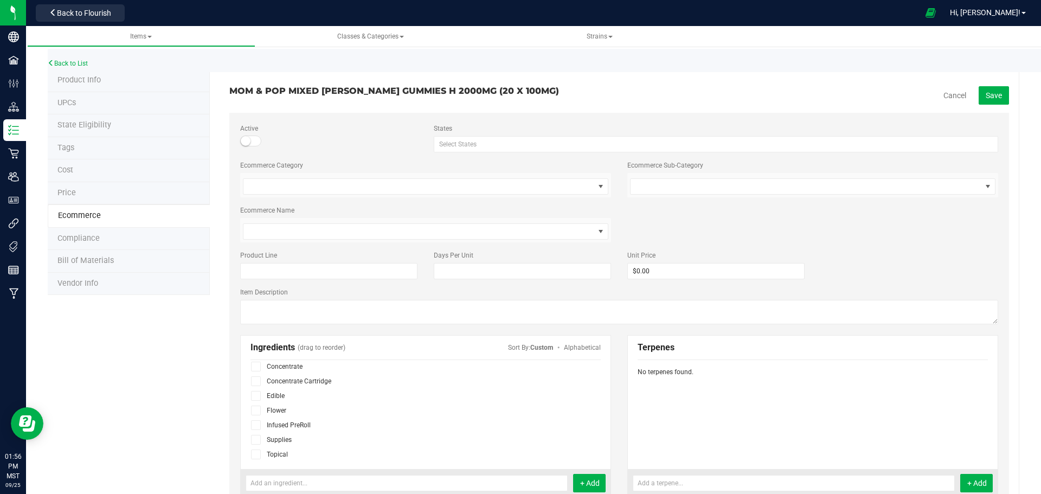
click at [254, 396] on icon at bounding box center [256, 396] width 7 height 0
click at [0, 0] on input "checkbox" at bounding box center [0, 0] width 0 height 0
click at [985, 95] on span "Save" at bounding box center [993, 95] width 16 height 9
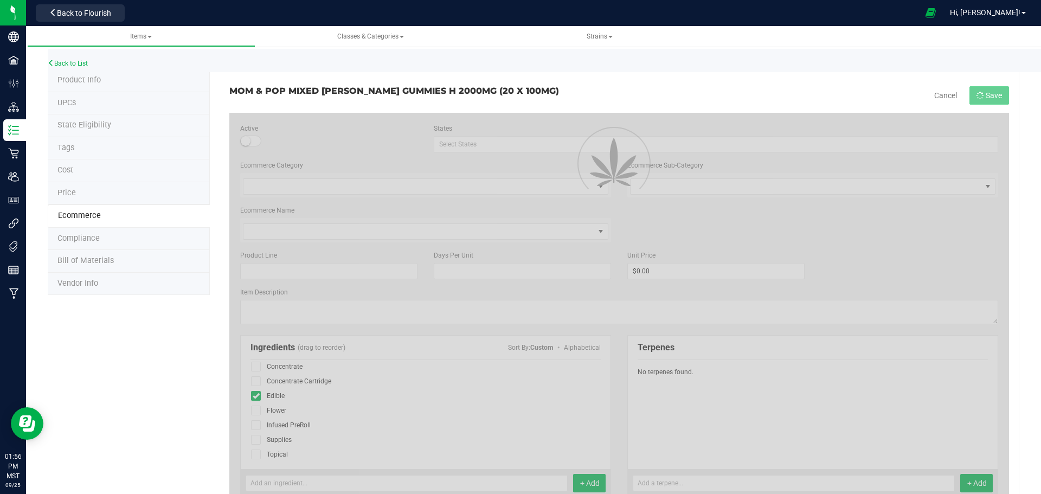
scroll to position [37, 0]
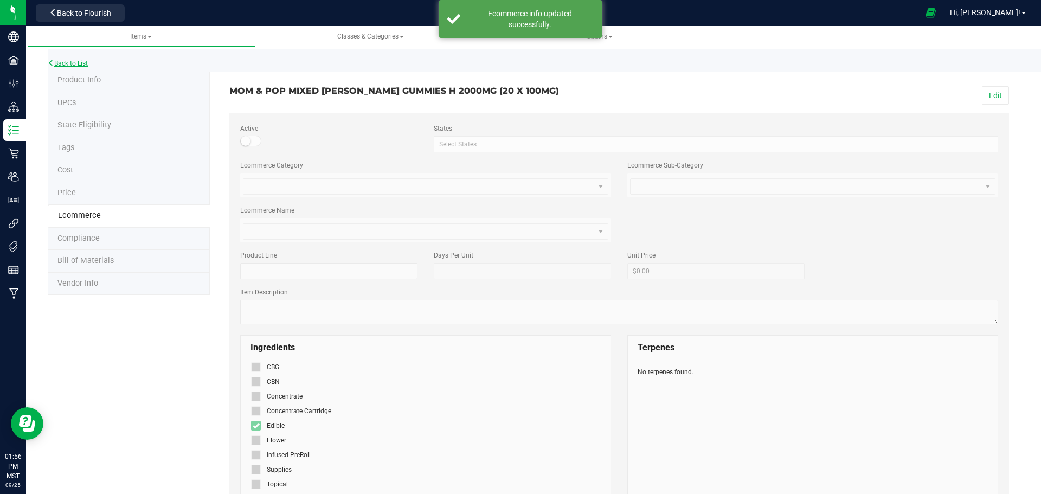
click at [63, 62] on link "Back to List" at bounding box center [68, 64] width 40 height 8
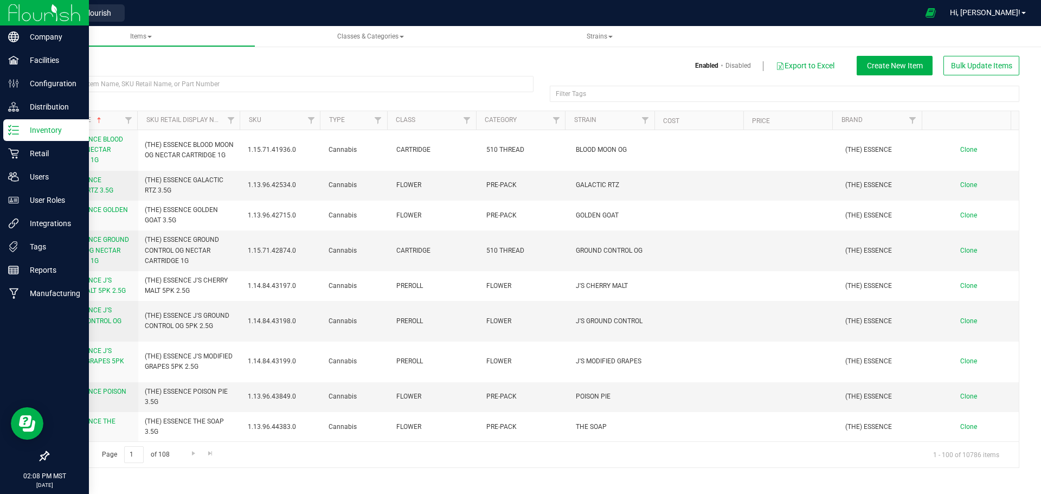
click at [23, 123] on div "Inventory" at bounding box center [46, 130] width 86 height 22
